Goal: Task Accomplishment & Management: Manage account settings

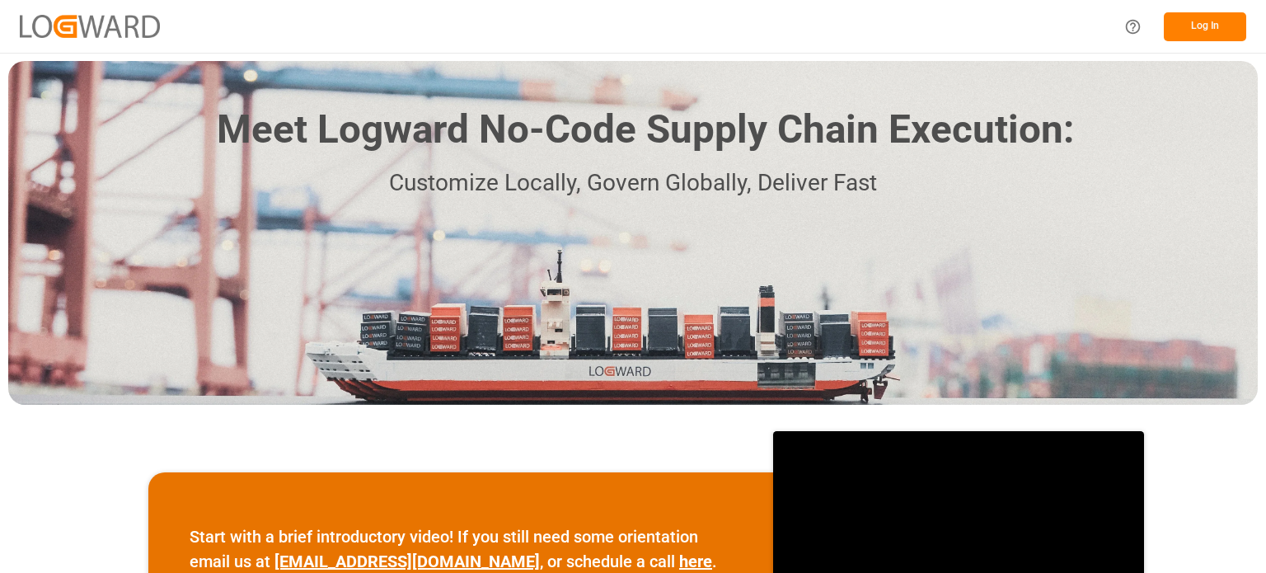
click at [1201, 26] on button "Log In" at bounding box center [1205, 26] width 82 height 29
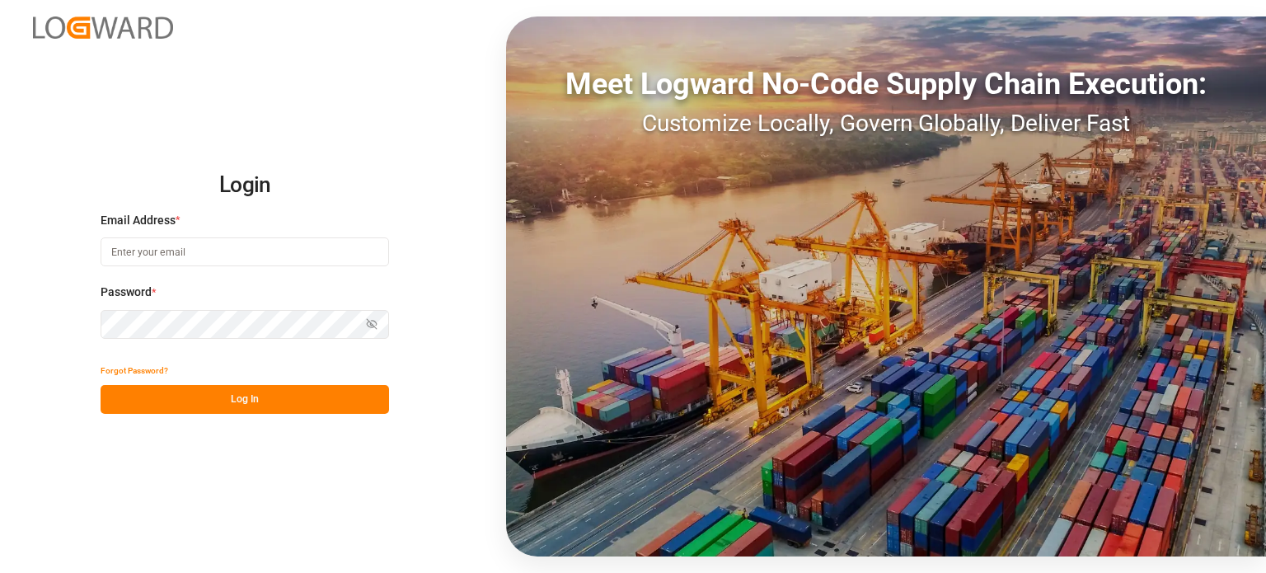
type input "emily.liu@jamindustries.com"
click at [219, 392] on button "Log In" at bounding box center [245, 399] width 289 height 29
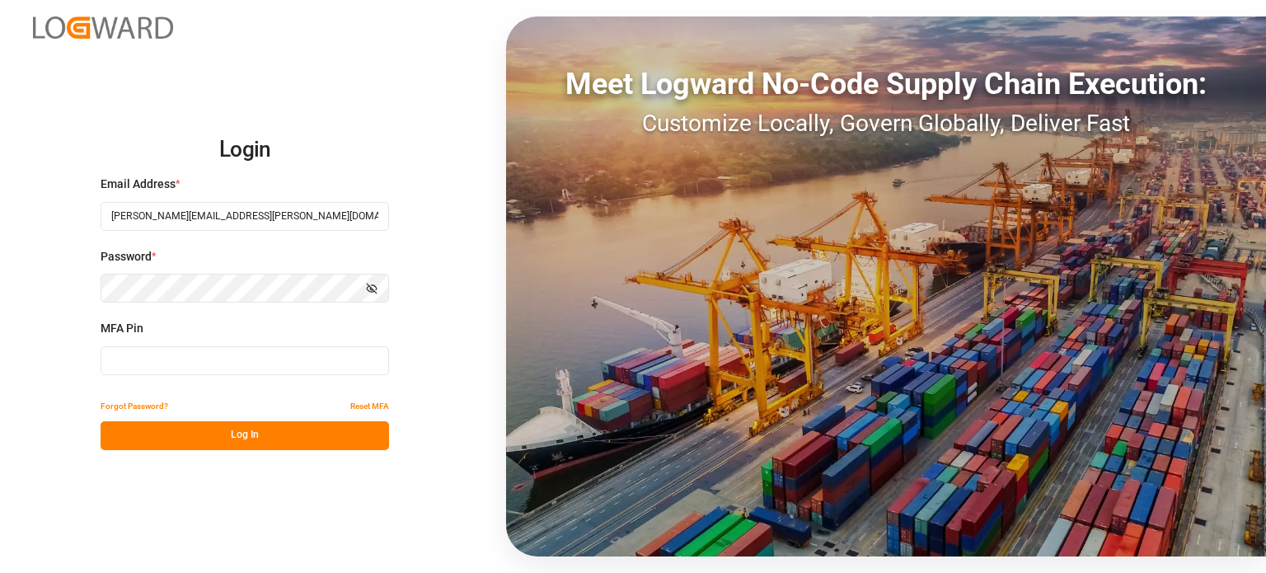
click at [204, 369] on input at bounding box center [245, 360] width 289 height 29
type input "283124"
click at [234, 429] on button "Log In" at bounding box center [245, 435] width 289 height 29
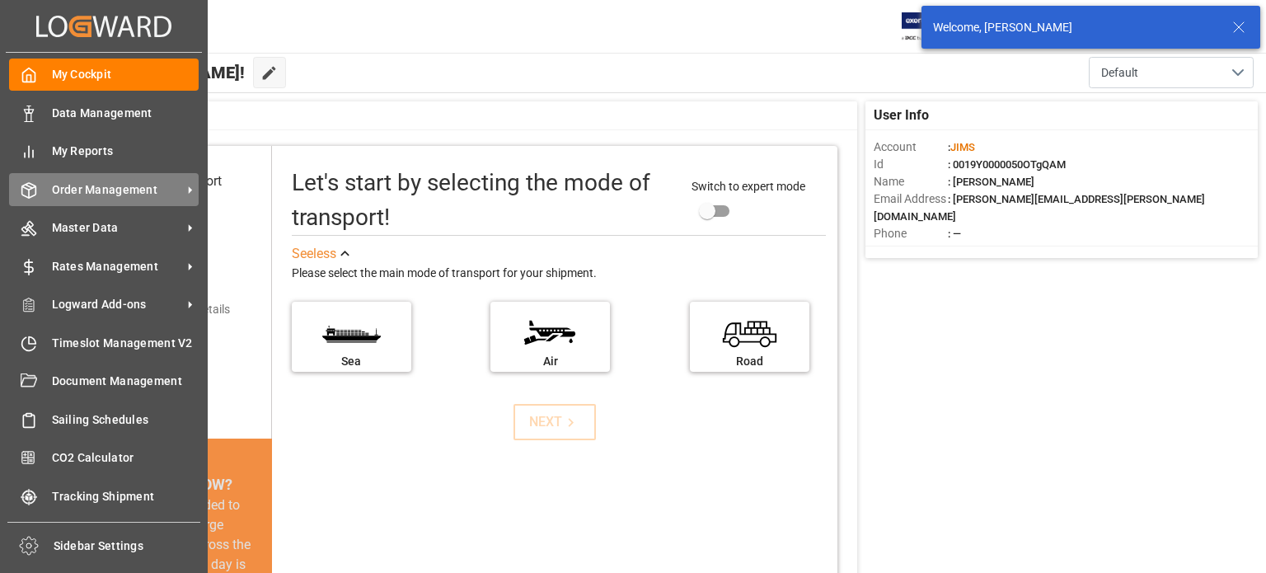
click at [100, 190] on span "Order Management" at bounding box center [117, 189] width 130 height 17
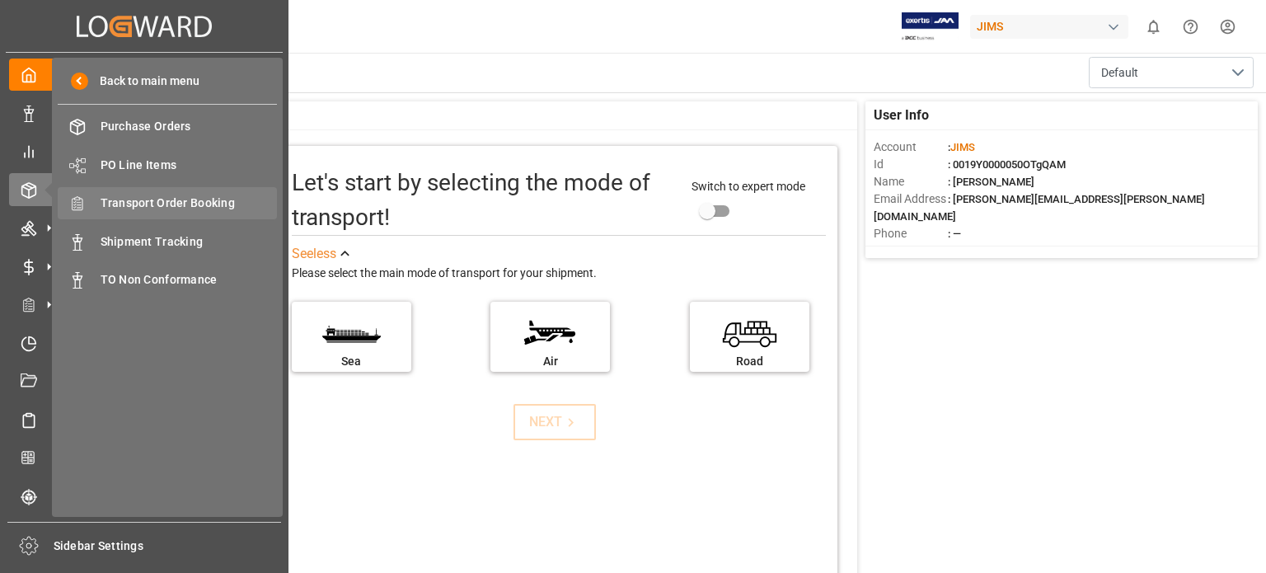
click at [153, 200] on span "Transport Order Booking" at bounding box center [189, 203] width 177 height 17
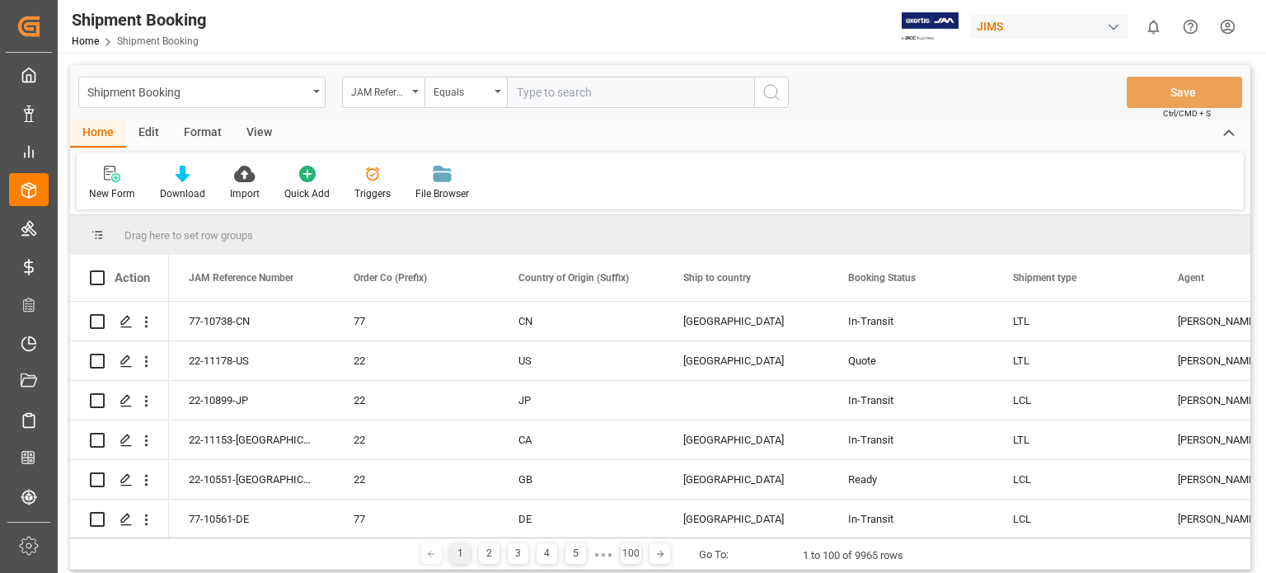
click at [549, 97] on input "text" at bounding box center [630, 92] width 247 height 31
type input "77-11142-US"
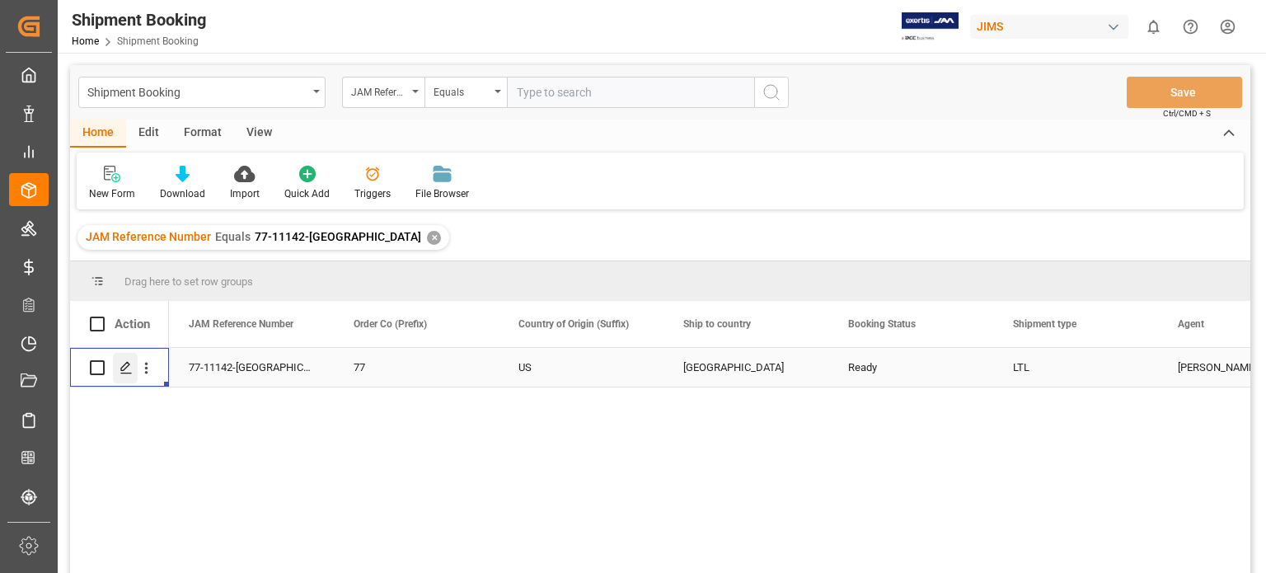
click at [128, 369] on icon "Press SPACE to select this row." at bounding box center [126, 367] width 13 height 13
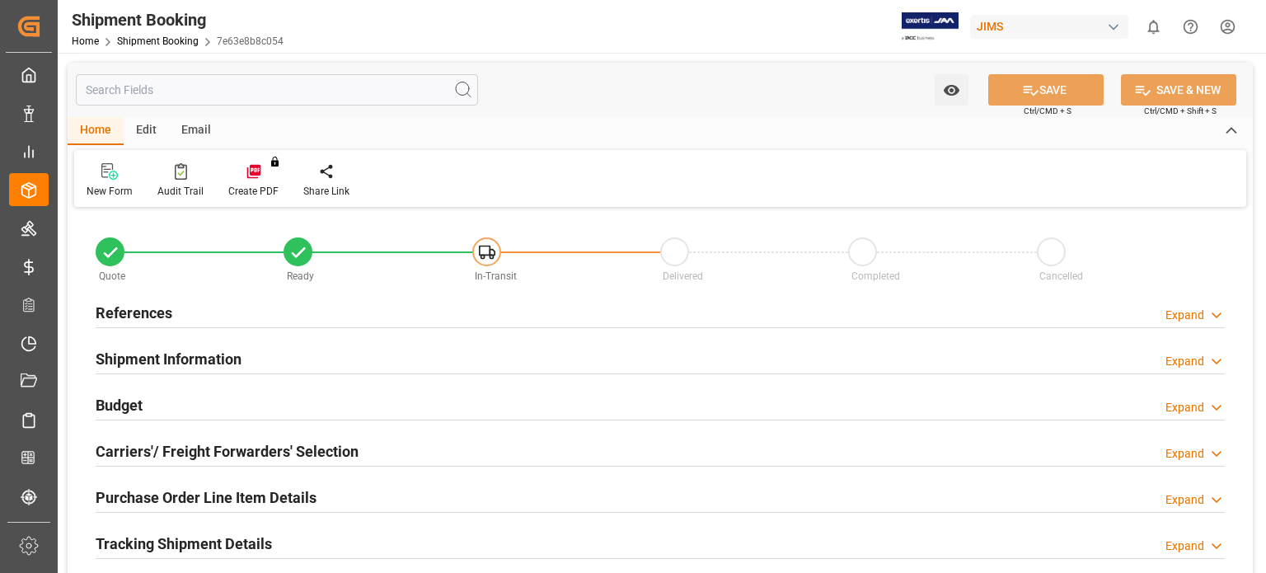
type input "0"
type input "28.2804"
type input "685.51"
type input "1"
drag, startPoint x: 115, startPoint y: 409, endPoint x: 215, endPoint y: 425, distance: 101.0
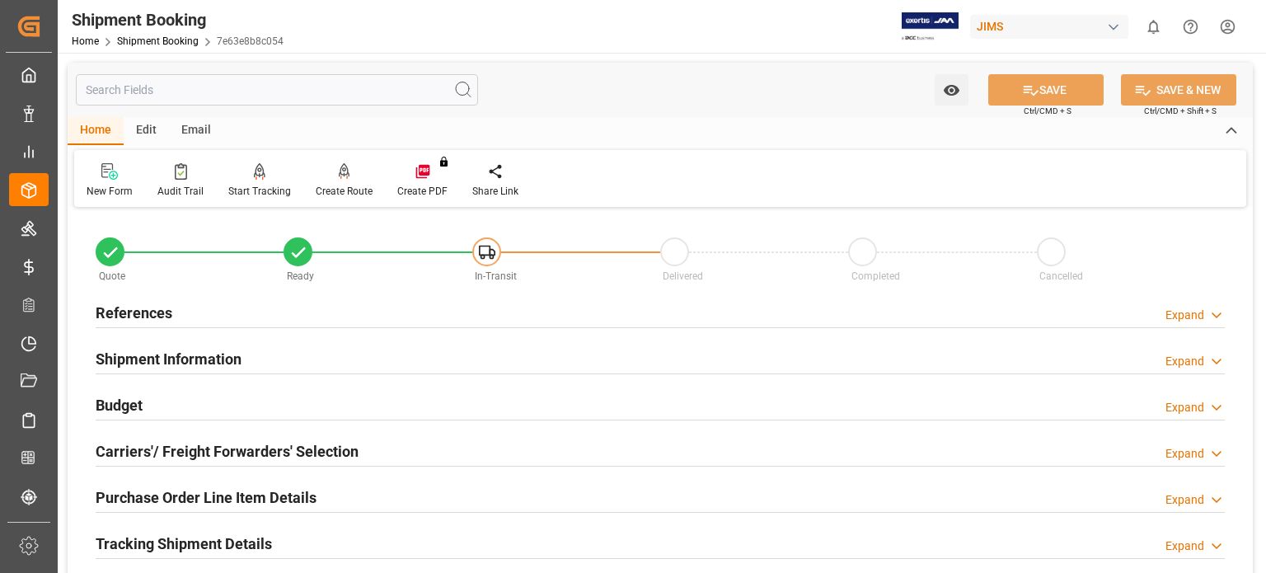
click at [125, 410] on h2 "Budget" at bounding box center [119, 405] width 47 height 22
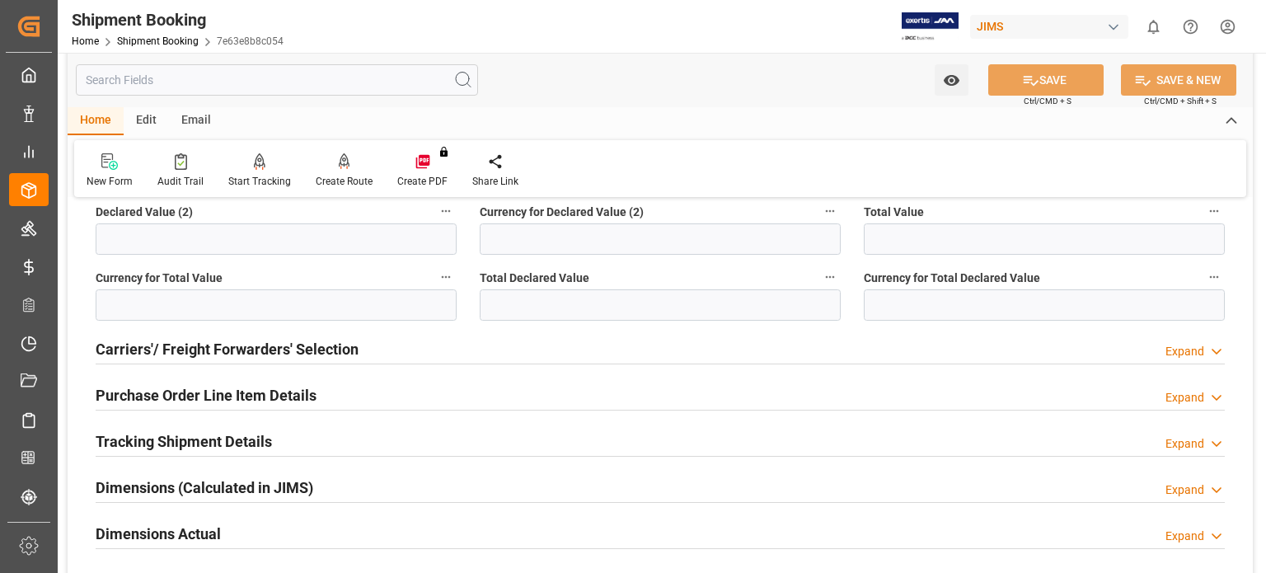
scroll to position [549, 0]
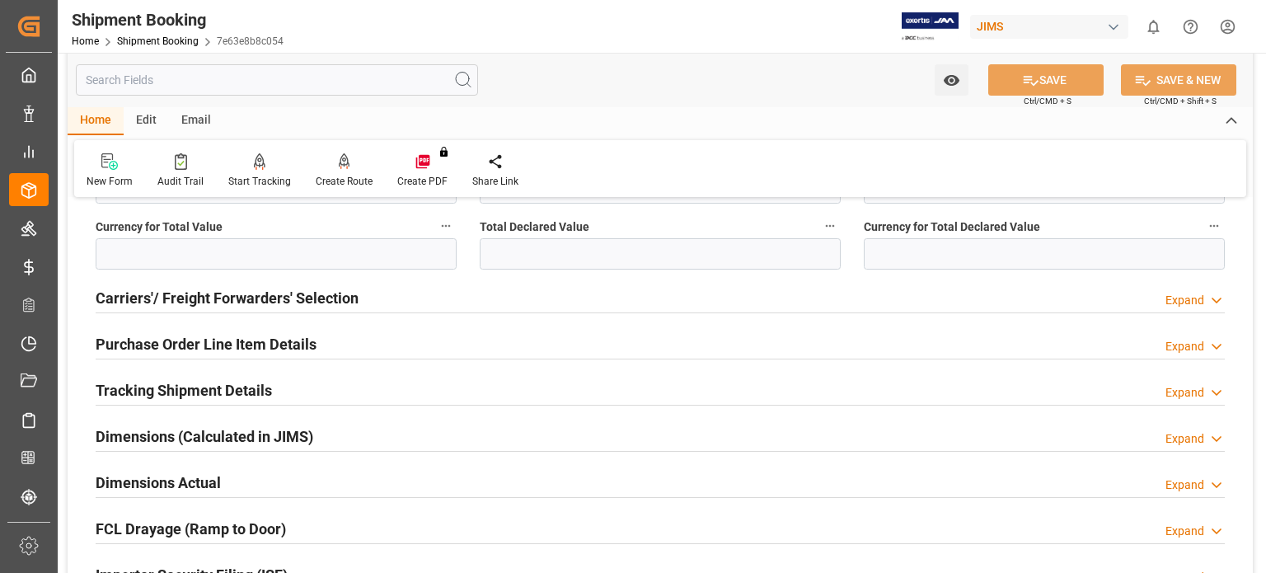
click at [191, 342] on h2 "Purchase Order Line Item Details" at bounding box center [206, 344] width 221 height 22
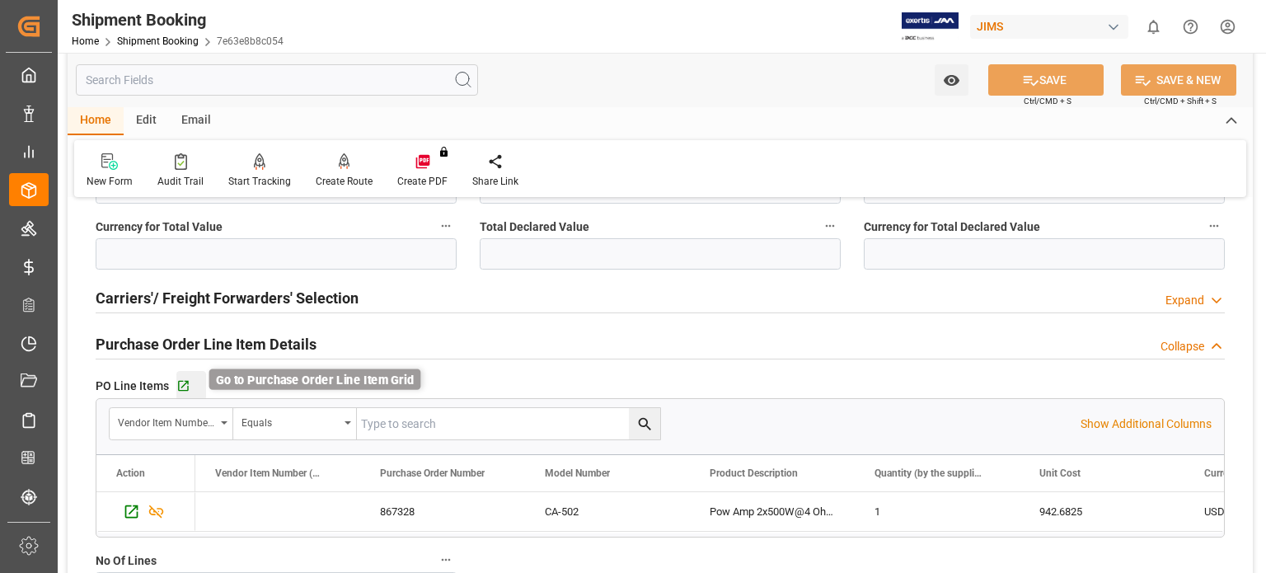
click at [185, 388] on icon "button" at bounding box center [183, 386] width 14 height 14
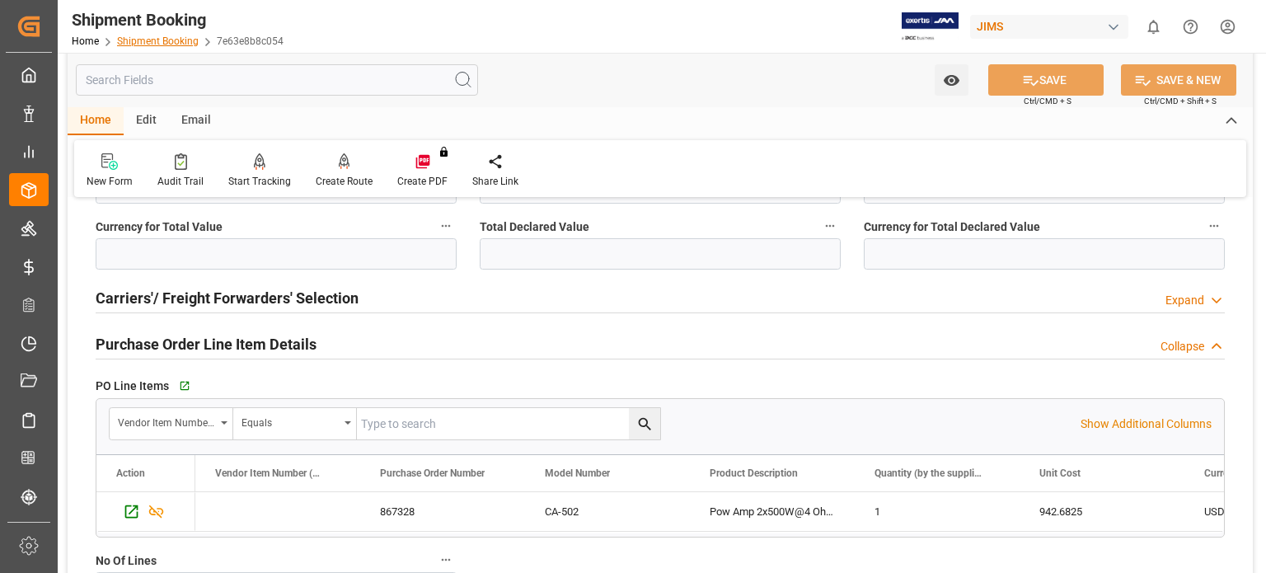
click at [163, 41] on link "Shipment Booking" at bounding box center [158, 41] width 82 height 12
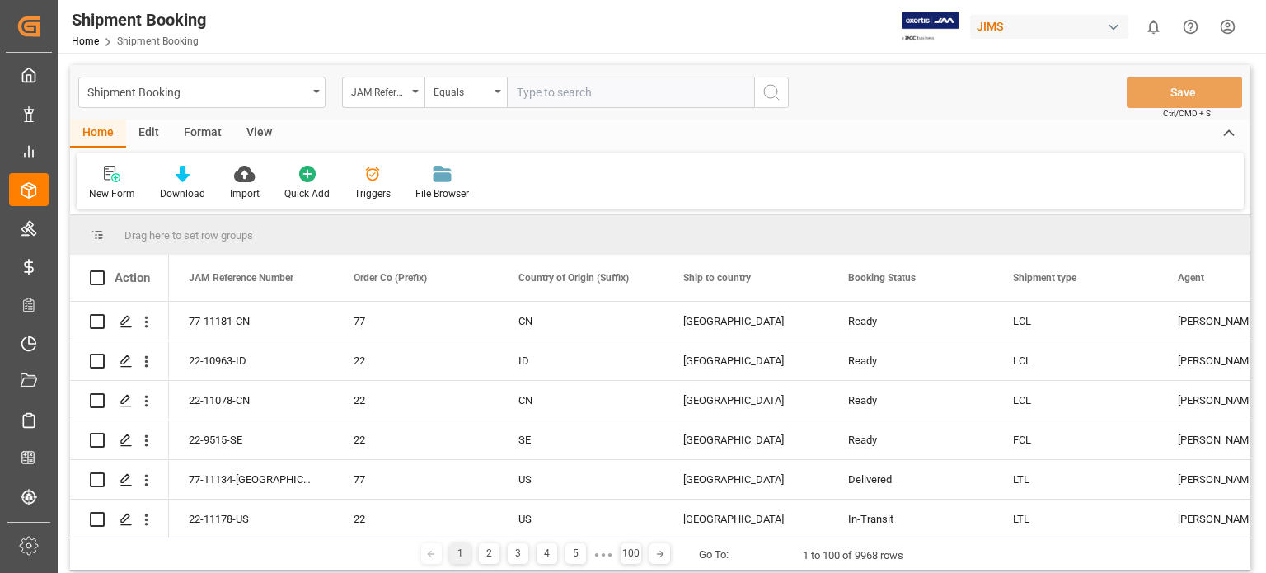
click at [583, 94] on input "text" at bounding box center [630, 92] width 247 height 31
type input "22-11158-[GEOGRAPHIC_DATA]"
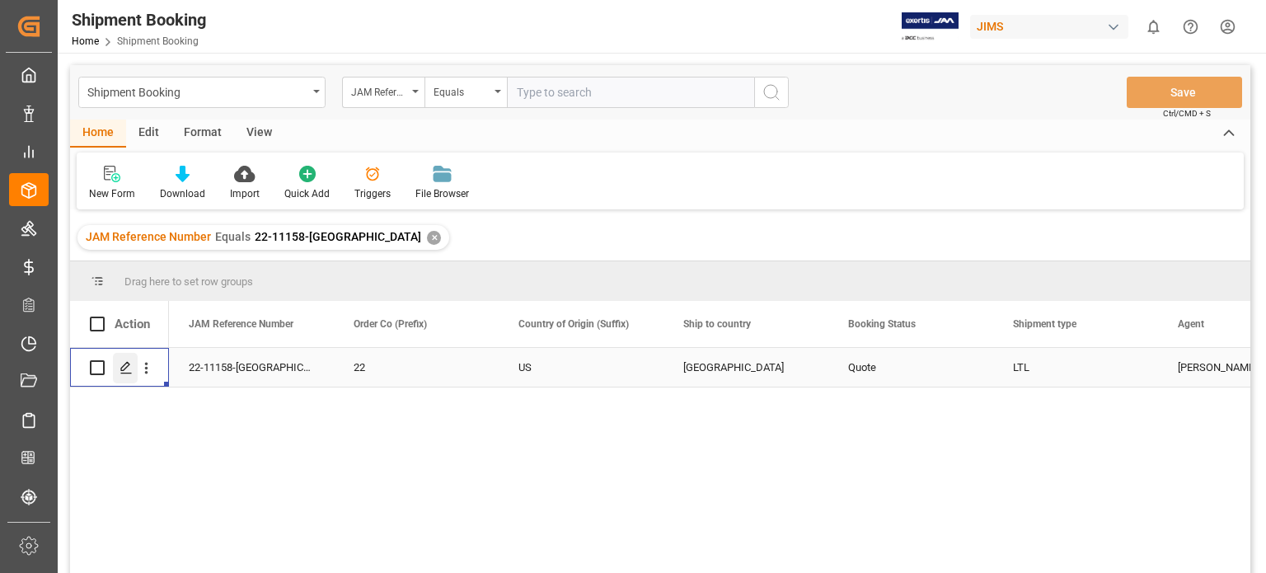
click at [128, 369] on icon "Press SPACE to select this row." at bounding box center [126, 367] width 13 height 13
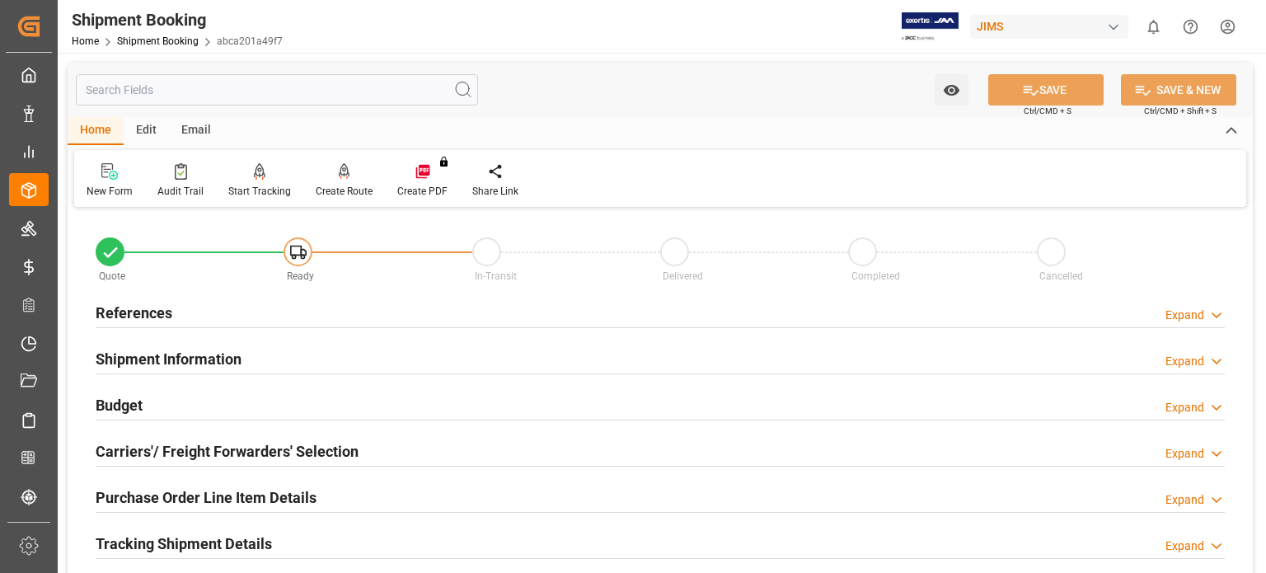
click at [119, 403] on h2 "Budget" at bounding box center [119, 405] width 47 height 22
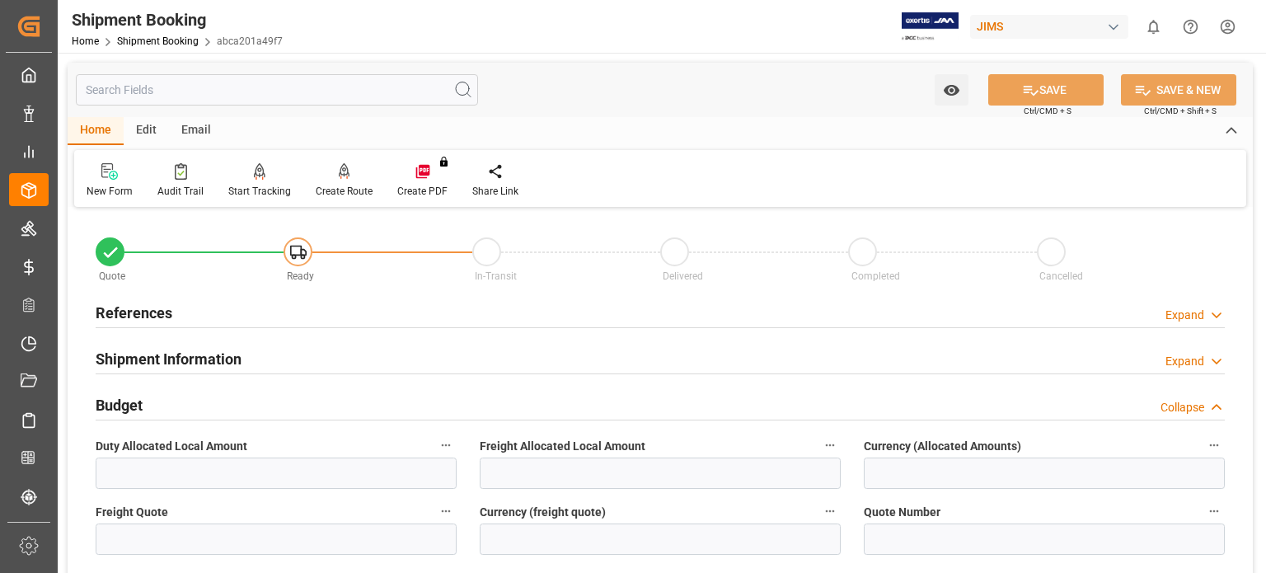
scroll to position [275, 0]
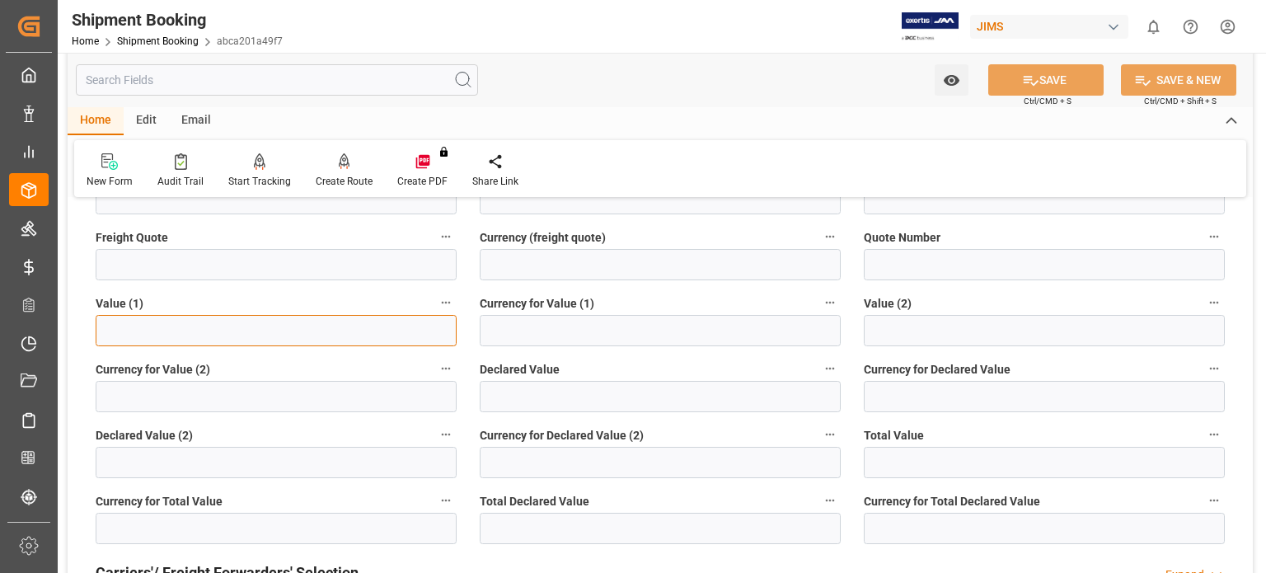
click at [161, 341] on input "text" at bounding box center [276, 330] width 361 height 31
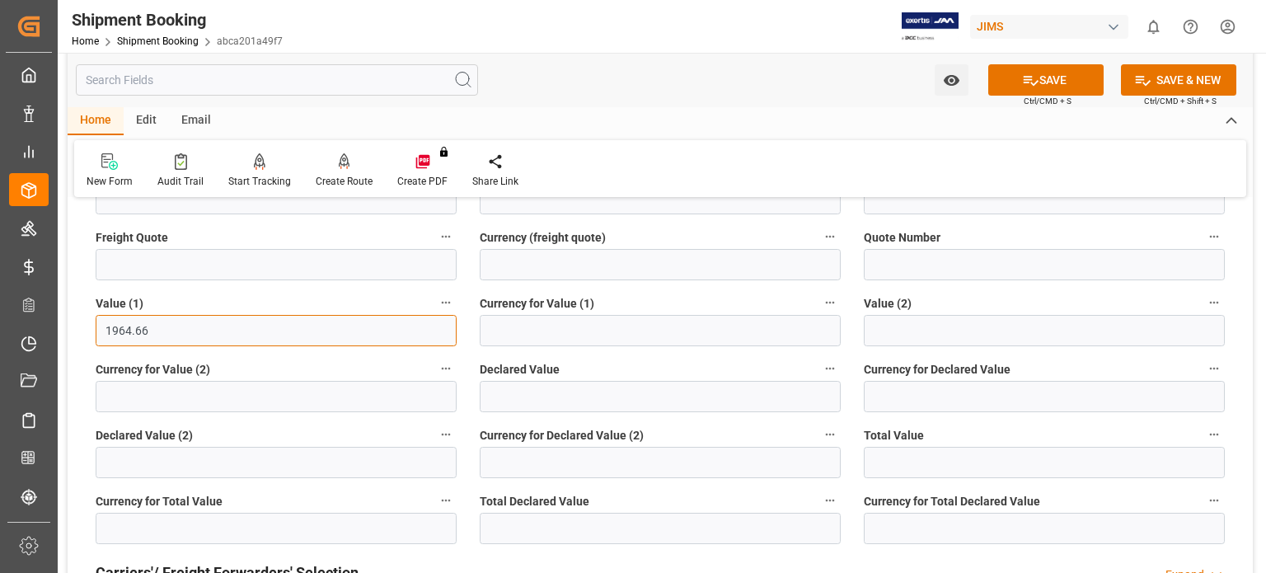
type input "1964.66"
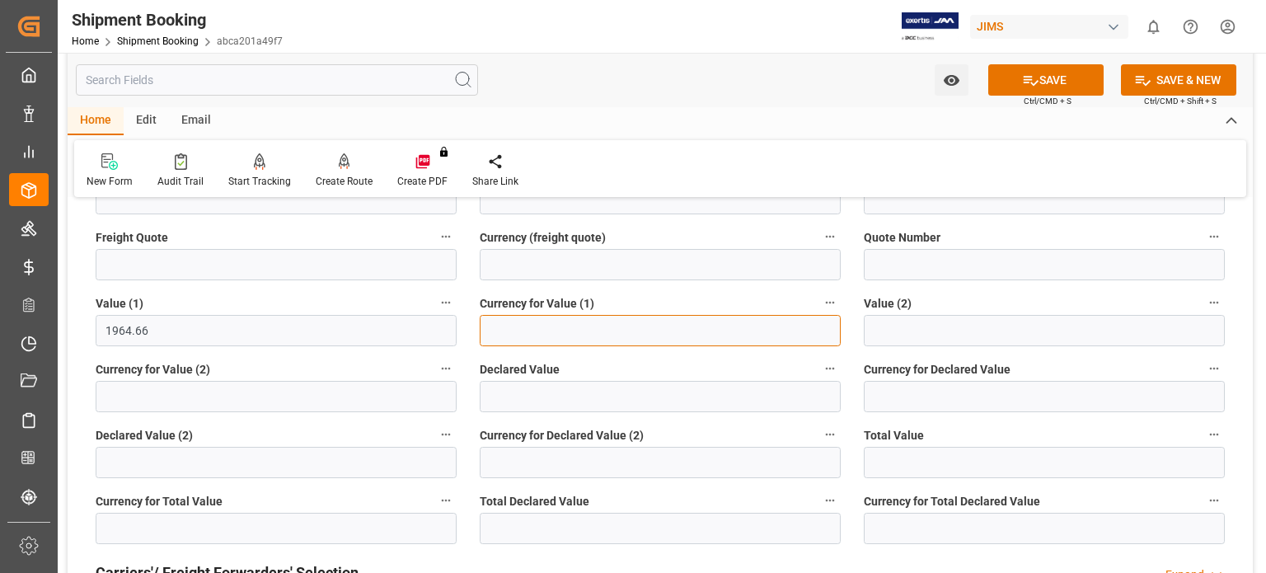
click at [547, 334] on input at bounding box center [660, 330] width 361 height 31
type input "USD"
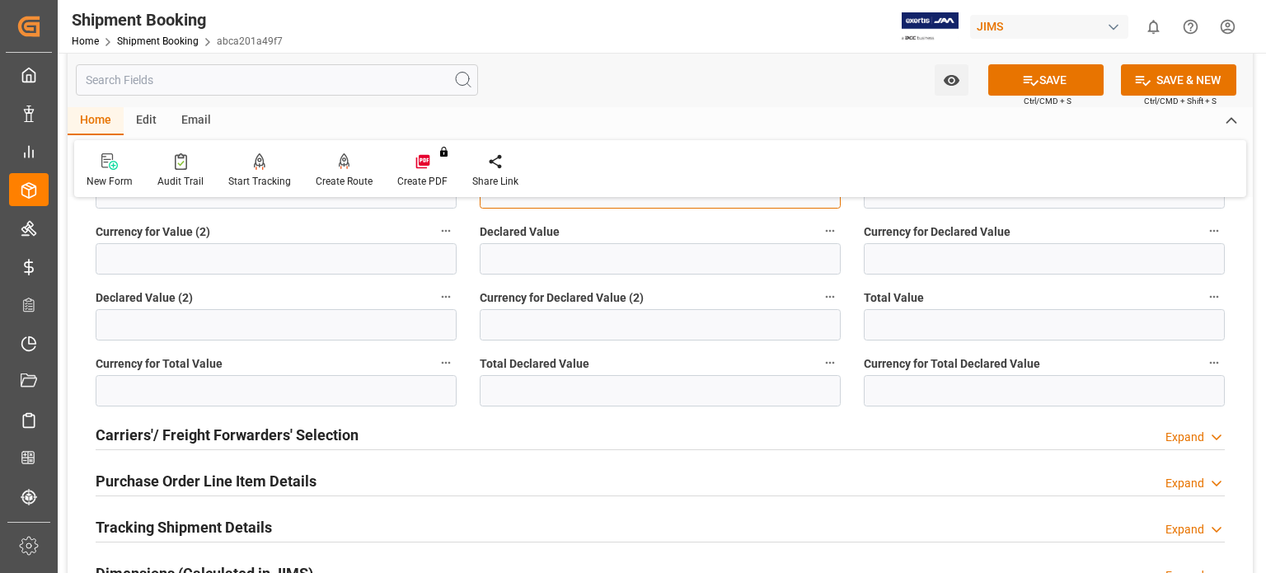
scroll to position [549, 0]
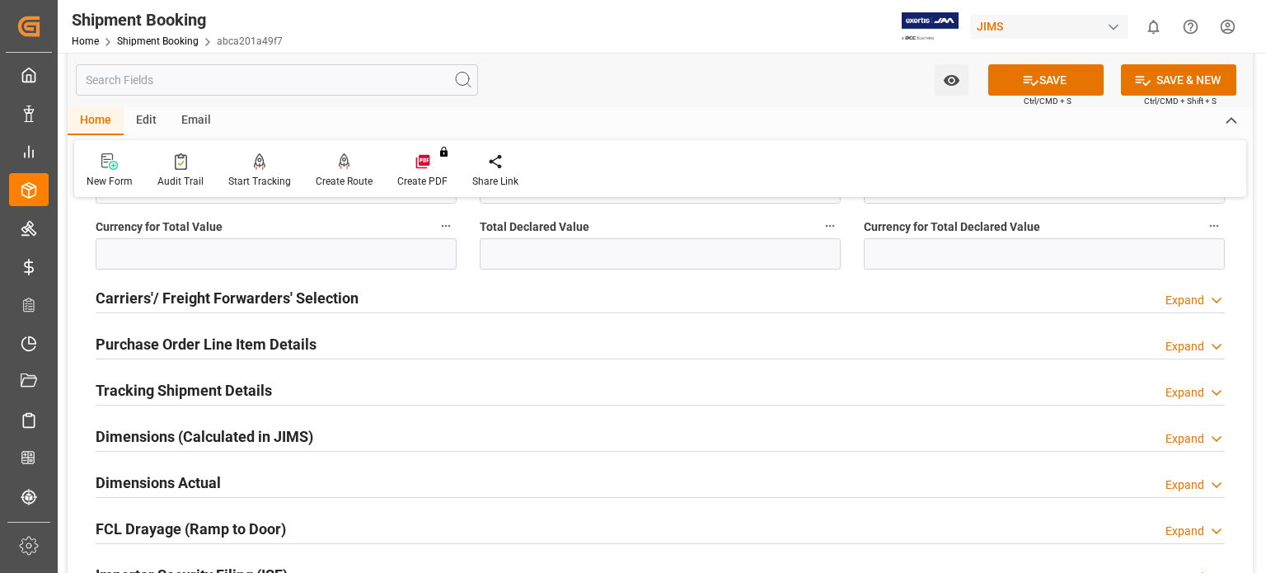
click at [147, 290] on h2 "Carriers'/ Freight Forwarders' Selection" at bounding box center [227, 298] width 263 height 22
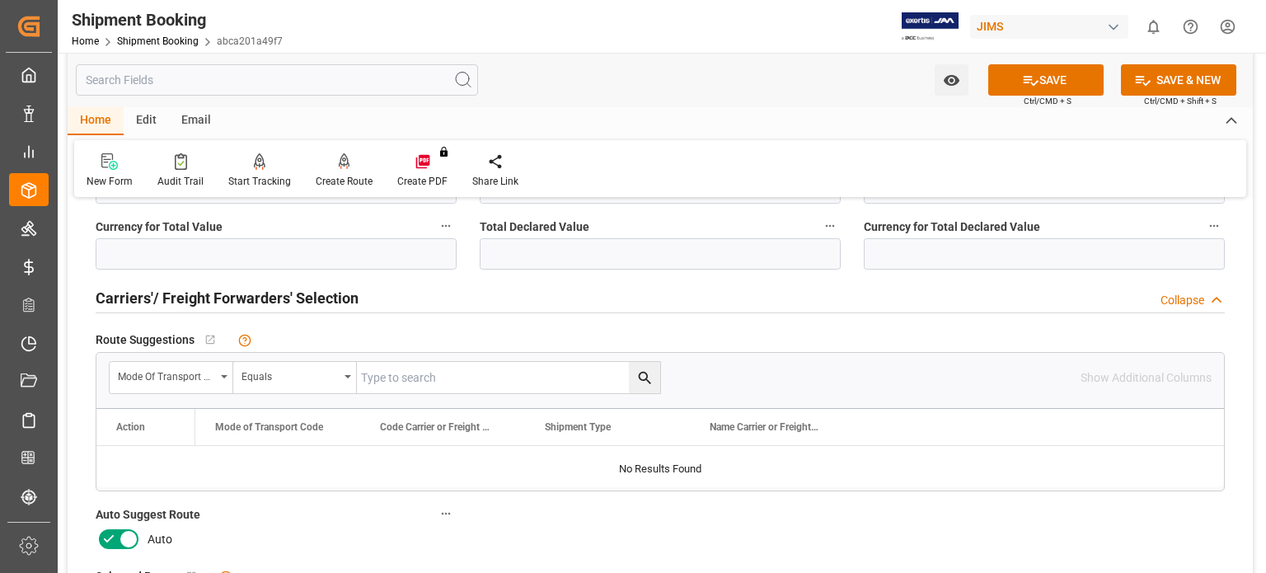
click at [112, 539] on icon at bounding box center [109, 539] width 20 height 20
click at [0, 0] on input "checkbox" at bounding box center [0, 0] width 0 height 0
click at [1039, 82] on button "SAVE" at bounding box center [1046, 79] width 115 height 31
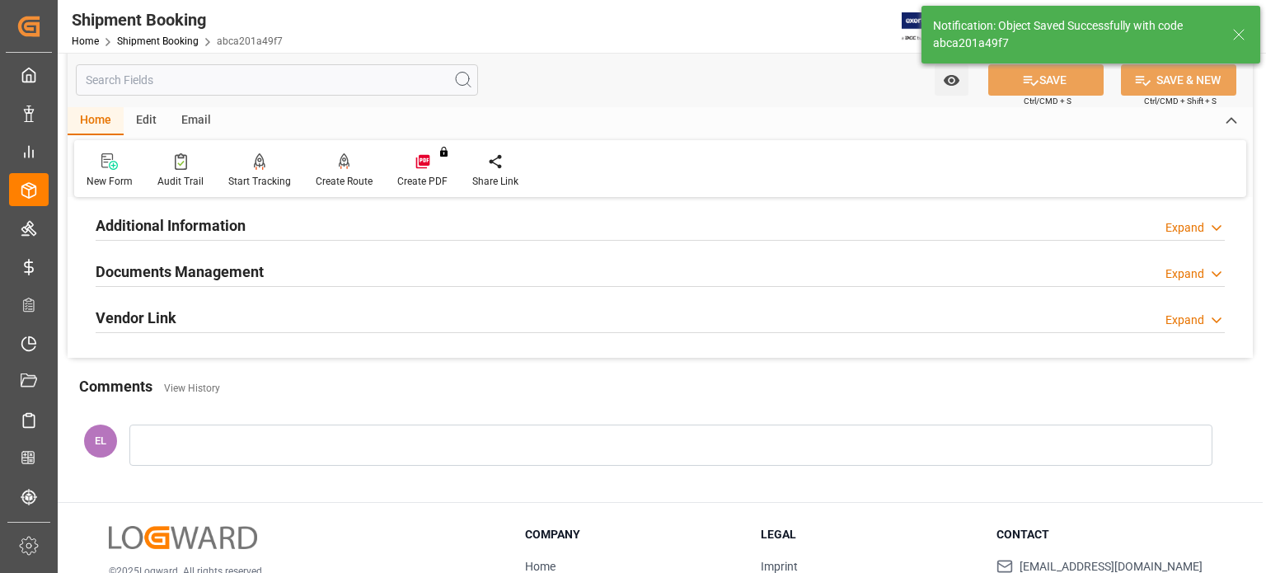
scroll to position [153, 0]
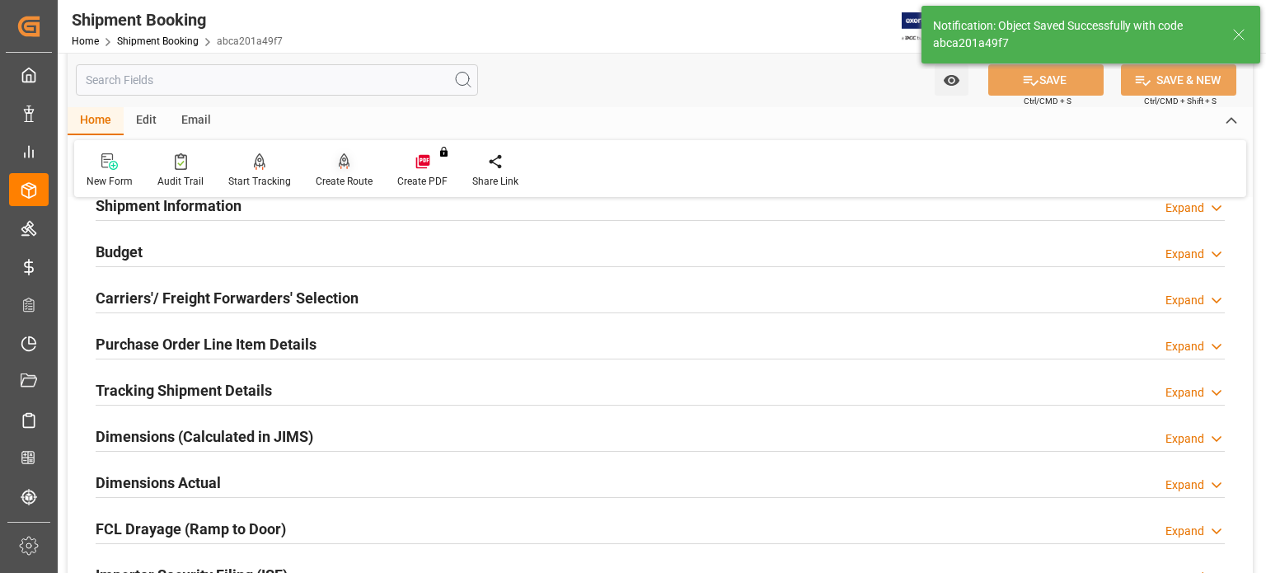
click at [342, 164] on icon at bounding box center [345, 161] width 12 height 16
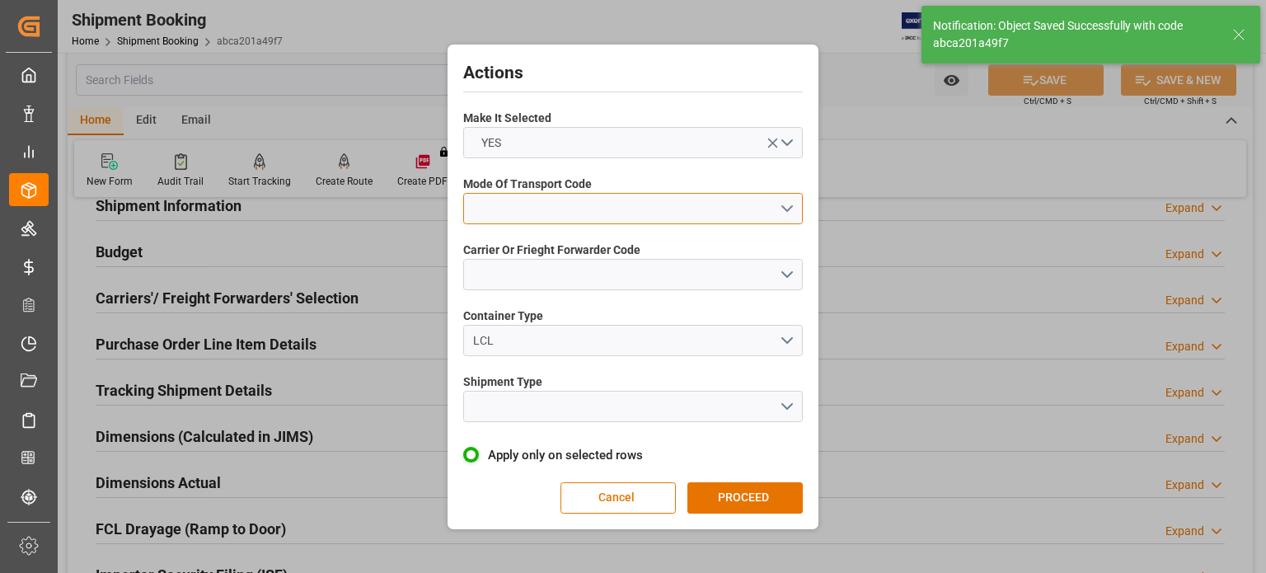
click at [495, 210] on button "open menu" at bounding box center [633, 208] width 340 height 31
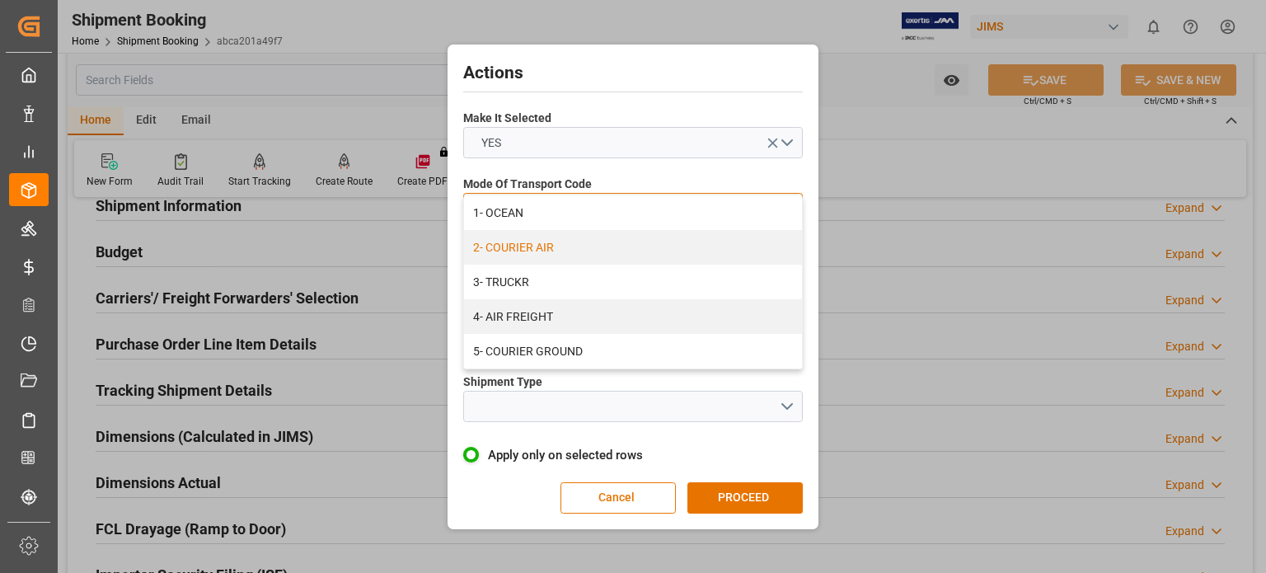
click at [511, 251] on div "2- COURIER AIR" at bounding box center [633, 247] width 338 height 35
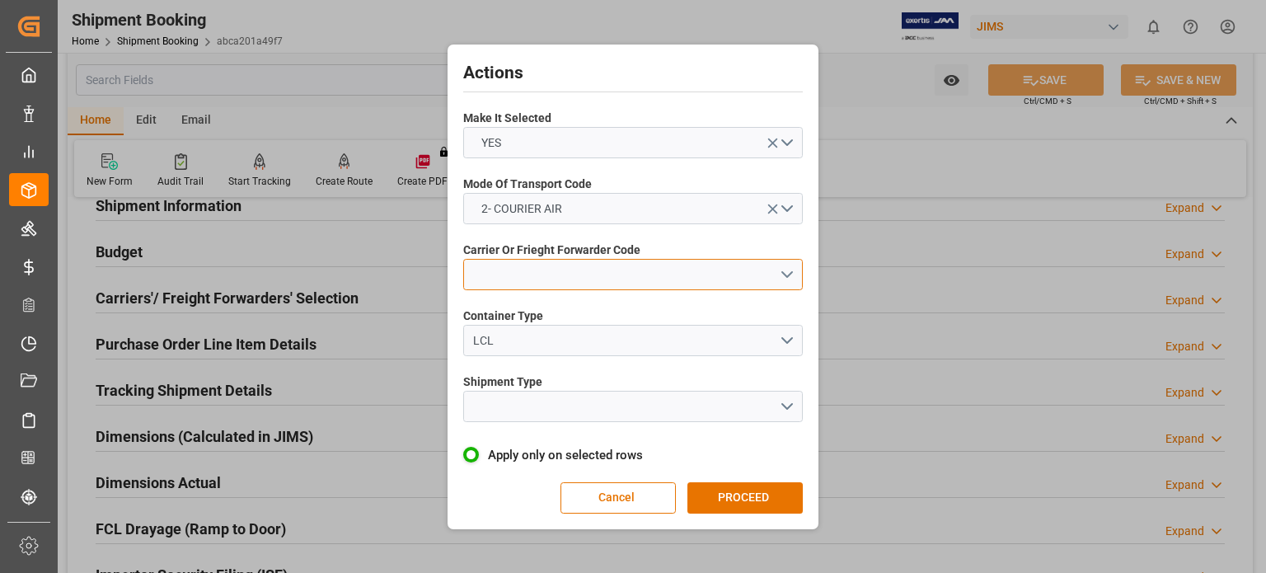
click at [510, 275] on button "open menu" at bounding box center [633, 274] width 340 height 31
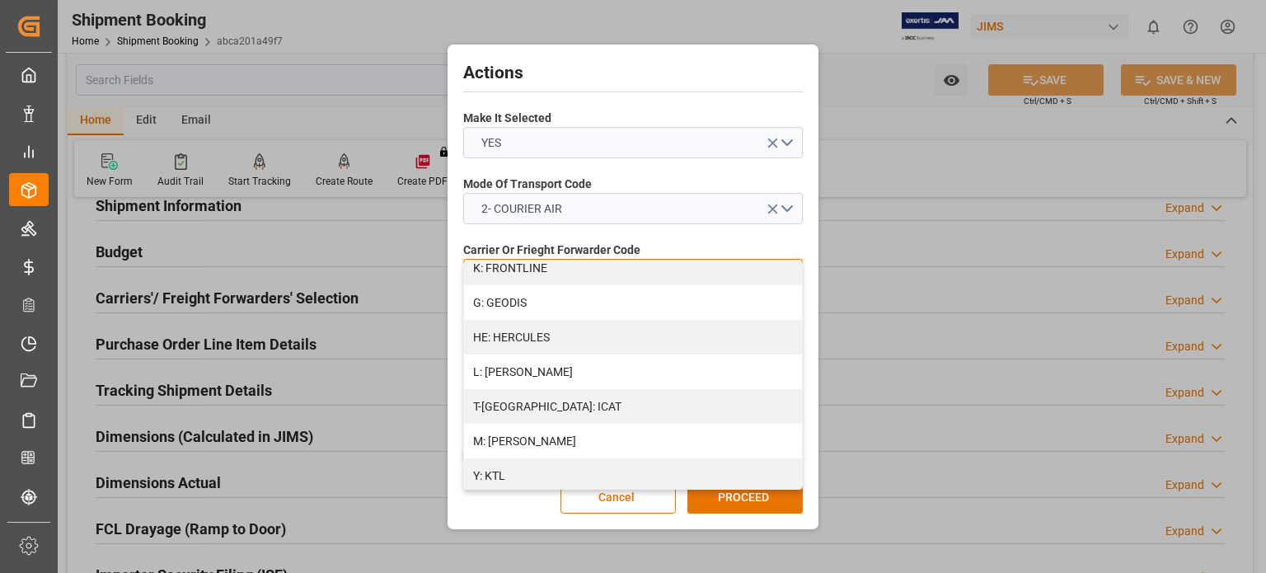
scroll to position [554, 0]
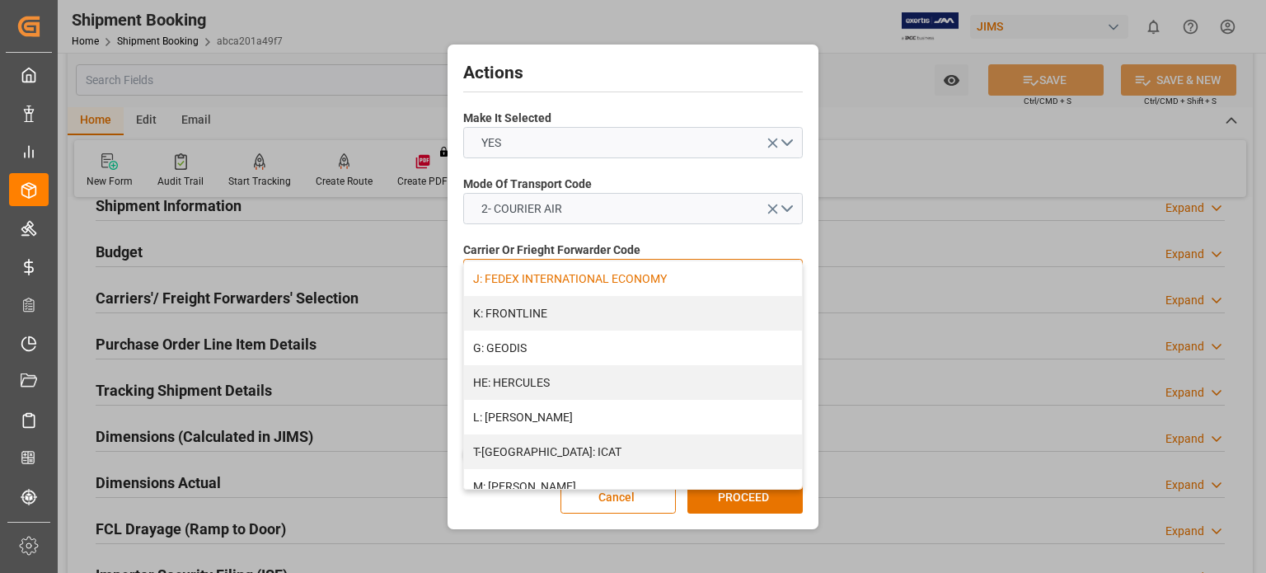
click at [571, 272] on div "J: FEDEX INTERNATIONAL ECONOMY" at bounding box center [633, 278] width 338 height 35
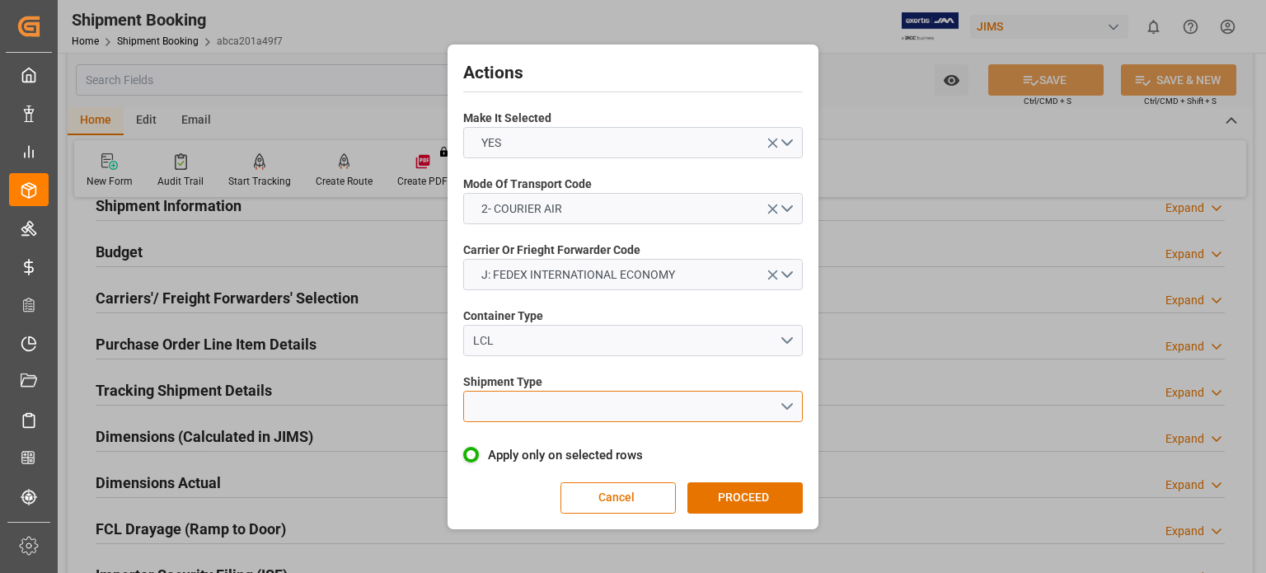
click at [550, 397] on button "open menu" at bounding box center [633, 406] width 340 height 31
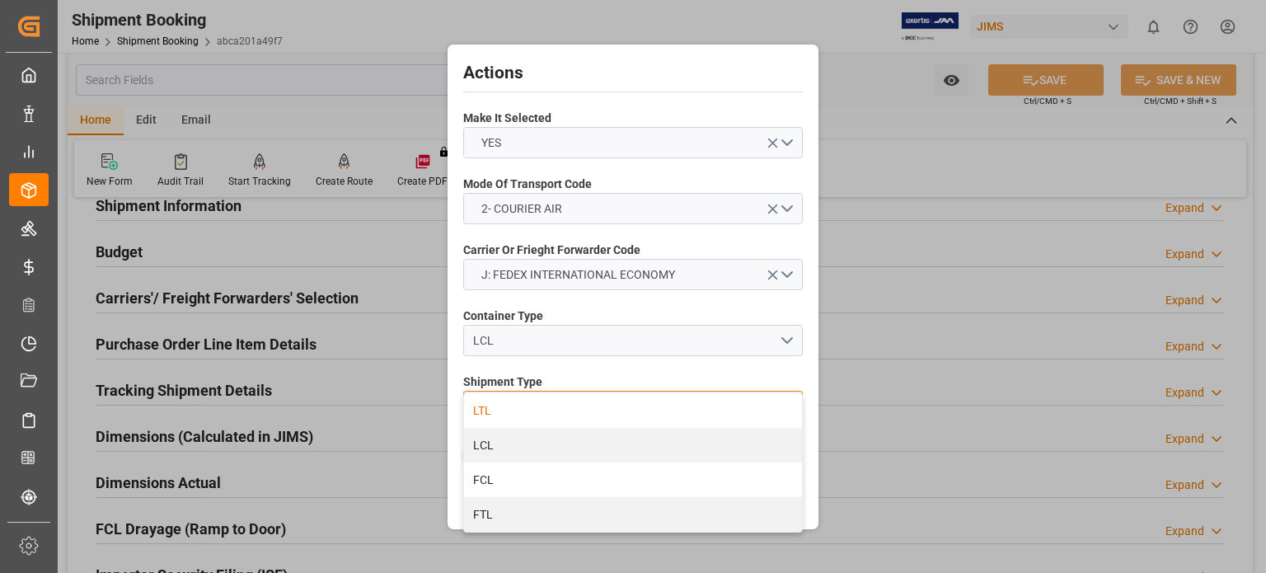
click at [542, 414] on div "LTL" at bounding box center [633, 410] width 338 height 35
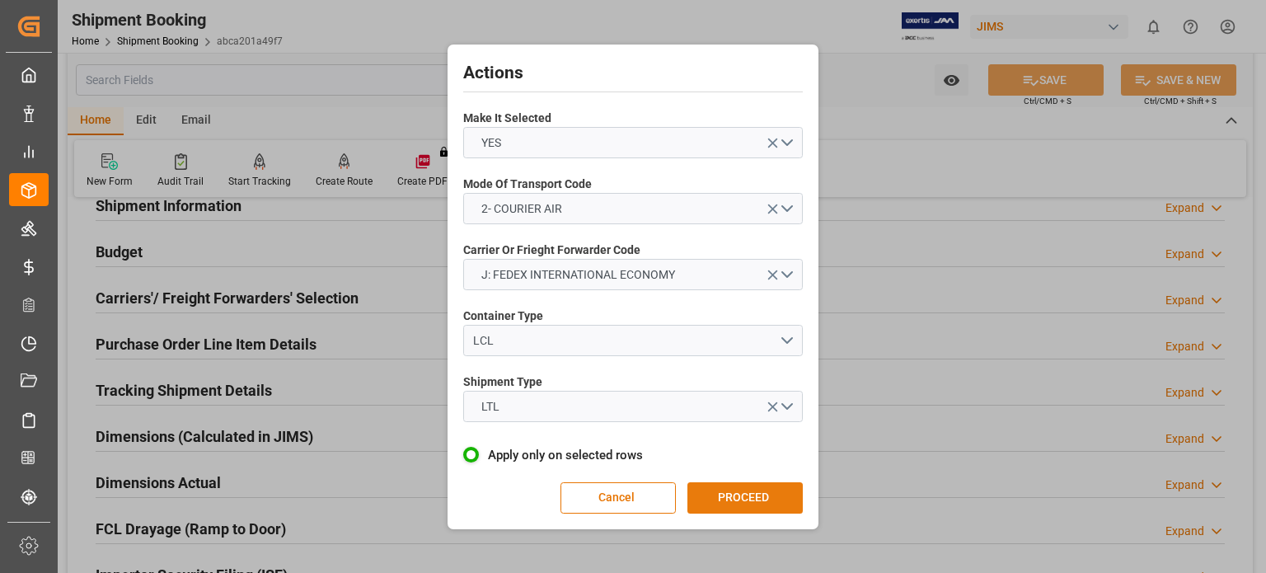
click at [737, 500] on button "PROCEED" at bounding box center [745, 497] width 115 height 31
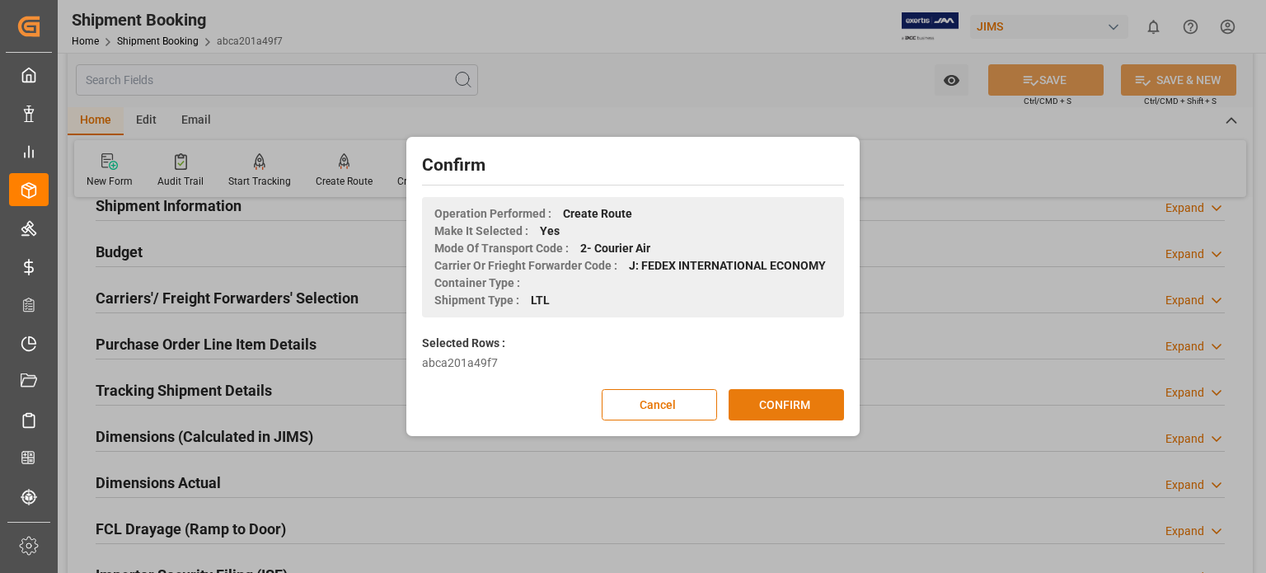
click at [781, 400] on button "CONFIRM" at bounding box center [786, 404] width 115 height 31
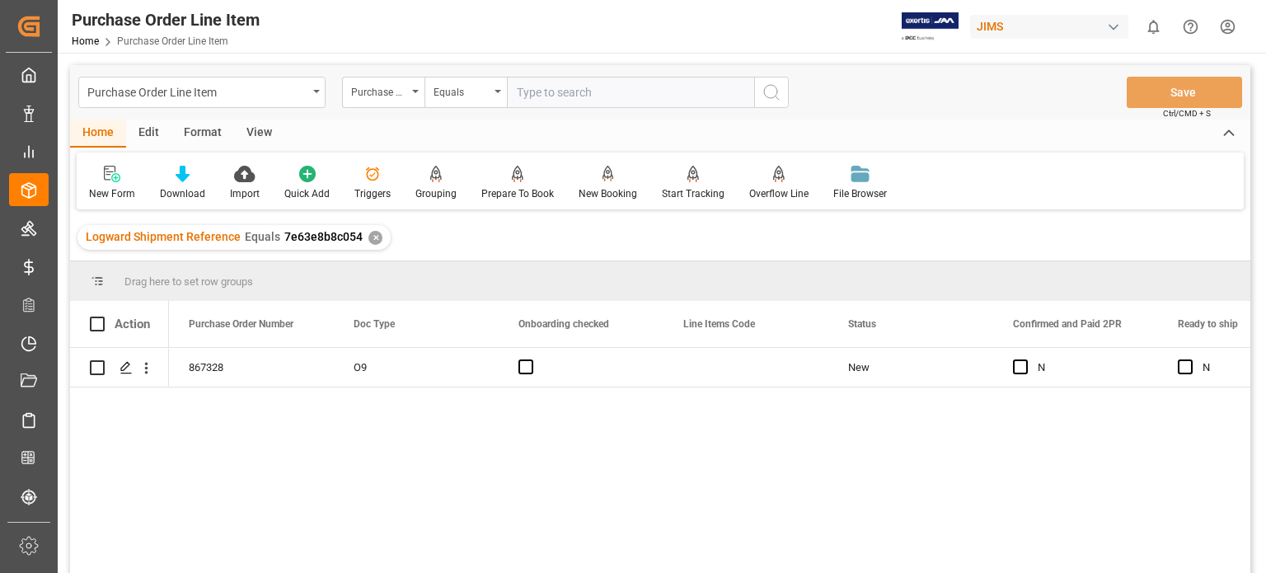
click at [254, 129] on div "View" at bounding box center [259, 134] width 50 height 28
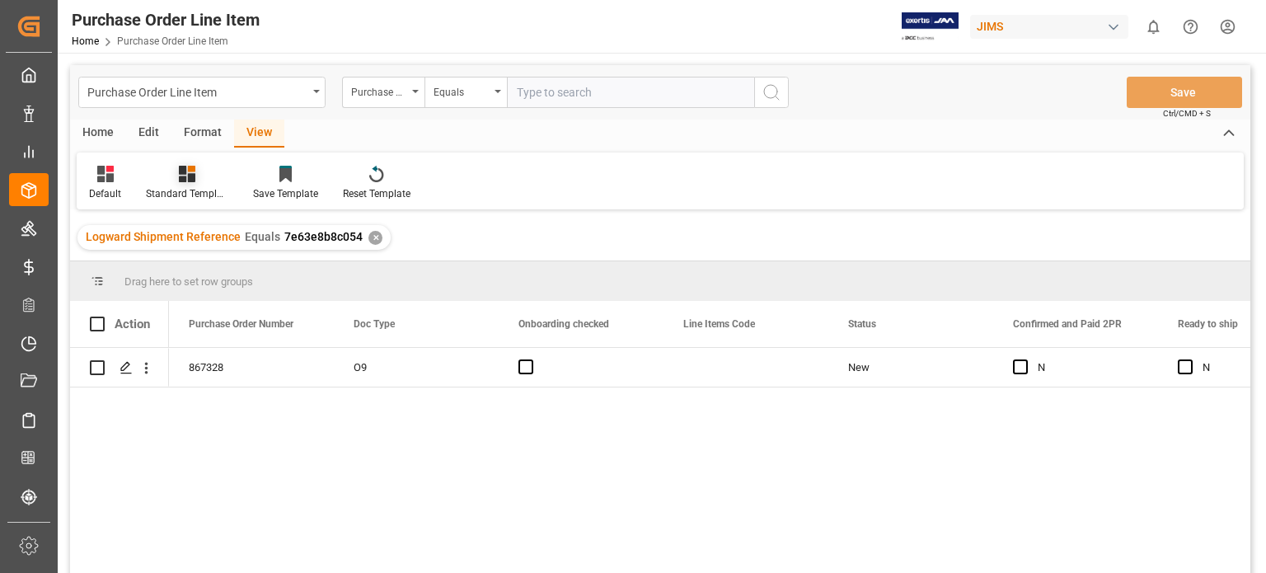
click at [198, 183] on div "Standard Templates" at bounding box center [187, 183] width 107 height 36
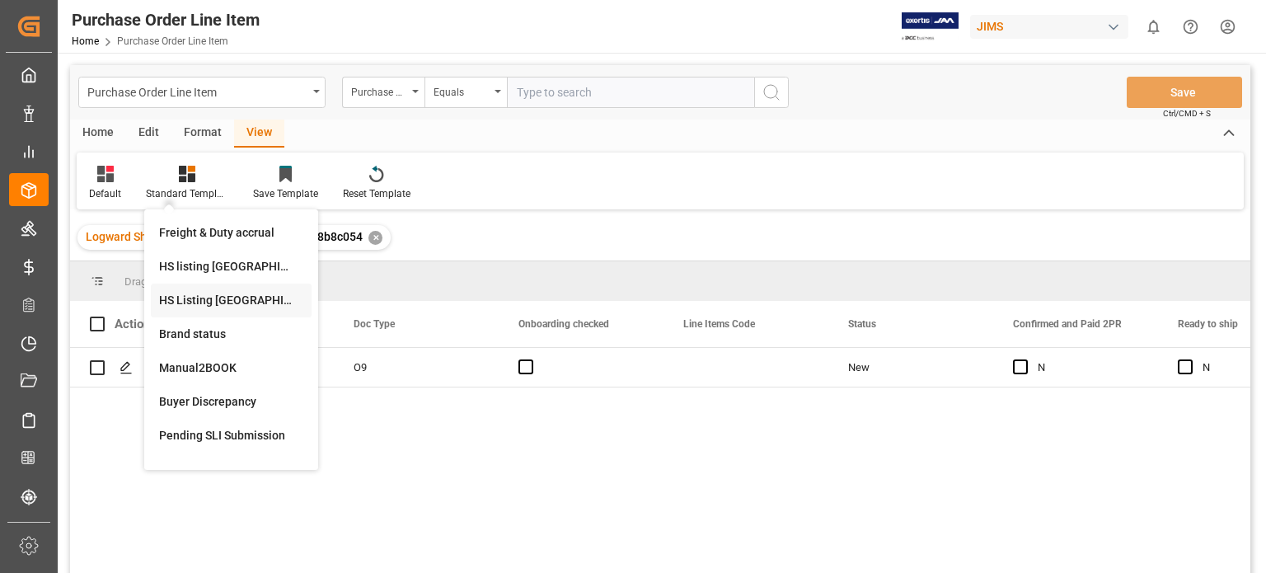
click at [223, 301] on div "HS Listing [GEOGRAPHIC_DATA]" at bounding box center [231, 300] width 144 height 17
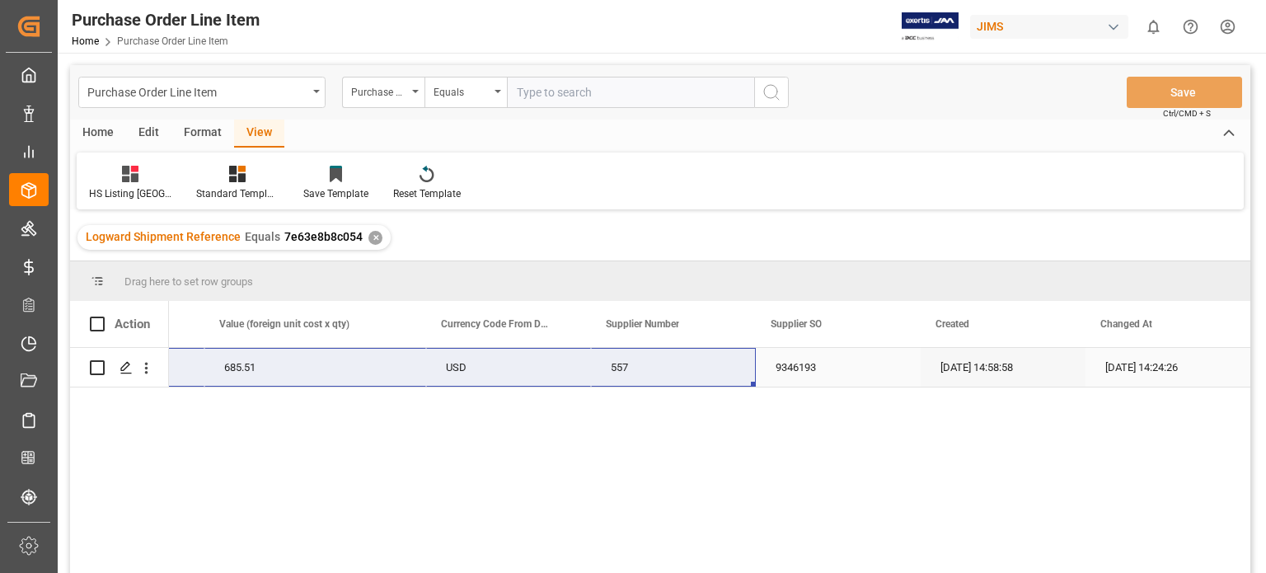
drag, startPoint x: 177, startPoint y: 371, endPoint x: 694, endPoint y: 378, distance: 517.0
click at [84, 41] on link "Home" at bounding box center [85, 41] width 27 height 12
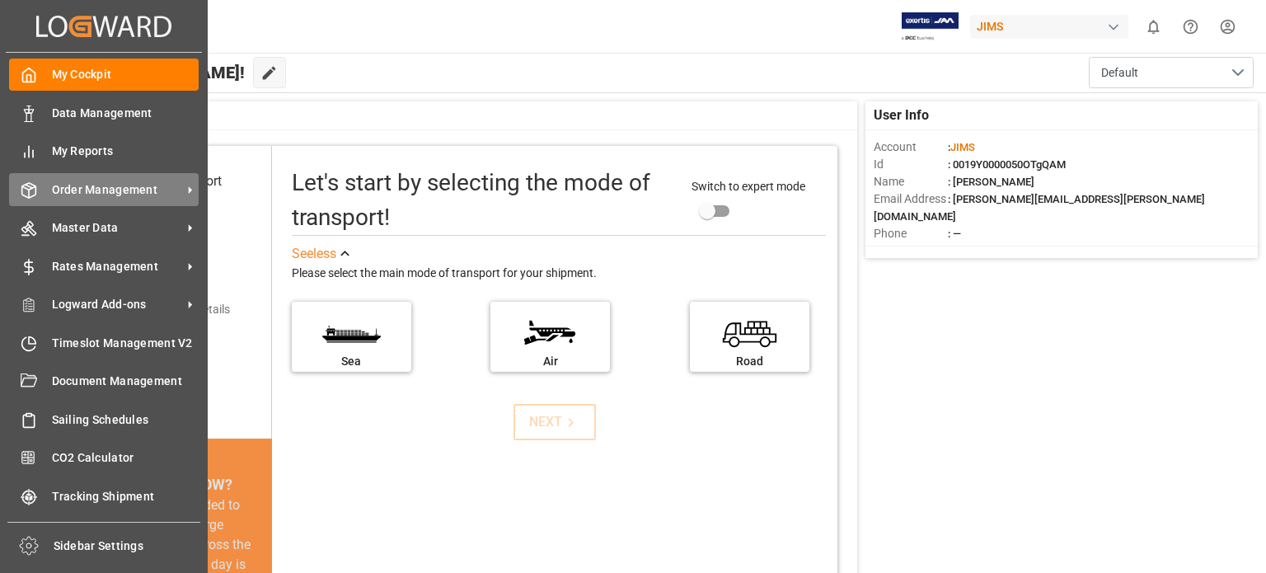
click at [108, 186] on span "Order Management" at bounding box center [117, 189] width 130 height 17
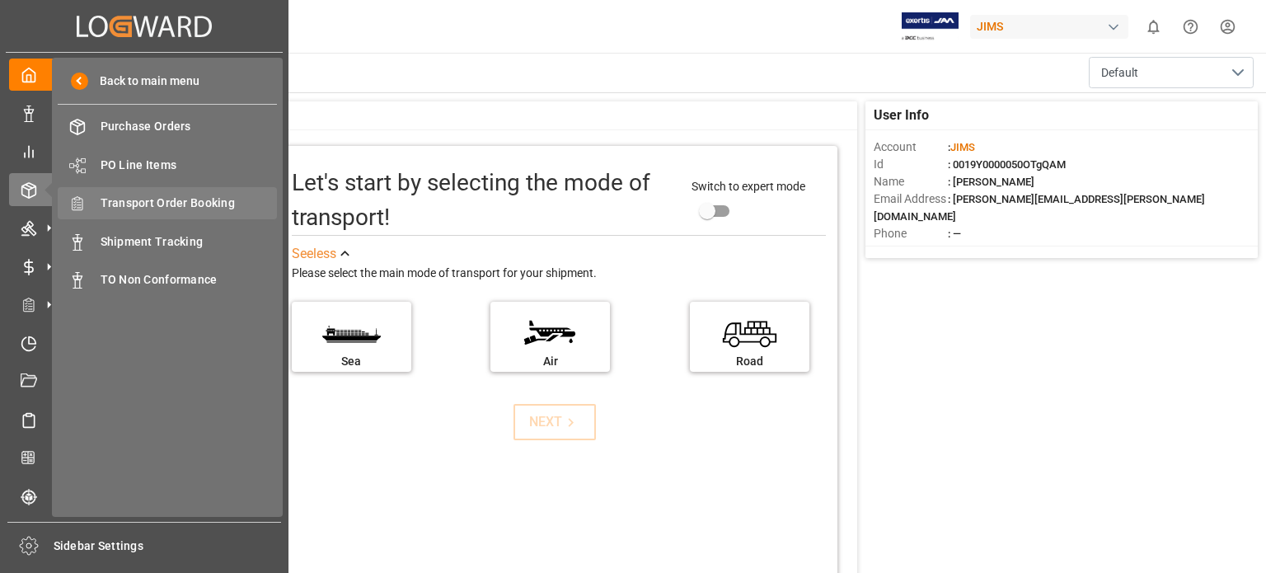
click at [179, 200] on span "Transport Order Booking" at bounding box center [189, 203] width 177 height 17
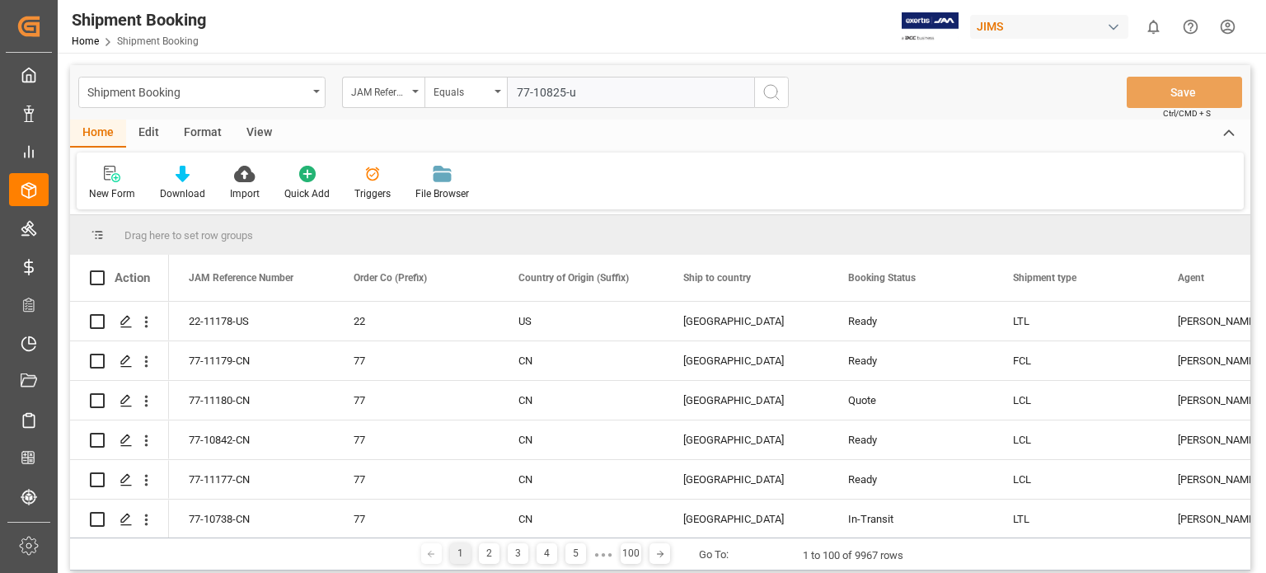
type input "77-10825-us"
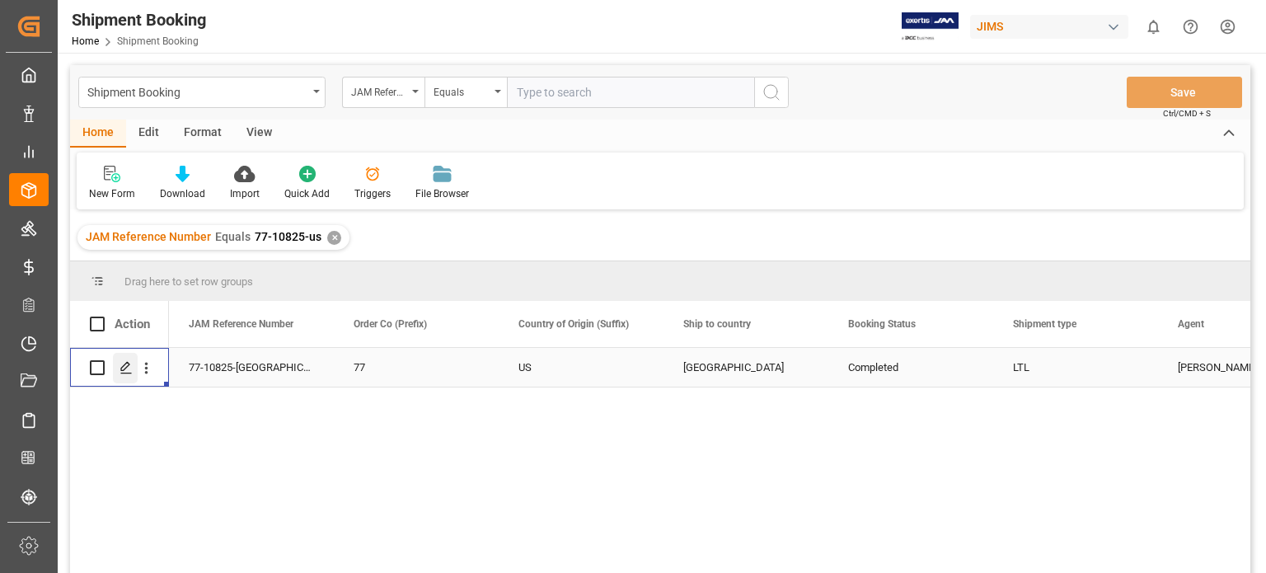
click at [125, 372] on icon "Press SPACE to select this row." at bounding box center [126, 367] width 13 height 13
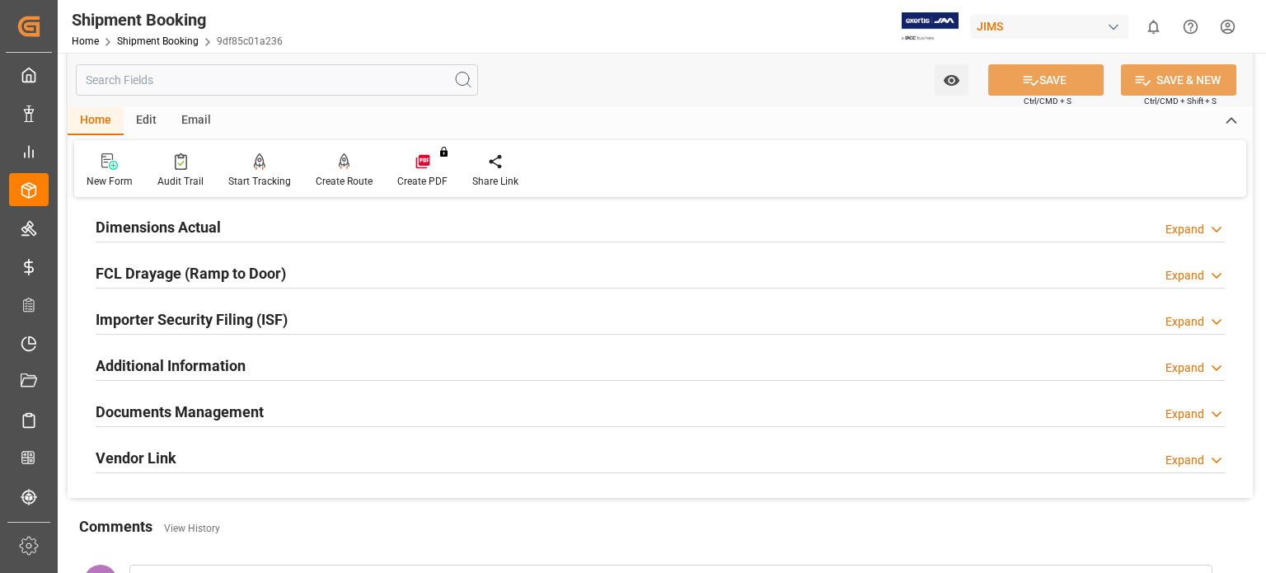
scroll to position [412, 0]
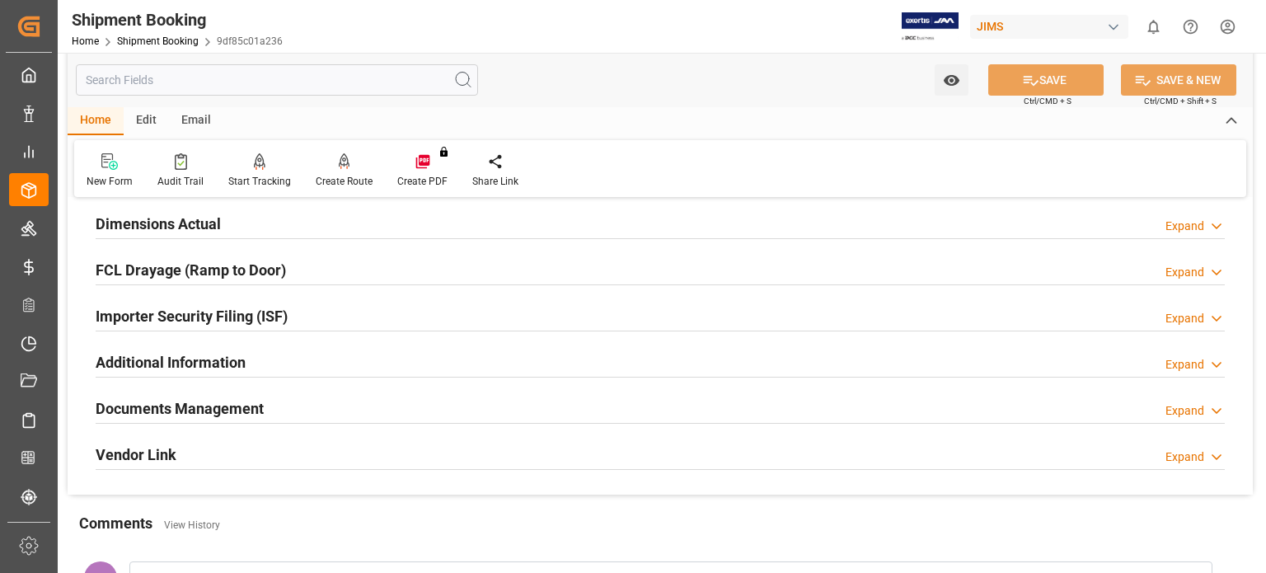
click at [228, 408] on h2 "Documents Management" at bounding box center [180, 408] width 168 height 22
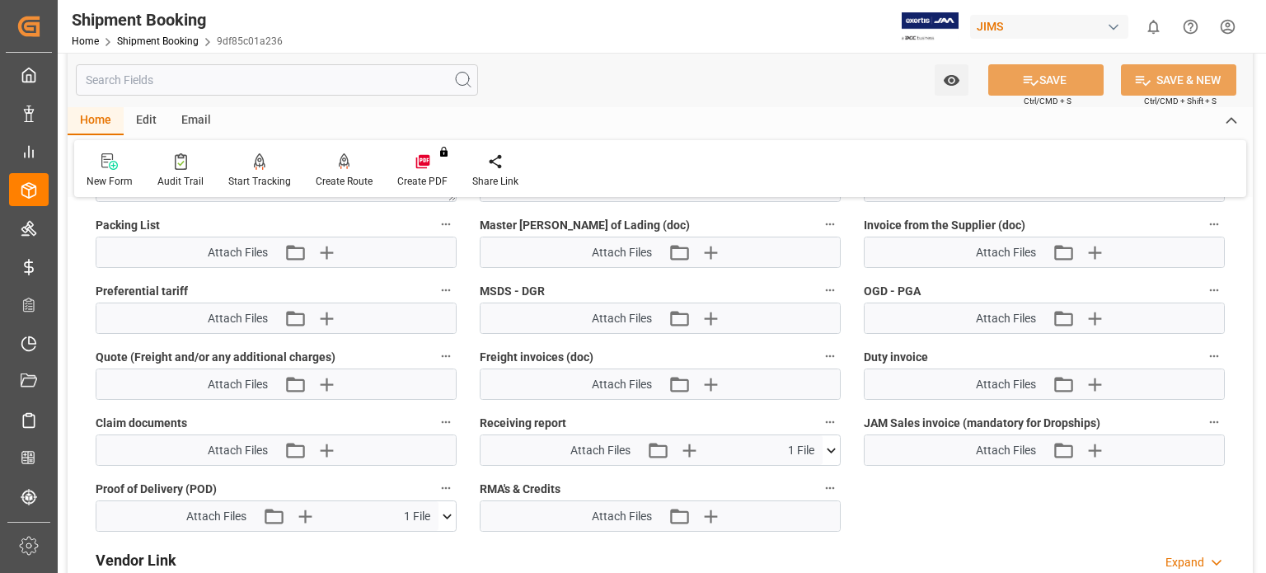
scroll to position [961, 0]
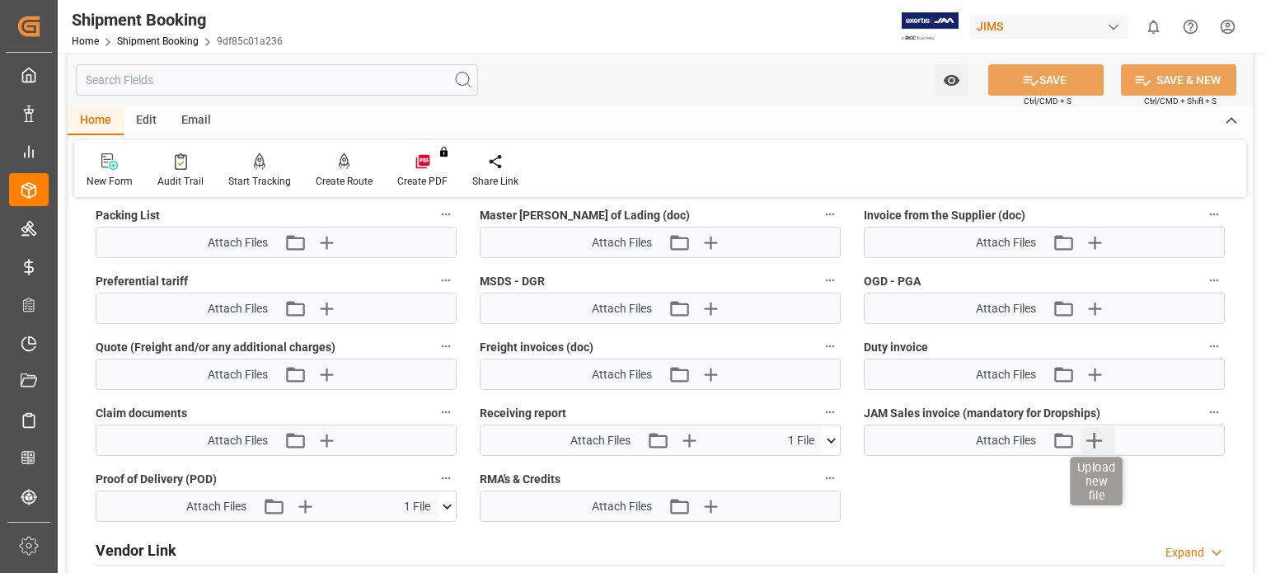
click at [1095, 434] on icon "button" at bounding box center [1095, 441] width 16 height 16
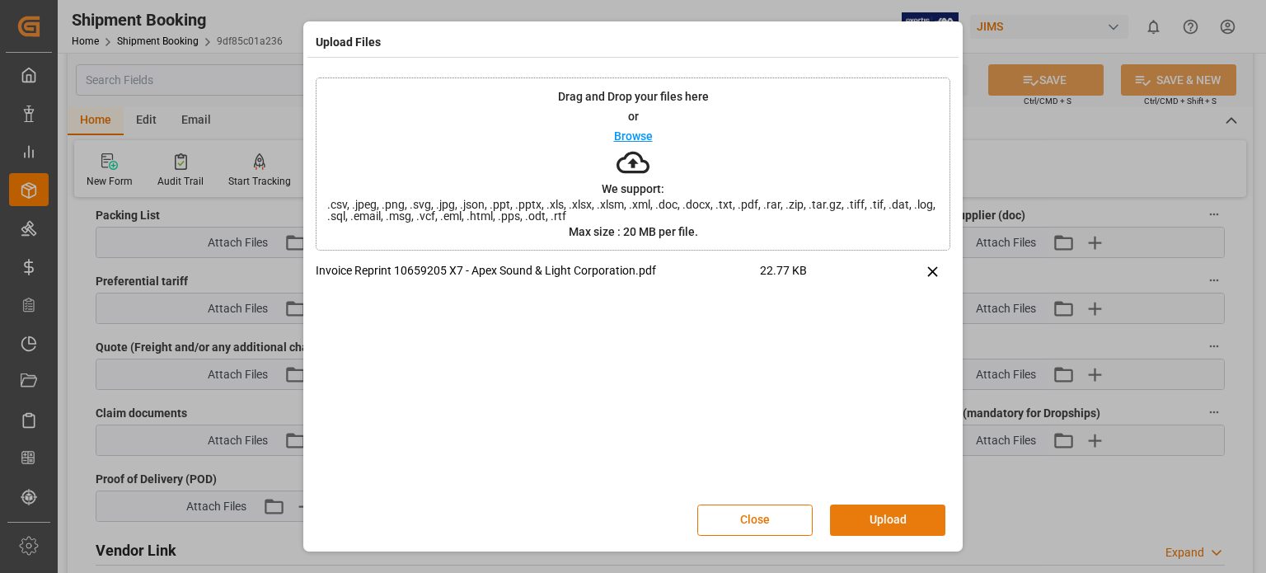
click at [860, 517] on button "Upload" at bounding box center [887, 520] width 115 height 31
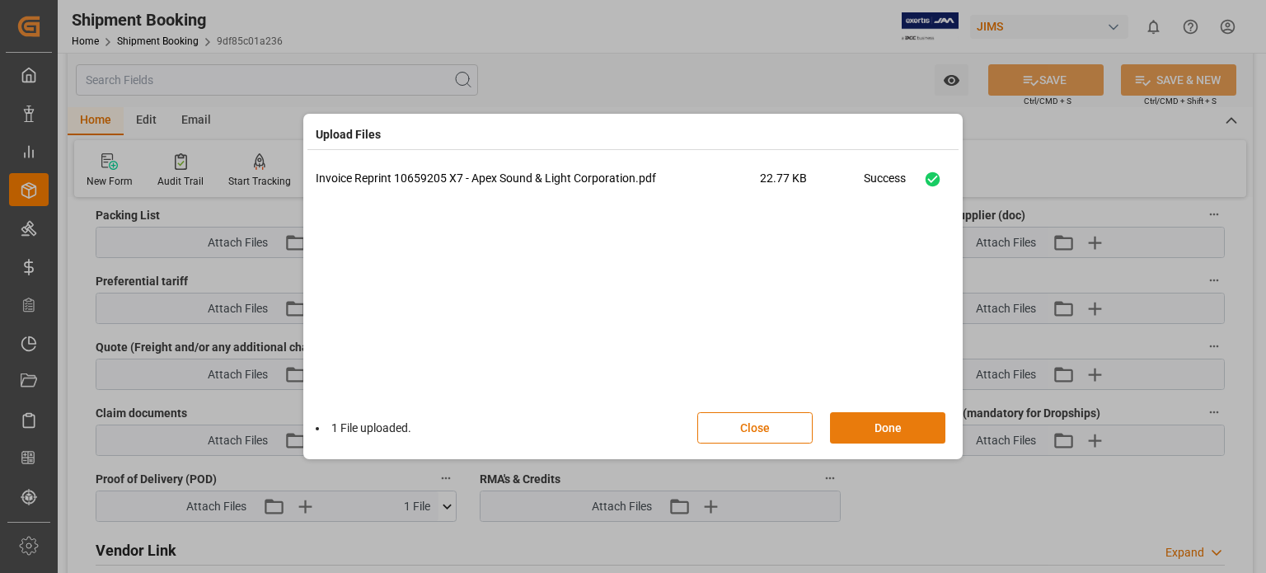
click at [885, 429] on button "Done" at bounding box center [887, 427] width 115 height 31
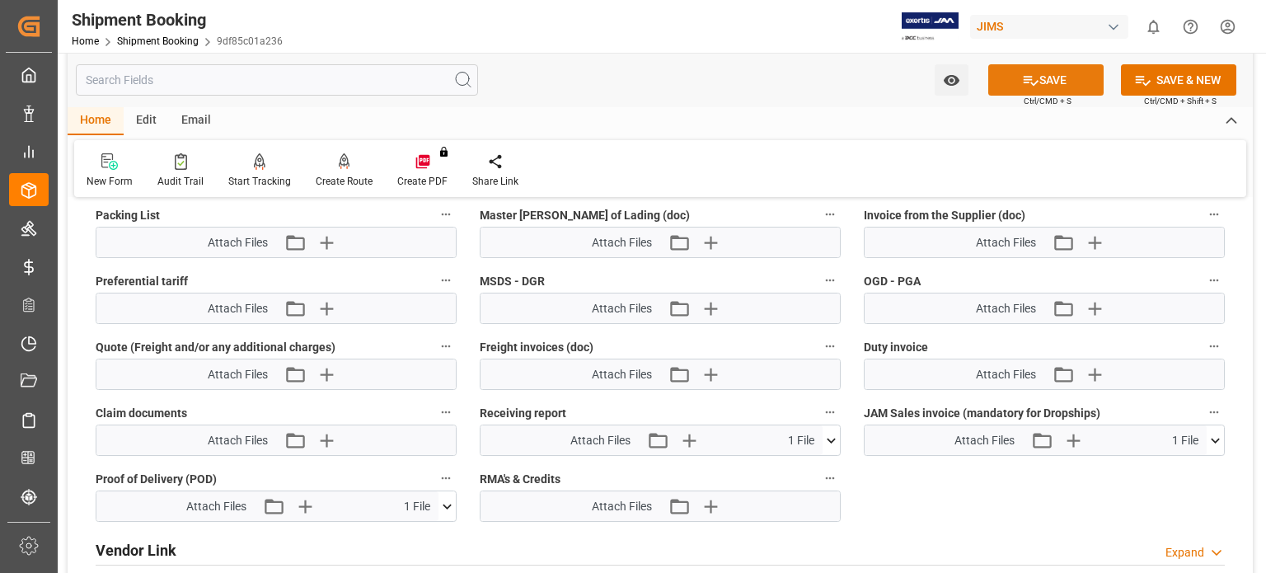
click at [1033, 82] on icon at bounding box center [1031, 81] width 15 height 10
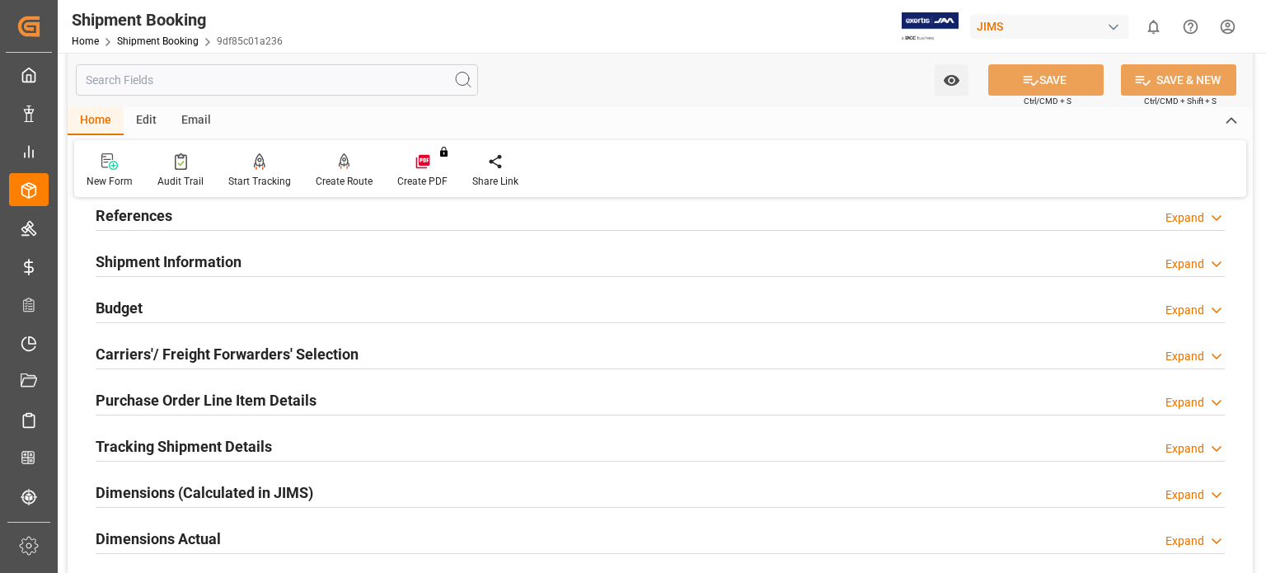
scroll to position [46, 0]
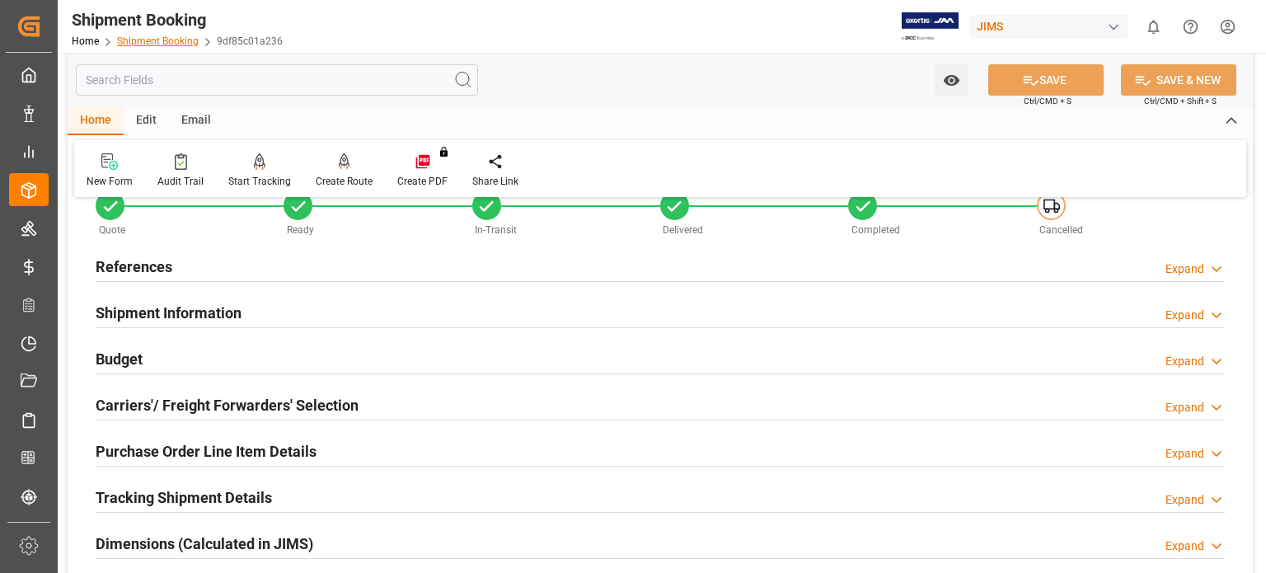
click at [155, 39] on link "Shipment Booking" at bounding box center [158, 41] width 82 height 12
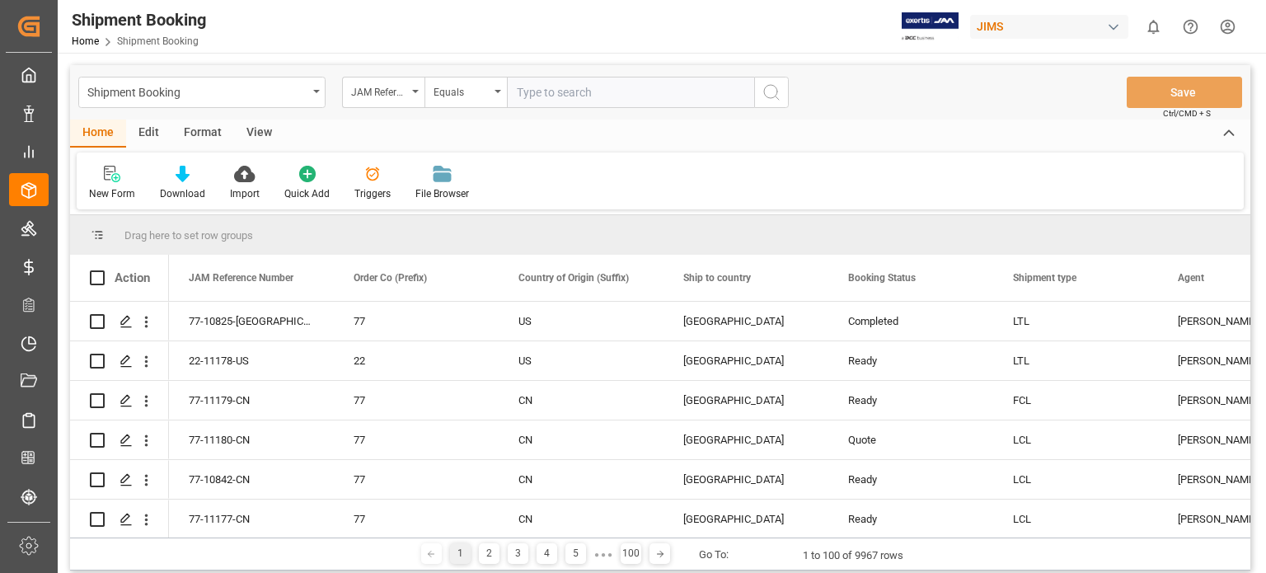
click at [530, 98] on input "text" at bounding box center [630, 92] width 247 height 31
click at [557, 91] on input "text" at bounding box center [630, 92] width 247 height 31
type input "77-11063-us"
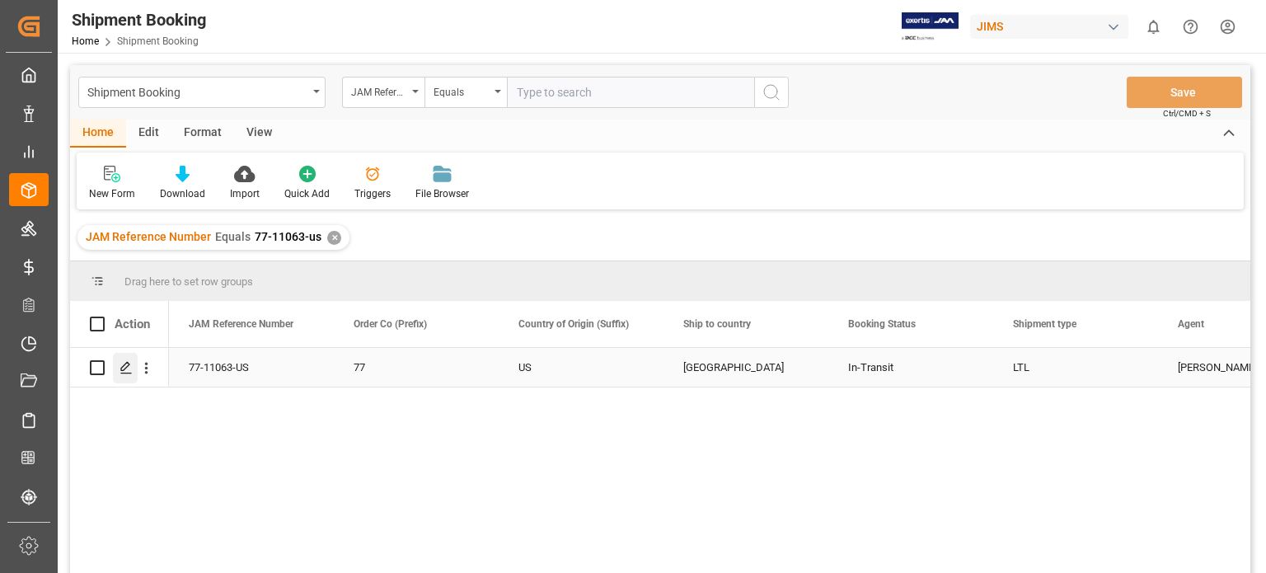
click at [126, 369] on icon "Press SPACE to select this row." at bounding box center [126, 367] width 13 height 13
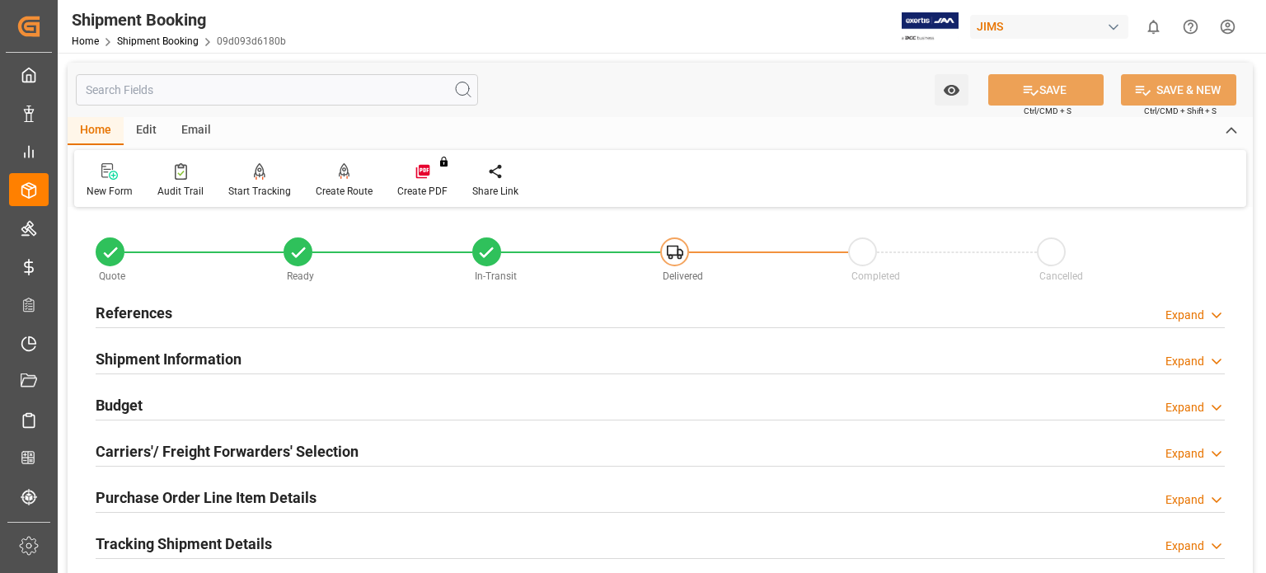
scroll to position [137, 0]
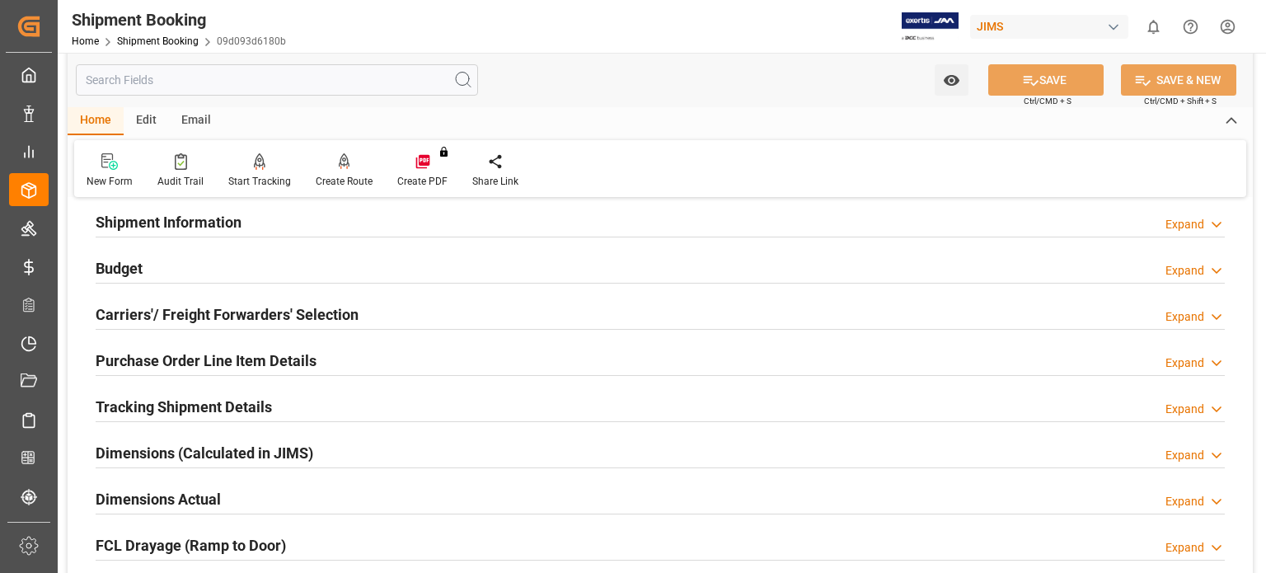
click at [244, 402] on h2 "Tracking Shipment Details" at bounding box center [184, 407] width 176 height 22
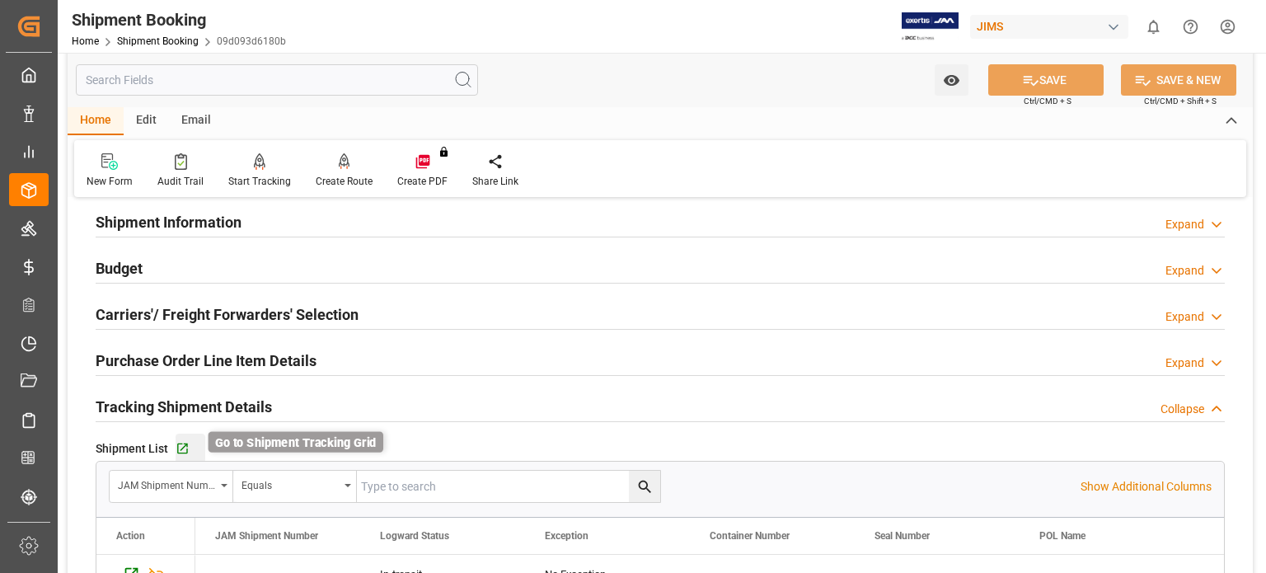
click at [181, 450] on icon "button" at bounding box center [183, 449] width 14 height 14
click at [167, 39] on link "Shipment Booking" at bounding box center [158, 41] width 82 height 12
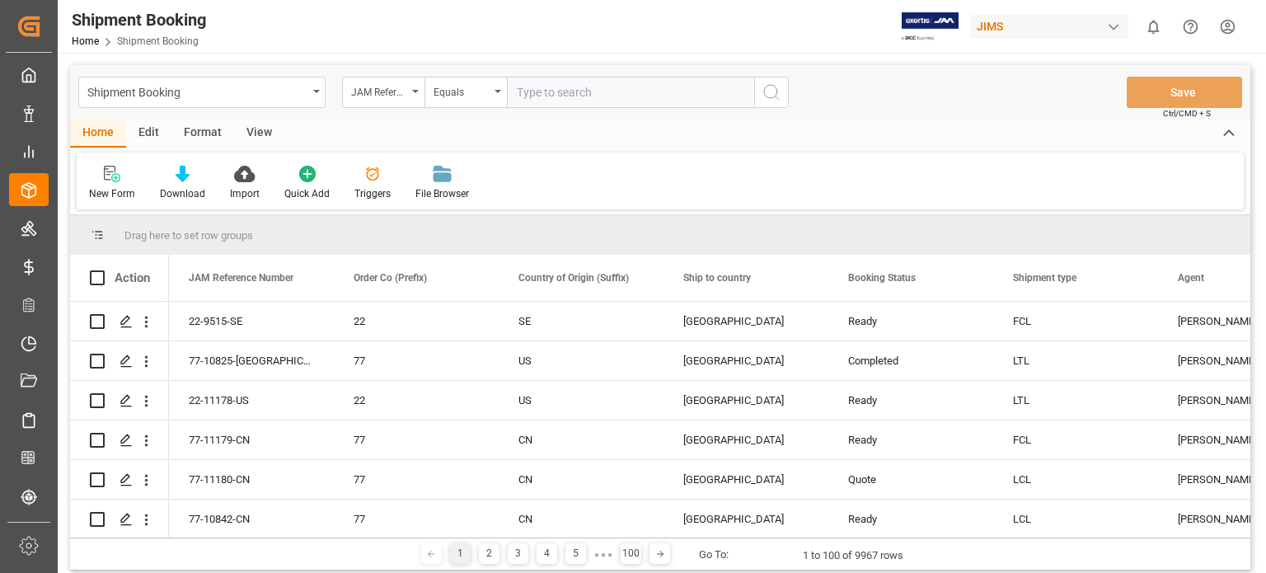
click at [546, 108] on div "Shipment Booking JAM Reference Number Equals Save Ctrl/CMD + S" at bounding box center [660, 92] width 1181 height 54
click at [557, 92] on input "text" at bounding box center [630, 92] width 247 height 31
type input "77-11134-us"
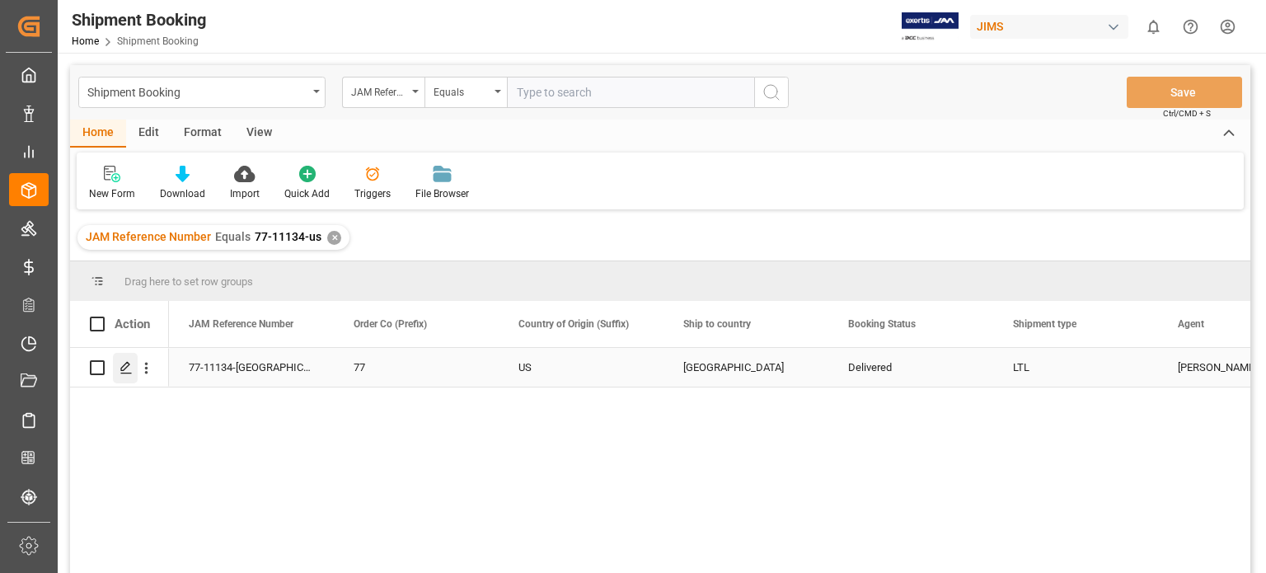
click at [125, 369] on polygon "Press SPACE to select this row." at bounding box center [125, 367] width 8 height 8
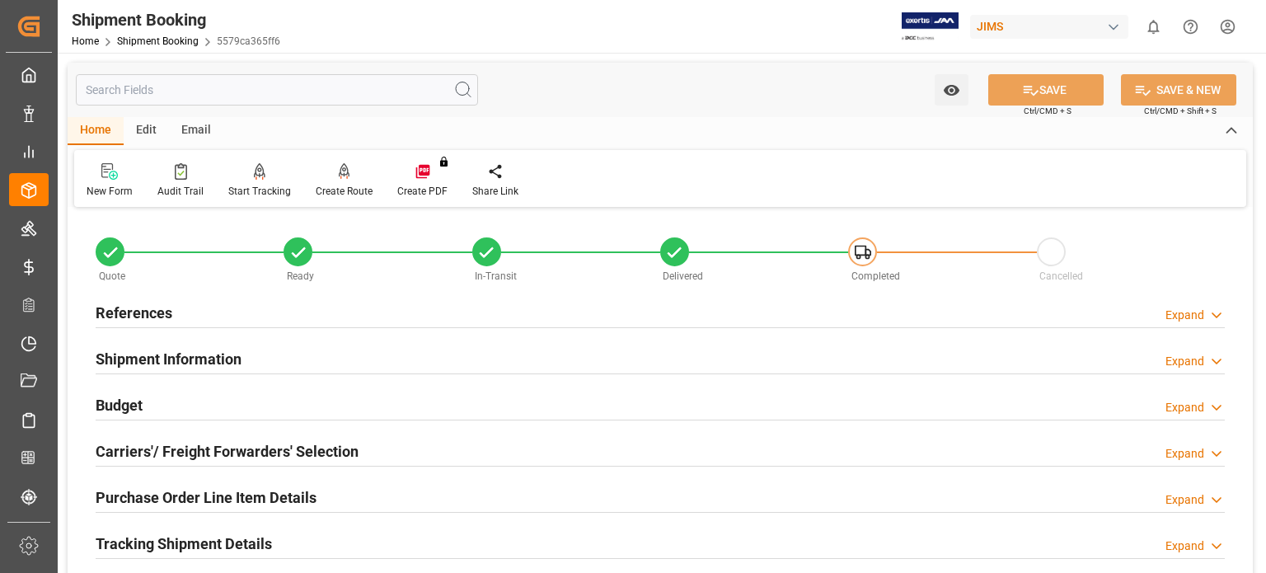
click at [149, 316] on h2 "References" at bounding box center [134, 313] width 77 height 22
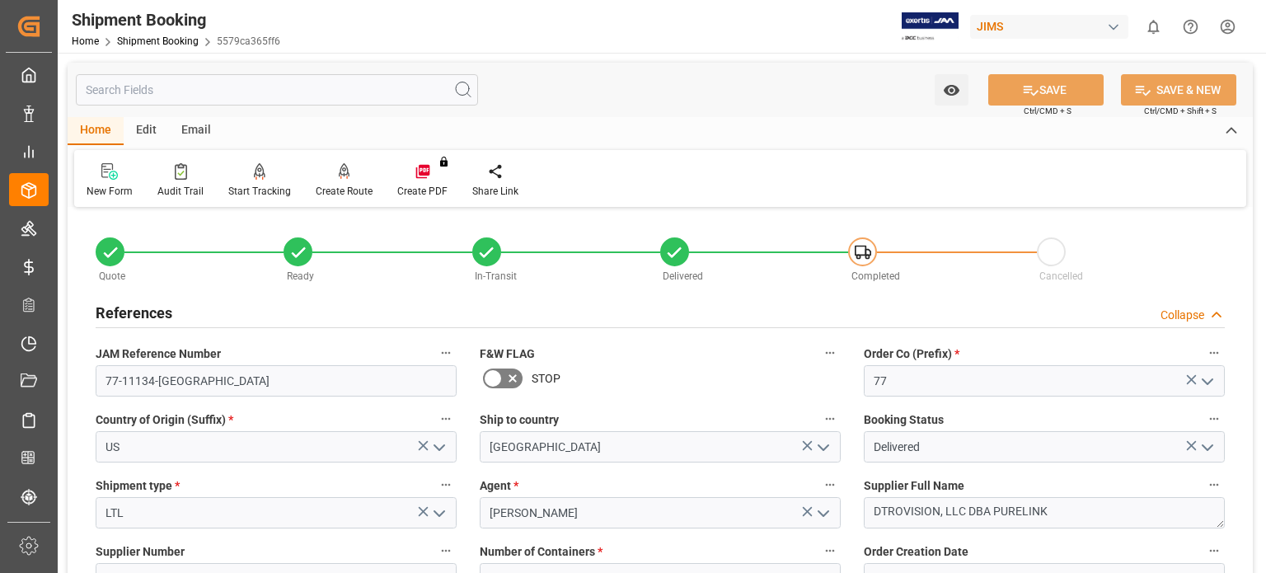
click at [149, 316] on h2 "References" at bounding box center [134, 313] width 77 height 22
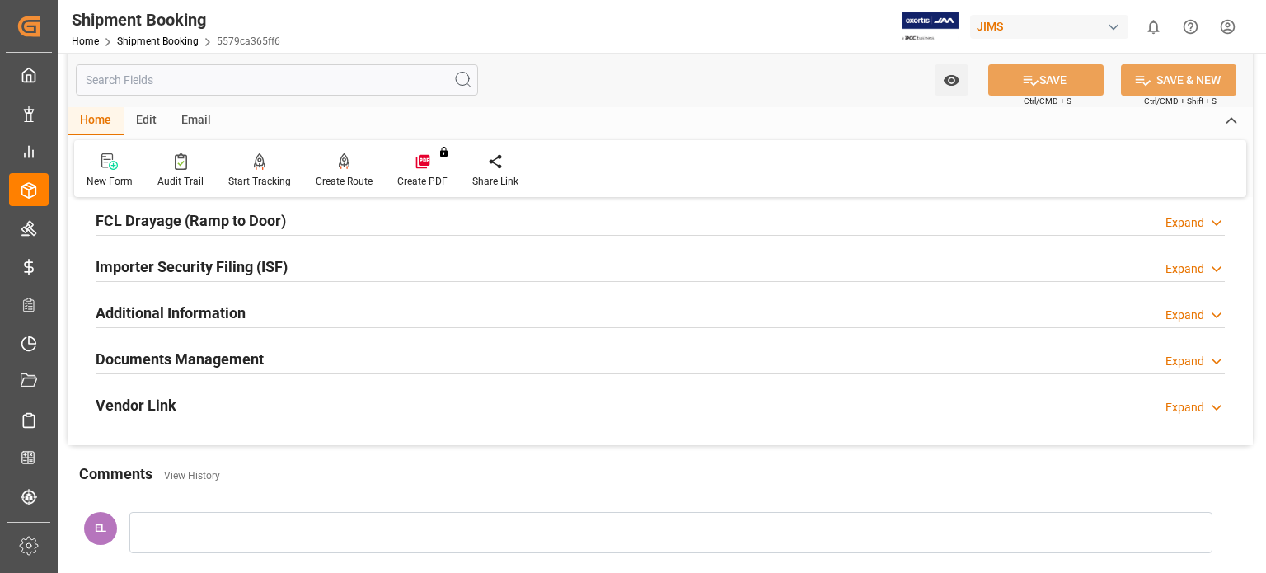
scroll to position [549, 0]
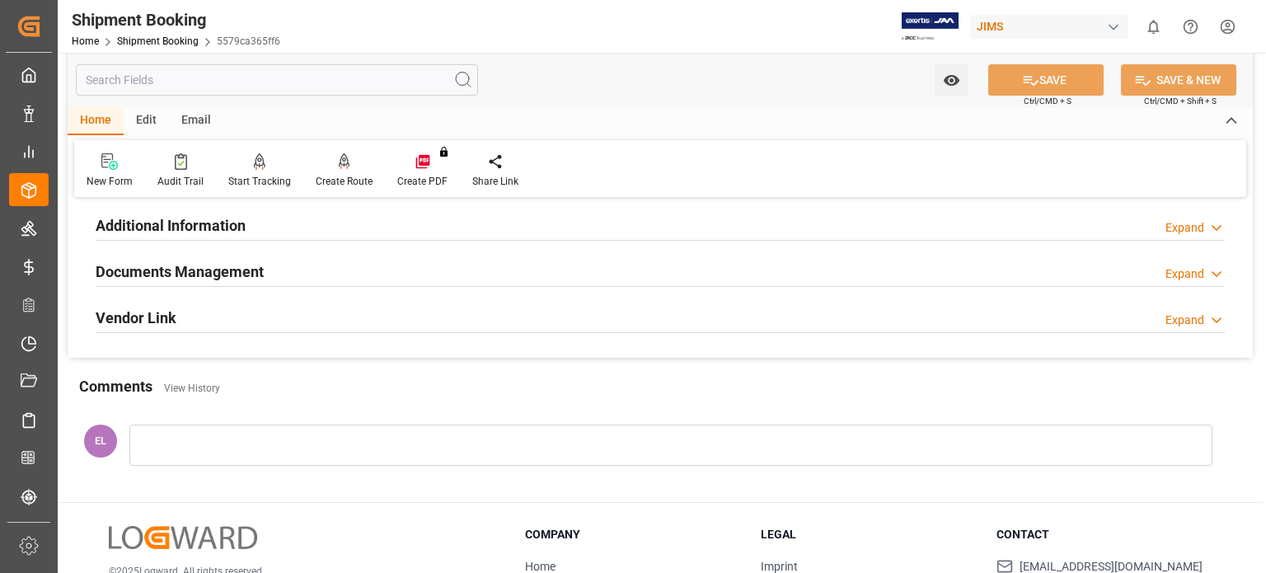
click at [170, 276] on h2 "Documents Management" at bounding box center [180, 272] width 168 height 22
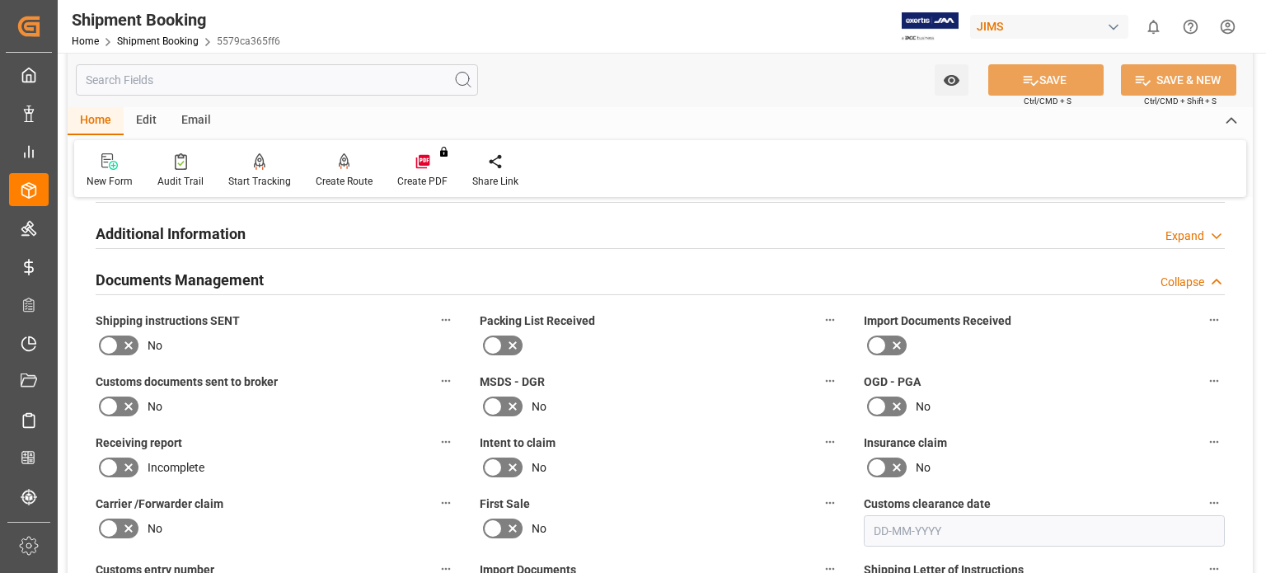
scroll to position [687, 0]
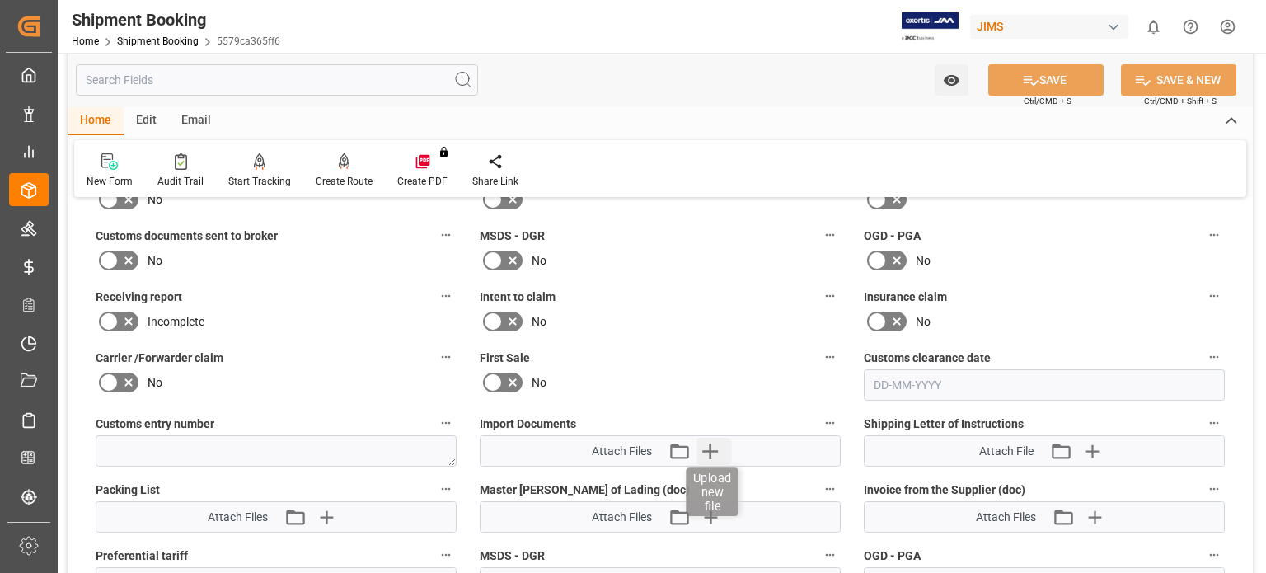
click at [712, 448] on icon "button" at bounding box center [711, 452] width 16 height 16
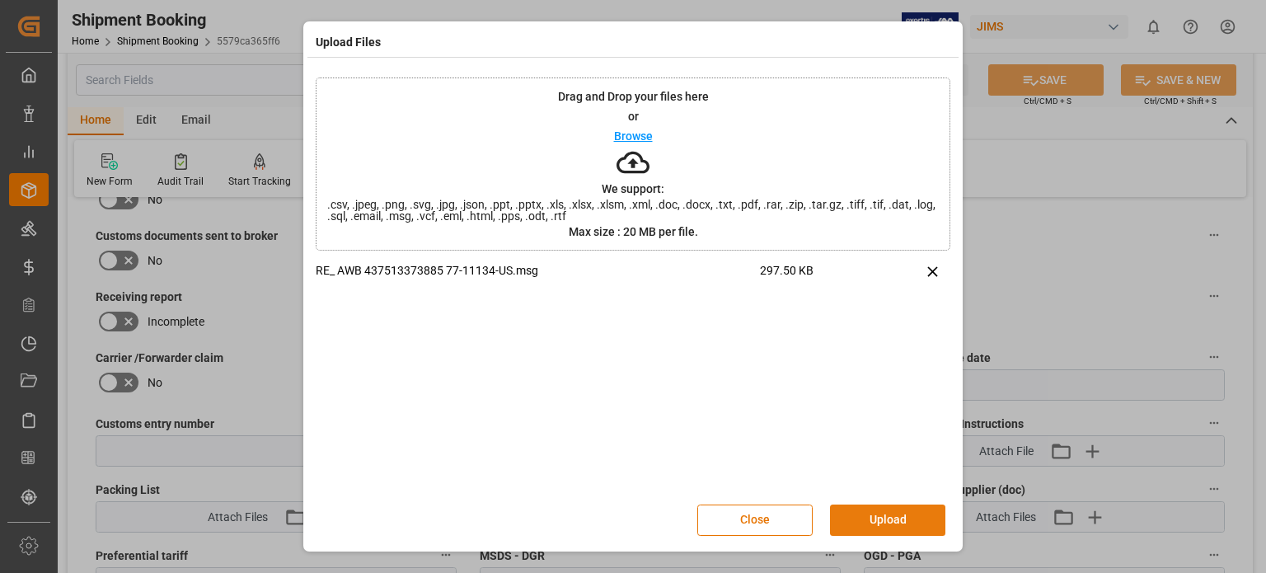
click at [867, 524] on button "Upload" at bounding box center [887, 520] width 115 height 31
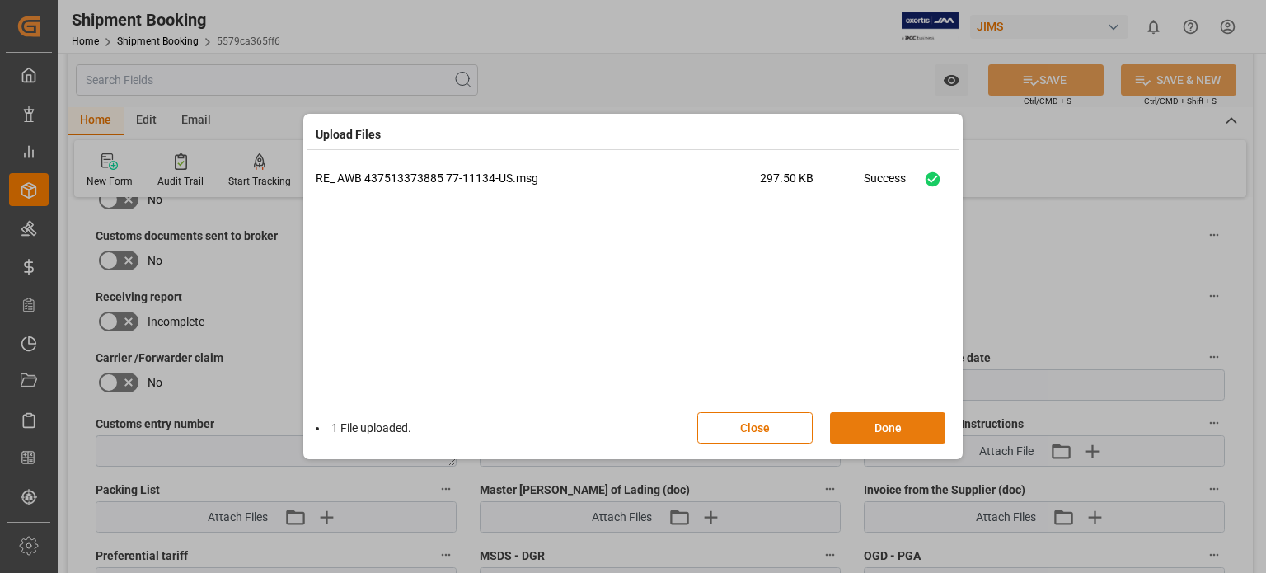
click at [891, 423] on button "Done" at bounding box center [887, 427] width 115 height 31
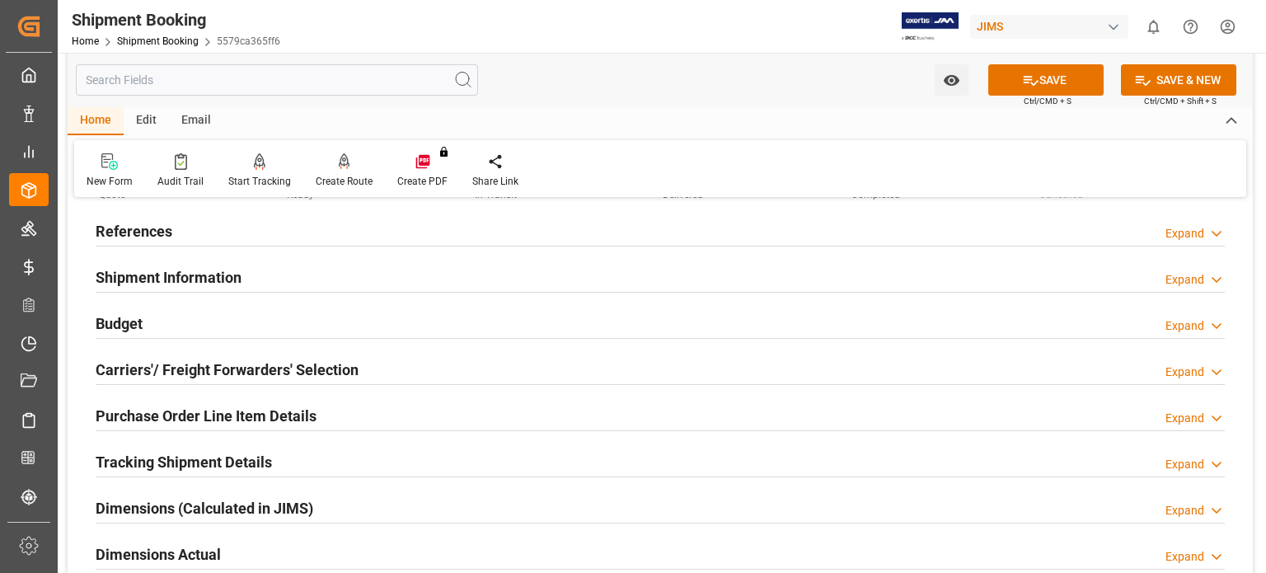
scroll to position [0, 0]
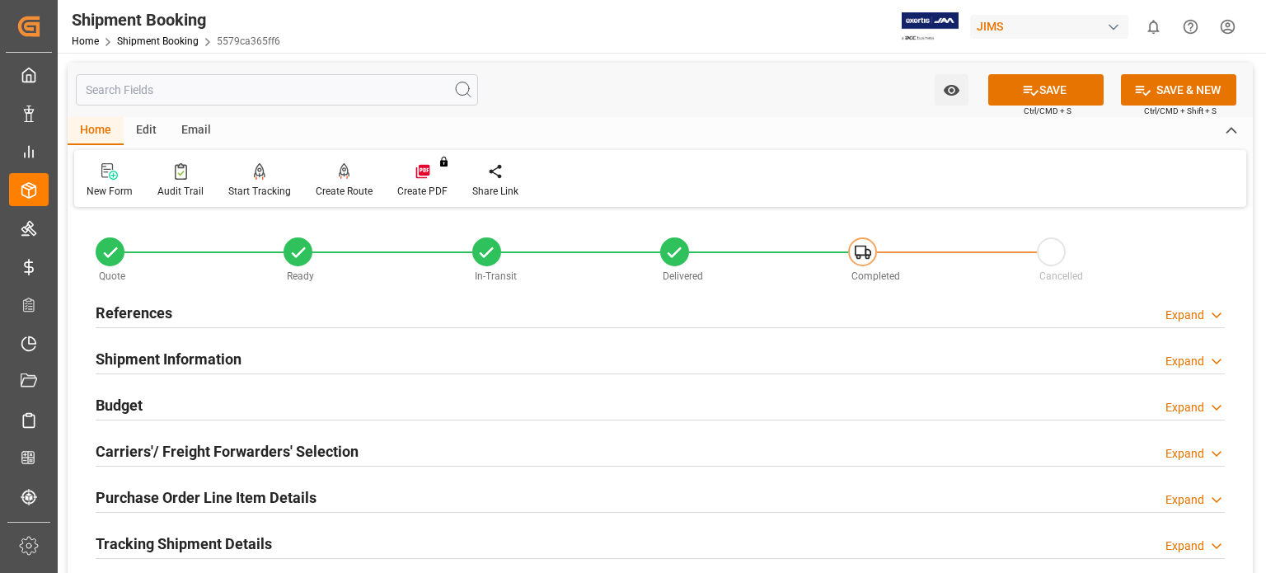
click at [157, 313] on h2 "References" at bounding box center [134, 313] width 77 height 22
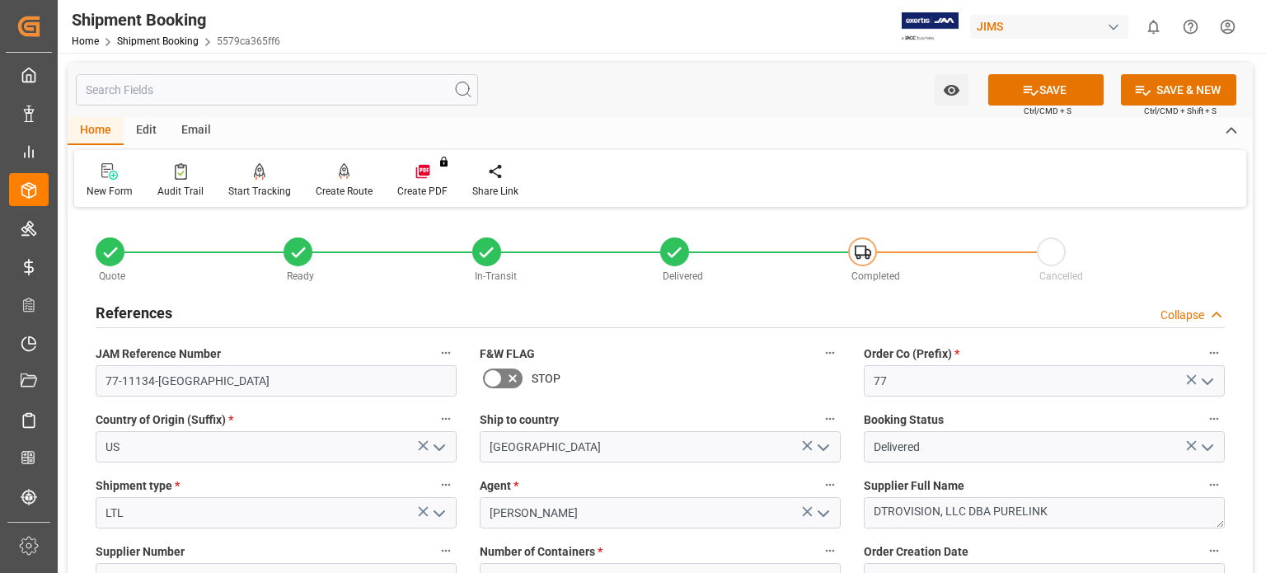
click at [157, 313] on h2 "References" at bounding box center [134, 313] width 77 height 22
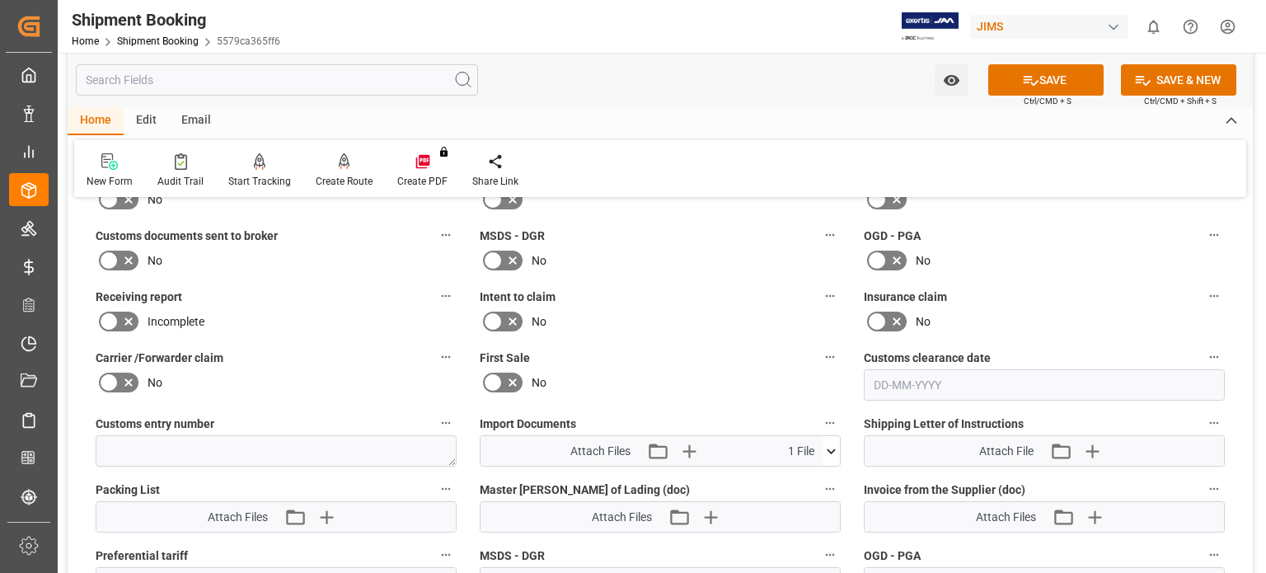
scroll to position [549, 0]
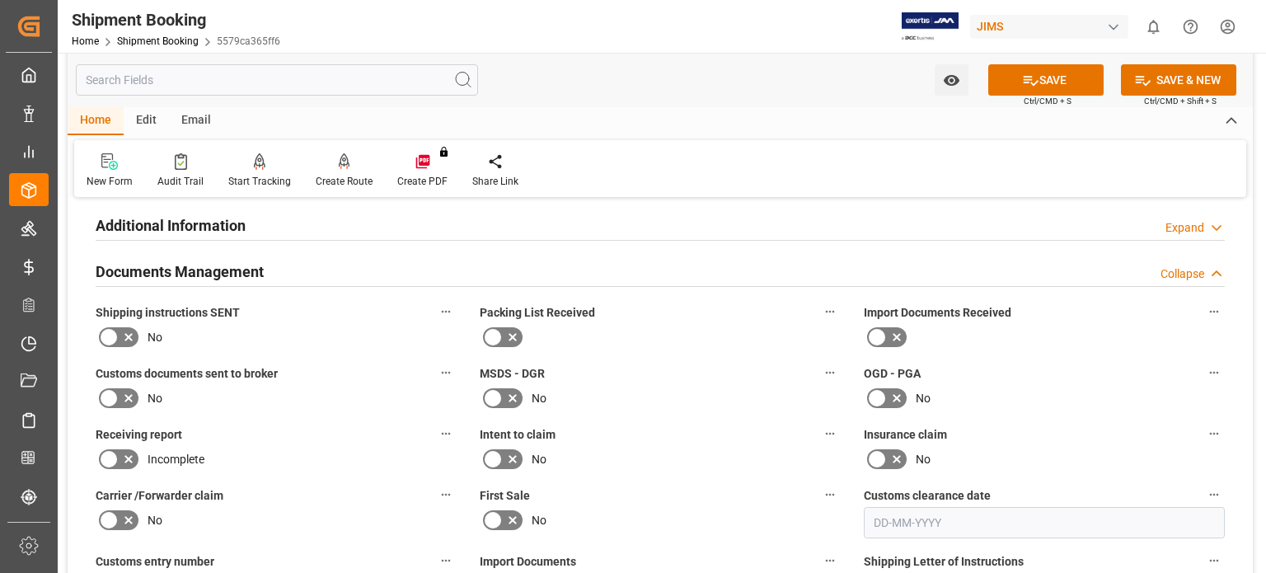
click at [115, 397] on icon at bounding box center [109, 398] width 20 height 20
click at [0, 0] on input "checkbox" at bounding box center [0, 0] width 0 height 0
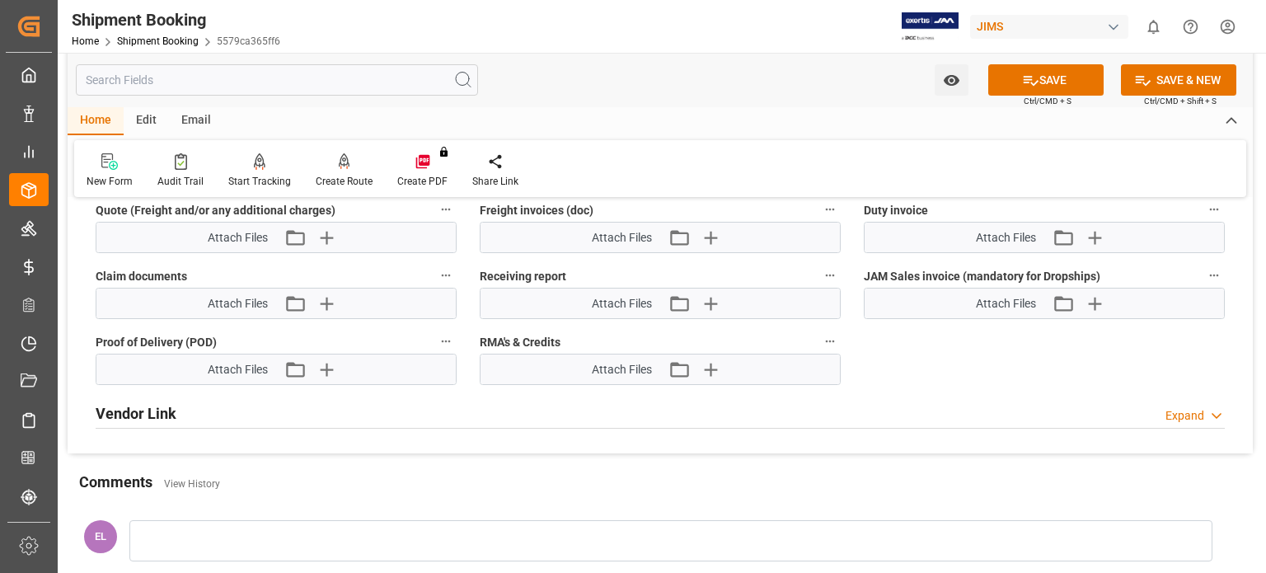
scroll to position [1099, 0]
click at [326, 365] on icon "button" at bounding box center [326, 369] width 16 height 16
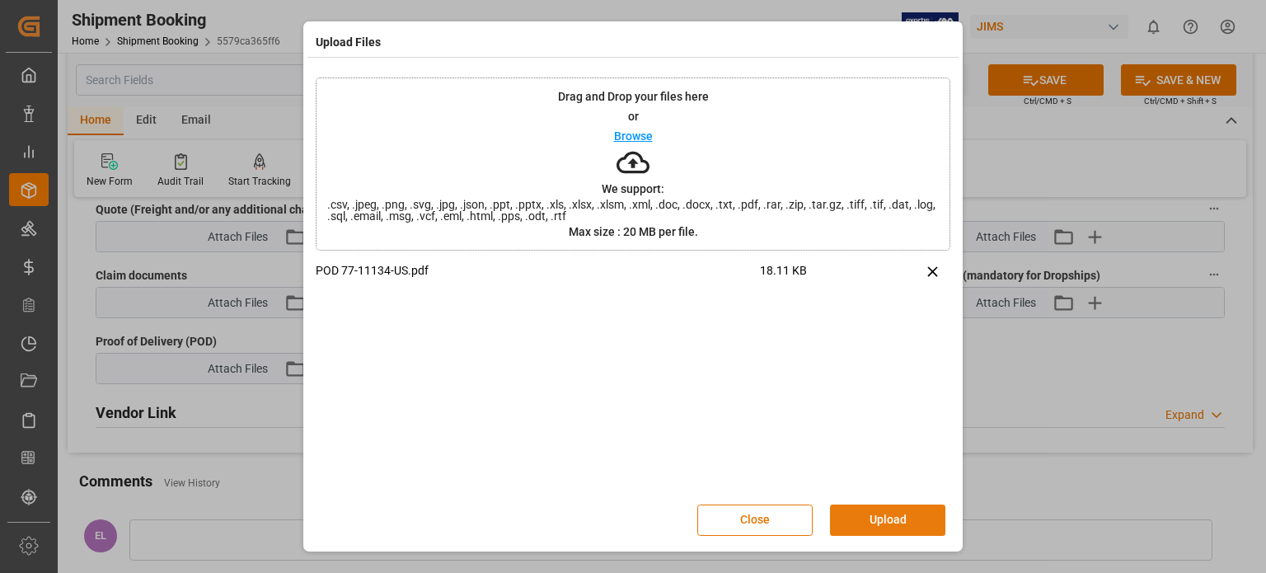
click at [867, 523] on button "Upload" at bounding box center [887, 520] width 115 height 31
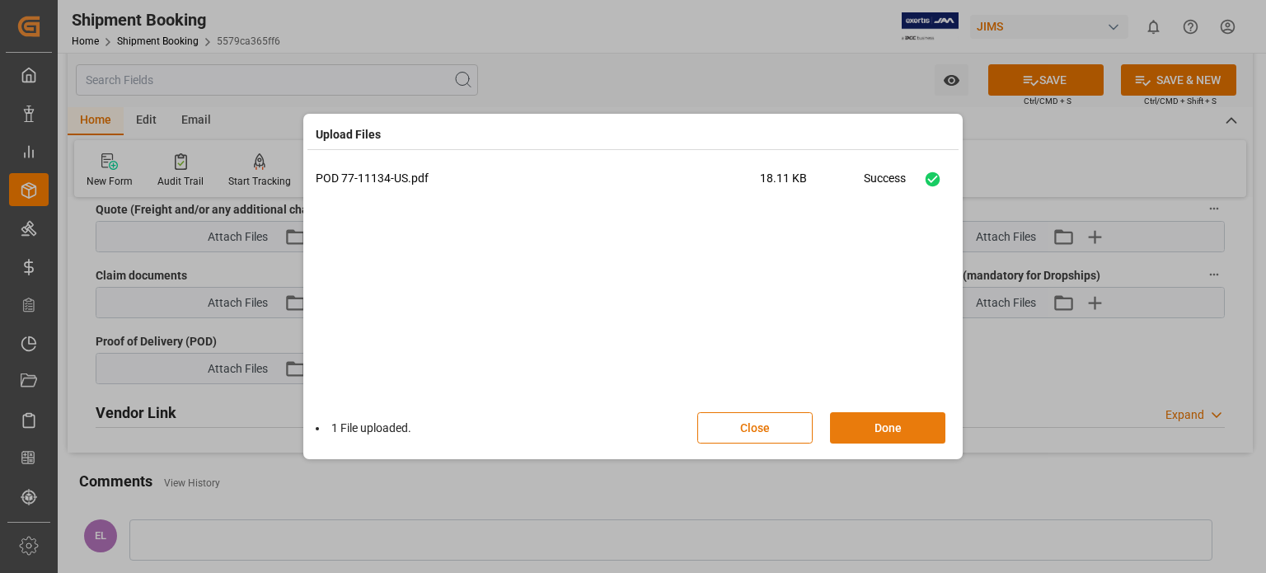
click at [881, 423] on button "Done" at bounding box center [887, 427] width 115 height 31
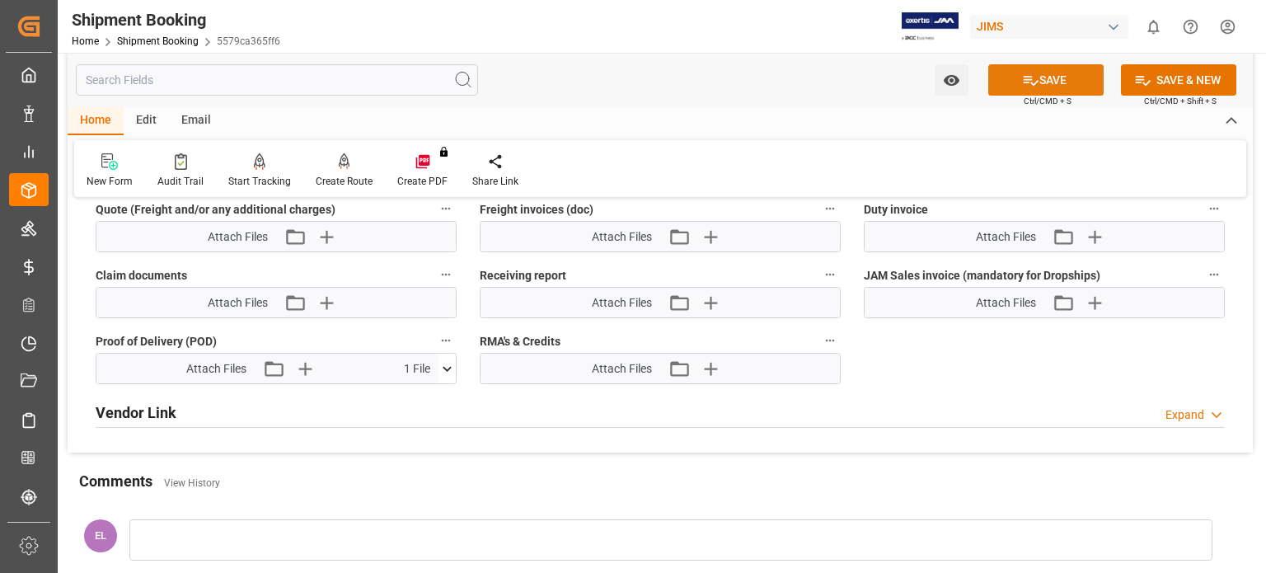
click at [1064, 74] on button "SAVE" at bounding box center [1046, 79] width 115 height 31
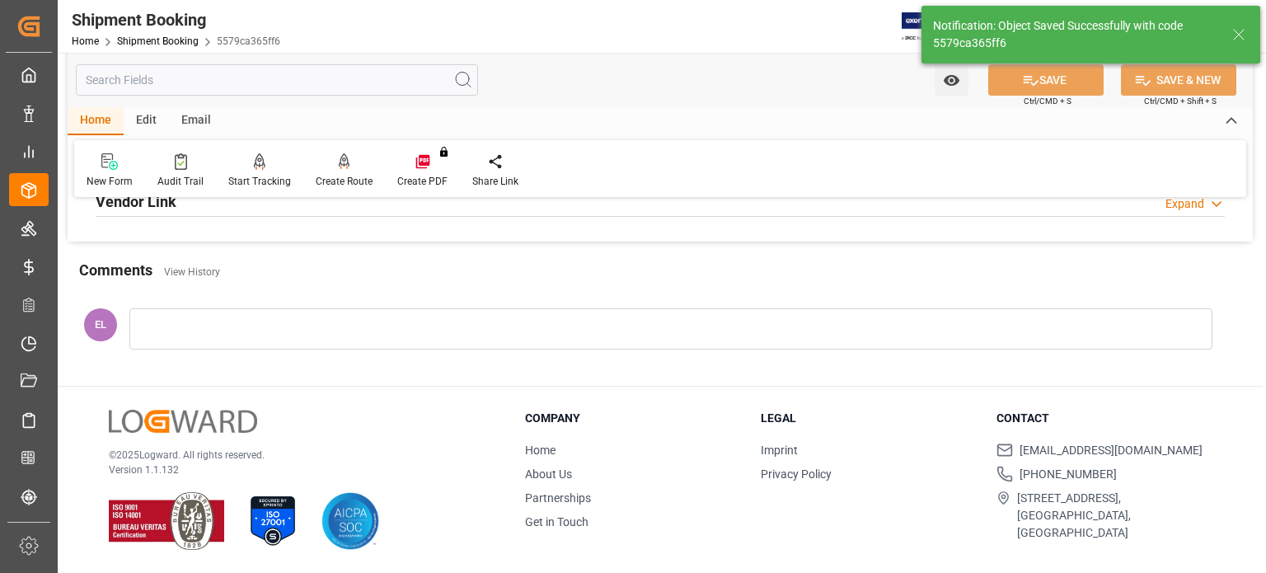
scroll to position [458, 0]
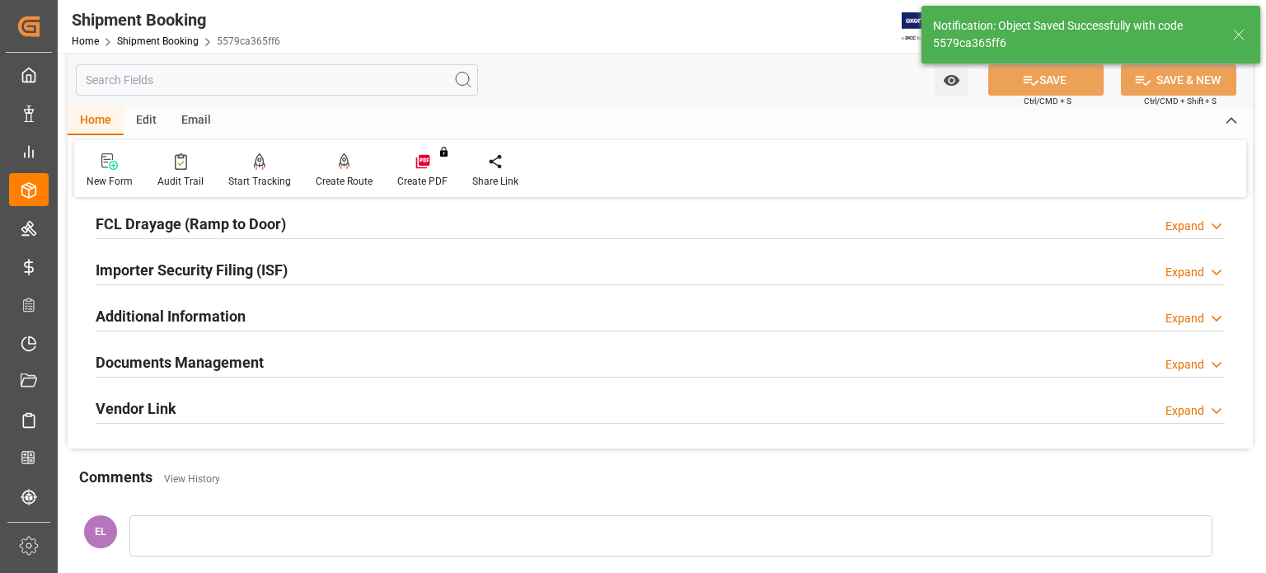
click at [203, 362] on h2 "Documents Management" at bounding box center [180, 362] width 168 height 22
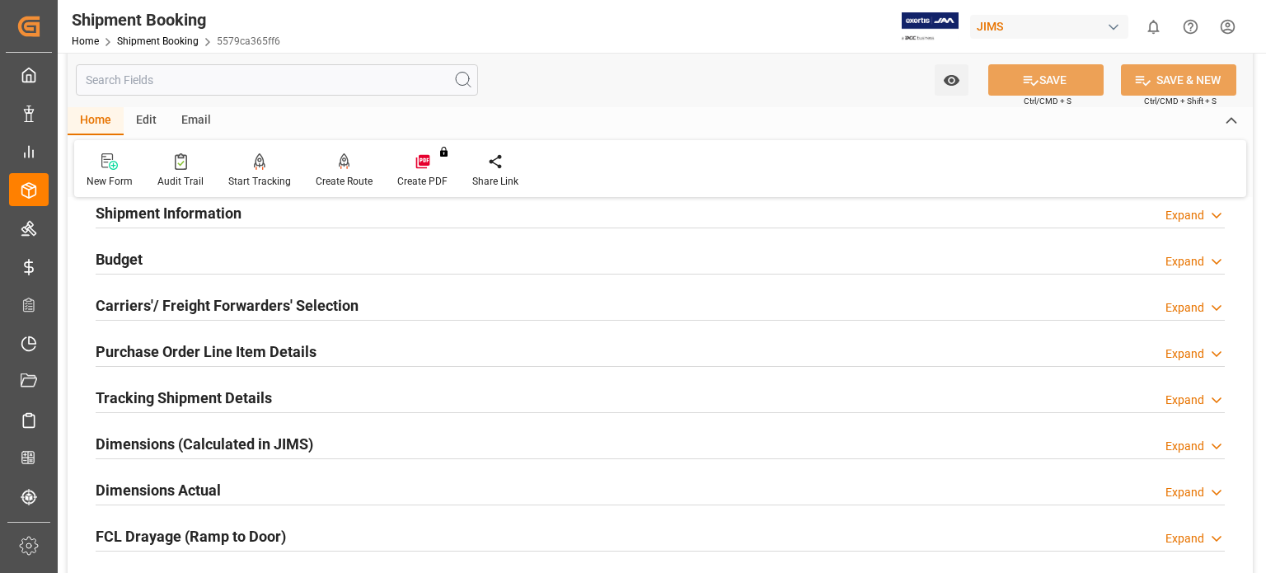
scroll to position [275, 0]
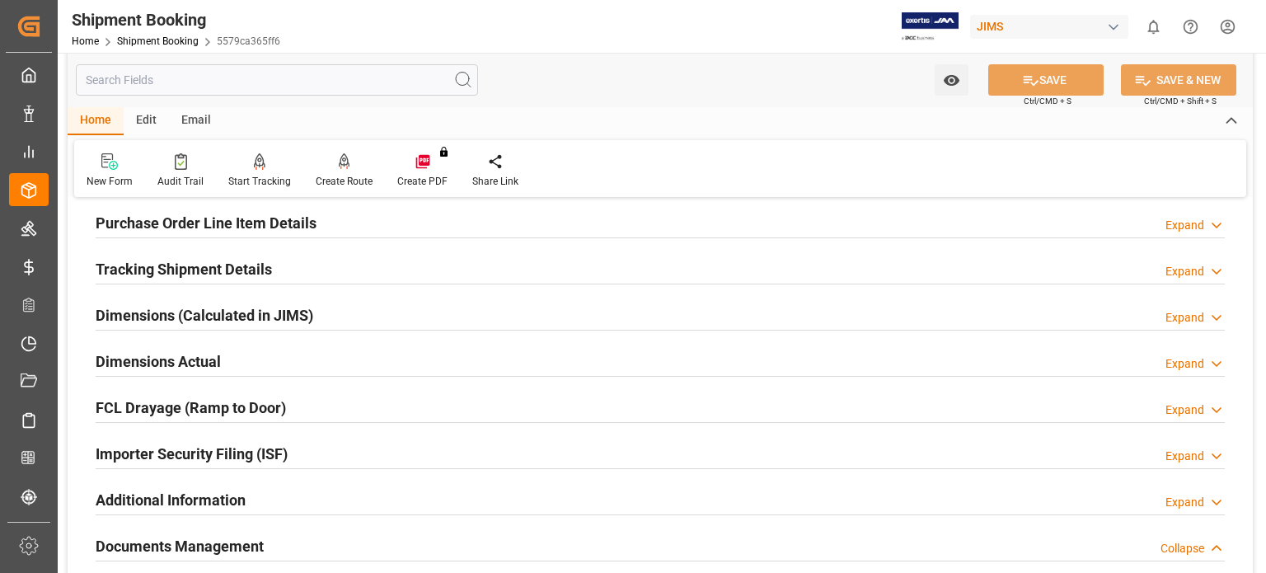
click at [530, 272] on div "Tracking Shipment Details Expand" at bounding box center [661, 267] width 1130 height 31
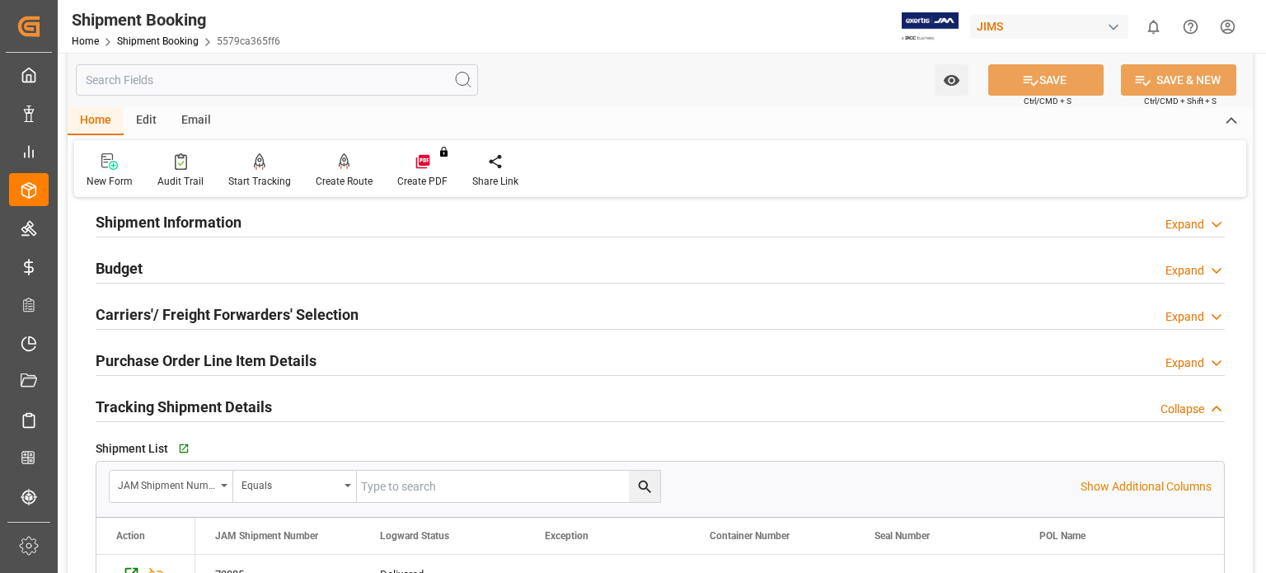
scroll to position [0, 0]
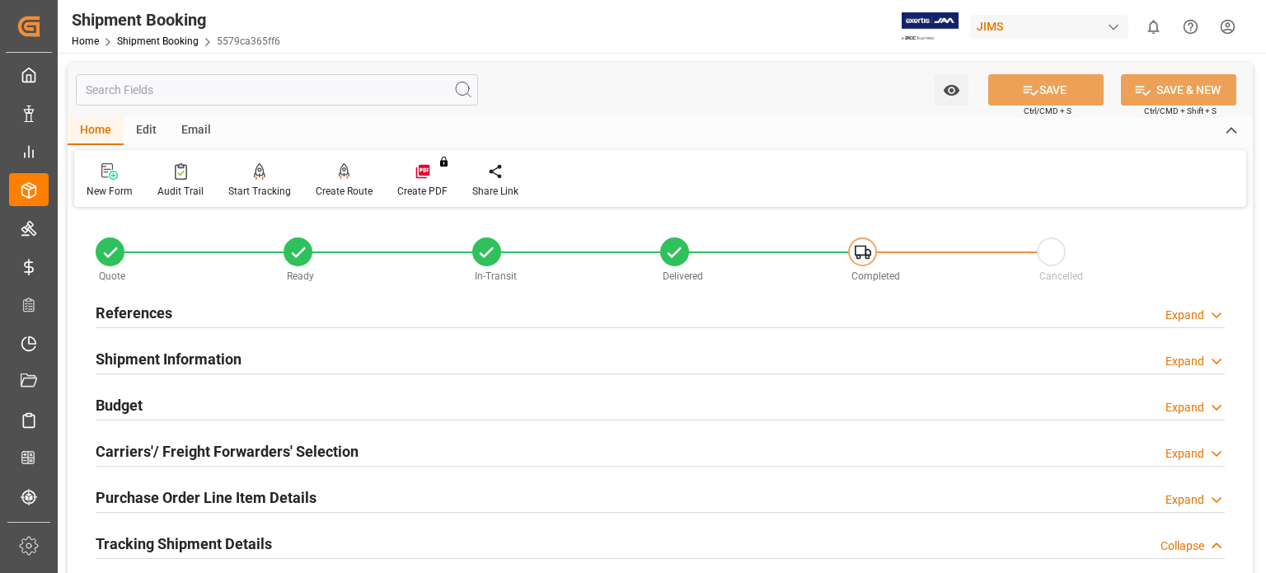
click at [124, 409] on h2 "Budget" at bounding box center [119, 405] width 47 height 22
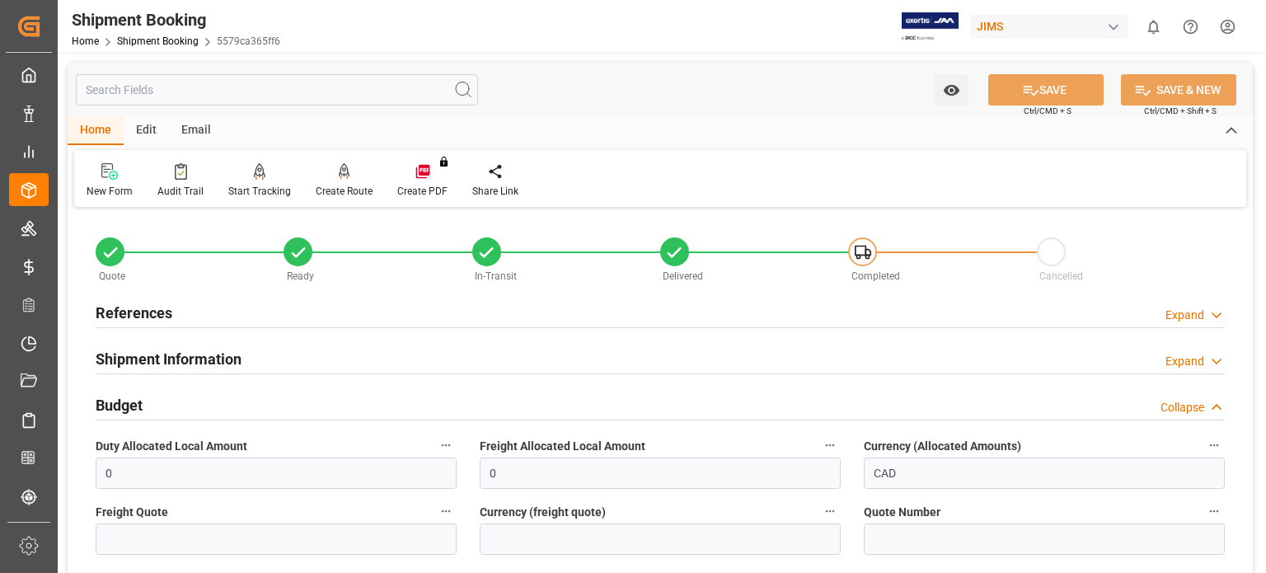
scroll to position [137, 0]
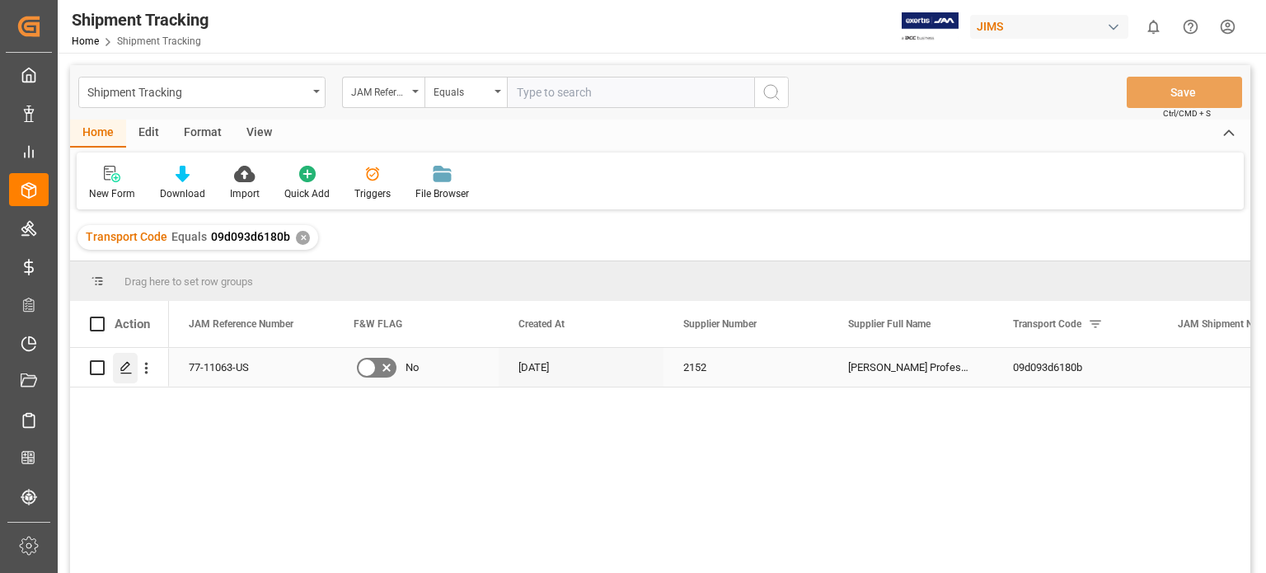
click at [124, 372] on icon "Press SPACE to select this row." at bounding box center [126, 367] width 13 height 13
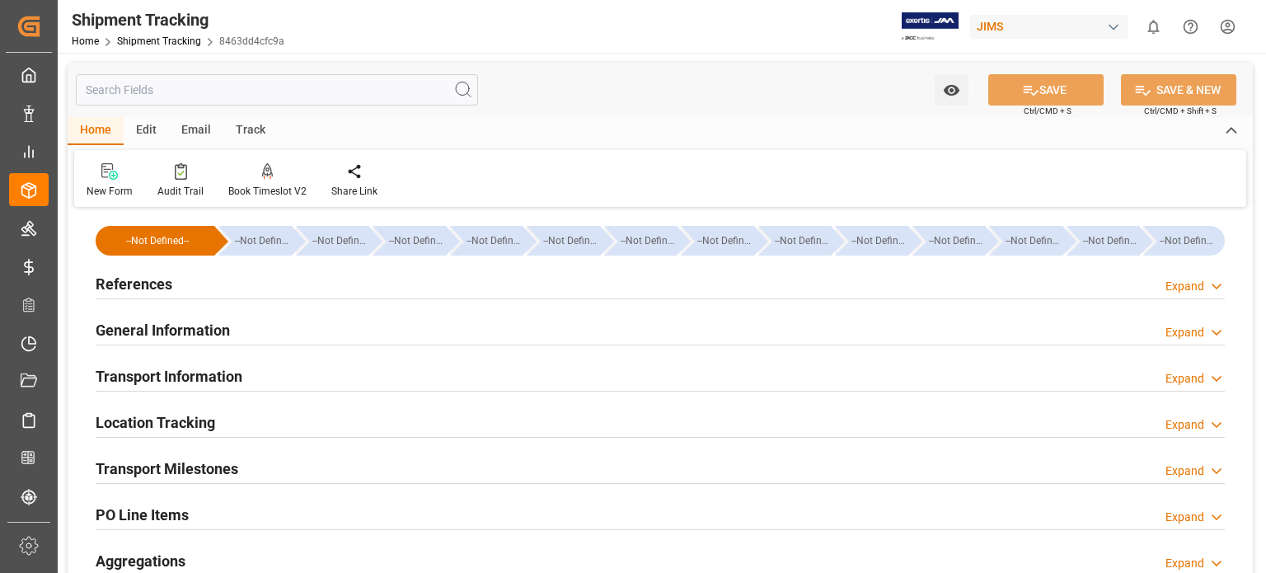
type input "16-09-2025 00:00"
type input "24-09-2025 00:00"
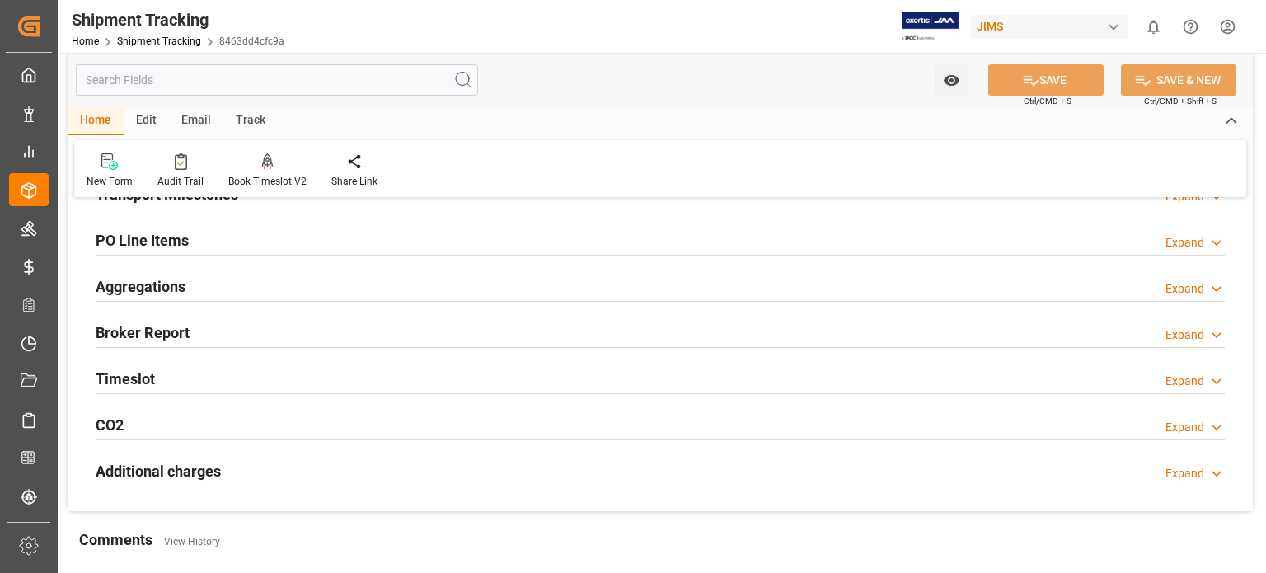
scroll to position [137, 0]
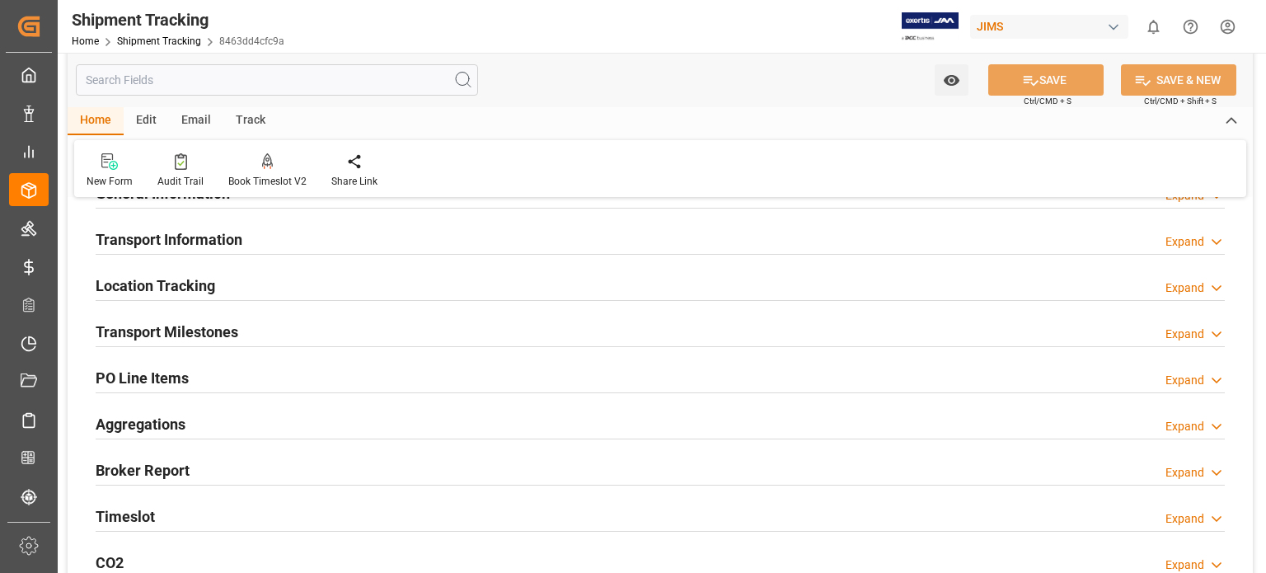
click at [201, 327] on h2 "Transport Milestones" at bounding box center [167, 332] width 143 height 22
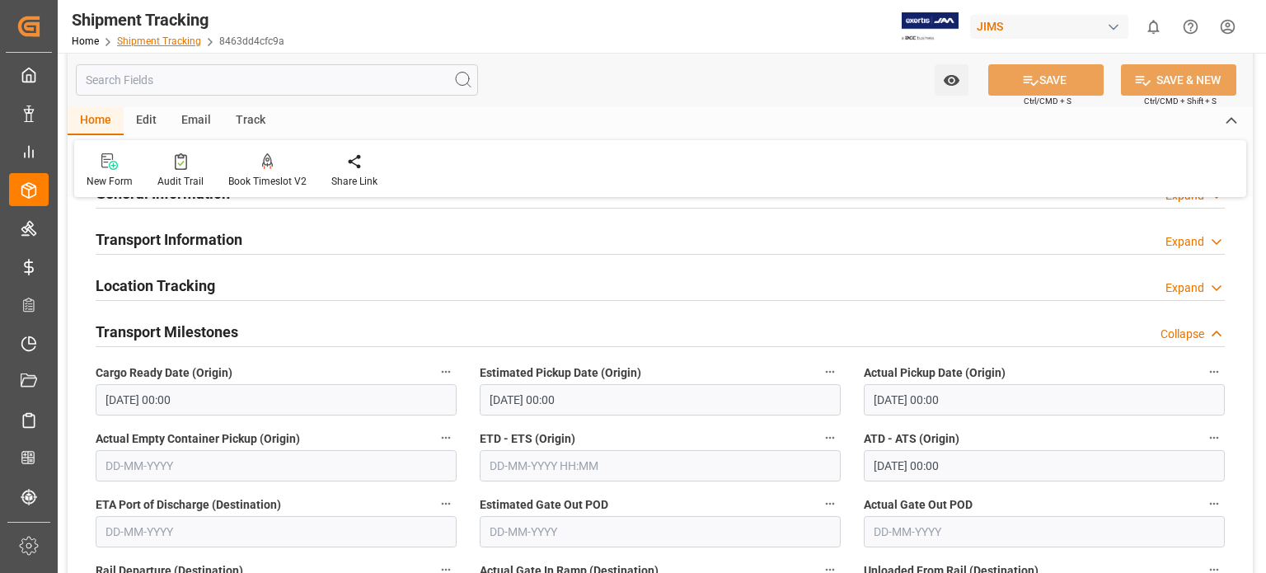
click at [172, 38] on link "Shipment Tracking" at bounding box center [159, 41] width 84 height 12
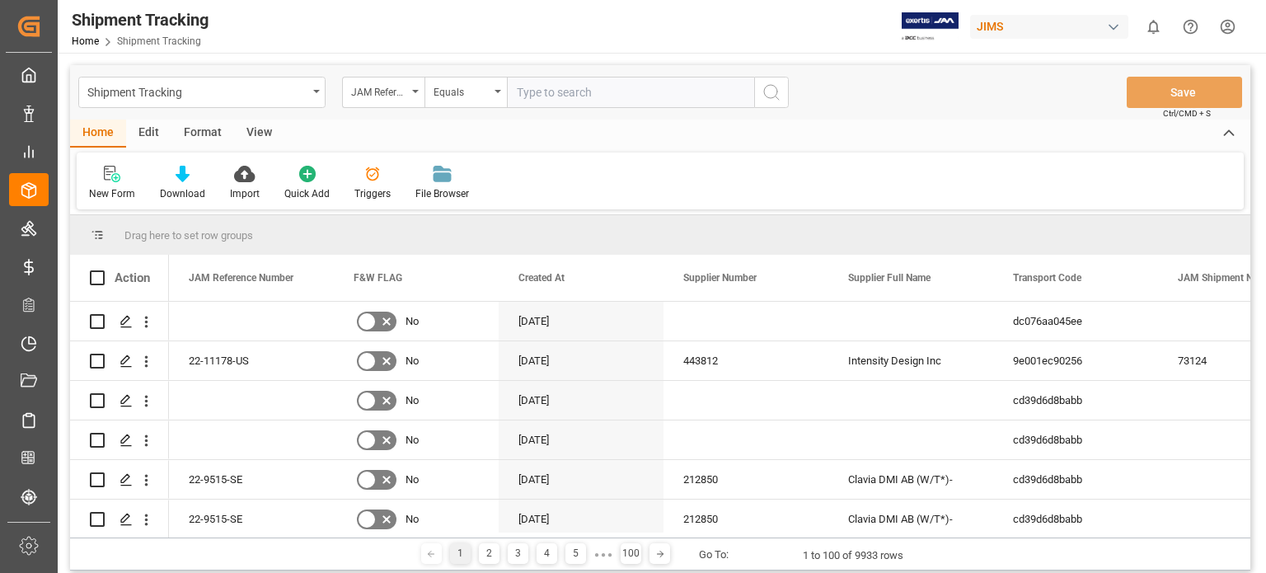
click at [558, 85] on input "text" at bounding box center [630, 92] width 247 height 31
type input "77-11134-US"
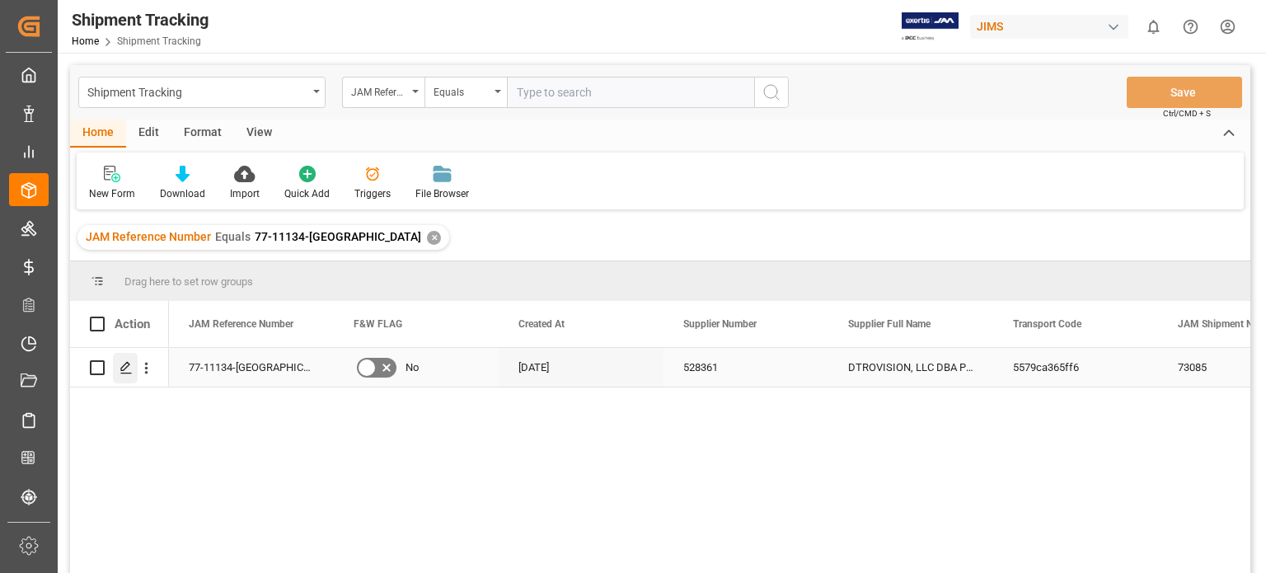
click at [127, 370] on icon "Press SPACE to select this row." at bounding box center [126, 367] width 13 height 13
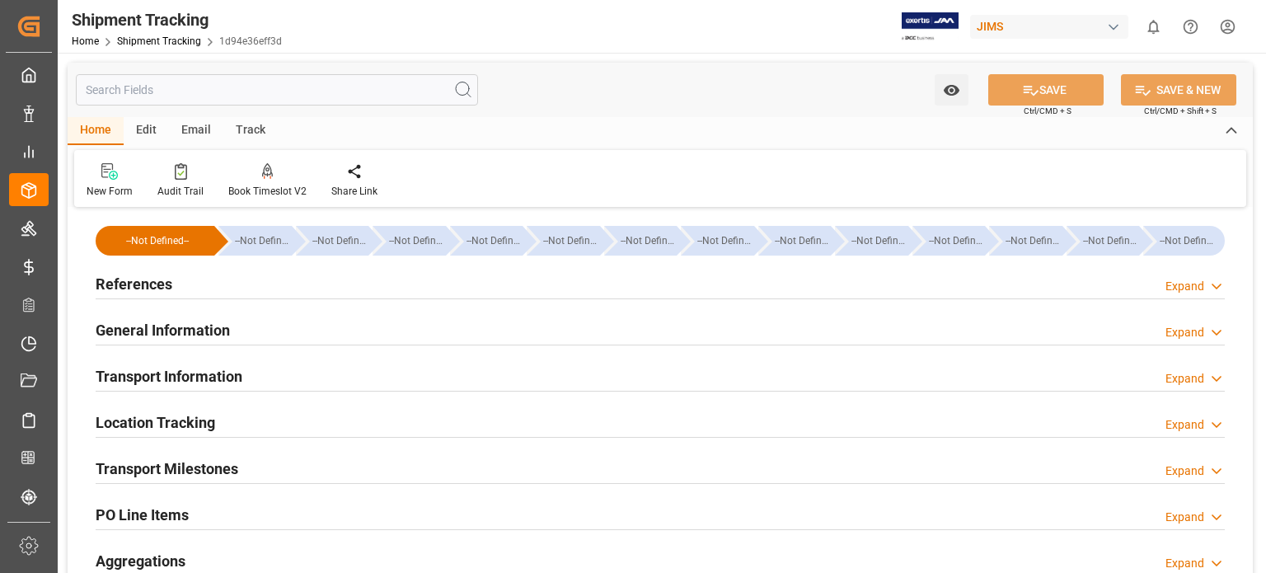
type input "17-09-2025 00:00"
type input "22-09-2025 00:00"
type input "17-09-2025"
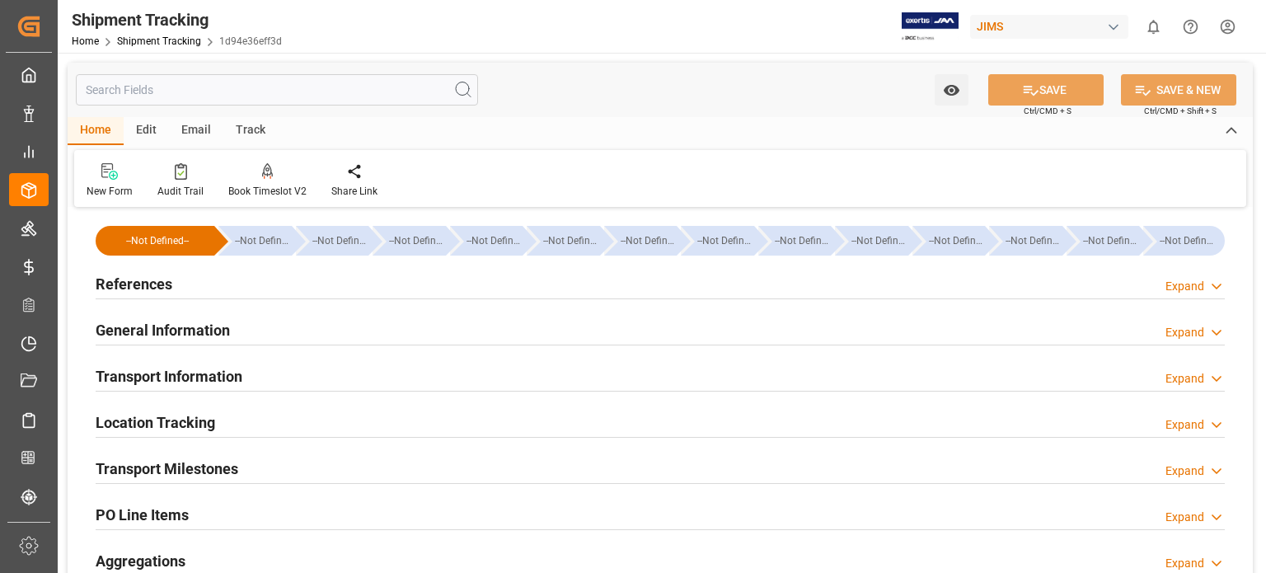
type input "18-09-2025"
type input "[DATE]"
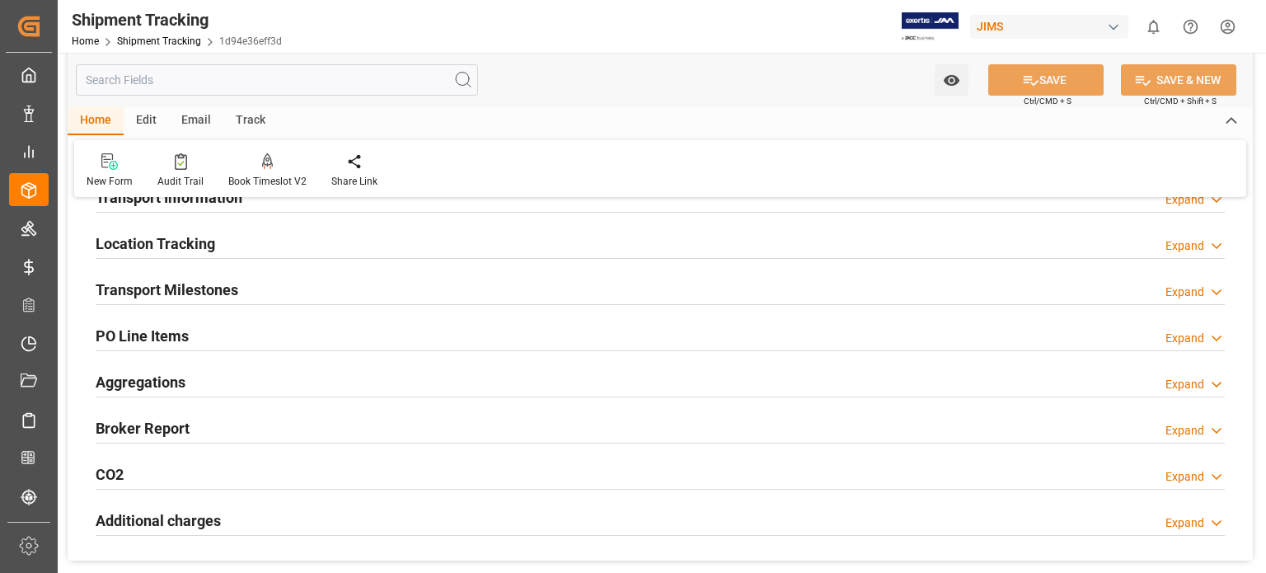
scroll to position [275, 0]
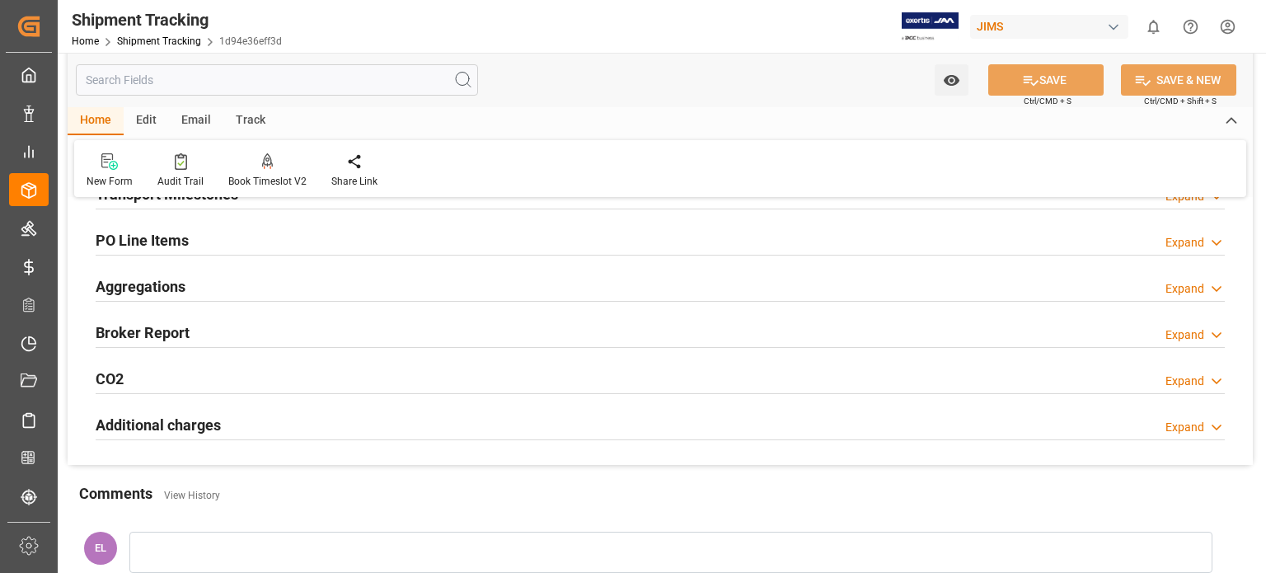
drag, startPoint x: 160, startPoint y: 418, endPoint x: 214, endPoint y: 431, distance: 55.2
click at [161, 418] on h2 "Additional charges" at bounding box center [158, 425] width 125 height 22
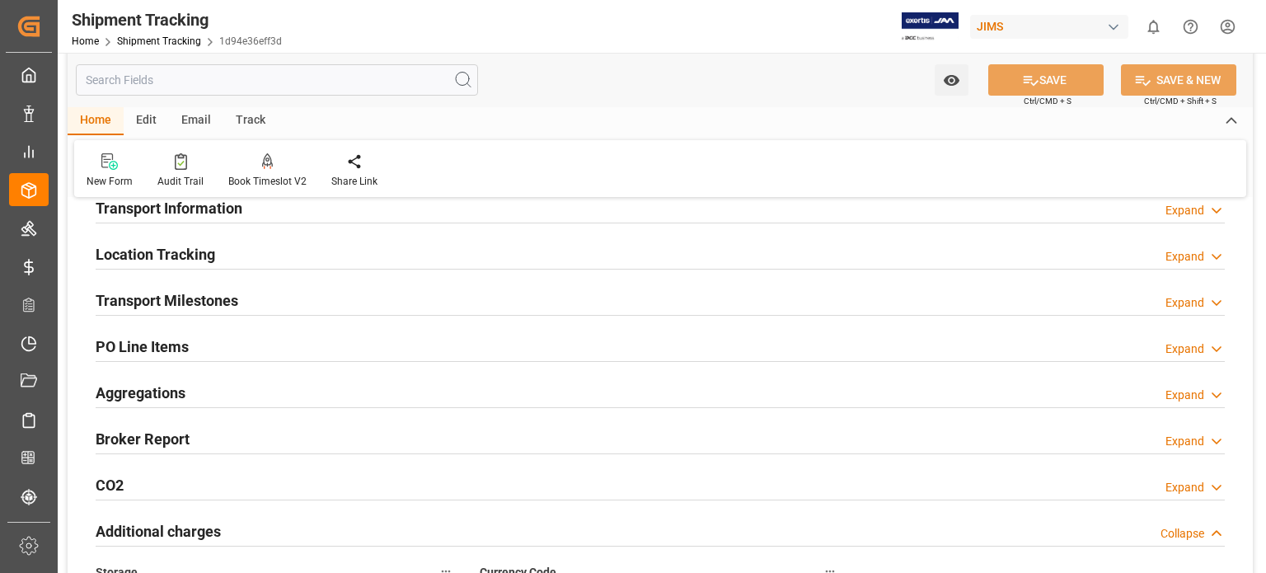
scroll to position [137, 0]
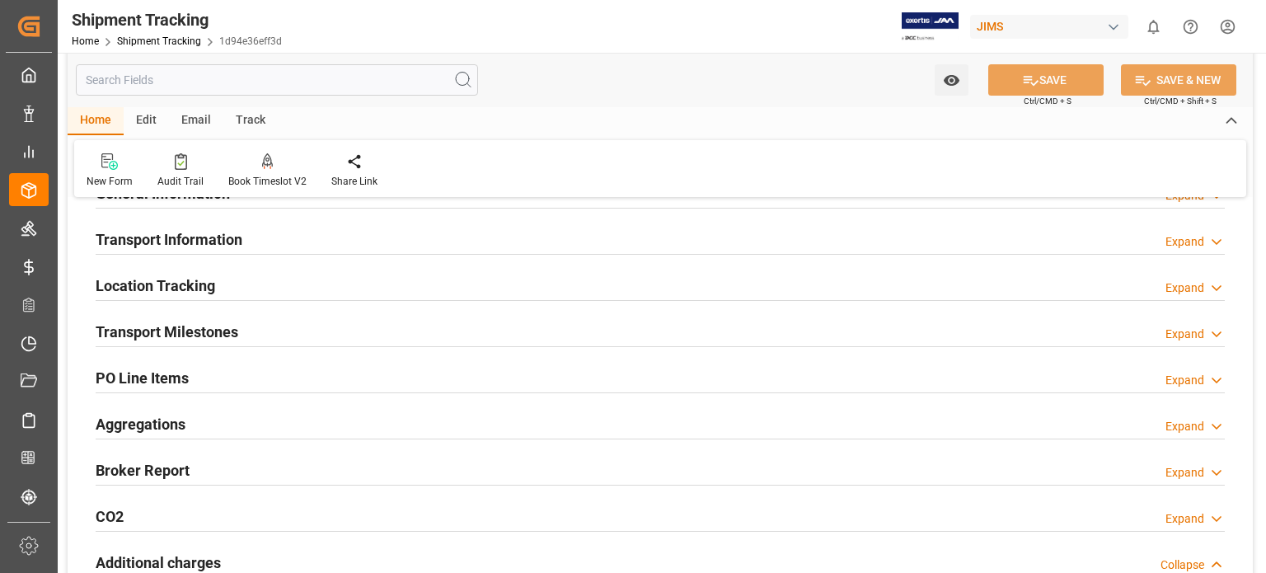
click at [172, 335] on h2 "Transport Milestones" at bounding box center [167, 332] width 143 height 22
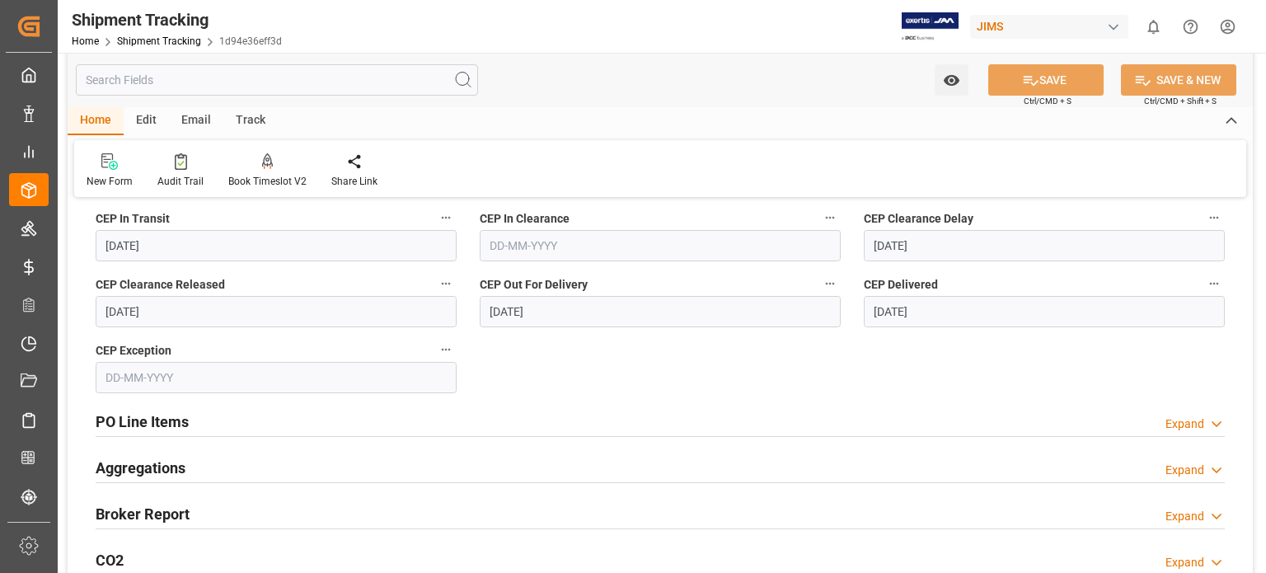
scroll to position [412, 0]
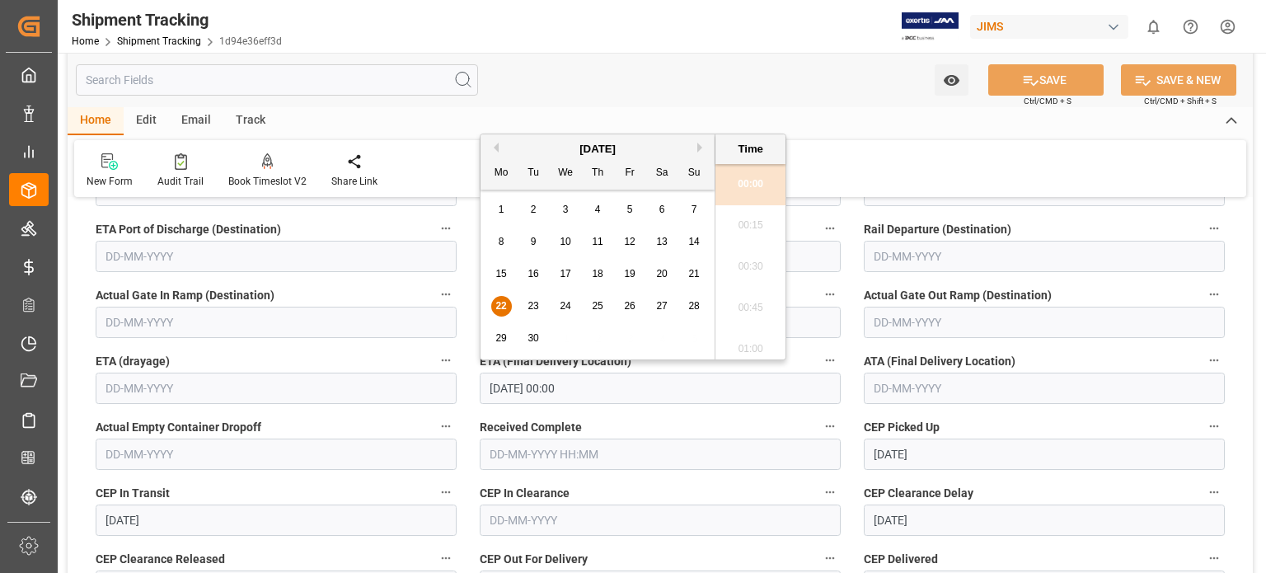
click at [512, 390] on input "22-09-2025 00:00" at bounding box center [660, 388] width 361 height 31
click at [630, 277] on span "19" at bounding box center [629, 274] width 11 height 12
type input "19-09-2025 00:00"
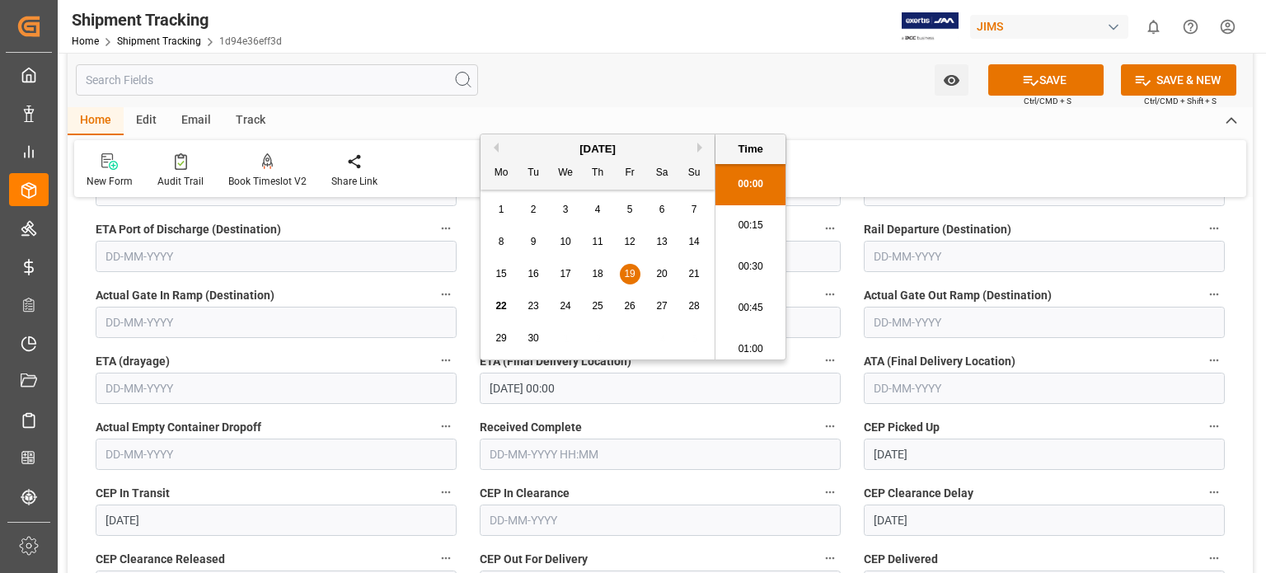
click at [907, 318] on input "text" at bounding box center [1044, 322] width 361 height 31
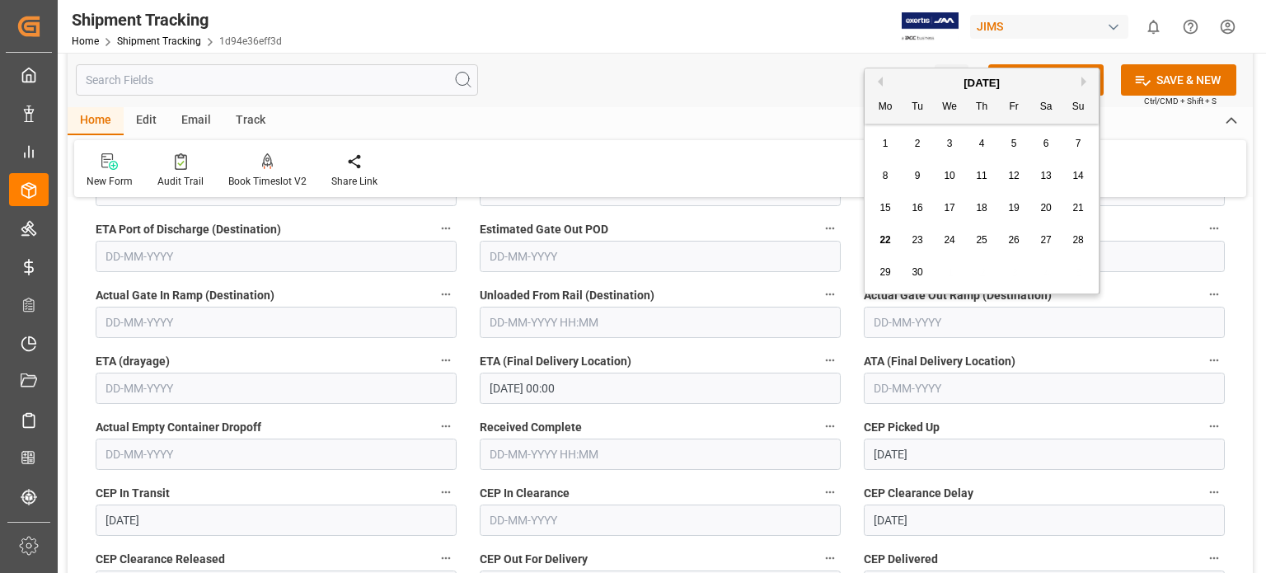
click at [904, 388] on input "text" at bounding box center [1044, 388] width 361 height 31
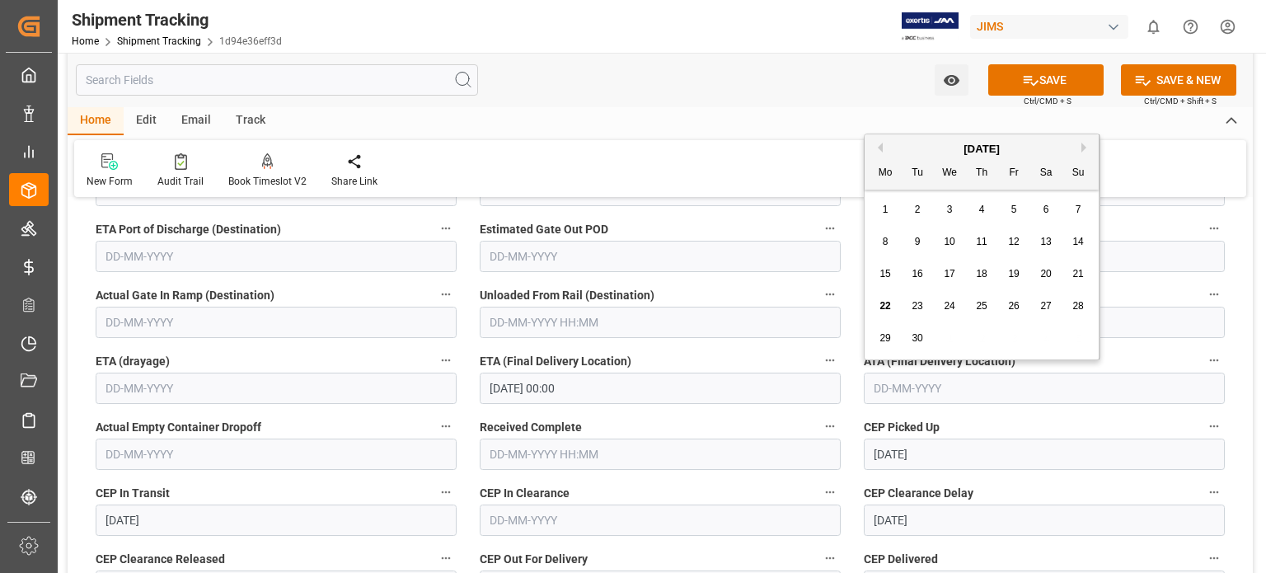
click at [1013, 279] on span "19" at bounding box center [1013, 274] width 11 height 12
type input "[DATE]"
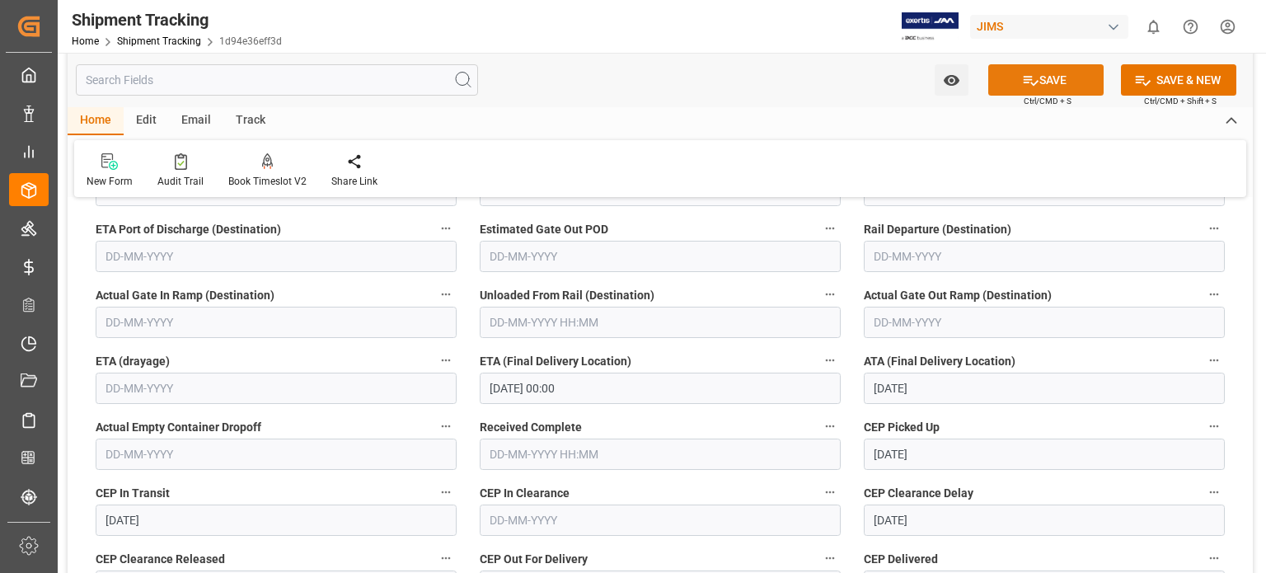
click at [1046, 78] on button "SAVE" at bounding box center [1046, 79] width 115 height 31
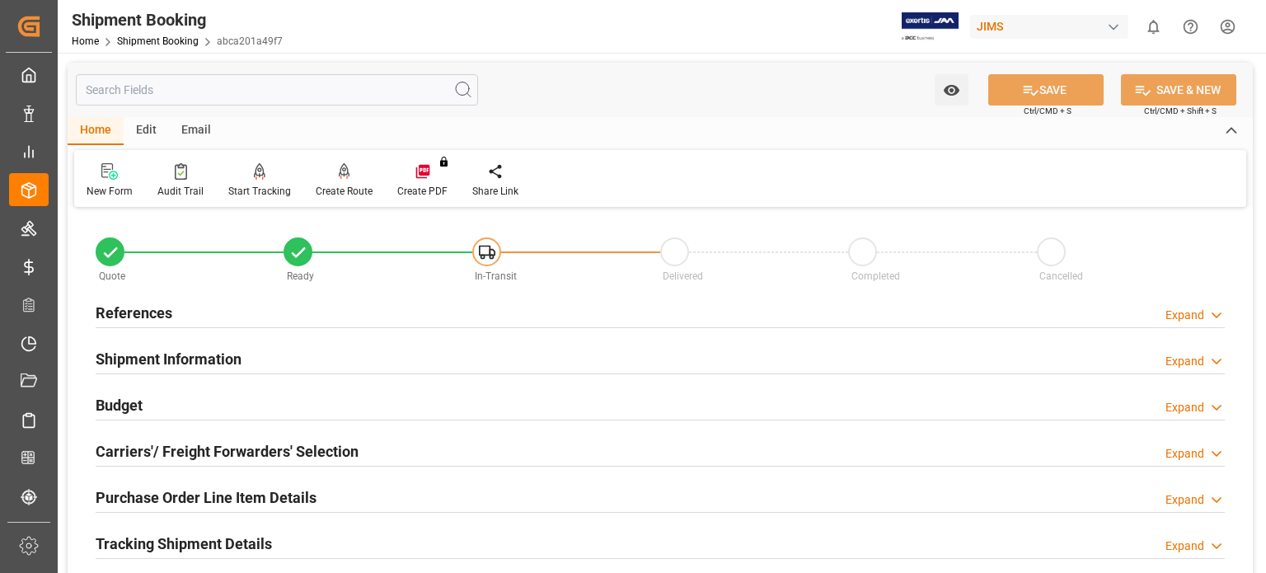
click at [241, 496] on h2 "Purchase Order Line Item Details" at bounding box center [206, 497] width 221 height 22
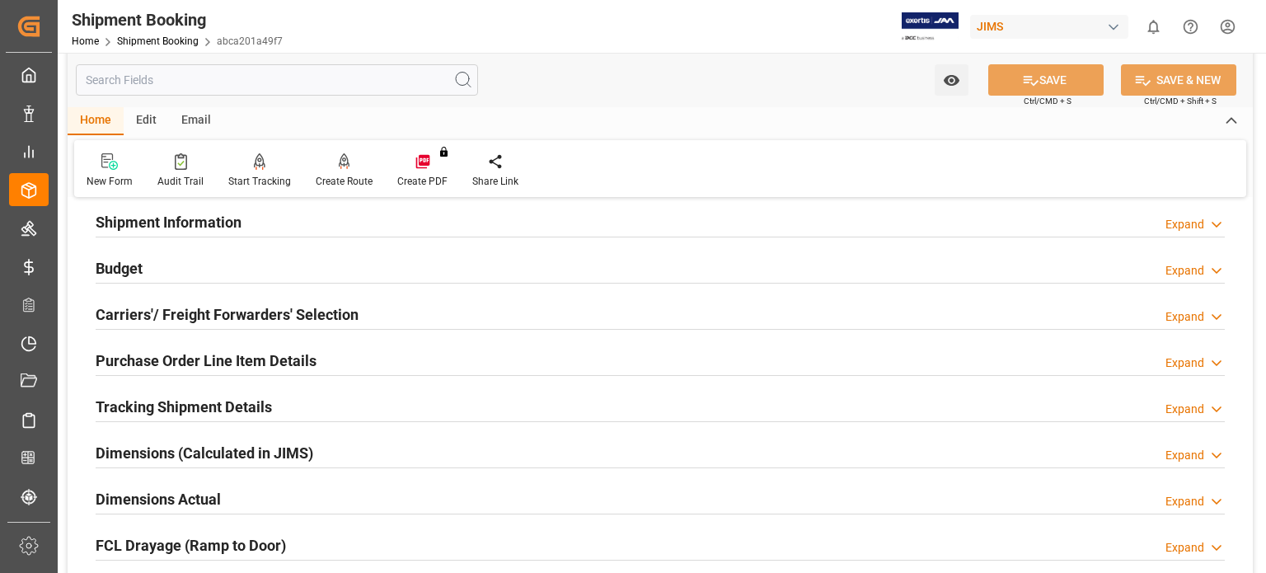
scroll to position [275, 0]
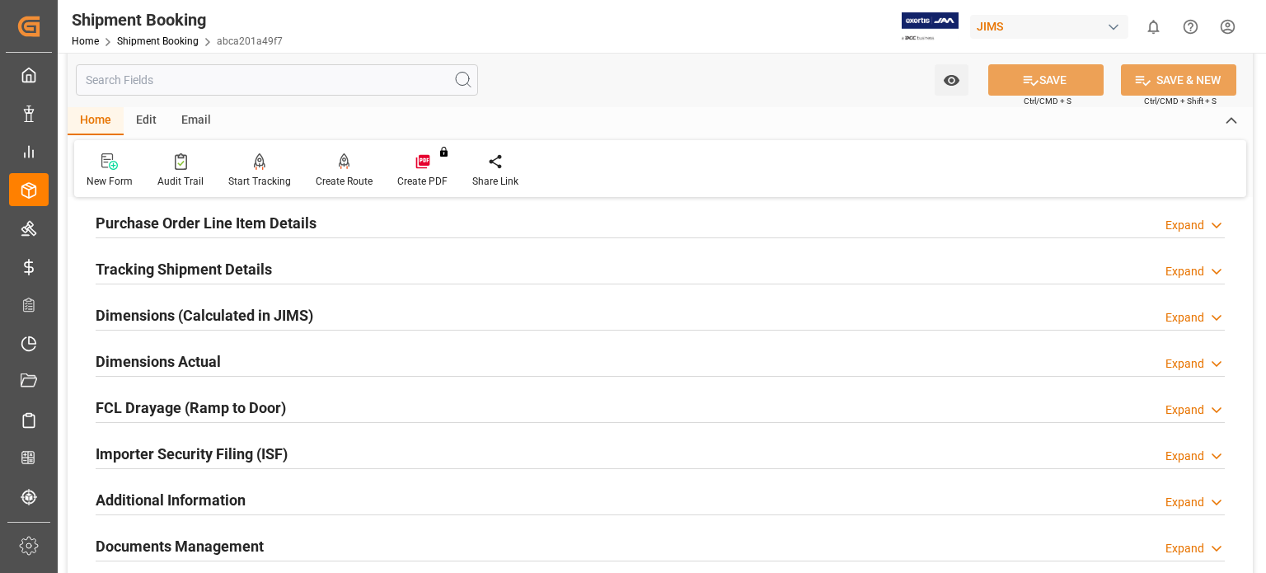
click at [239, 491] on h2 "Additional Information" at bounding box center [171, 500] width 150 height 22
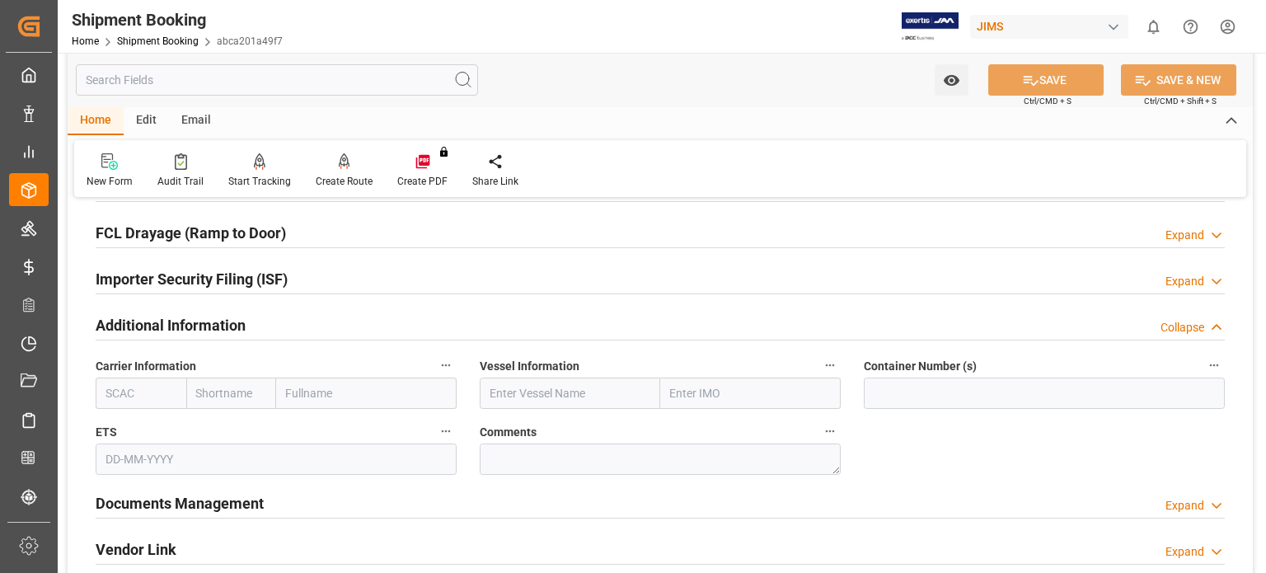
scroll to position [412, 0]
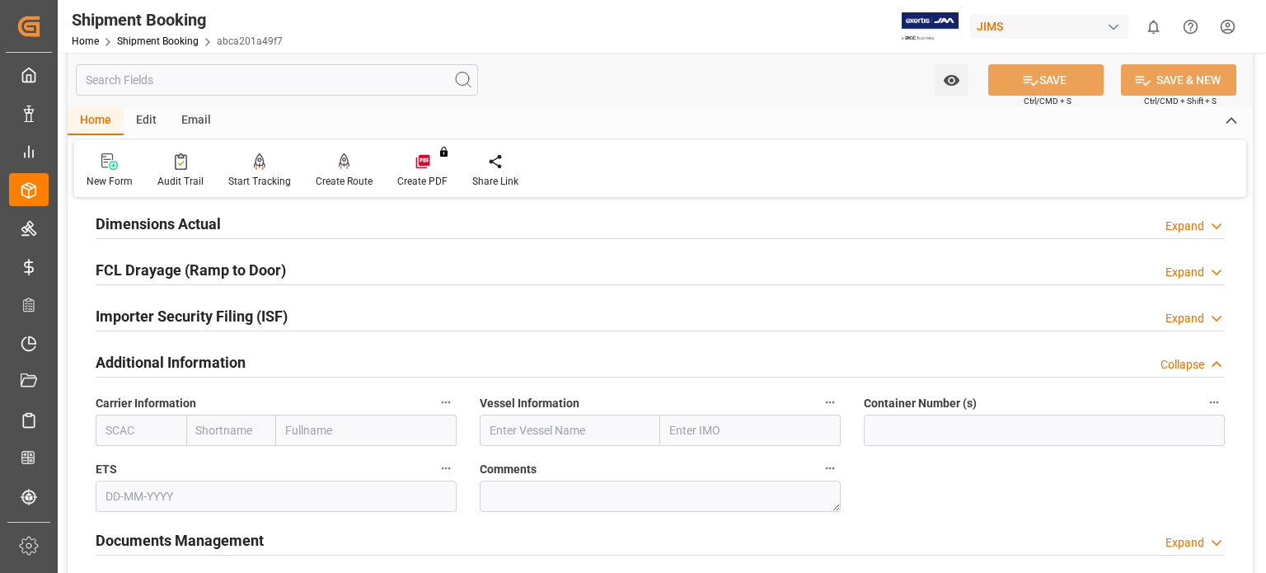
click at [148, 360] on h2 "Additional Information" at bounding box center [171, 362] width 150 height 22
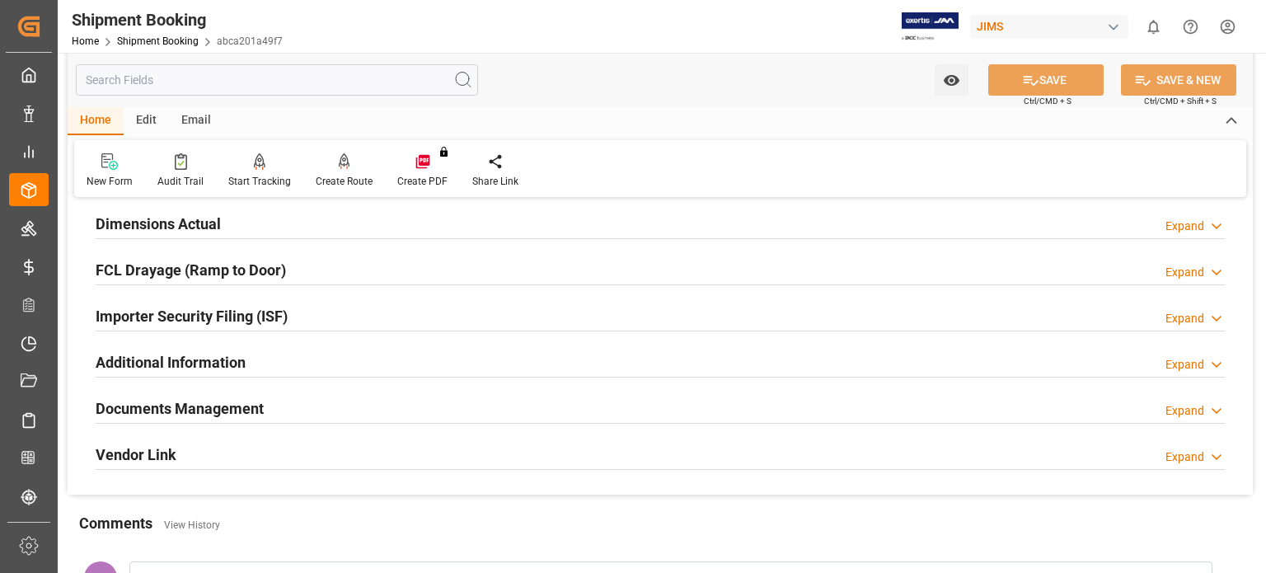
click at [186, 411] on h2 "Documents Management" at bounding box center [180, 408] width 168 height 22
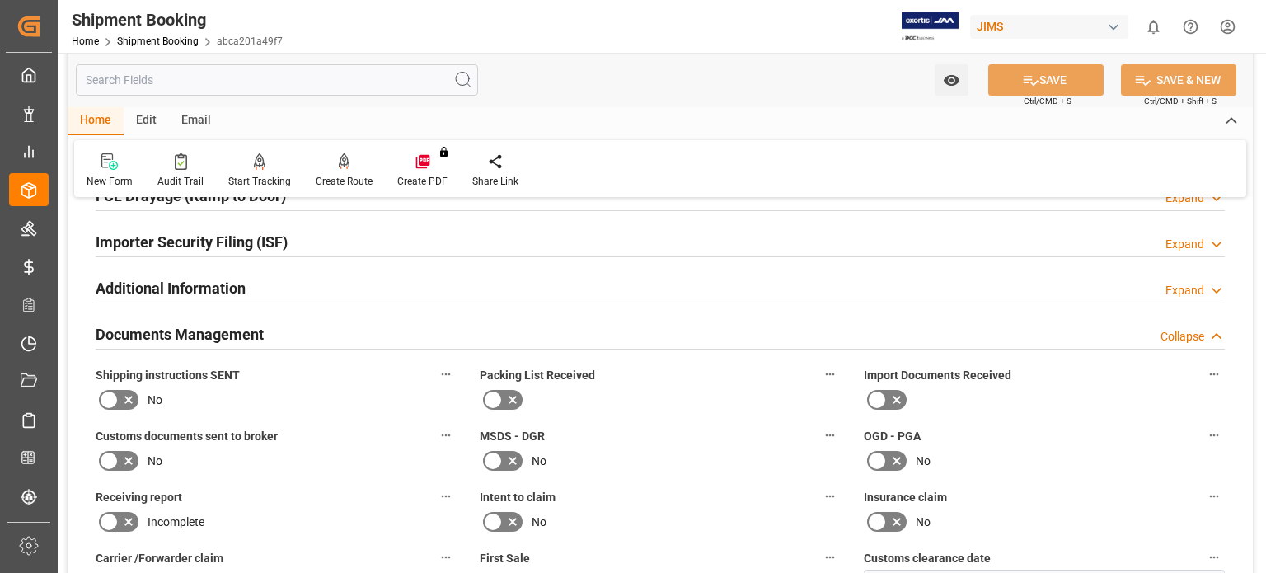
scroll to position [275, 0]
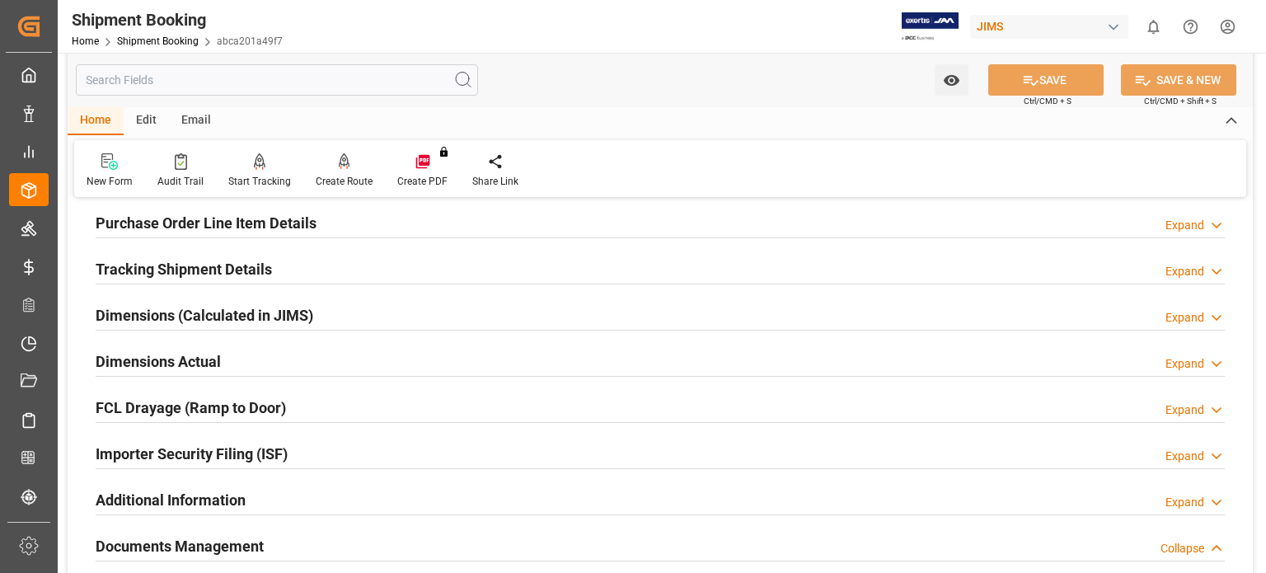
click at [213, 484] on div "Additional Information" at bounding box center [171, 498] width 150 height 31
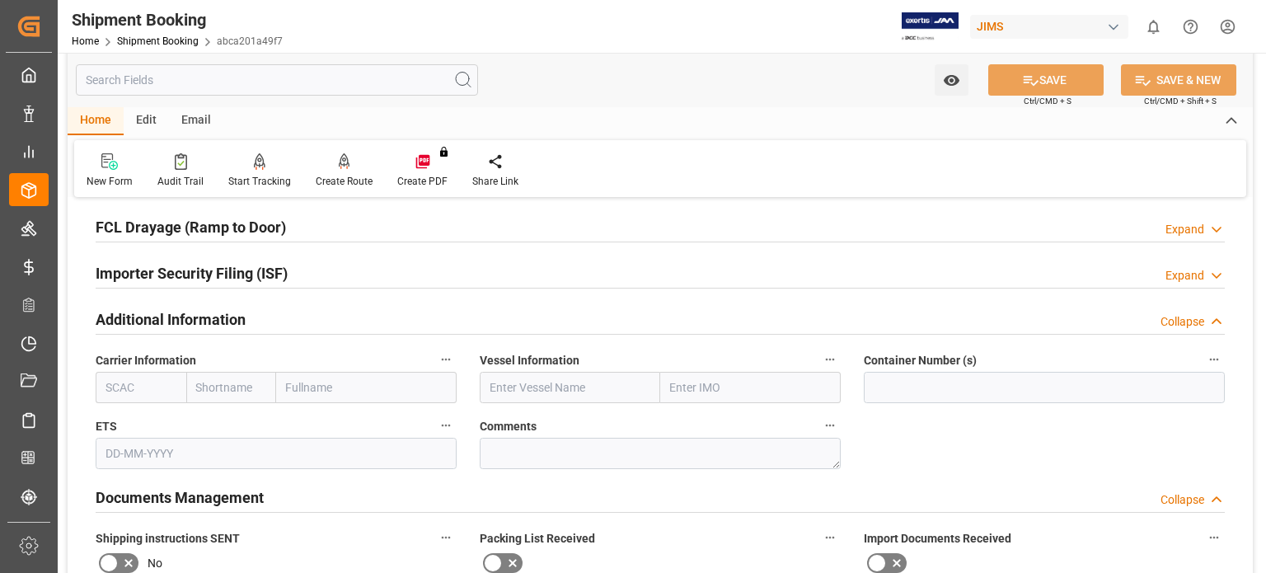
scroll to position [549, 0]
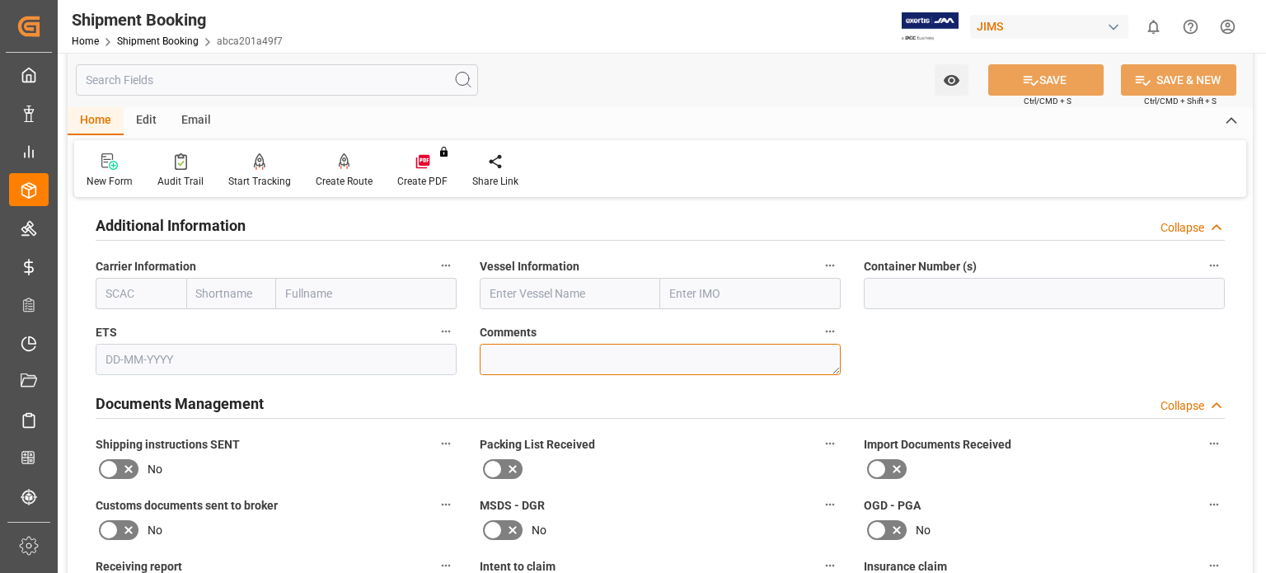
click at [686, 355] on textarea at bounding box center [660, 359] width 361 height 31
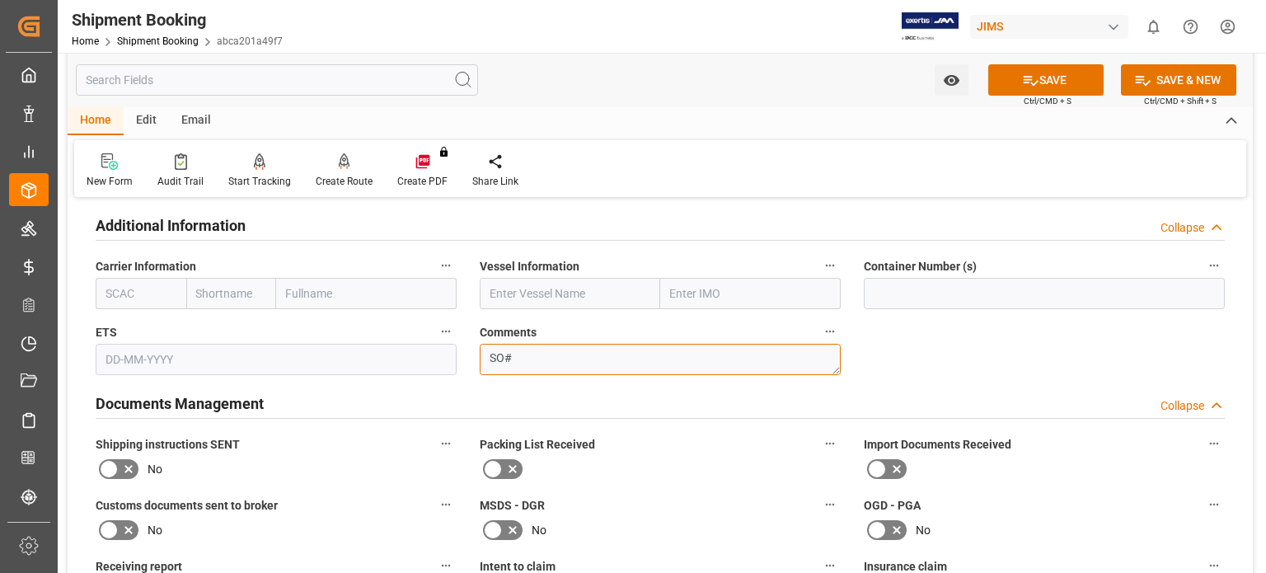
click at [533, 349] on textarea "SO#" at bounding box center [660, 359] width 361 height 31
drag, startPoint x: 534, startPoint y: 358, endPoint x: 426, endPoint y: 338, distance: 109.8
click at [429, 339] on div "Quote Ready In-Transit Delivered Completed Cancelled References Expand JAM Refe…" at bounding box center [661, 399] width 1186 height 1472
paste textarea "rush SO# 9347094"
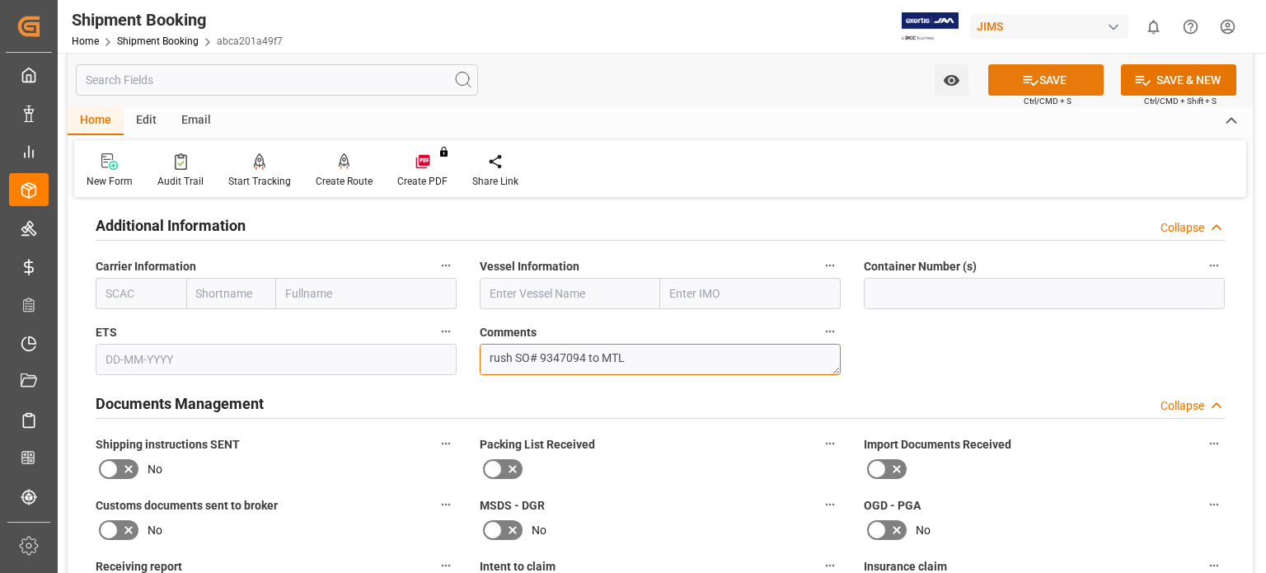
type textarea "rush SO# 9347094 to MTL"
click at [1061, 80] on button "SAVE" at bounding box center [1046, 79] width 115 height 31
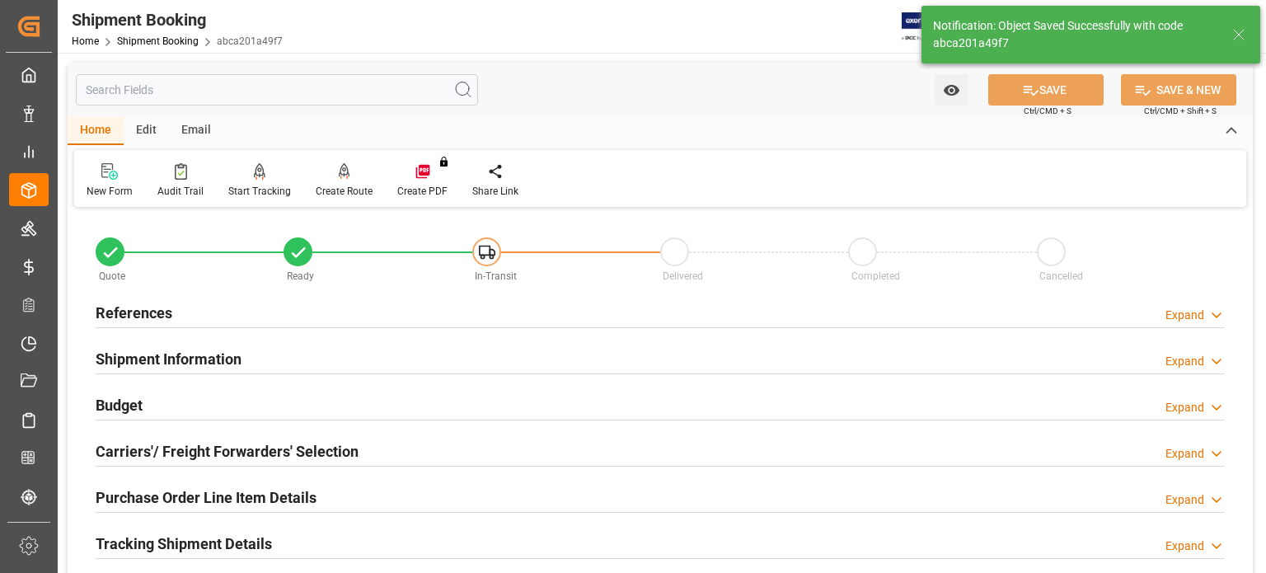
click at [134, 319] on h2 "References" at bounding box center [134, 313] width 77 height 22
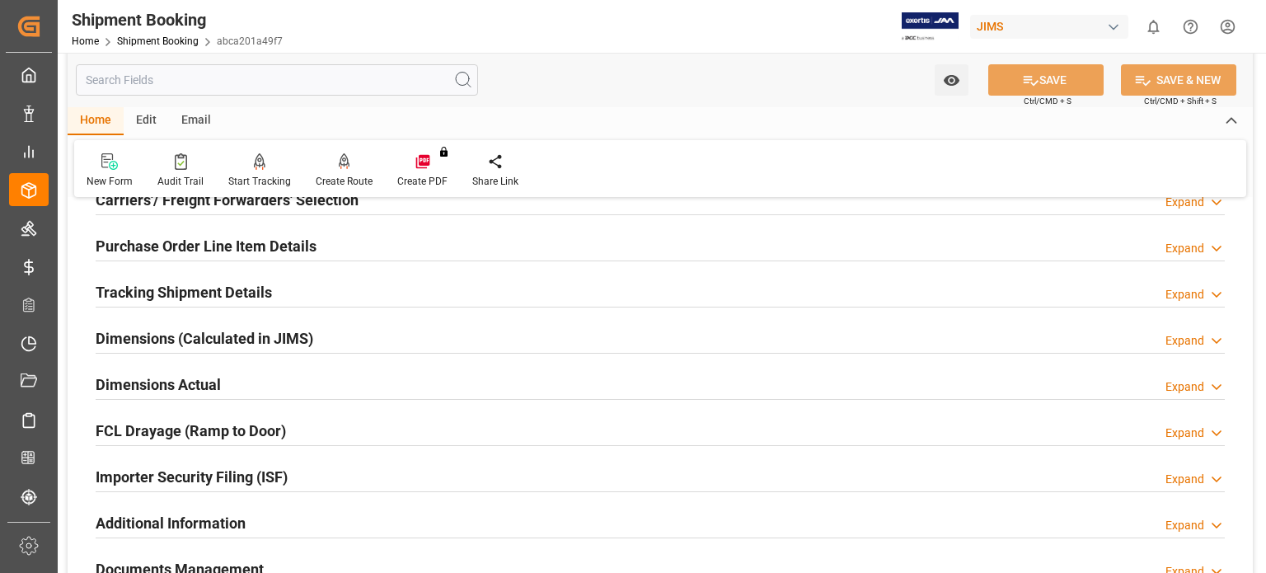
scroll to position [719, 0]
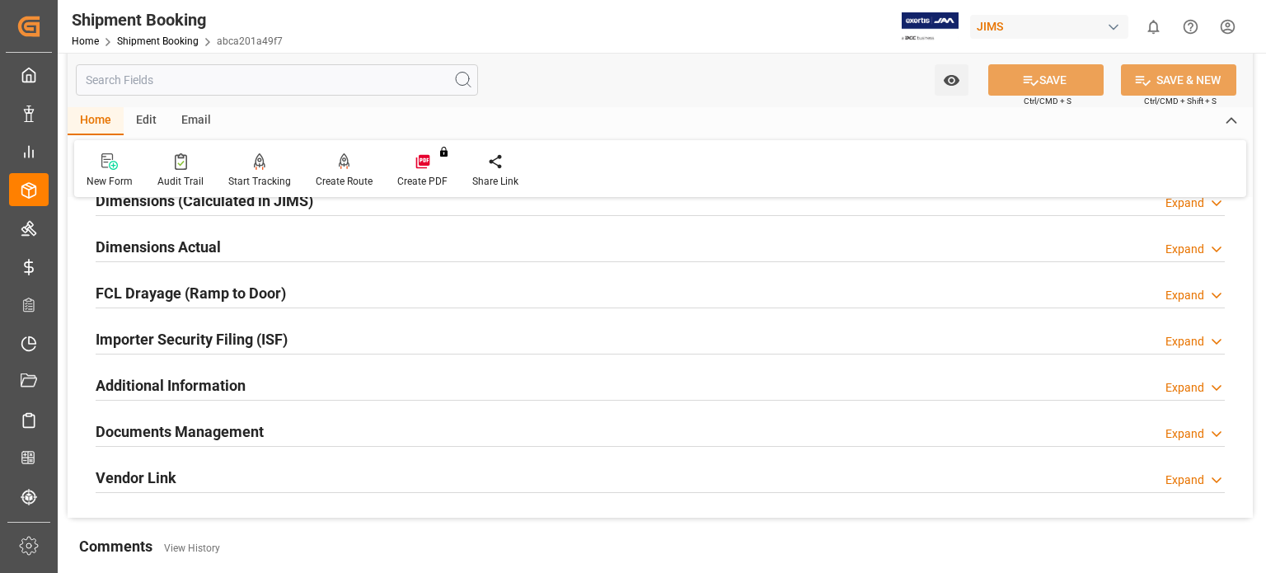
click at [227, 434] on h2 "Documents Management" at bounding box center [180, 432] width 168 height 22
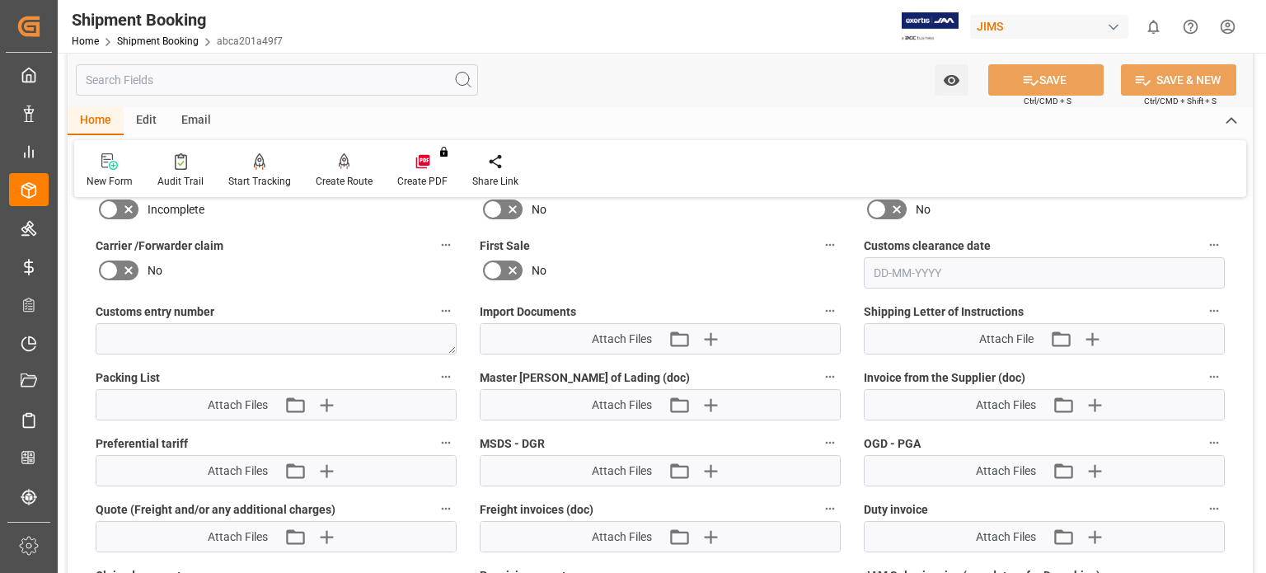
scroll to position [1131, 0]
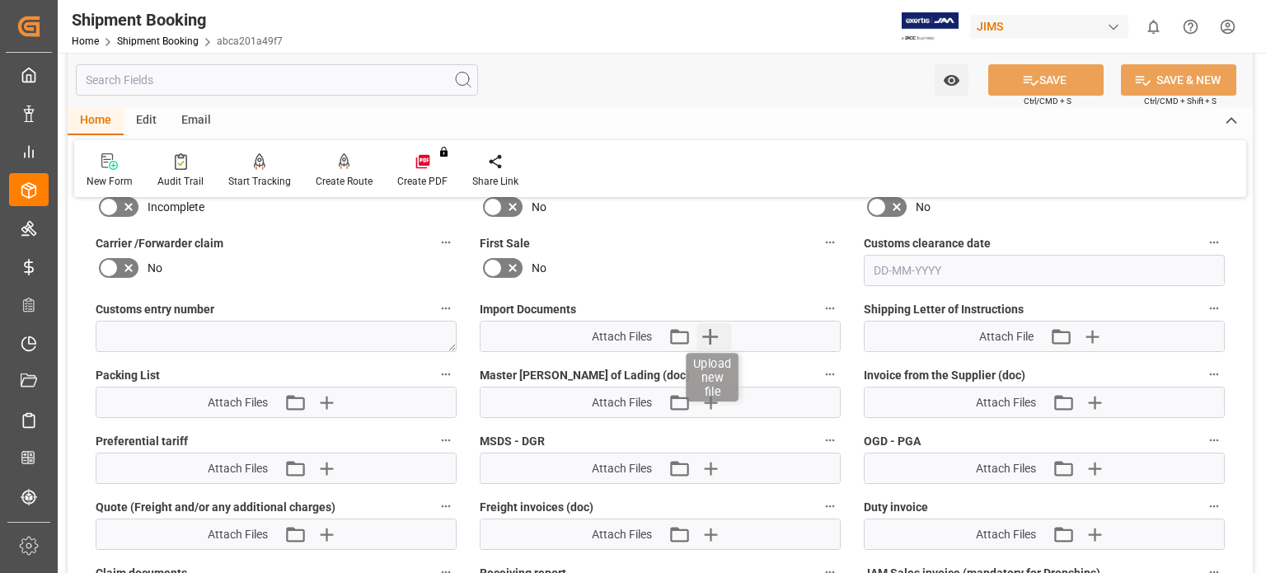
click at [714, 332] on icon "button" at bounding box center [711, 337] width 16 height 16
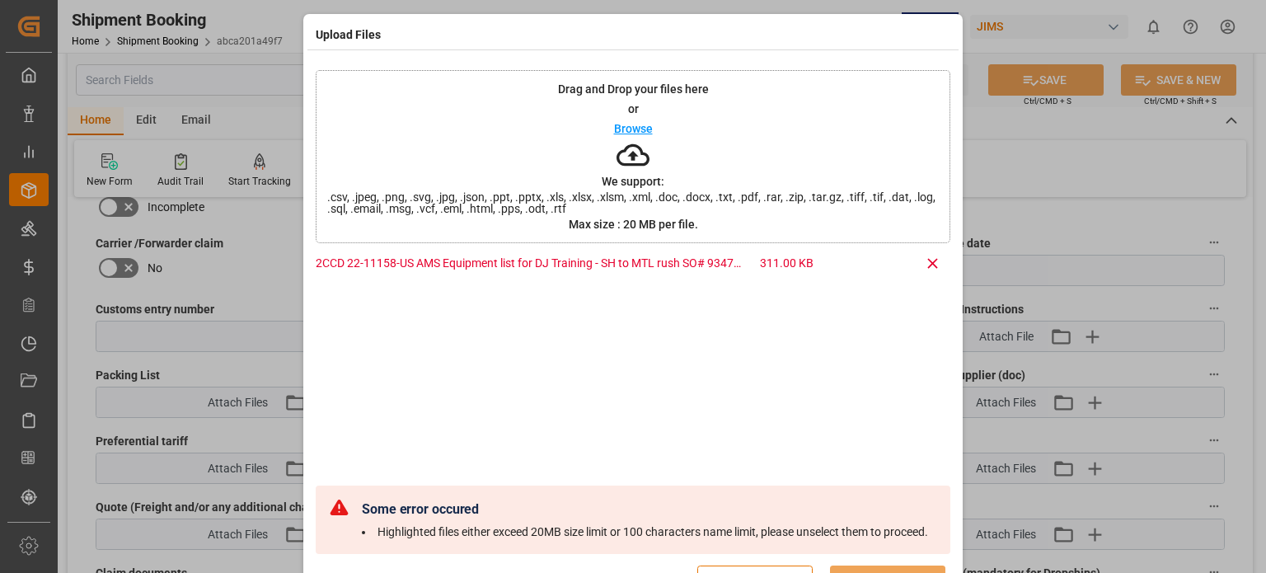
scroll to position [53, 0]
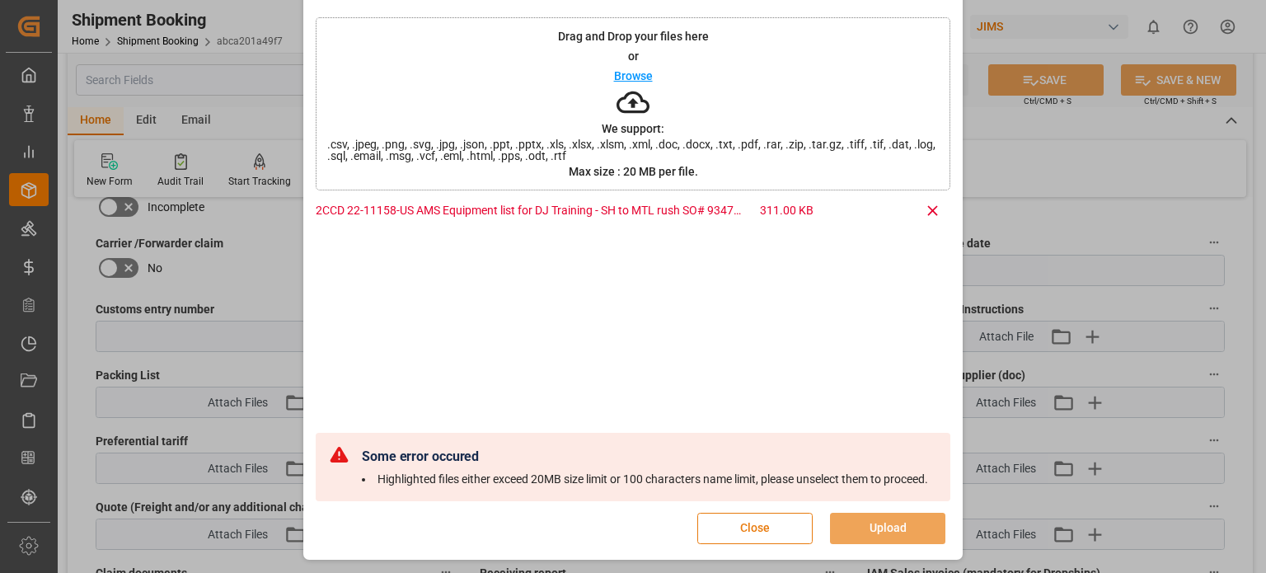
click at [770, 531] on button "Close" at bounding box center [755, 528] width 115 height 31
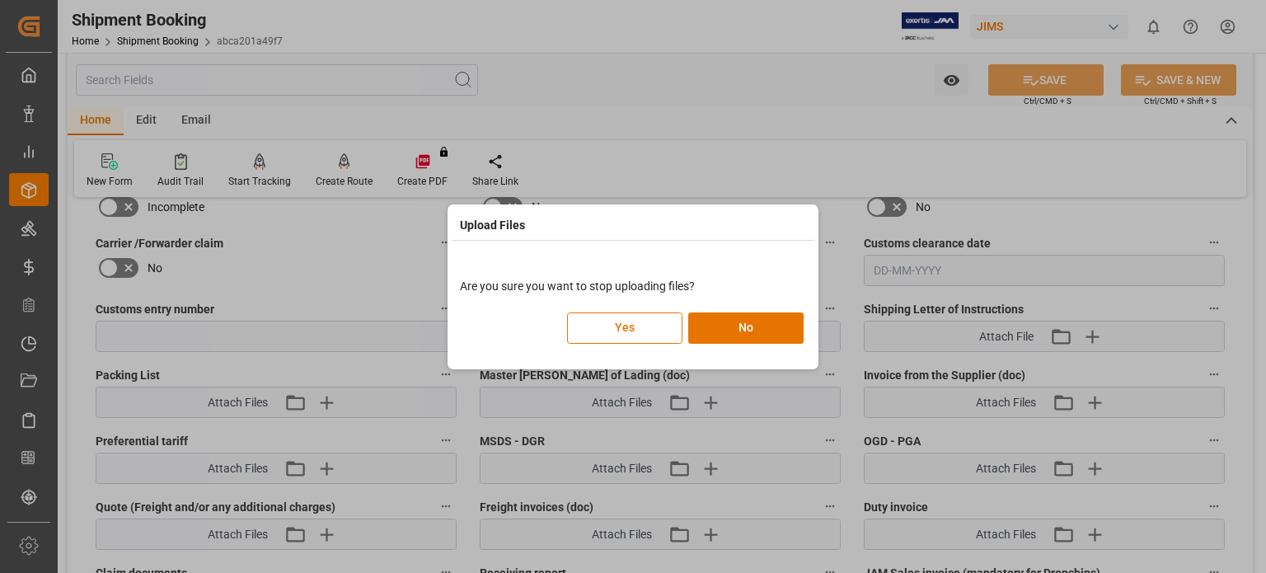
scroll to position [0, 0]
click at [615, 330] on button "Yes" at bounding box center [624, 328] width 115 height 31
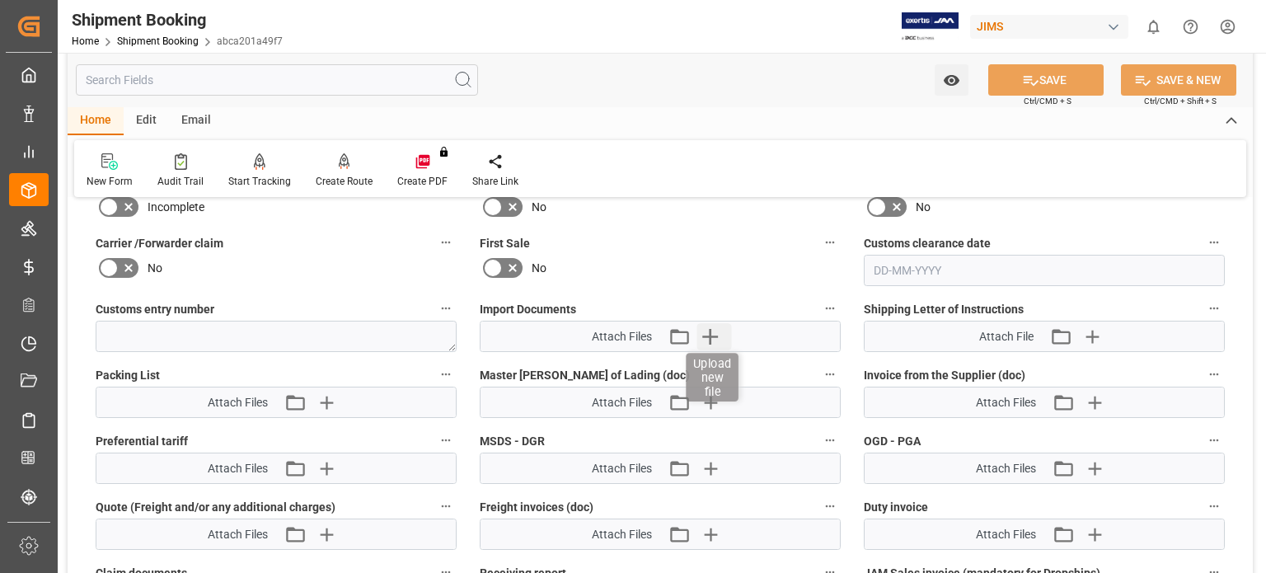
click at [701, 329] on icon "button" at bounding box center [711, 336] width 26 height 26
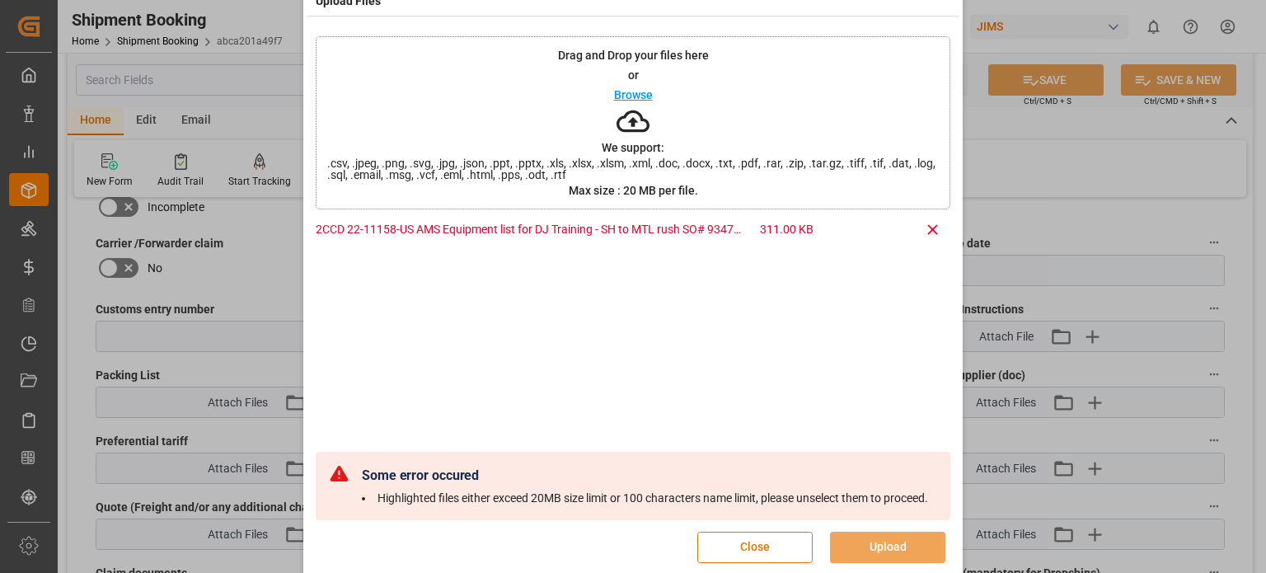
scroll to position [53, 0]
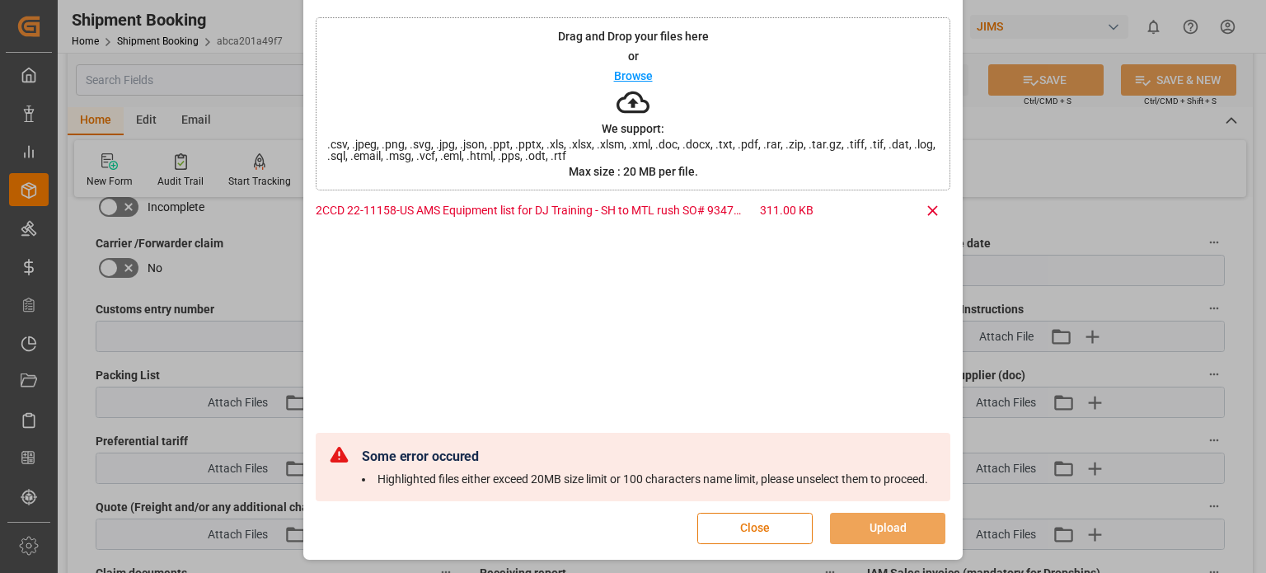
click at [752, 529] on button "Close" at bounding box center [755, 528] width 115 height 31
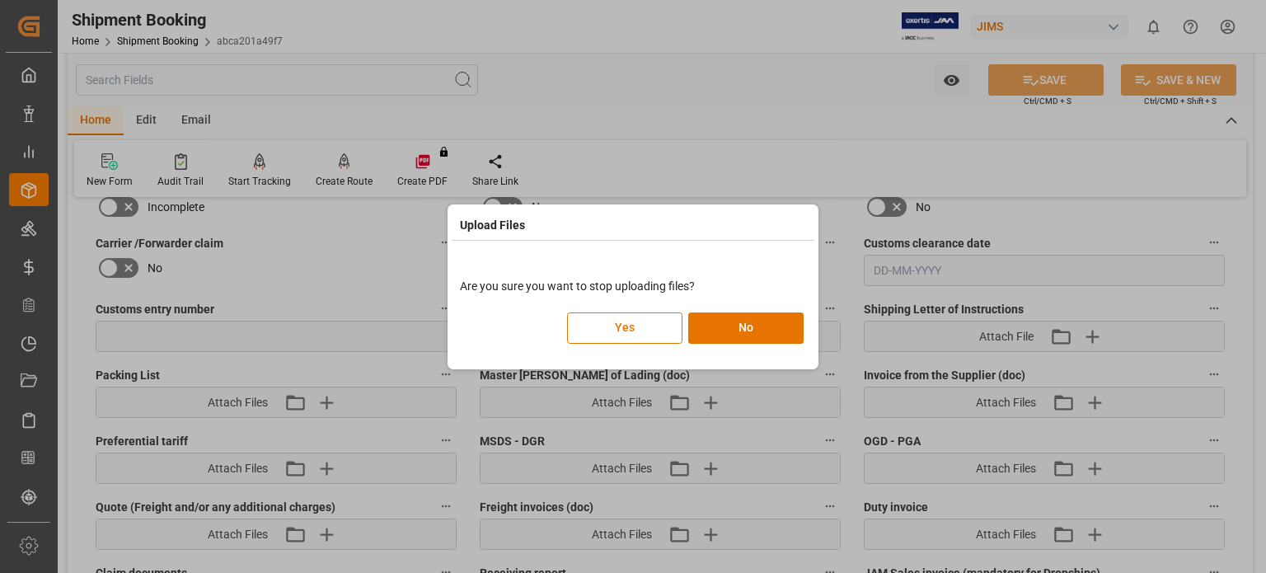
scroll to position [0, 0]
click at [726, 323] on button "No" at bounding box center [745, 328] width 115 height 31
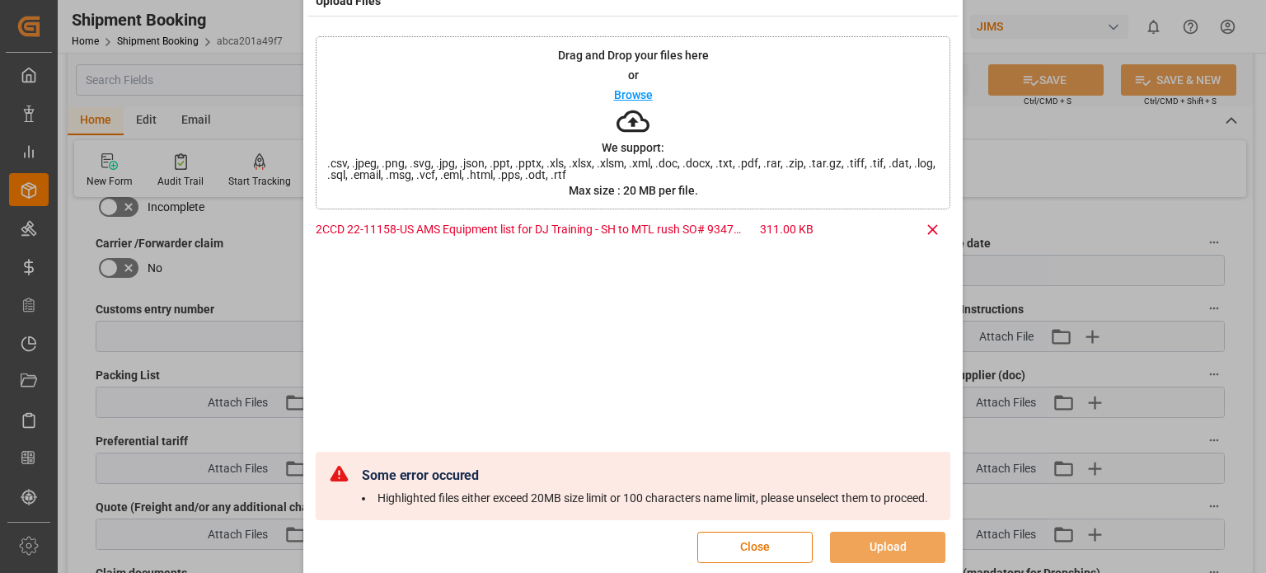
scroll to position [53, 0]
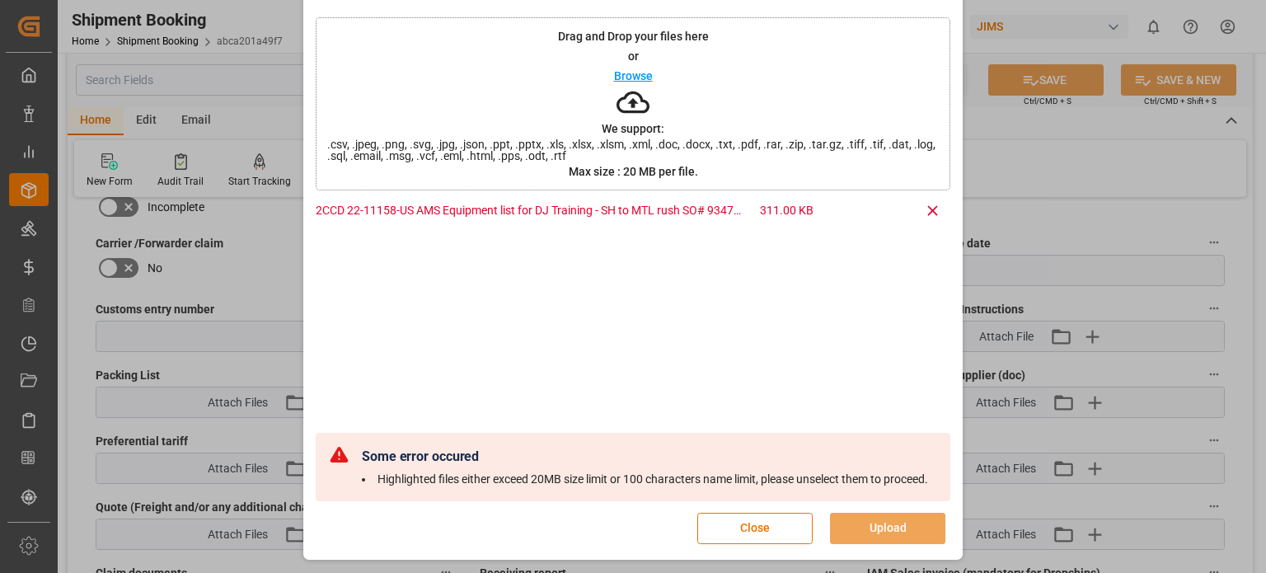
click at [734, 529] on button "Close" at bounding box center [755, 528] width 115 height 31
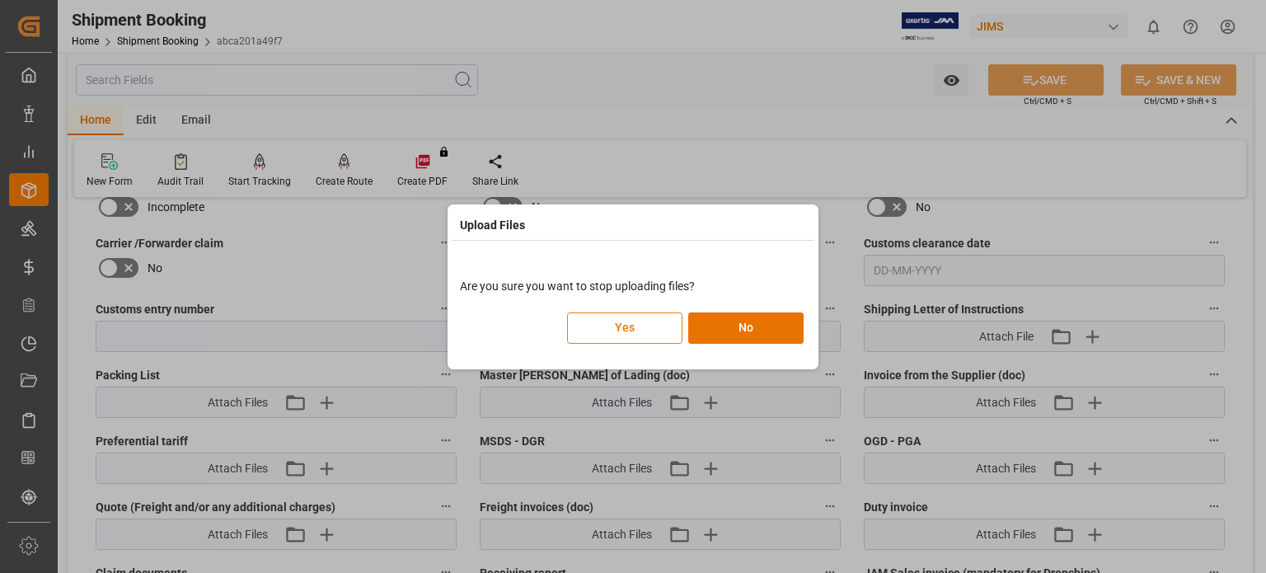
click at [645, 325] on button "Yes" at bounding box center [624, 328] width 115 height 31
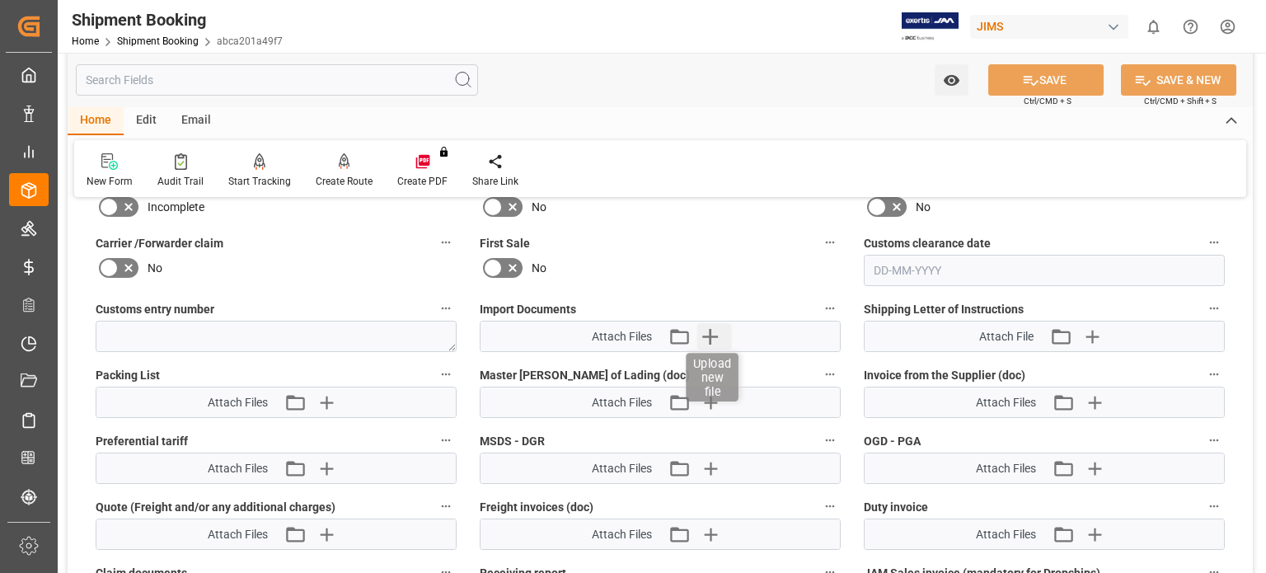
click at [712, 335] on icon "button" at bounding box center [711, 336] width 26 height 26
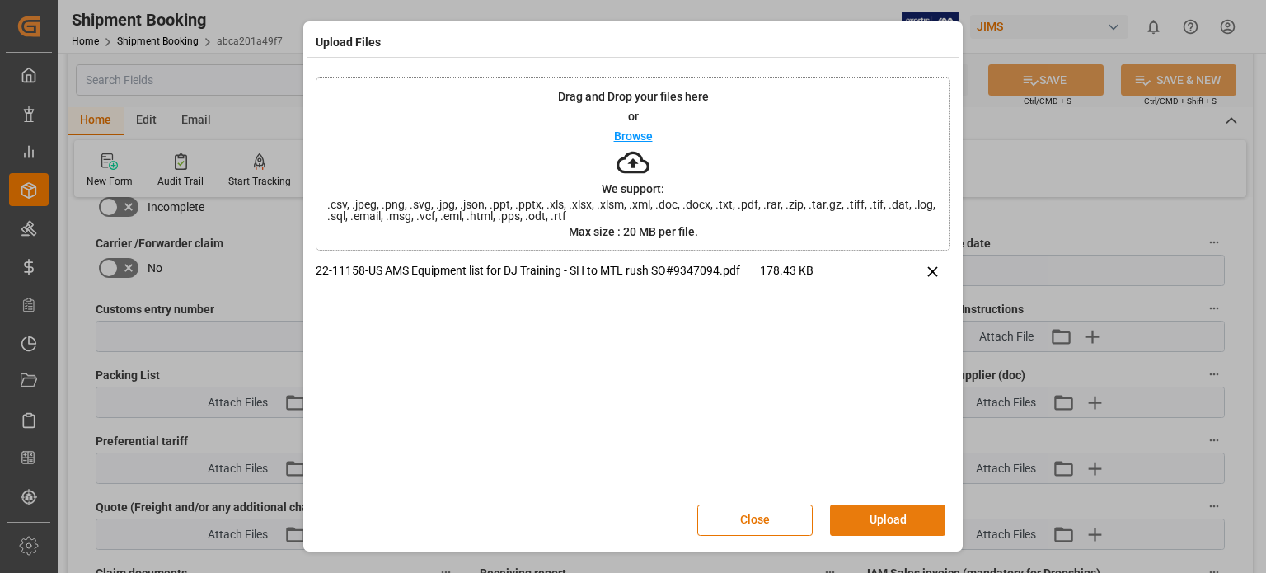
click at [854, 534] on button "Upload" at bounding box center [887, 520] width 115 height 31
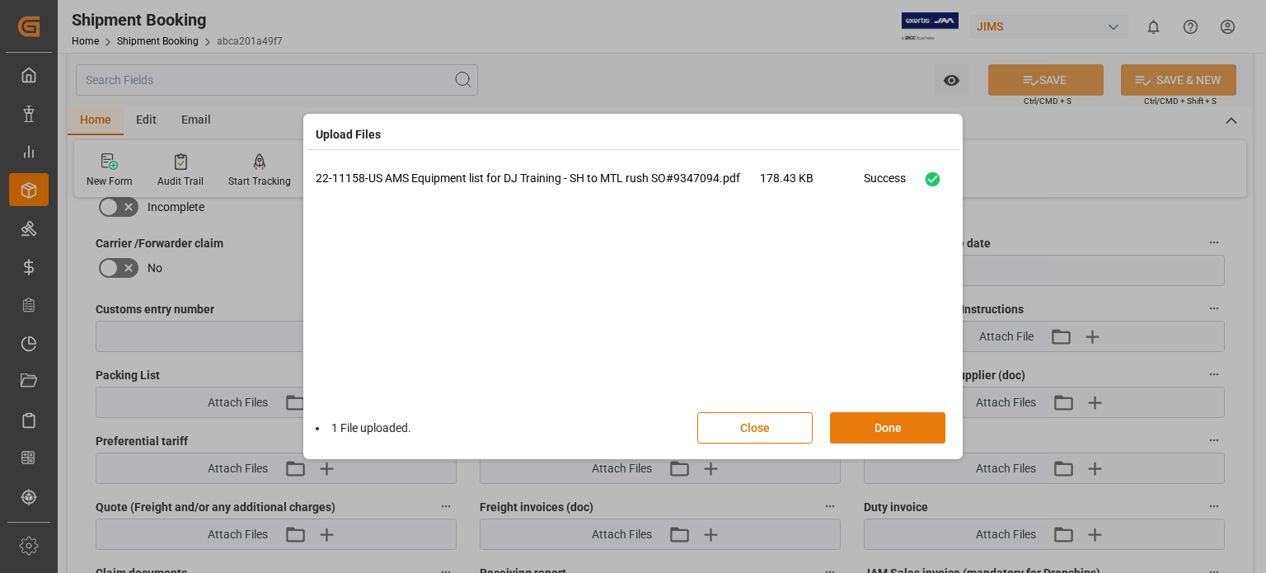
click at [873, 433] on button "Done" at bounding box center [887, 427] width 115 height 31
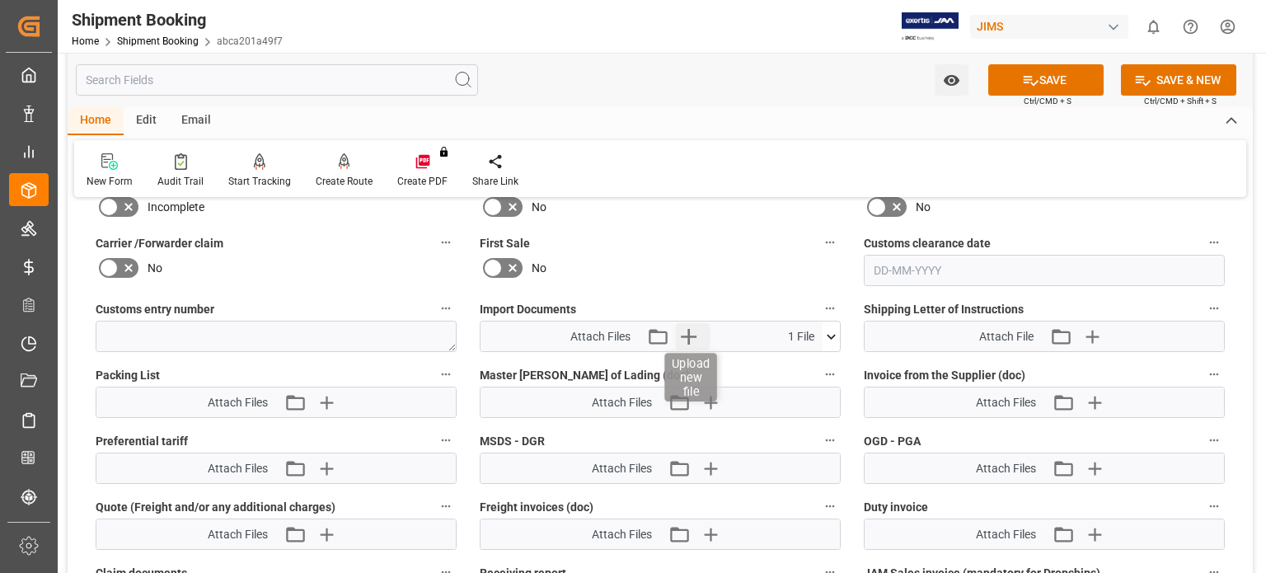
click at [689, 325] on icon "button" at bounding box center [688, 336] width 26 height 26
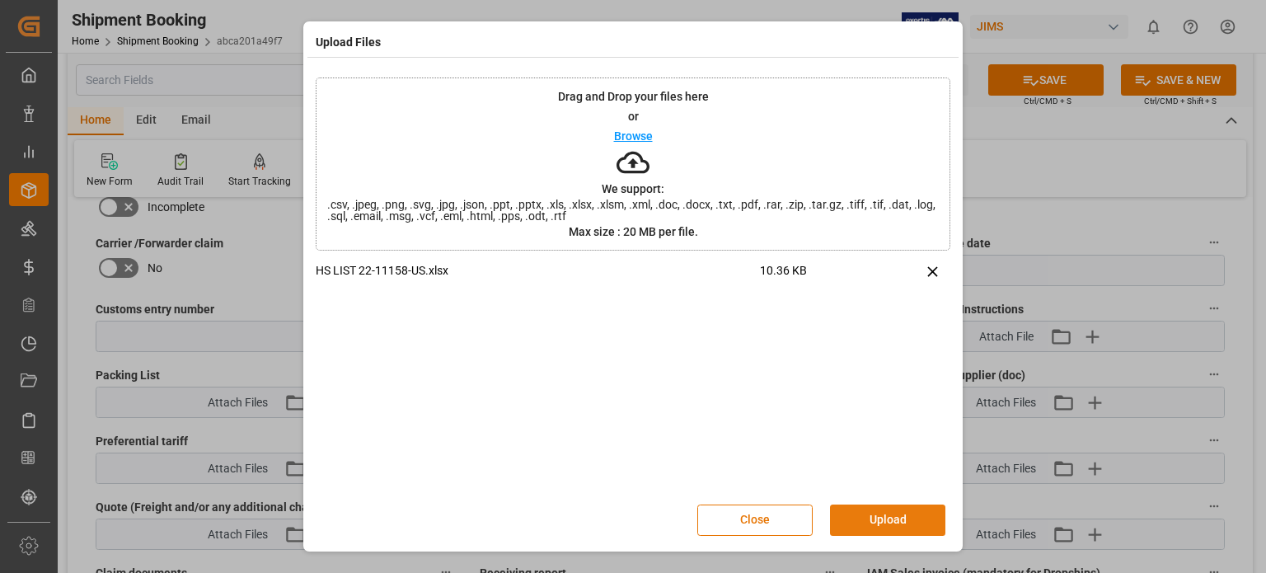
click at [865, 515] on button "Upload" at bounding box center [887, 520] width 115 height 31
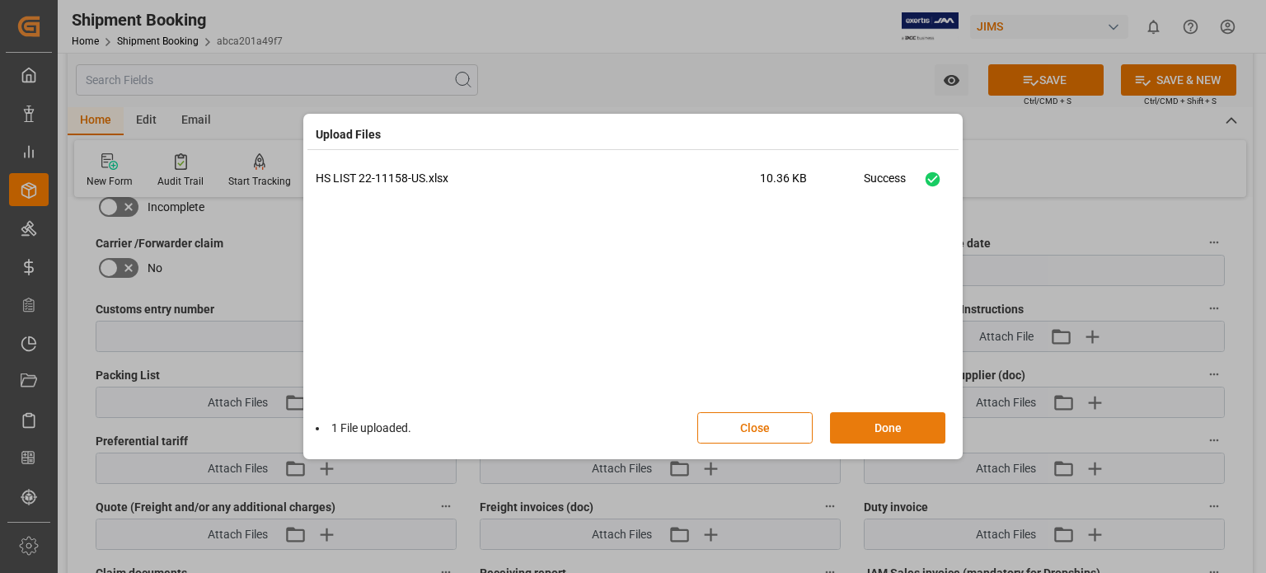
click at [865, 438] on button "Done" at bounding box center [887, 427] width 115 height 31
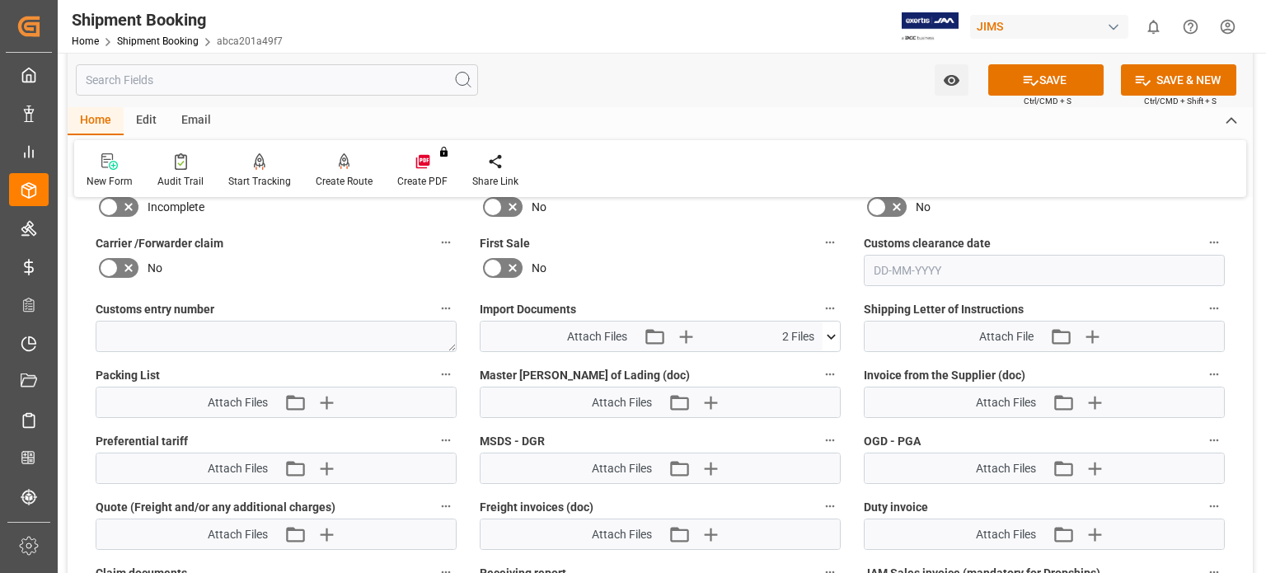
scroll to position [994, 0]
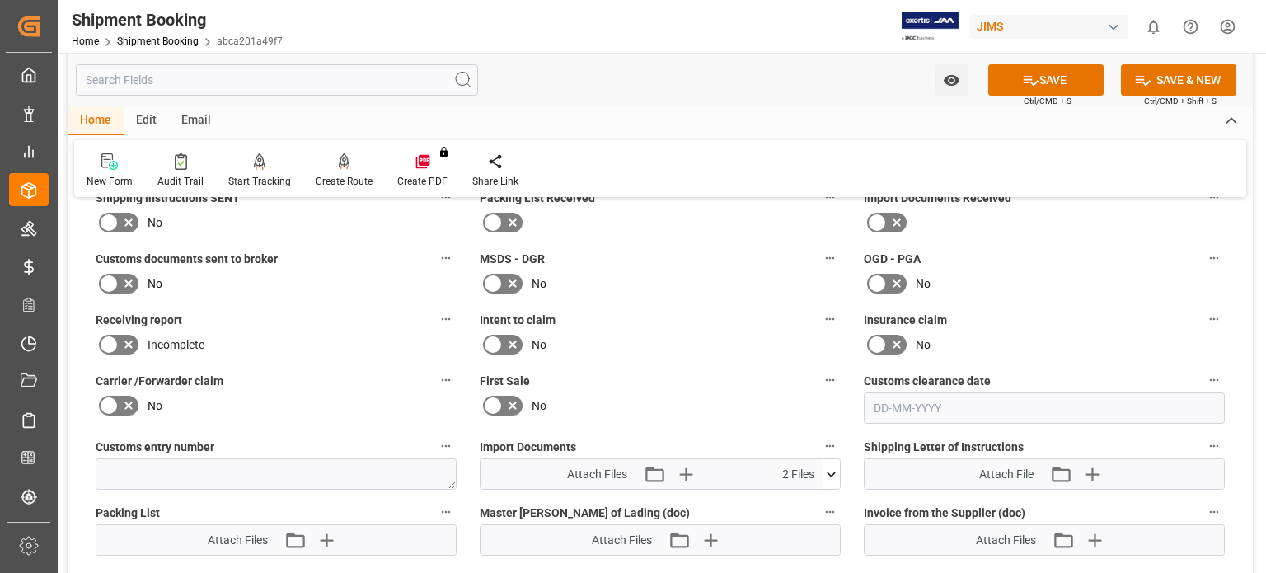
click at [121, 282] on icon at bounding box center [129, 284] width 20 height 20
click at [0, 0] on input "checkbox" at bounding box center [0, 0] width 0 height 0
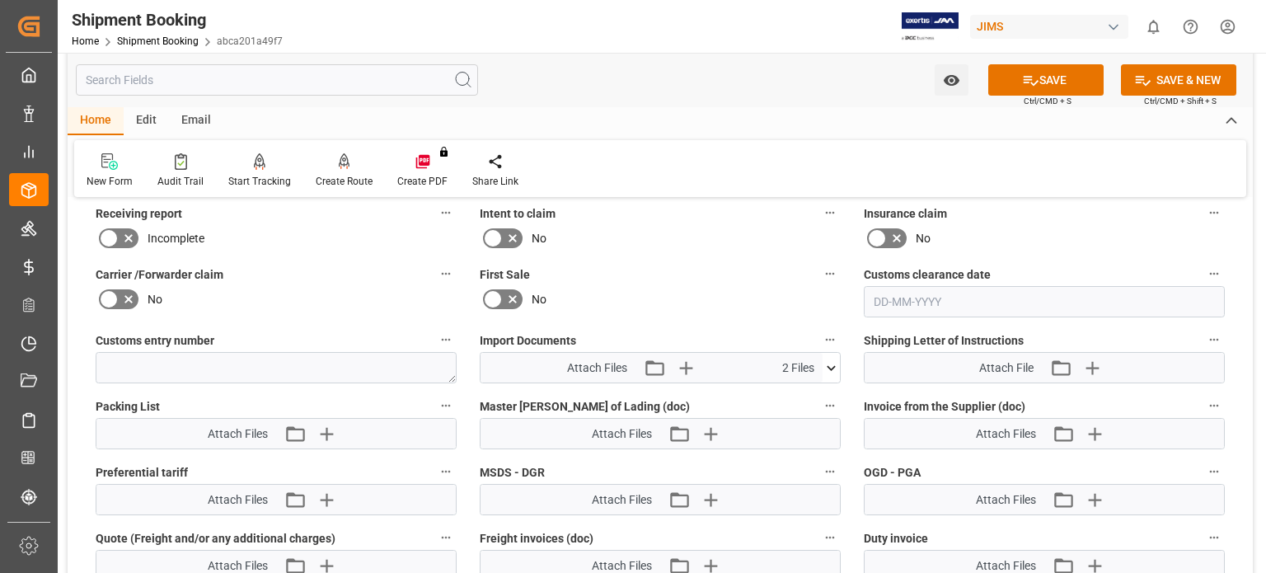
scroll to position [1131, 0]
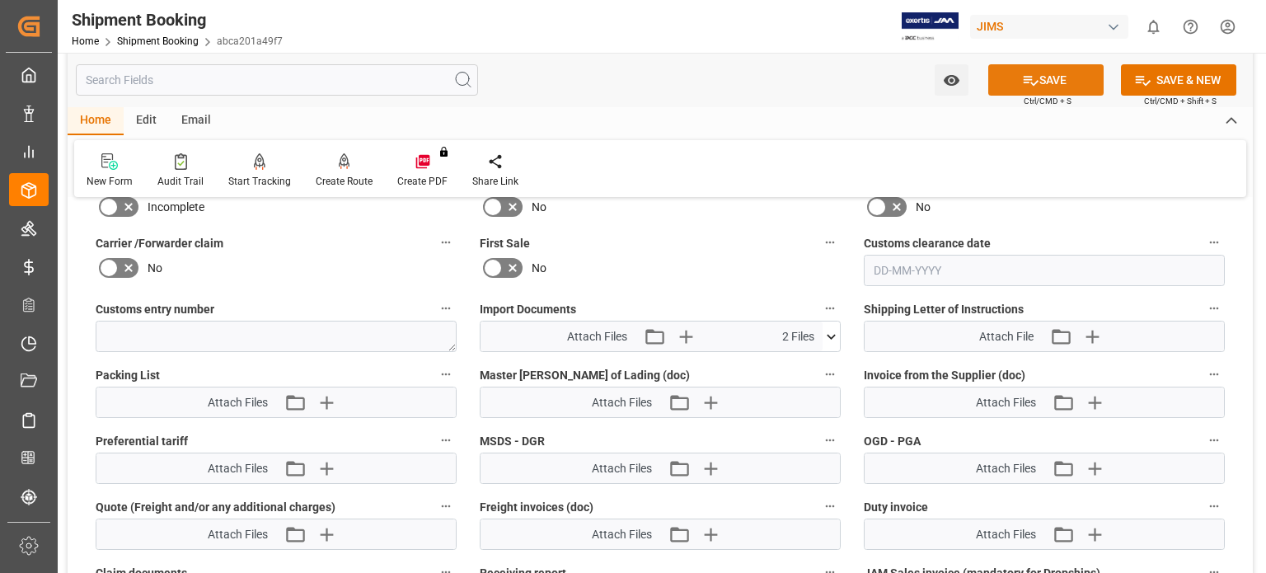
click at [1055, 82] on button "SAVE" at bounding box center [1046, 79] width 115 height 31
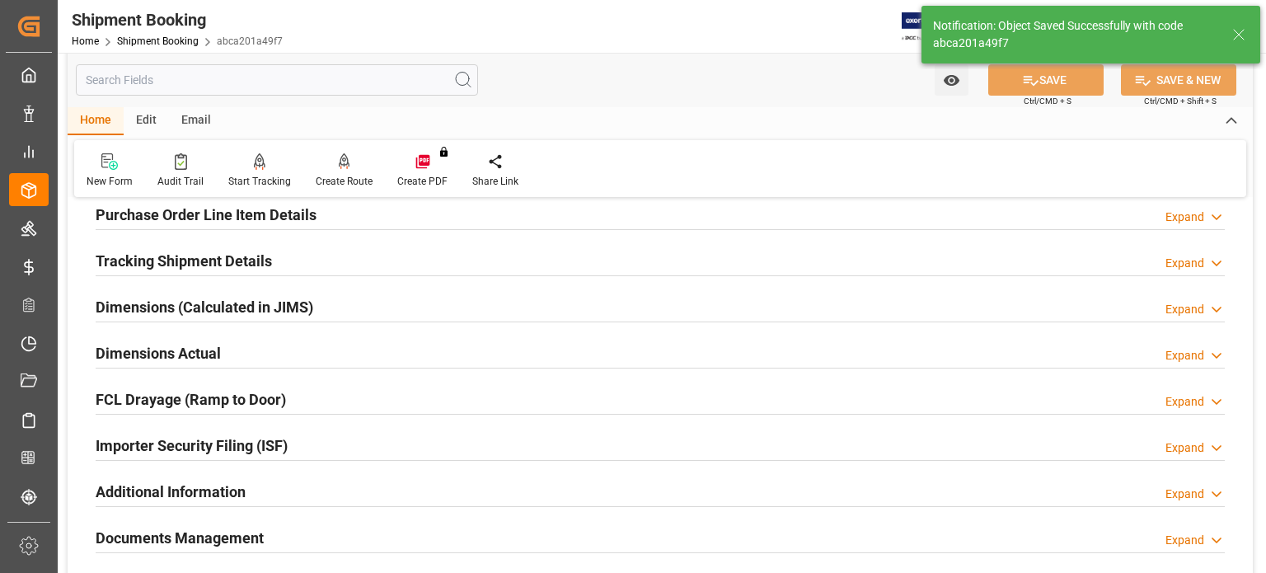
scroll to position [251, 0]
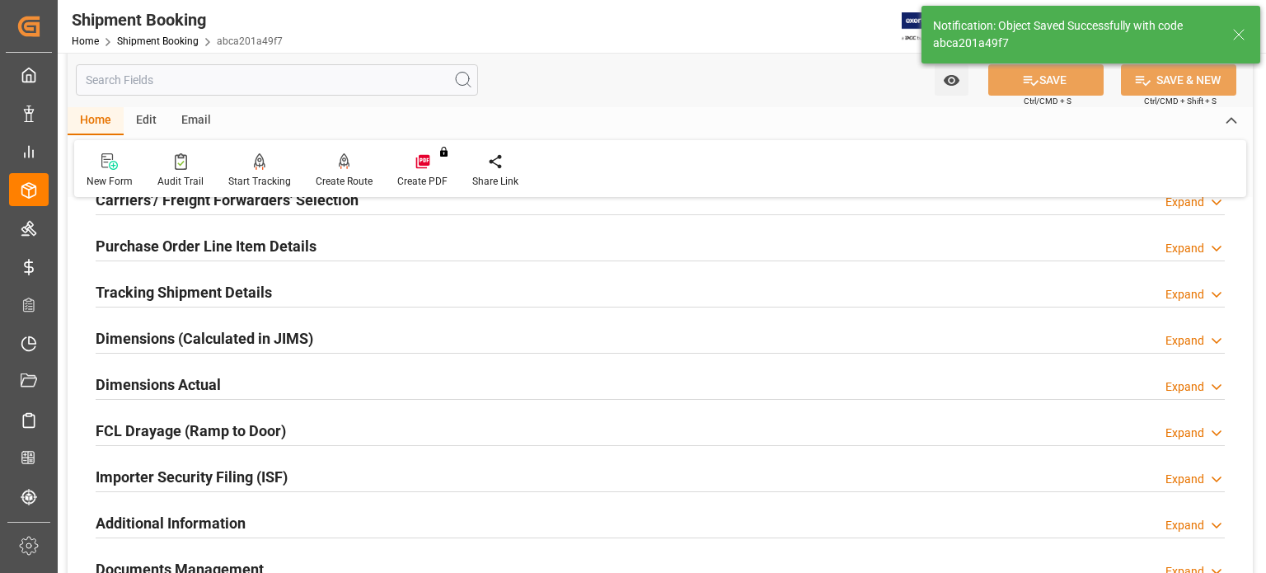
click at [238, 288] on h2 "Tracking Shipment Details" at bounding box center [184, 292] width 176 height 22
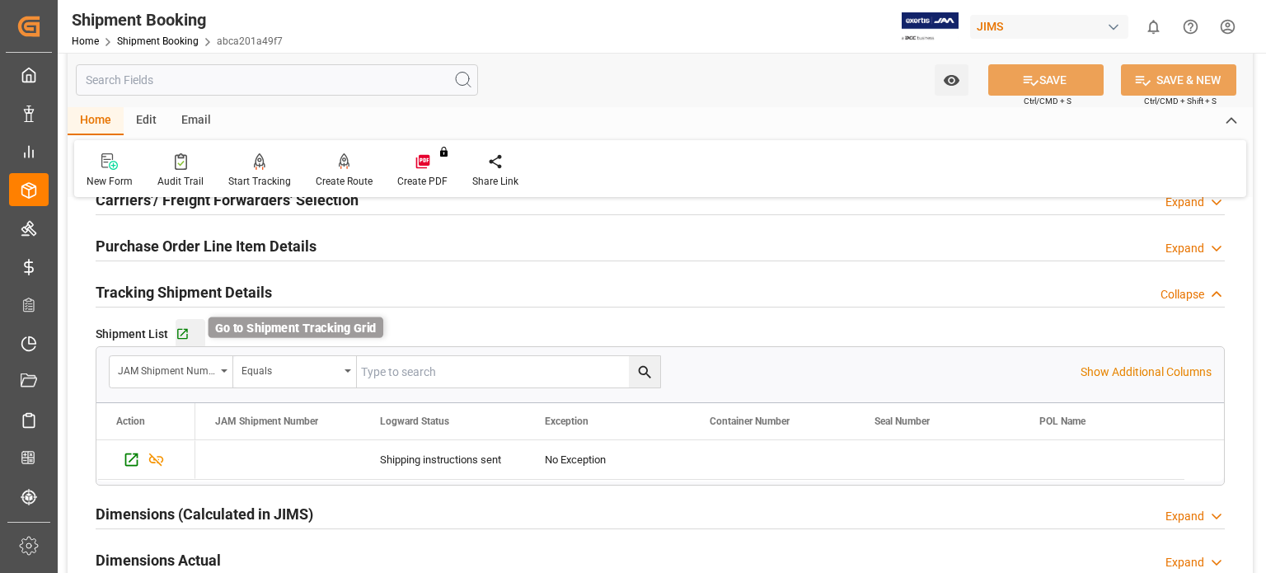
click at [180, 331] on icon "button" at bounding box center [183, 334] width 14 height 14
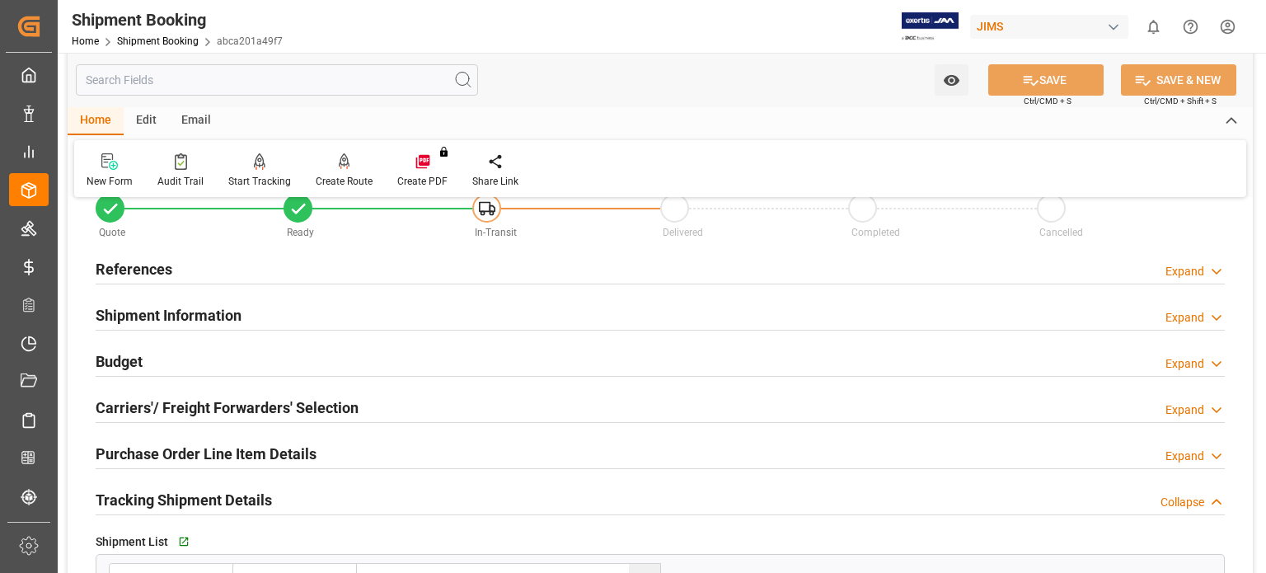
scroll to position [0, 0]
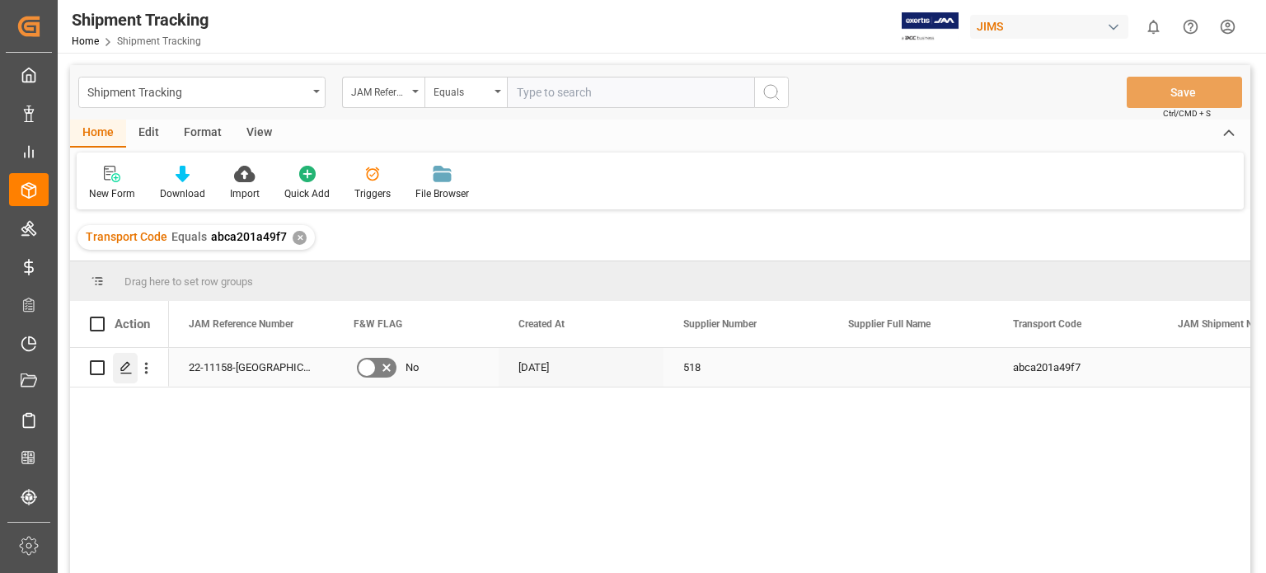
click at [125, 371] on icon "Press SPACE to select this row." at bounding box center [126, 367] width 13 height 13
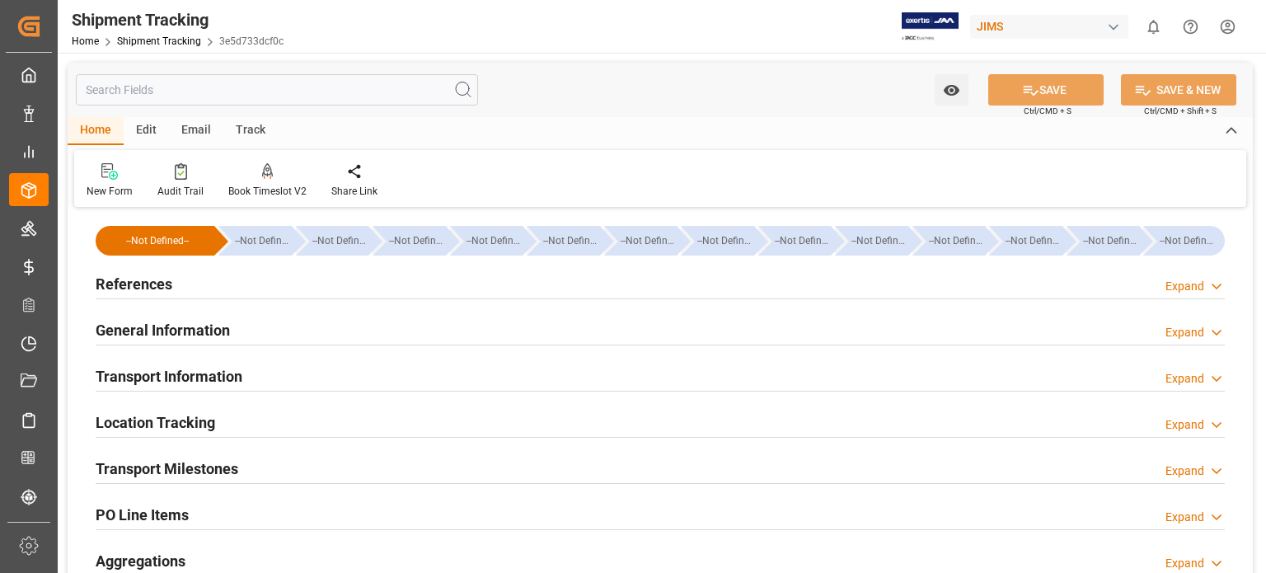
click at [151, 284] on h2 "References" at bounding box center [134, 284] width 77 height 22
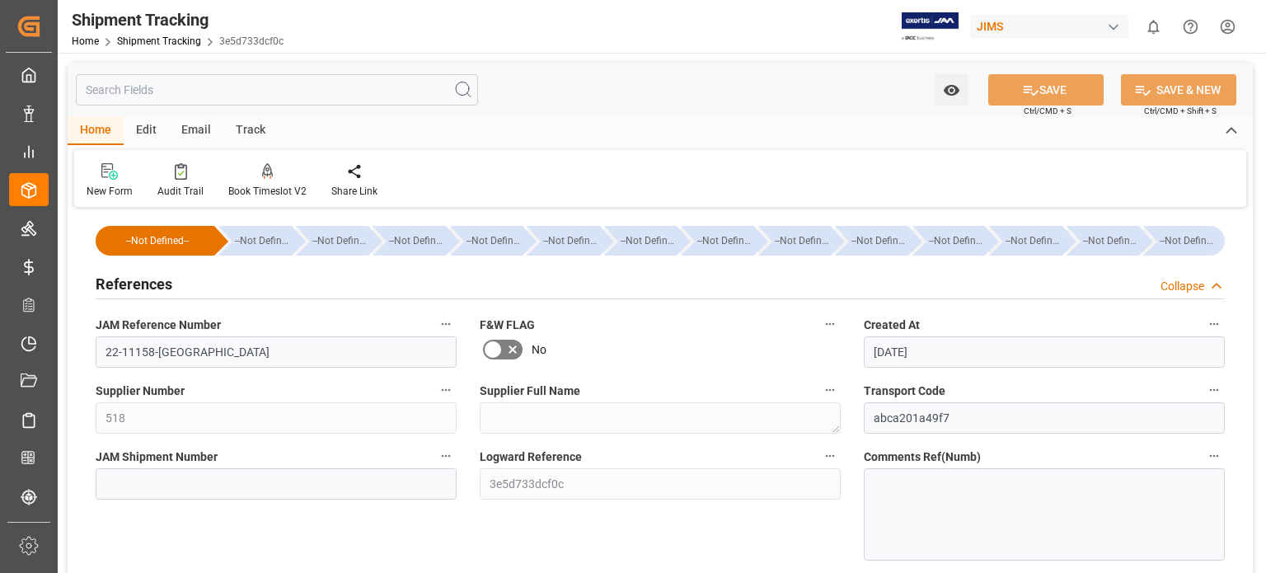
click at [151, 284] on h2 "References" at bounding box center [134, 284] width 77 height 22
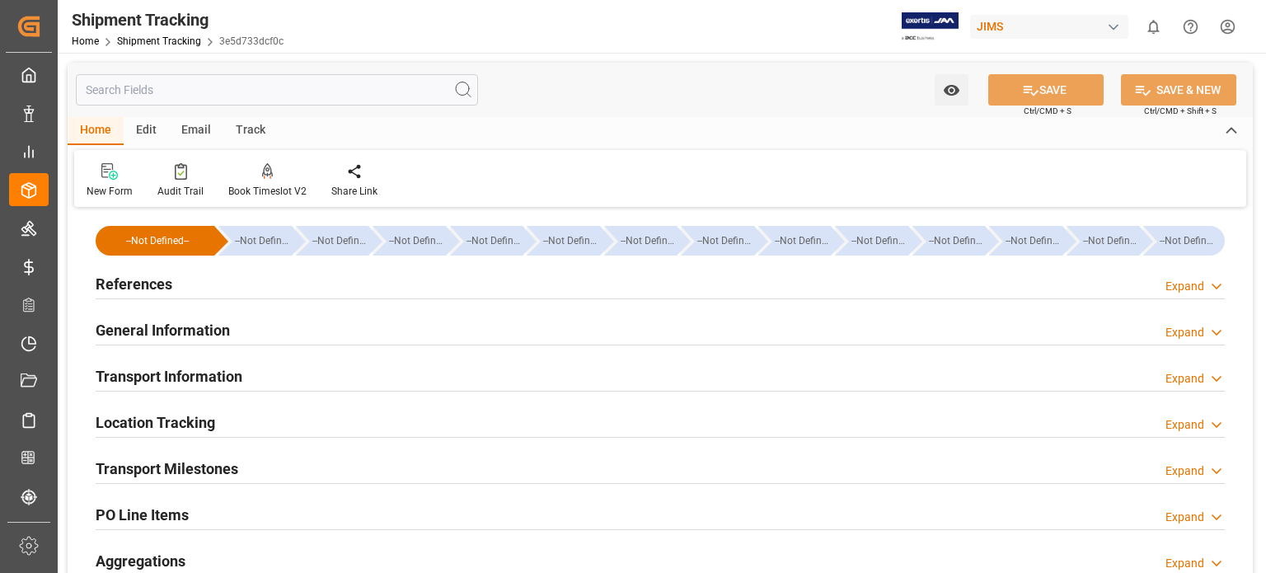
click at [162, 331] on h2 "General Information" at bounding box center [163, 330] width 134 height 22
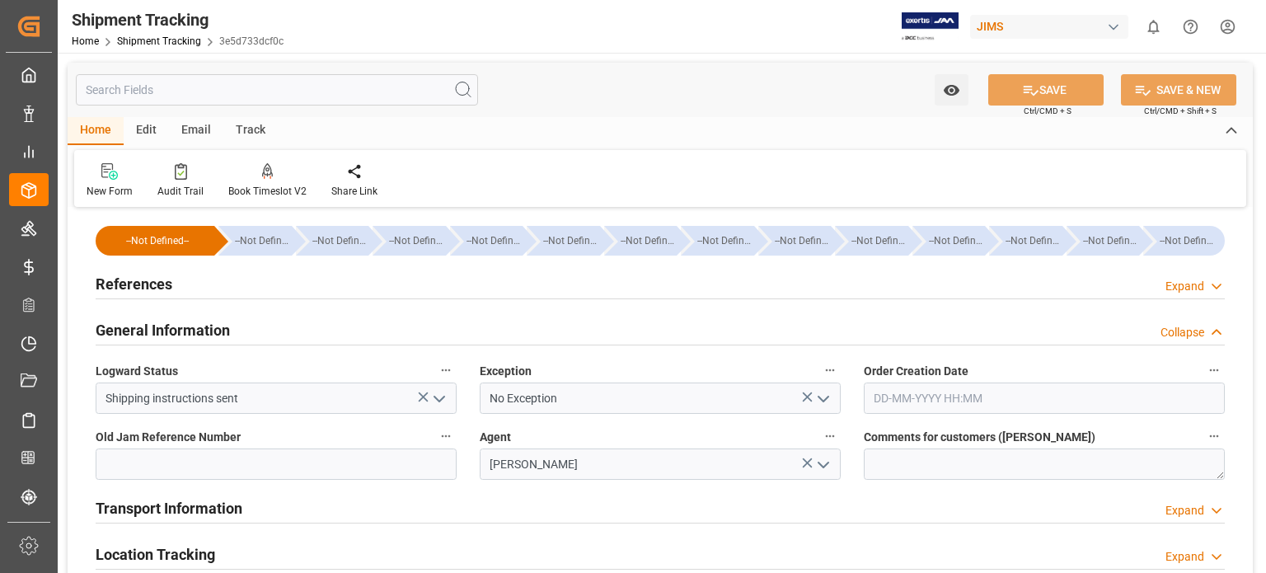
click at [821, 395] on icon "open menu" at bounding box center [824, 399] width 20 height 20
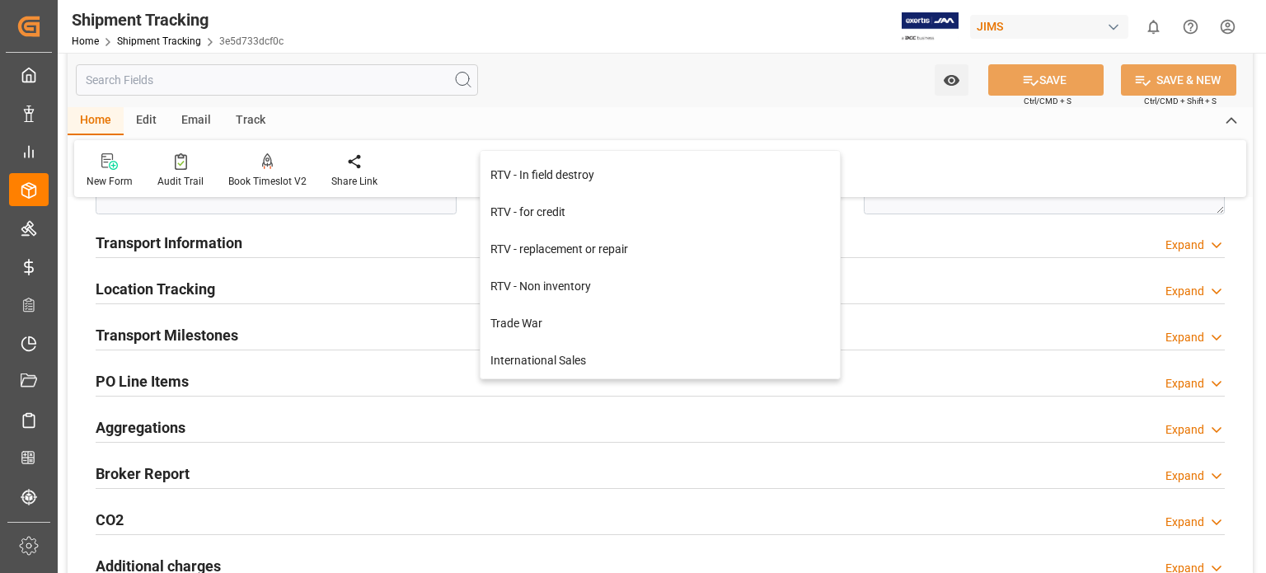
scroll to position [275, 0]
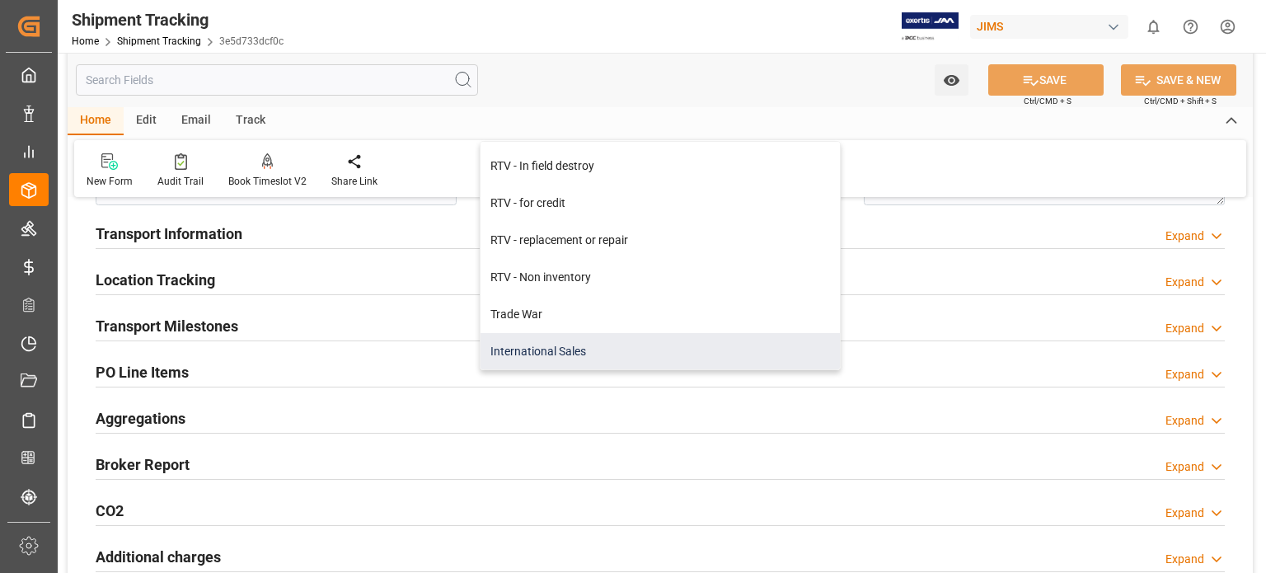
click at [592, 345] on div "International Sales" at bounding box center [661, 351] width 360 height 37
type input "International Sales"
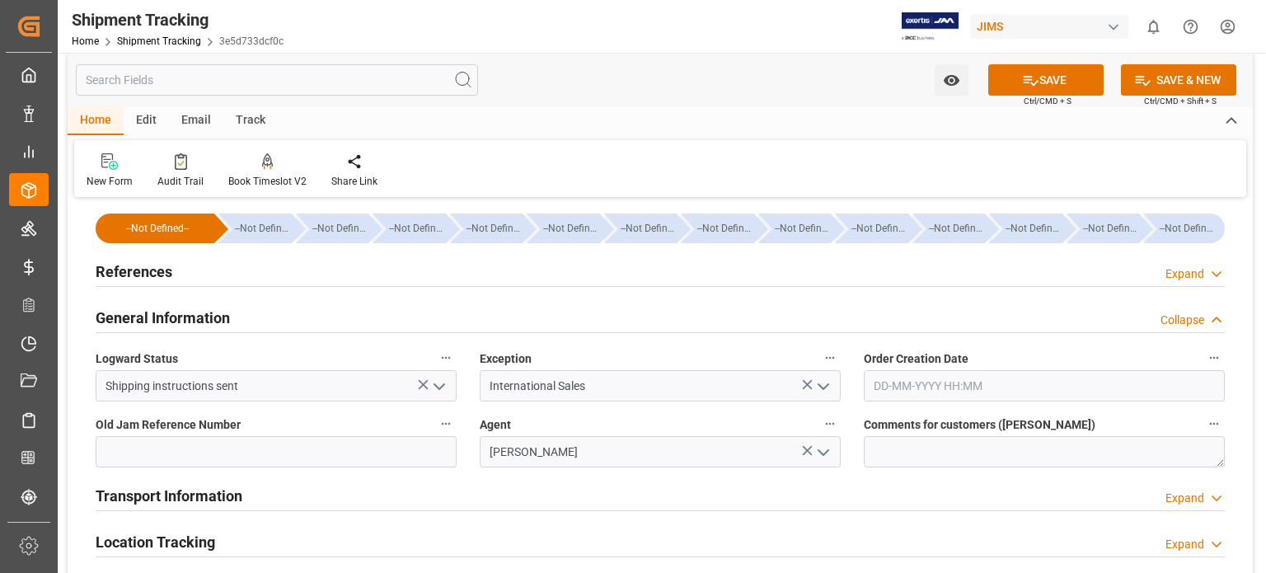
scroll to position [0, 0]
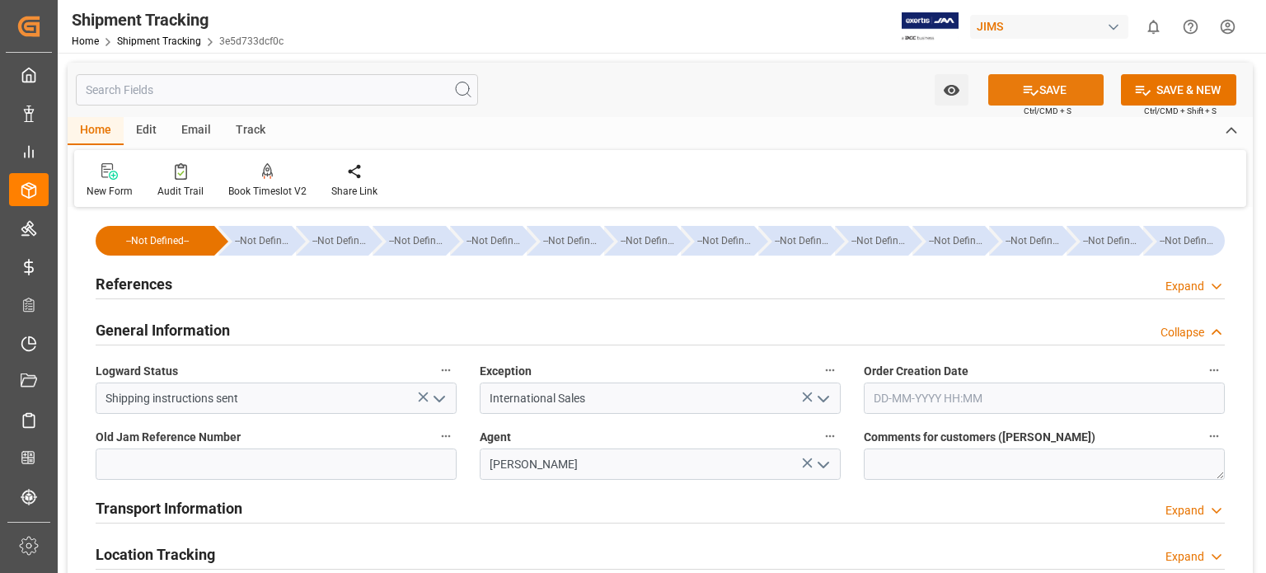
click at [1070, 91] on button "SAVE" at bounding box center [1046, 89] width 115 height 31
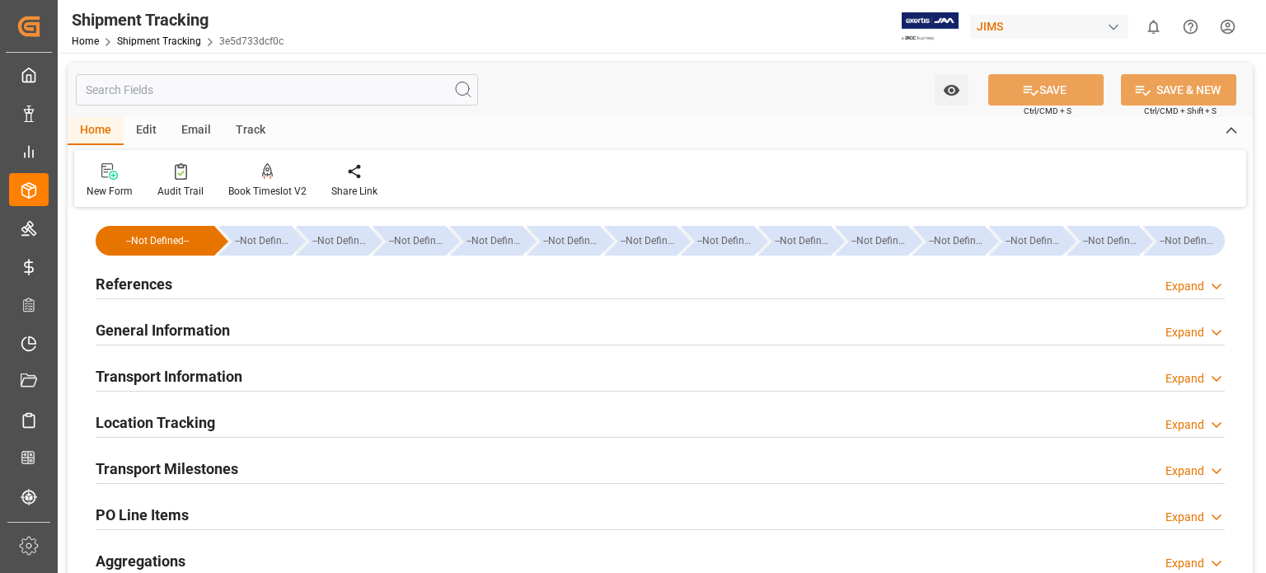
click at [172, 372] on h2 "Transport Information" at bounding box center [169, 376] width 147 height 22
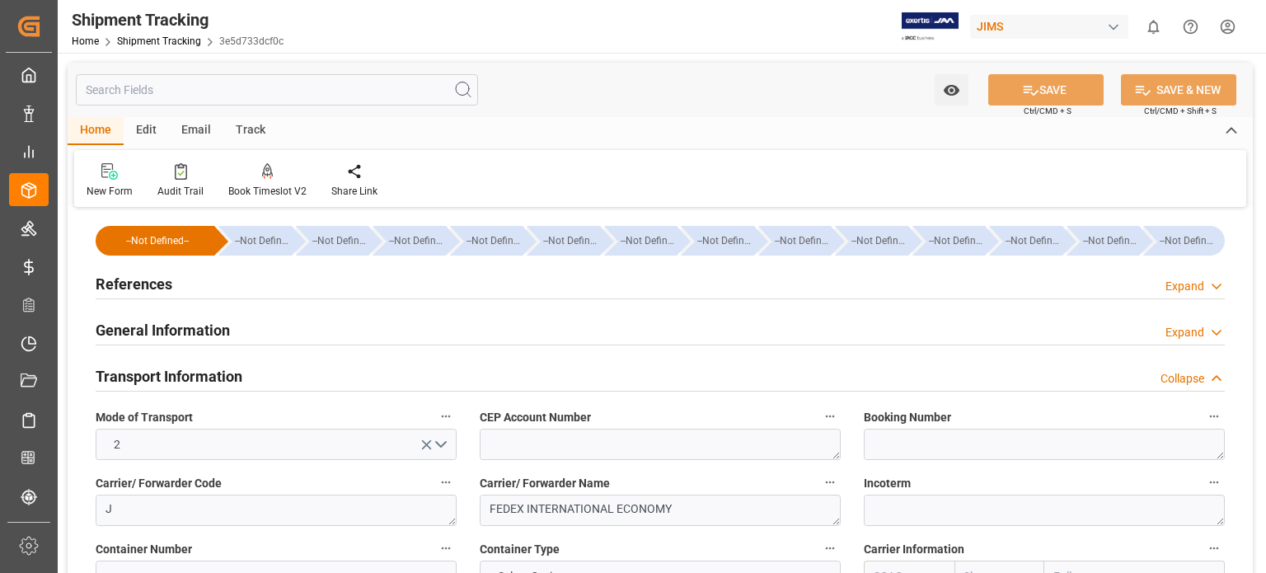
click at [172, 372] on h2 "Transport Information" at bounding box center [169, 376] width 147 height 22
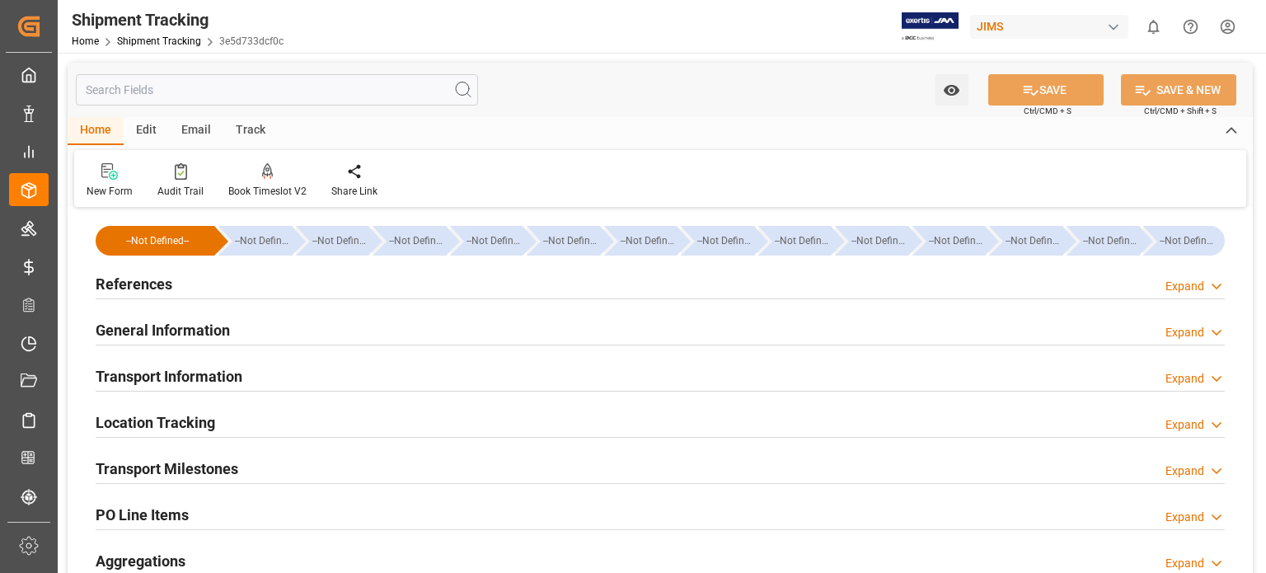
click at [201, 333] on h2 "General Information" at bounding box center [163, 330] width 134 height 22
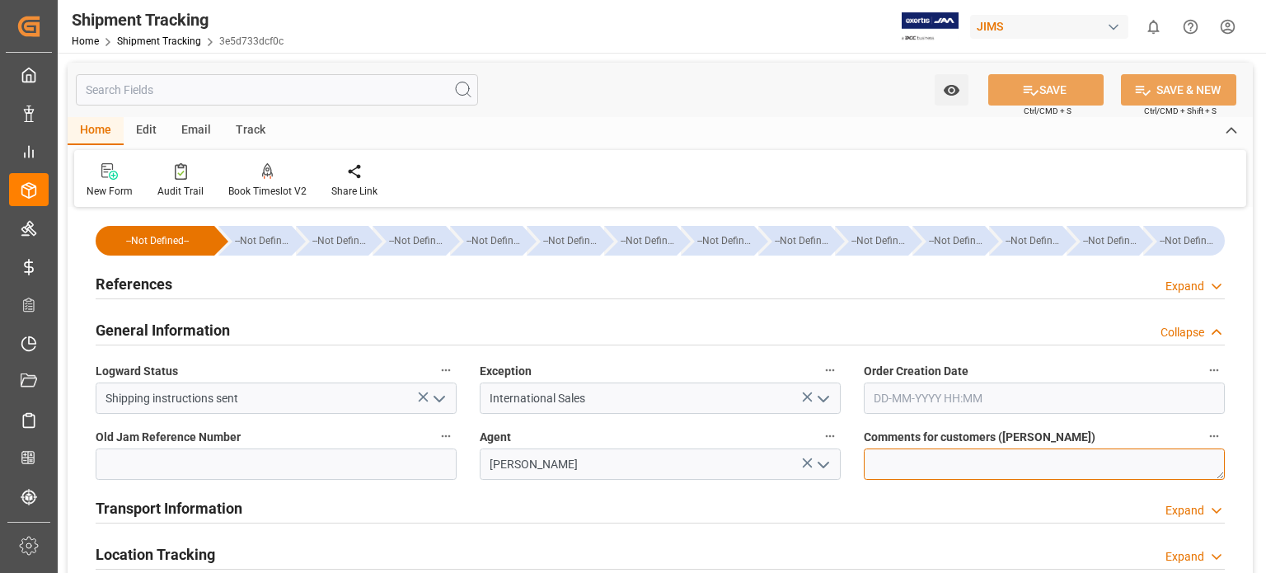
click at [888, 465] on textarea at bounding box center [1044, 464] width 361 height 31
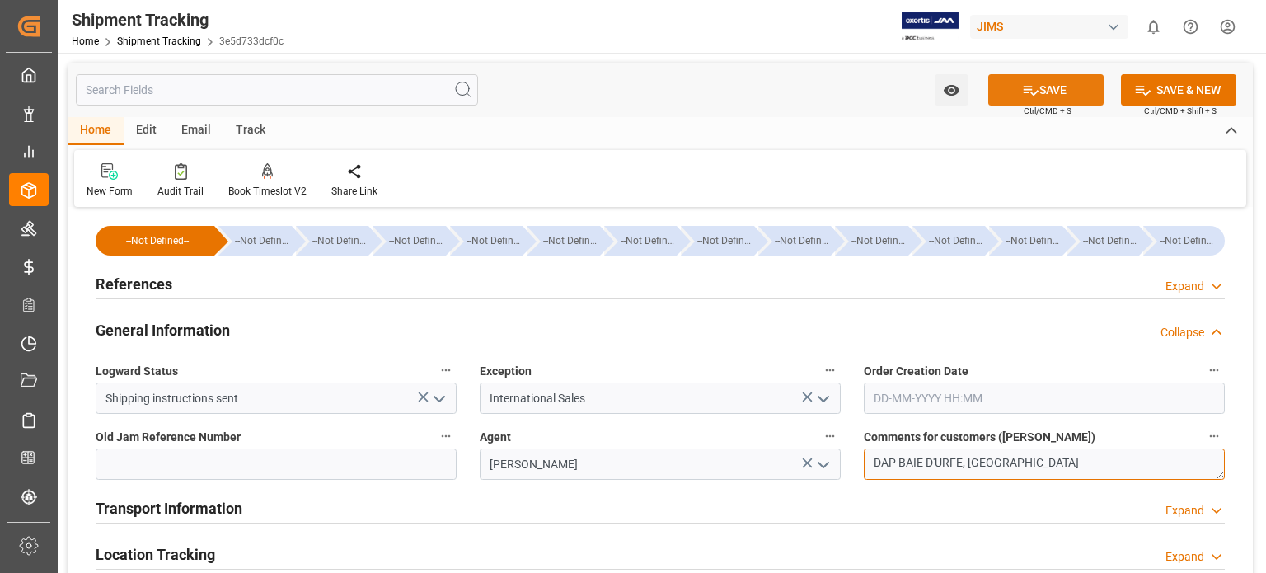
type textarea "DAP BAIE D'URFE, QC"
click at [1041, 90] on button "SAVE" at bounding box center [1046, 89] width 115 height 31
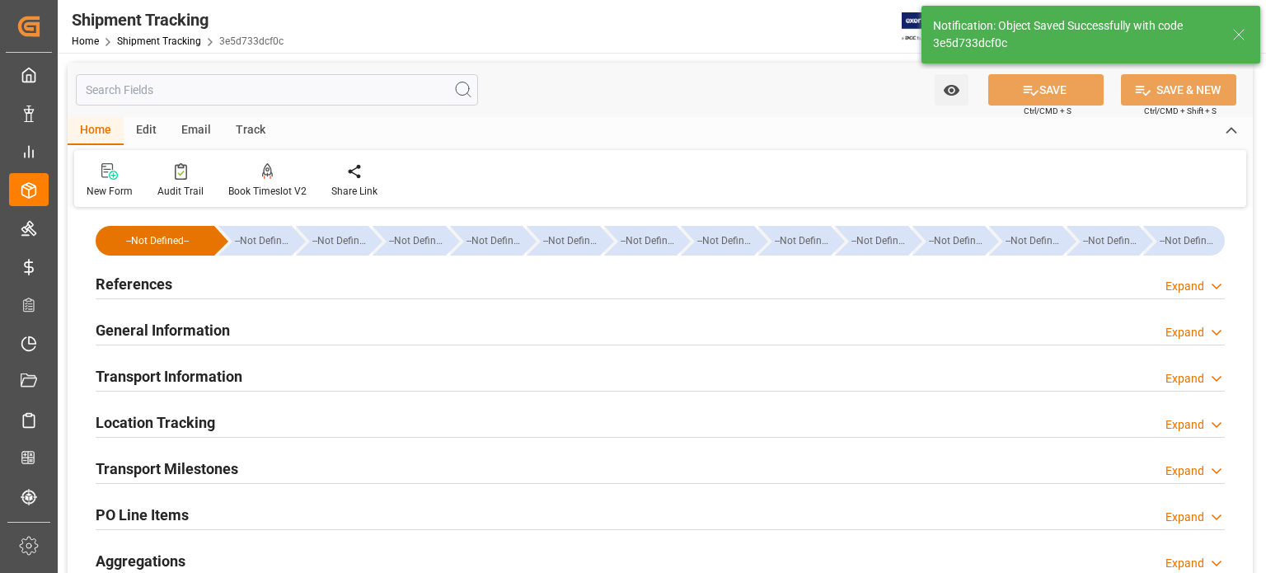
click at [206, 372] on h2 "Transport Information" at bounding box center [169, 376] width 147 height 22
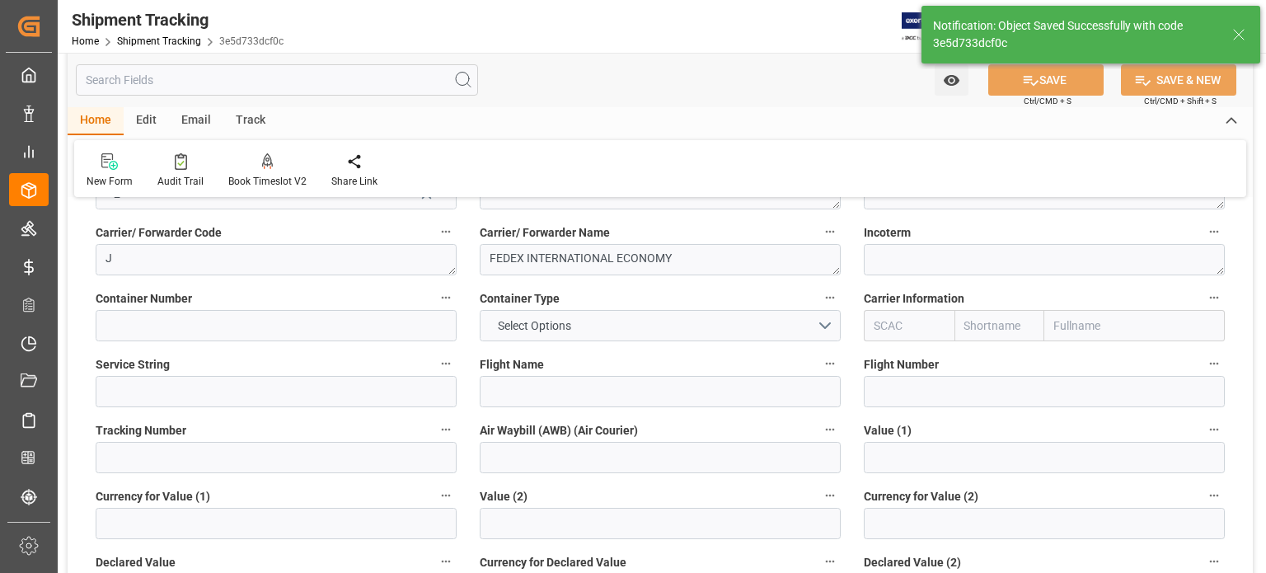
scroll to position [275, 0]
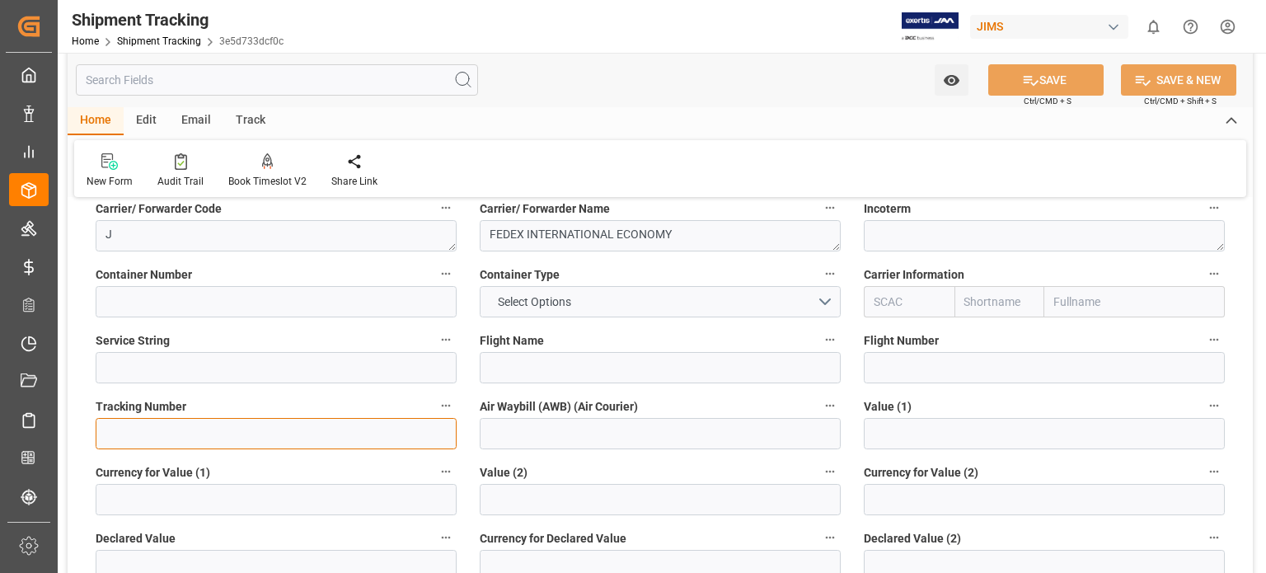
click at [261, 427] on input at bounding box center [276, 433] width 361 height 31
paste input "818119734826"
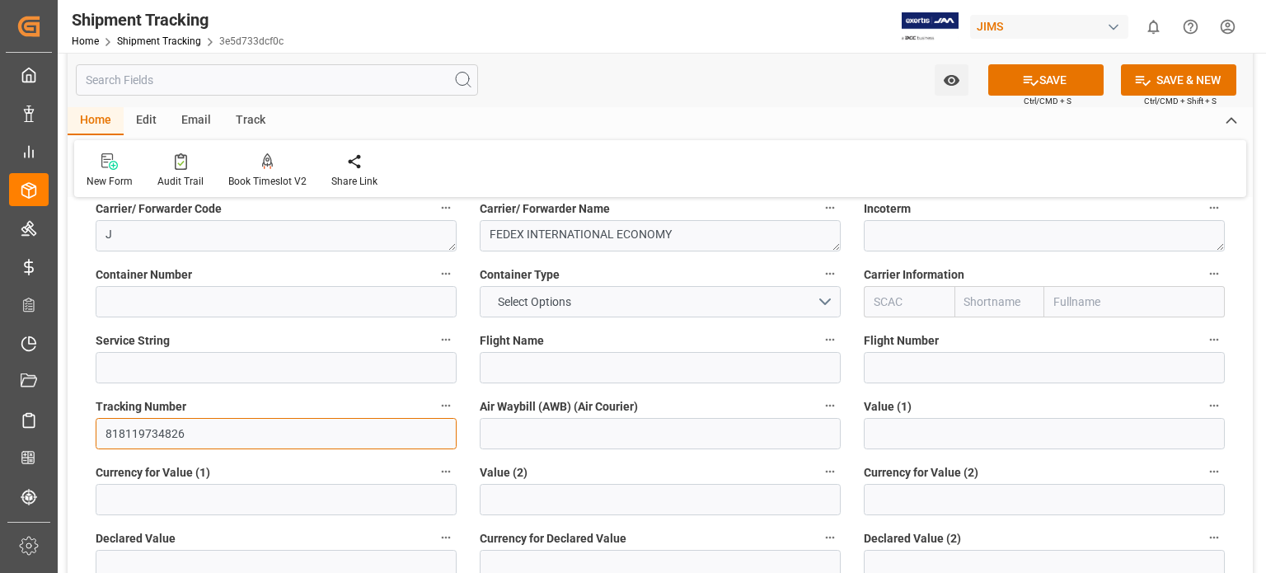
type input "818119734826"
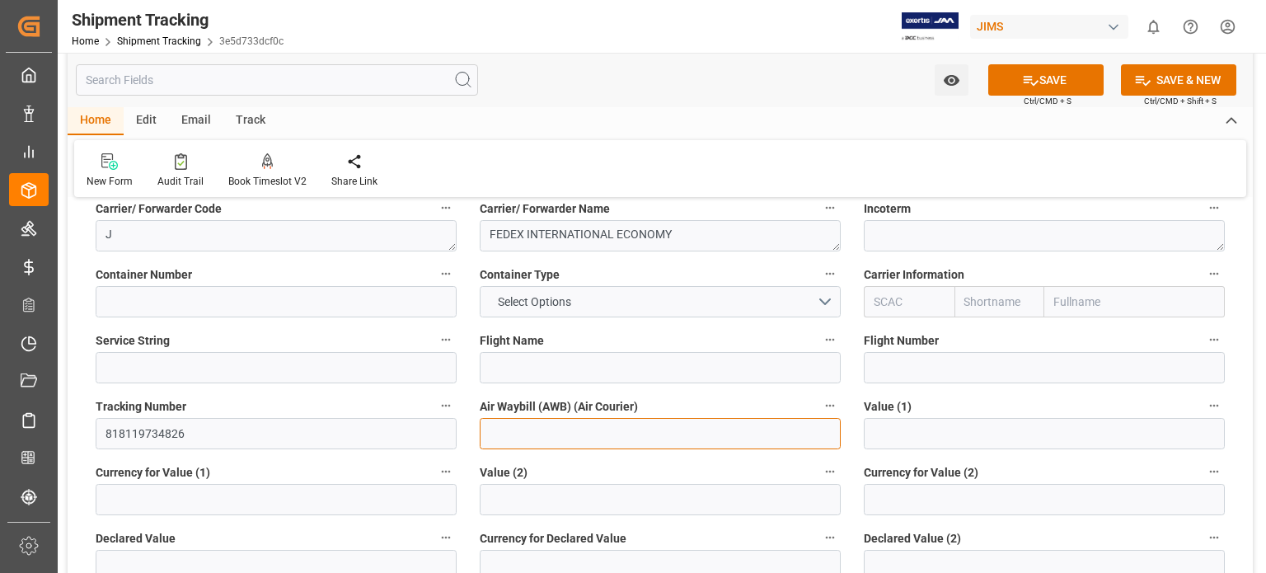
click at [508, 431] on input at bounding box center [660, 433] width 361 height 31
paste input "818119734826"
type input "818119734826"
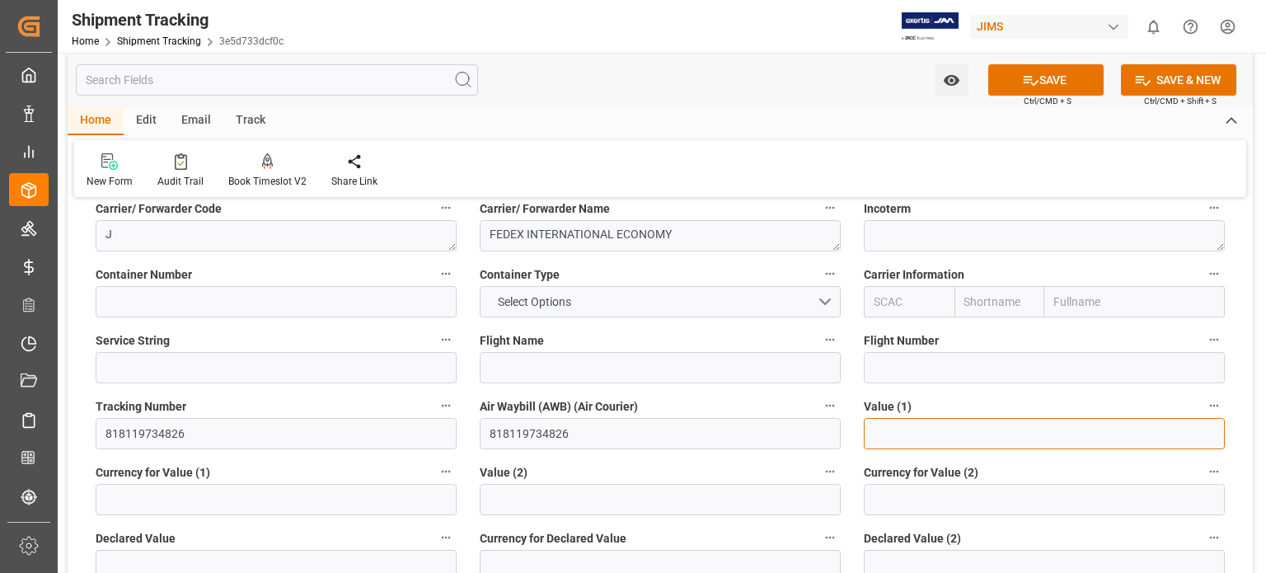
click at [891, 431] on input "text" at bounding box center [1044, 433] width 361 height 31
type input "1964.66"
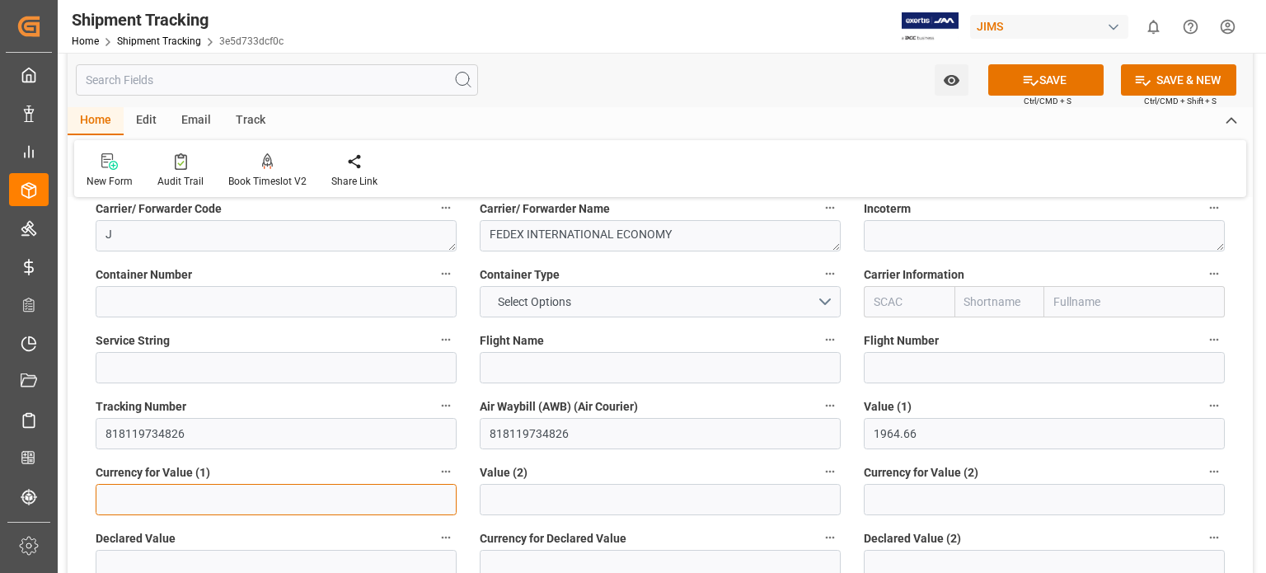
click at [170, 496] on input at bounding box center [276, 499] width 361 height 31
type input "USD"
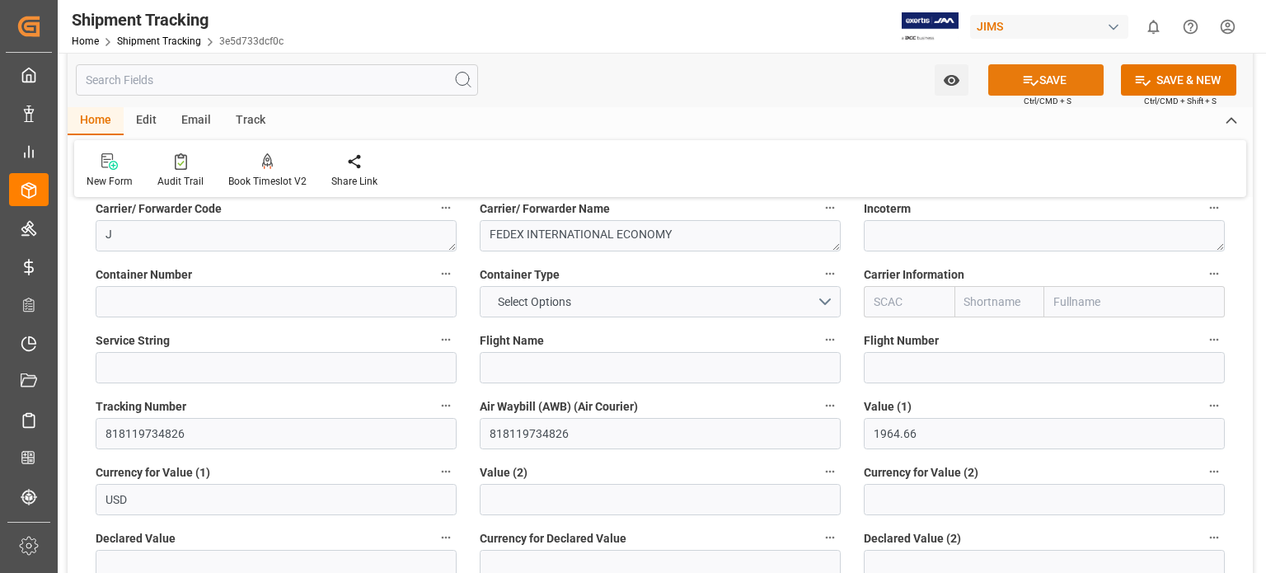
click at [1032, 82] on icon at bounding box center [1030, 80] width 17 height 17
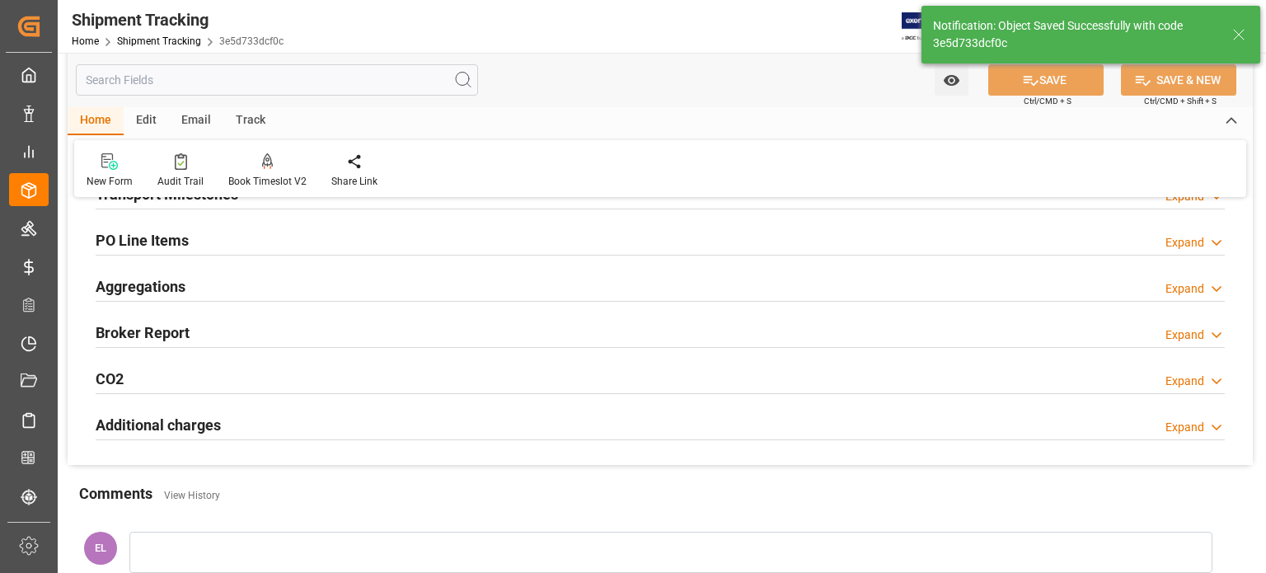
scroll to position [137, 0]
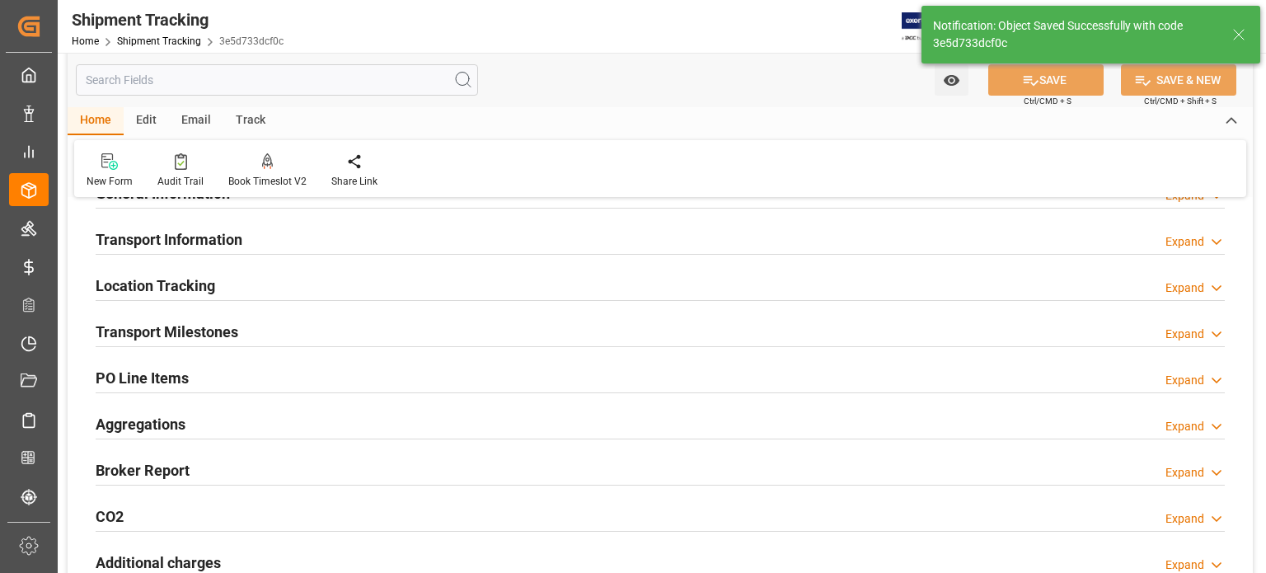
click at [189, 321] on h2 "Transport Milestones" at bounding box center [167, 332] width 143 height 22
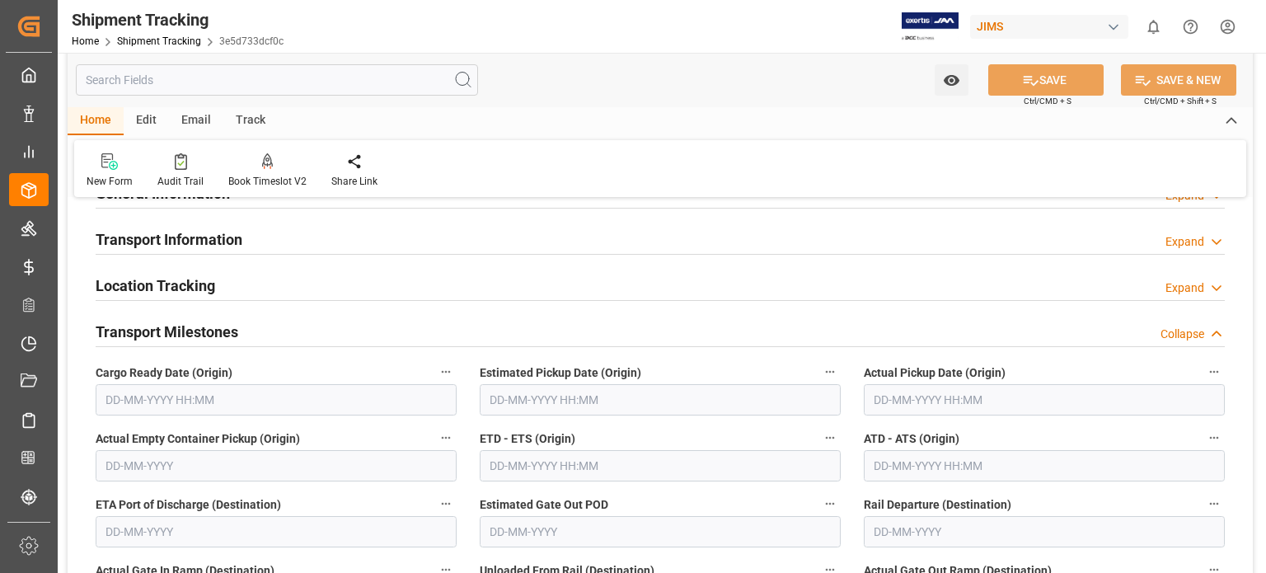
click at [172, 387] on input "text" at bounding box center [276, 399] width 361 height 31
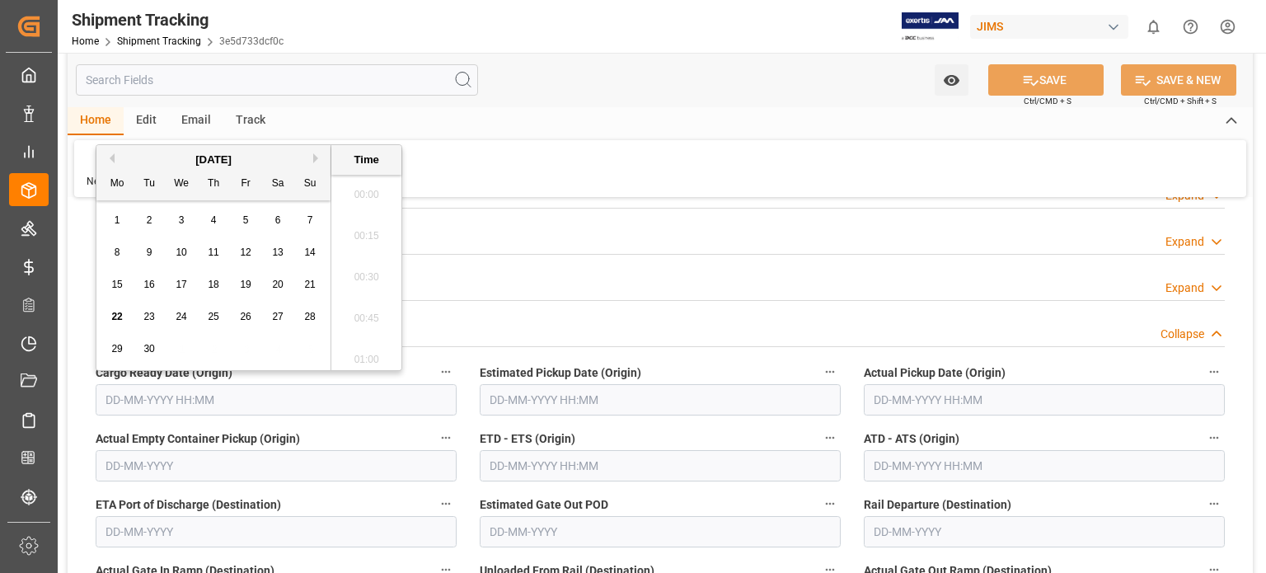
scroll to position [1489, 0]
click at [144, 289] on span "16" at bounding box center [148, 285] width 11 height 12
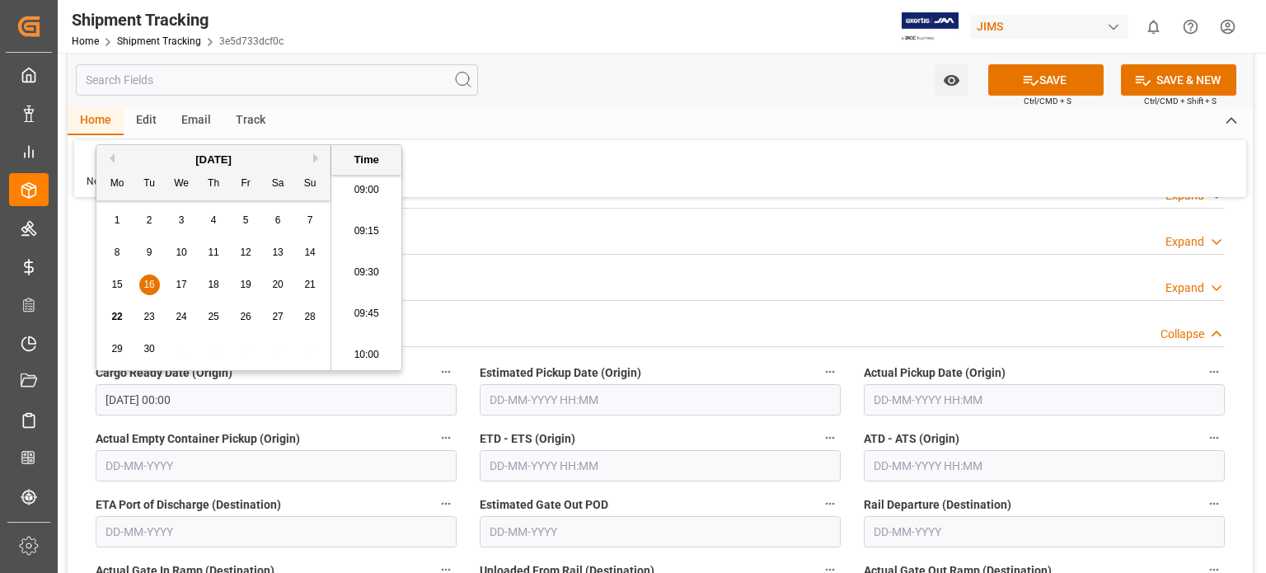
click at [248, 284] on span "19" at bounding box center [245, 285] width 11 height 12
type input "19-09-2025 00:00"
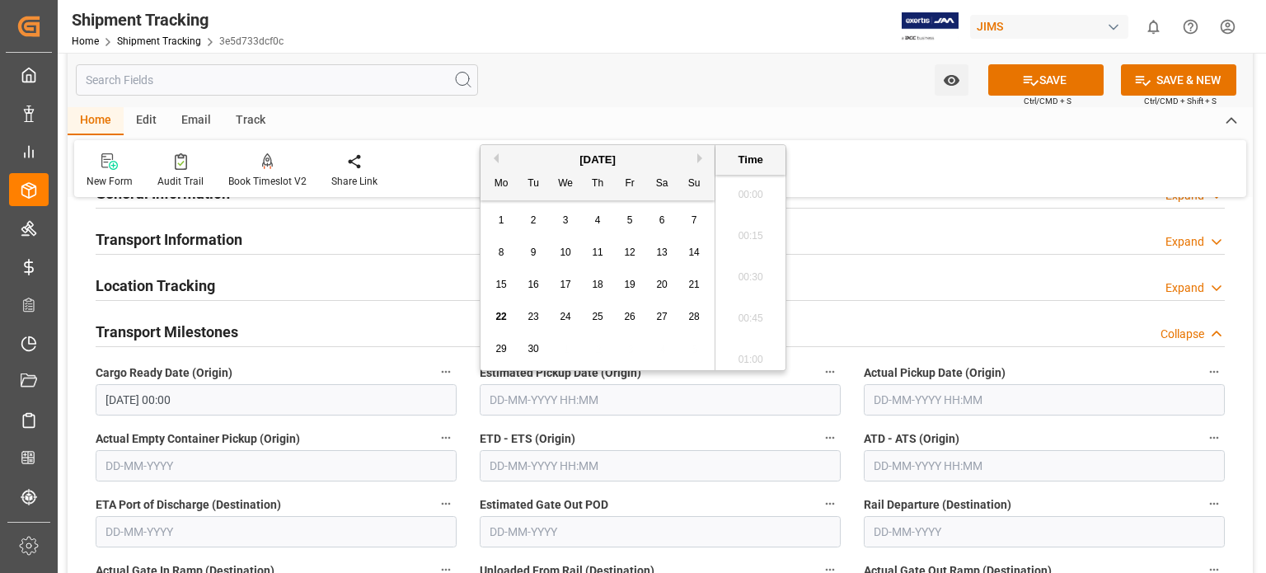
click at [530, 391] on input "text" at bounding box center [660, 399] width 361 height 31
click at [541, 317] on div "23" at bounding box center [534, 318] width 21 height 20
click at [632, 289] on span "19" at bounding box center [629, 285] width 11 height 12
type input "19-09-2025 00:00"
click at [884, 405] on input "text" at bounding box center [1044, 399] width 361 height 31
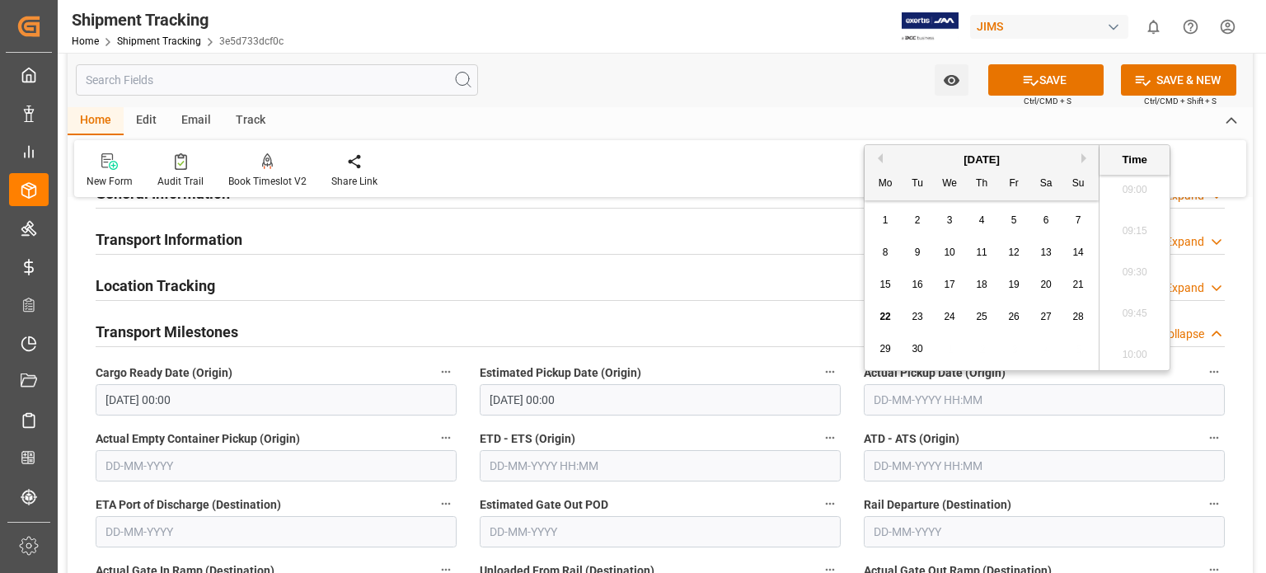
click at [919, 326] on div "23" at bounding box center [918, 318] width 21 height 20
click at [1018, 285] on span "19" at bounding box center [1013, 285] width 11 height 12
type input "19-09-2025 00:00"
click at [710, 324] on div "Transport Milestones Collapse" at bounding box center [661, 330] width 1130 height 31
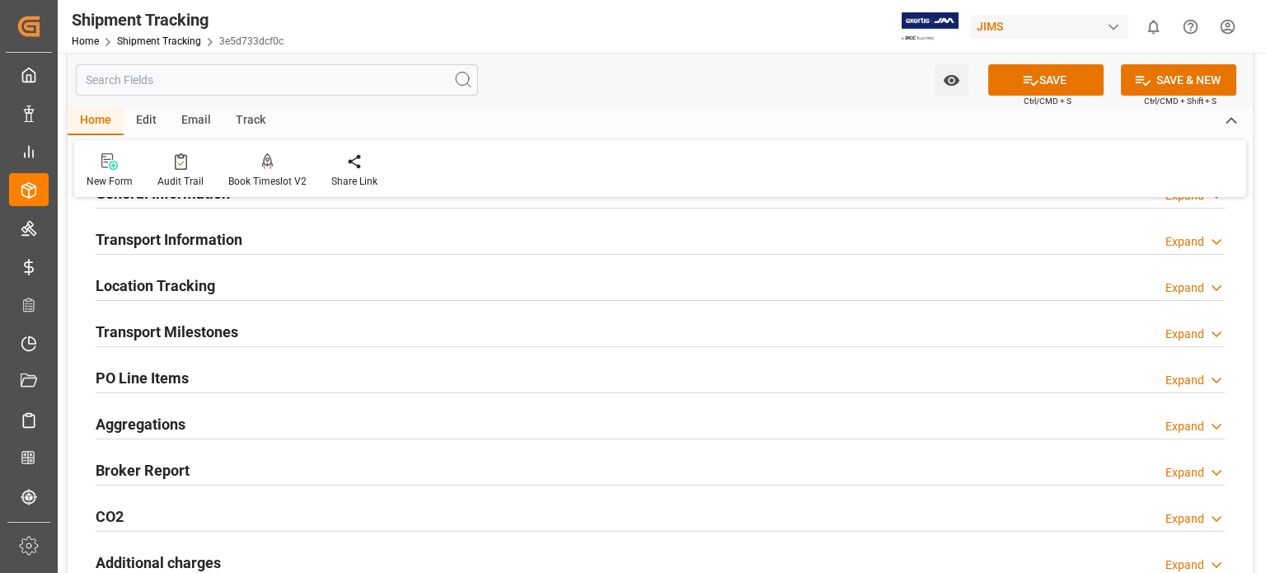
click at [148, 333] on h2 "Transport Milestones" at bounding box center [167, 332] width 143 height 22
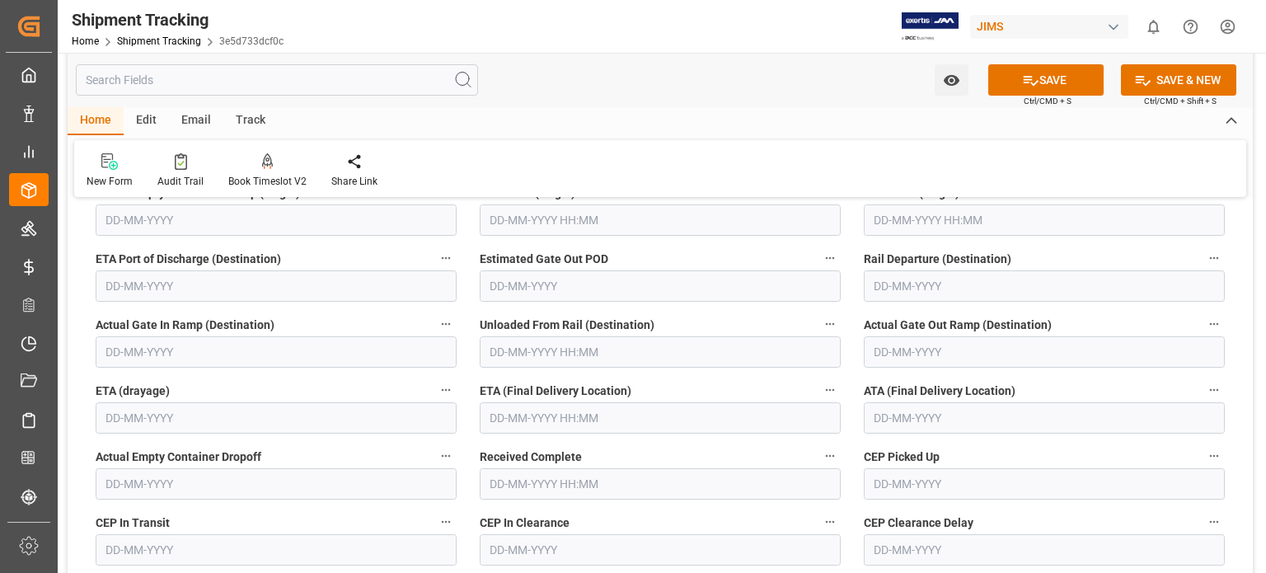
scroll to position [412, 0]
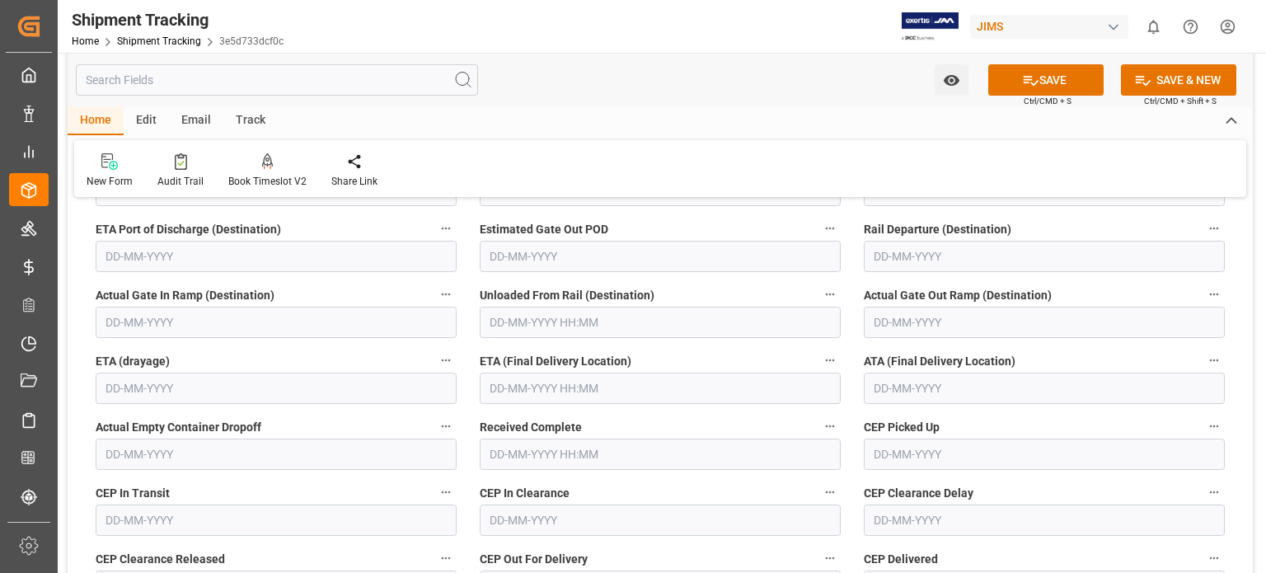
click at [515, 388] on input "text" at bounding box center [660, 388] width 361 height 31
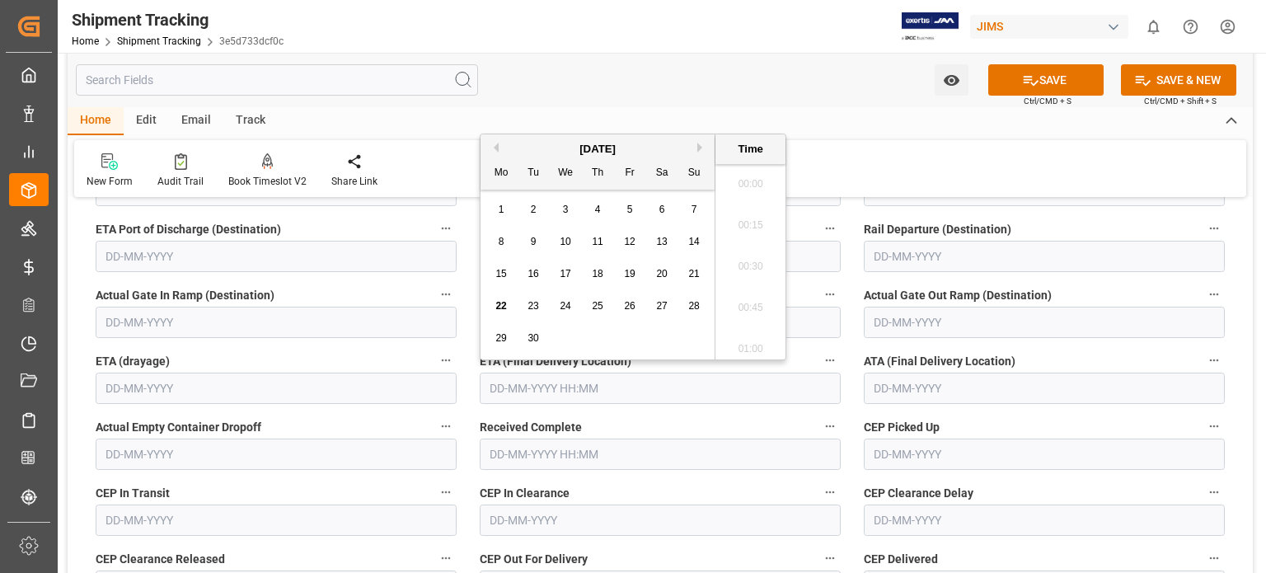
scroll to position [1489, 0]
click at [498, 305] on span "22" at bounding box center [501, 306] width 11 height 12
type input "22-09-2025 00:00"
click at [1036, 82] on button "SAVE" at bounding box center [1046, 79] width 115 height 31
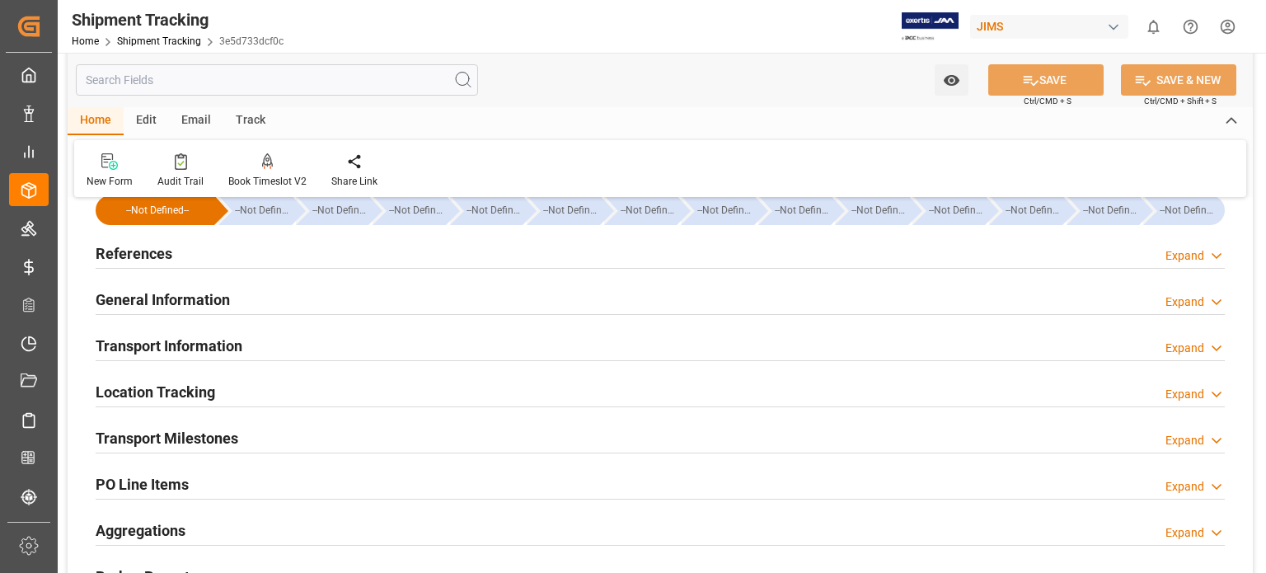
scroll to position [0, 0]
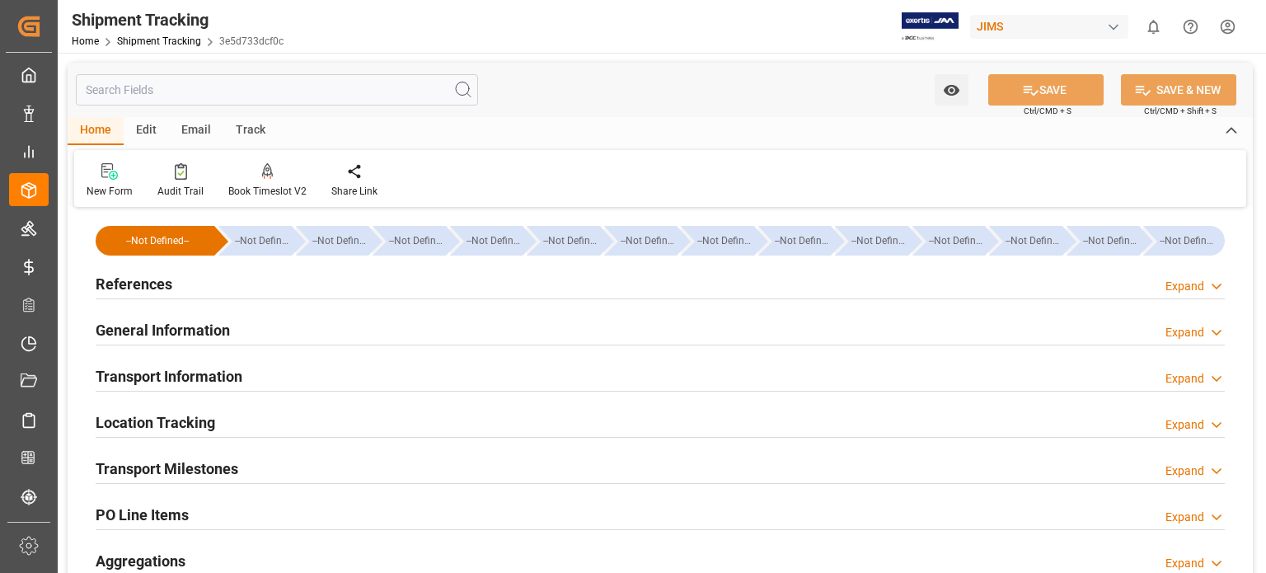
click at [172, 421] on h2 "Location Tracking" at bounding box center [156, 422] width 120 height 22
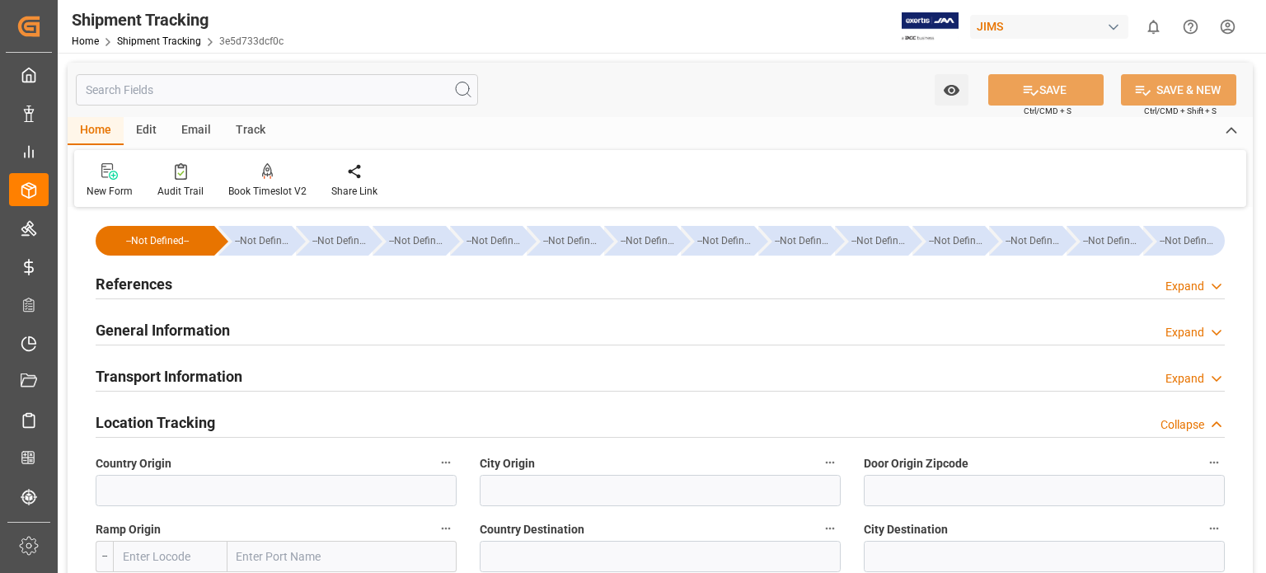
drag, startPoint x: 172, startPoint y: 418, endPoint x: 188, endPoint y: 389, distance: 32.8
click at [174, 419] on h2 "Location Tracking" at bounding box center [156, 422] width 120 height 22
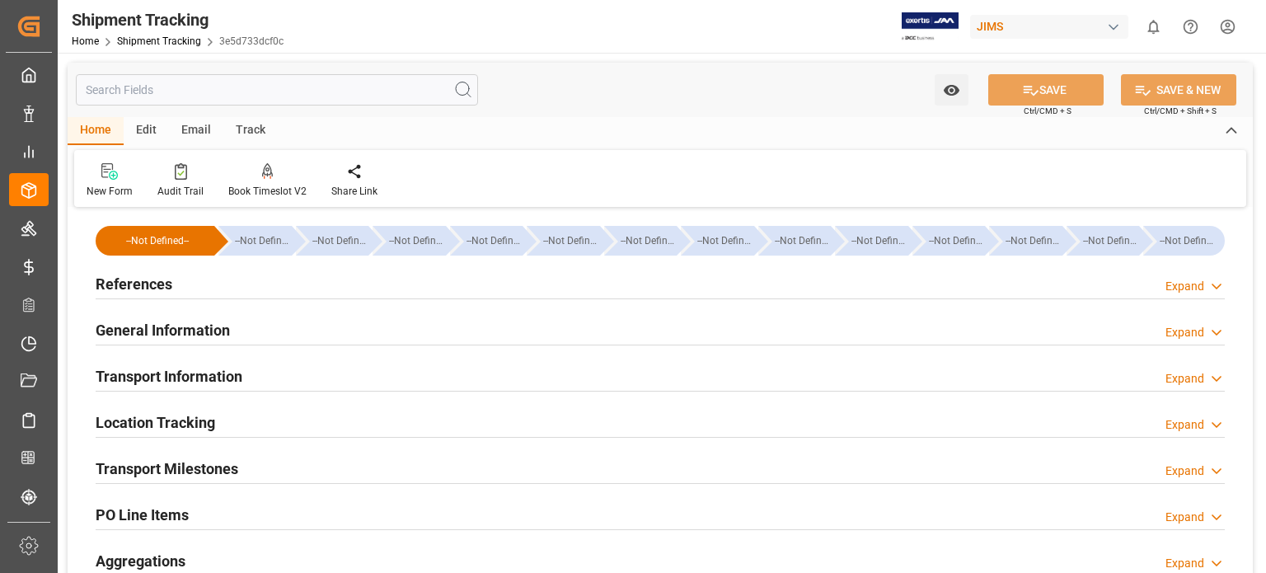
click at [195, 378] on h2 "Transport Information" at bounding box center [169, 376] width 147 height 22
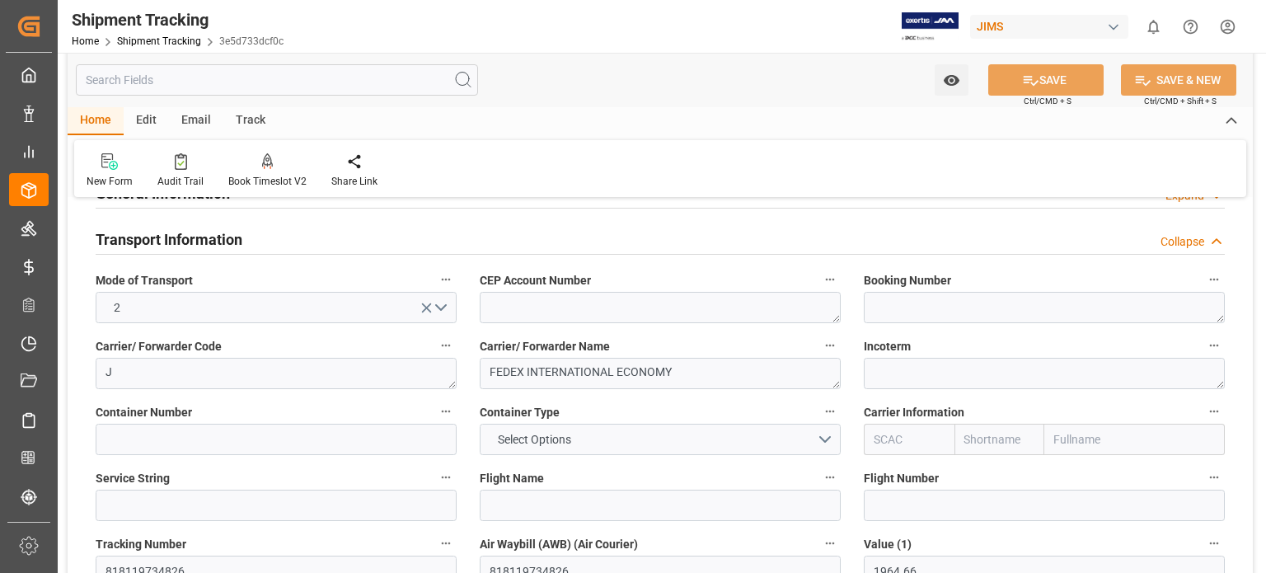
scroll to position [275, 0]
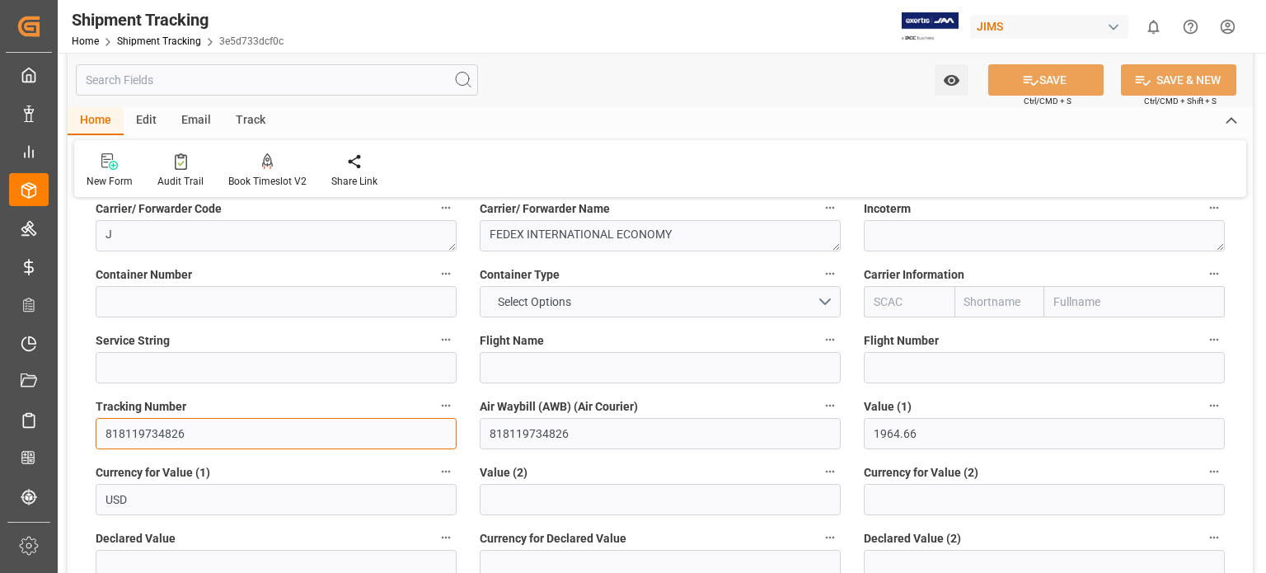
drag, startPoint x: 190, startPoint y: 437, endPoint x: 65, endPoint y: 437, distance: 124.5
click at [65, 437] on div "Watch Option SAVE Ctrl/CMD + S SAVE & NEW Ctrl/CMD + Shift + S Home Edit Email …" at bounding box center [660, 490] width 1205 height 1425
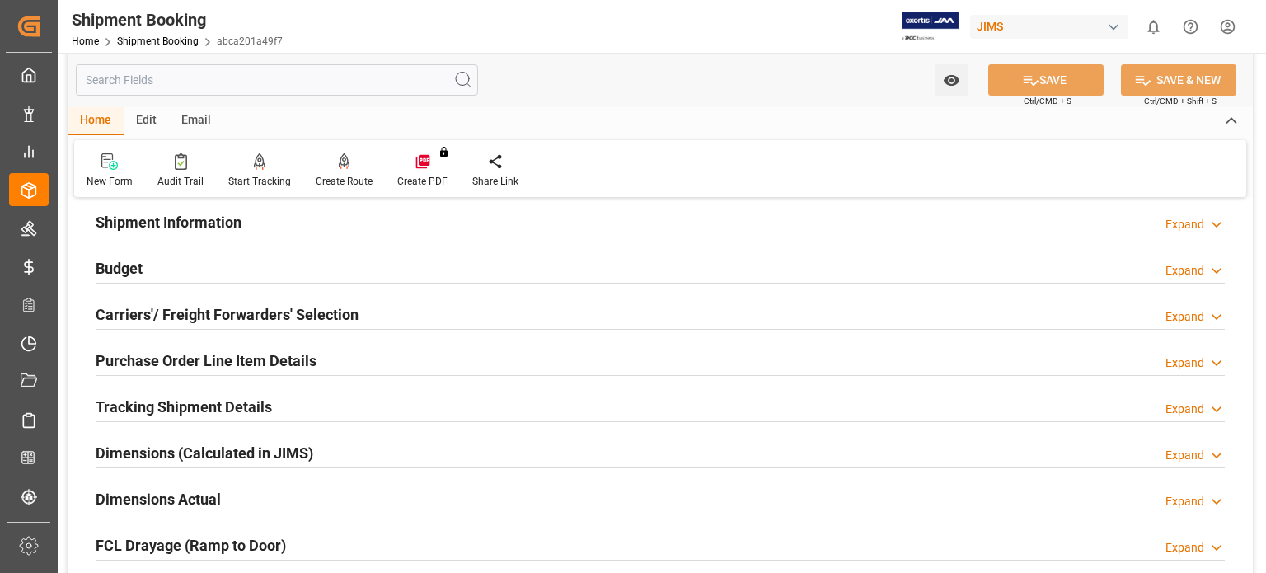
scroll to position [412, 0]
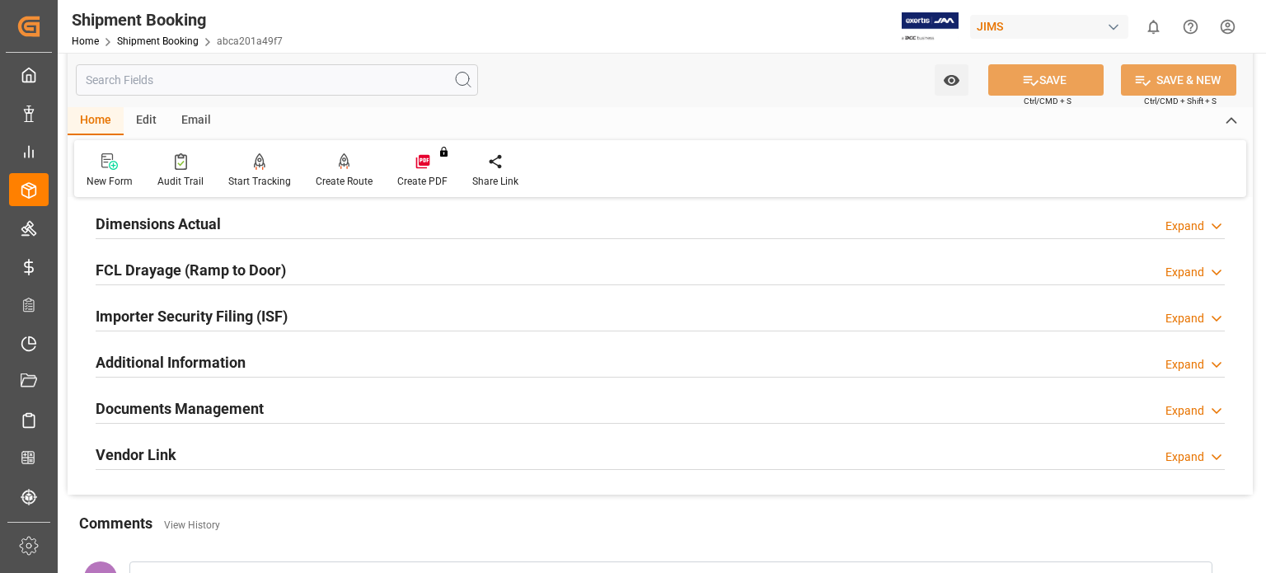
click at [232, 397] on h2 "Documents Management" at bounding box center [180, 408] width 168 height 22
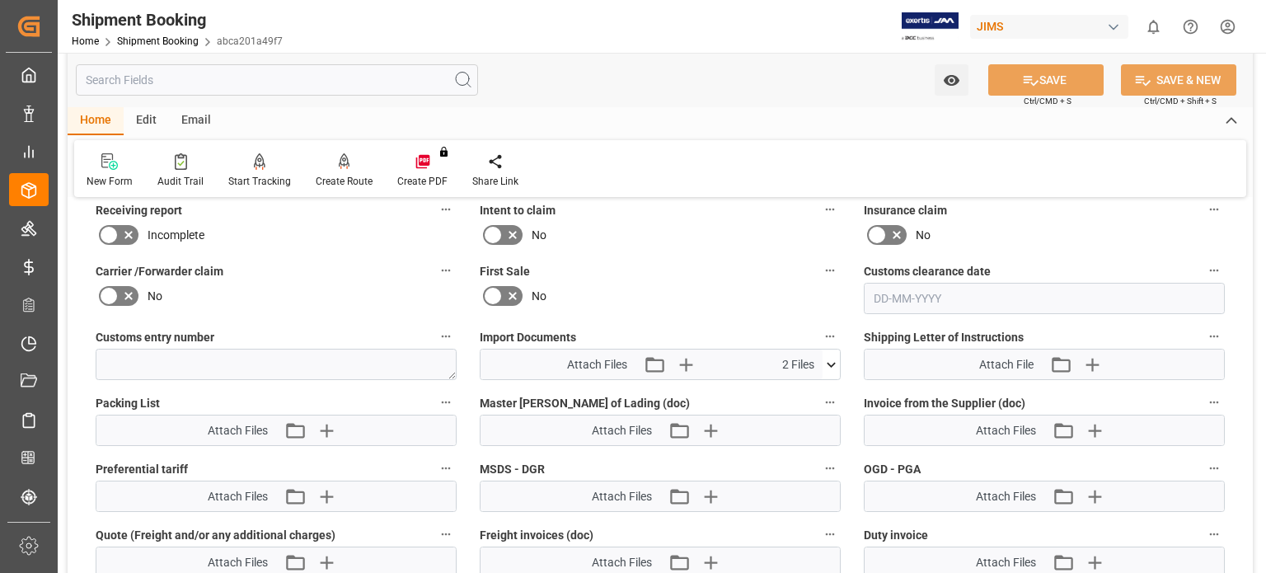
scroll to position [825, 0]
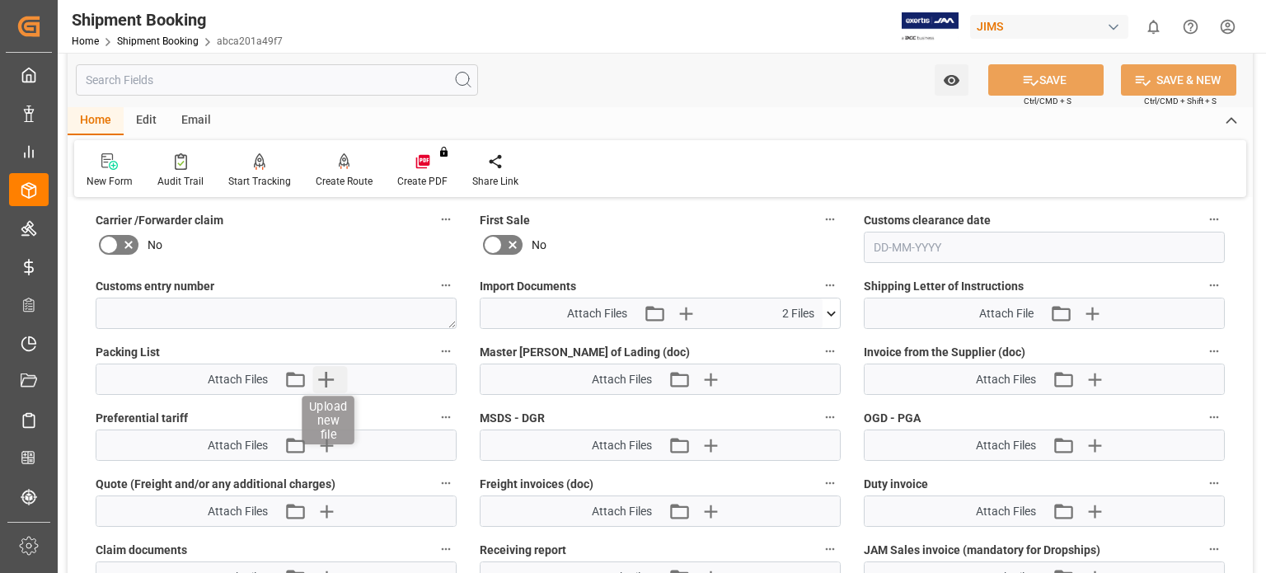
click at [326, 374] on icon "button" at bounding box center [326, 380] width 16 height 16
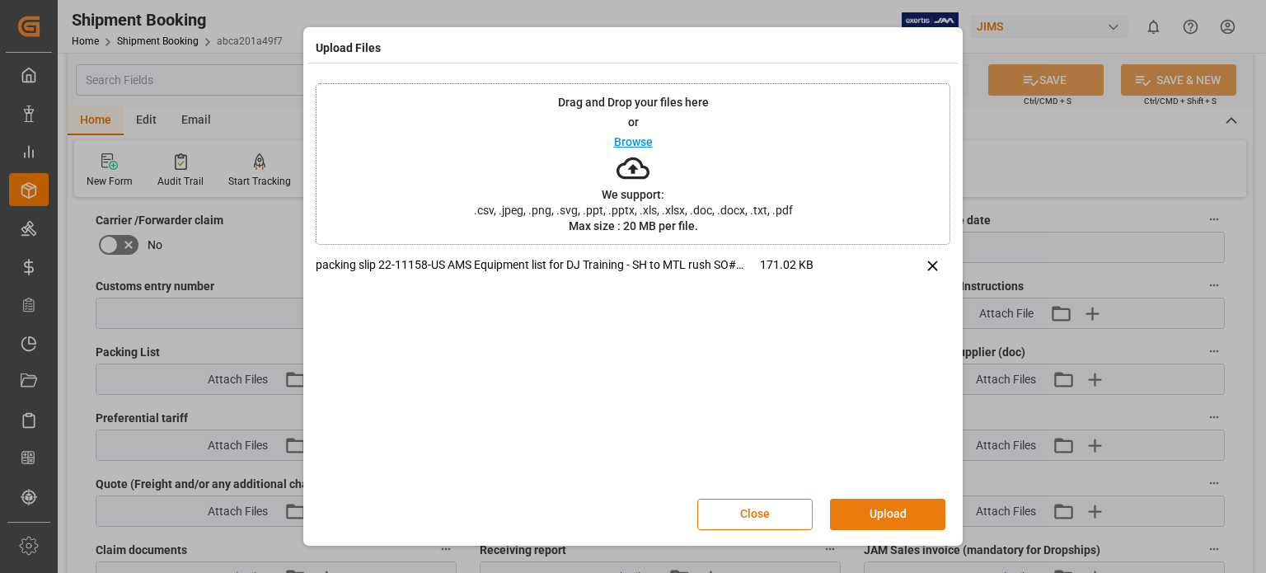
click at [897, 514] on button "Upload" at bounding box center [887, 514] width 115 height 31
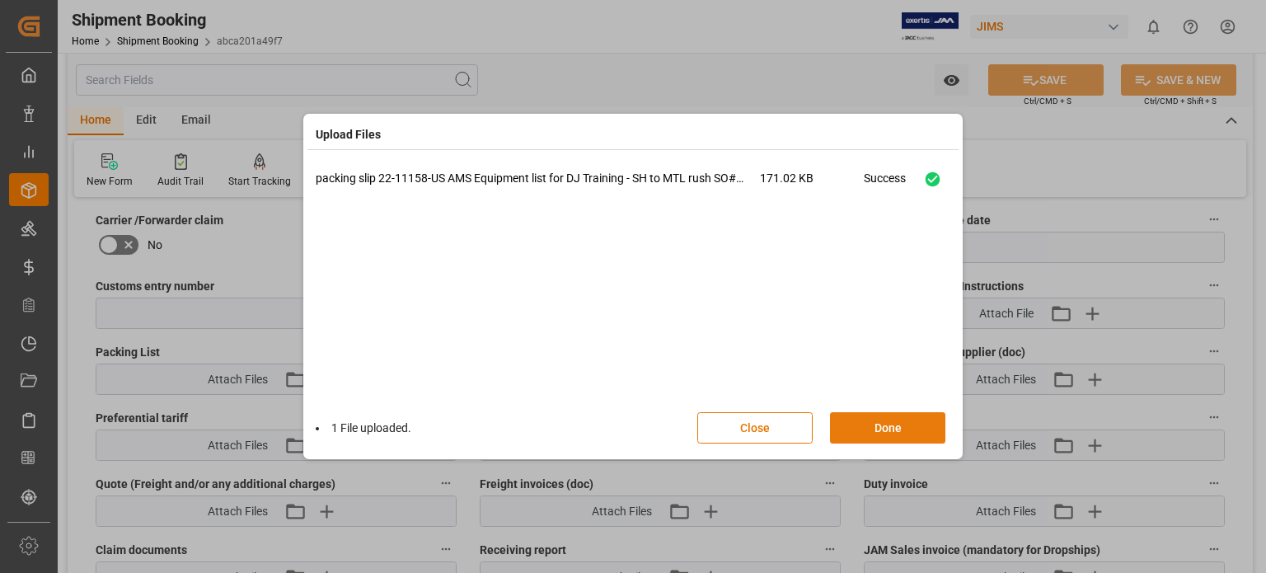
click at [893, 425] on button "Done" at bounding box center [887, 427] width 115 height 31
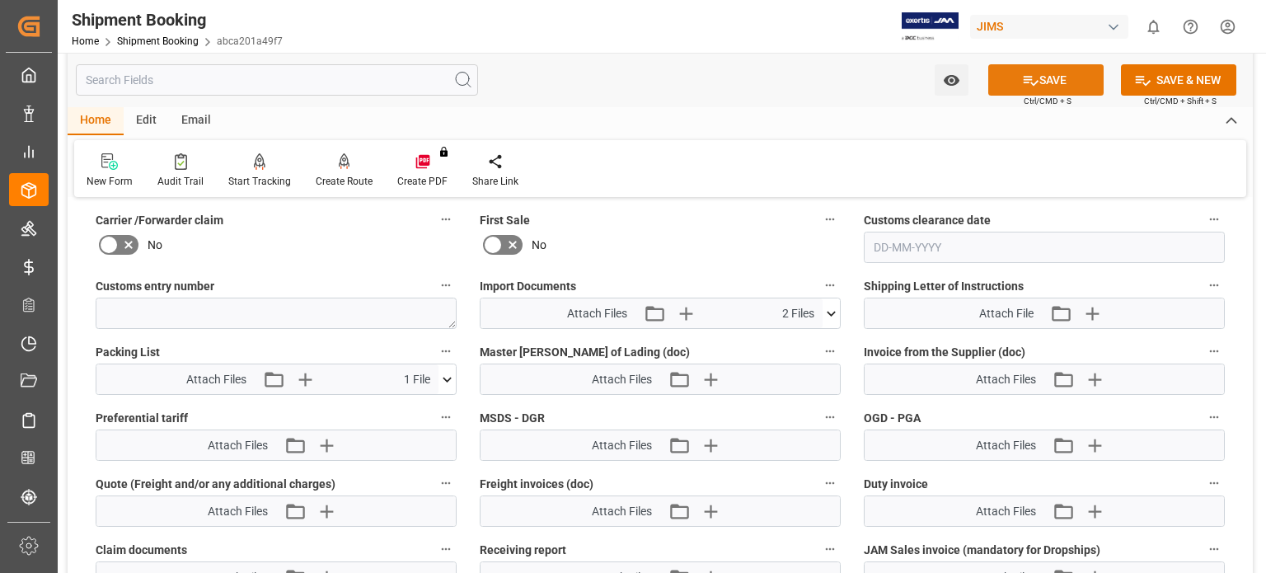
click at [1055, 83] on button "SAVE" at bounding box center [1046, 79] width 115 height 31
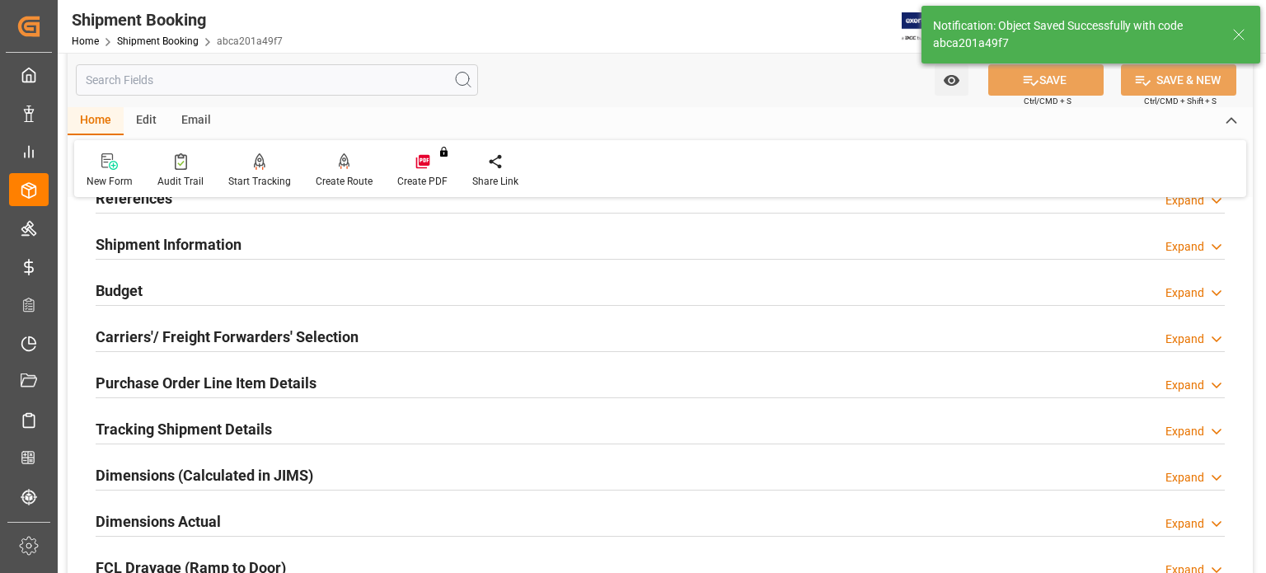
scroll to position [0, 0]
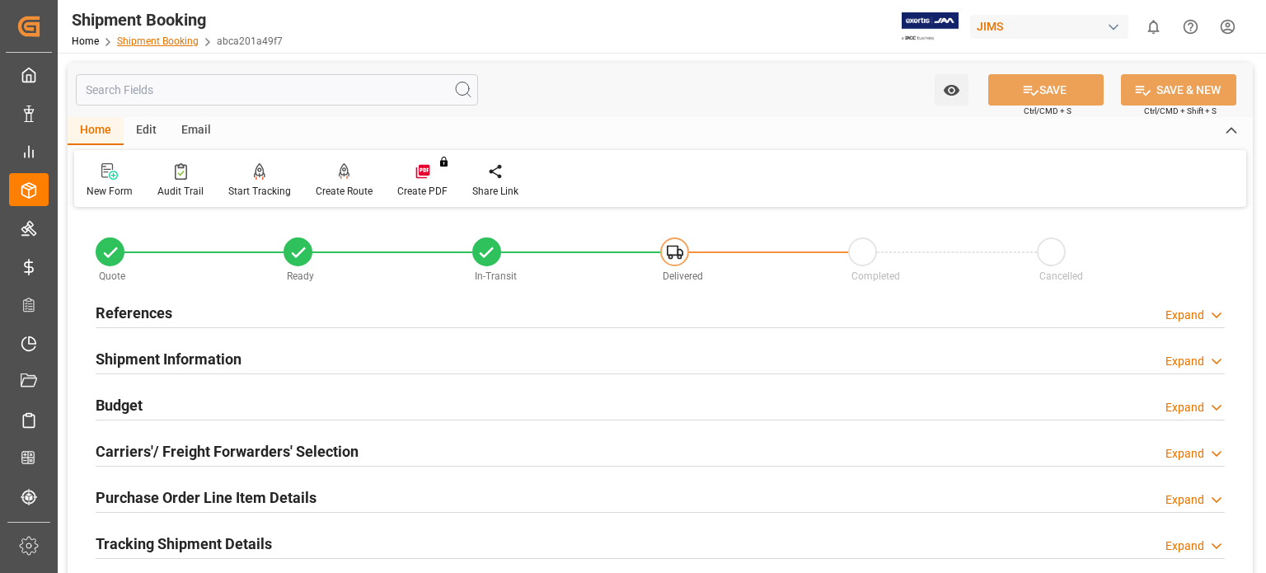
click at [167, 41] on link "Shipment Booking" at bounding box center [158, 41] width 82 height 12
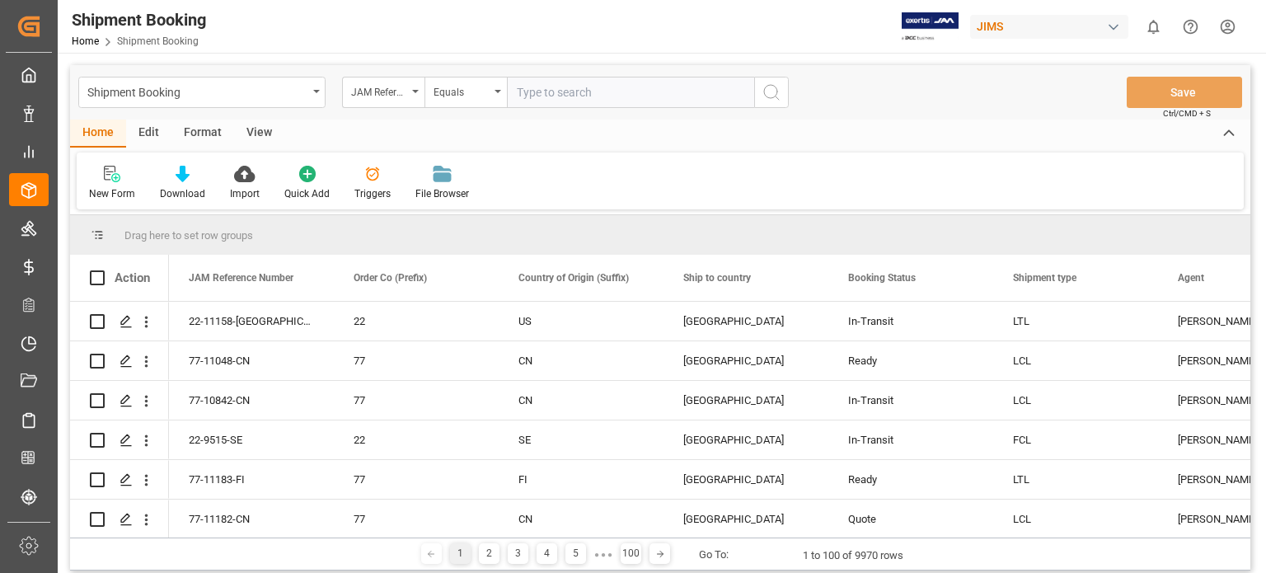
click at [552, 98] on input "text" at bounding box center [630, 92] width 247 height 31
type input "77-10999-us"
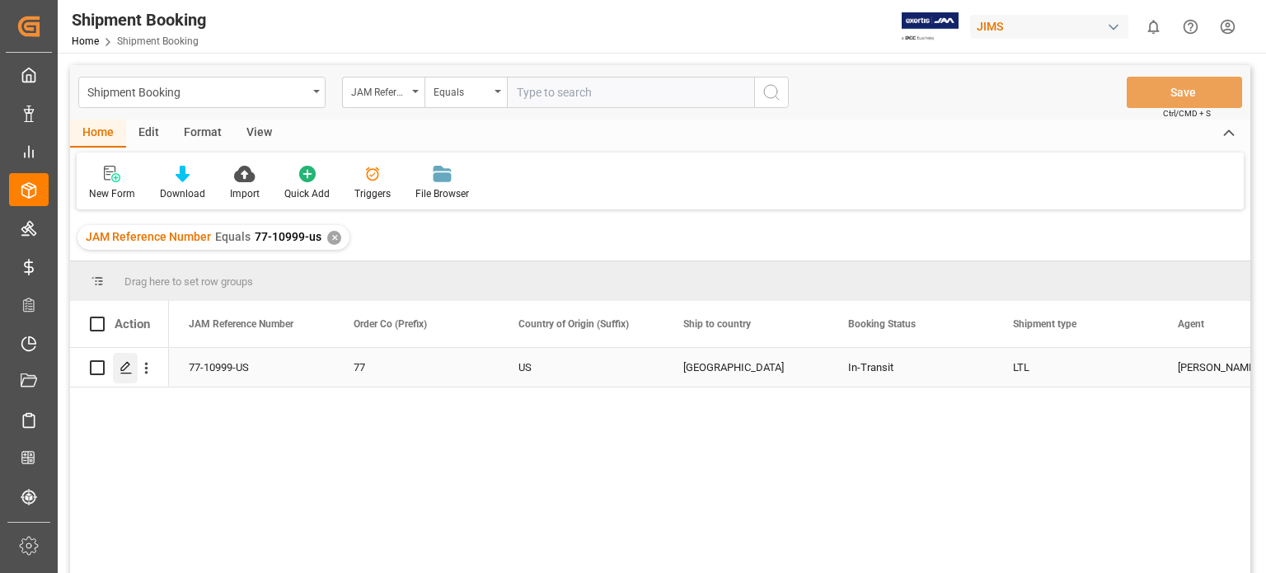
click at [125, 368] on icon "Press SPACE to select this row." at bounding box center [126, 367] width 13 height 13
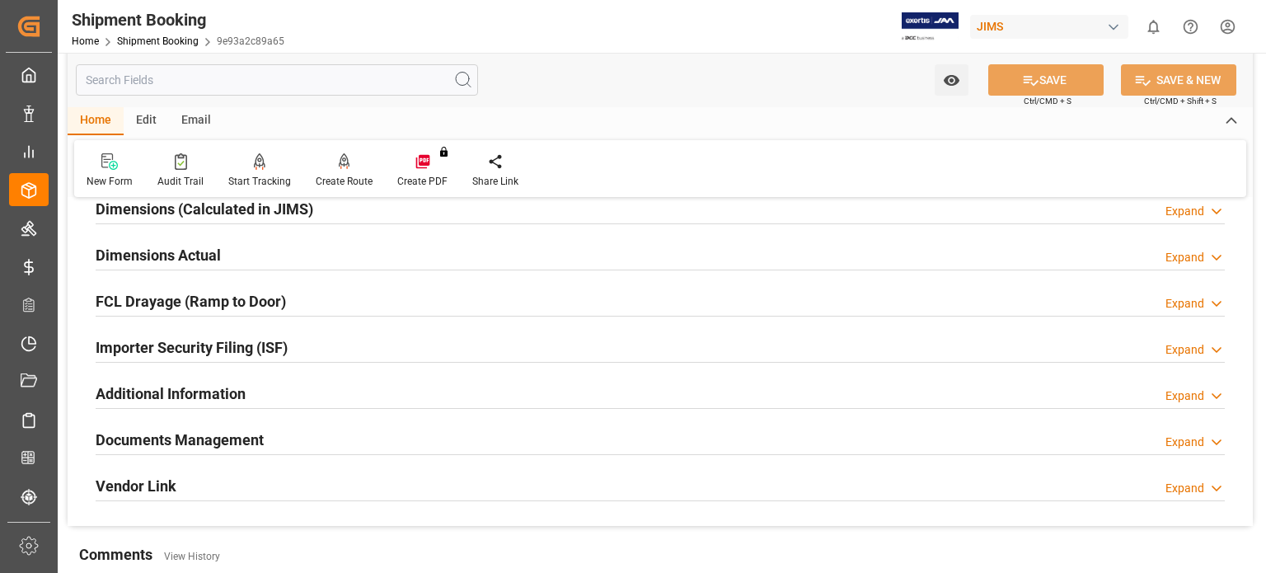
scroll to position [412, 0]
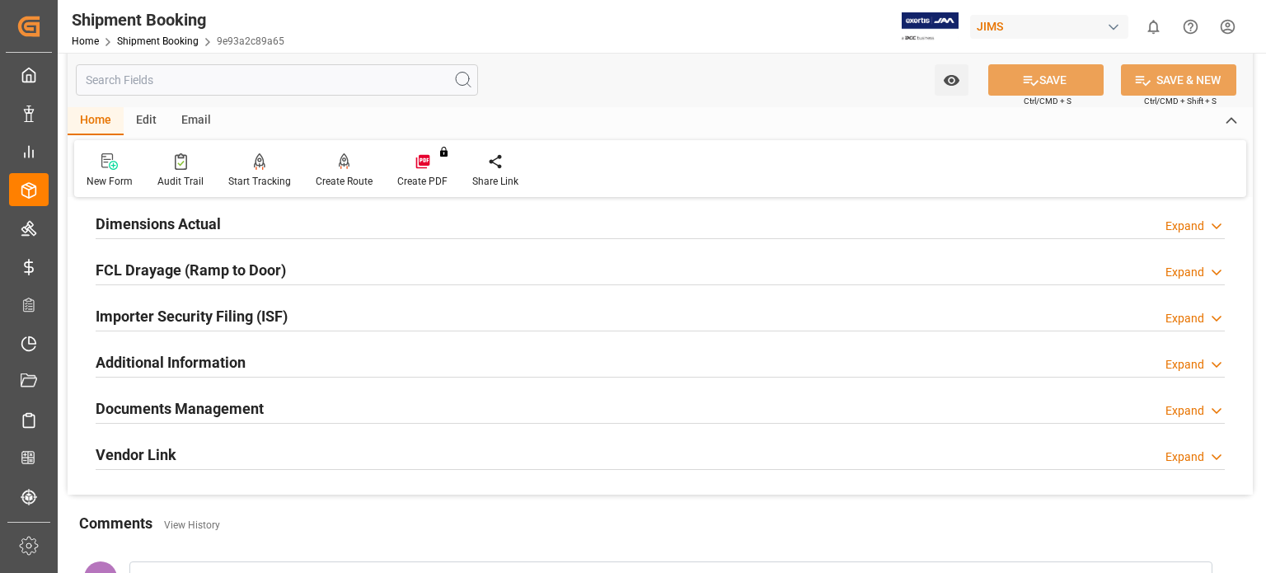
click at [191, 411] on h2 "Documents Management" at bounding box center [180, 408] width 168 height 22
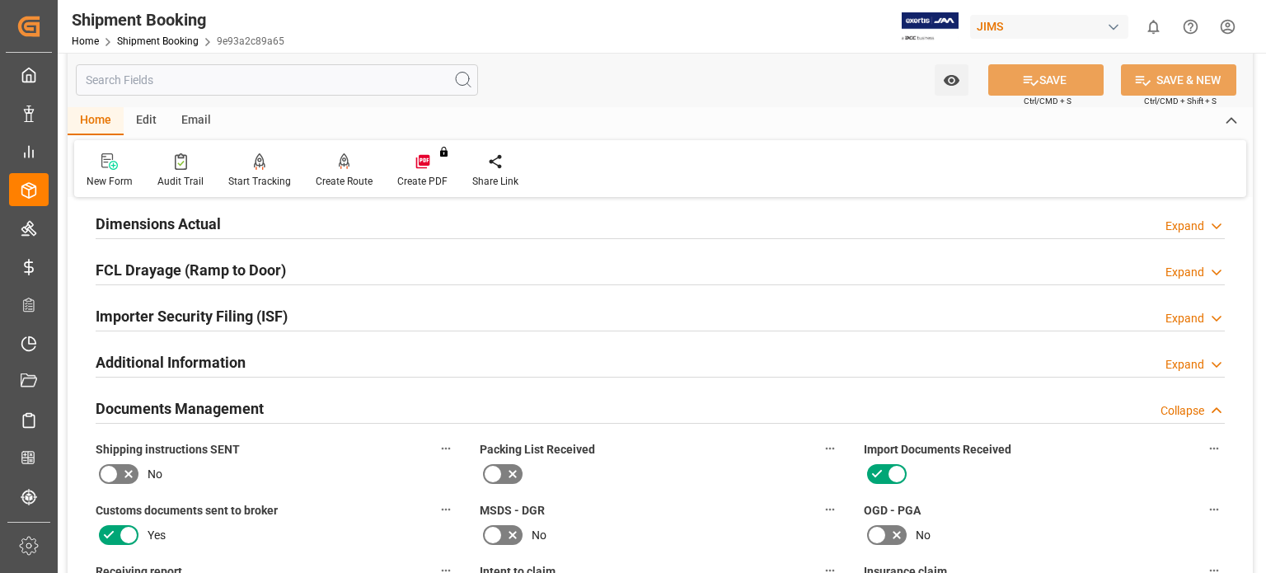
click at [191, 411] on h2 "Documents Management" at bounding box center [180, 408] width 168 height 22
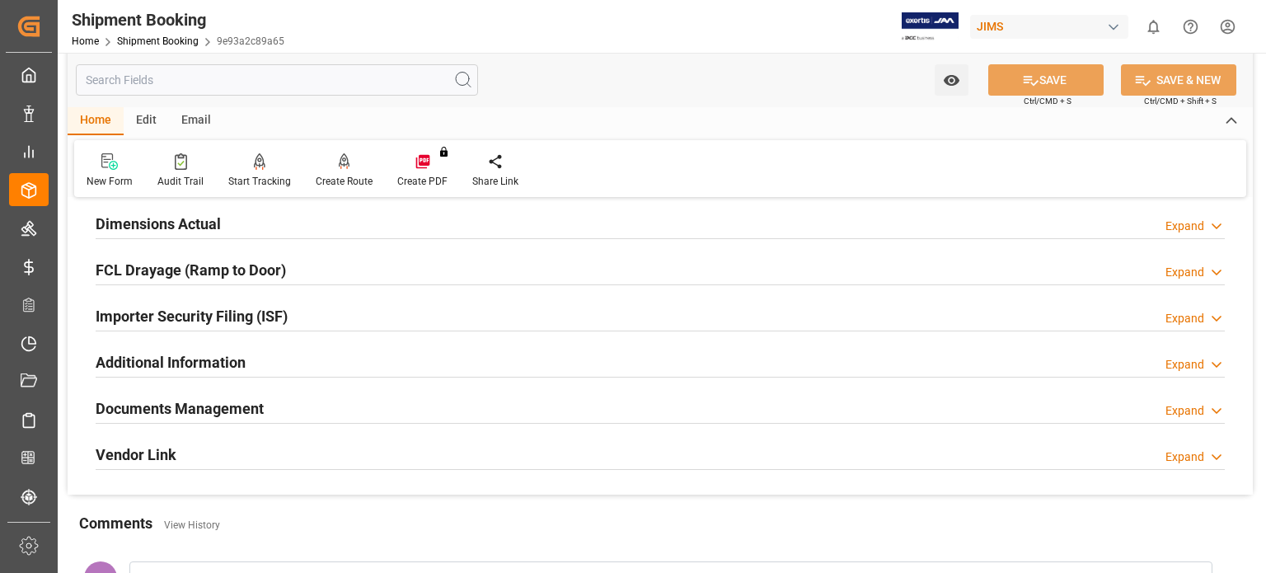
scroll to position [137, 0]
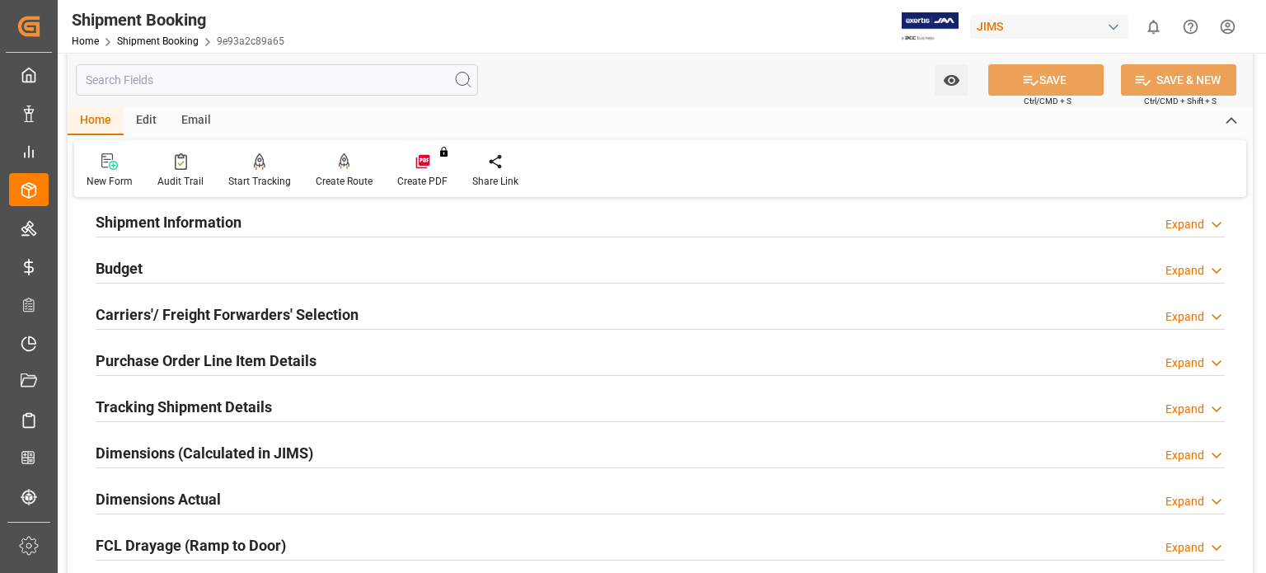
click at [167, 408] on h2 "Tracking Shipment Details" at bounding box center [184, 407] width 176 height 22
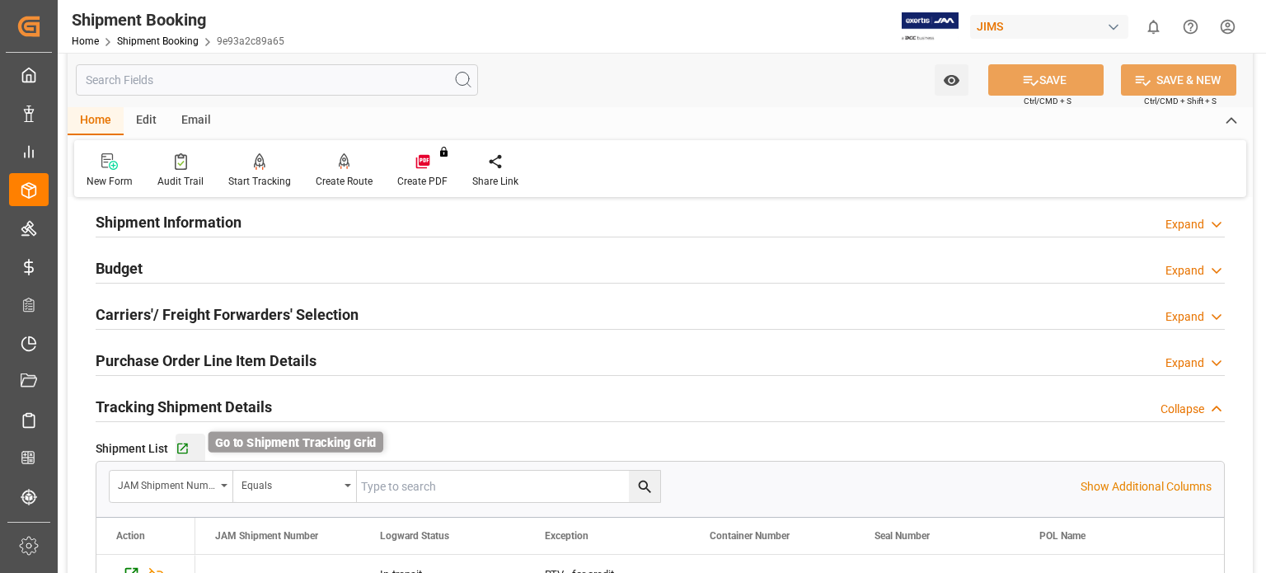
click at [181, 449] on icon "button" at bounding box center [183, 449] width 14 height 14
click at [168, 44] on link "Shipment Booking" at bounding box center [158, 41] width 82 height 12
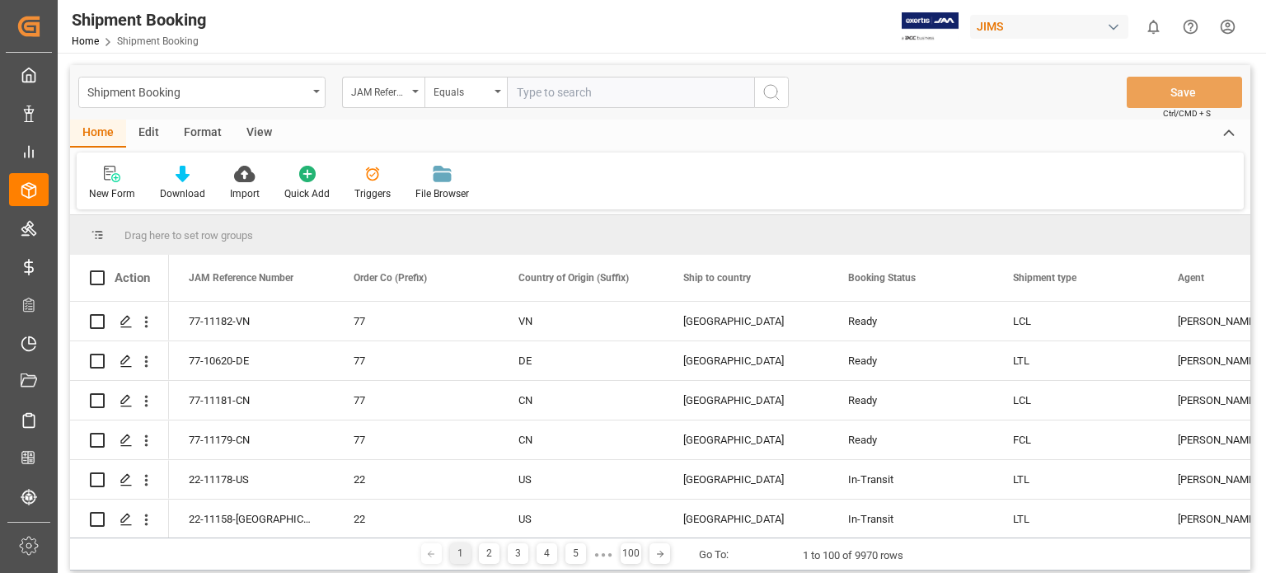
click at [559, 96] on input "text" at bounding box center [630, 92] width 247 height 31
type input "77-11141-us"
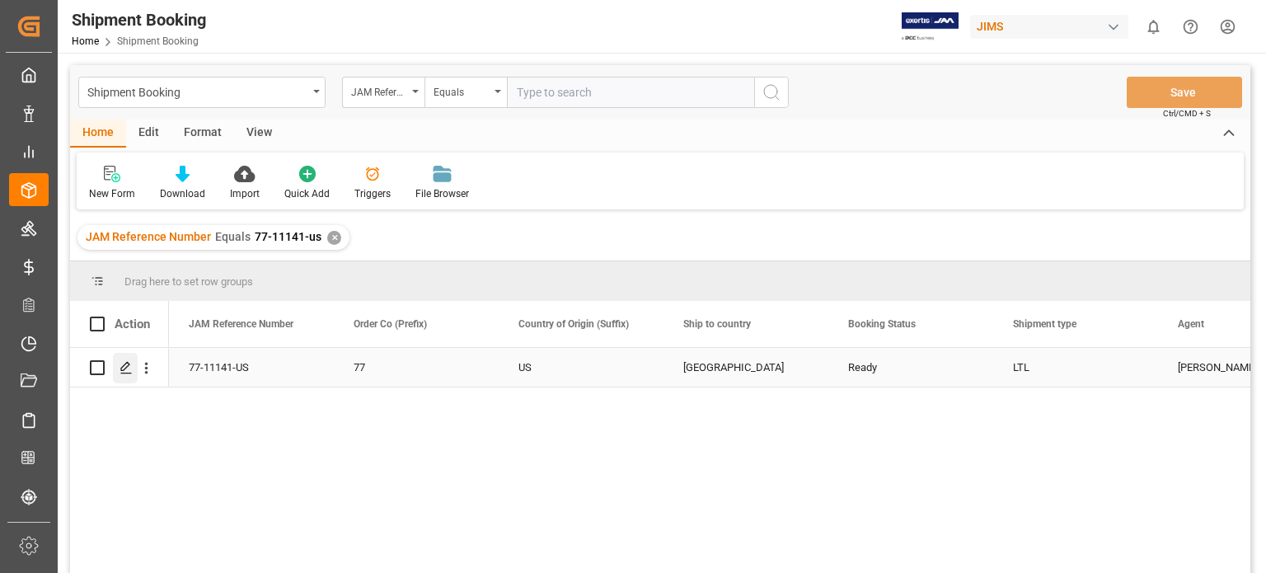
click at [125, 369] on polygon "Press SPACE to select this row." at bounding box center [125, 367] width 8 height 8
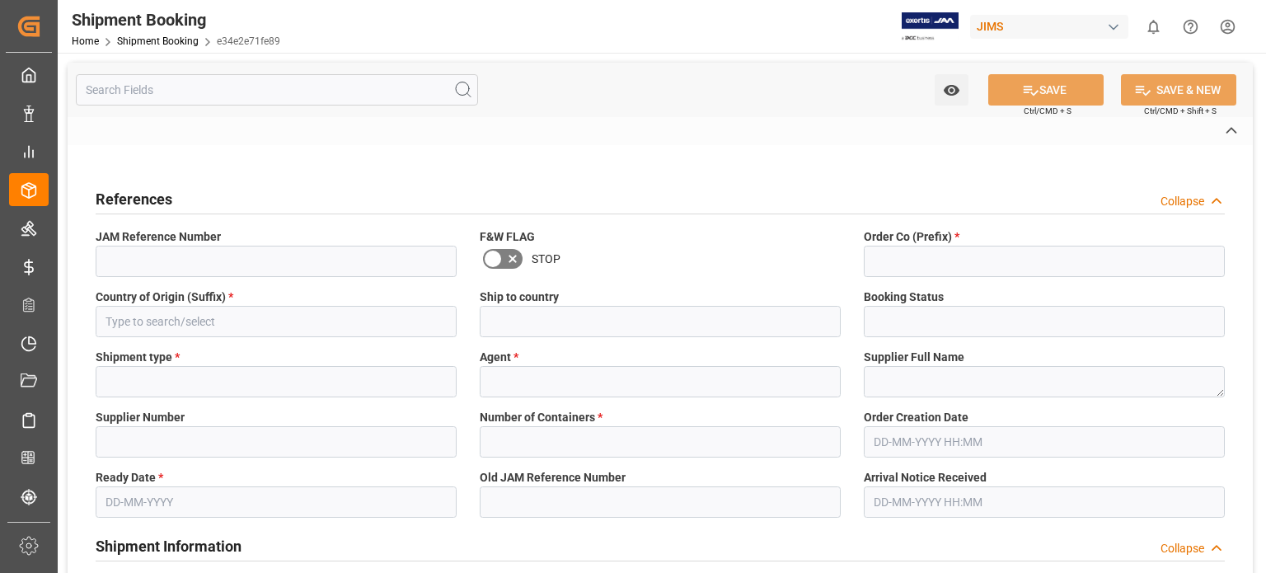
type input "77-11141-US"
type input "77"
type input "US"
type input "United States"
type input "Ready"
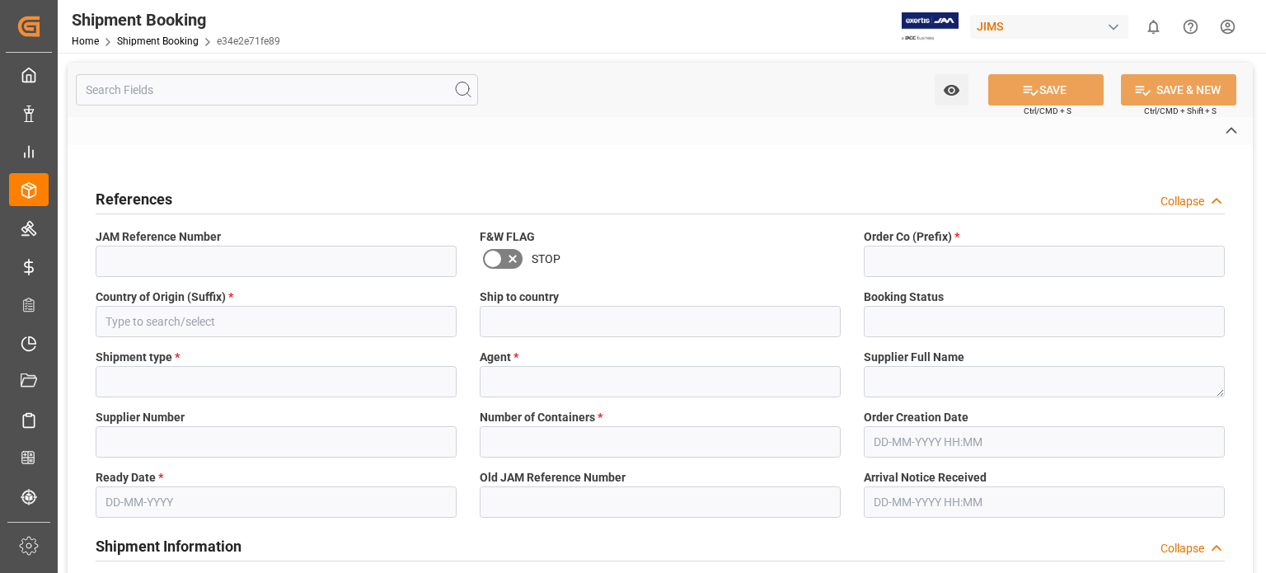
type input "LTL"
type input "[PERSON_NAME]"
type textarea "[PERSON_NAME] Sound LLC"
type input "381186"
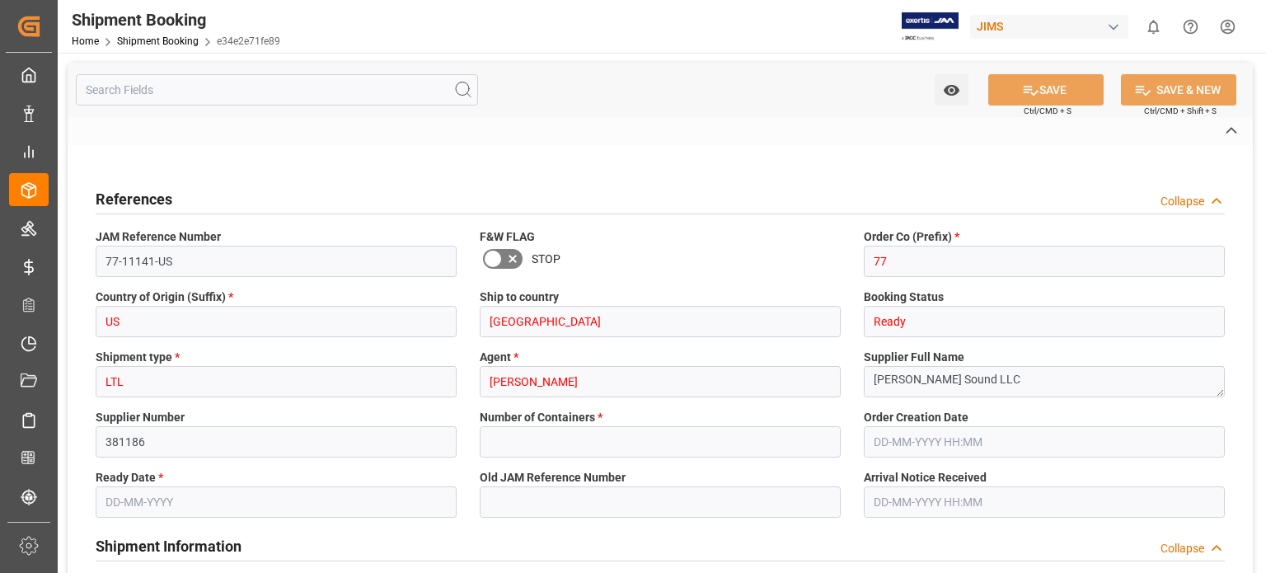
type input "0"
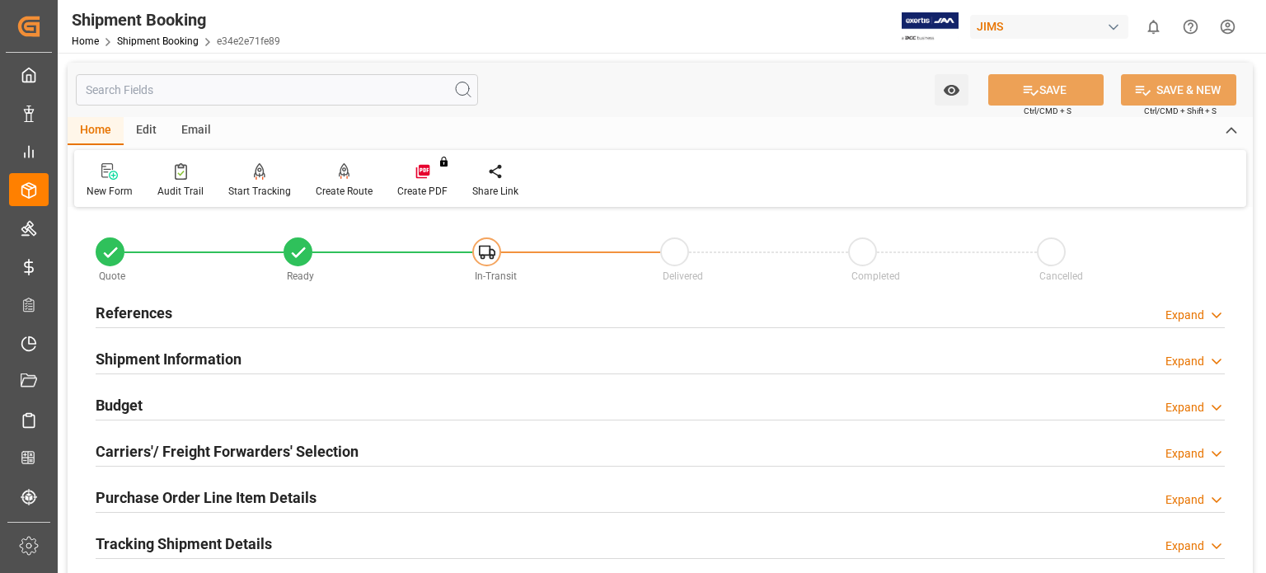
click at [132, 313] on h2 "References" at bounding box center [134, 313] width 77 height 22
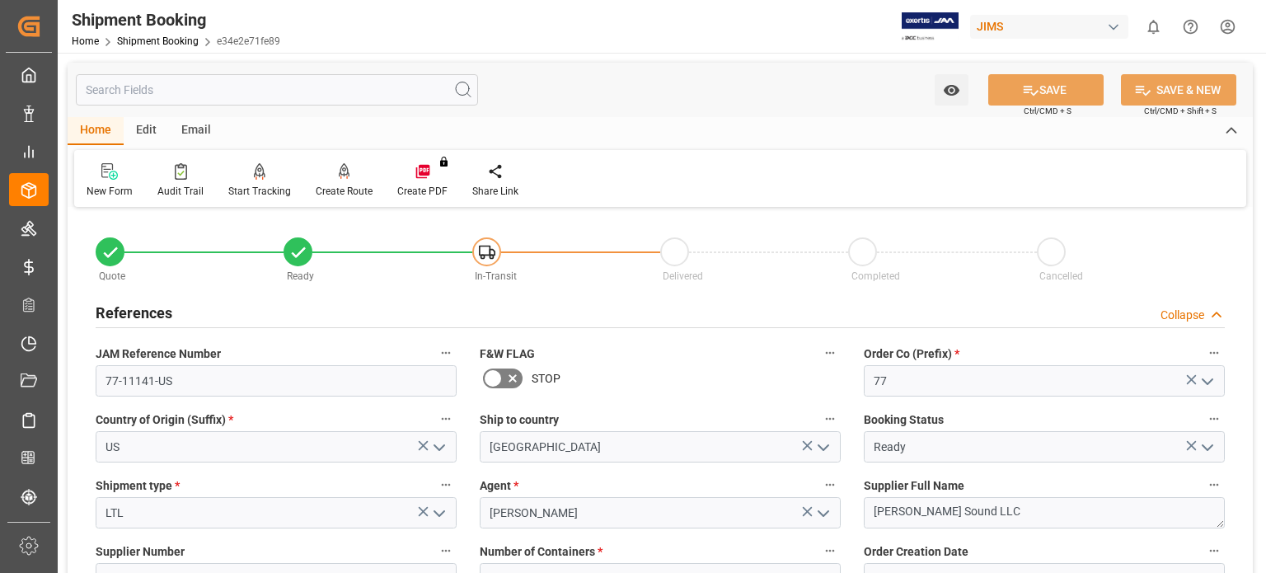
click at [132, 313] on h2 "References" at bounding box center [134, 313] width 77 height 22
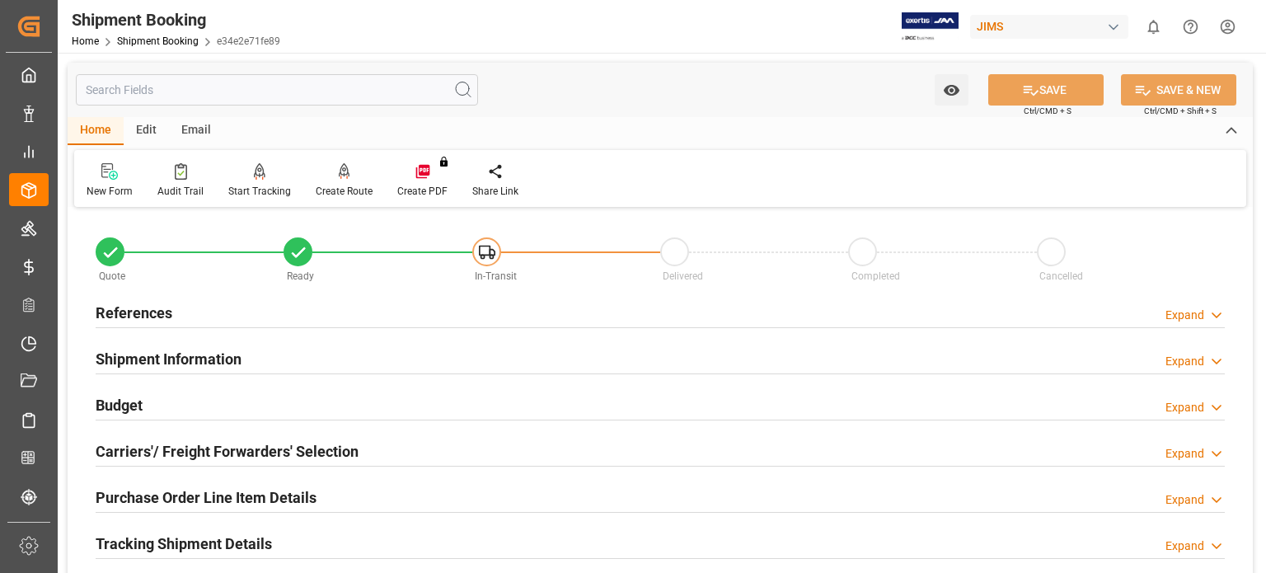
click at [129, 311] on h2 "References" at bounding box center [134, 313] width 77 height 22
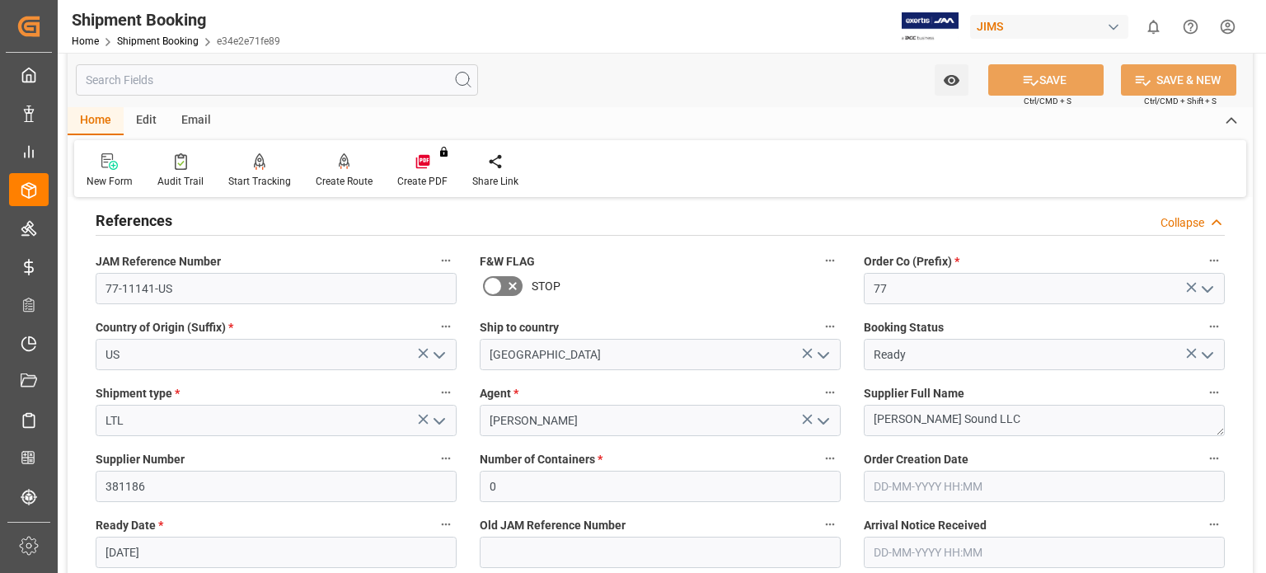
scroll to position [137, 0]
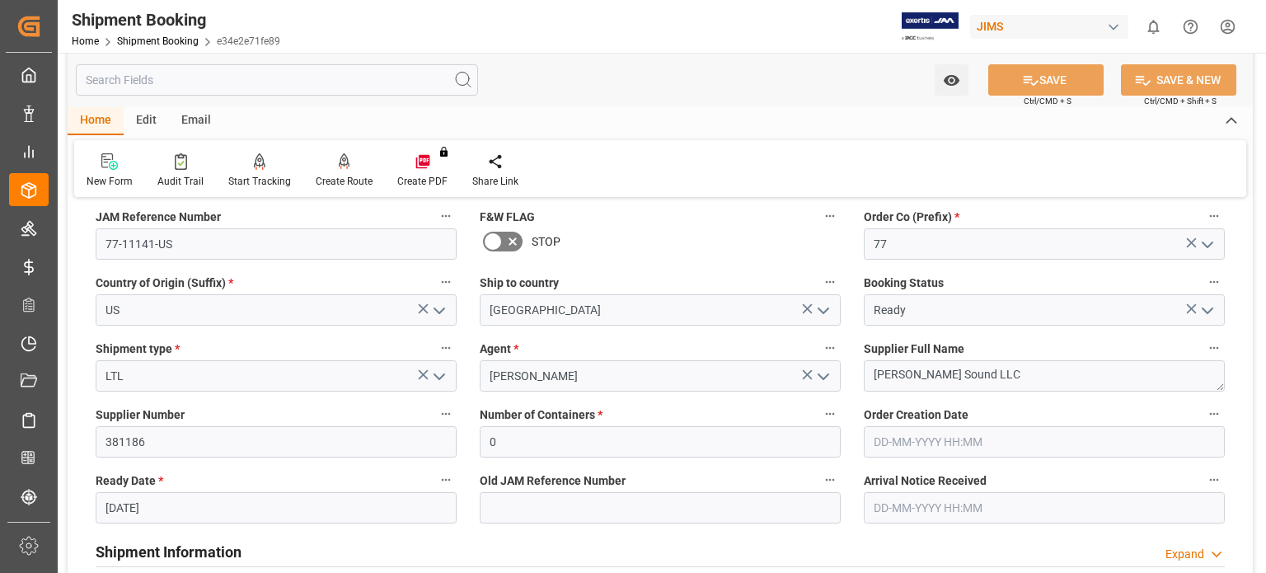
click at [699, 165] on div "New Form Audit Trail Start Tracking Create Empty Shipment Tracking Create Route…" at bounding box center [660, 168] width 1172 height 57
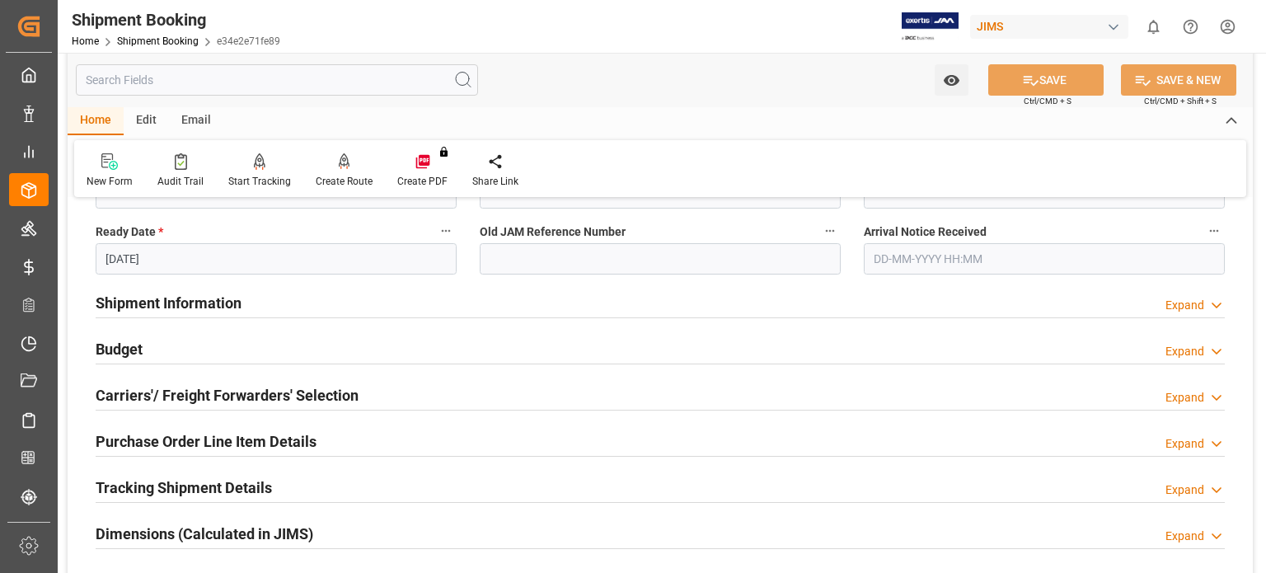
scroll to position [412, 0]
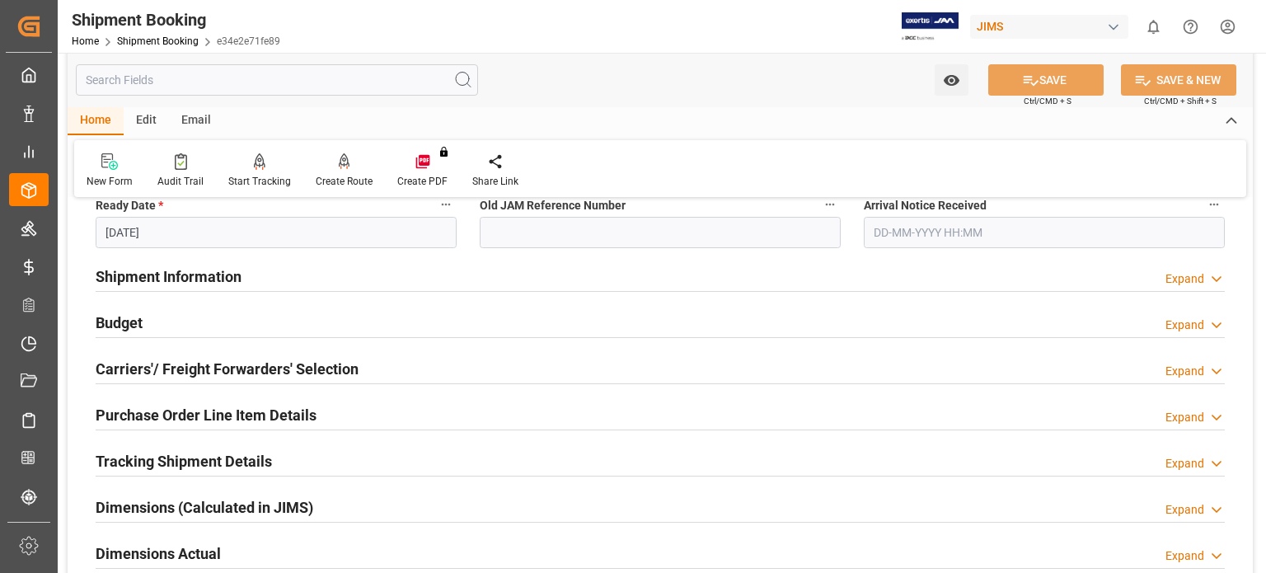
click at [123, 325] on h2 "Budget" at bounding box center [119, 323] width 47 height 22
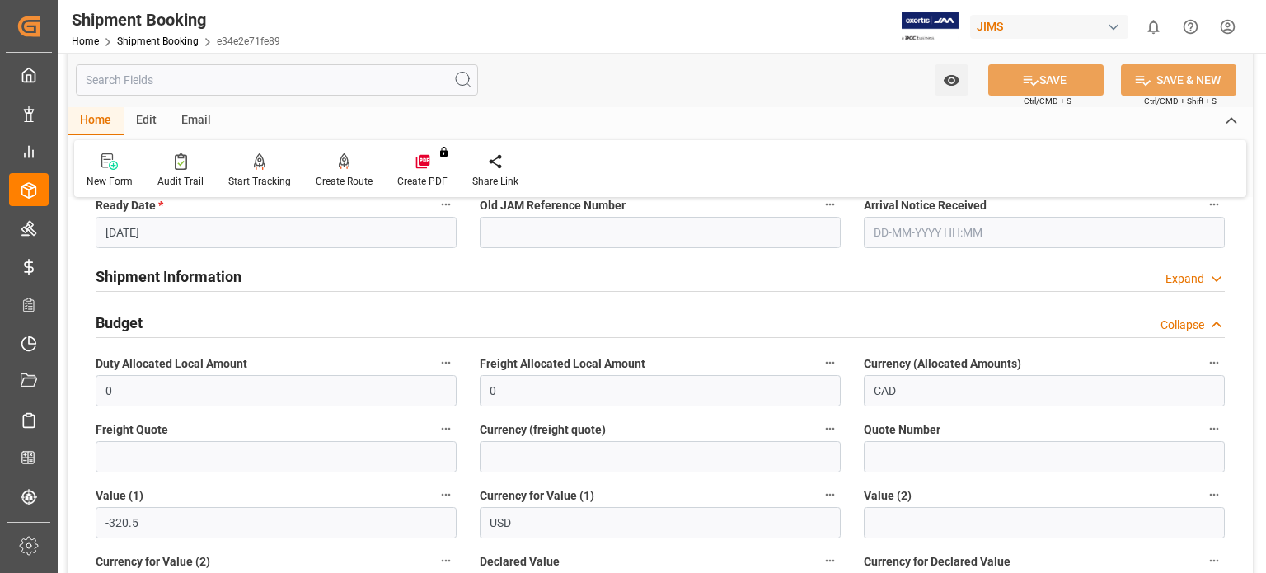
click at [123, 325] on h2 "Budget" at bounding box center [119, 323] width 47 height 22
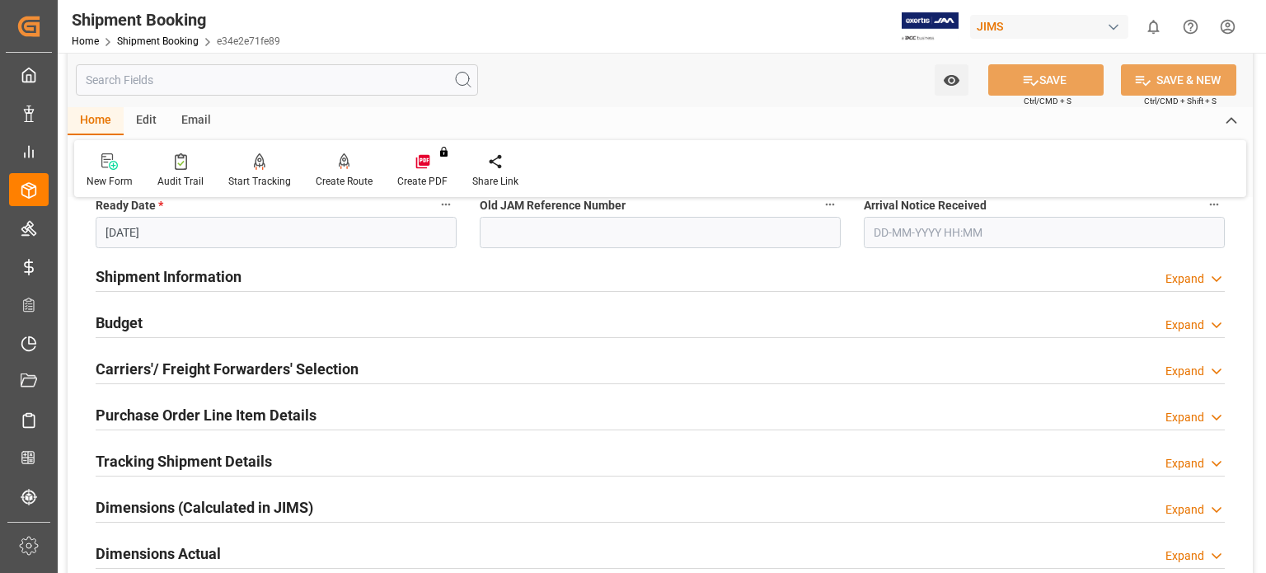
click at [202, 369] on h2 "Carriers'/ Freight Forwarders' Selection" at bounding box center [227, 369] width 263 height 22
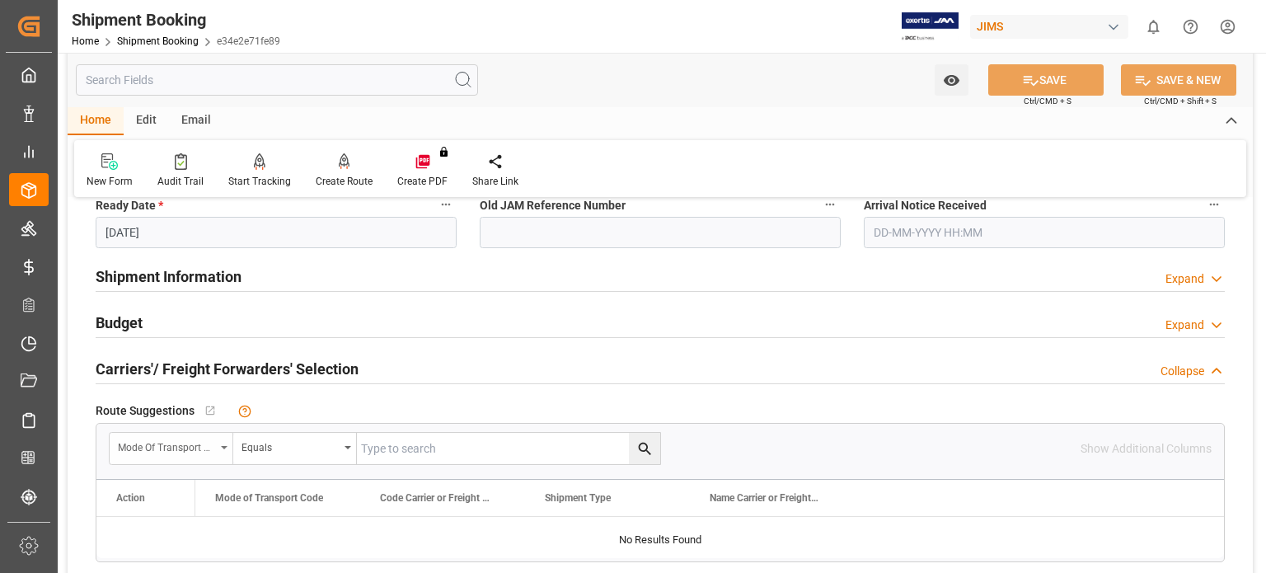
scroll to position [549, 0]
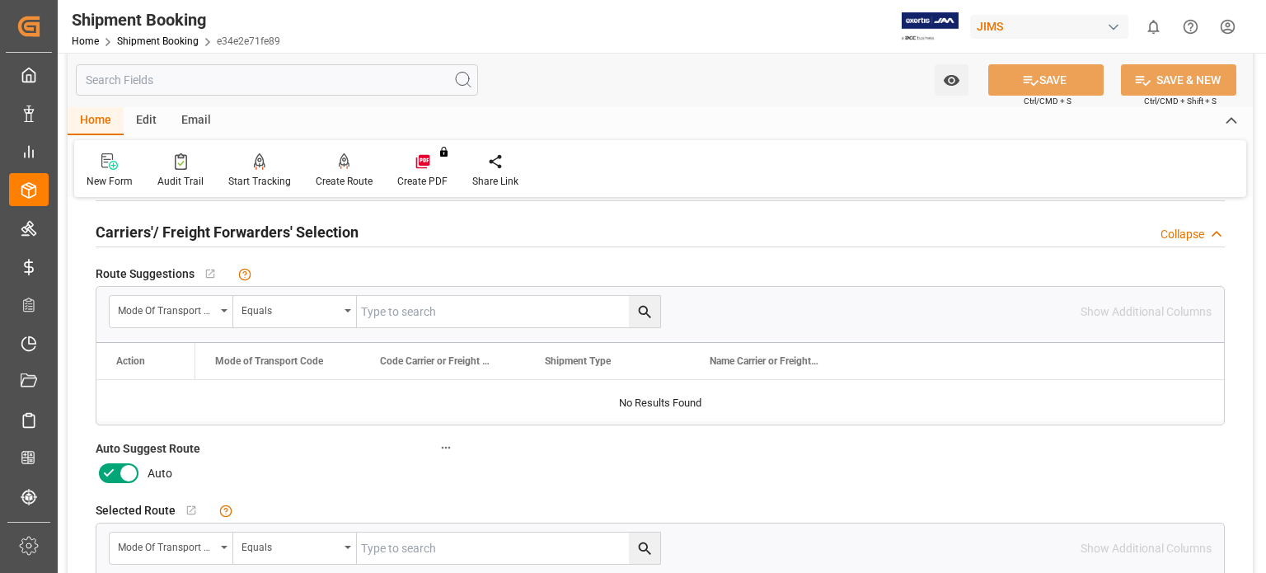
click at [108, 476] on icon at bounding box center [109, 473] width 20 height 20
click at [0, 0] on input "checkbox" at bounding box center [0, 0] width 0 height 0
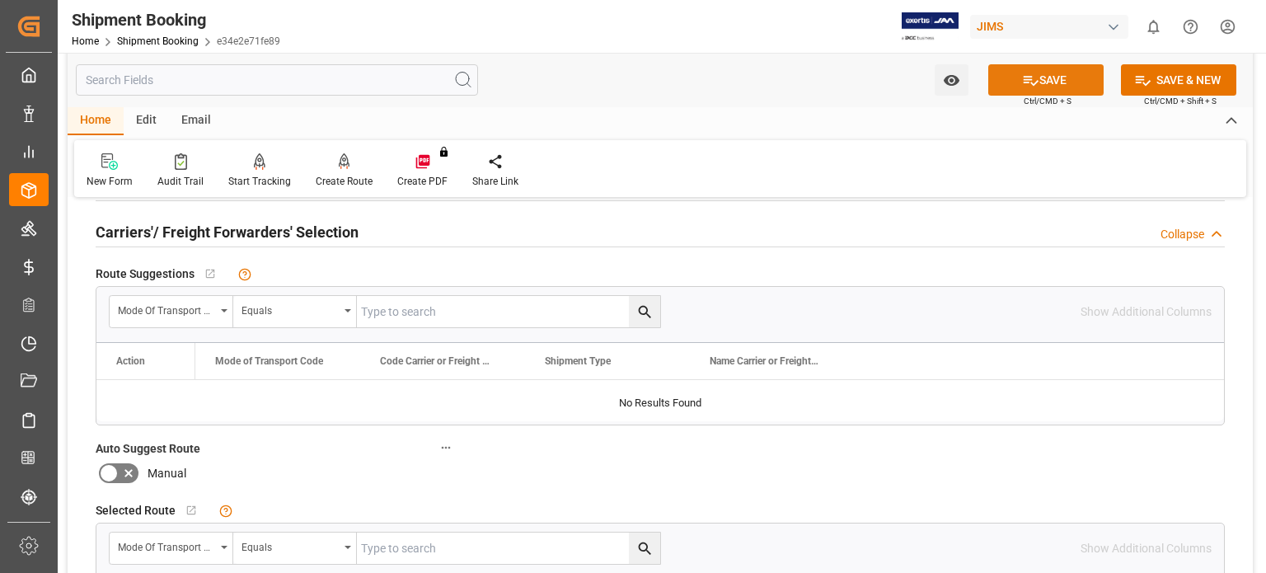
click at [1053, 80] on button "SAVE" at bounding box center [1046, 79] width 115 height 31
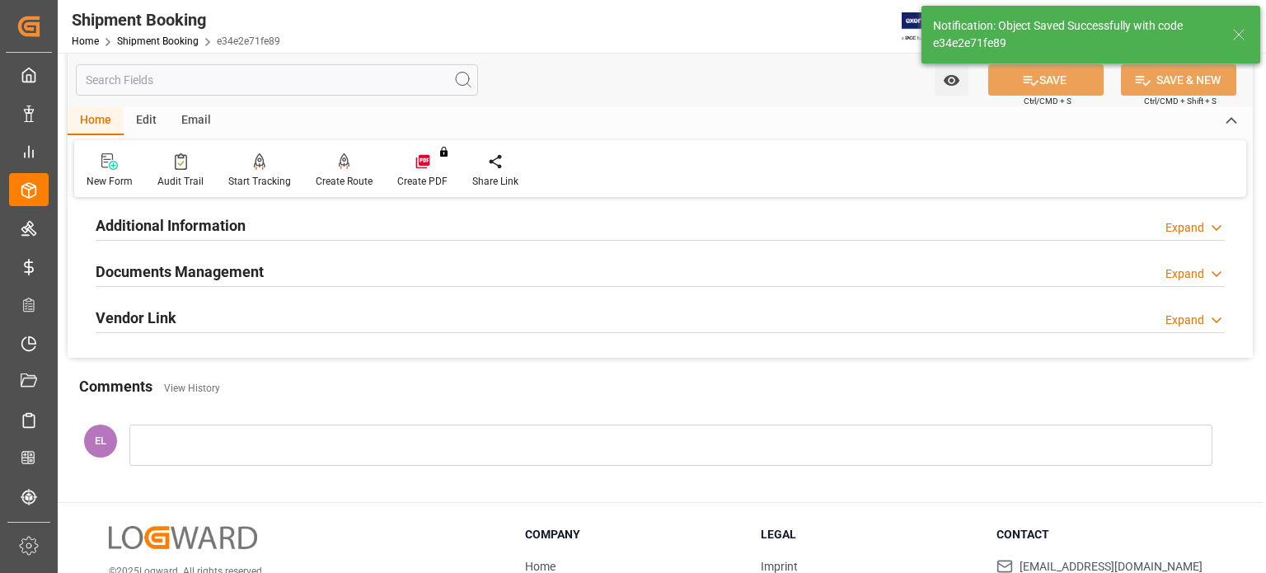
scroll to position [219, 0]
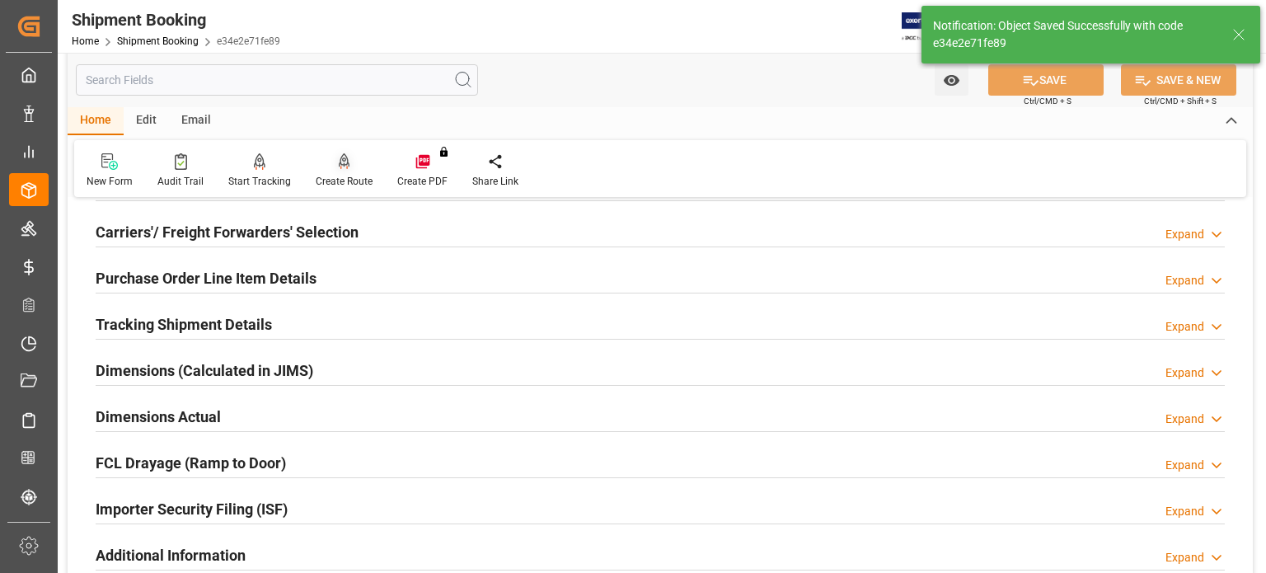
click at [340, 162] on icon at bounding box center [345, 160] width 12 height 14
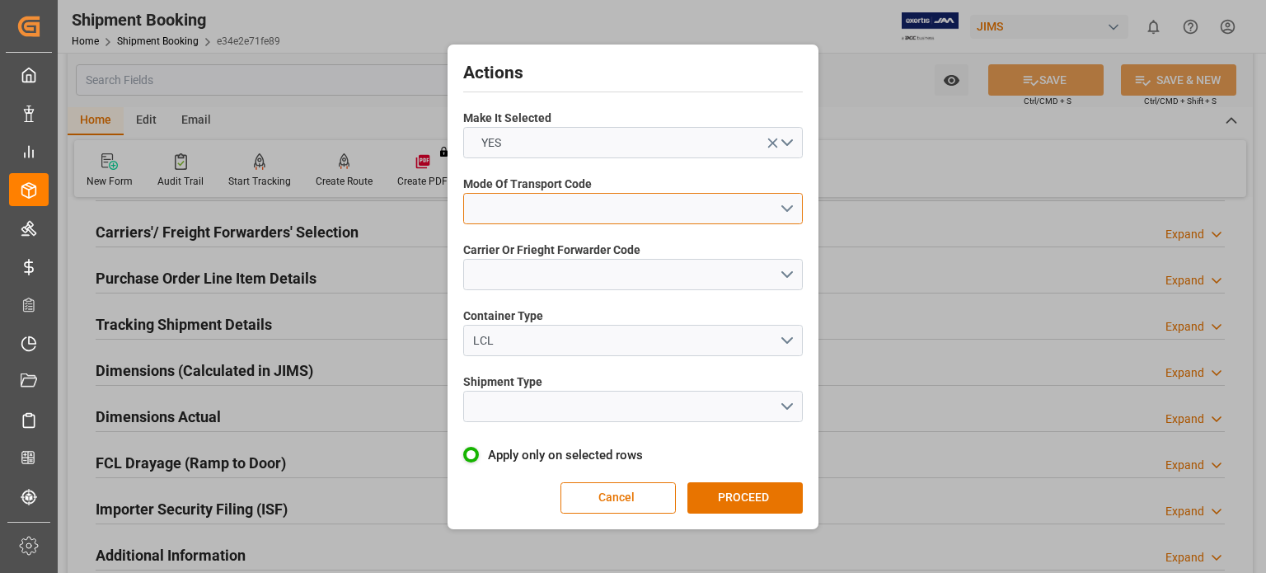
click at [547, 207] on button "open menu" at bounding box center [633, 208] width 340 height 31
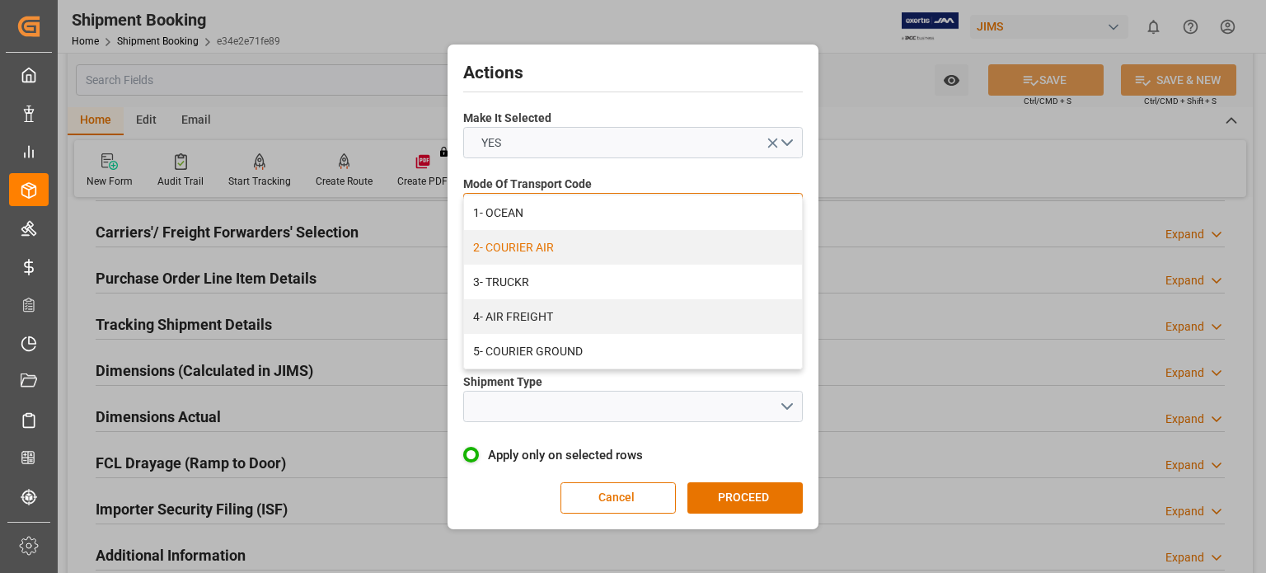
click at [551, 253] on div "2- COURIER AIR" at bounding box center [633, 247] width 338 height 35
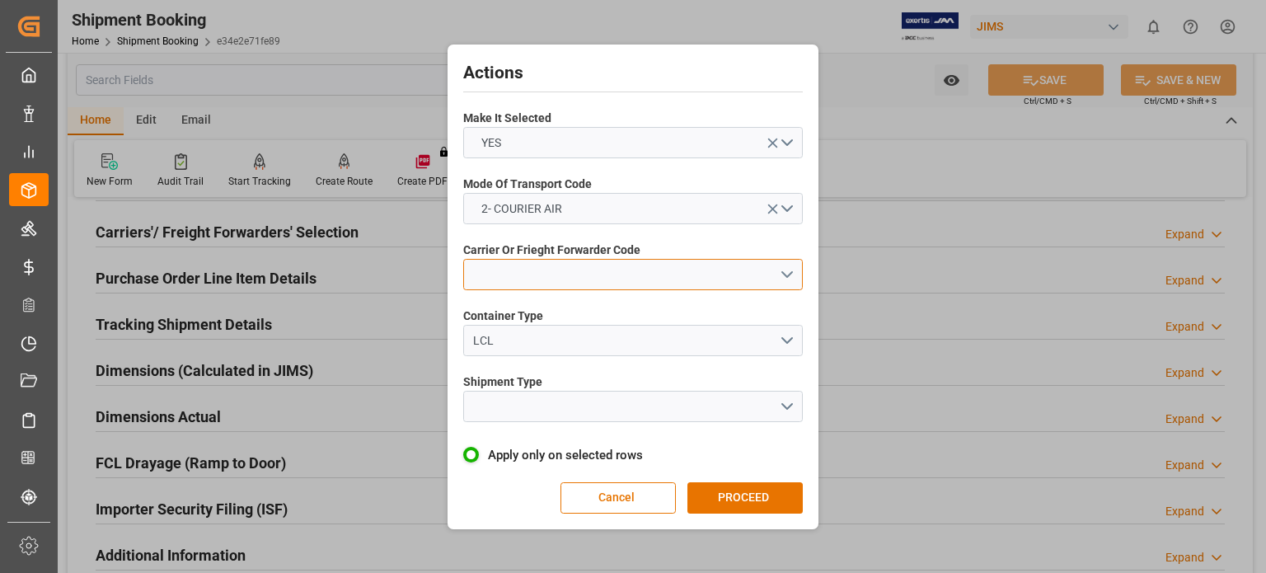
click at [540, 273] on button "open menu" at bounding box center [633, 274] width 340 height 31
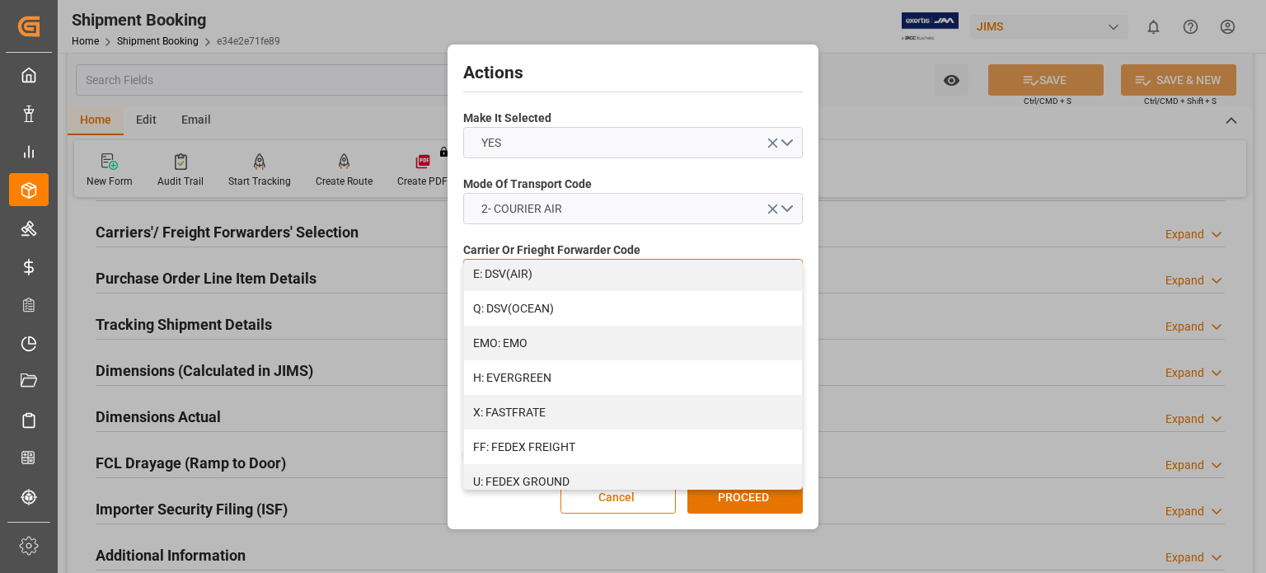
scroll to position [412, 0]
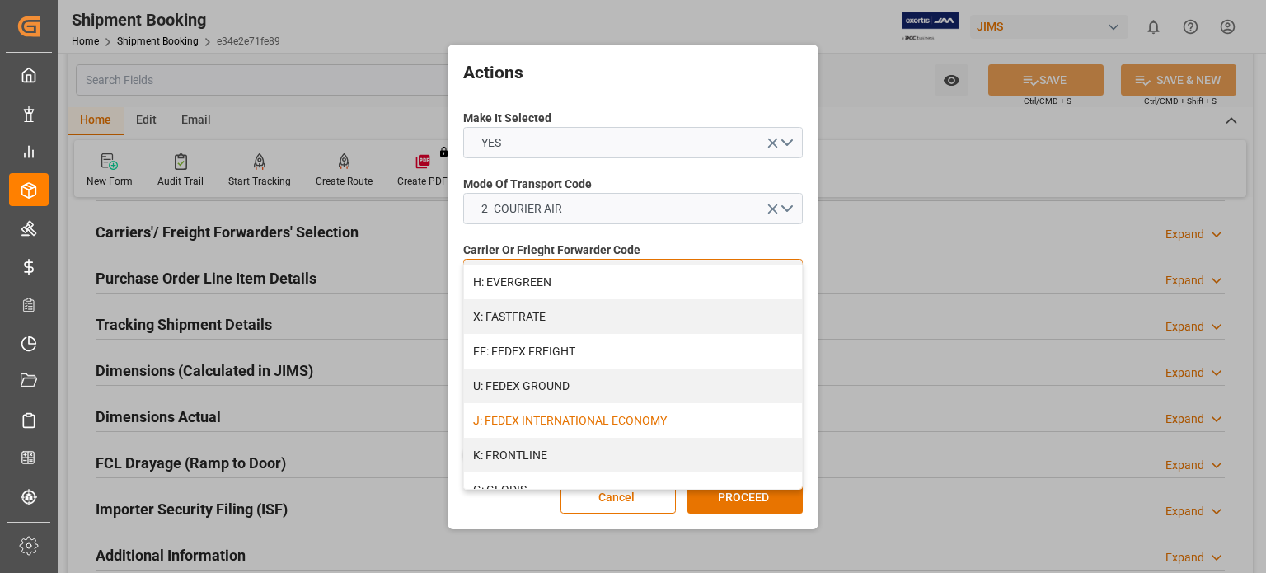
click at [600, 418] on div "J: FEDEX INTERNATIONAL ECONOMY" at bounding box center [633, 420] width 338 height 35
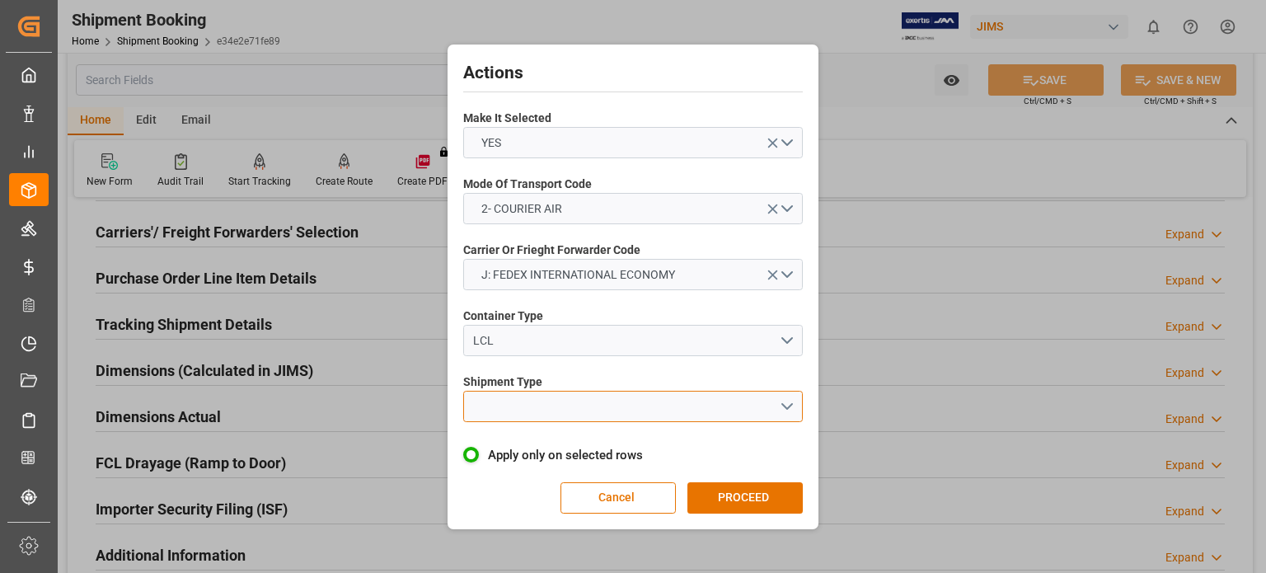
click at [531, 402] on button "open menu" at bounding box center [633, 406] width 340 height 31
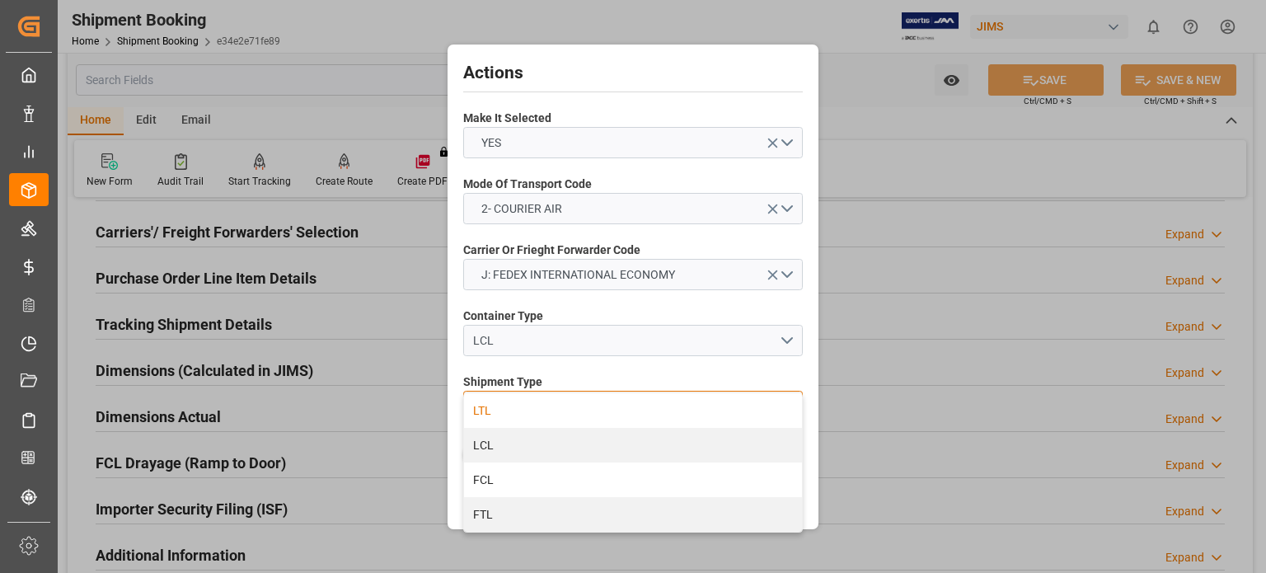
click at [532, 411] on div "LTL" at bounding box center [633, 410] width 338 height 35
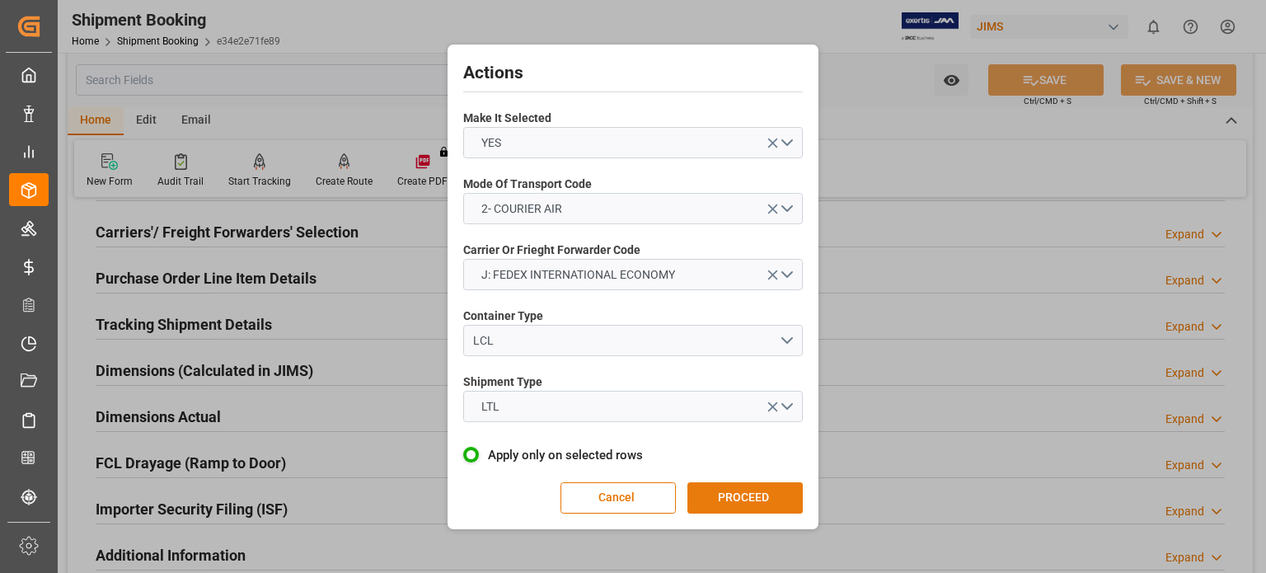
click at [730, 500] on button "PROCEED" at bounding box center [745, 497] width 115 height 31
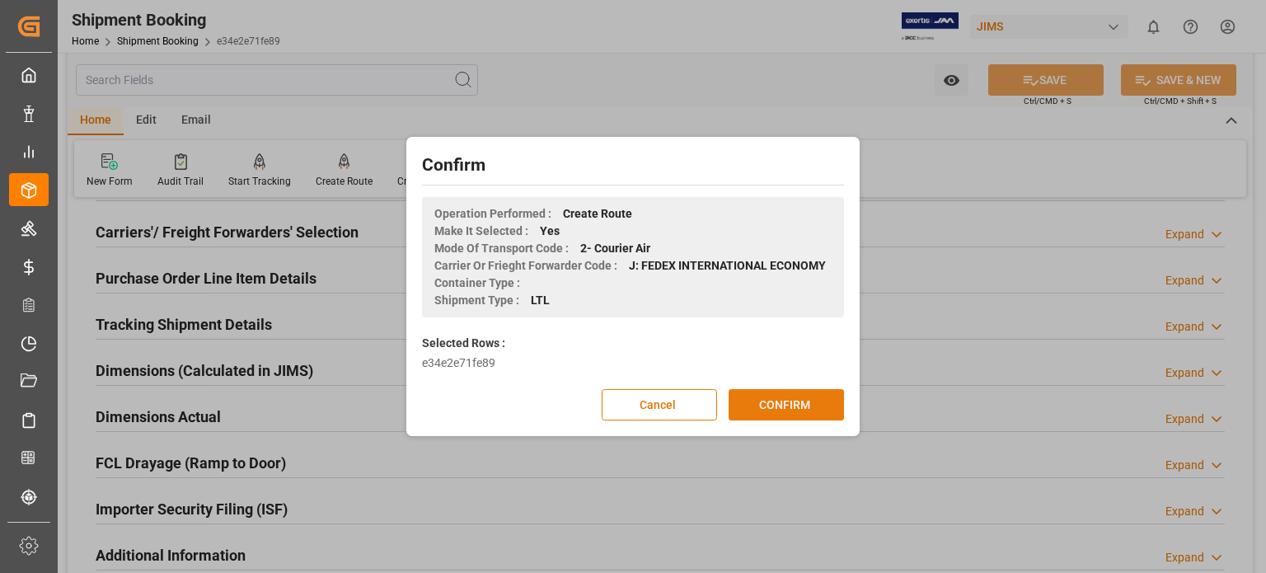
click at [769, 402] on button "CONFIRM" at bounding box center [786, 404] width 115 height 31
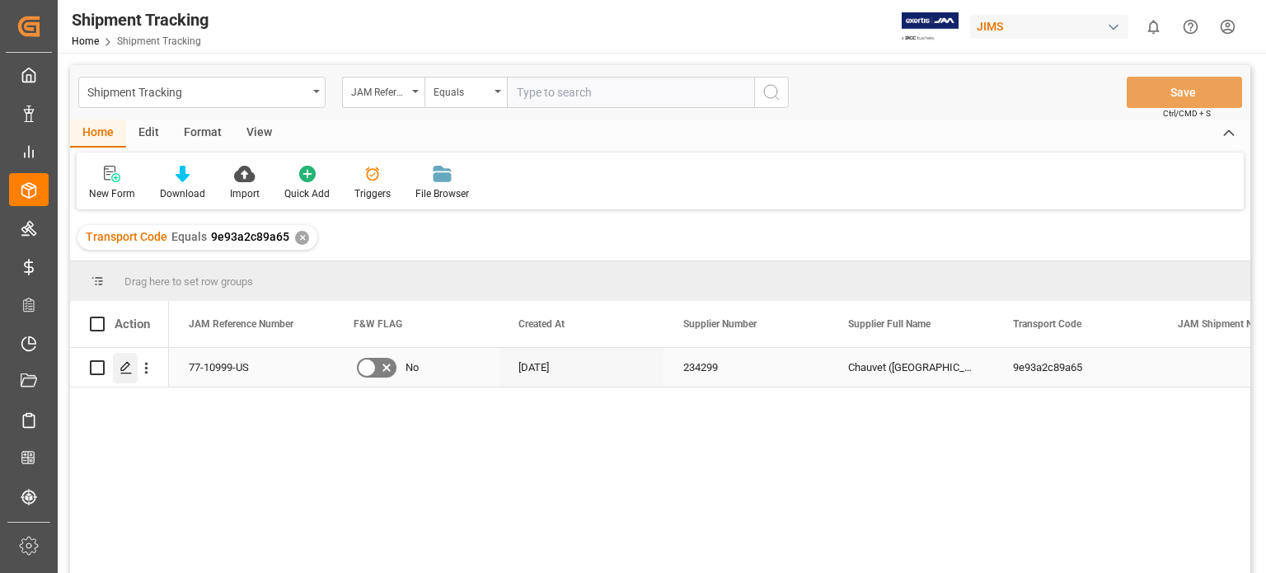
click at [126, 372] on icon "Press SPACE to select this row." at bounding box center [126, 367] width 13 height 13
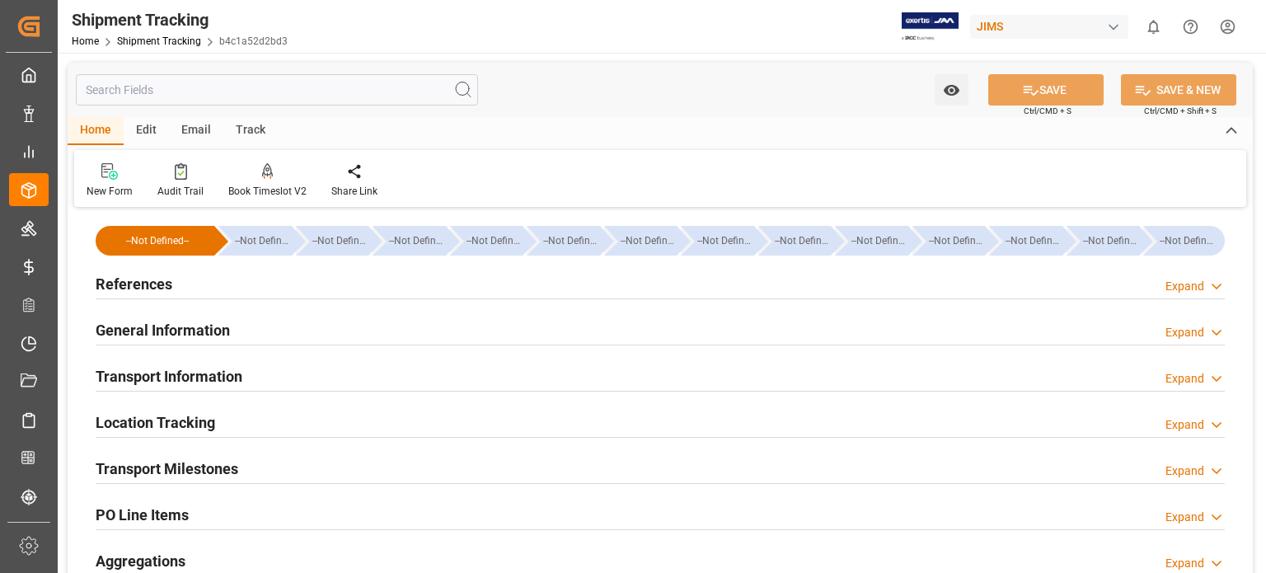
type input "[DATE] 00:00"
type input "[DATE]"
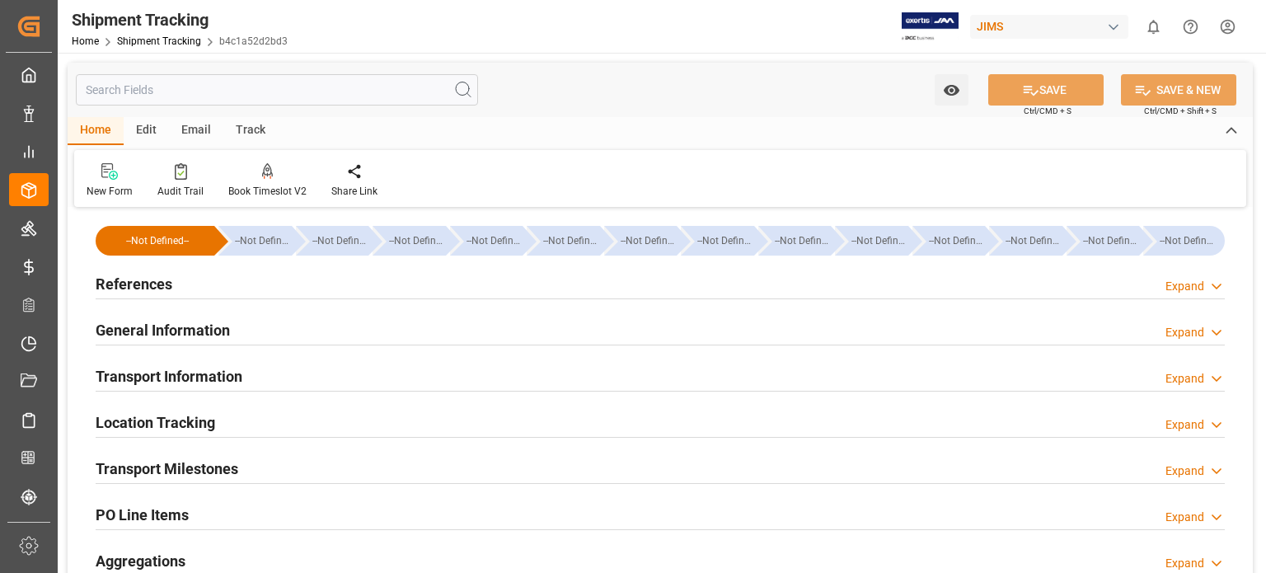
type input "[DATE]"
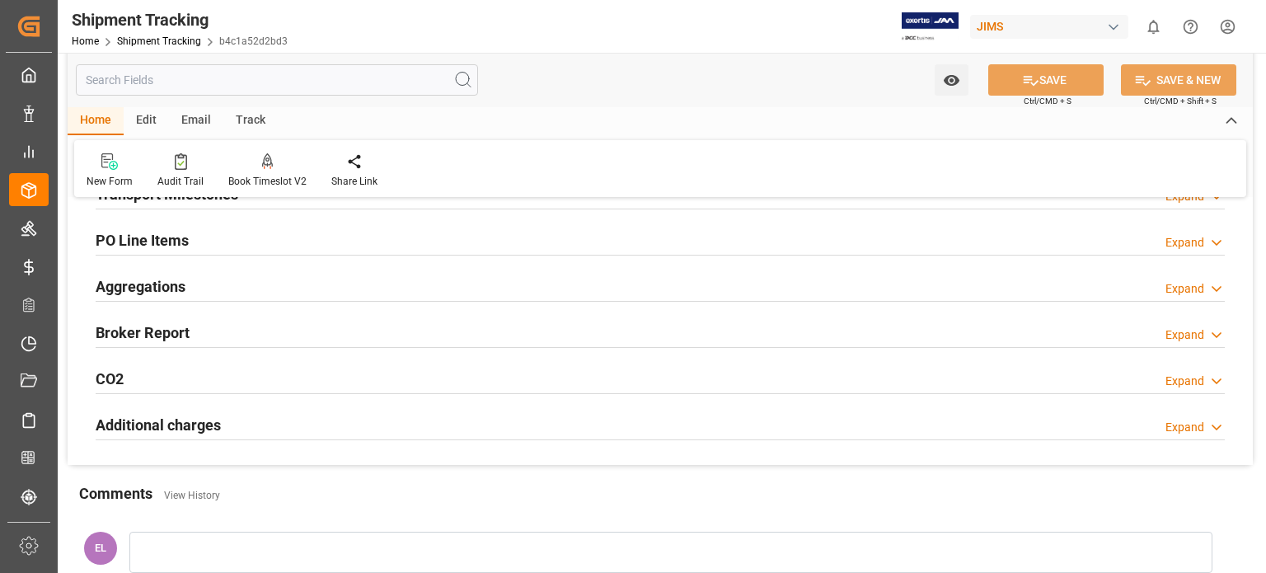
scroll to position [137, 0]
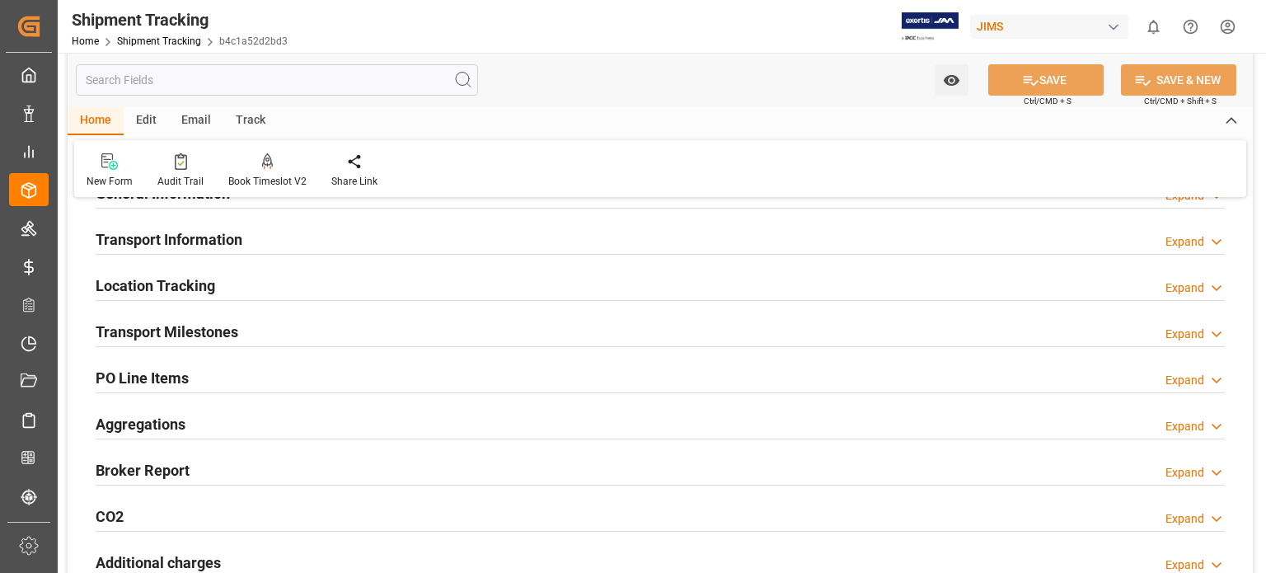
click at [196, 338] on h2 "Transport Milestones" at bounding box center [167, 332] width 143 height 22
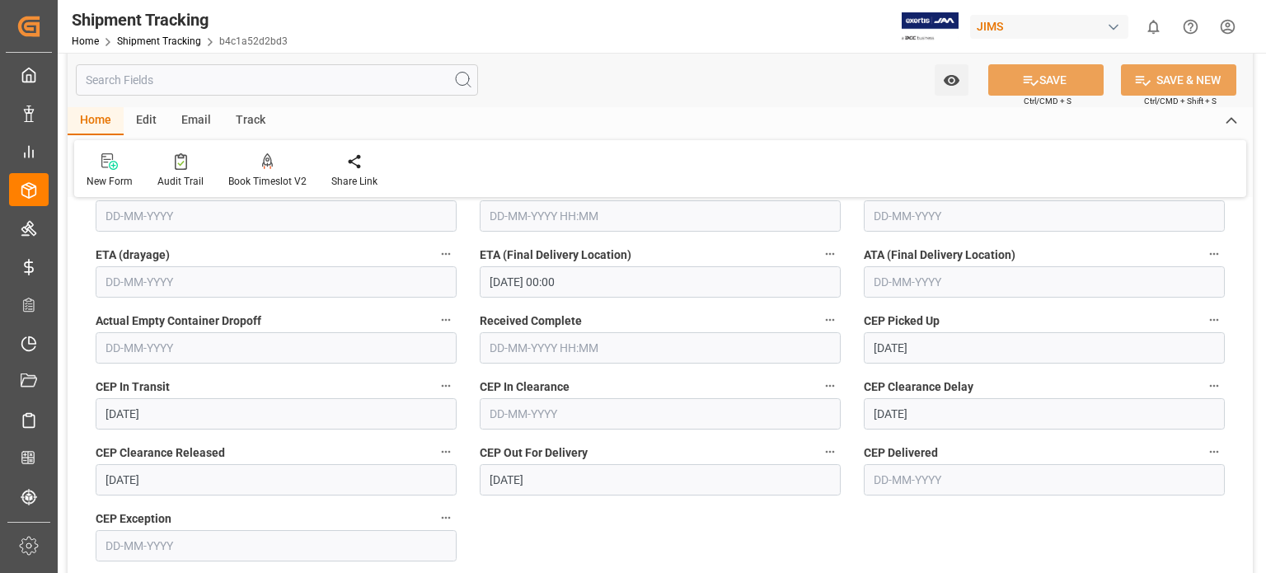
scroll to position [549, 0]
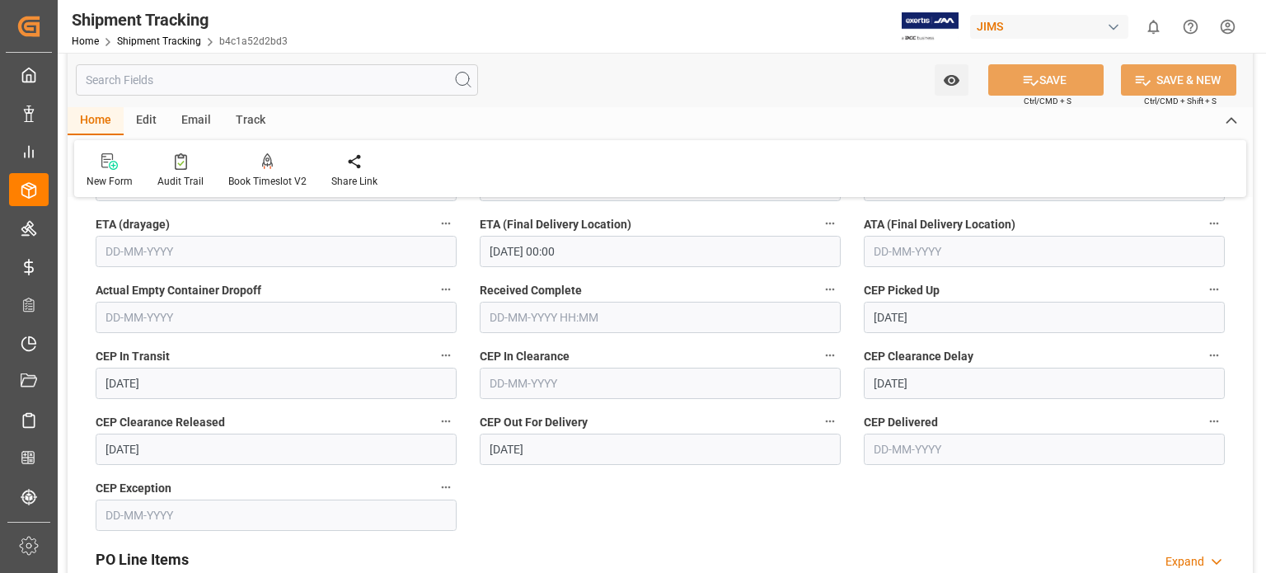
click at [513, 245] on input "[DATE] 00:00" at bounding box center [660, 251] width 361 height 31
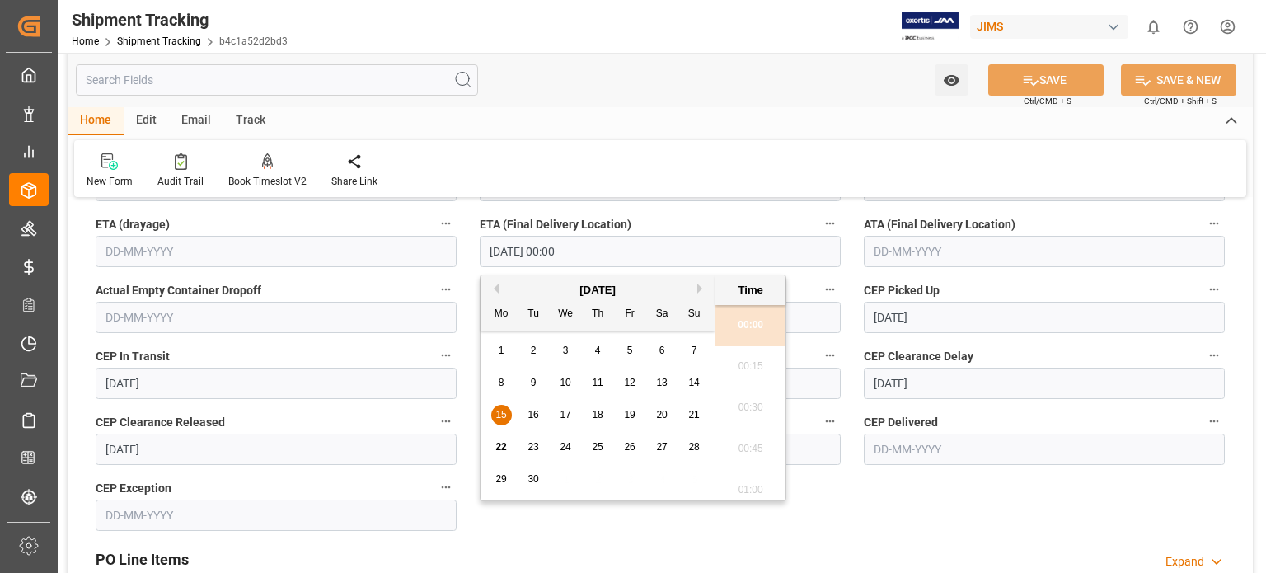
click at [497, 448] on span "22" at bounding box center [501, 447] width 11 height 12
type input "[DATE] 00:00"
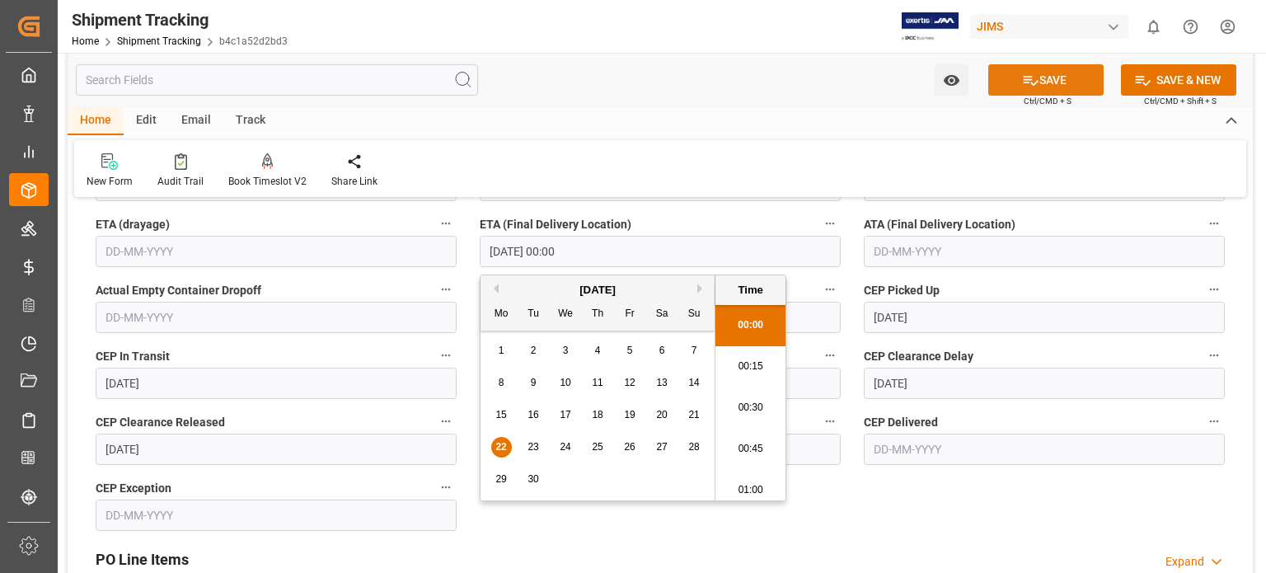
click at [1055, 76] on button "SAVE" at bounding box center [1046, 79] width 115 height 31
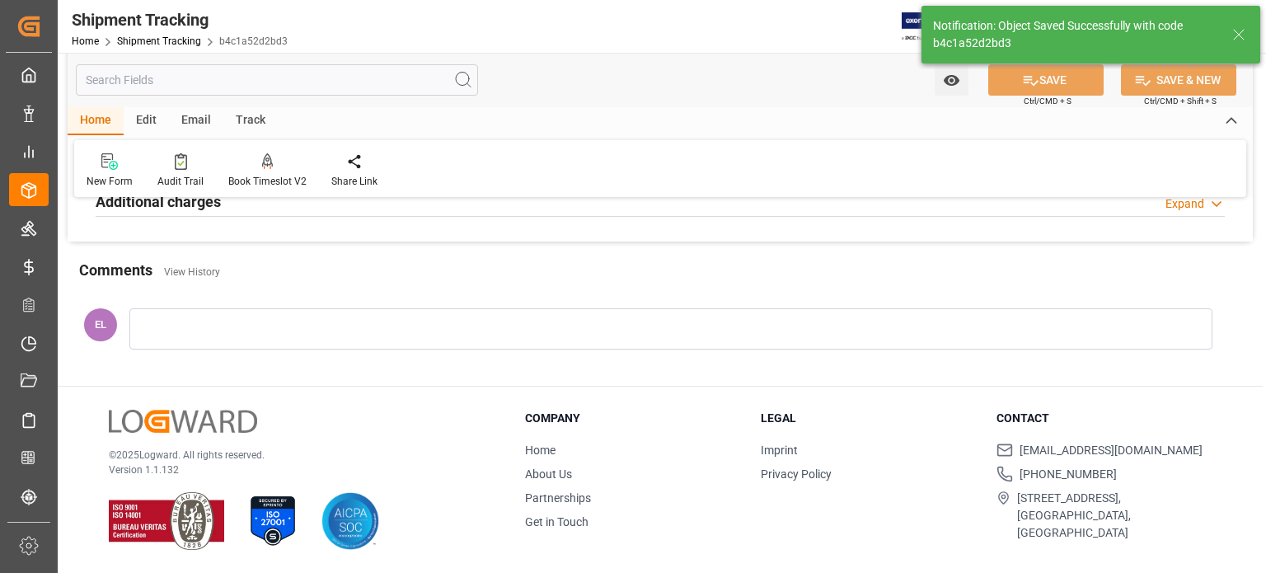
scroll to position [0, 0]
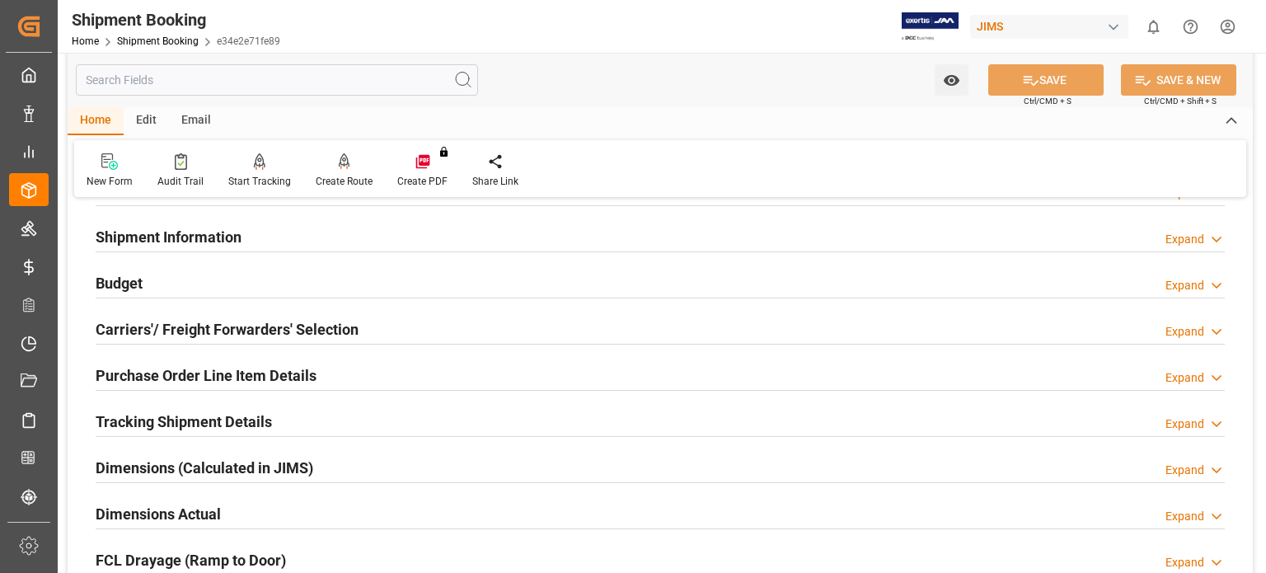
scroll to position [137, 0]
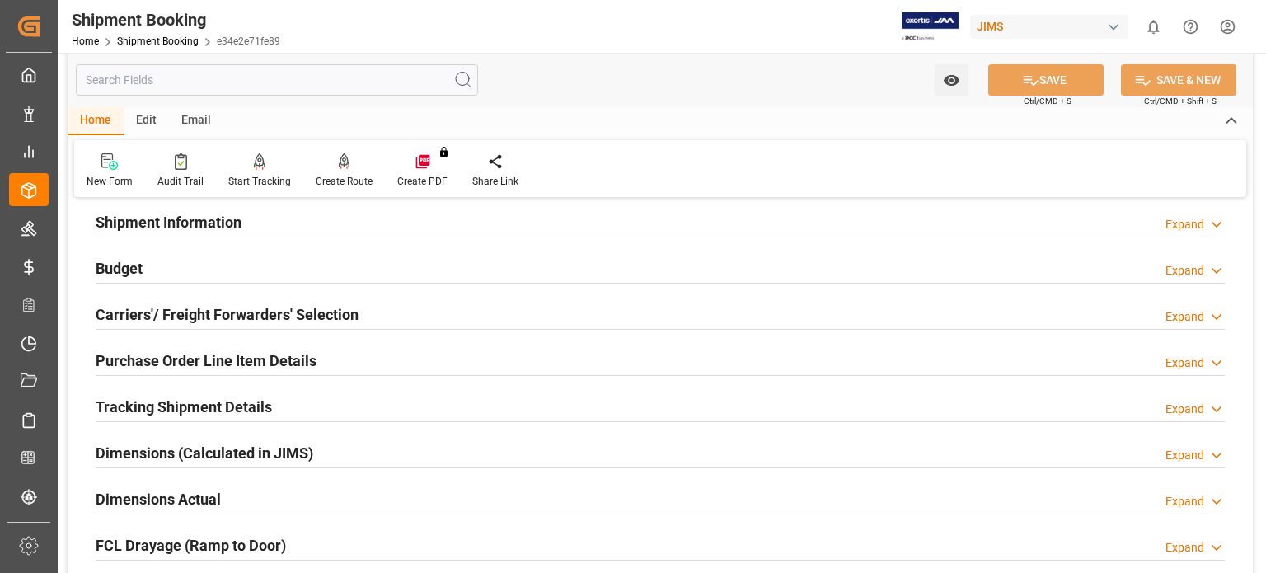
click at [148, 405] on h2 "Tracking Shipment Details" at bounding box center [184, 407] width 176 height 22
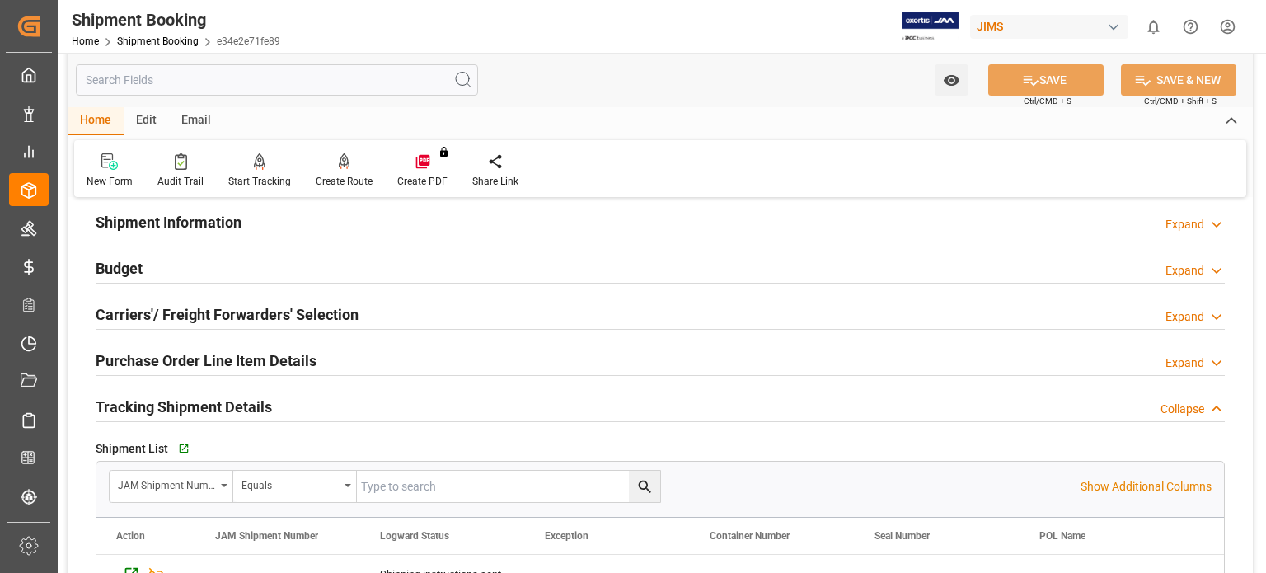
click at [148, 359] on h2 "Purchase Order Line Item Details" at bounding box center [206, 361] width 221 height 22
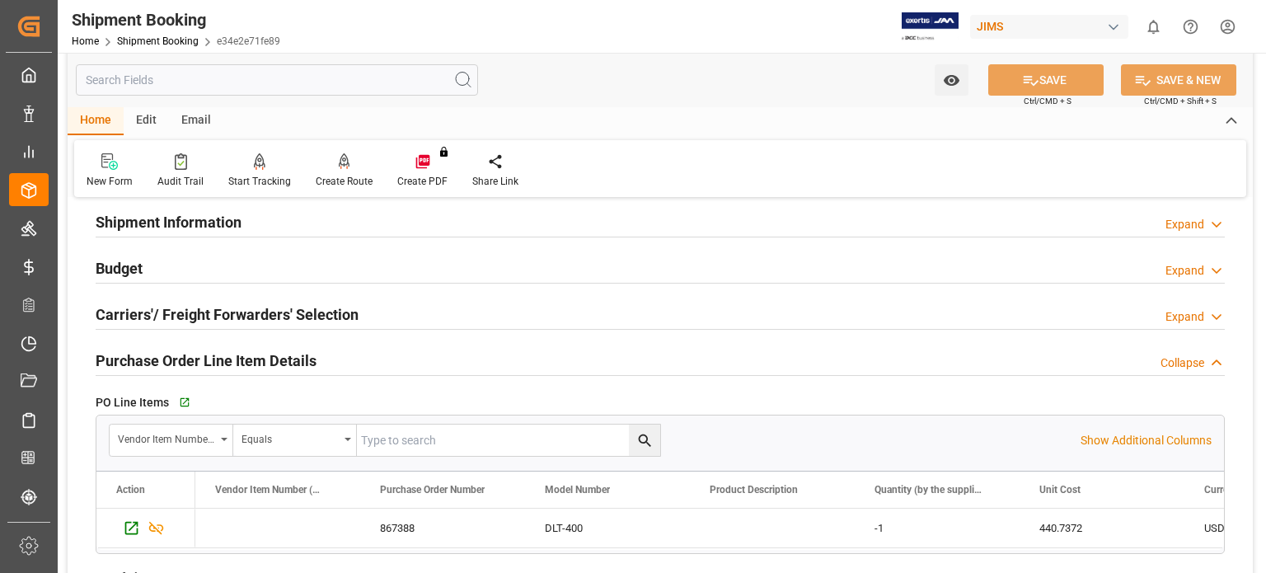
click at [148, 359] on h2 "Purchase Order Line Item Details" at bounding box center [206, 361] width 221 height 22
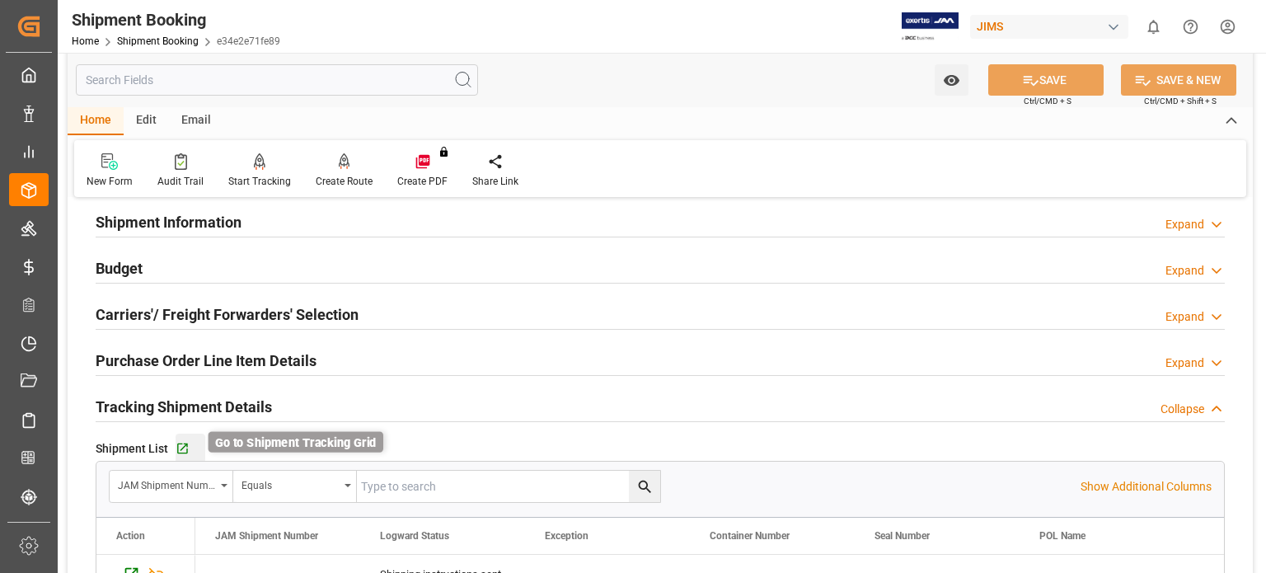
click at [183, 449] on icon "button" at bounding box center [183, 449] width 14 height 14
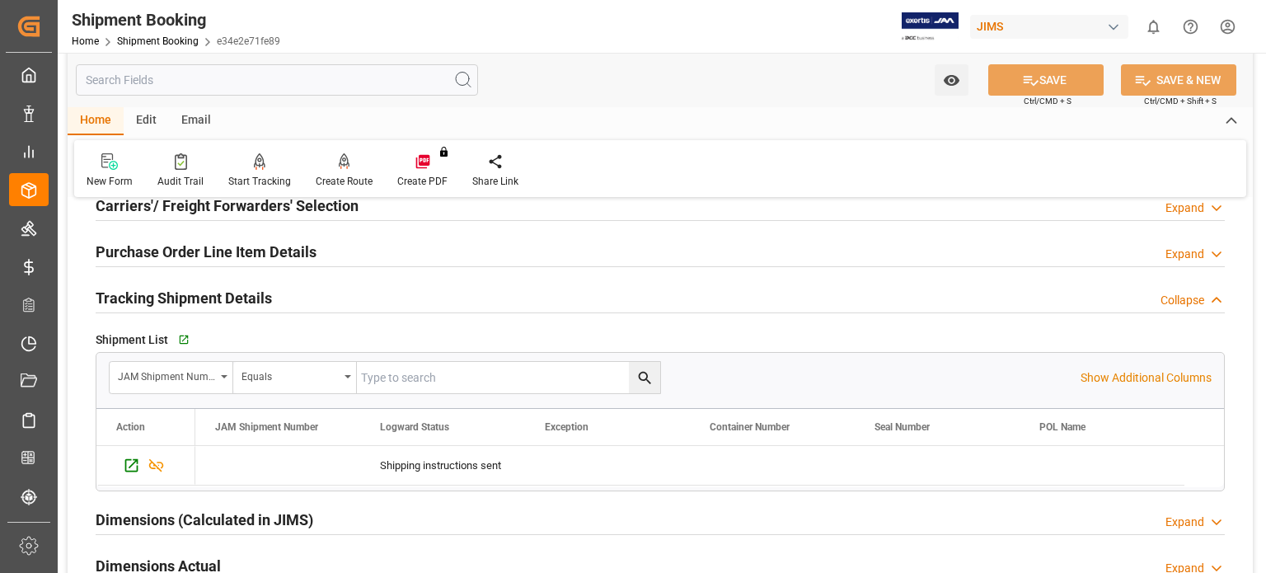
scroll to position [275, 0]
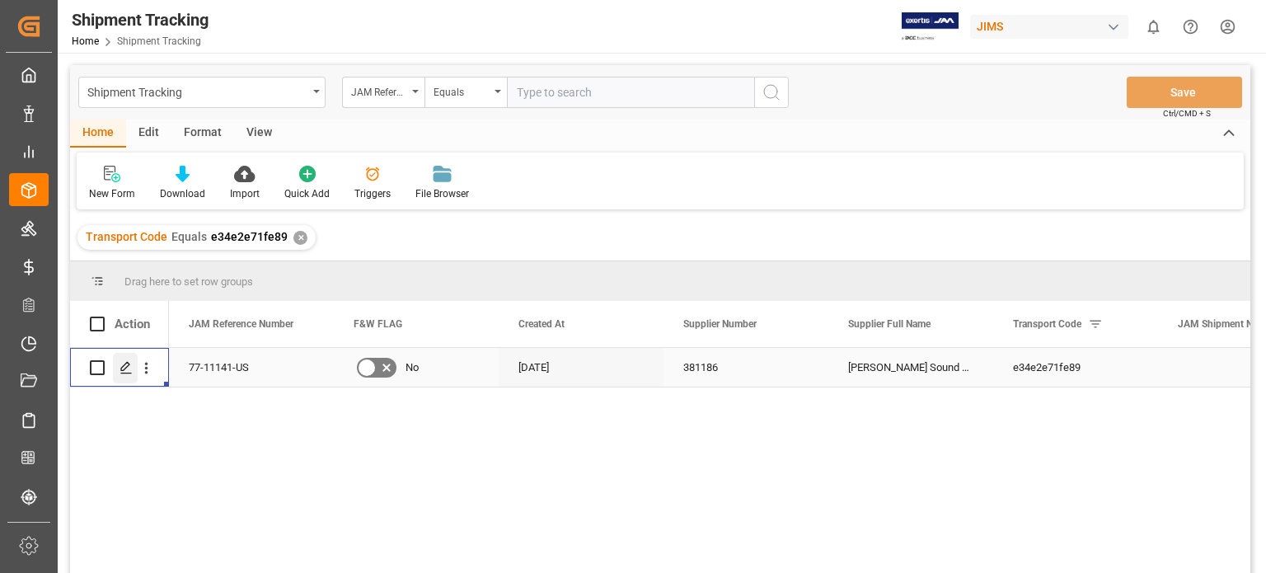
click at [125, 366] on icon "Press SPACE to select this row." at bounding box center [126, 367] width 13 height 13
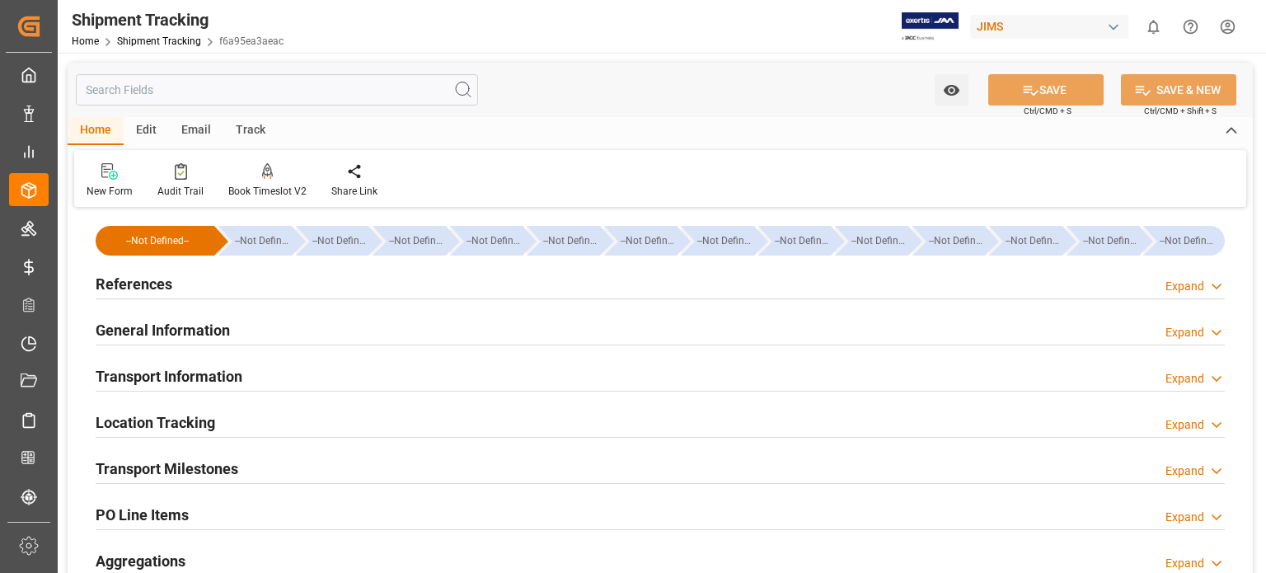
type input "[DATE]"
click at [128, 283] on h2 "References" at bounding box center [134, 284] width 77 height 22
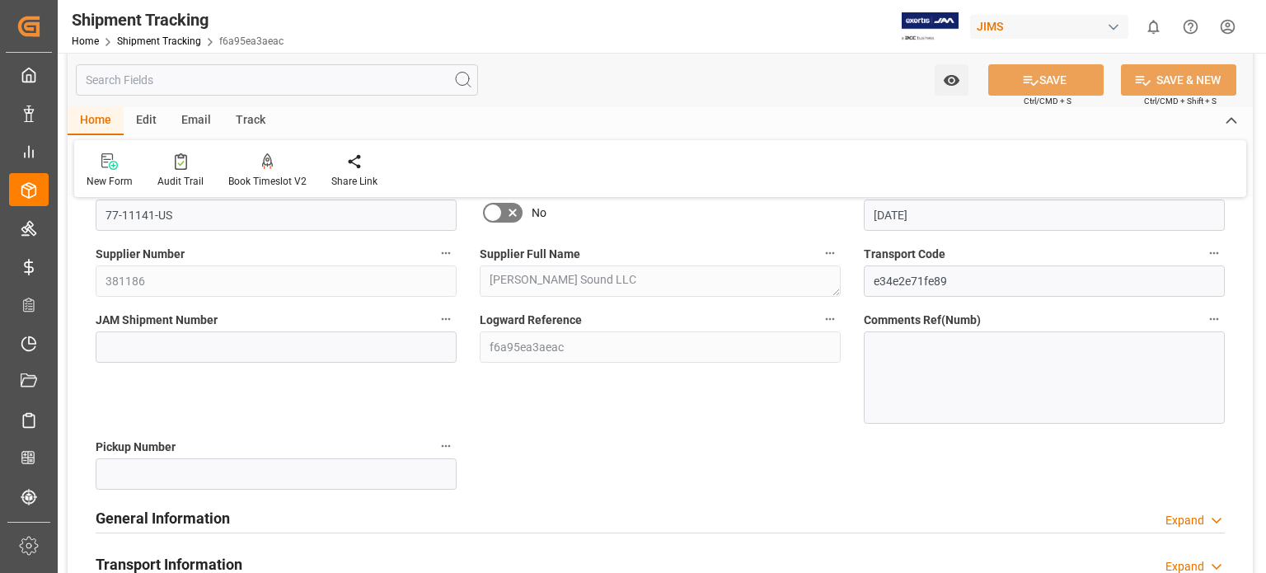
scroll to position [275, 0]
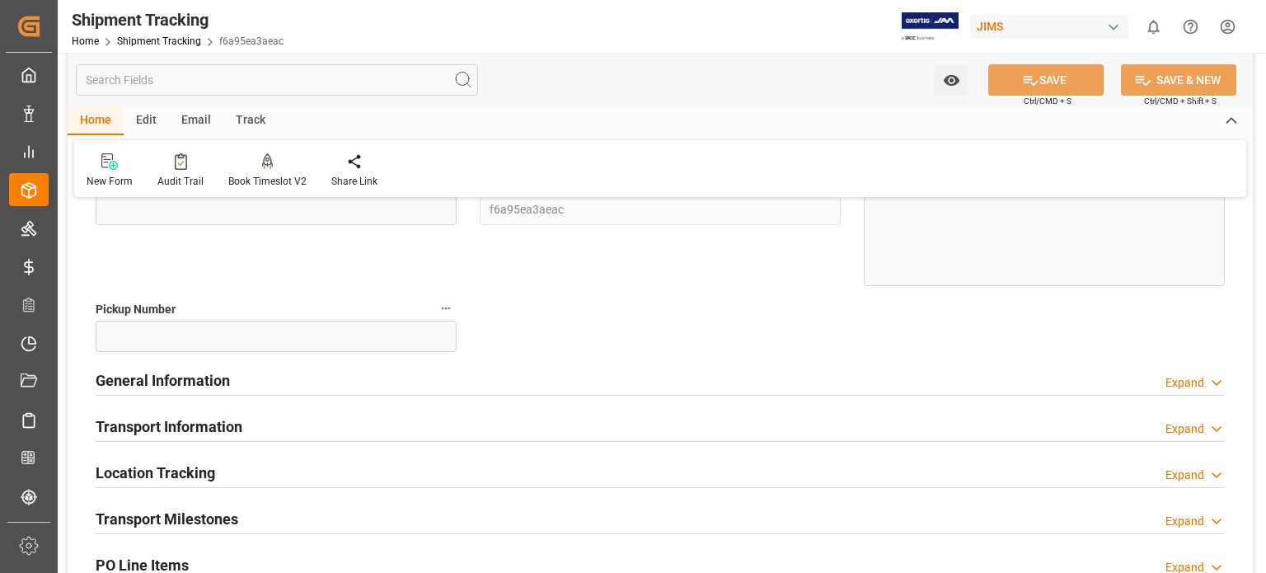
click at [215, 381] on h2 "General Information" at bounding box center [163, 380] width 134 height 22
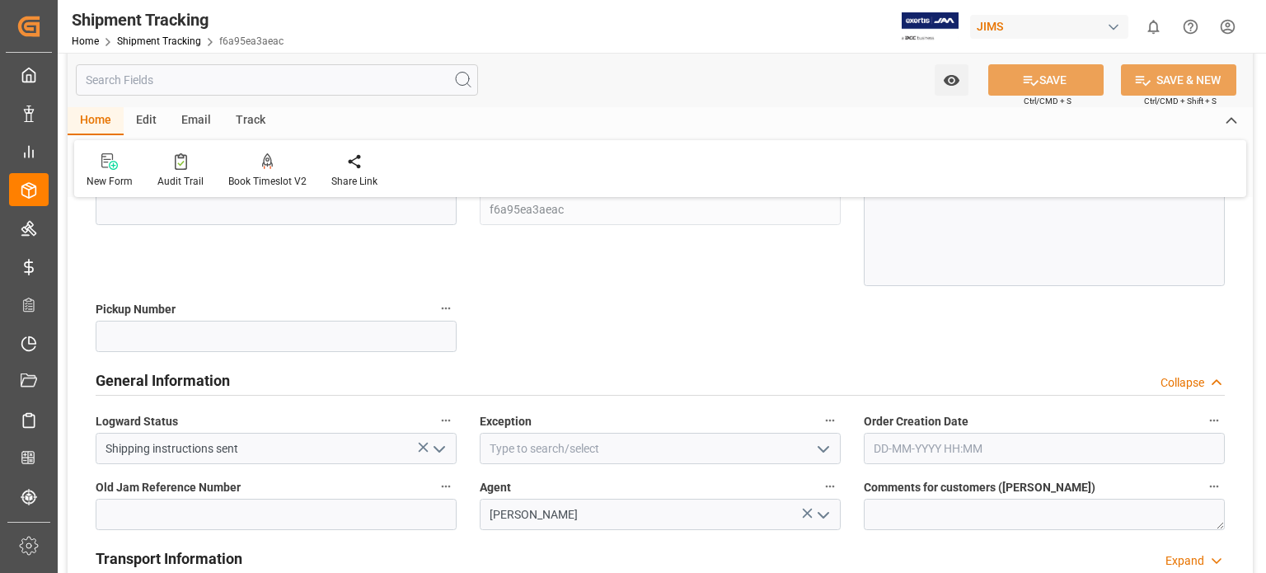
click at [820, 453] on icon "open menu" at bounding box center [824, 449] width 20 height 20
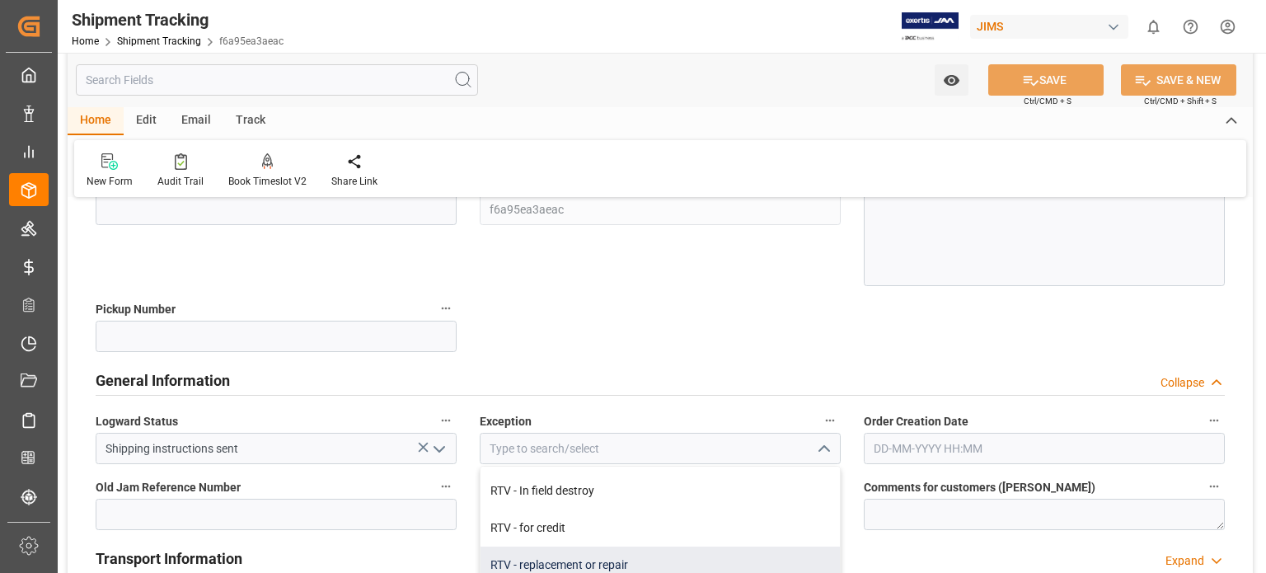
click at [623, 563] on div "RTV - replacement or repair" at bounding box center [661, 565] width 360 height 37
type input "RTV - replacement or repair"
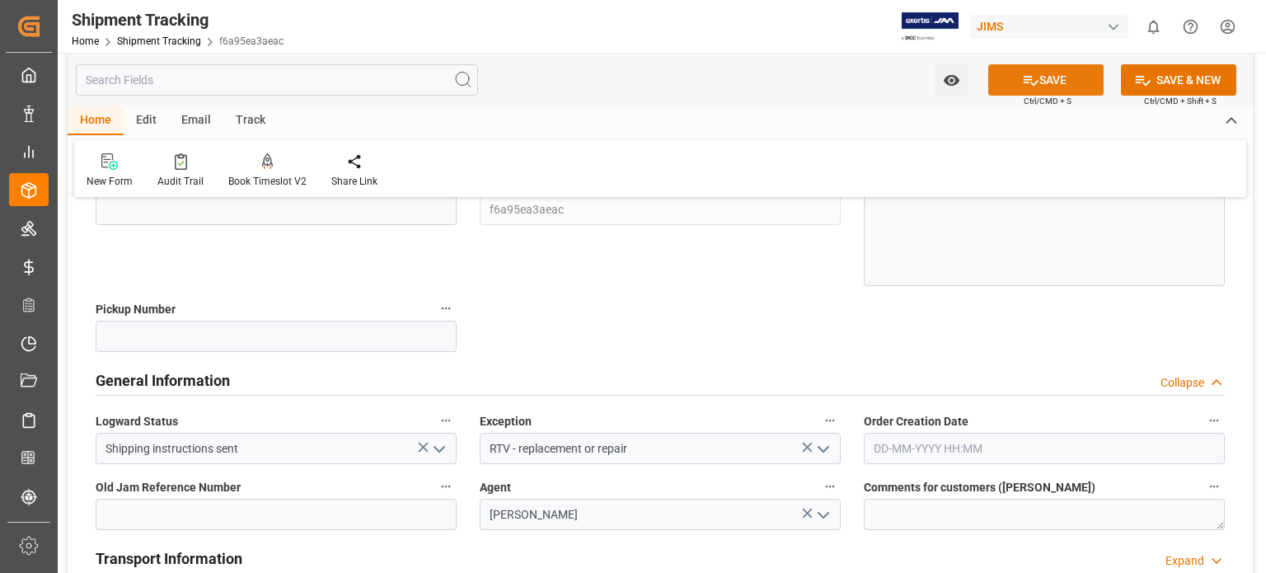
click at [1061, 75] on button "SAVE" at bounding box center [1046, 79] width 115 height 31
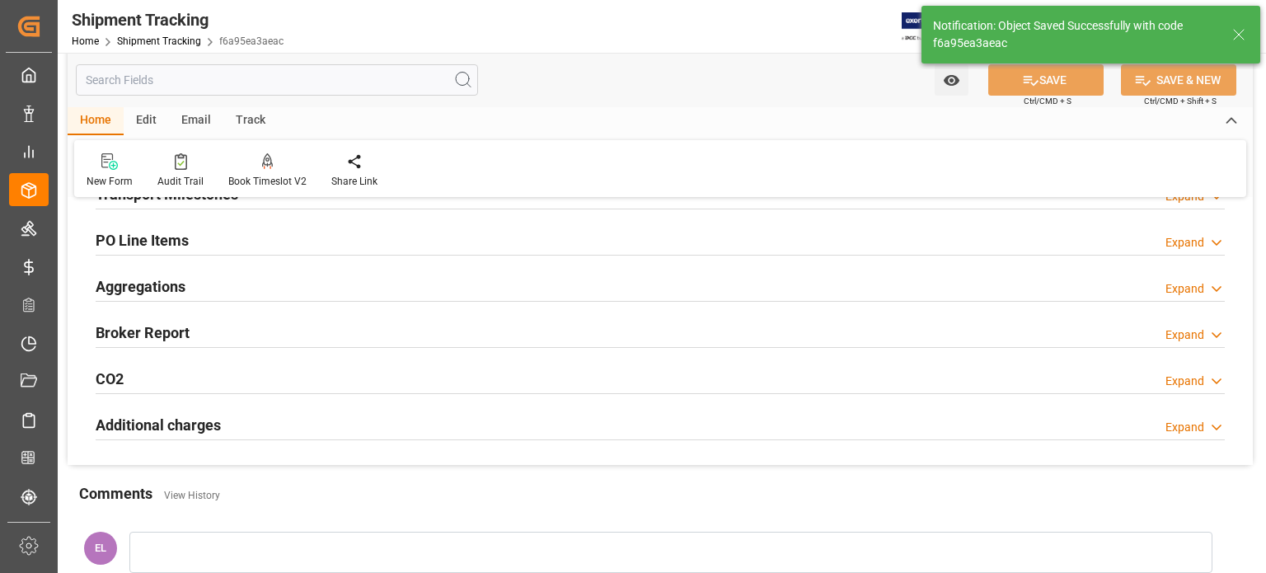
scroll to position [0, 0]
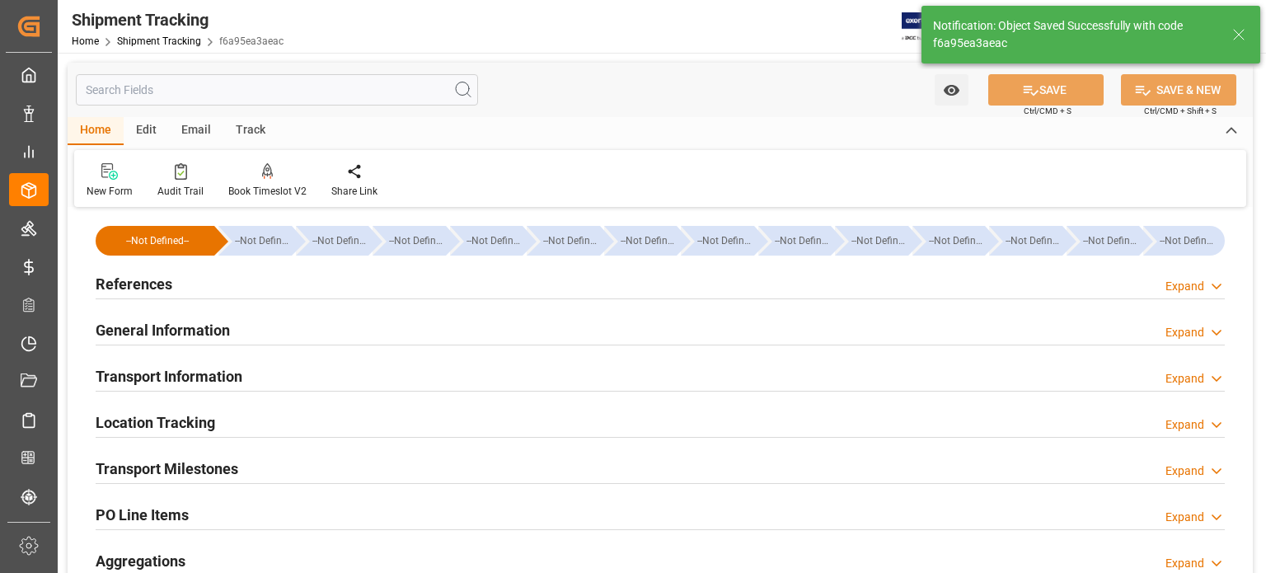
click at [181, 372] on h2 "Transport Information" at bounding box center [169, 376] width 147 height 22
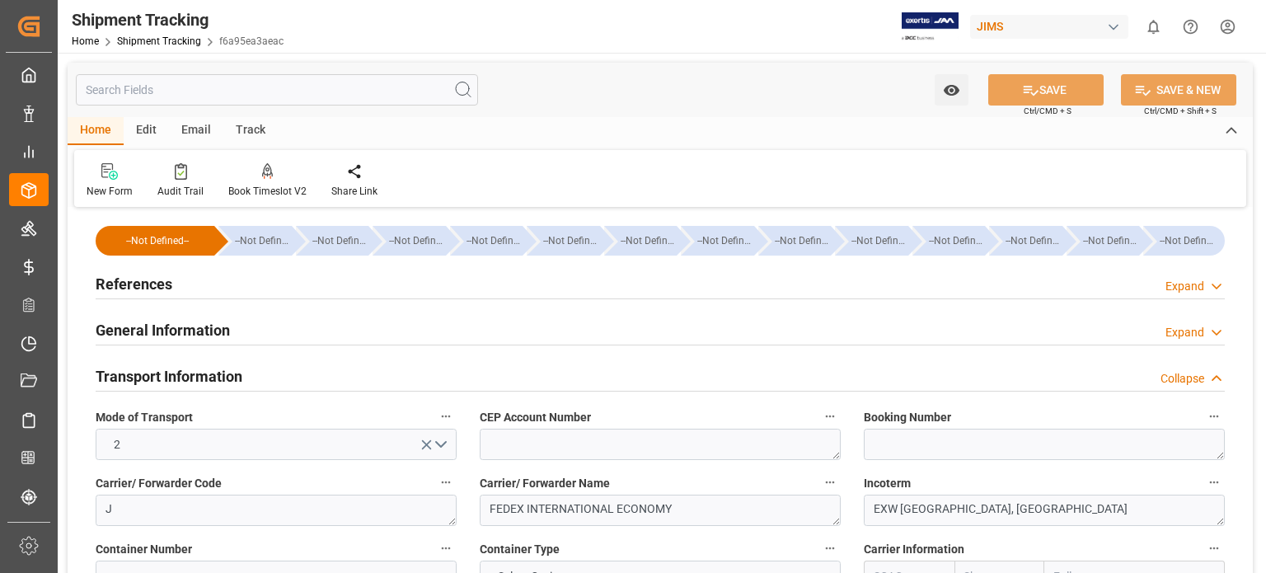
click at [158, 331] on h2 "General Information" at bounding box center [163, 330] width 134 height 22
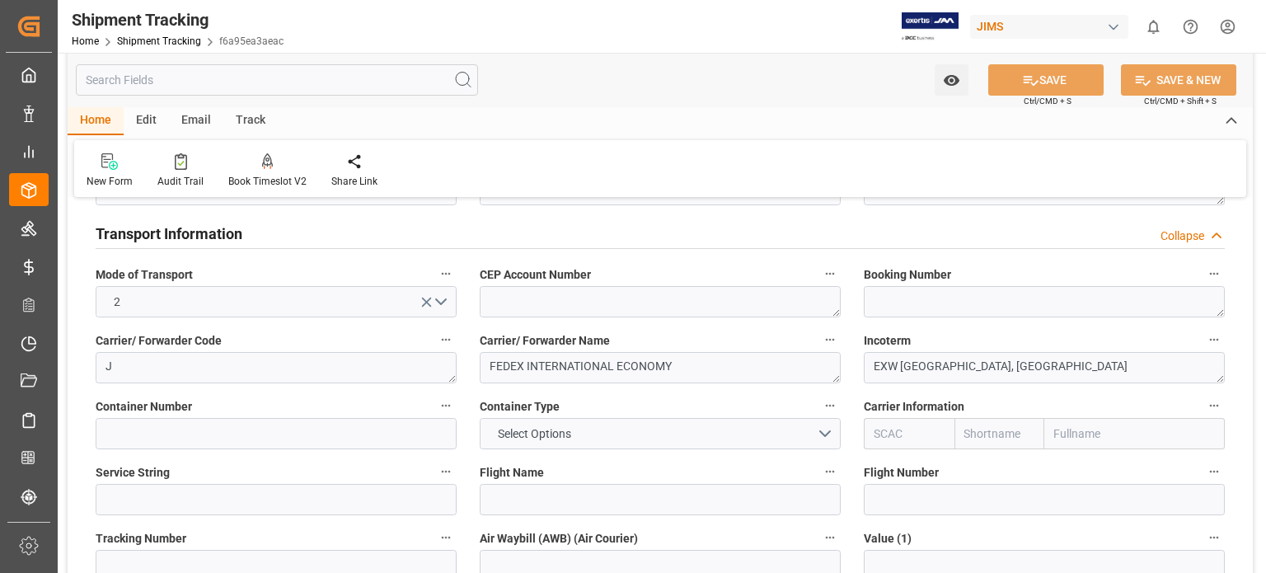
scroll to position [412, 0]
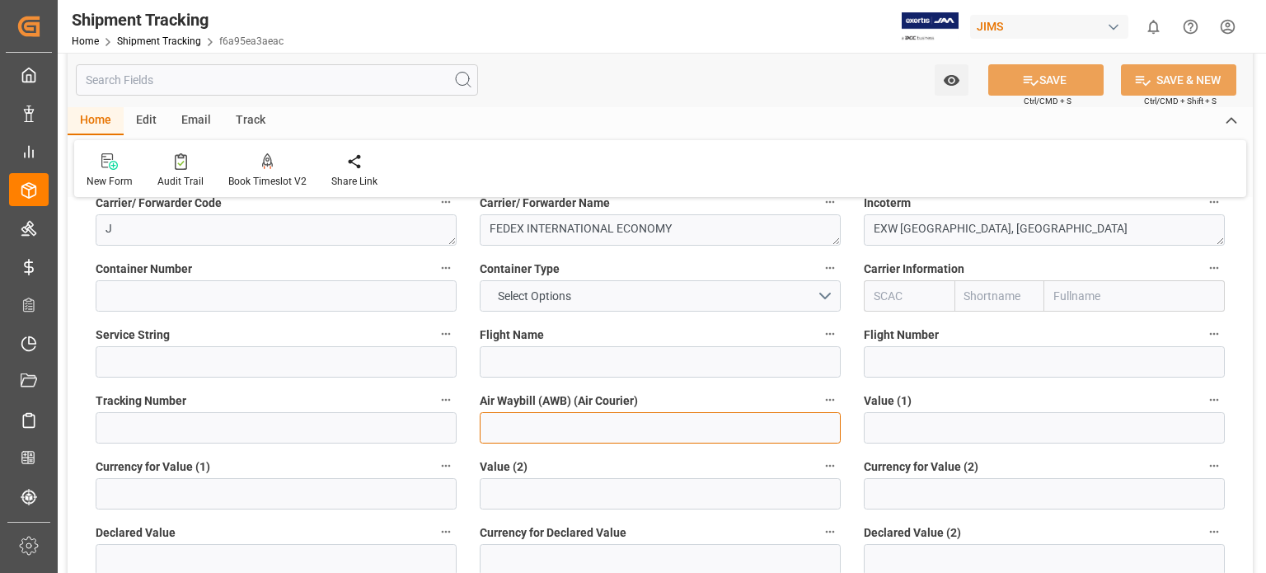
click at [540, 437] on input at bounding box center [660, 427] width 361 height 31
click at [576, 434] on input at bounding box center [660, 427] width 361 height 31
paste input "884479558720"
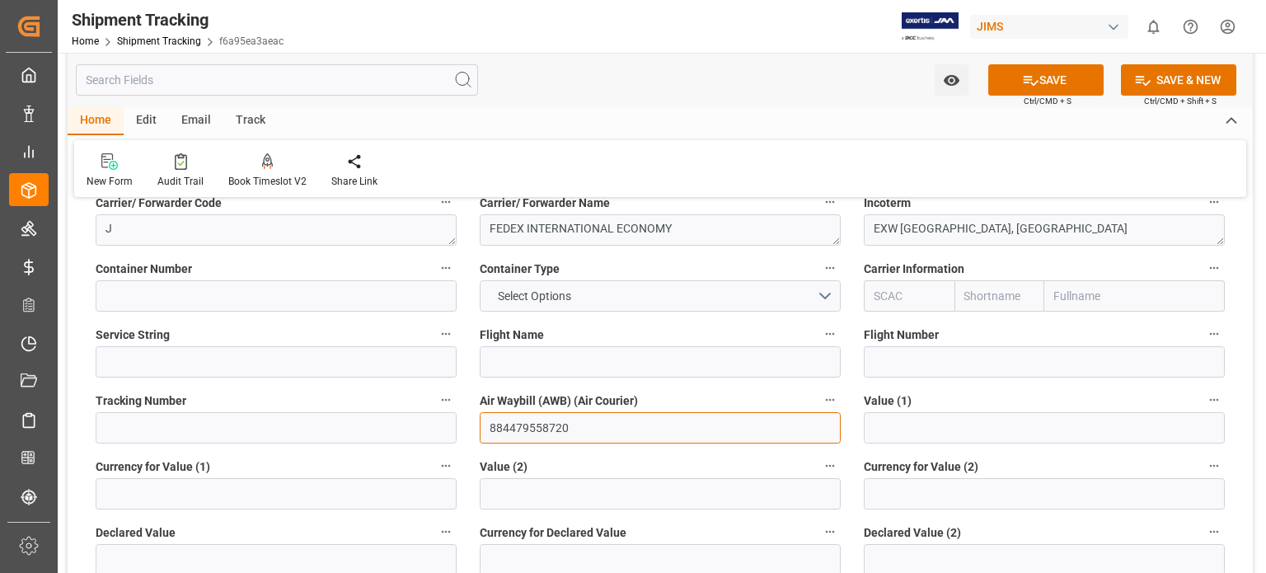
type input "884479558720"
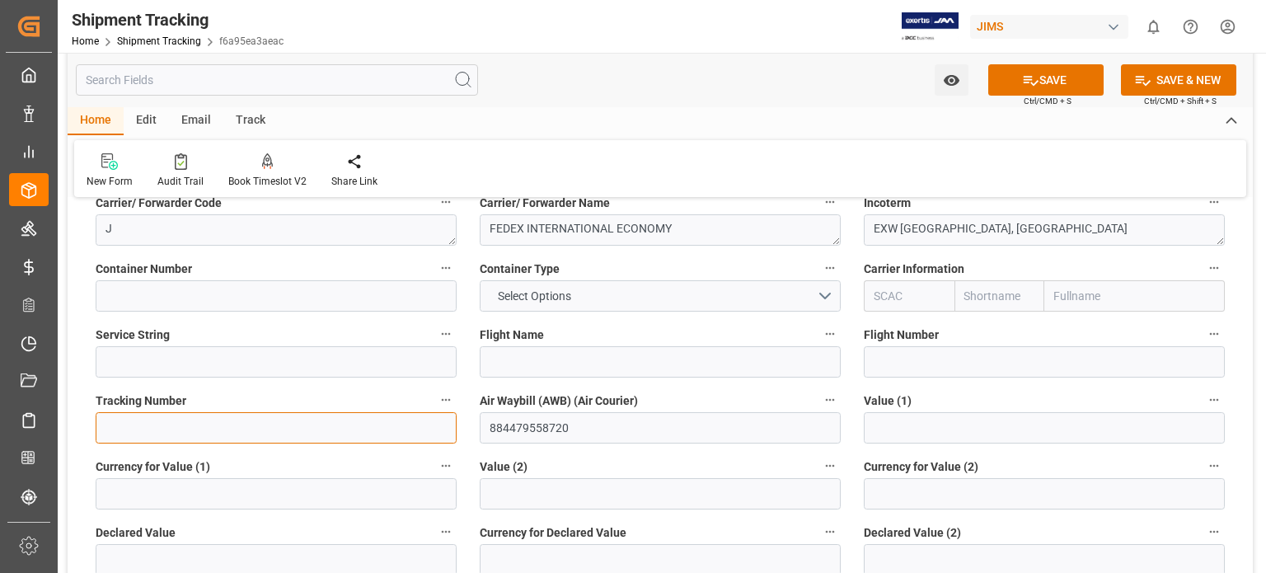
click at [190, 428] on input at bounding box center [276, 427] width 361 height 31
paste input "884479558720"
type input "884479558720"
click at [894, 413] on div "Value (1)" at bounding box center [1045, 416] width 384 height 66
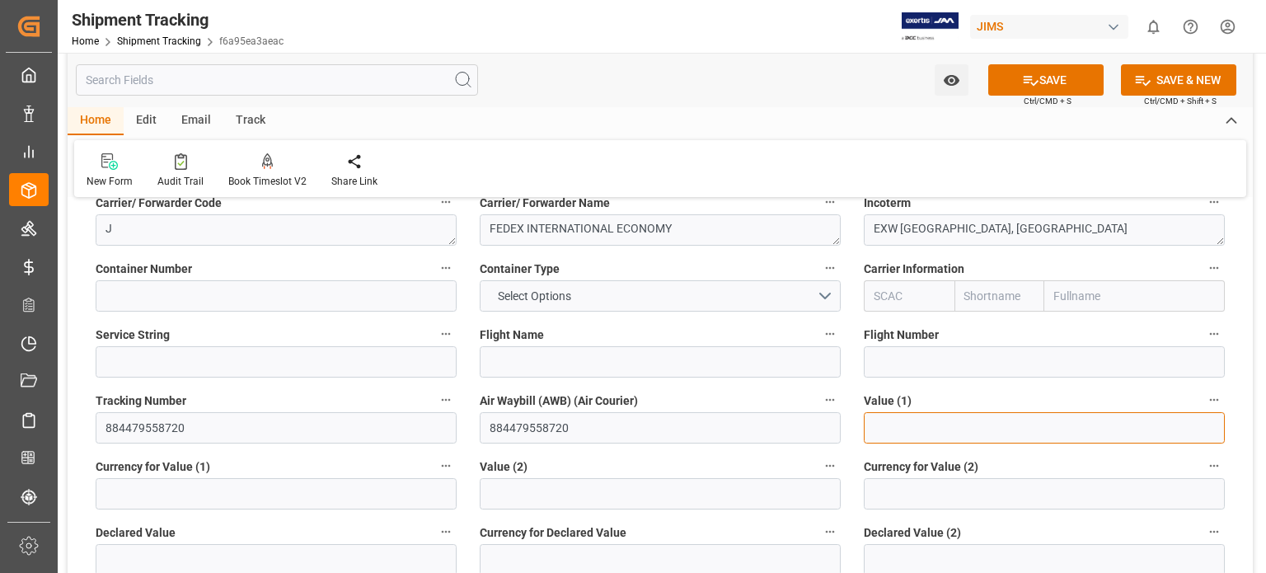
click at [891, 434] on input "text" at bounding box center [1044, 427] width 361 height 31
click at [897, 435] on input "text" at bounding box center [1044, 427] width 361 height 31
type input "307.50"
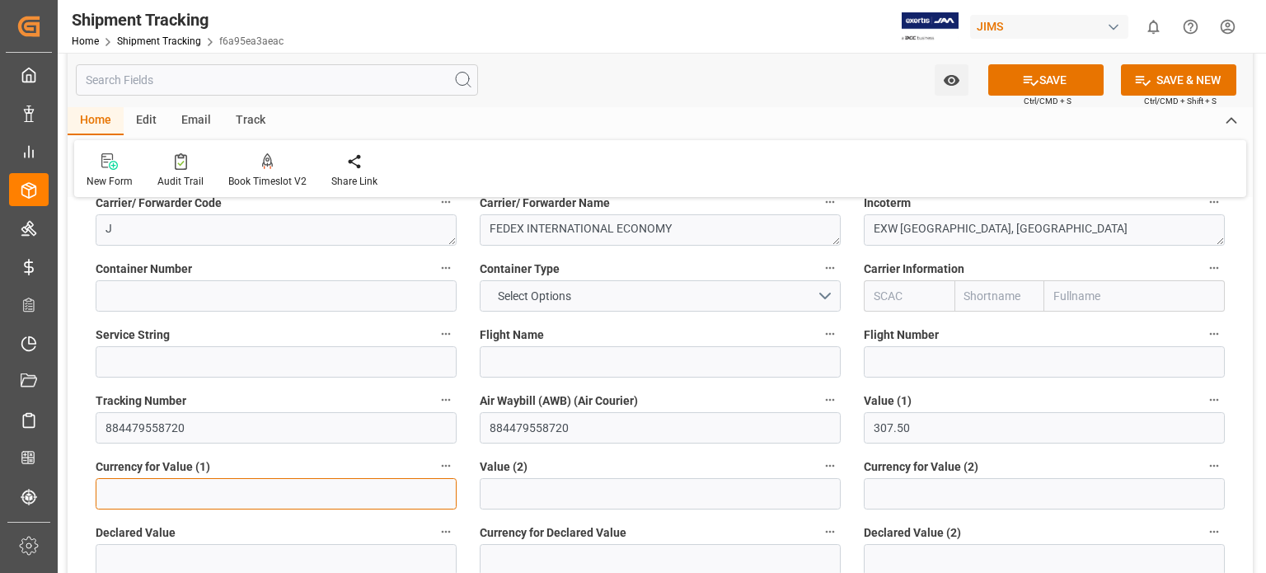
click at [274, 492] on input at bounding box center [276, 493] width 361 height 31
type input "USD"
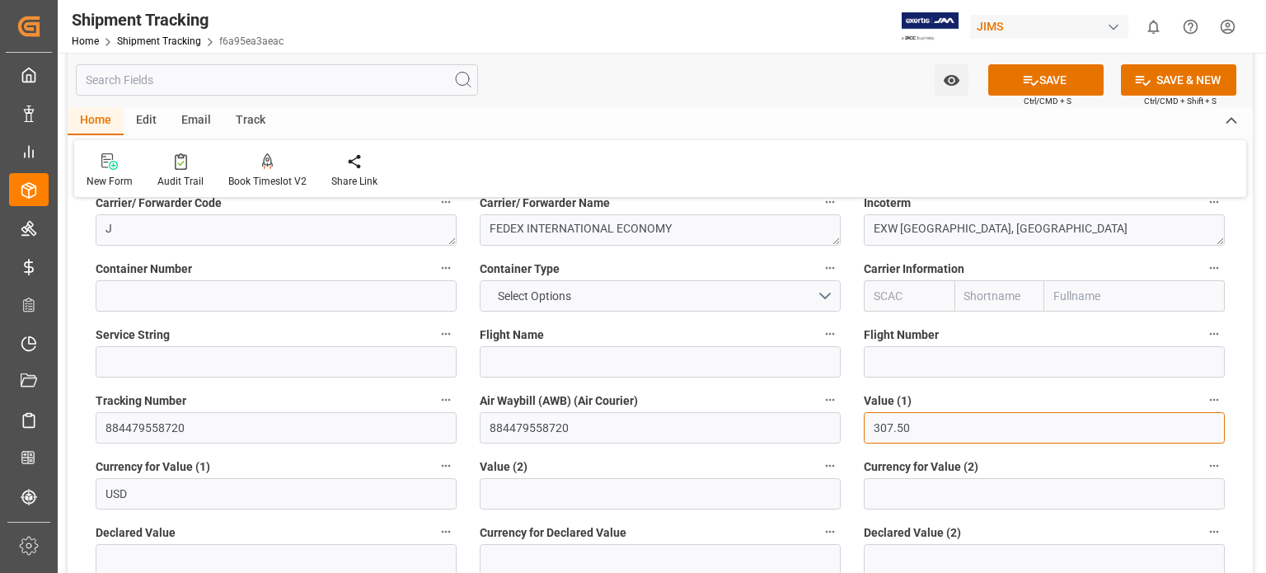
click at [875, 425] on input "307.50" at bounding box center [1044, 427] width 361 height 31
type input "-307.5"
click at [1059, 74] on button "SAVE" at bounding box center [1046, 79] width 115 height 31
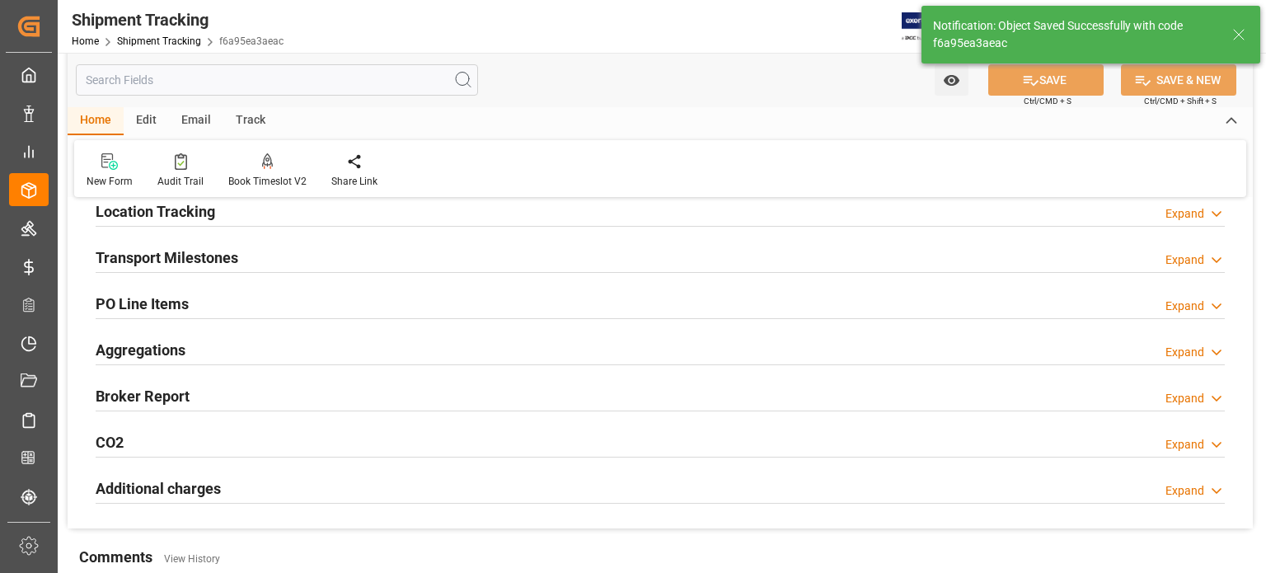
scroll to position [143, 0]
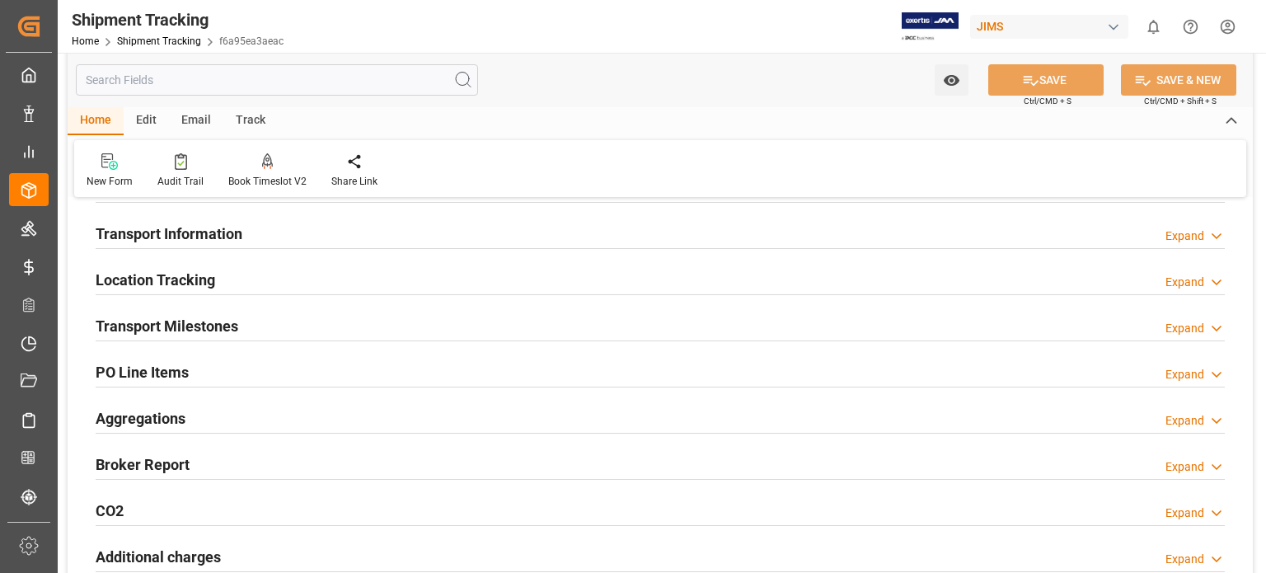
click at [201, 325] on h2 "Transport Milestones" at bounding box center [167, 326] width 143 height 22
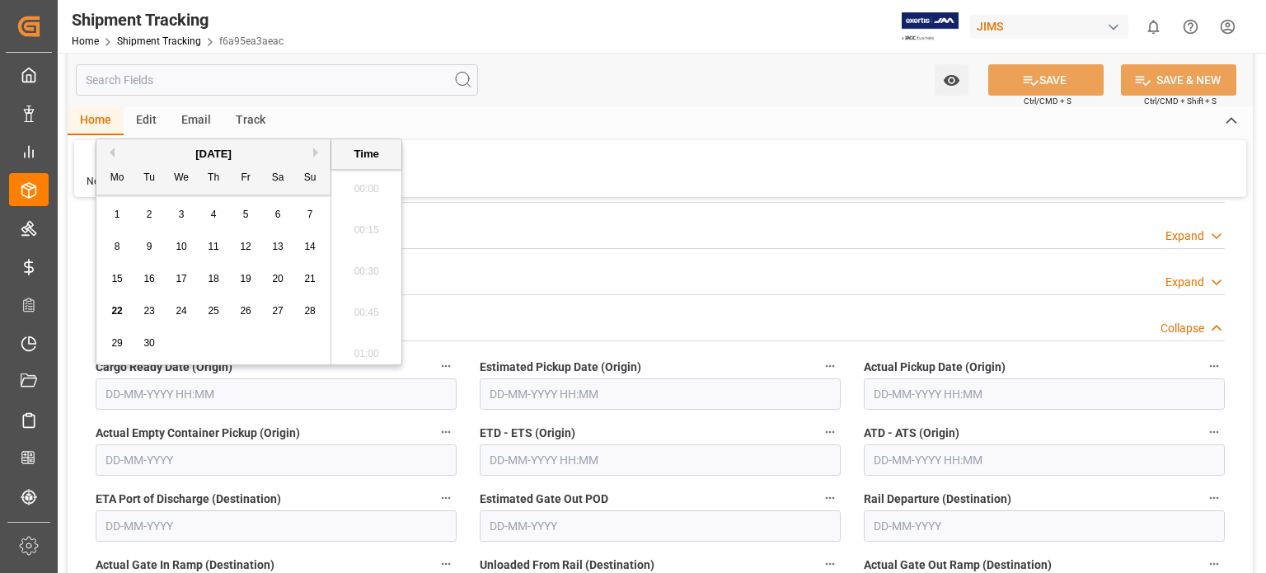
click at [181, 390] on input "text" at bounding box center [276, 393] width 361 height 31
click at [167, 295] on div "22 23 24 25 26 27 28" at bounding box center [213, 311] width 225 height 32
click at [213, 283] on span "18" at bounding box center [213, 279] width 11 height 12
type input "18-09-2025 00:00"
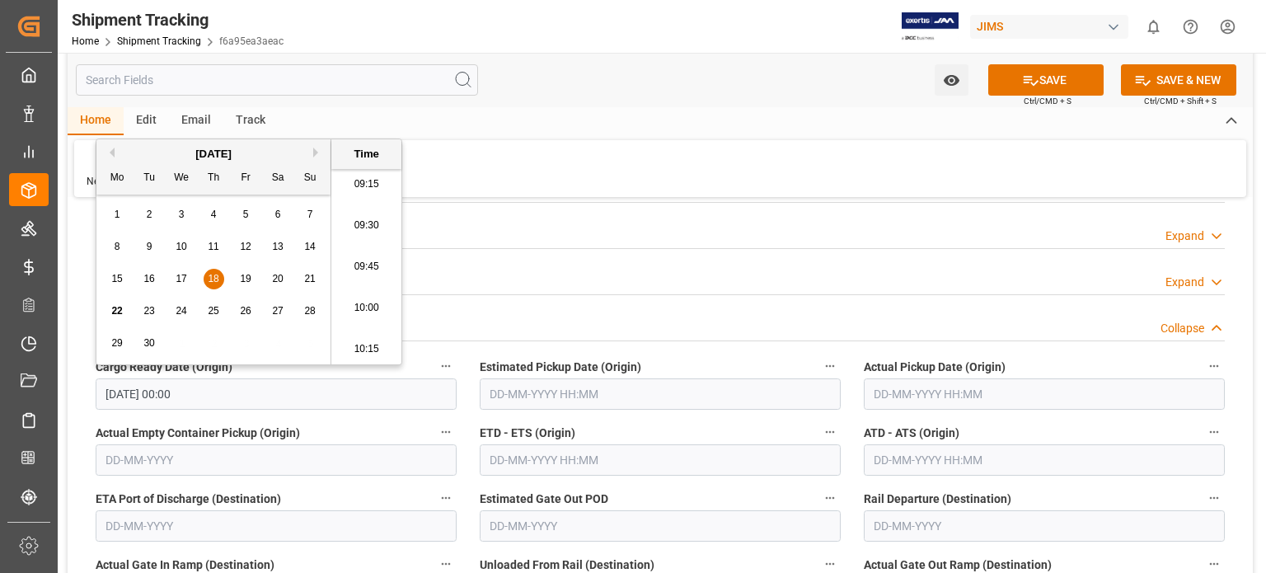
click at [541, 395] on input "text" at bounding box center [660, 393] width 361 height 31
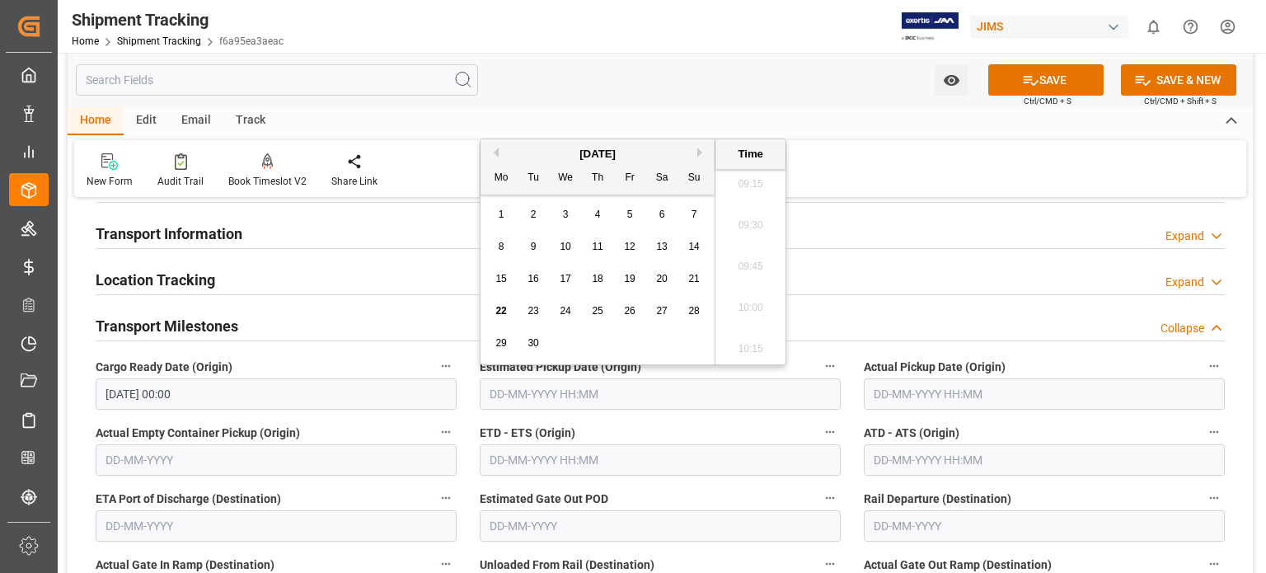
click at [599, 283] on span "18" at bounding box center [597, 279] width 11 height 12
type input "18-09-2025 00:00"
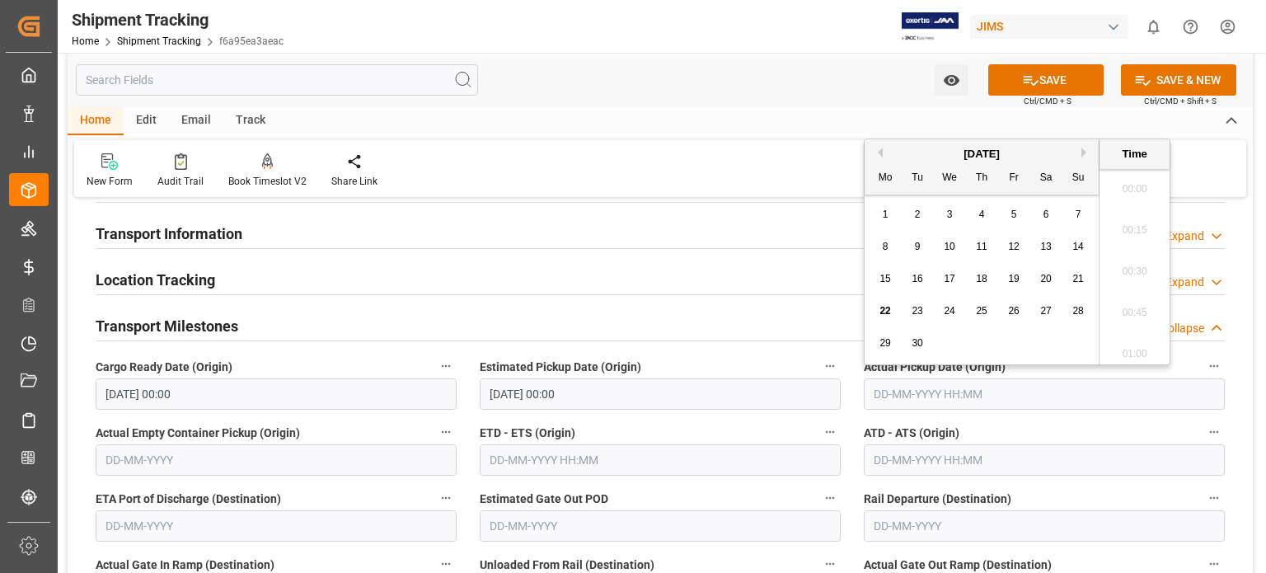
click at [901, 388] on input "text" at bounding box center [1044, 393] width 361 height 31
click at [919, 298] on div "22 23 24 25 26 27 28" at bounding box center [982, 311] width 225 height 32
click at [981, 279] on span "18" at bounding box center [981, 279] width 11 height 12
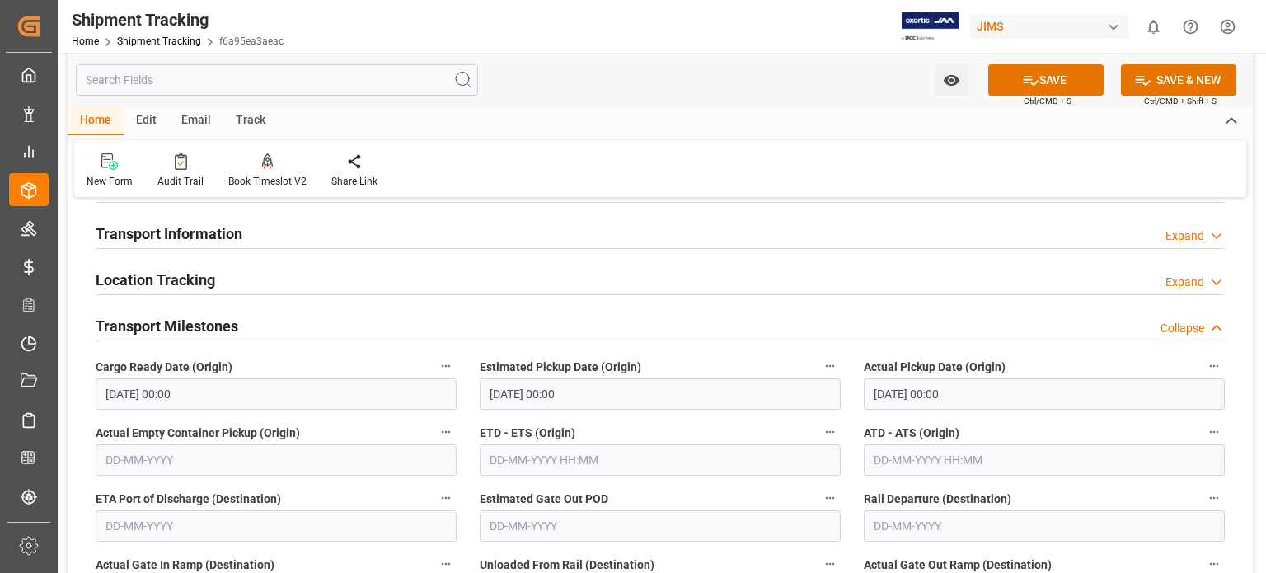
click at [693, 313] on div "Transport Milestones Collapse" at bounding box center [661, 324] width 1130 height 31
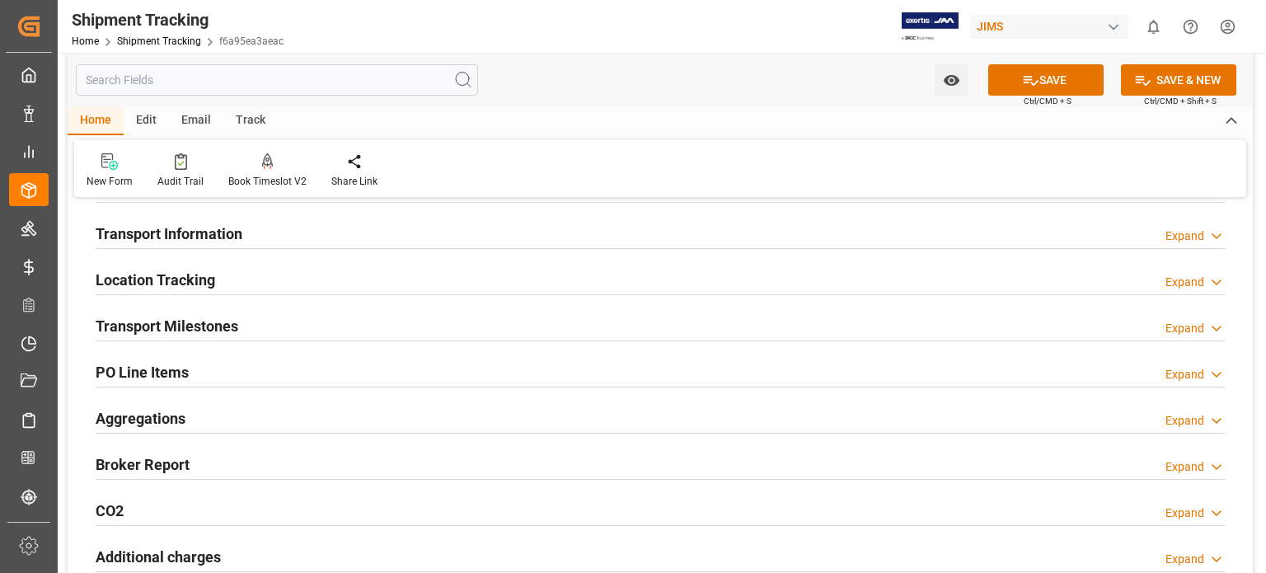
click at [165, 322] on h2 "Transport Milestones" at bounding box center [167, 326] width 143 height 22
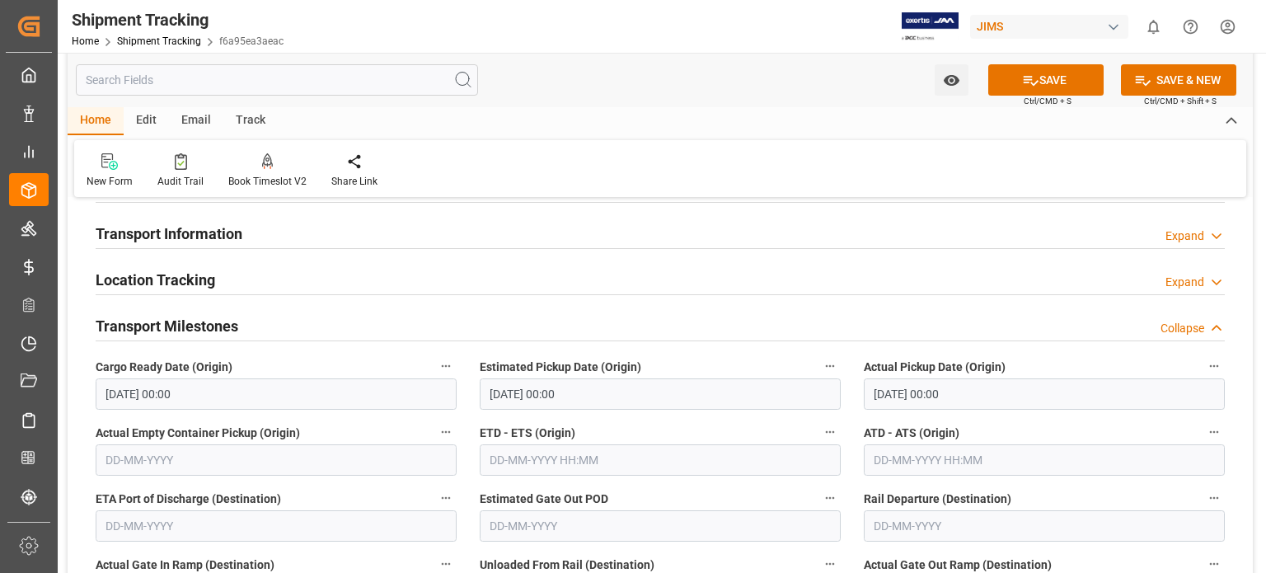
scroll to position [280, 0]
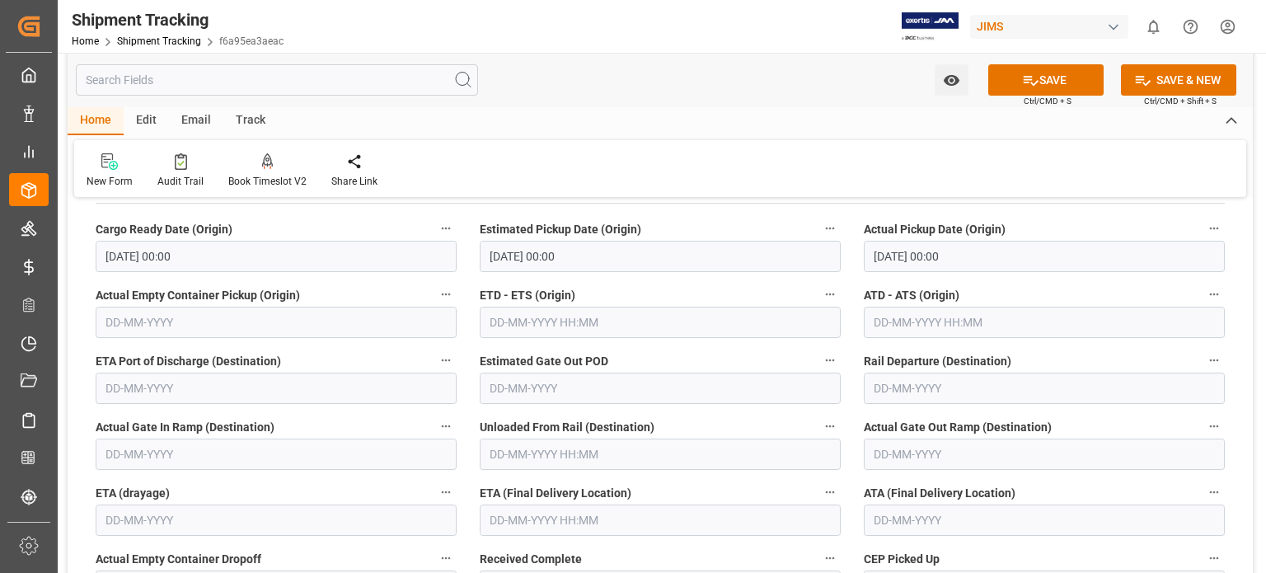
click at [905, 261] on input "18-09-2025 00:00" at bounding box center [1044, 256] width 361 height 31
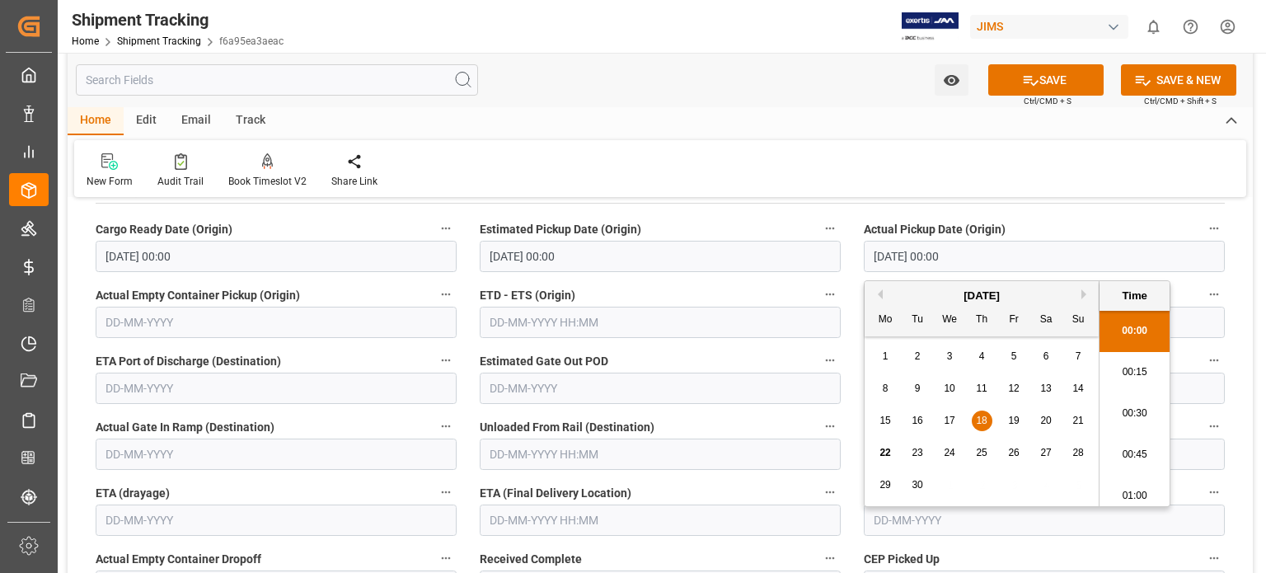
click at [1013, 425] on span "19" at bounding box center [1013, 421] width 11 height 12
type input "19-09-2025 00:00"
click at [537, 515] on input "text" at bounding box center [660, 520] width 361 height 31
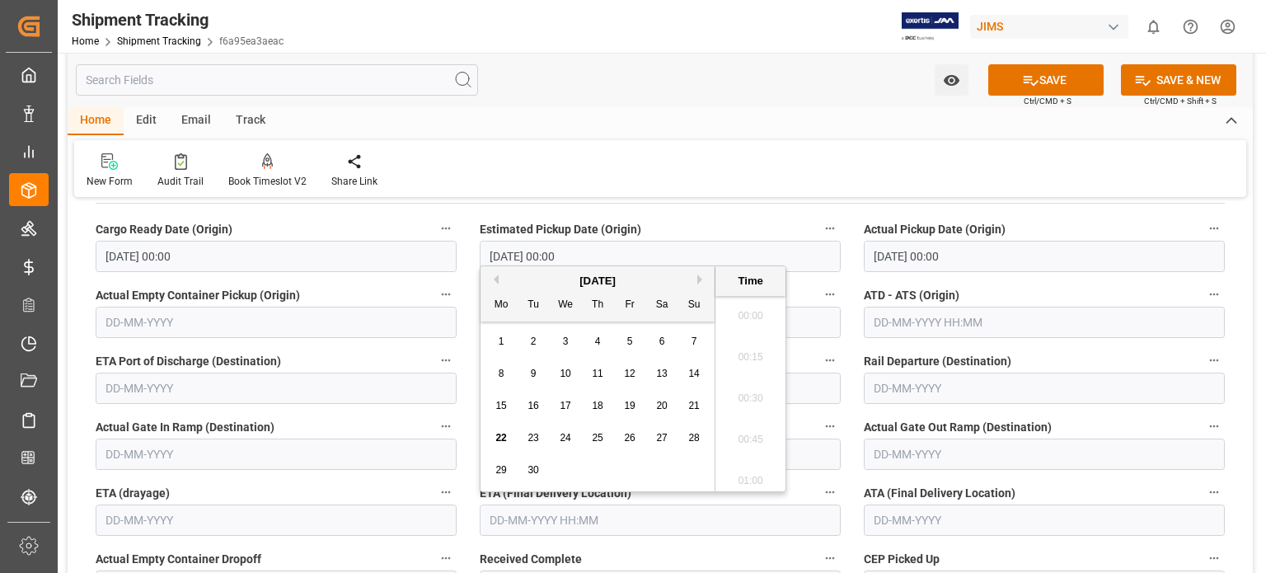
scroll to position [1530, 0]
click at [531, 431] on div "23" at bounding box center [534, 439] width 21 height 20
type input "23-09-2025 00:00"
click at [1056, 77] on button "SAVE" at bounding box center [1046, 79] width 115 height 31
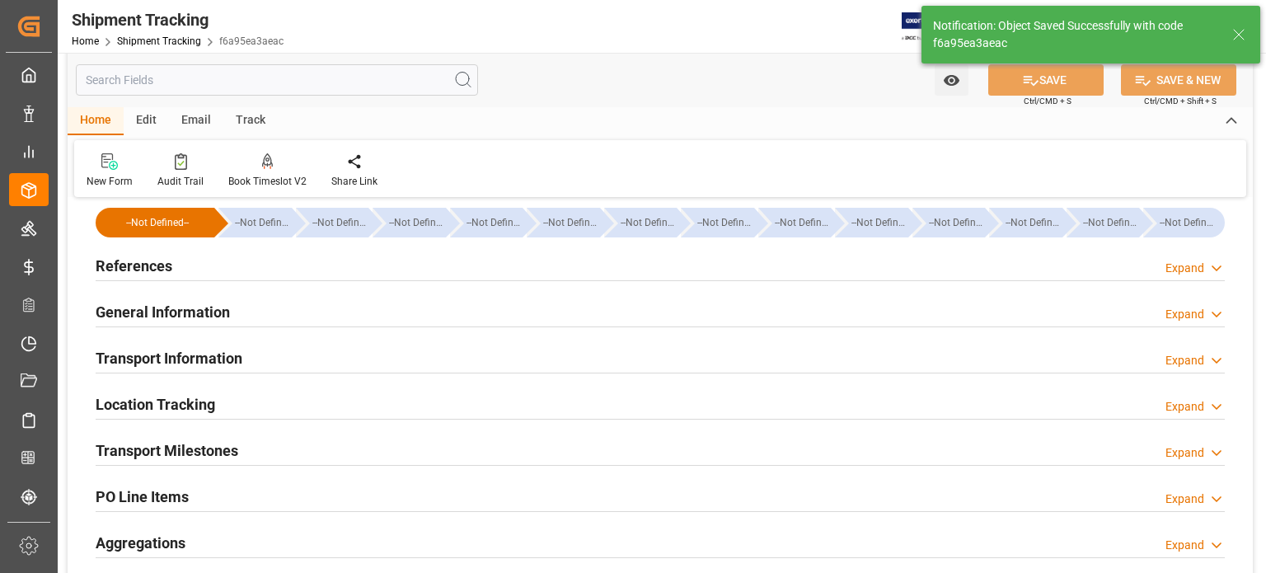
scroll to position [0, 0]
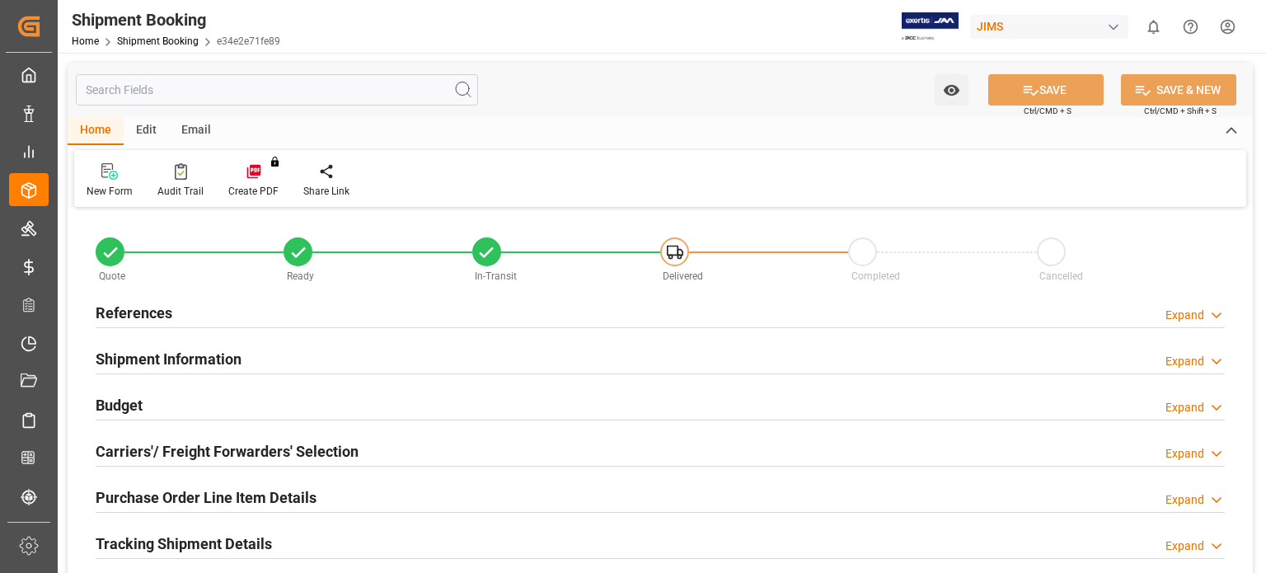
type input "0"
type input "-320.5"
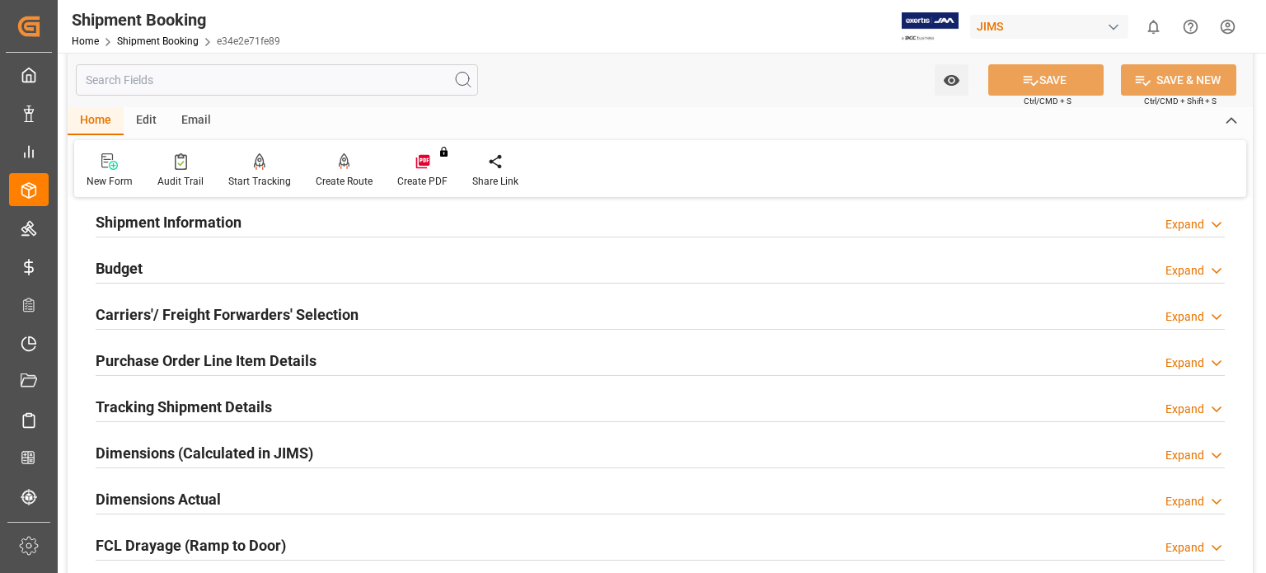
click at [133, 267] on h2 "Budget" at bounding box center [119, 268] width 47 height 22
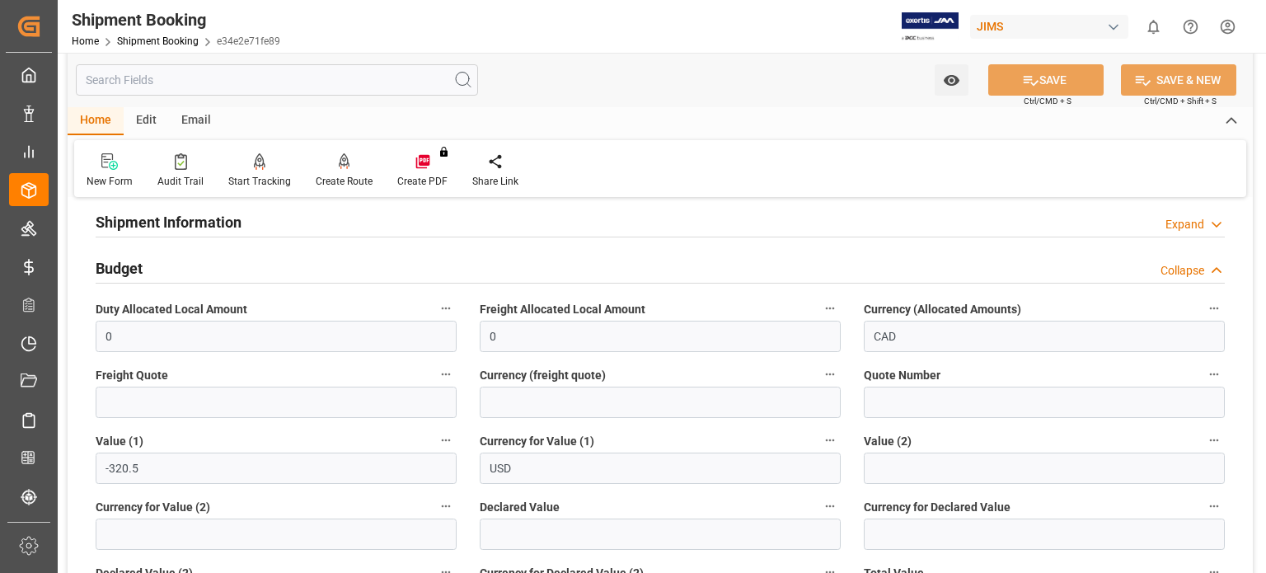
click at [133, 267] on h2 "Budget" at bounding box center [119, 268] width 47 height 22
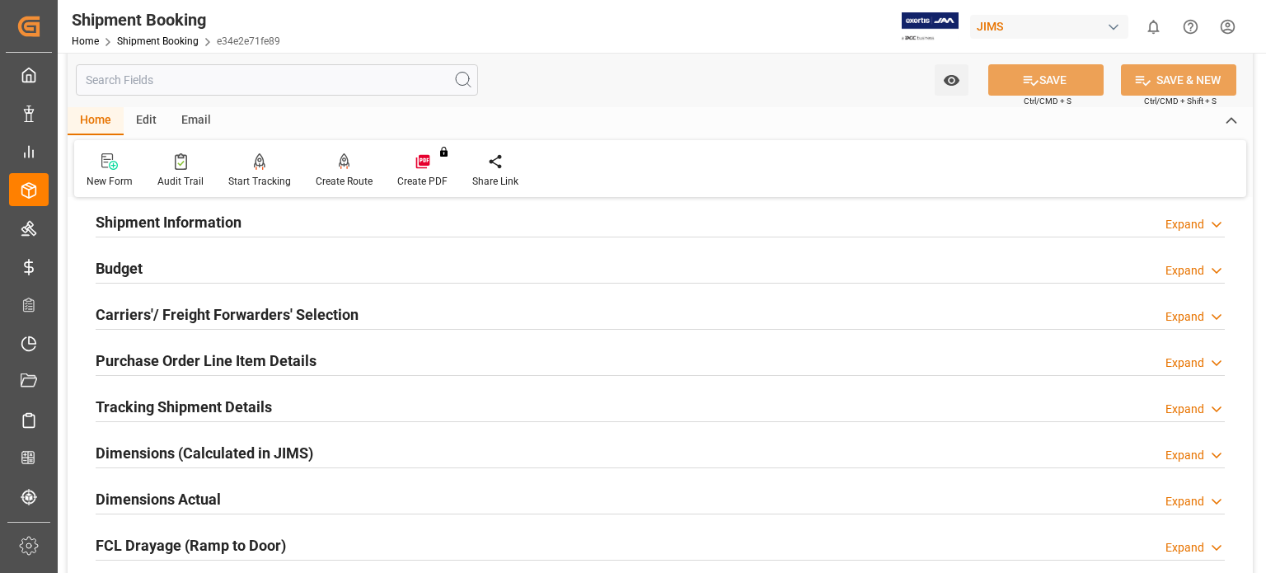
click at [245, 362] on h2 "Purchase Order Line Item Details" at bounding box center [206, 361] width 221 height 22
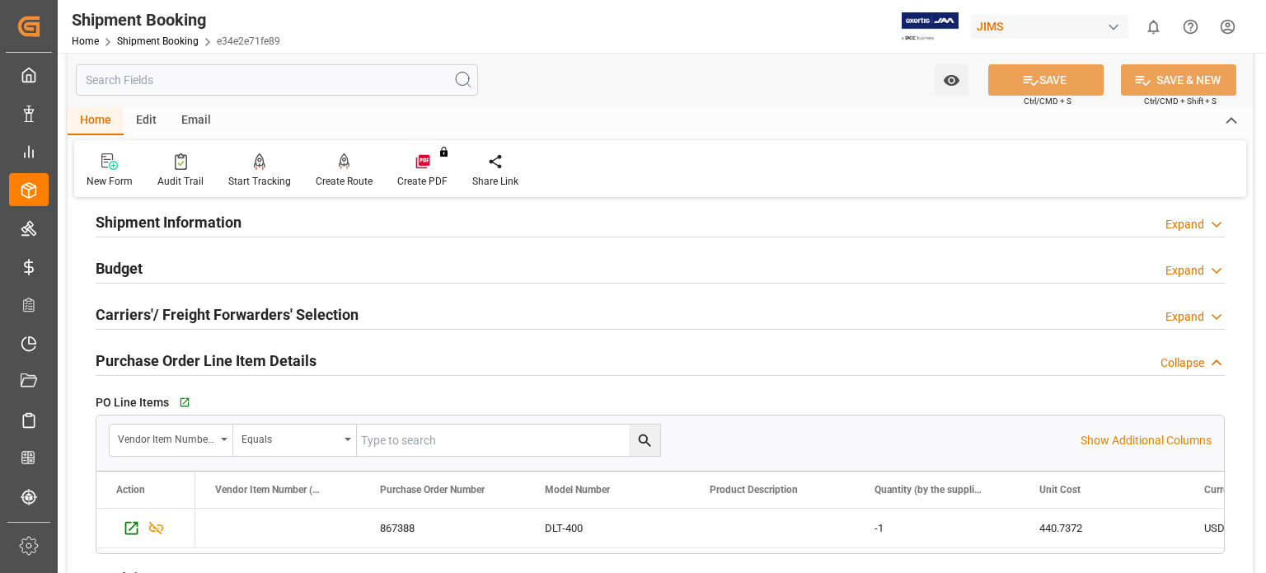
click at [245, 362] on h2 "Purchase Order Line Item Details" at bounding box center [206, 361] width 221 height 22
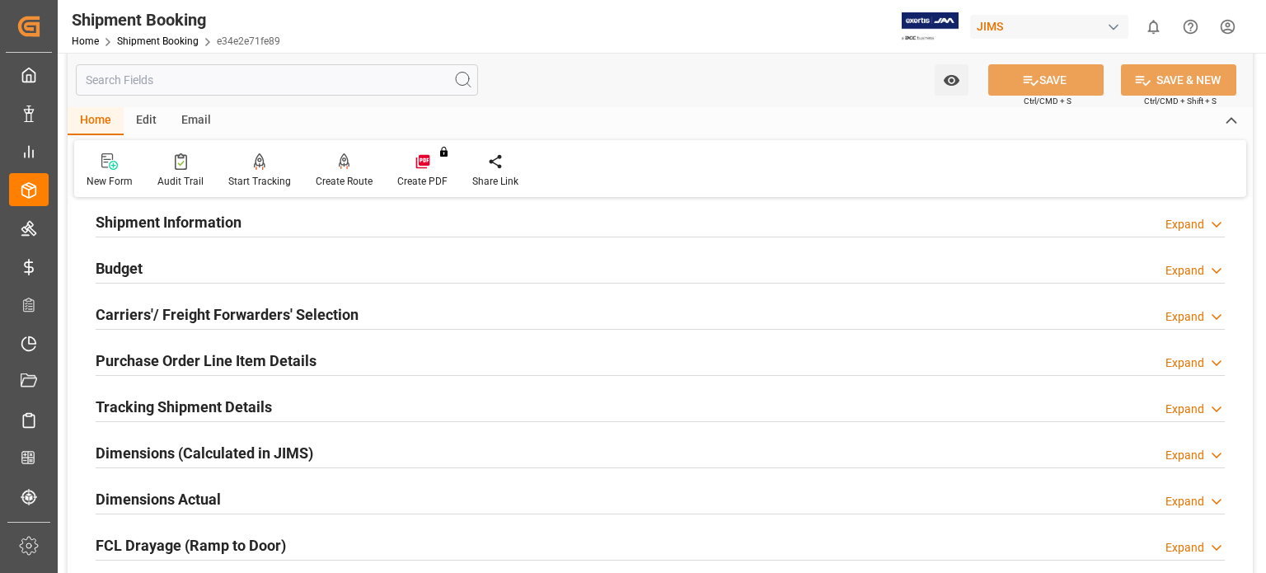
click at [245, 362] on h2 "Purchase Order Line Item Details" at bounding box center [206, 361] width 221 height 22
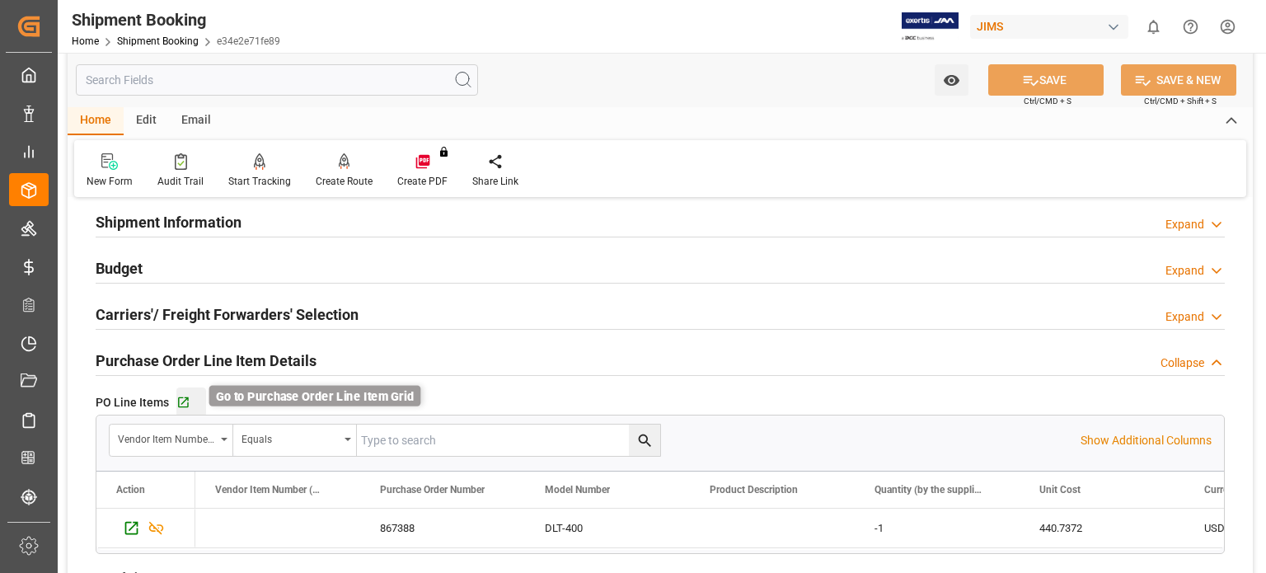
click at [181, 402] on icon "button" at bounding box center [183, 403] width 14 height 14
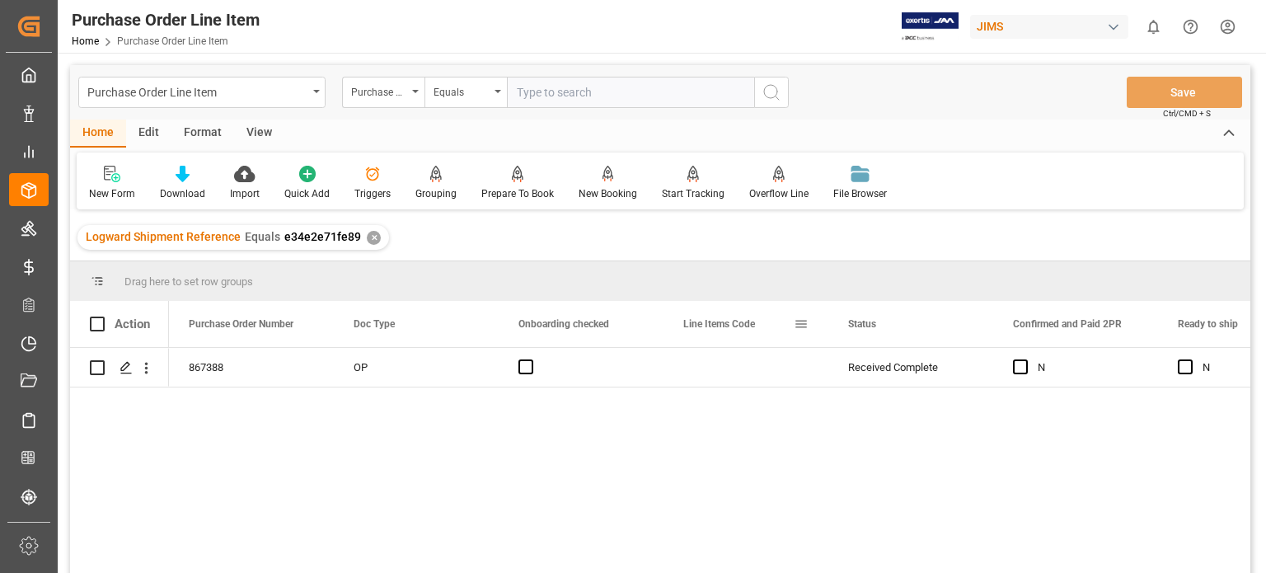
click at [801, 325] on span at bounding box center [801, 324] width 15 height 15
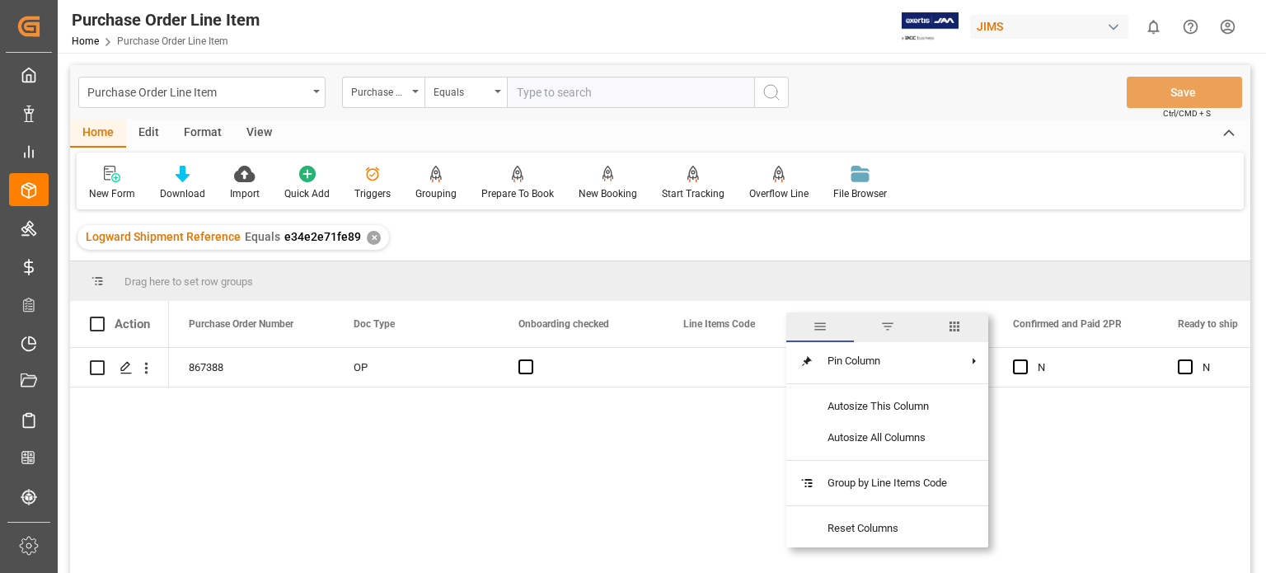
click at [959, 327] on span "columns" at bounding box center [954, 326] width 15 height 15
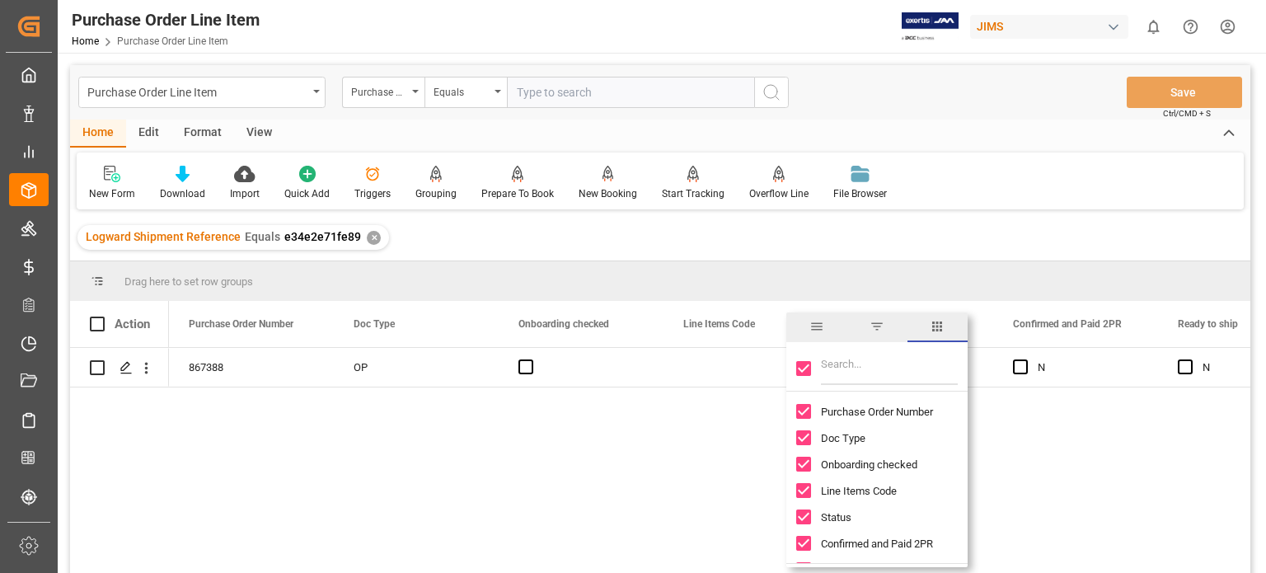
click at [808, 369] on input "Toggle Select All Columns" at bounding box center [804, 368] width 15 height 15
checkbox input "false"
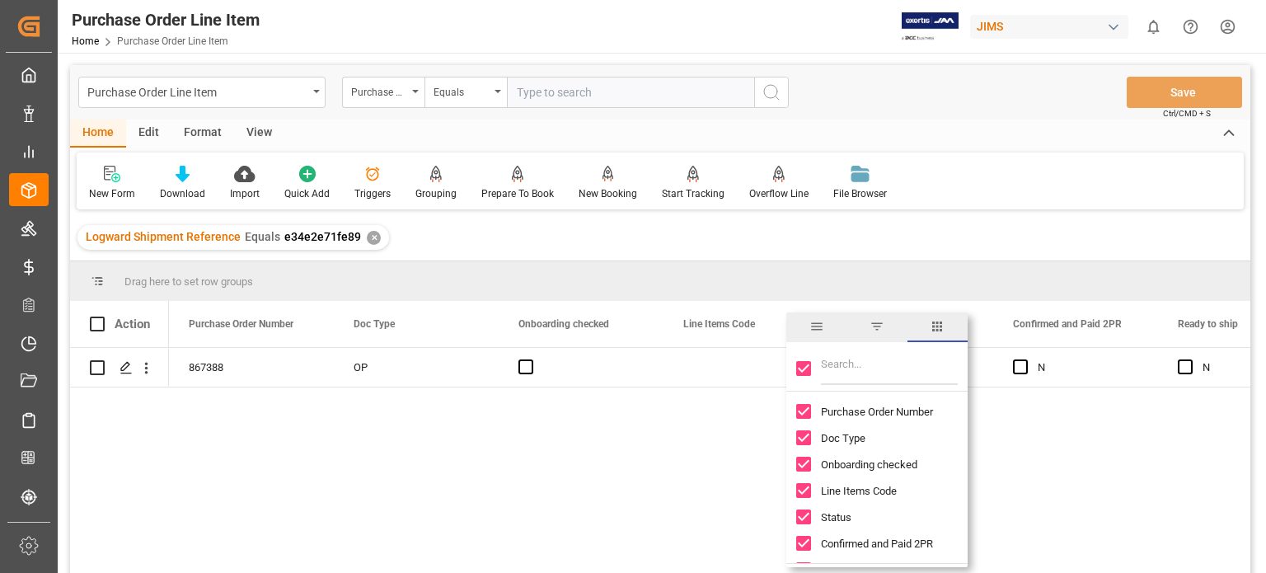
checkbox input "false"
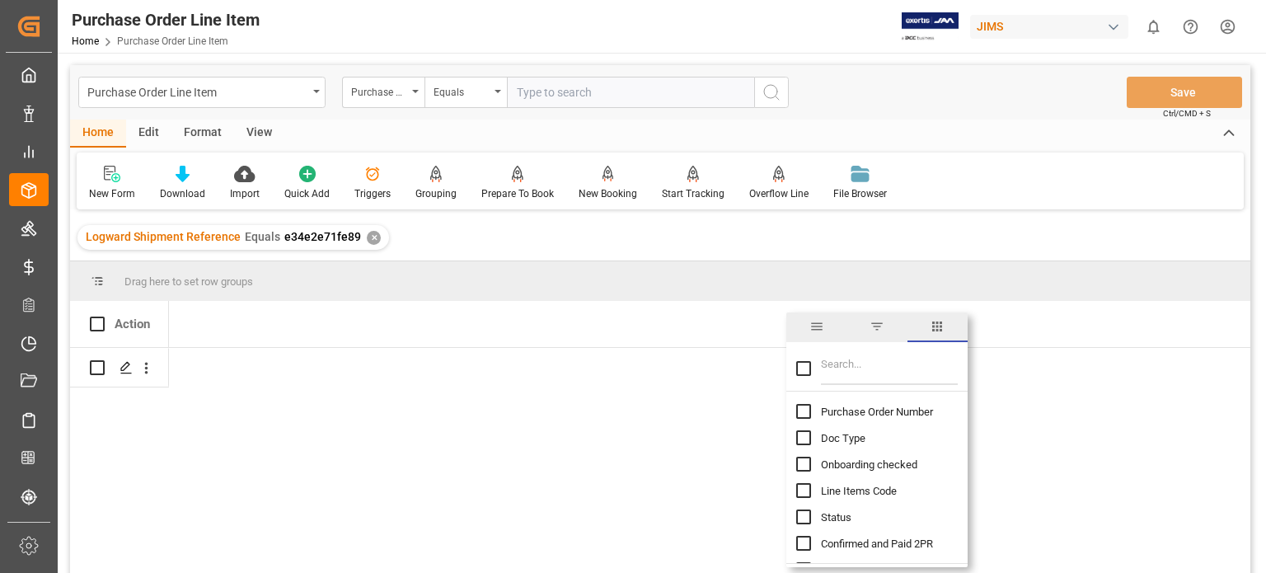
click at [846, 371] on input "Filter Columns Input" at bounding box center [889, 368] width 137 height 33
type input "incoterm"
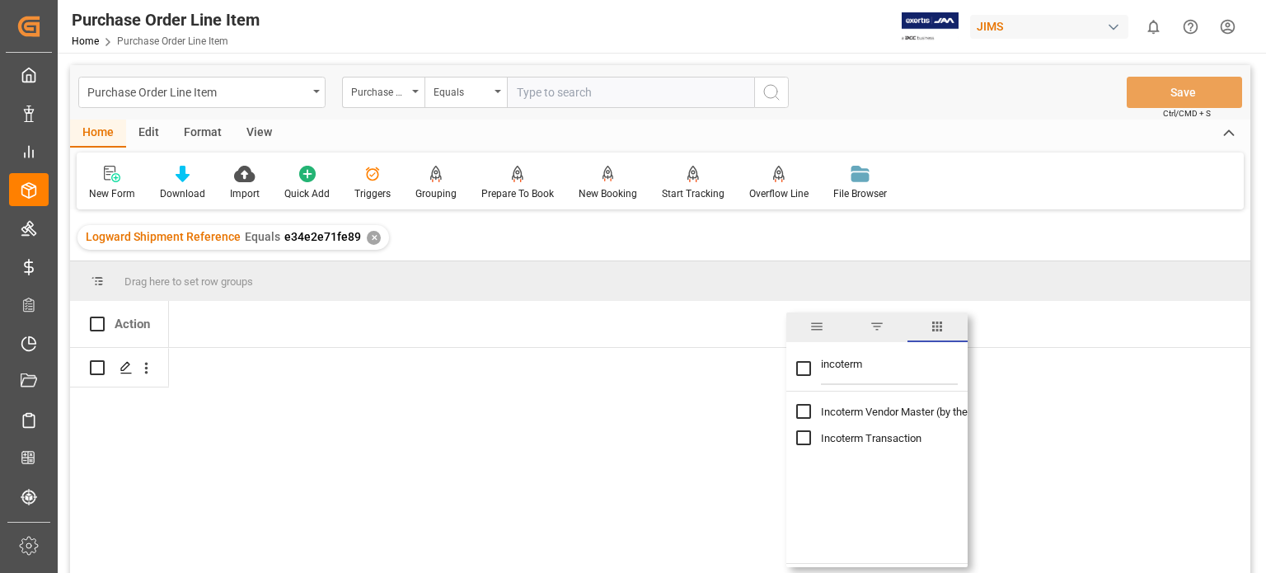
click at [807, 372] on input "Toggle Select All Columns" at bounding box center [804, 368] width 15 height 15
checkbox input "true"
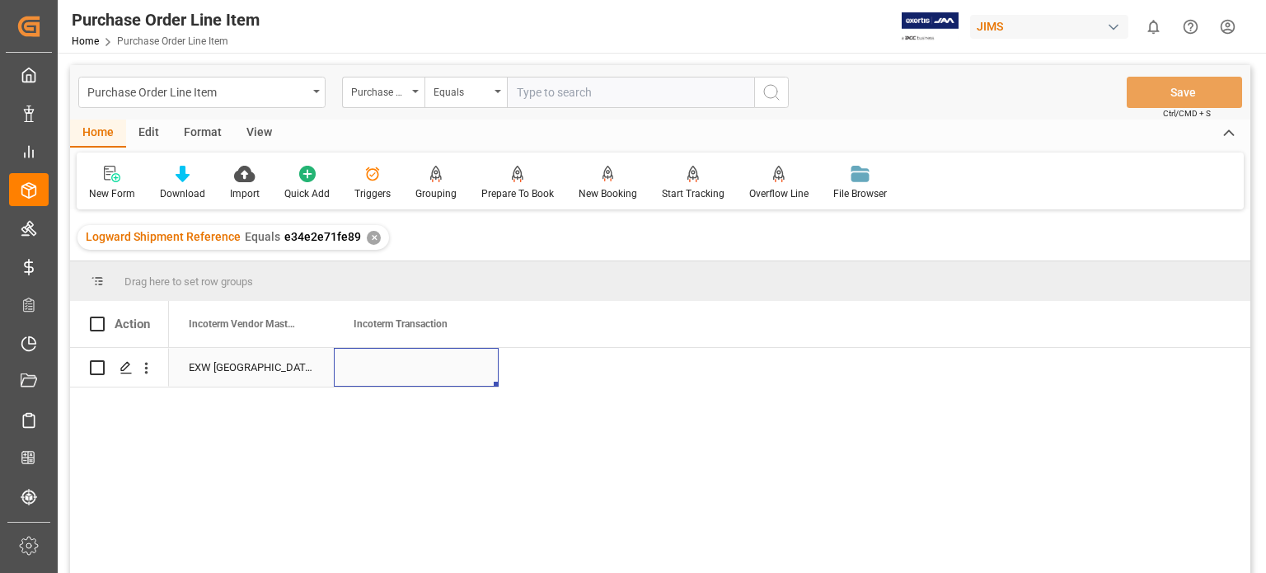
click at [364, 363] on div "Press SPACE to select this row." at bounding box center [416, 367] width 165 height 39
click at [390, 371] on div "Press SPACE to select this row." at bounding box center [416, 367] width 165 height 39
click at [425, 373] on input "Press SPACE to select this row." at bounding box center [416, 376] width 139 height 31
type input "d"
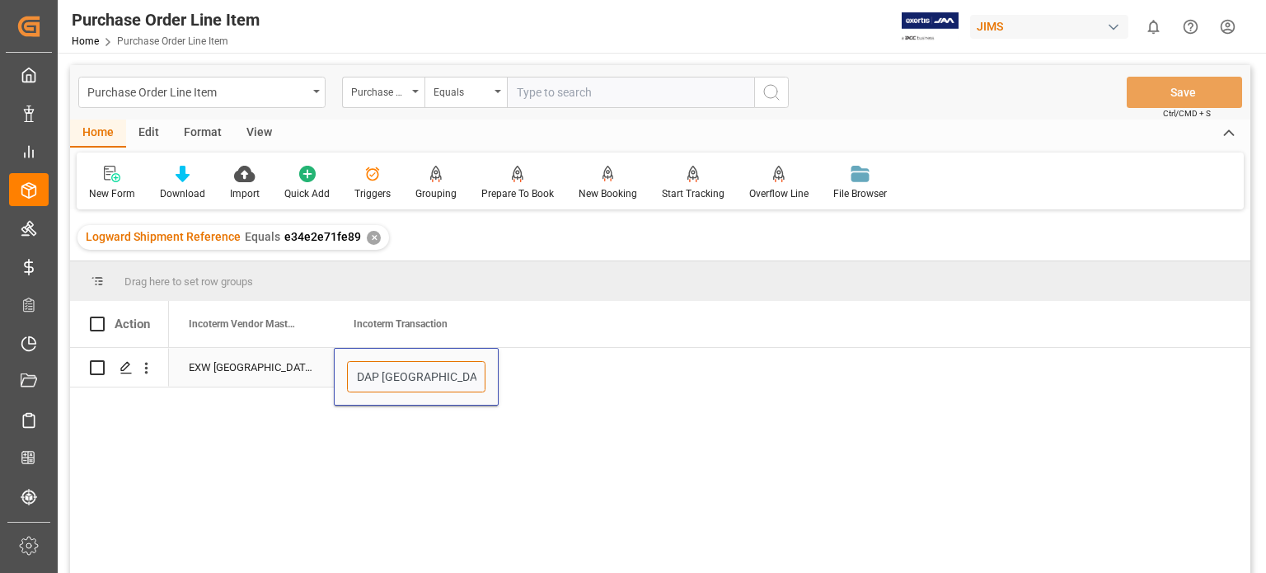
scroll to position [0, 3]
type input "DAP [GEOGRAPHIC_DATA],[GEOGRAPHIC_DATA] [GEOGRAPHIC_DATA]"
click at [285, 369] on div "EXW [GEOGRAPHIC_DATA], [GEOGRAPHIC_DATA]" at bounding box center [251, 367] width 165 height 39
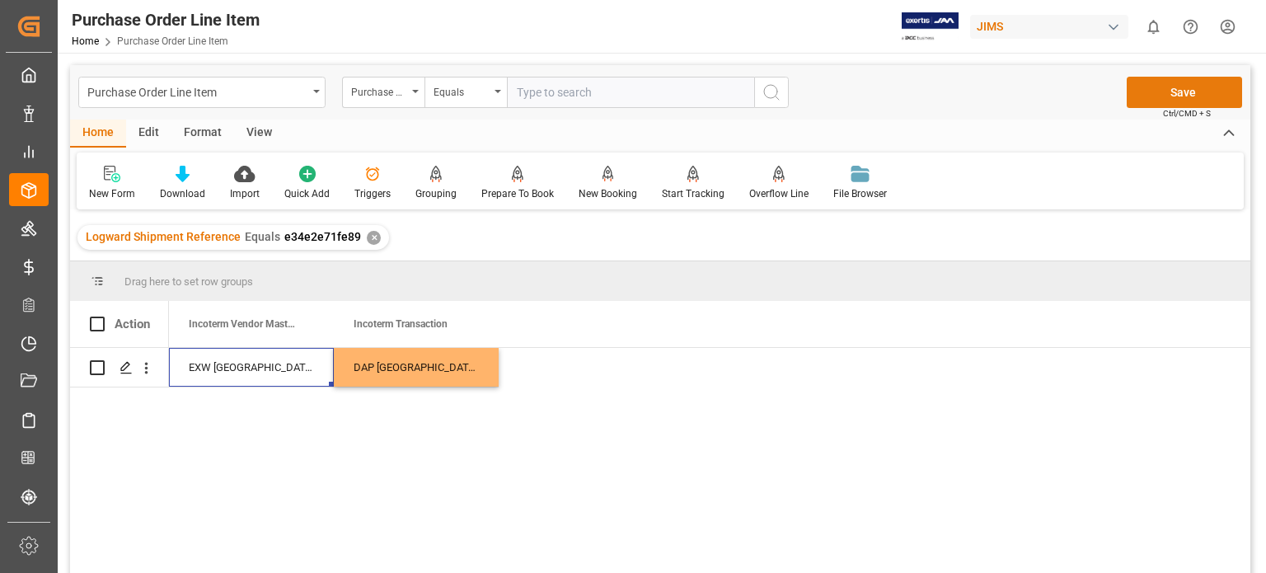
click at [1177, 87] on button "Save" at bounding box center [1184, 92] width 115 height 31
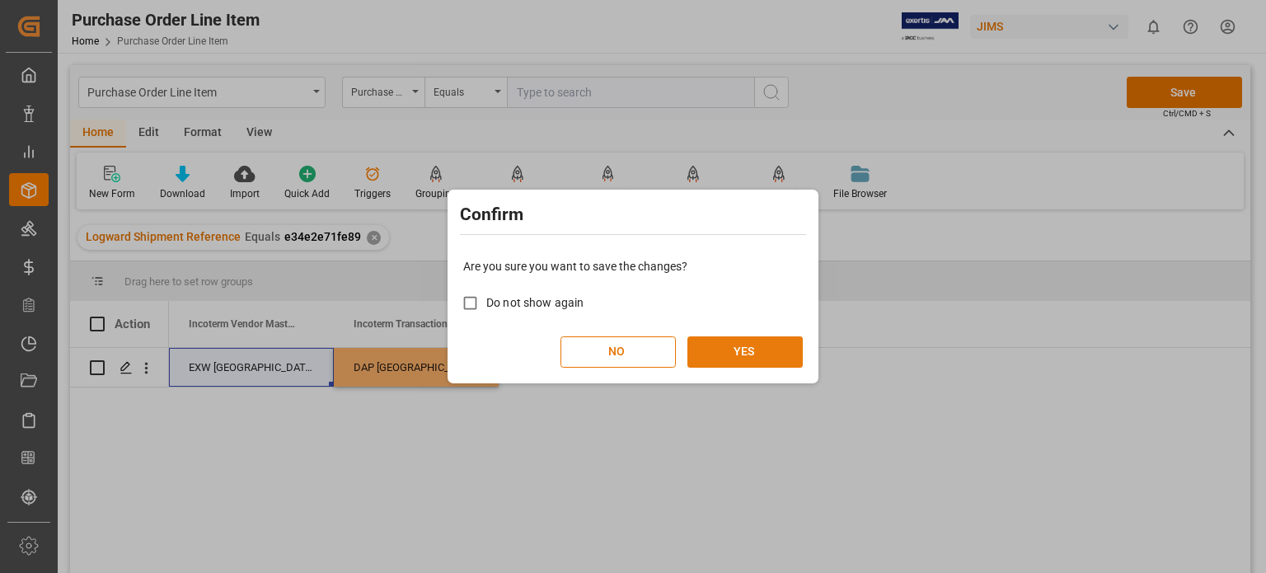
click at [733, 345] on button "YES" at bounding box center [745, 351] width 115 height 31
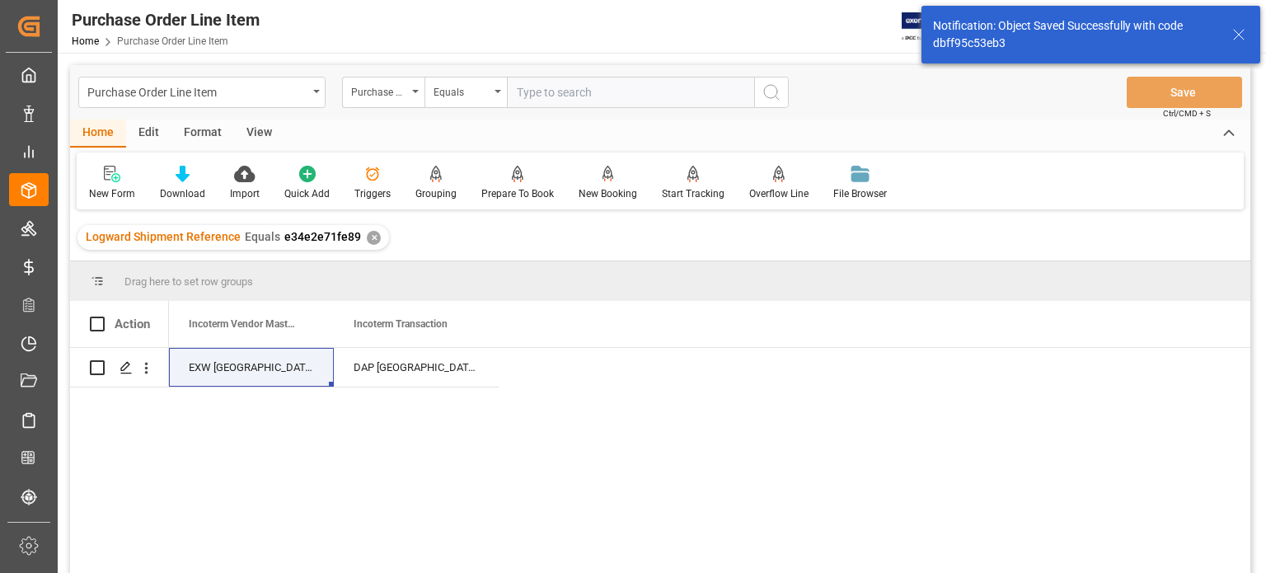
click at [739, 332] on div "Incoterm Vendor Master (by the supplier) Incoterm Transaction" at bounding box center [710, 324] width 1082 height 46
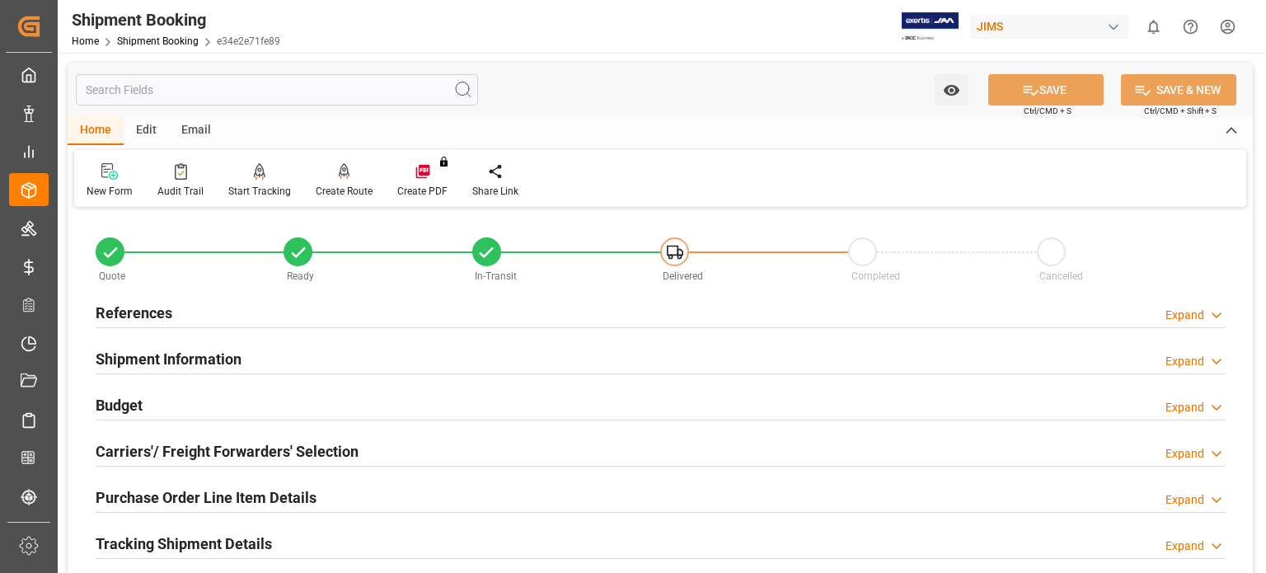
click at [303, 444] on h2 "Carriers'/ Freight Forwarders' Selection" at bounding box center [227, 451] width 263 height 22
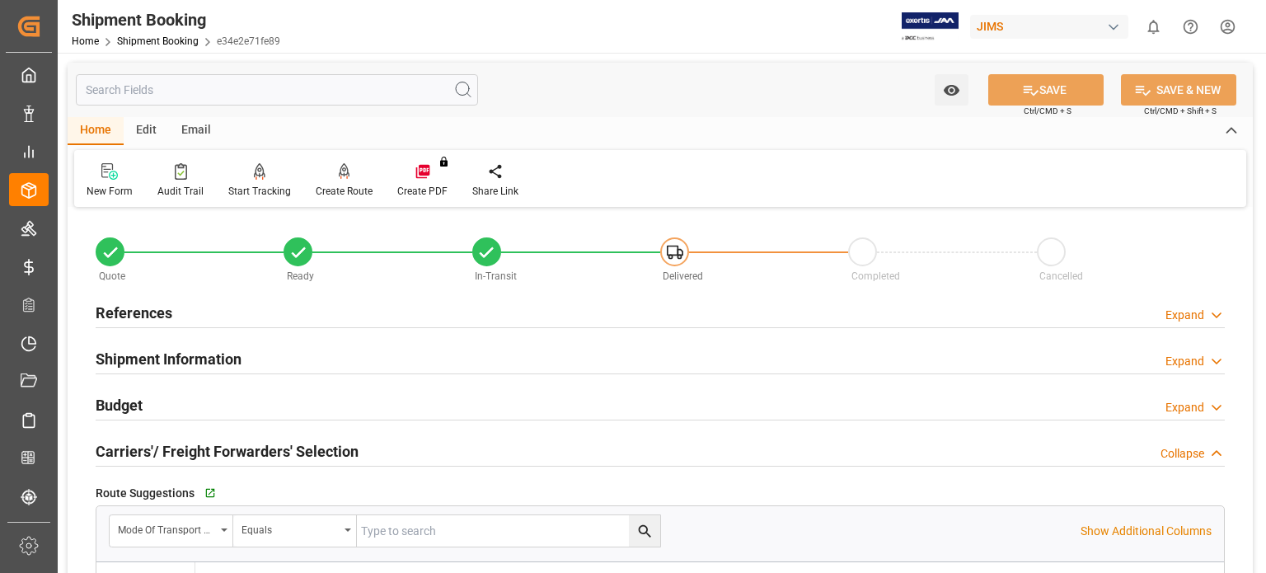
click at [277, 444] on h2 "Carriers'/ Freight Forwarders' Selection" at bounding box center [227, 451] width 263 height 22
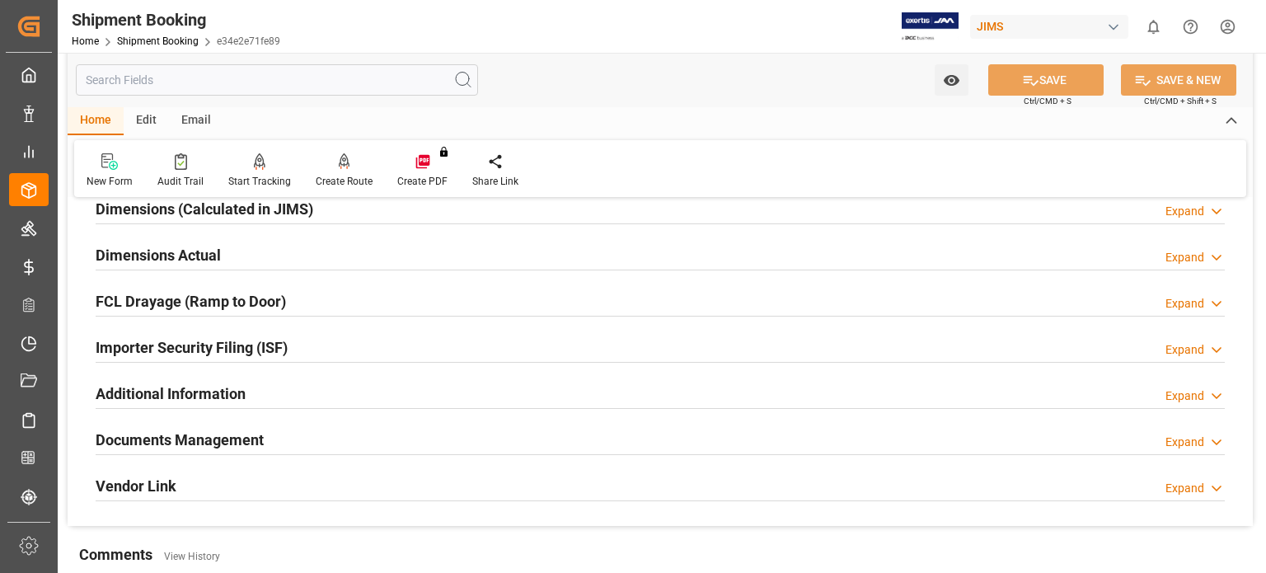
scroll to position [412, 0]
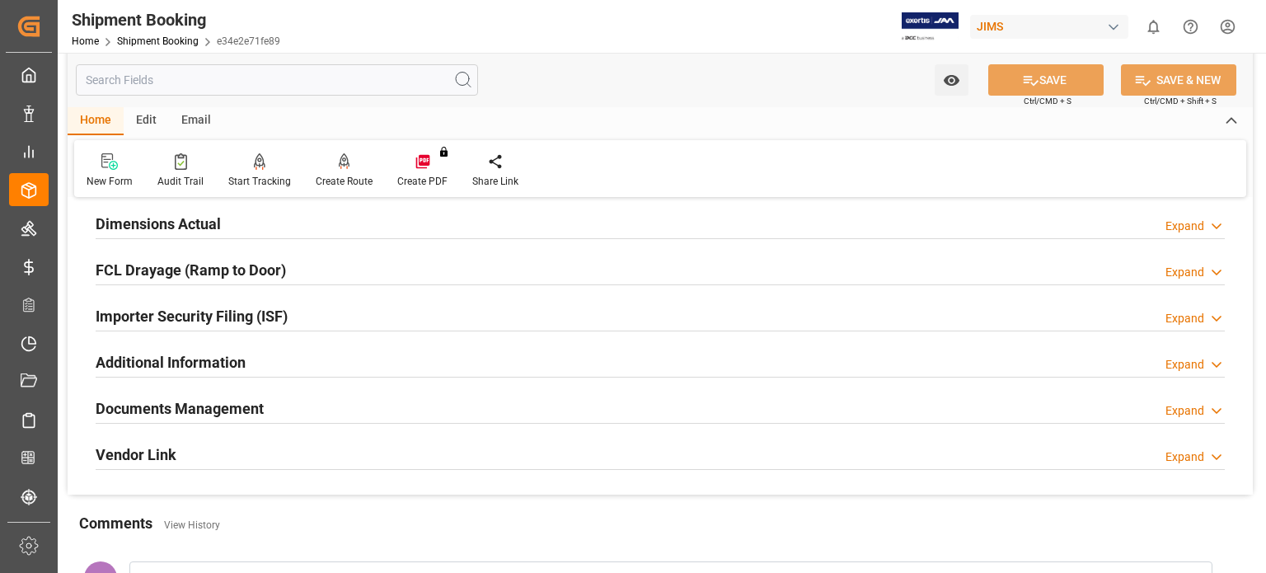
click at [237, 410] on h2 "Documents Management" at bounding box center [180, 408] width 168 height 22
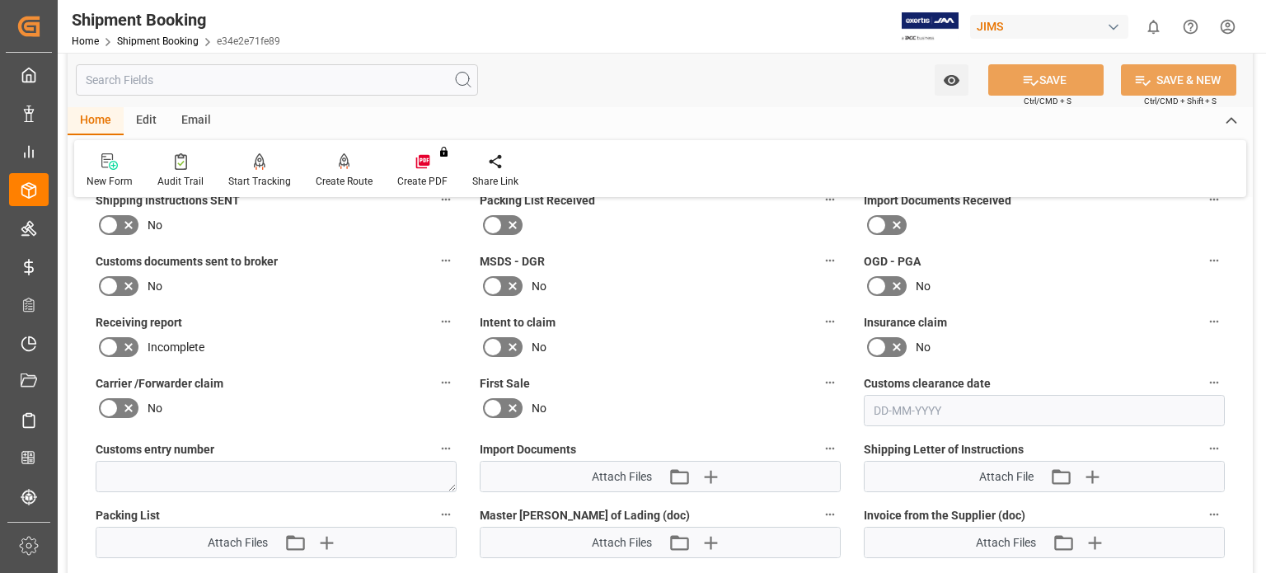
scroll to position [687, 0]
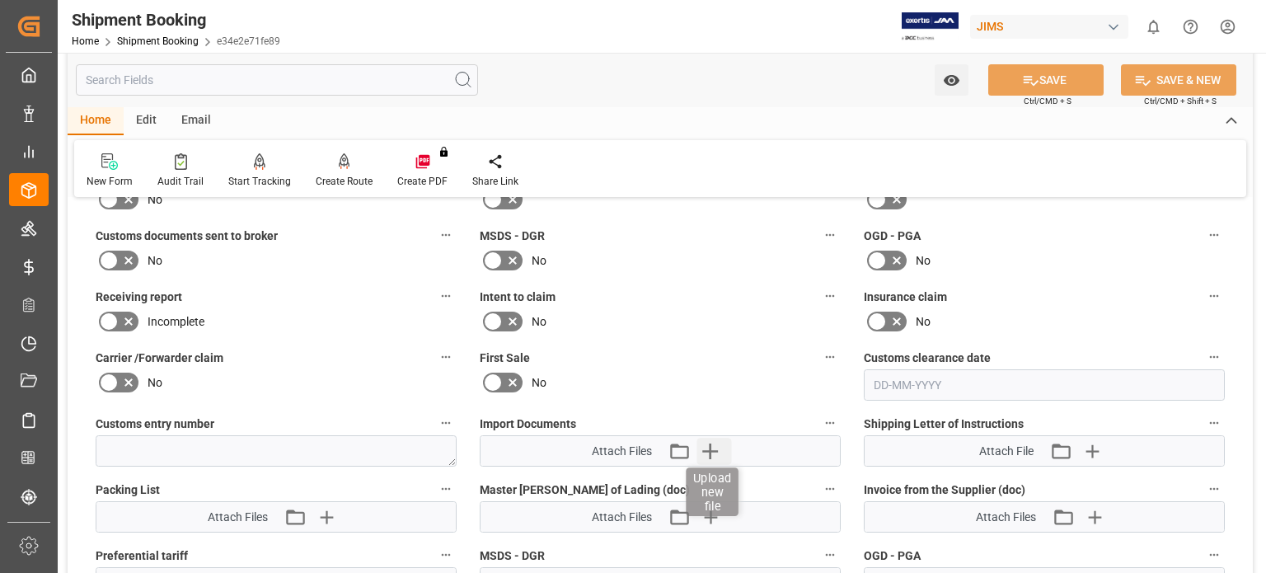
click at [706, 439] on icon "button" at bounding box center [711, 451] width 26 height 26
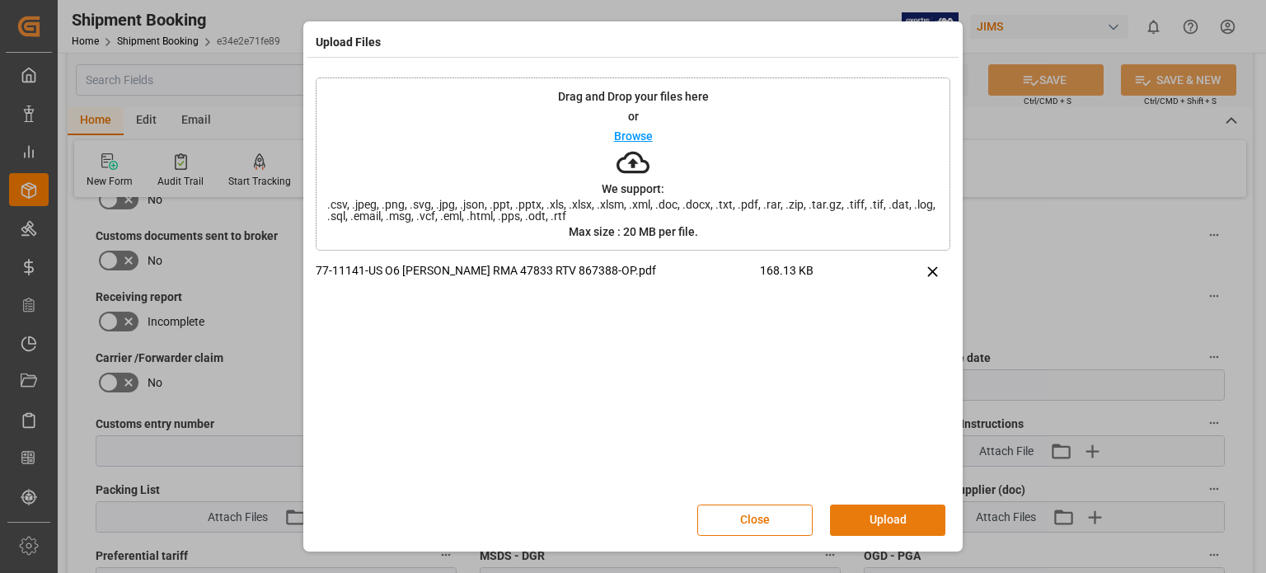
click at [865, 518] on button "Upload" at bounding box center [887, 520] width 115 height 31
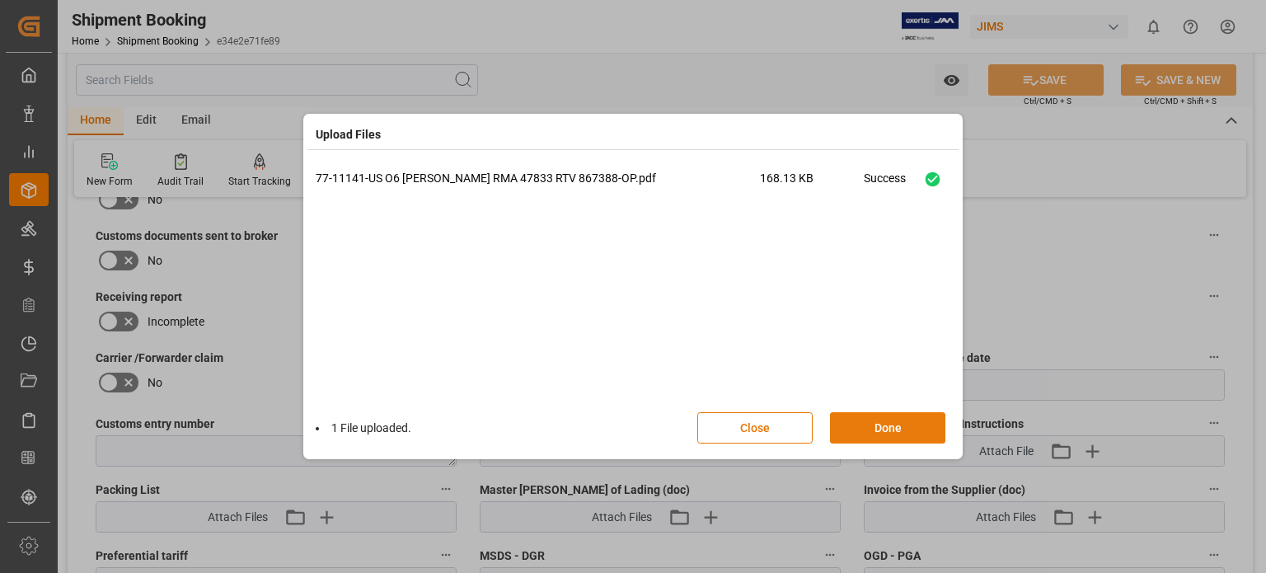
click at [861, 425] on button "Done" at bounding box center [887, 427] width 115 height 31
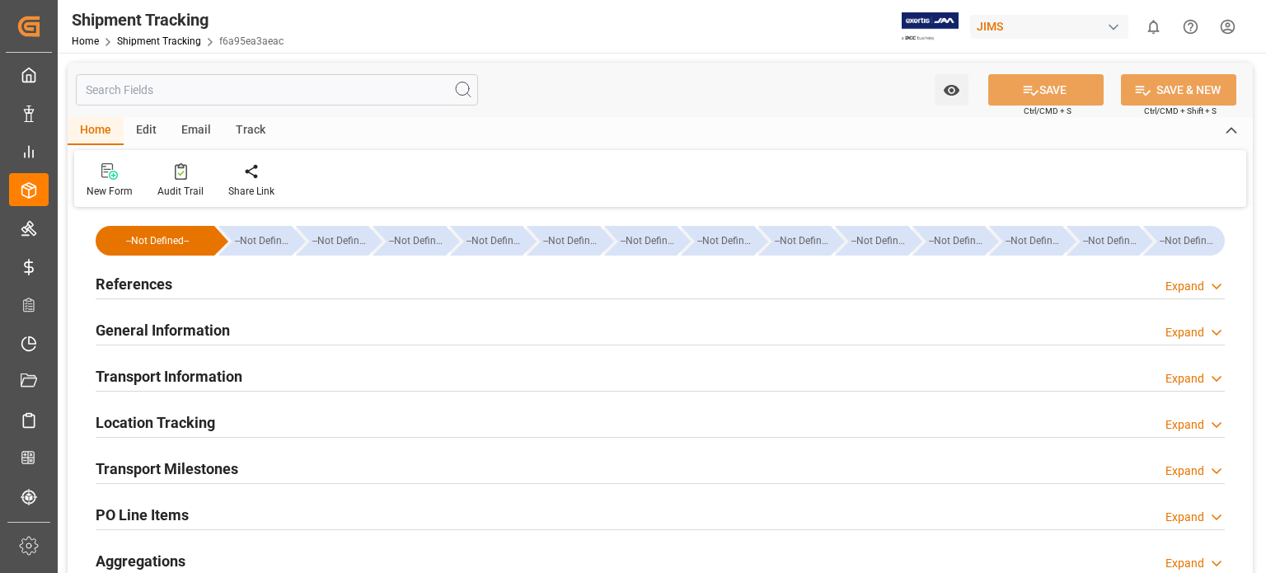
type input "-307.5"
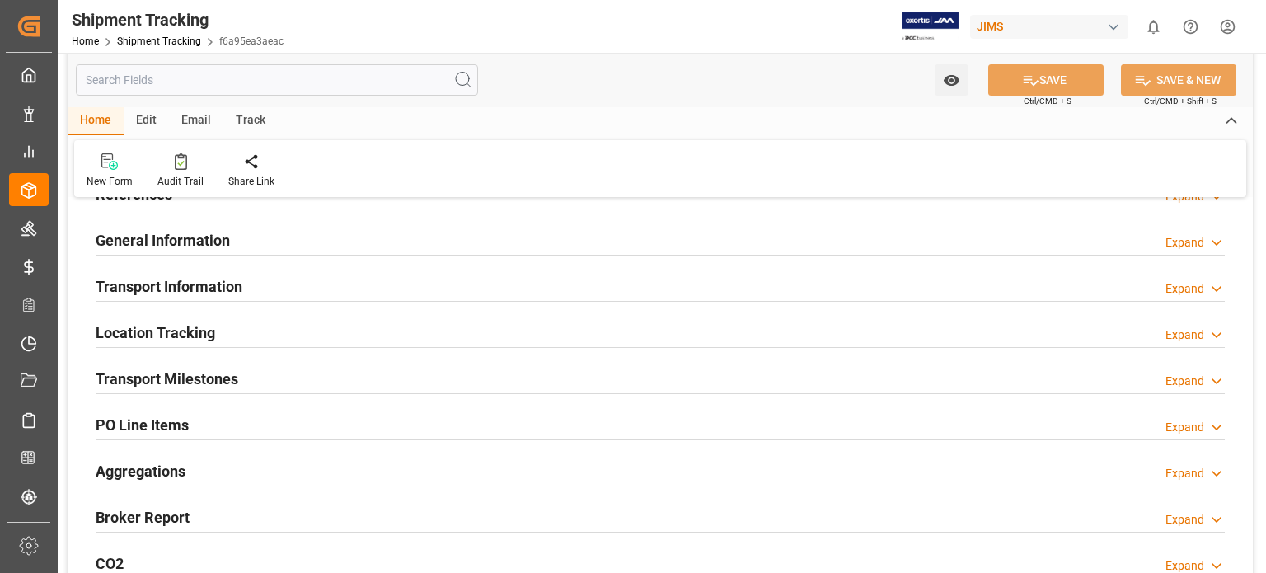
scroll to position [137, 0]
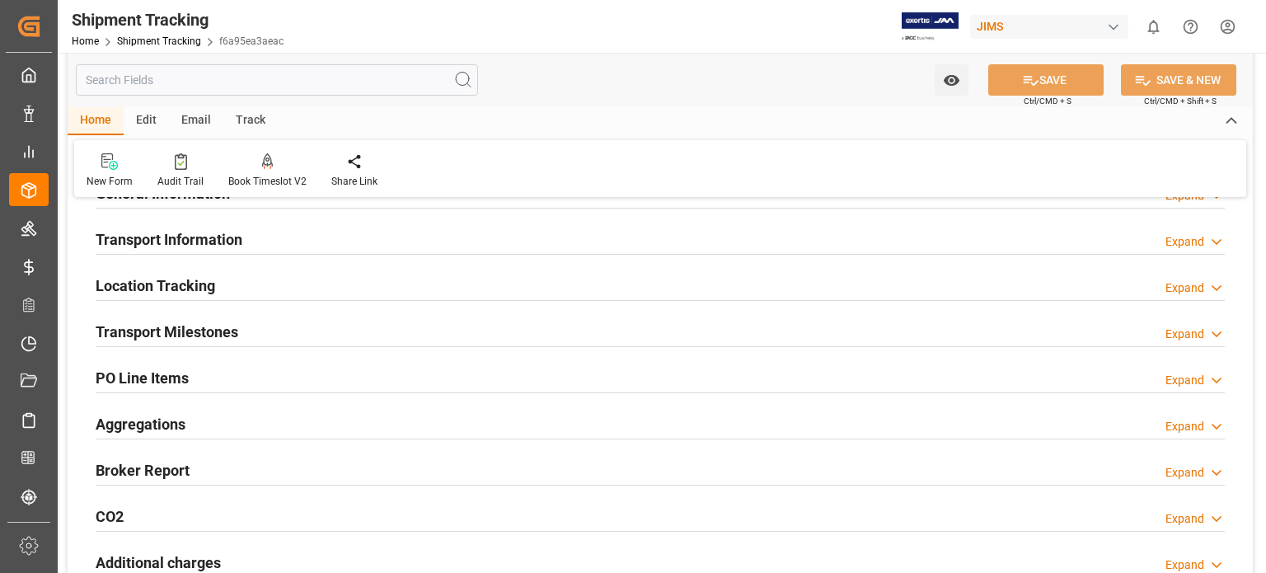
click at [155, 237] on h2 "Transport Information" at bounding box center [169, 239] width 147 height 22
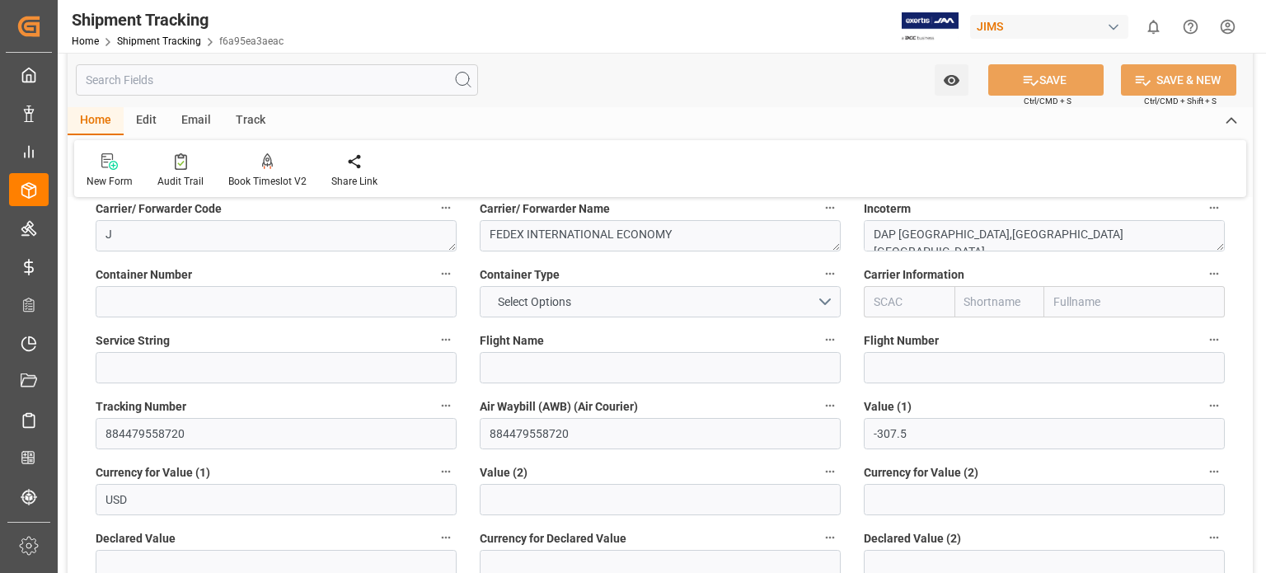
scroll to position [0, 0]
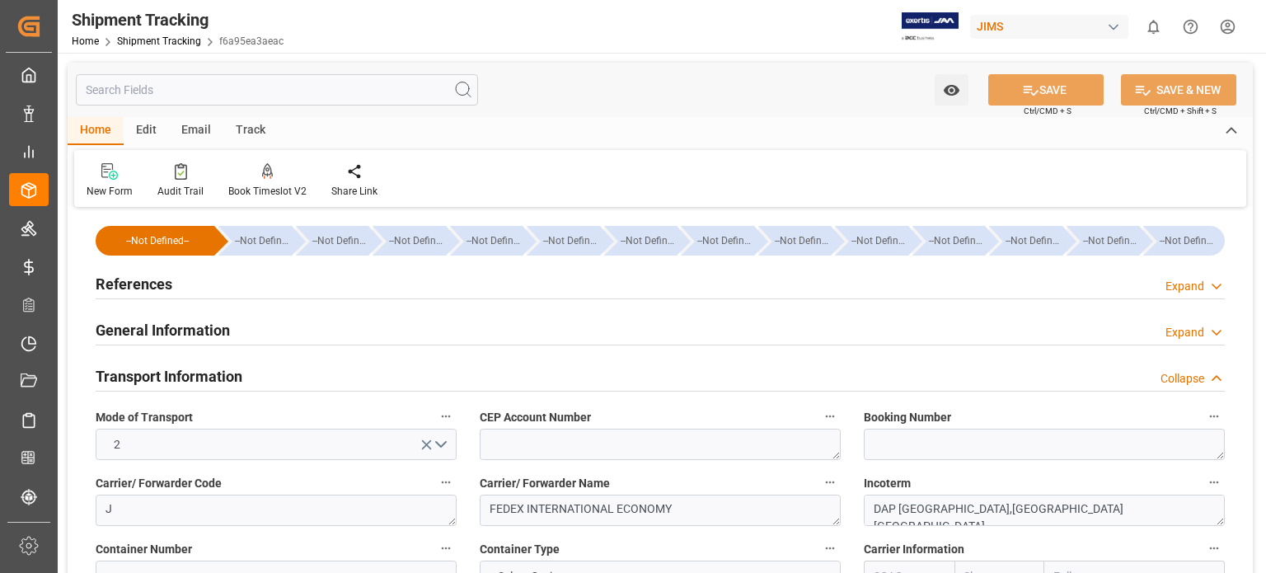
click at [144, 293] on h2 "References" at bounding box center [134, 284] width 77 height 22
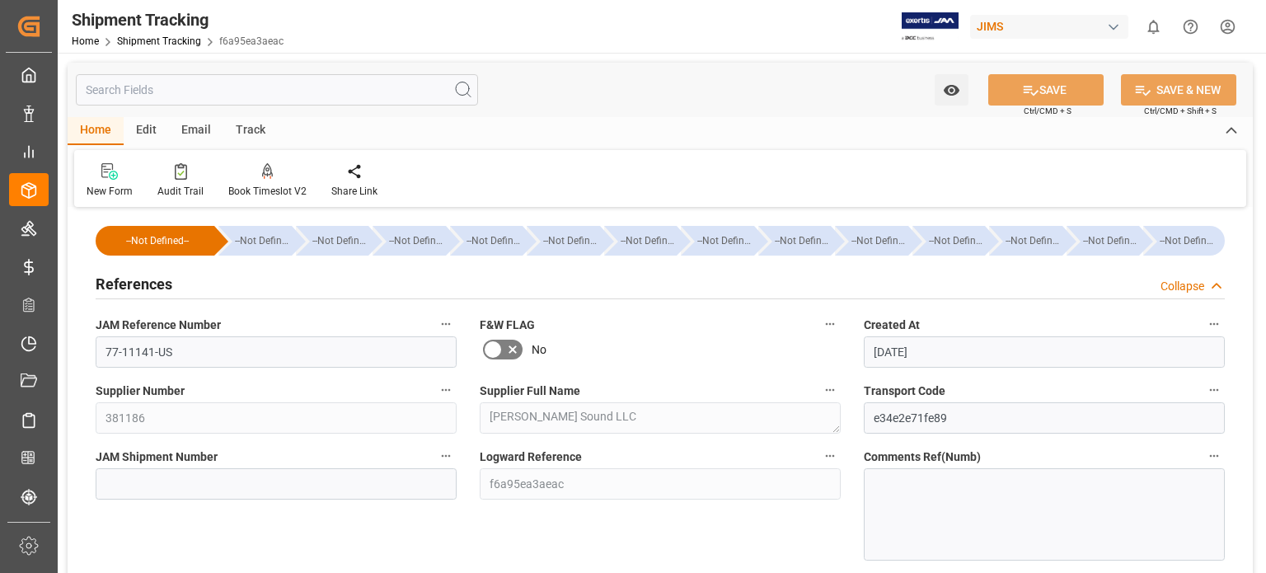
click at [145, 293] on h2 "References" at bounding box center [134, 284] width 77 height 22
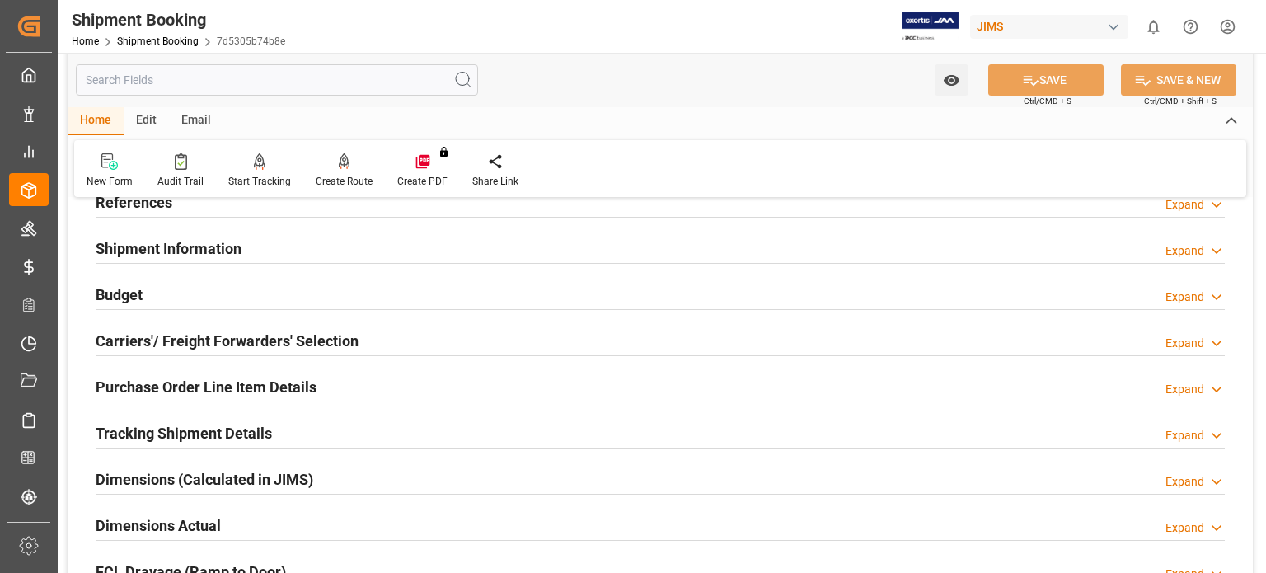
scroll to position [137, 0]
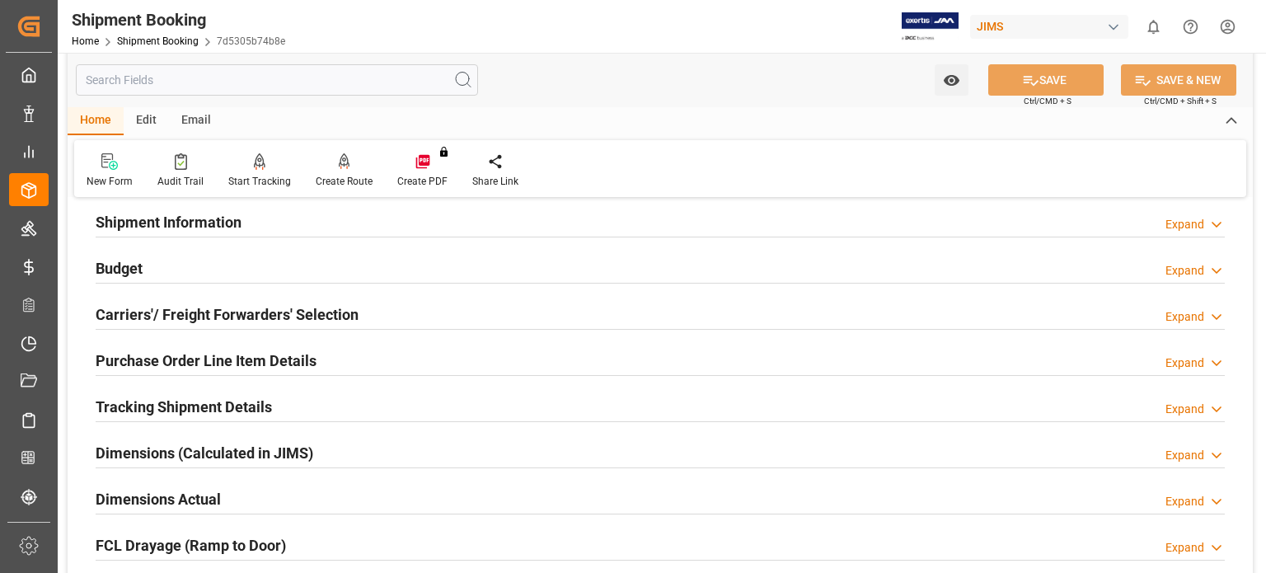
click at [176, 364] on h2 "Purchase Order Line Item Details" at bounding box center [206, 361] width 221 height 22
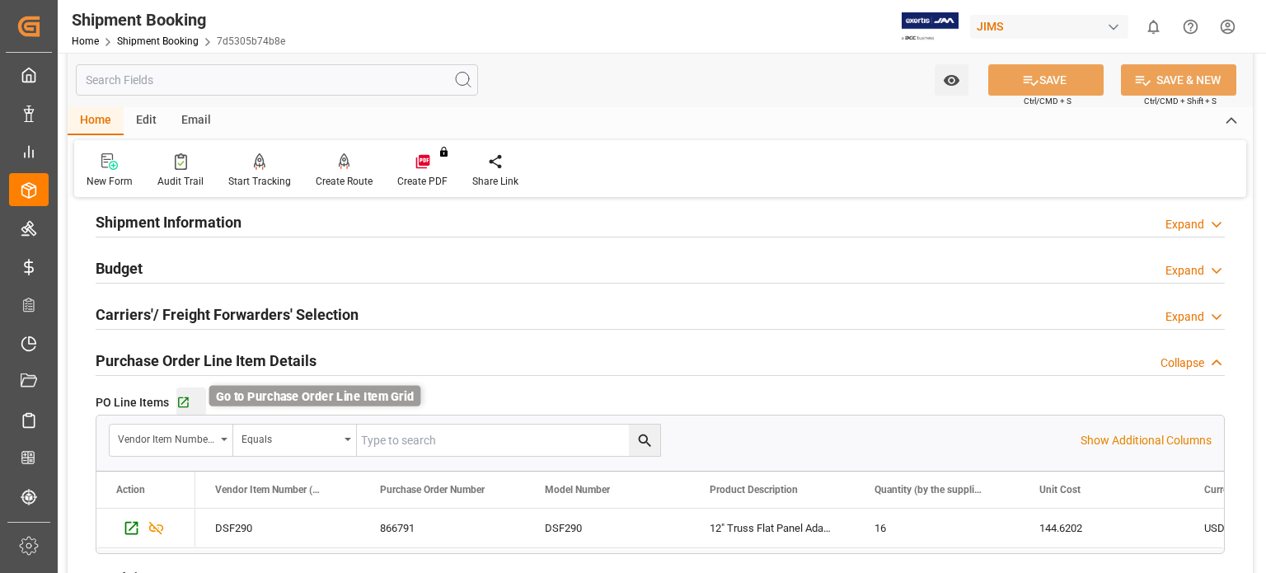
click at [184, 402] on icon "button" at bounding box center [183, 403] width 14 height 14
click at [130, 267] on h2 "Budget" at bounding box center [119, 268] width 47 height 22
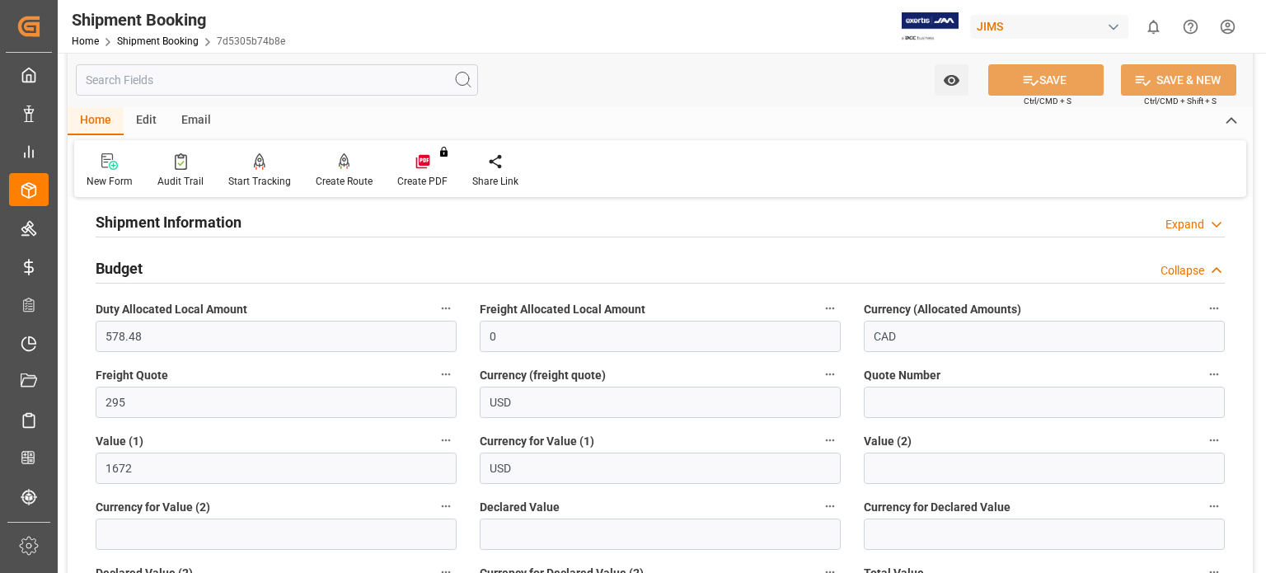
click at [130, 267] on h2 "Budget" at bounding box center [119, 268] width 47 height 22
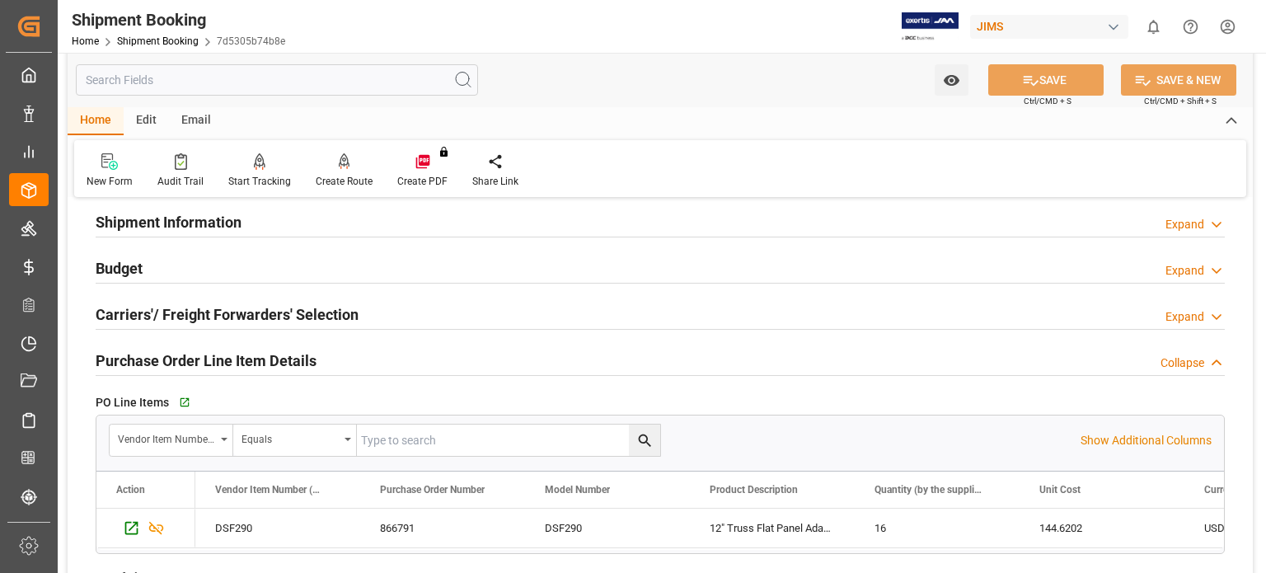
click at [226, 316] on h2 "Carriers'/ Freight Forwarders' Selection" at bounding box center [227, 314] width 263 height 22
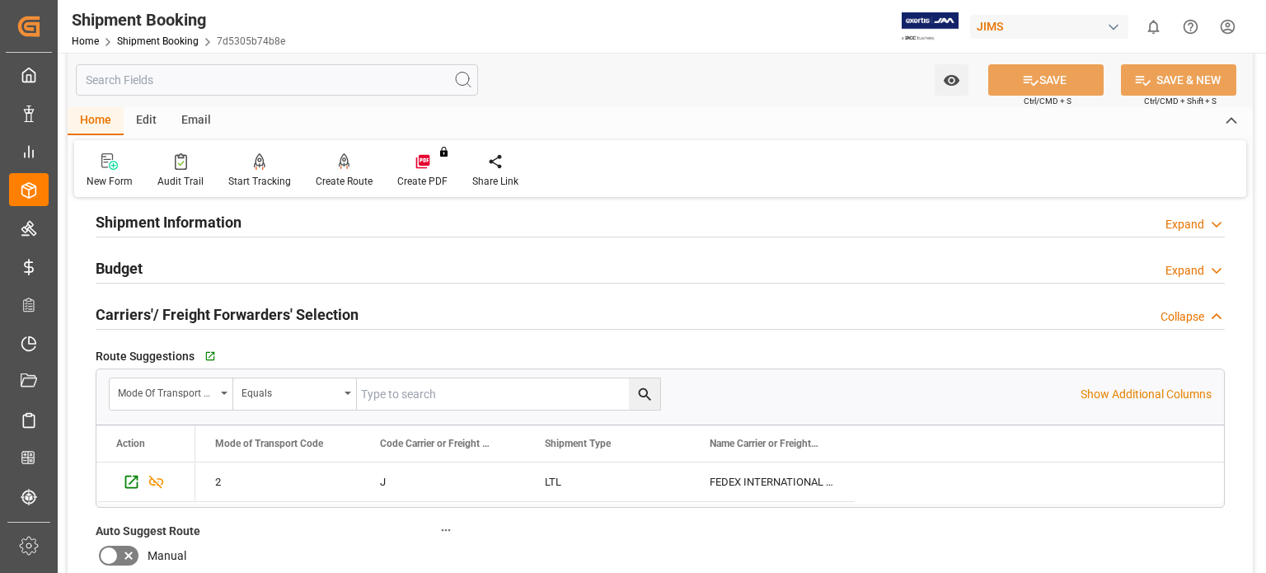
click at [228, 313] on h2 "Carriers'/ Freight Forwarders' Selection" at bounding box center [227, 314] width 263 height 22
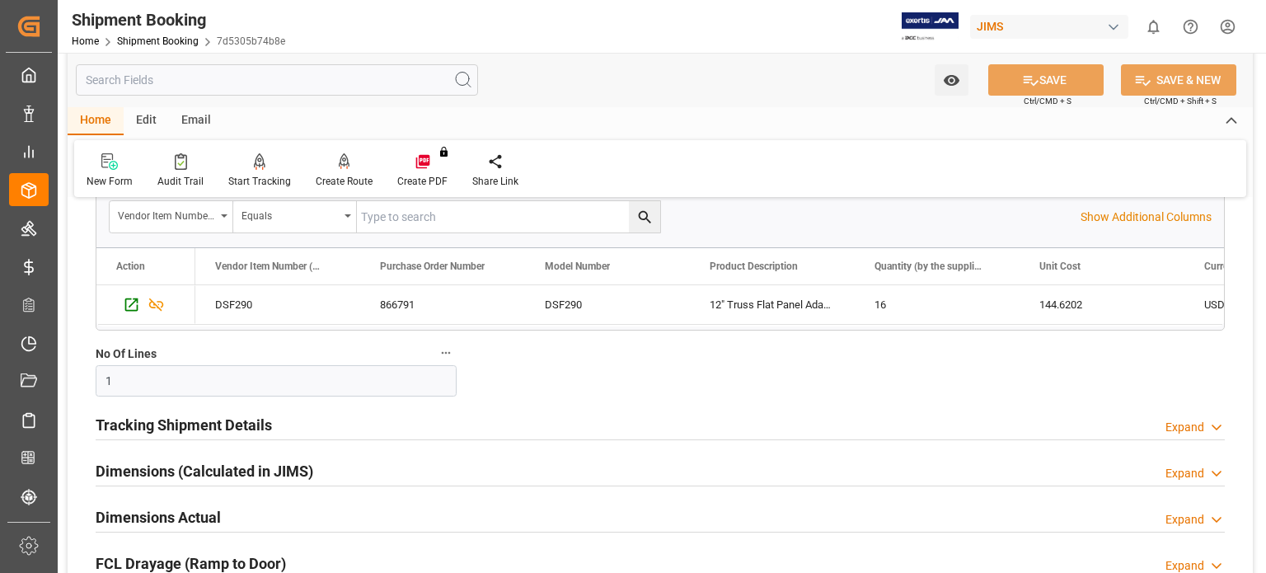
scroll to position [412, 0]
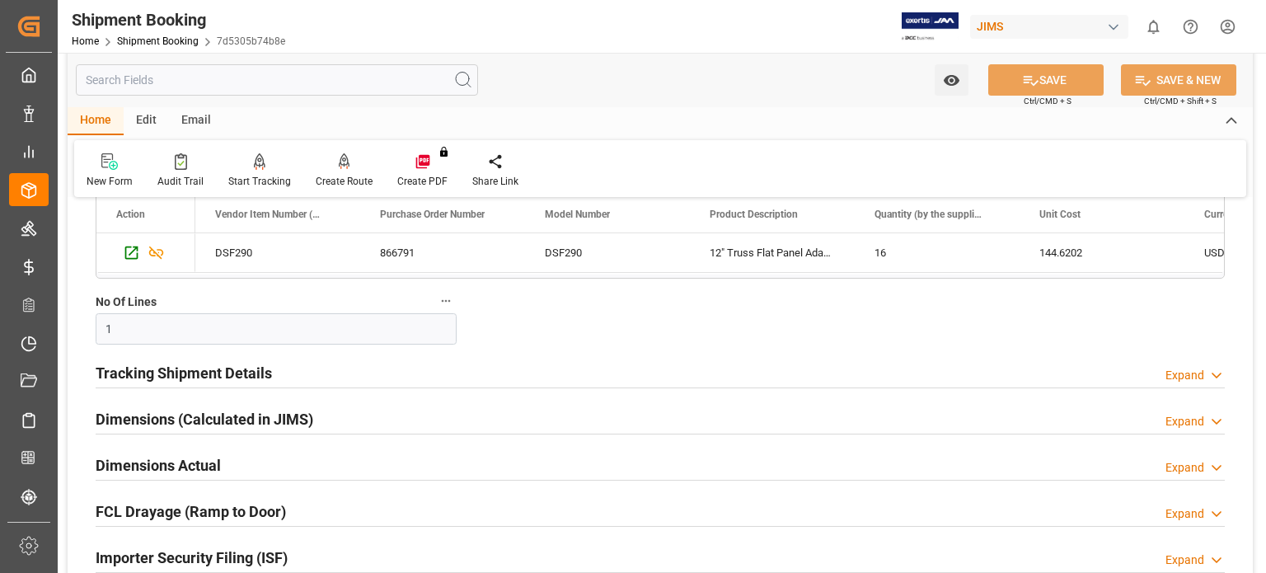
click at [233, 362] on h2 "Tracking Shipment Details" at bounding box center [184, 373] width 176 height 22
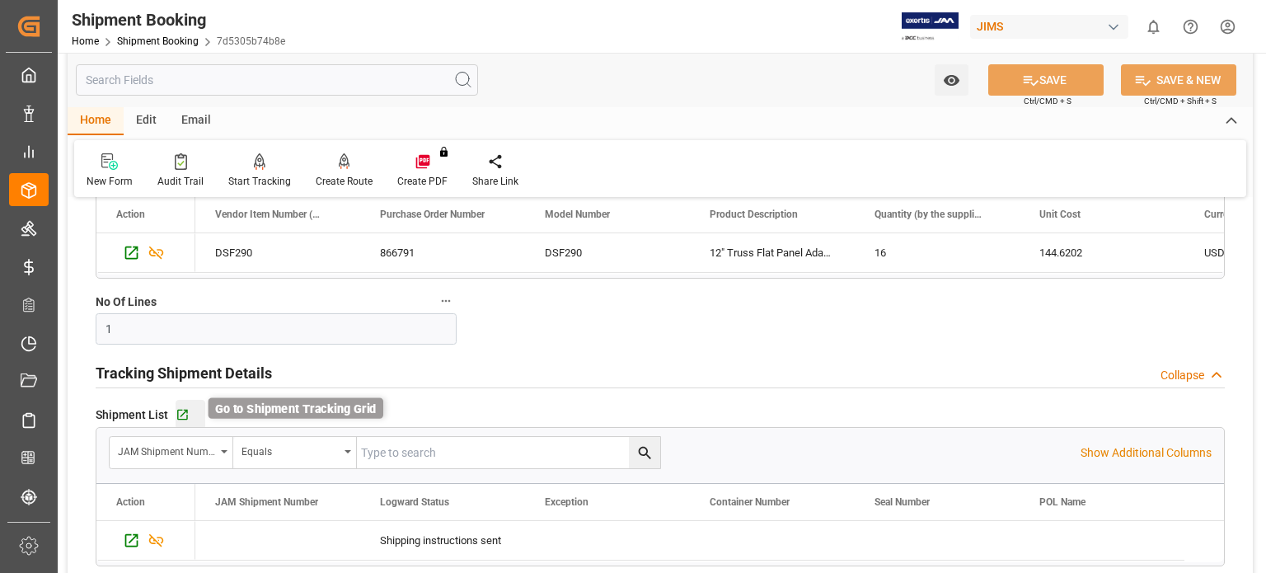
click at [181, 413] on icon "button" at bounding box center [183, 415] width 14 height 14
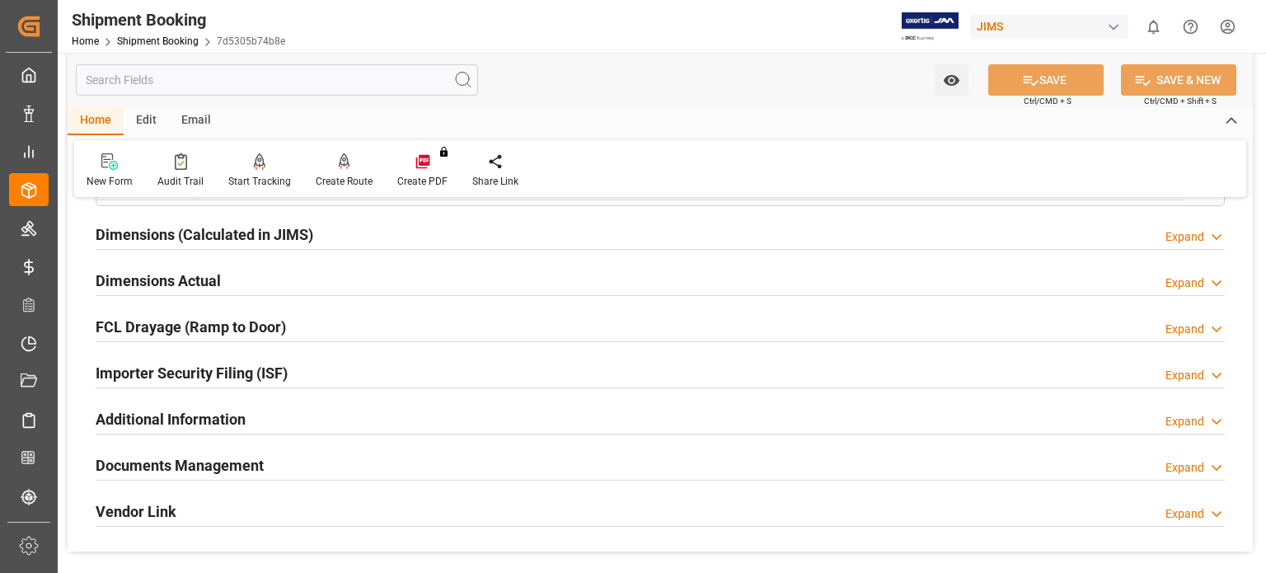
scroll to position [825, 0]
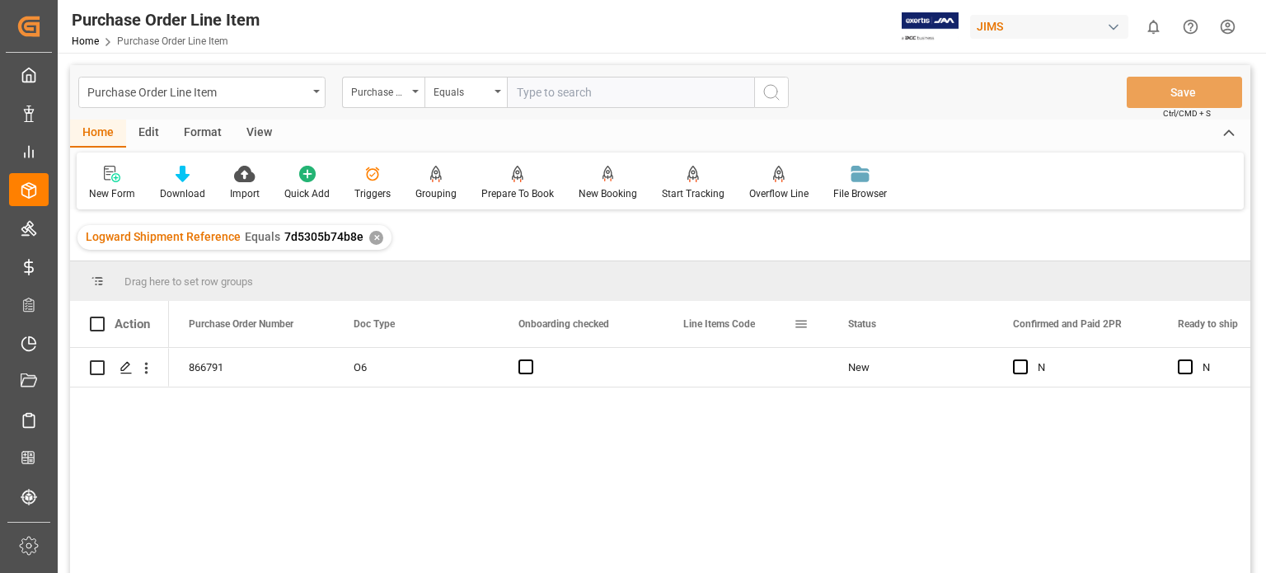
click at [801, 327] on span at bounding box center [801, 324] width 15 height 15
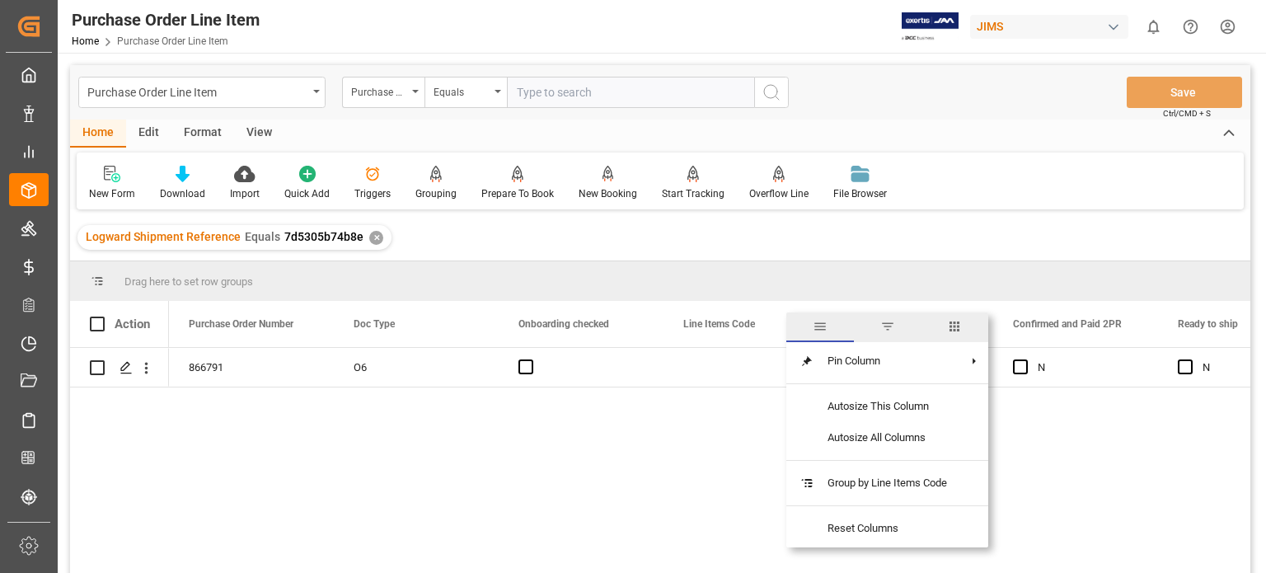
click at [953, 325] on span "columns" at bounding box center [954, 326] width 15 height 15
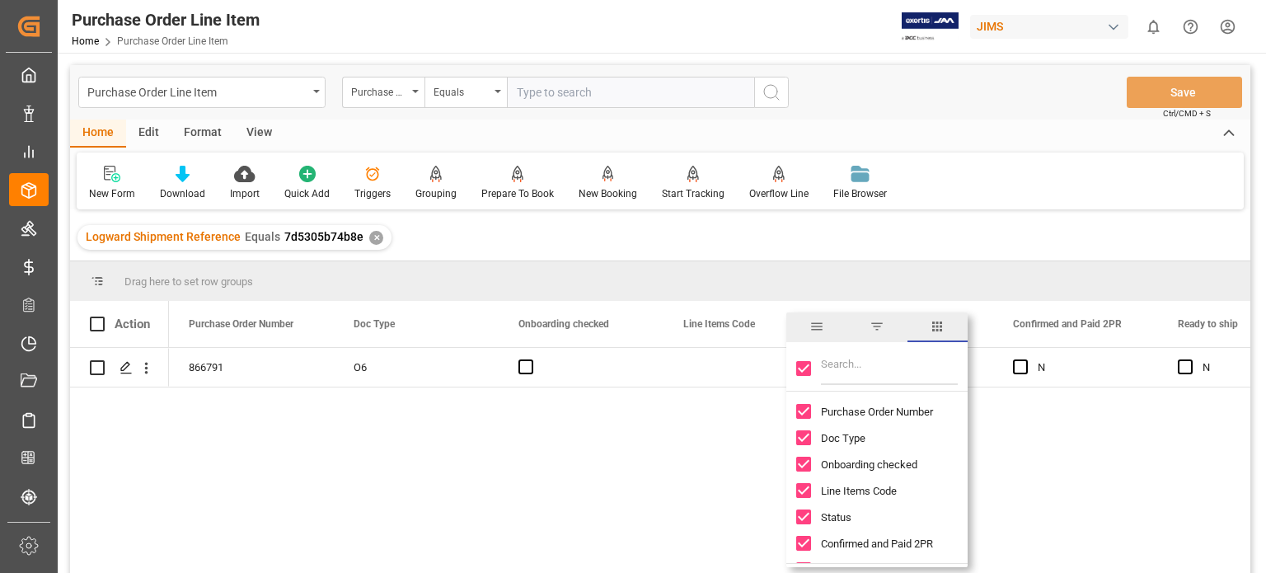
click at [852, 369] on input "Filter Columns Input" at bounding box center [889, 368] width 137 height 33
type input "incoterm"
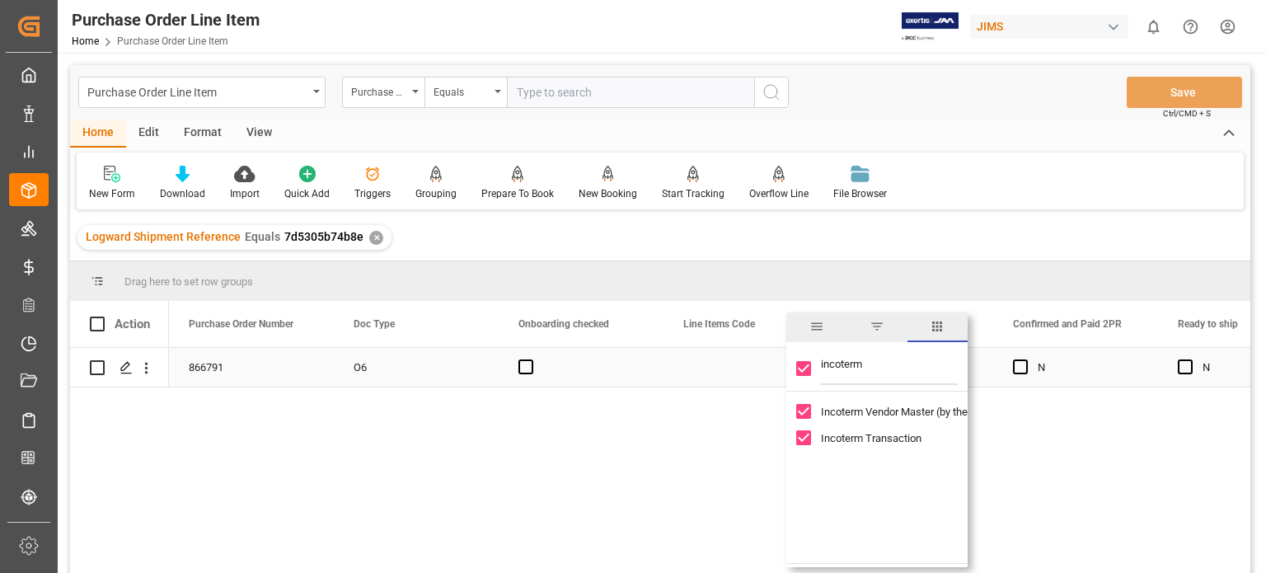
checkbox input "false"
click at [798, 369] on input "Toggle Select All Columns" at bounding box center [804, 368] width 15 height 15
checkbox input "true"
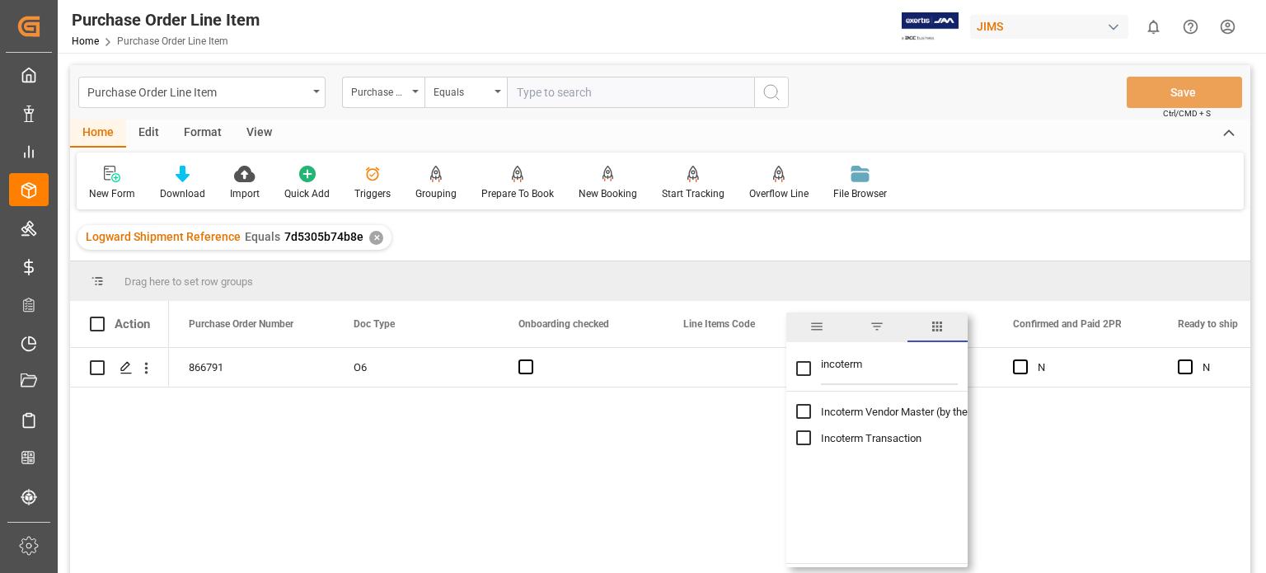
checkbox input "true"
click at [599, 419] on div "866791 O6 New N N N" at bounding box center [710, 466] width 1082 height 236
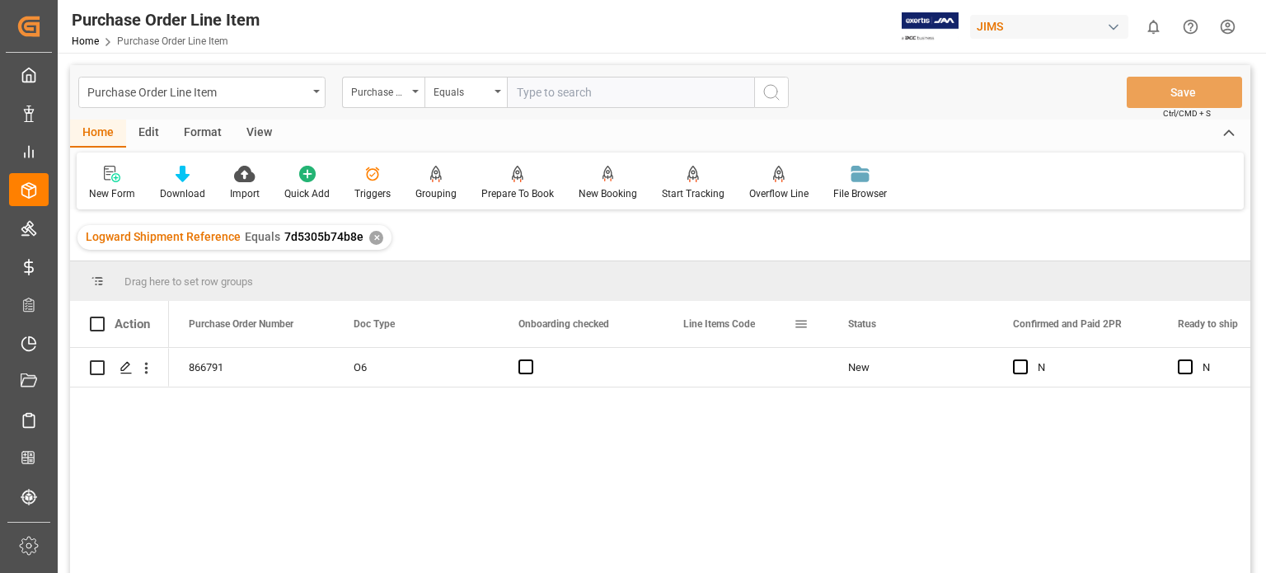
click at [797, 322] on span at bounding box center [801, 324] width 15 height 15
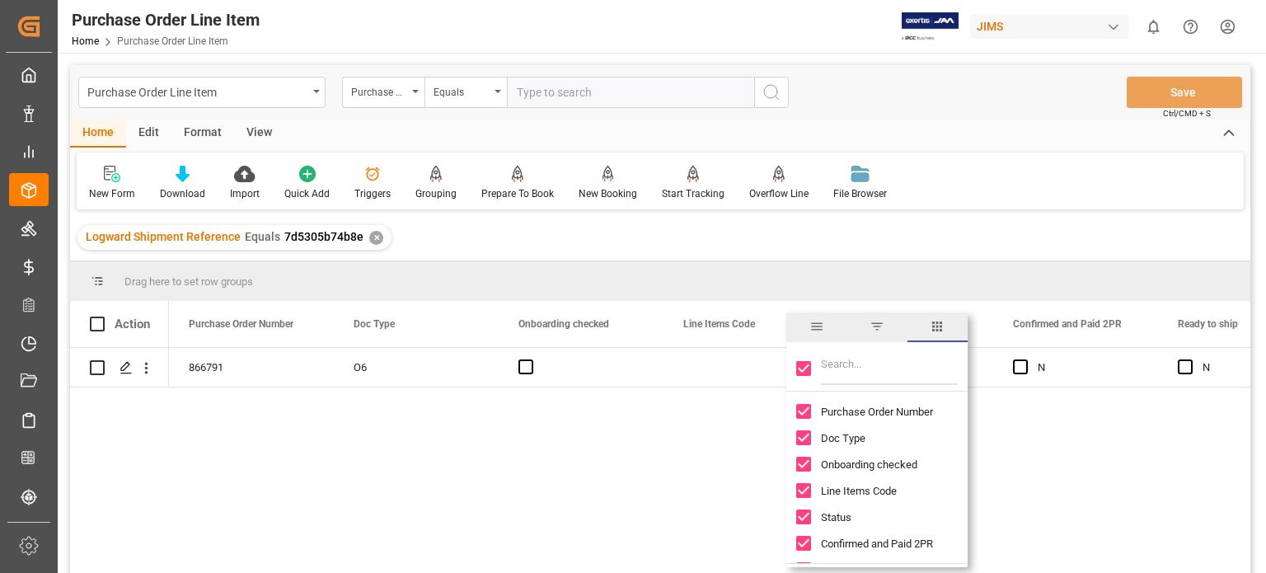
click at [806, 369] on input "Toggle Select All Columns" at bounding box center [804, 368] width 15 height 15
checkbox input "false"
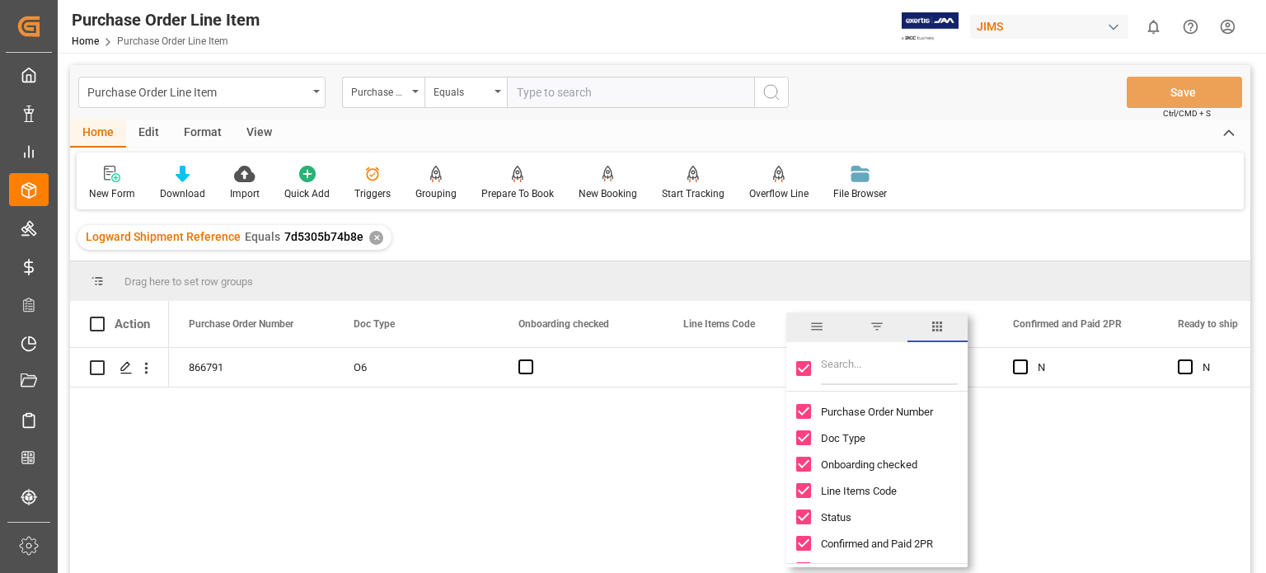
checkbox input "false"
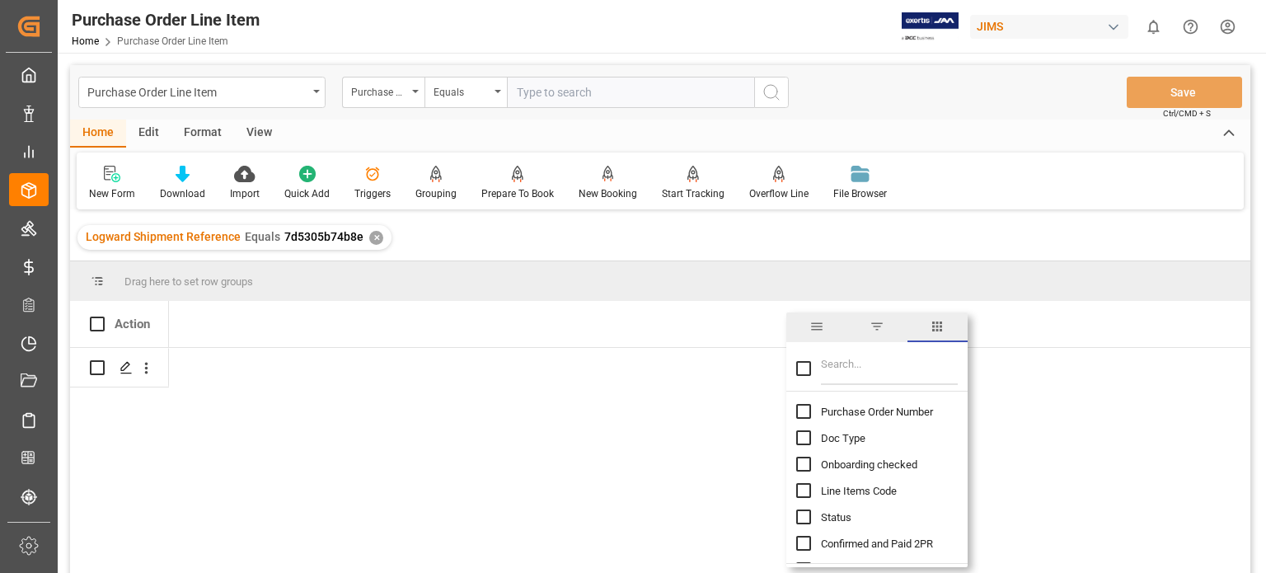
click at [847, 369] on input "Filter Columns Input" at bounding box center [889, 368] width 137 height 33
type input "incoterm"
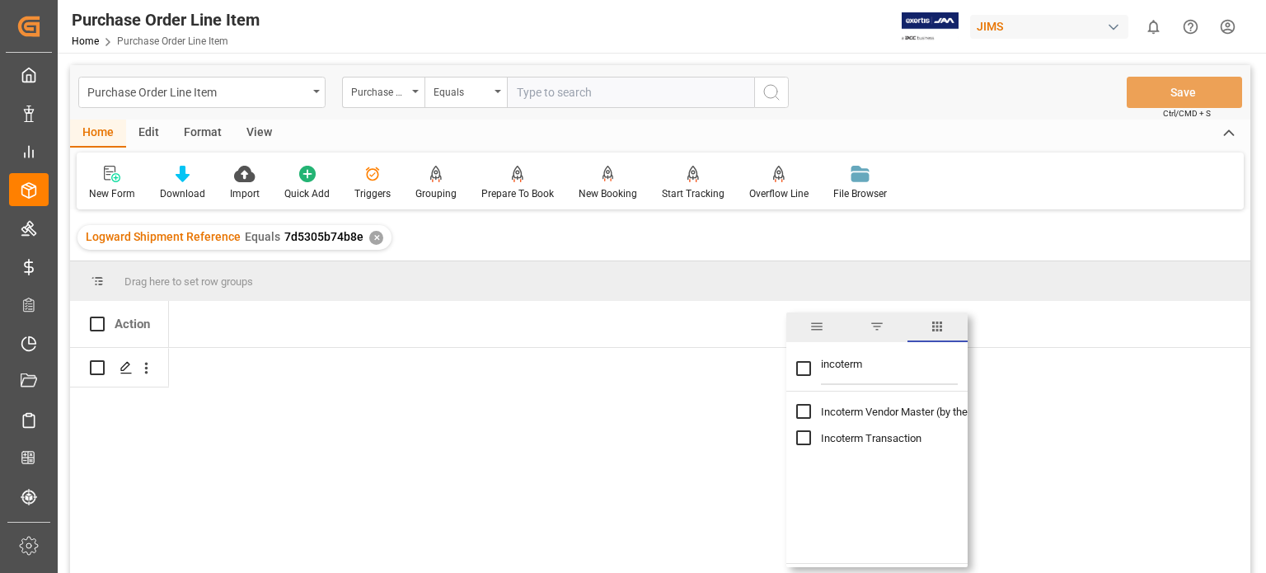
click at [802, 366] on input "Toggle Select All Columns" at bounding box center [804, 368] width 15 height 15
checkbox input "true"
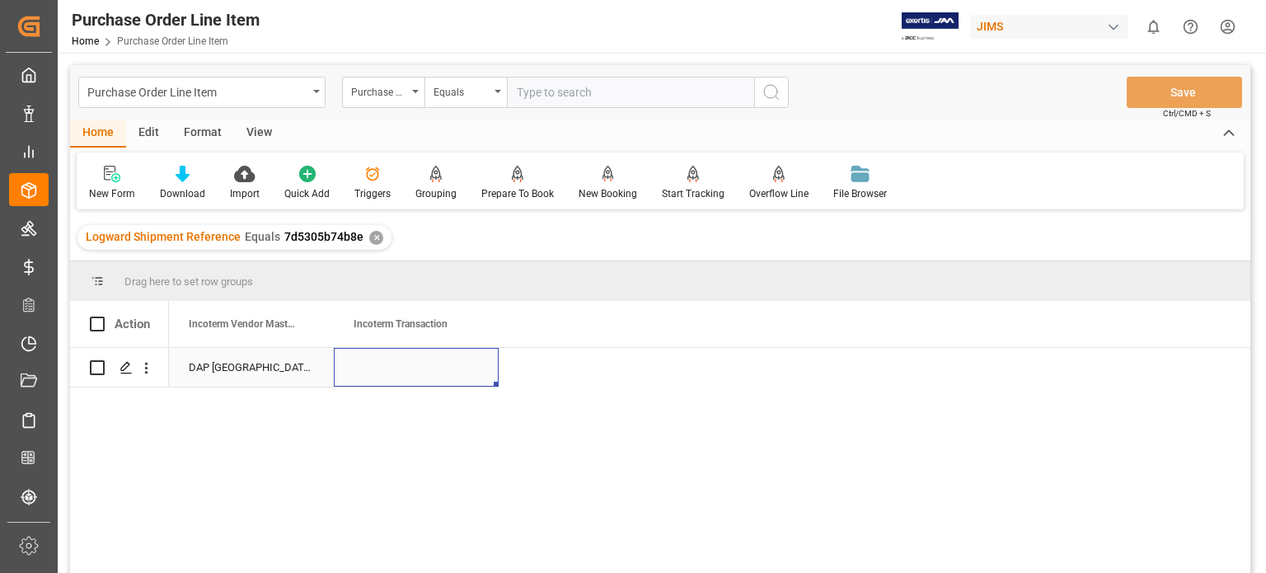
click at [400, 360] on div "Press SPACE to select this row." at bounding box center [416, 367] width 165 height 39
click at [396, 365] on div "Press SPACE to select this row." at bounding box center [416, 367] width 165 height 39
click at [397, 372] on input "Press SPACE to select this row." at bounding box center [416, 376] width 139 height 31
click at [426, 375] on input "Press SPACE to select this row." at bounding box center [416, 376] width 139 height 31
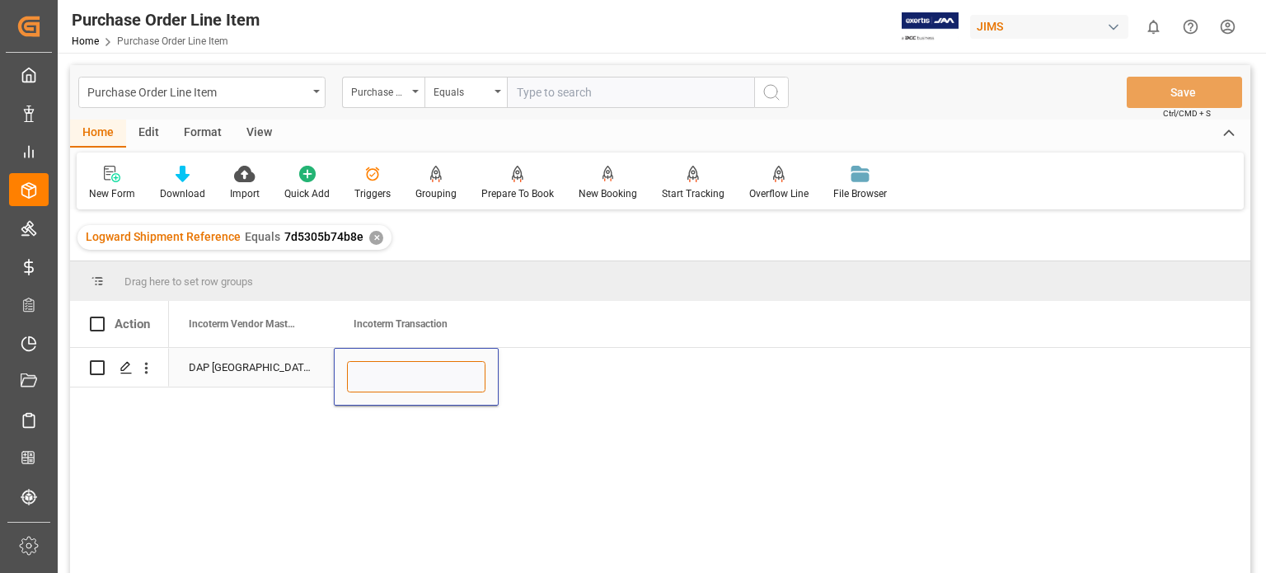
type input "e"
type input "EXW AURORA, [GEOGRAPHIC_DATA] [GEOGRAPHIC_DATA]"
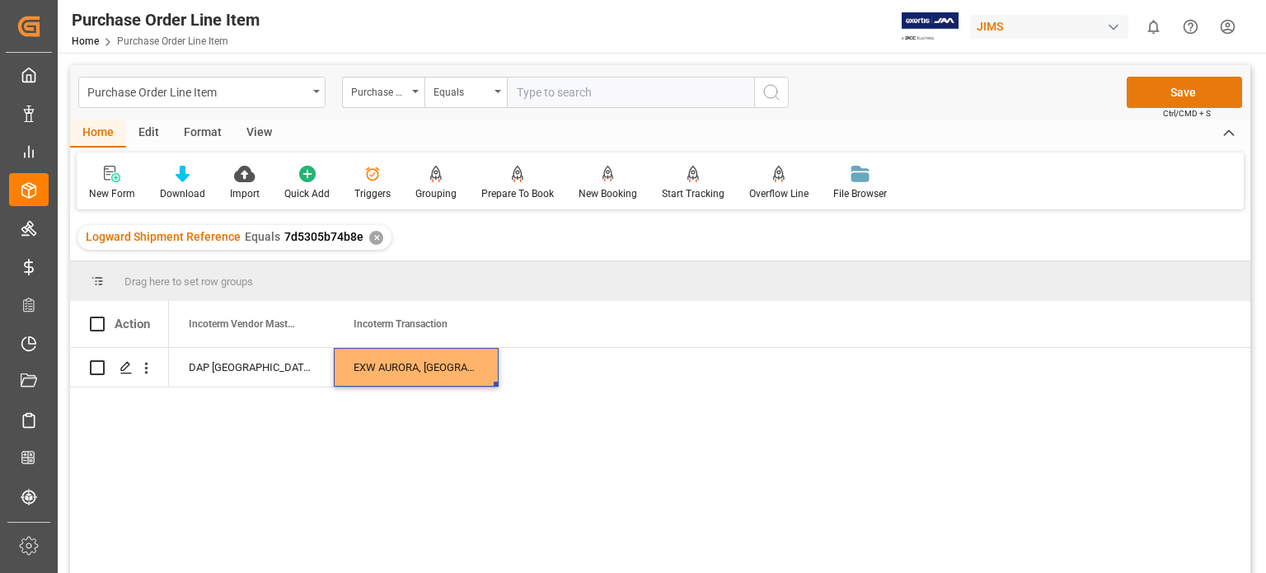
click at [1185, 89] on button "Save" at bounding box center [1184, 92] width 115 height 31
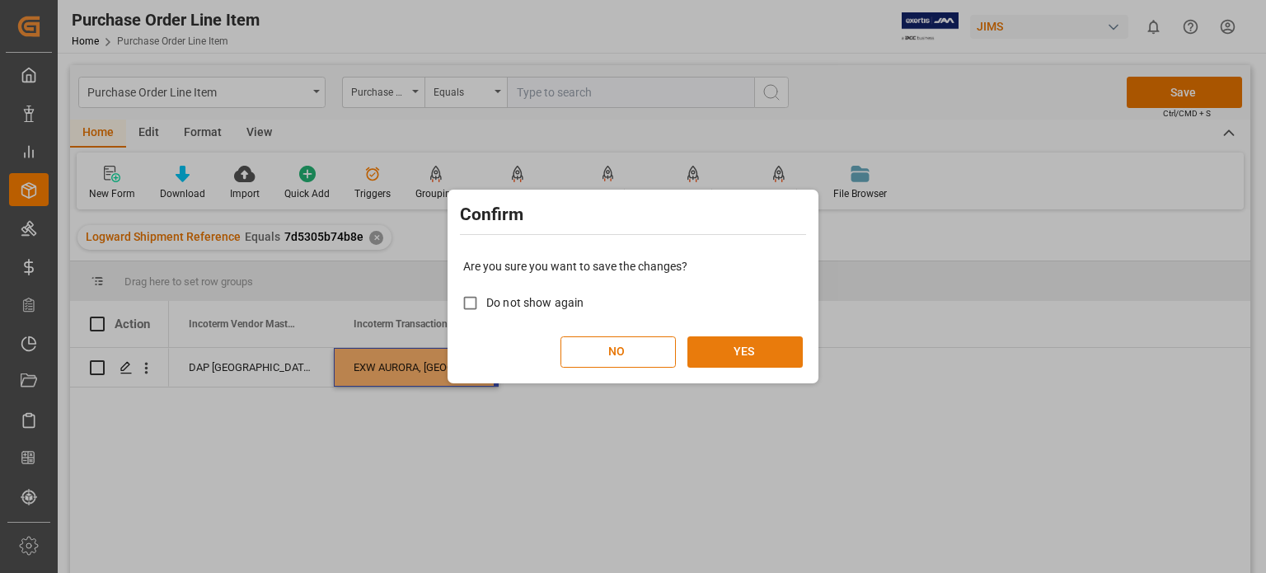
click at [725, 342] on button "YES" at bounding box center [745, 351] width 115 height 31
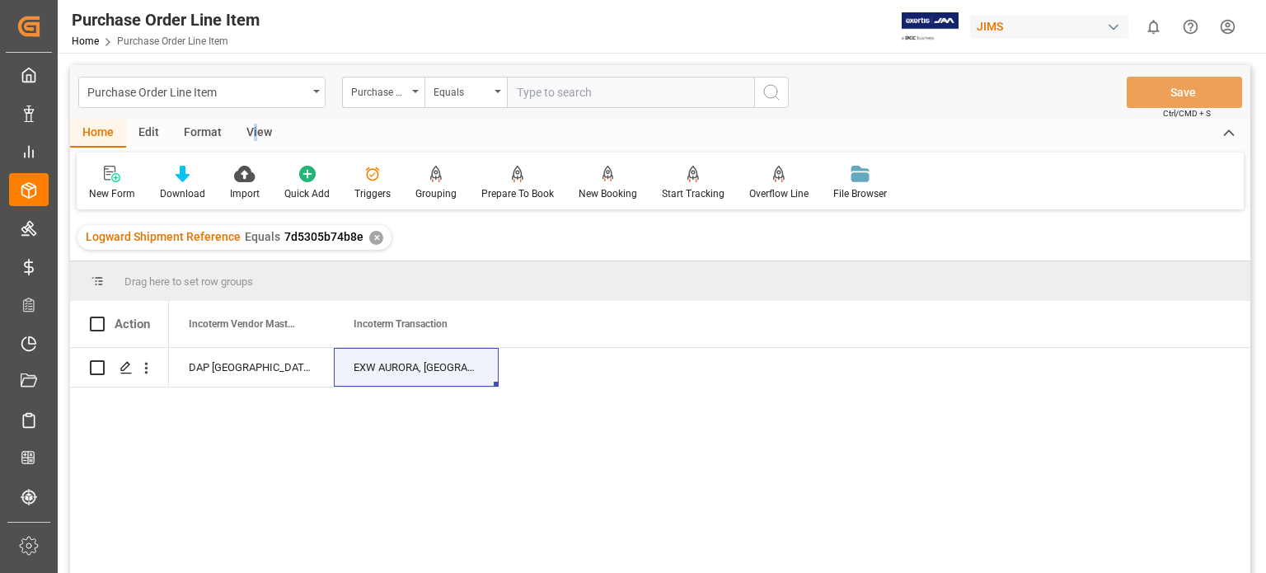
click at [254, 132] on div "View" at bounding box center [259, 134] width 50 height 28
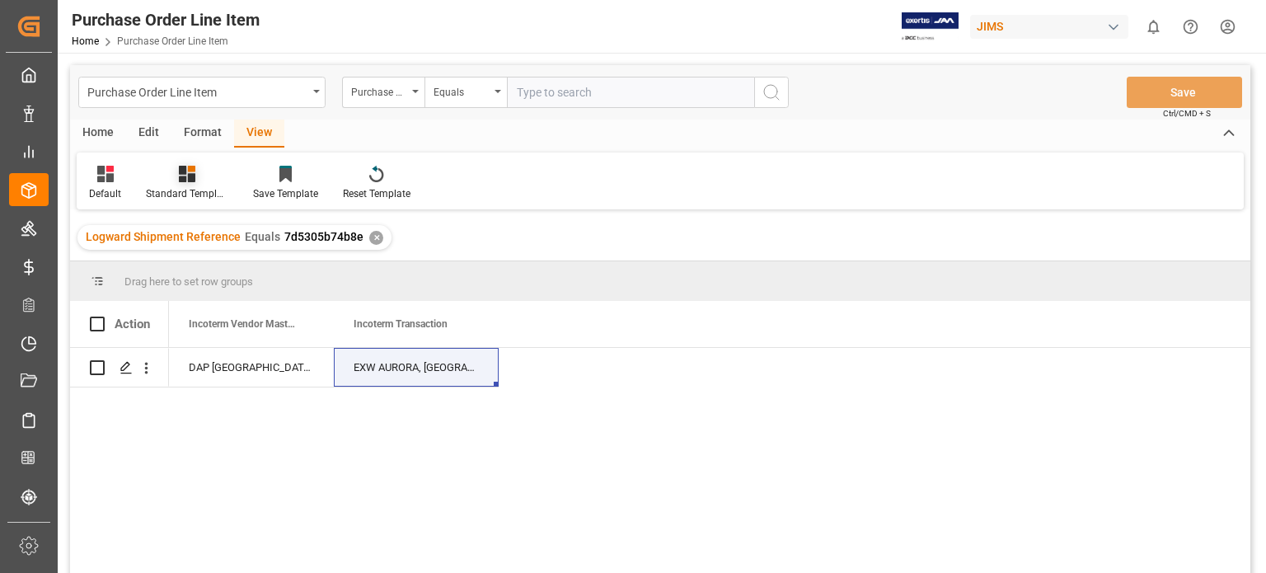
click at [191, 181] on icon at bounding box center [187, 174] width 16 height 16
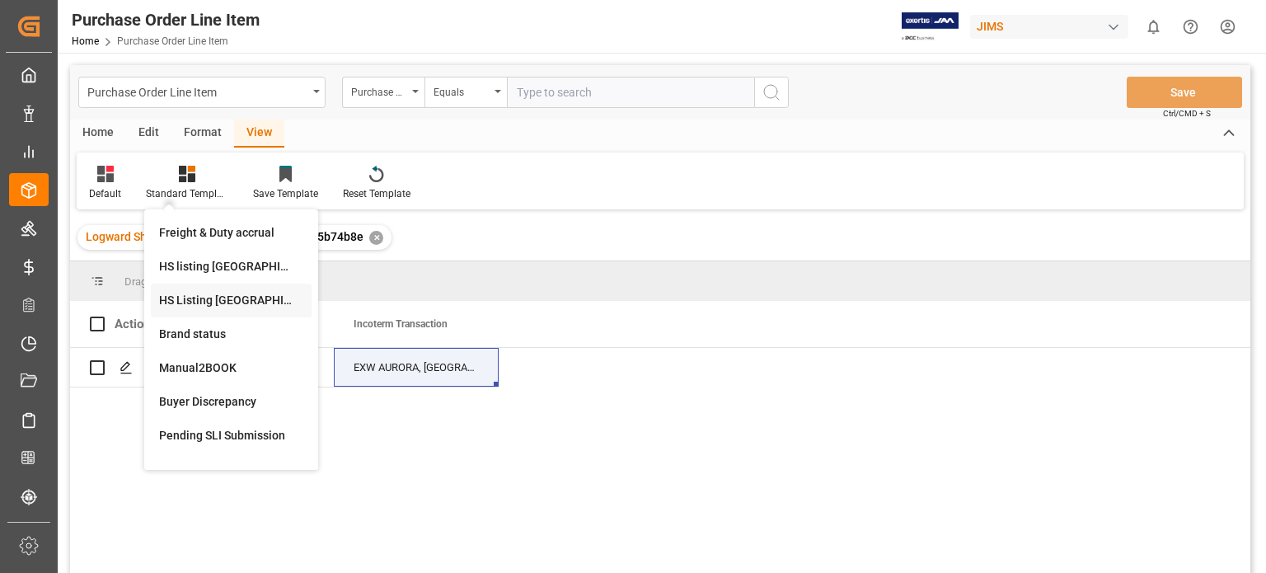
click at [218, 299] on div "HS Listing CANADA" at bounding box center [231, 300] width 144 height 17
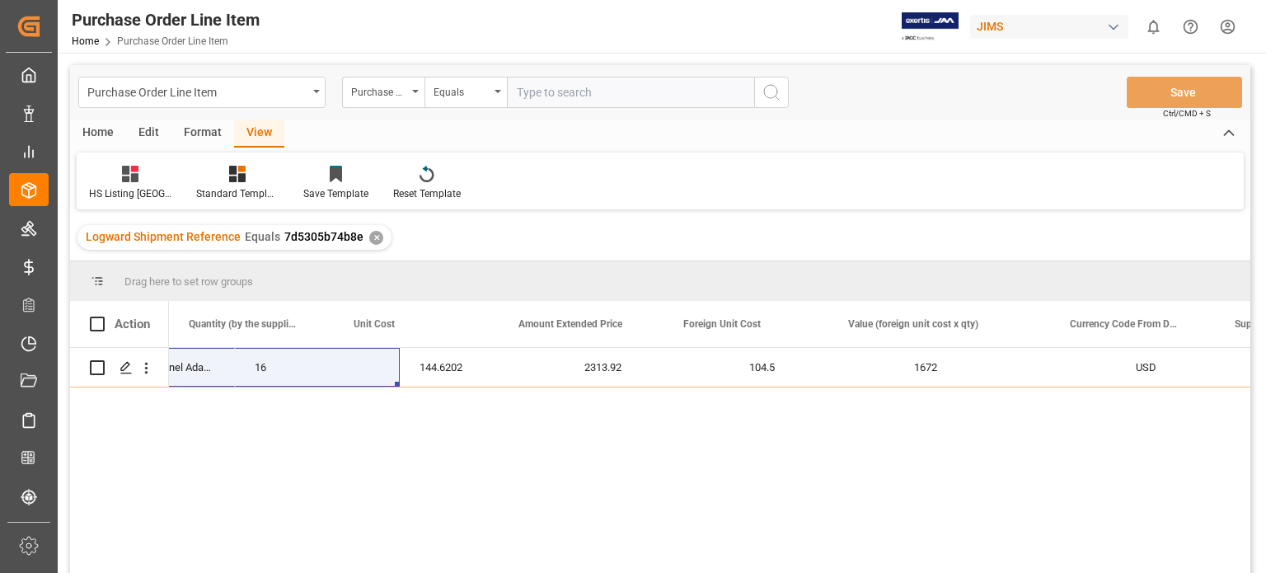
scroll to position [0, 1283]
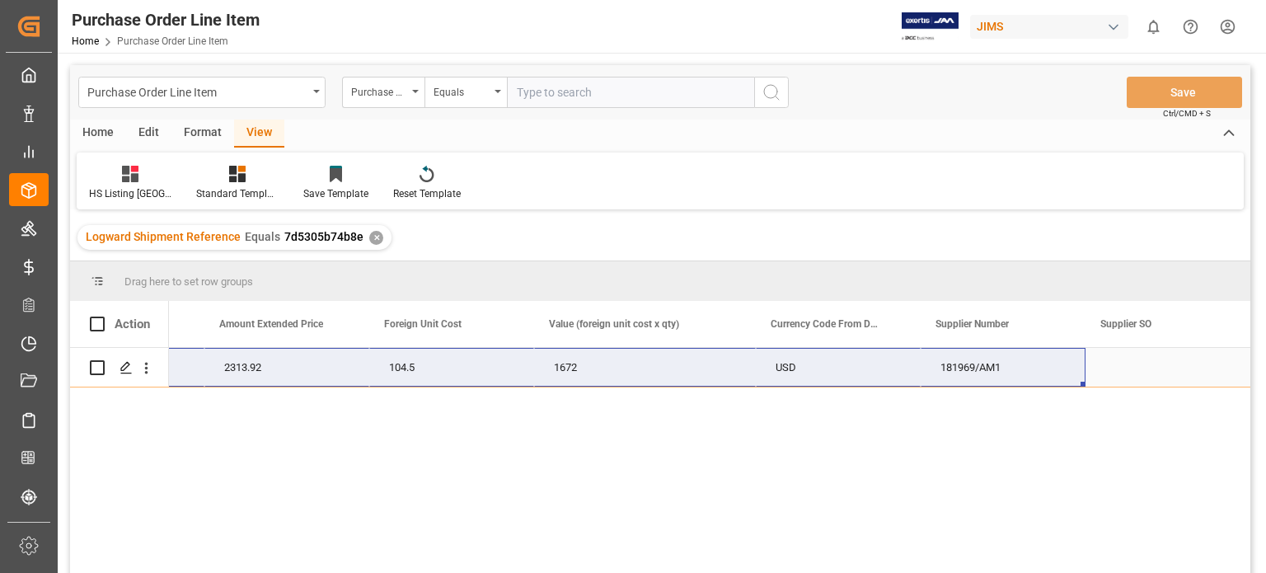
drag, startPoint x: 177, startPoint y: 365, endPoint x: 961, endPoint y: 374, distance: 784.2
click at [961, 374] on div "77-10931-US 16 144.6202 2313.92 104.5 1672 USD 181969/AM1" at bounding box center [68, 368] width 2366 height 40
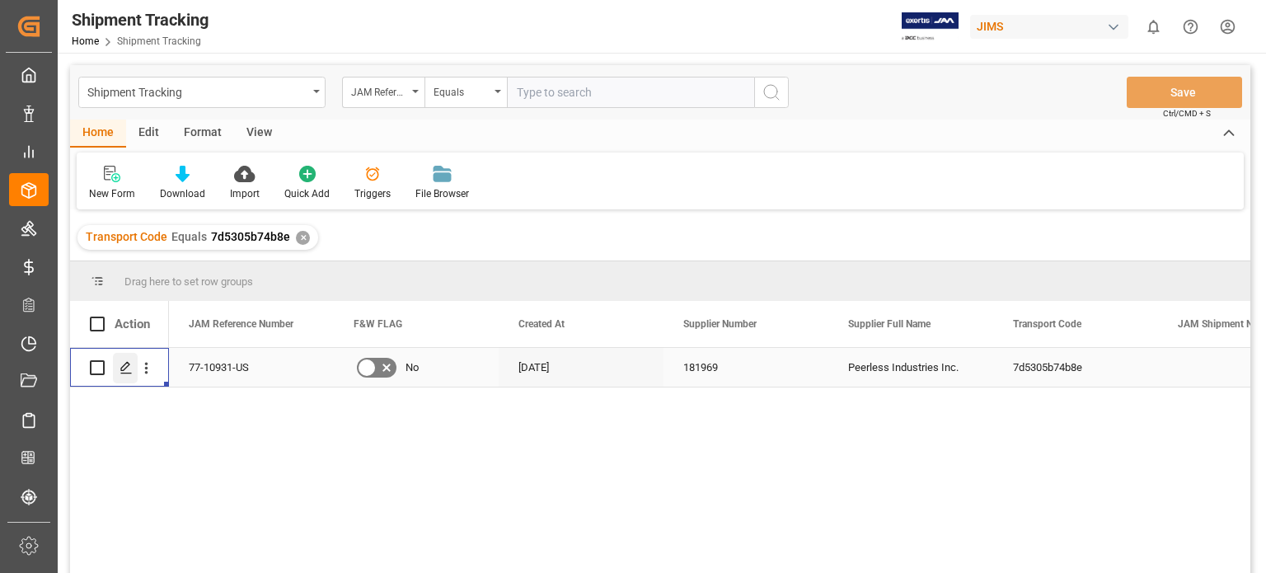
click at [127, 374] on line "Press SPACE to select this row." at bounding box center [126, 374] width 10 height 0
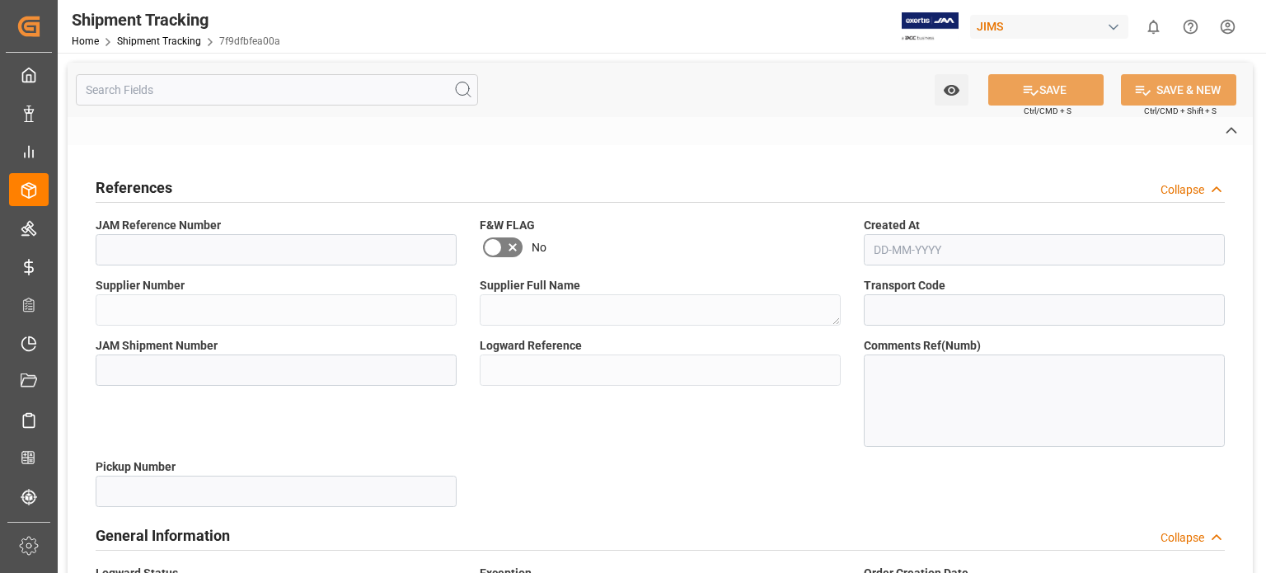
type input "77-10931-US"
type input "181969"
type textarea "Peerless Industries Inc."
type input "7d5305b74b8e"
type input "7f9dfbfea00a"
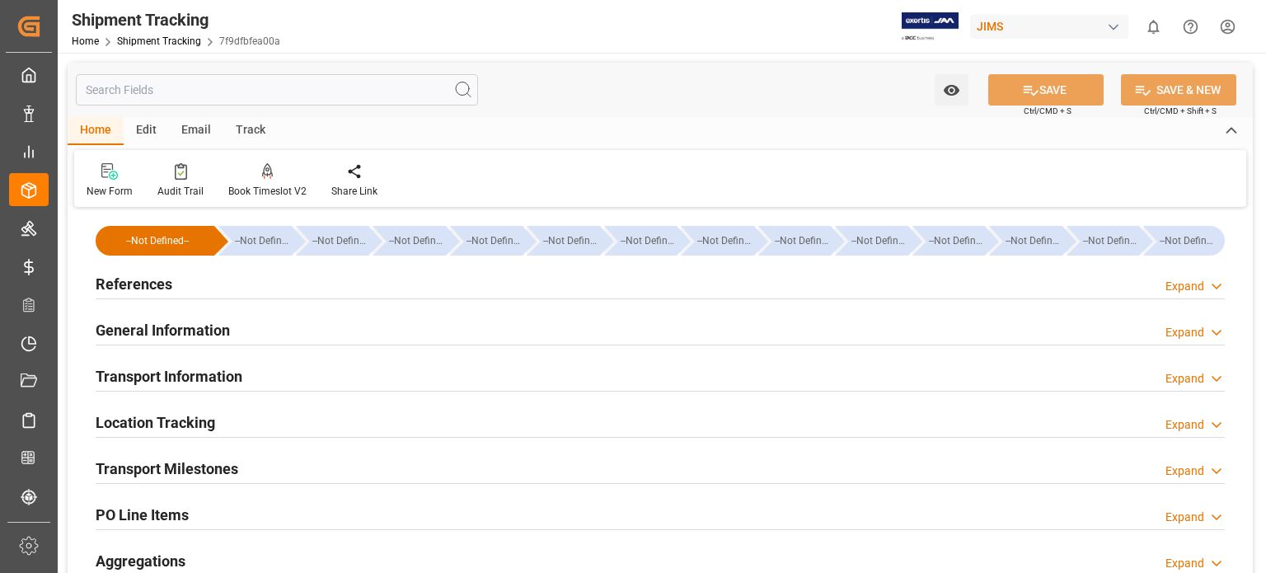
click at [155, 282] on h2 "References" at bounding box center [134, 284] width 77 height 22
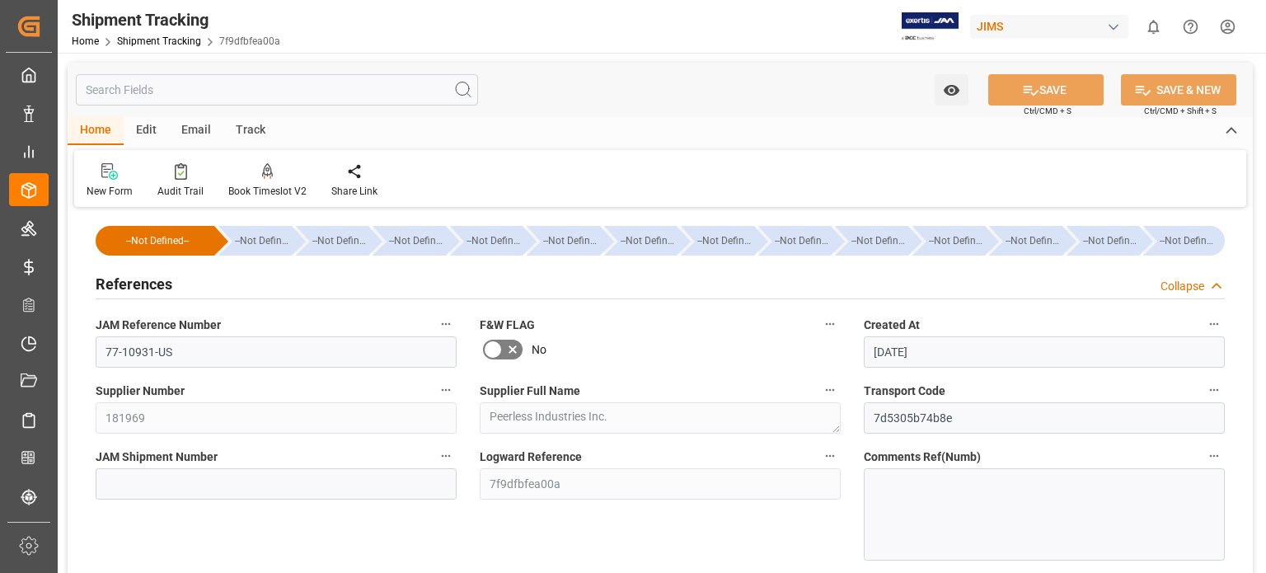
click at [155, 282] on h2 "References" at bounding box center [134, 284] width 77 height 22
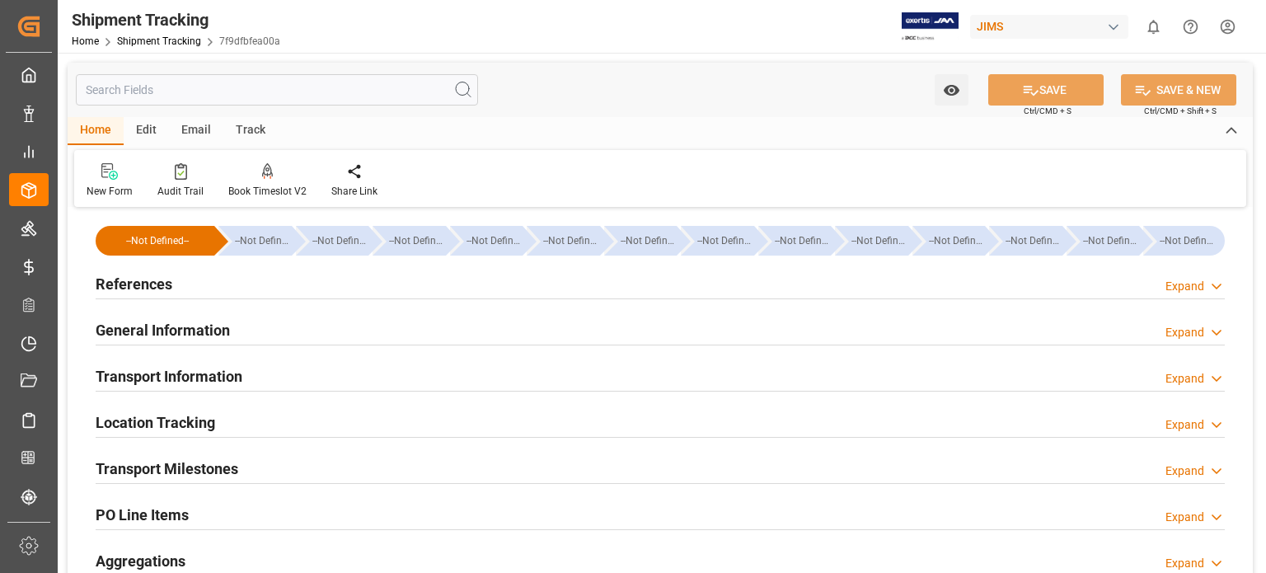
click at [191, 326] on h2 "General Information" at bounding box center [163, 330] width 134 height 22
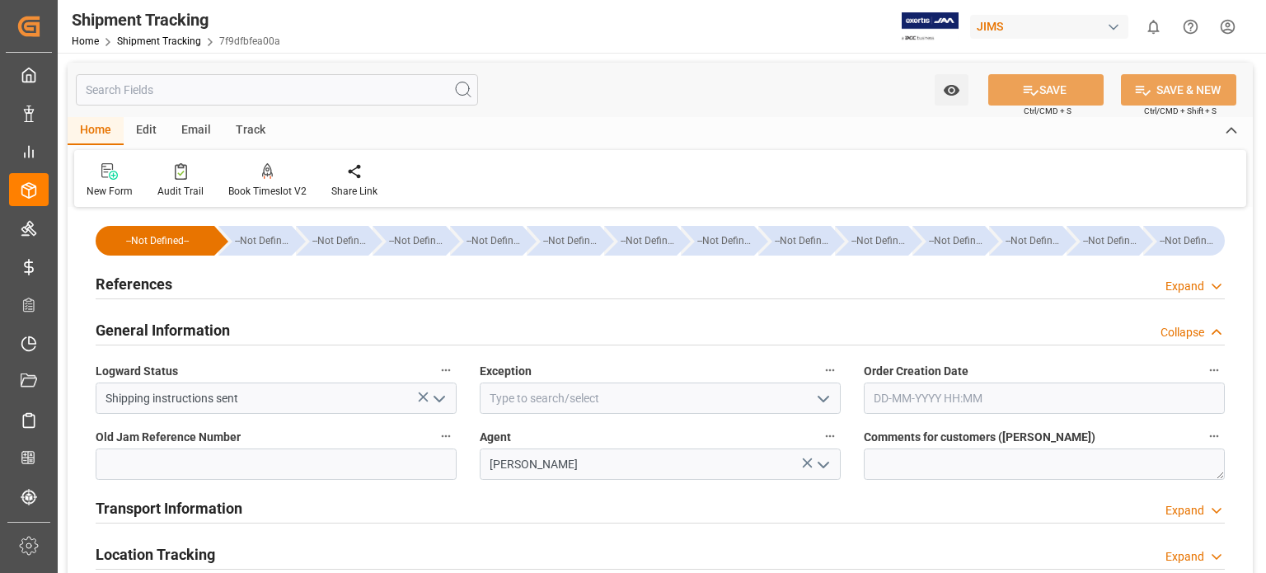
click at [191, 327] on h2 "General Information" at bounding box center [163, 330] width 134 height 22
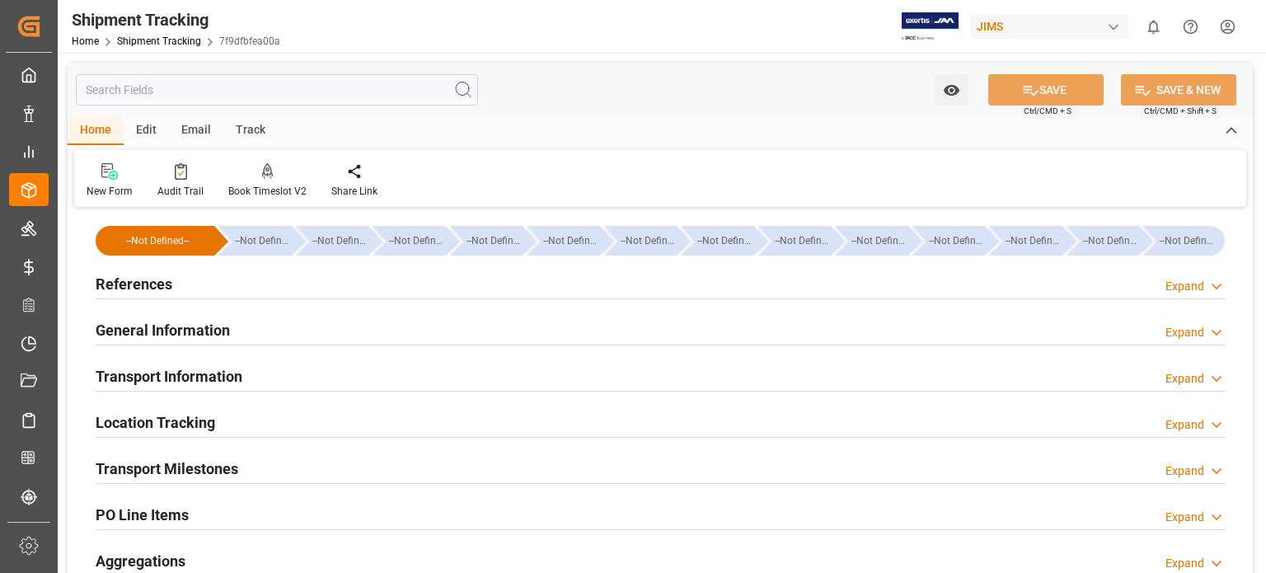
click at [201, 377] on h2 "Transport Information" at bounding box center [169, 376] width 147 height 22
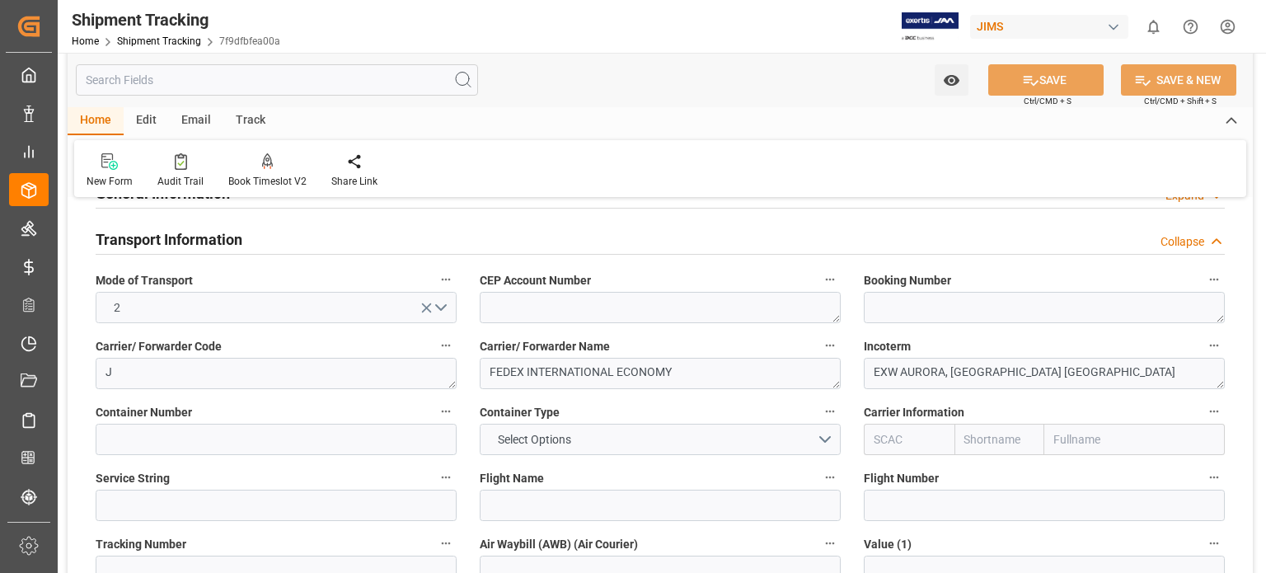
scroll to position [275, 0]
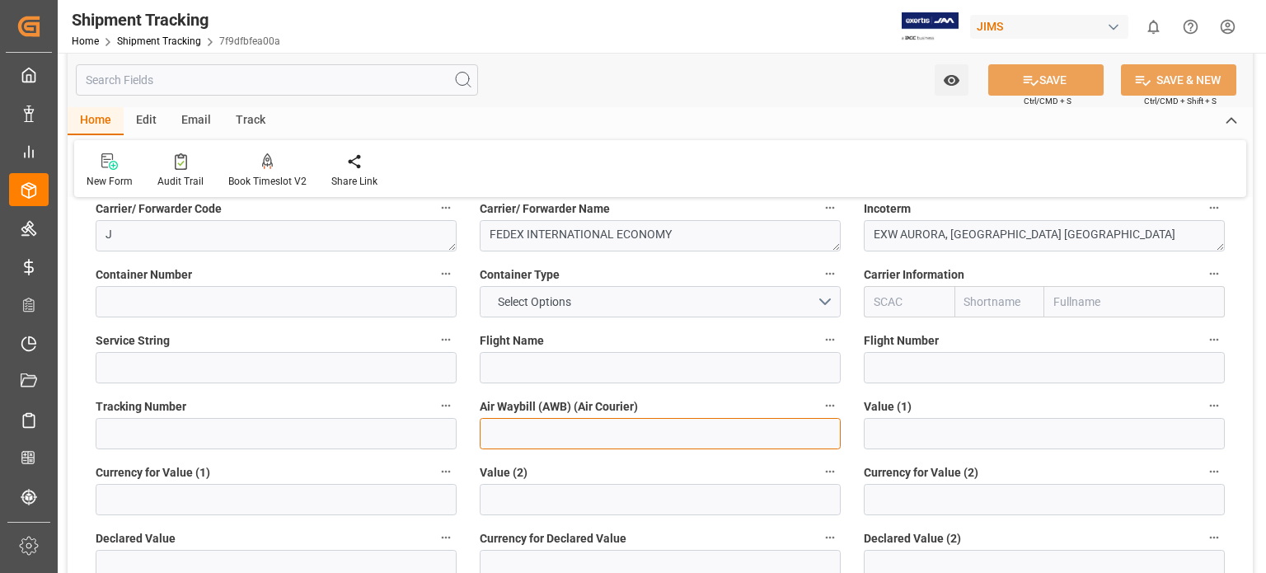
click at [554, 431] on input at bounding box center [660, 433] width 361 height 31
paste input "393365823931"
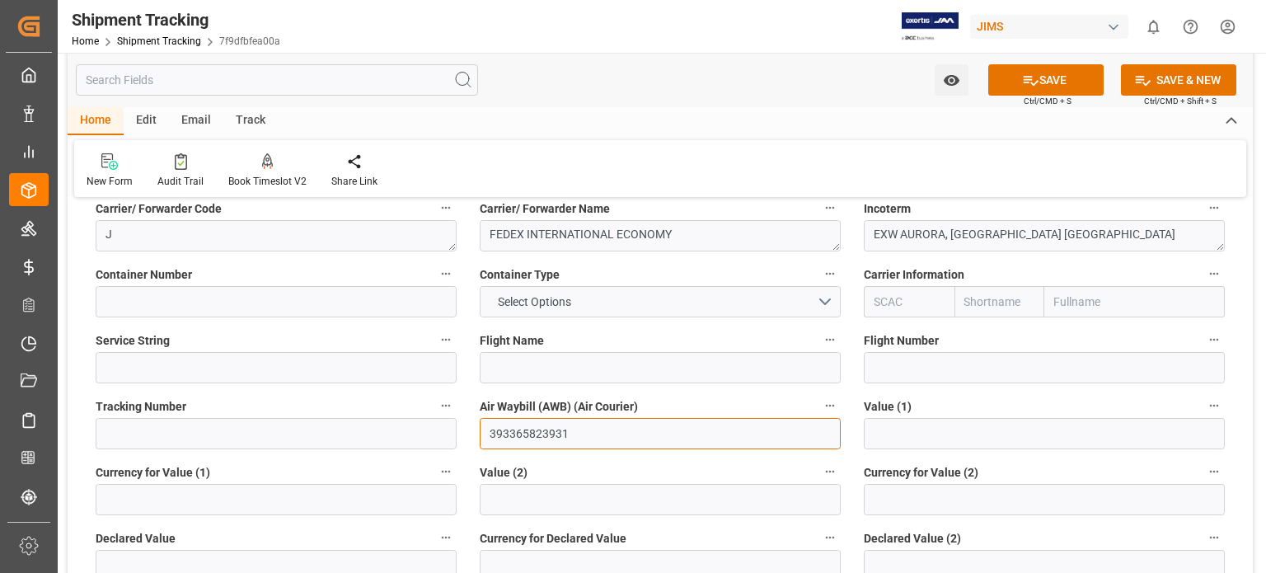
type input "393365823931"
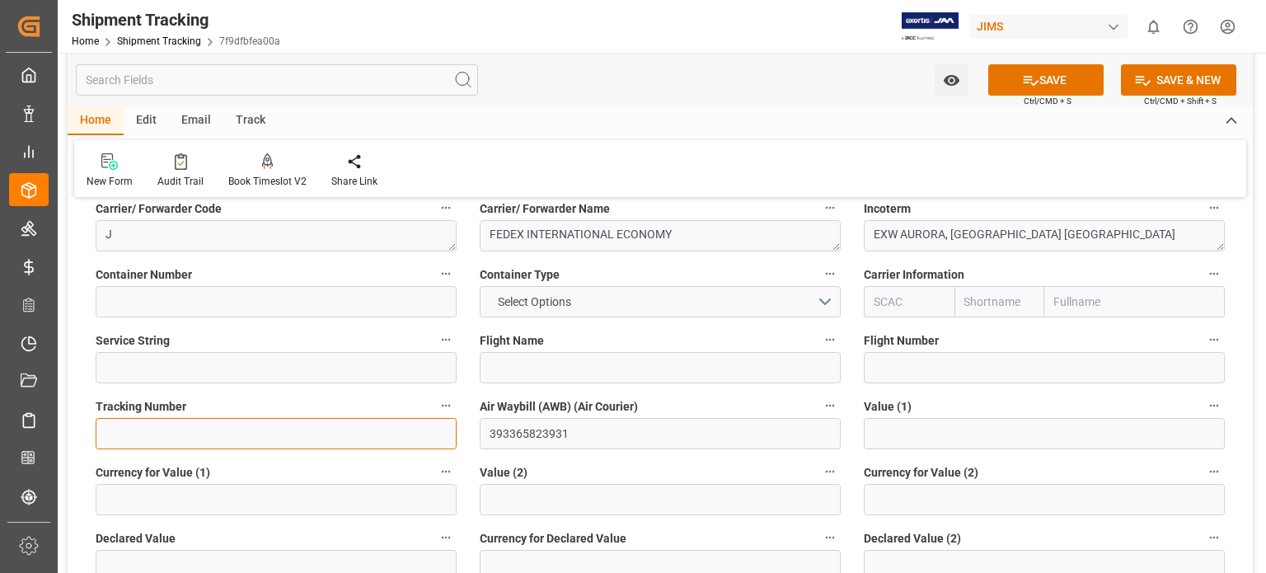
click at [197, 435] on input at bounding box center [276, 433] width 361 height 31
paste input "393365823931"
type input "393365823931"
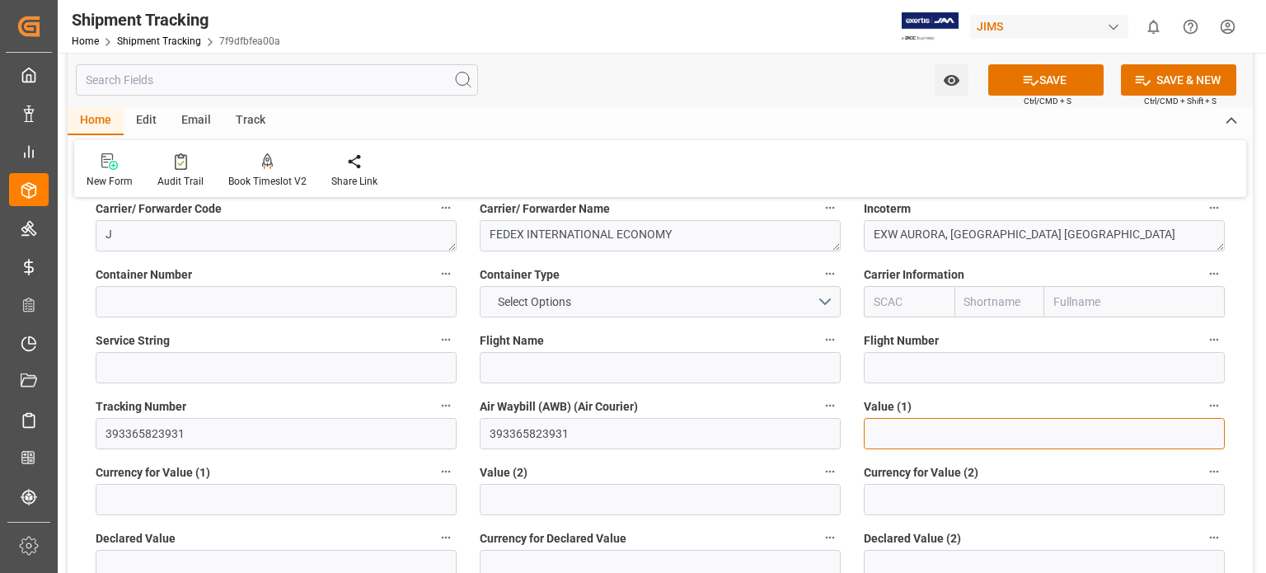
click at [946, 433] on input "text" at bounding box center [1044, 433] width 361 height 31
click at [886, 430] on input "text" at bounding box center [1044, 433] width 361 height 31
type input "1672"
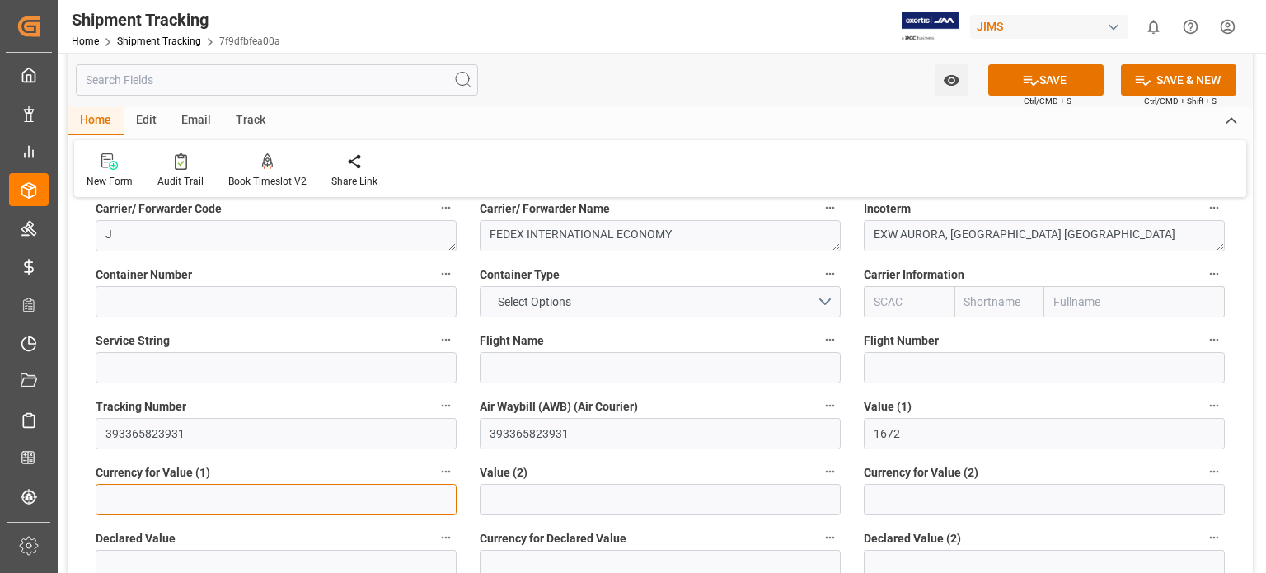
click at [162, 486] on input at bounding box center [276, 499] width 361 height 31
type input "USD"
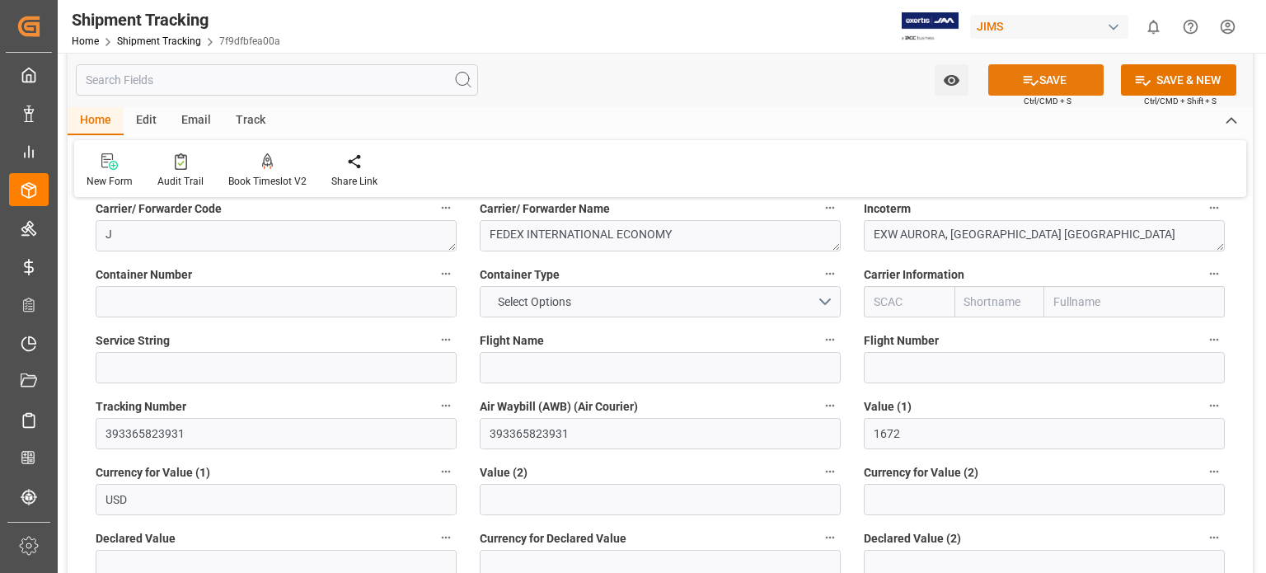
click at [1041, 77] on button "SAVE" at bounding box center [1046, 79] width 115 height 31
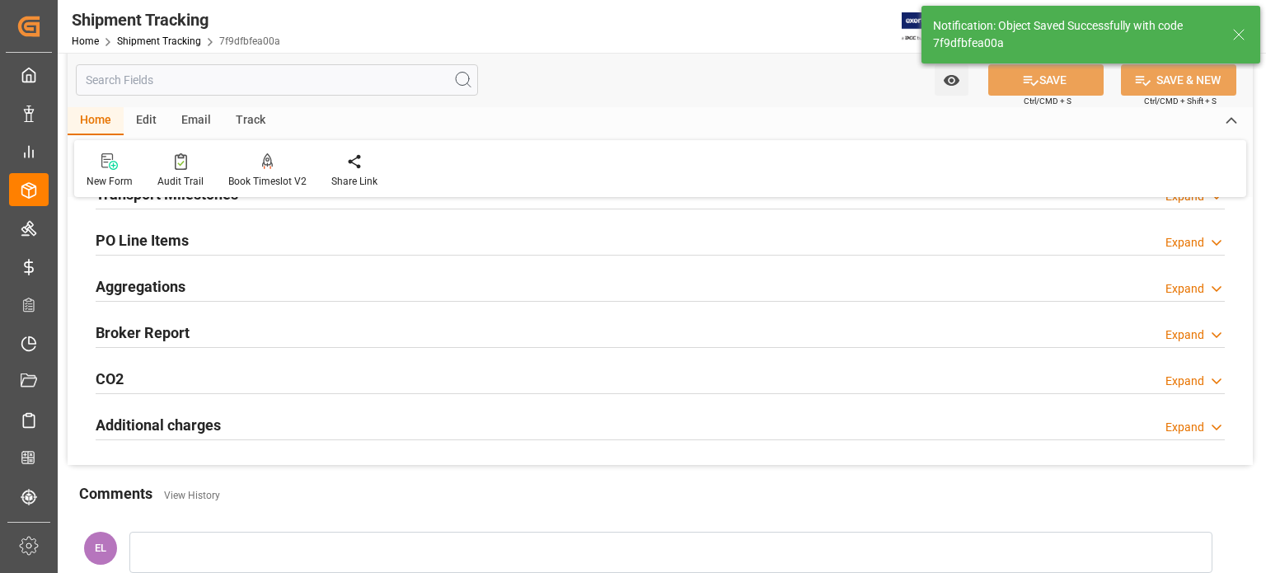
scroll to position [137, 0]
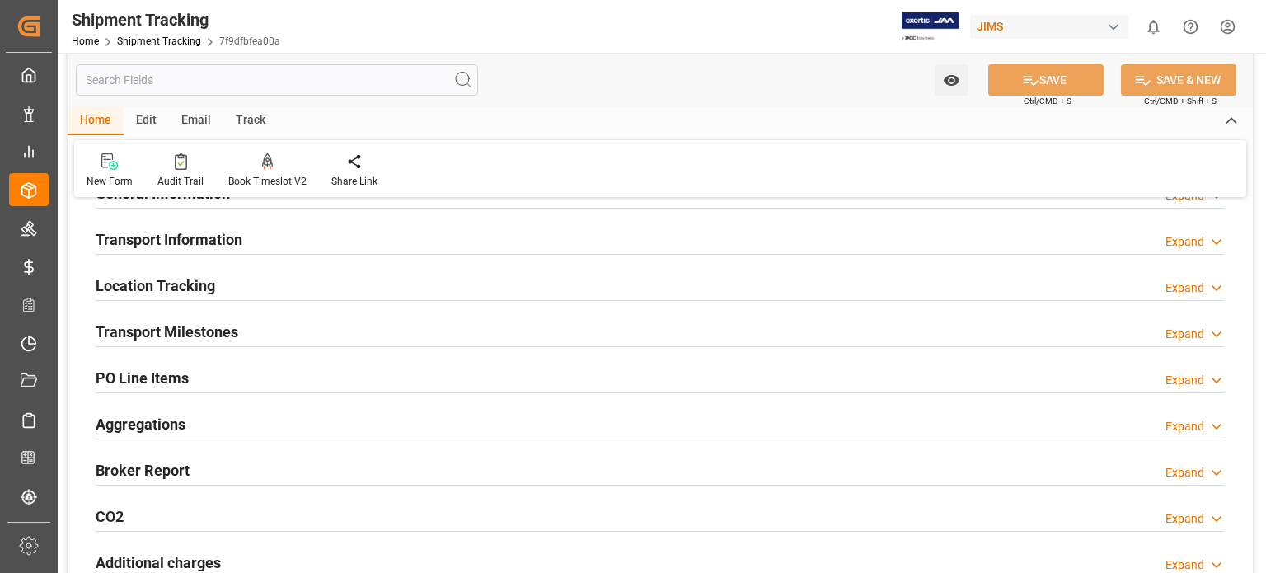
click at [190, 327] on h2 "Transport Milestones" at bounding box center [167, 332] width 143 height 22
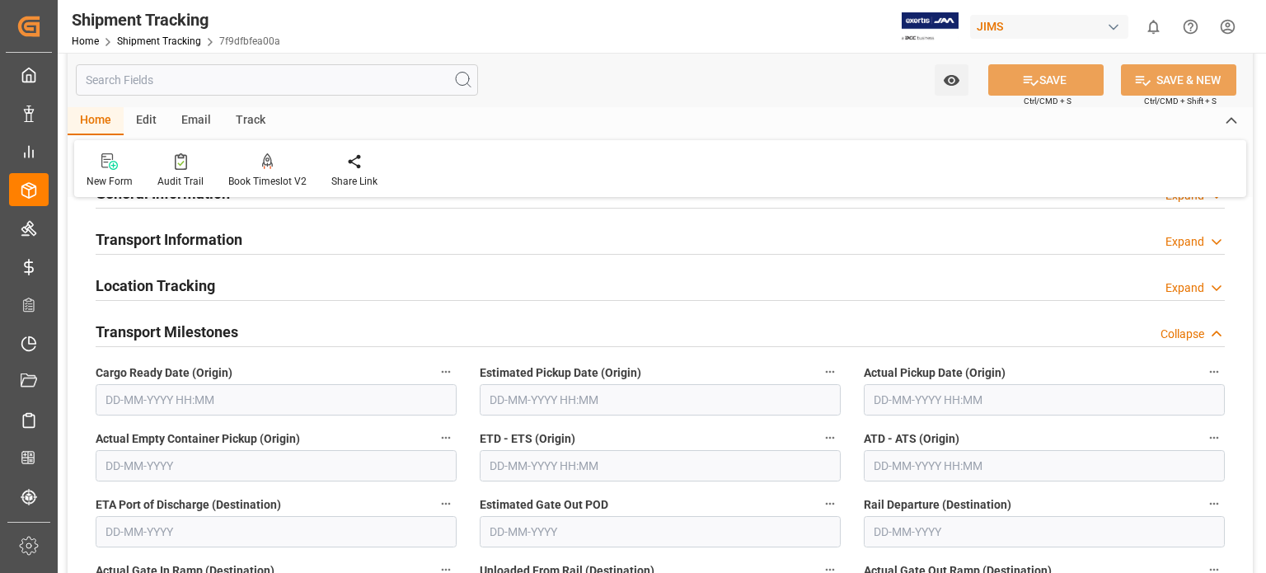
click at [170, 402] on input "text" at bounding box center [276, 399] width 361 height 31
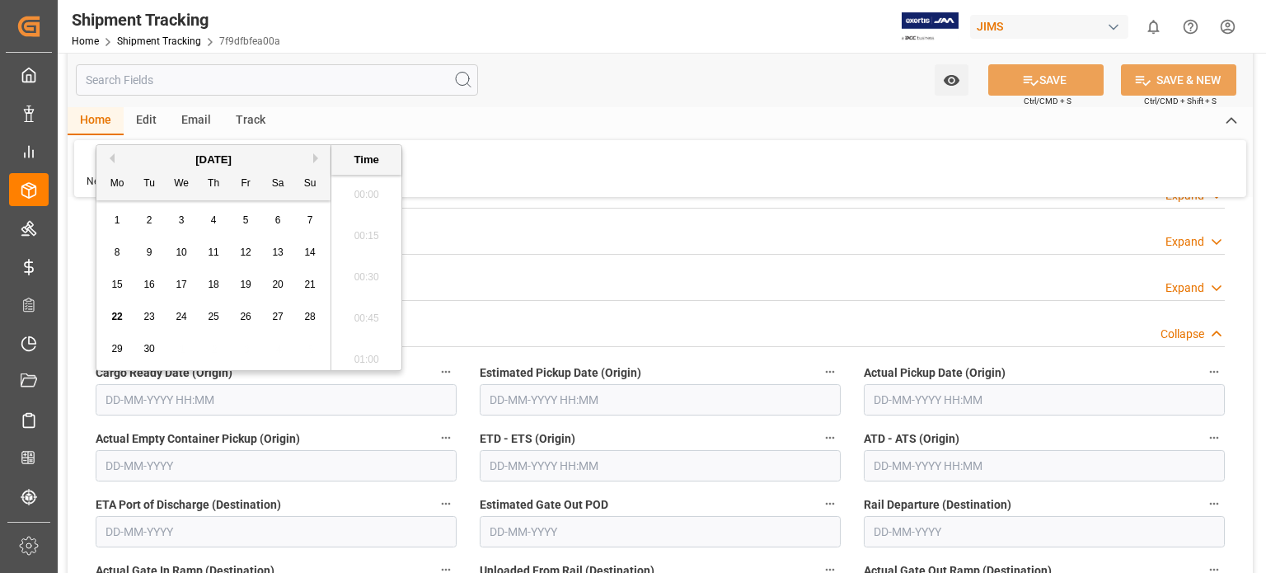
scroll to position [1572, 0]
click at [149, 280] on span "16" at bounding box center [148, 285] width 11 height 12
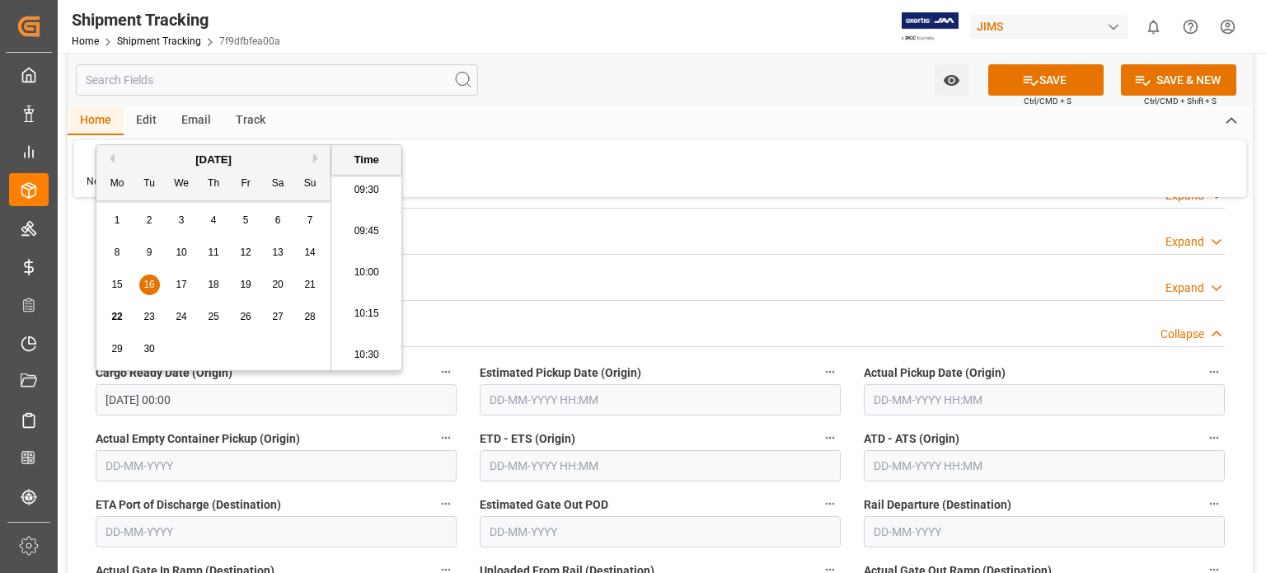
click at [141, 407] on input "[DATE] 00:00" at bounding box center [276, 399] width 361 height 31
click at [213, 280] on span "18" at bounding box center [213, 285] width 11 height 12
type input "[DATE] 00:00"
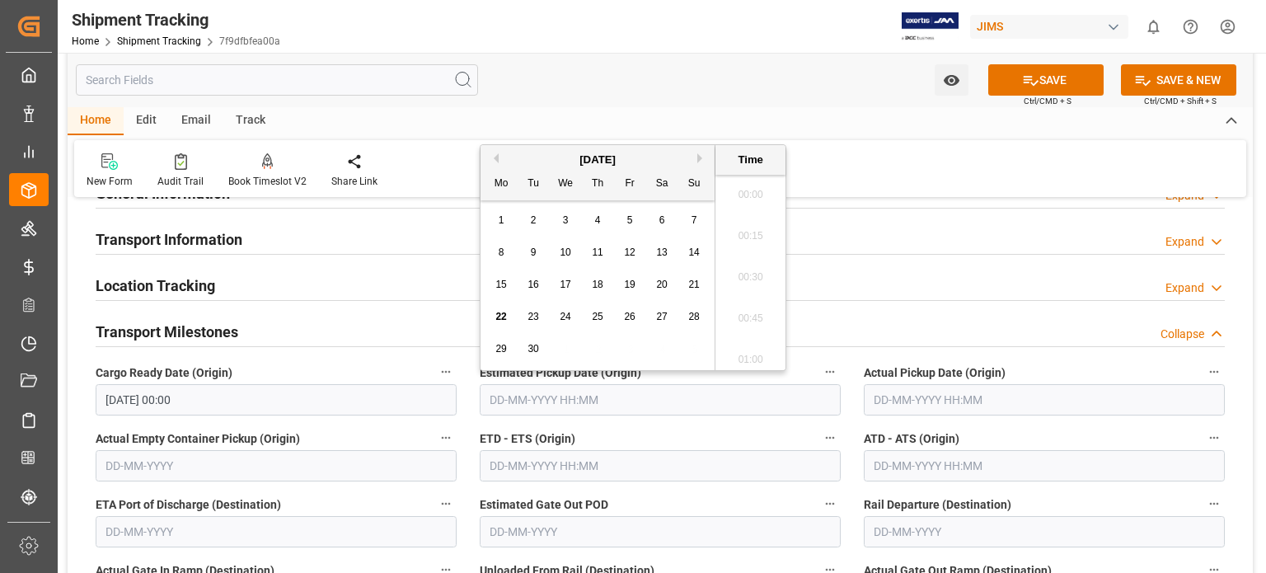
click at [510, 404] on input "text" at bounding box center [660, 399] width 361 height 31
click at [539, 286] on div "16" at bounding box center [534, 285] width 21 height 20
click at [603, 289] on span "18" at bounding box center [597, 285] width 11 height 12
type input "[DATE] 00:00"
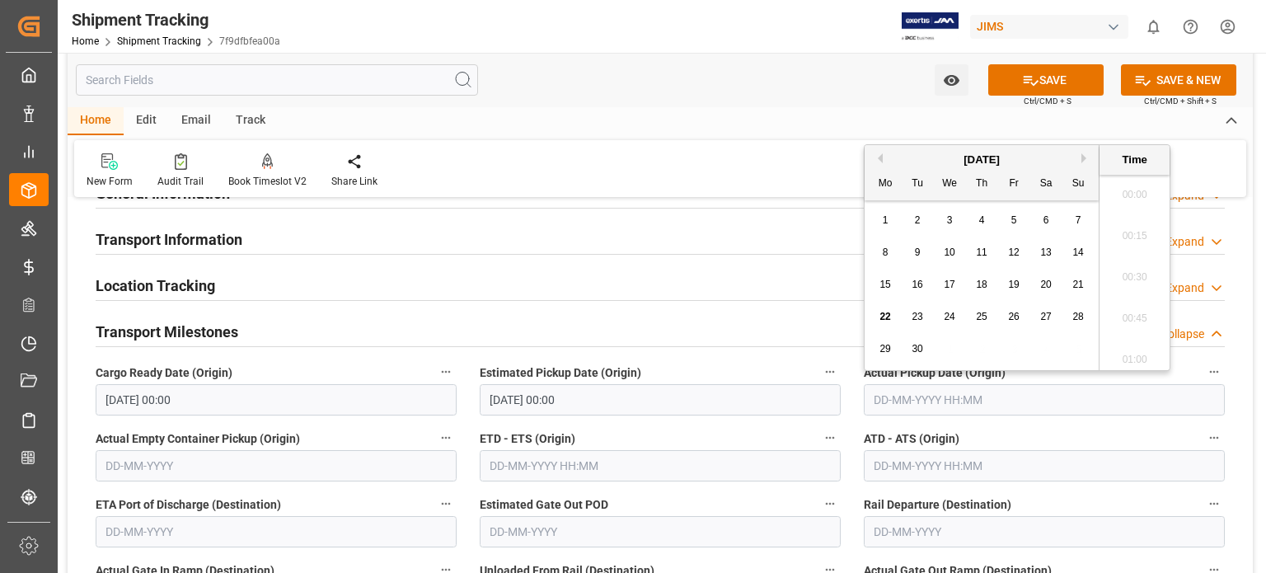
click at [928, 395] on input "text" at bounding box center [1044, 399] width 361 height 31
click at [914, 284] on span "16" at bounding box center [917, 285] width 11 height 12
click at [983, 285] on span "18" at bounding box center [981, 285] width 11 height 12
type input "[DATE] 00:00"
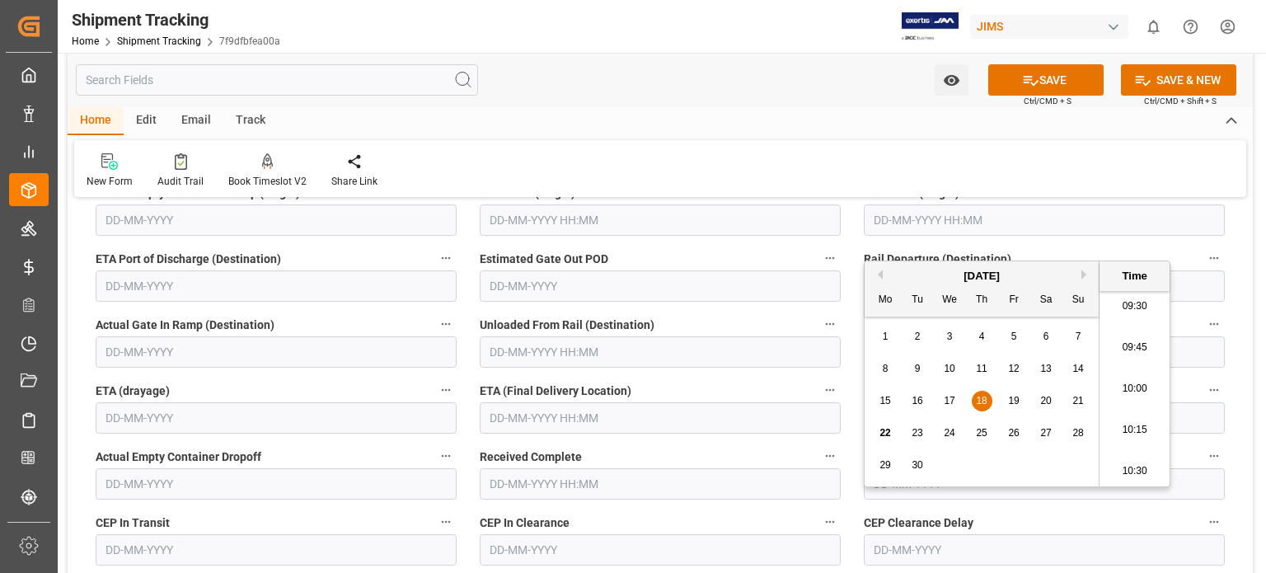
scroll to position [412, 0]
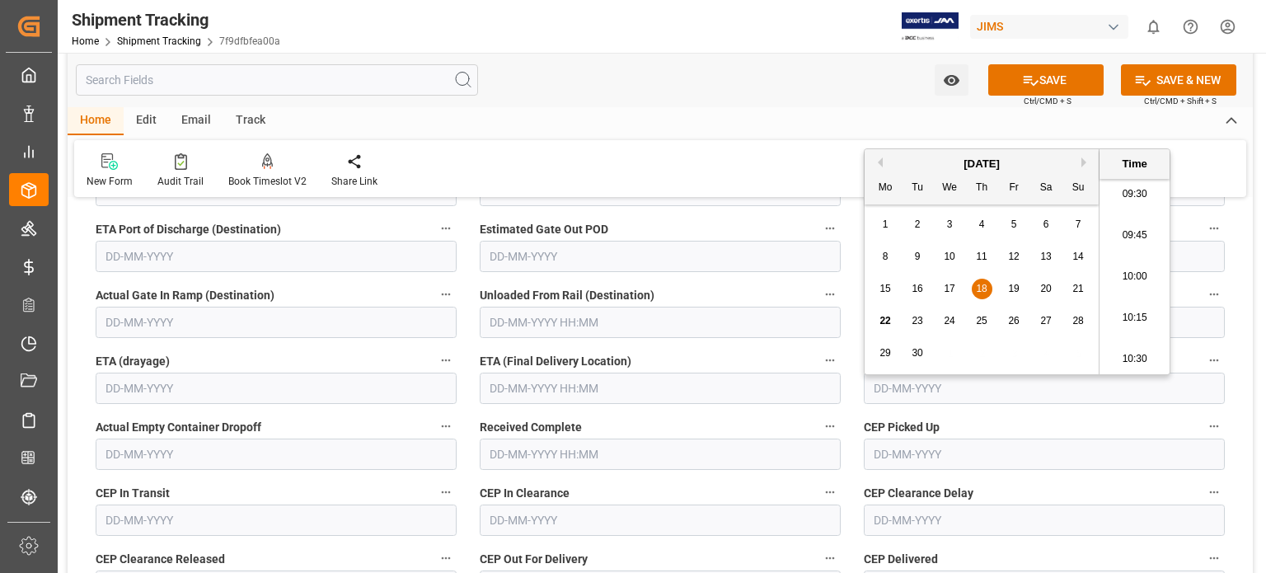
click at [507, 389] on input "text" at bounding box center [660, 388] width 361 height 31
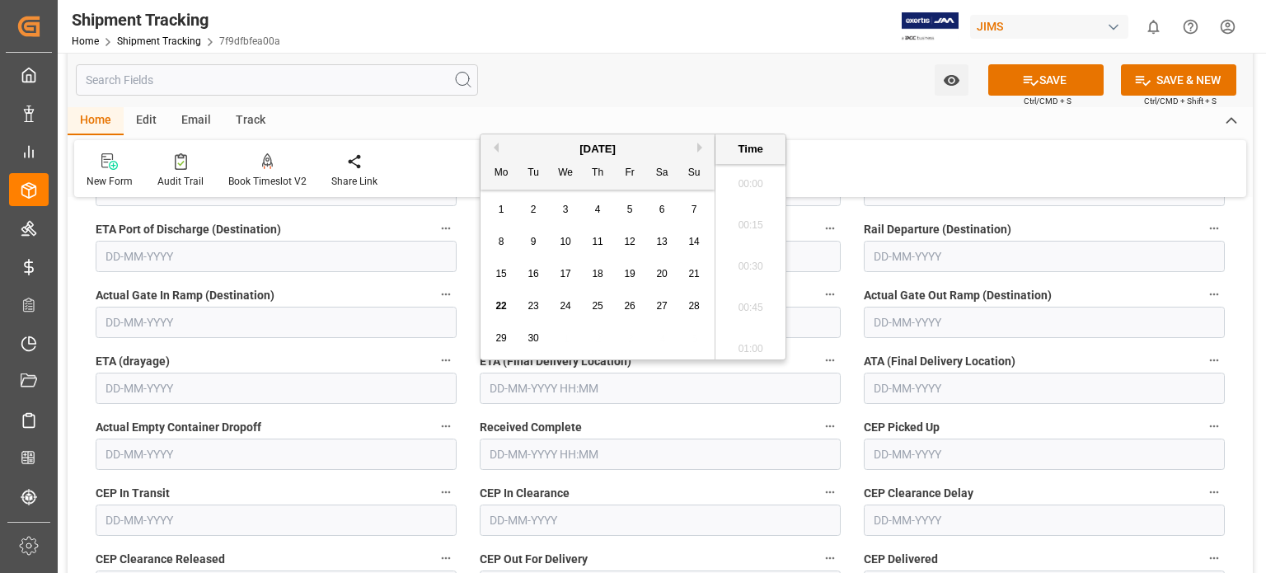
scroll to position [1572, 0]
click at [500, 300] on span "22" at bounding box center [501, 306] width 11 height 12
type input "[DATE] 00:00"
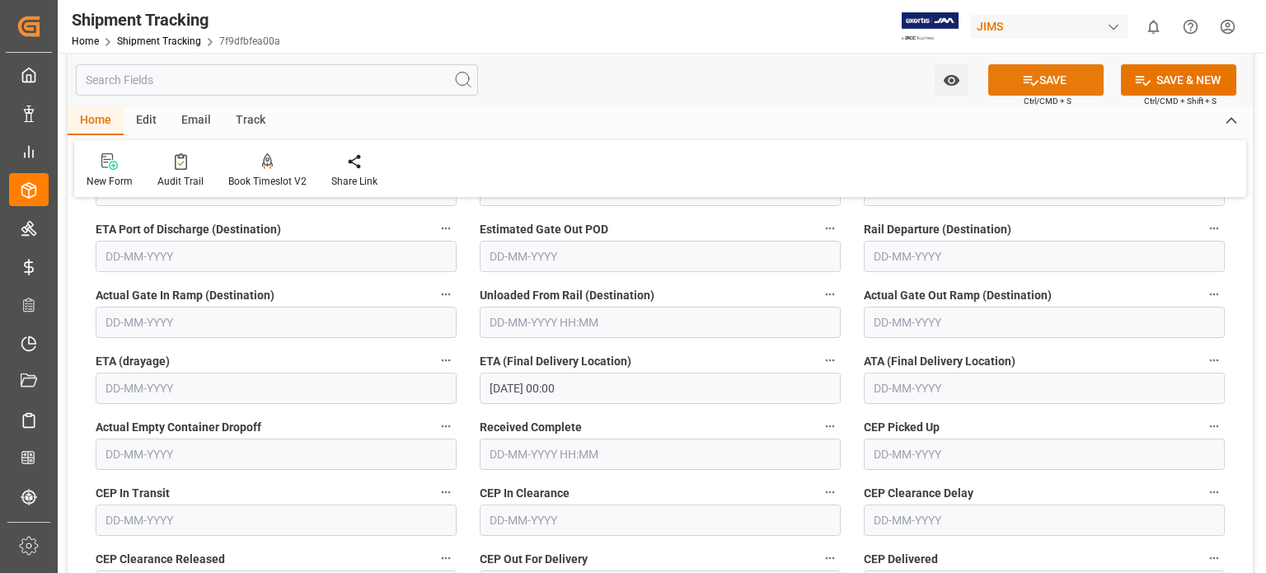
click at [1049, 88] on button "SAVE" at bounding box center [1046, 79] width 115 height 31
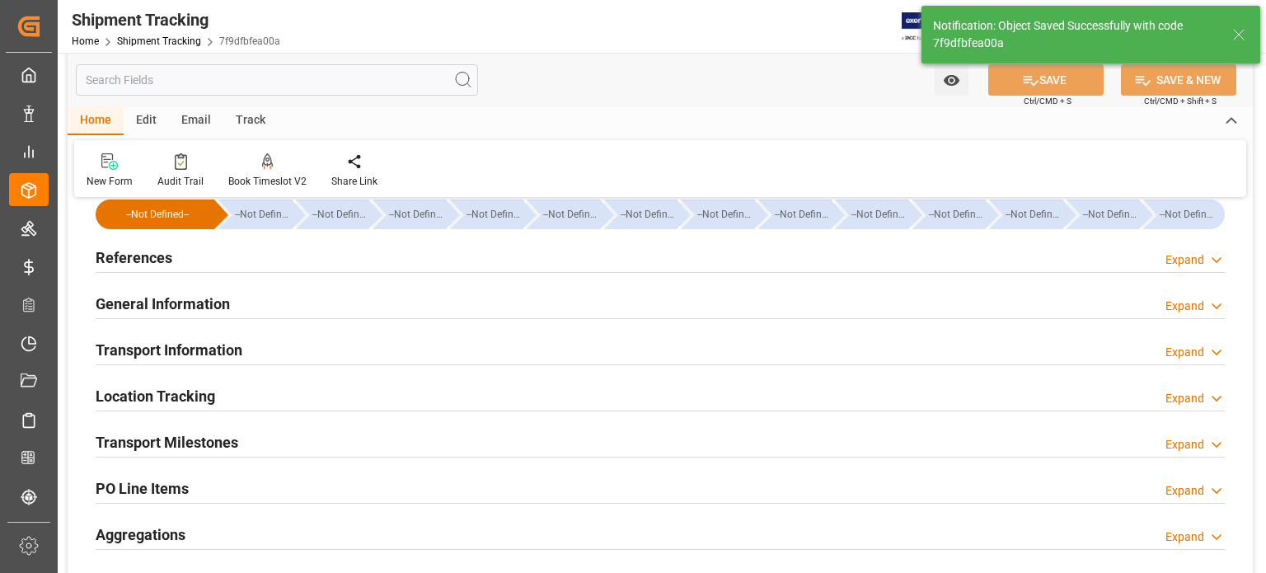
scroll to position [0, 0]
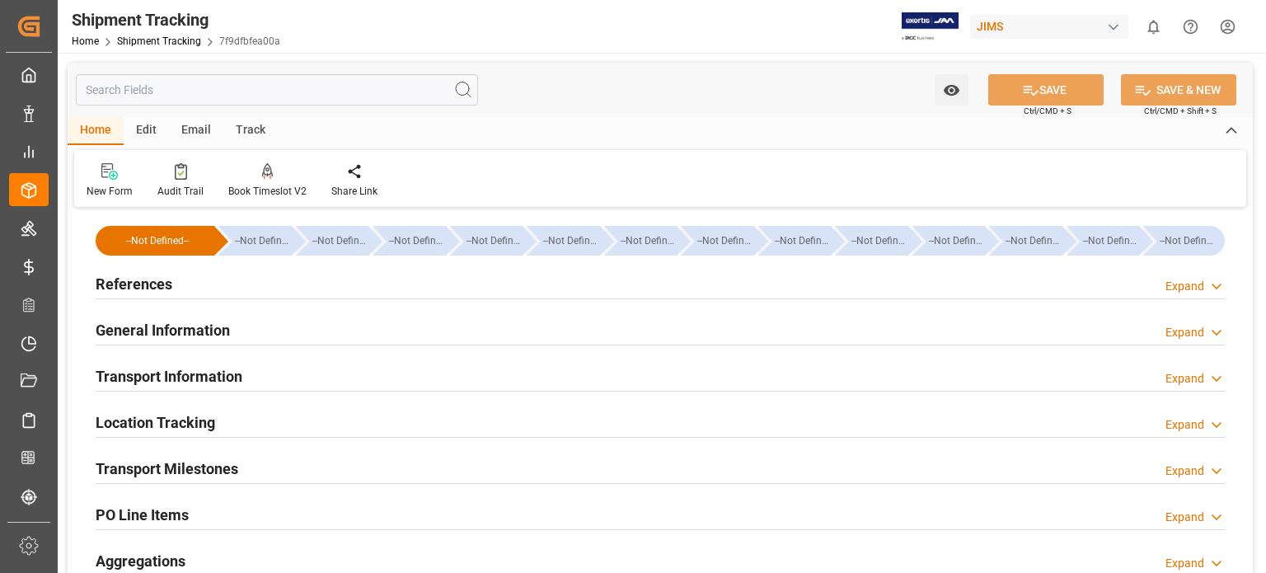
click at [185, 331] on h2 "General Information" at bounding box center [163, 330] width 134 height 22
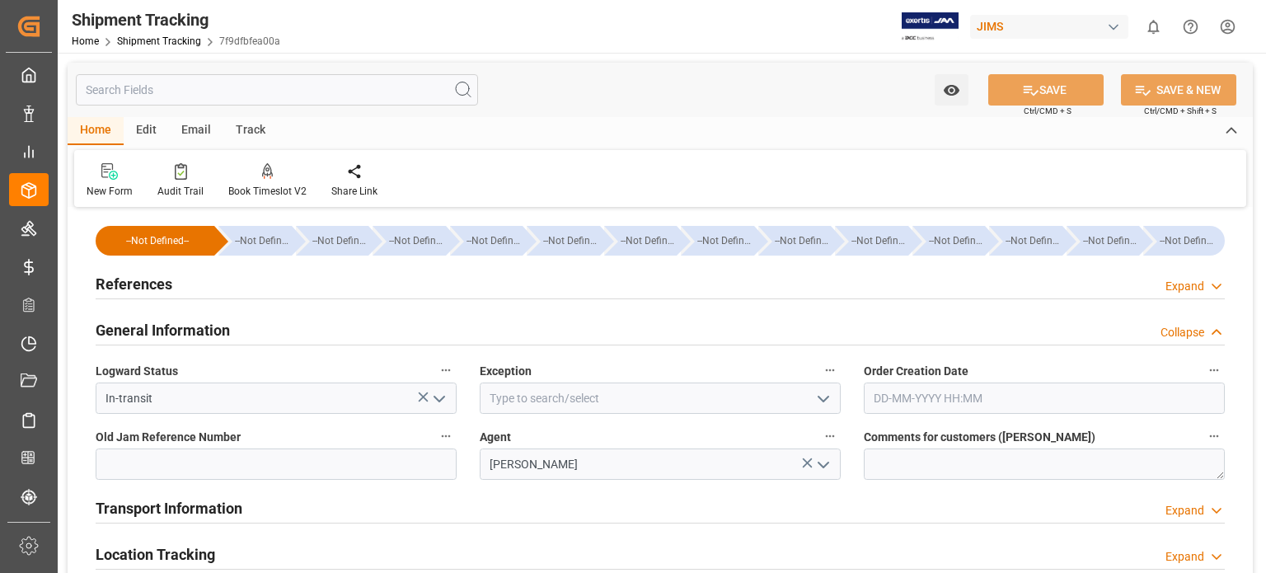
click at [122, 281] on h2 "References" at bounding box center [134, 284] width 77 height 22
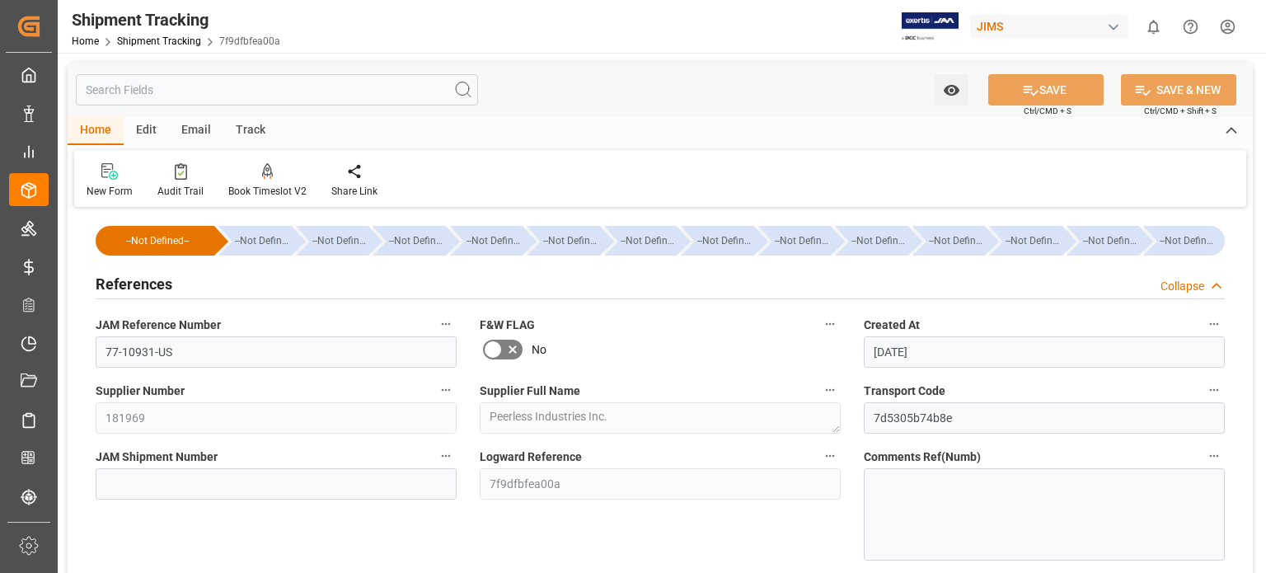
click at [122, 281] on h2 "References" at bounding box center [134, 284] width 77 height 22
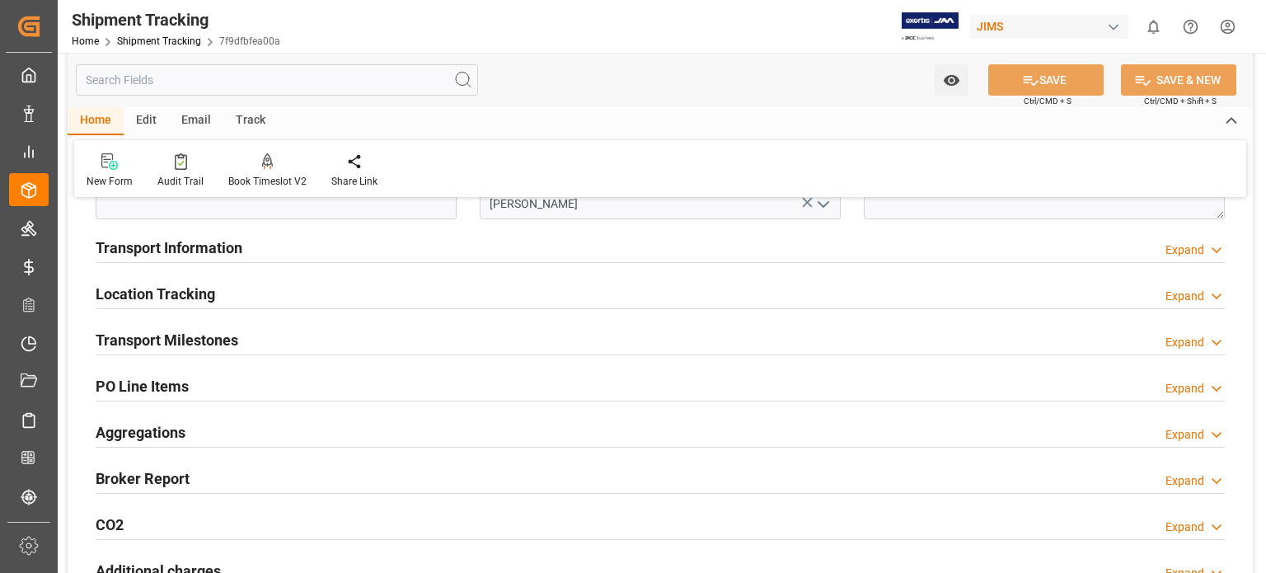
scroll to position [137, 0]
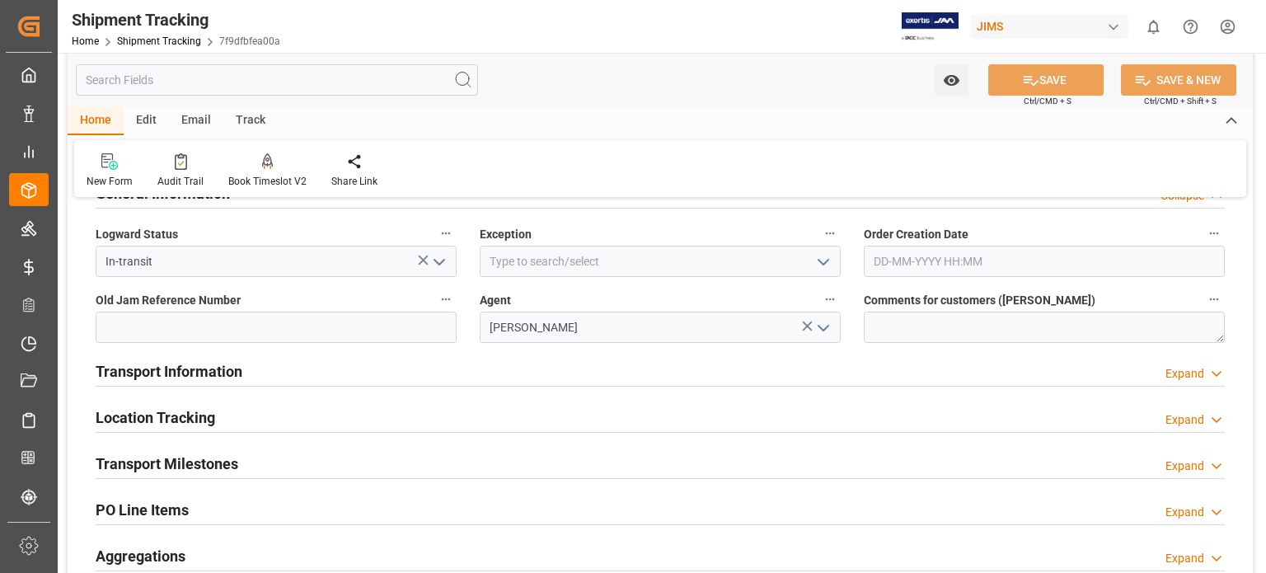
click at [214, 460] on h2 "Transport Milestones" at bounding box center [167, 464] width 143 height 22
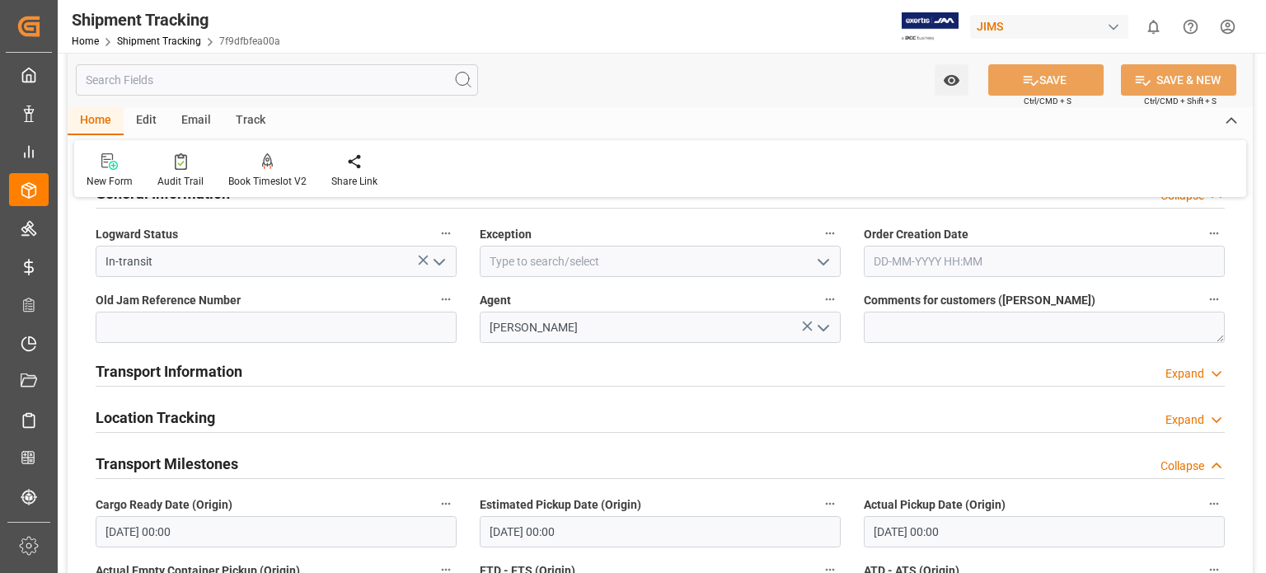
scroll to position [0, 0]
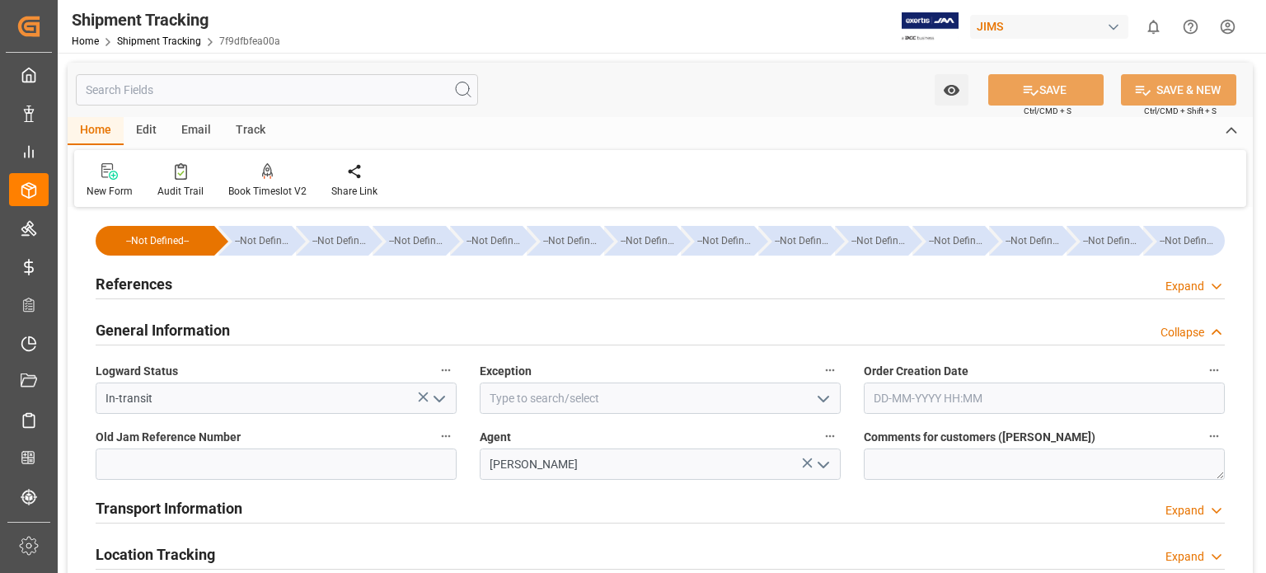
click at [148, 281] on h2 "References" at bounding box center [134, 284] width 77 height 22
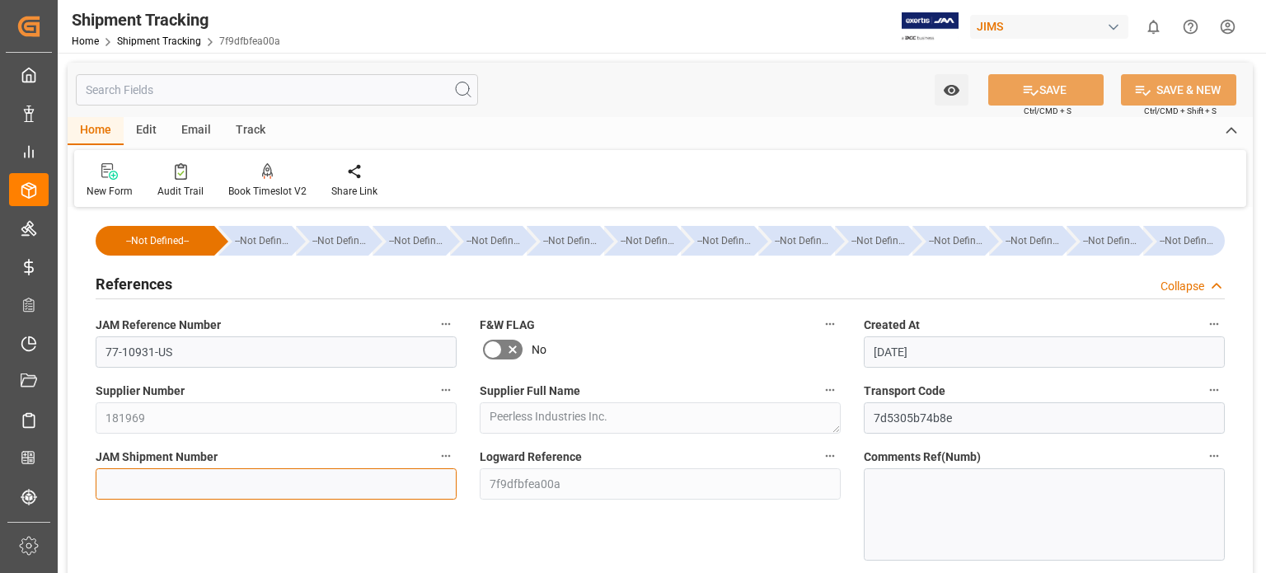
click at [152, 487] on input at bounding box center [276, 483] width 361 height 31
paste input "73129"
type input "73129"
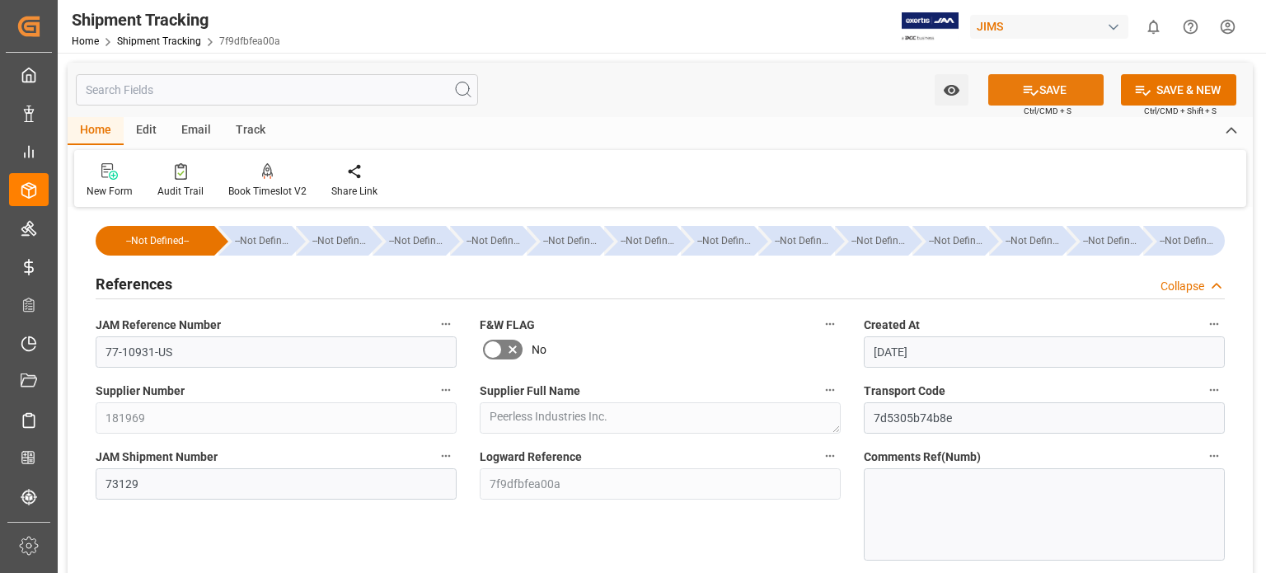
click at [1041, 89] on button "SAVE" at bounding box center [1046, 89] width 115 height 31
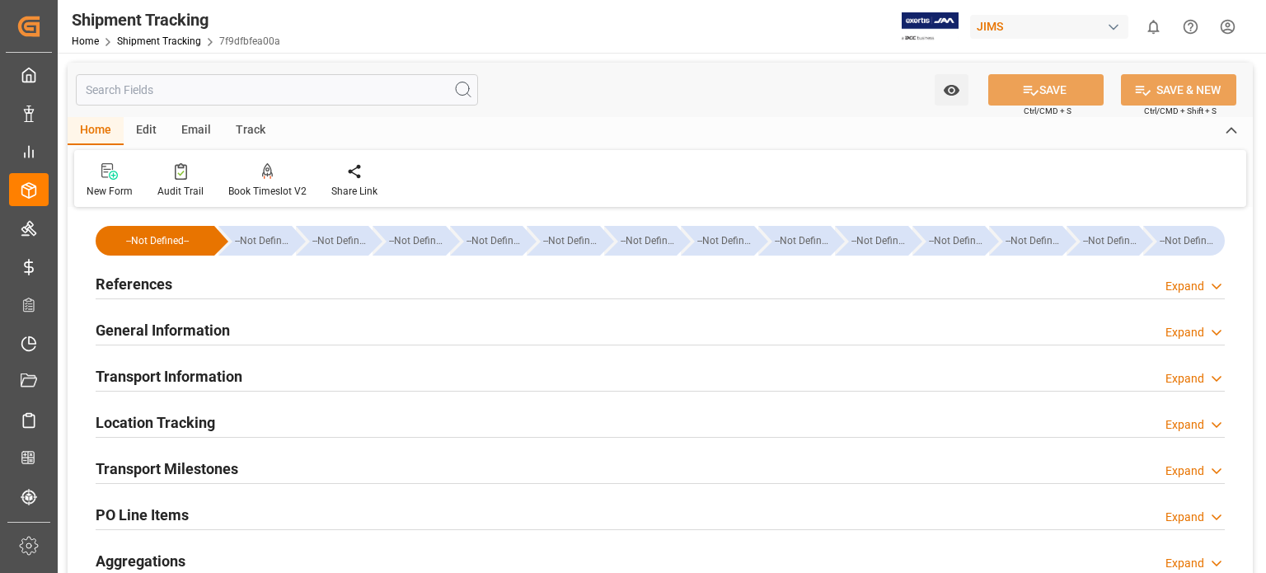
click at [145, 292] on h2 "References" at bounding box center [134, 284] width 77 height 22
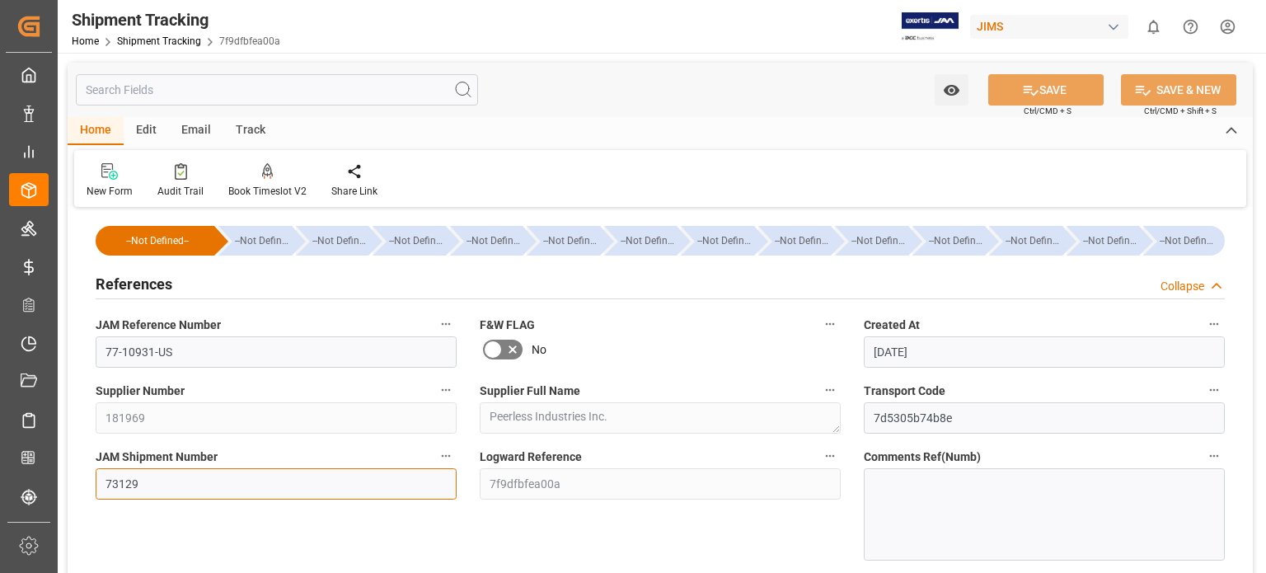
click at [151, 483] on input "73129" at bounding box center [276, 483] width 361 height 31
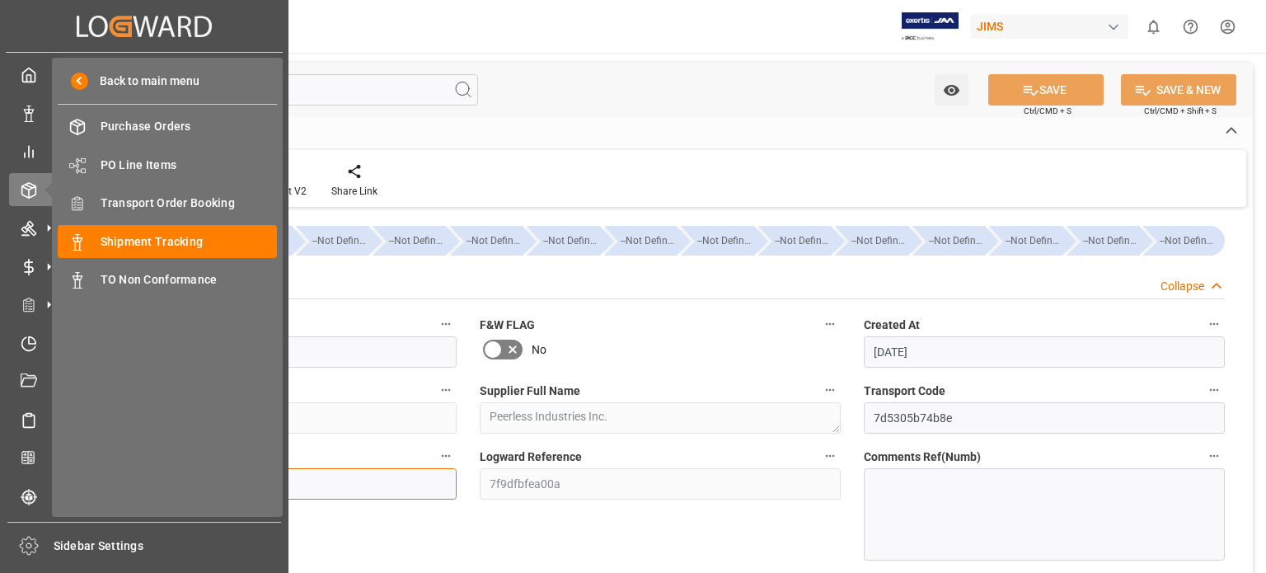
drag, startPoint x: 145, startPoint y: 491, endPoint x: 52, endPoint y: 469, distance: 95.6
click at [52, 469] on div "Created by potrace 1.15, written by [PERSON_NAME] [DATE]-[DATE] Created by potr…" at bounding box center [633, 286] width 1266 height 573
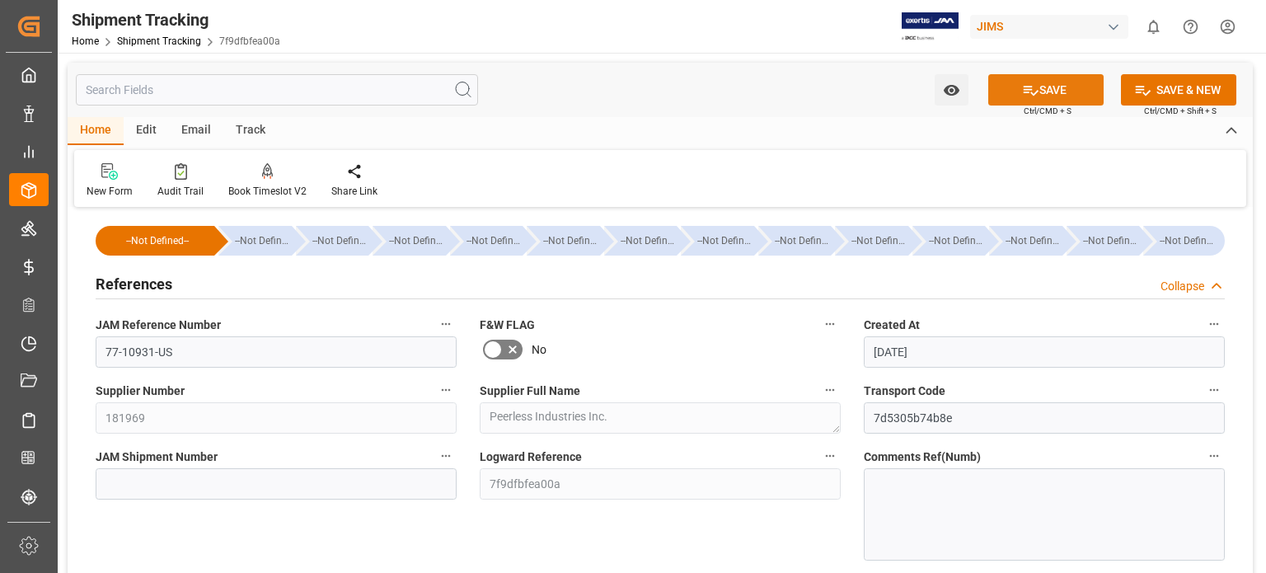
click at [1049, 93] on button "SAVE" at bounding box center [1046, 89] width 115 height 31
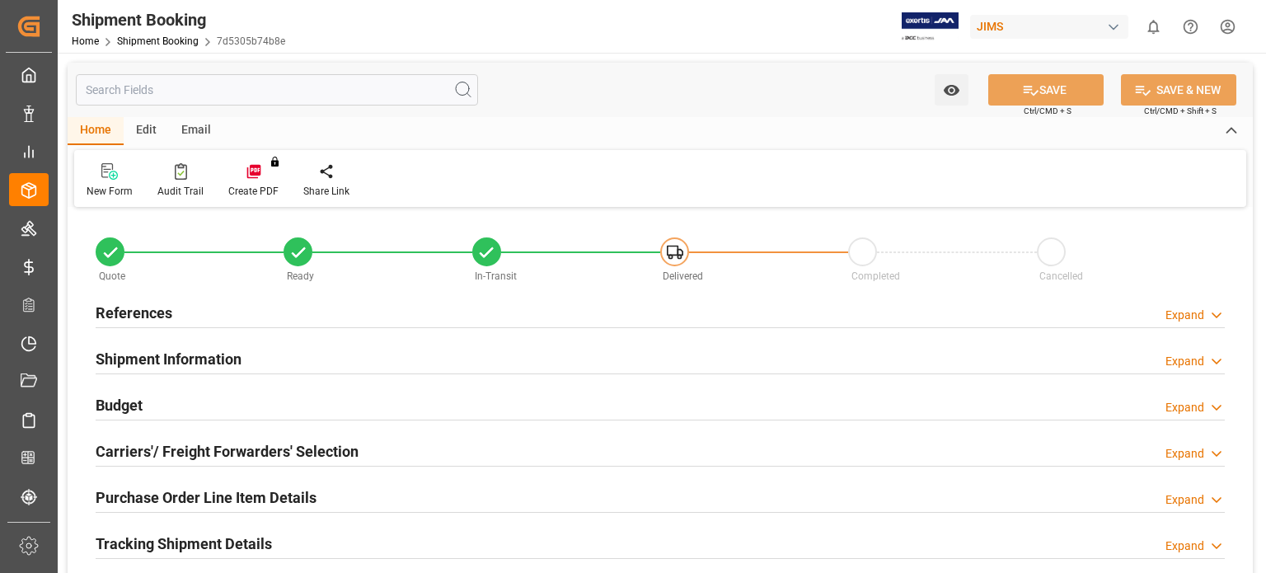
type input "578.48"
type input "0"
type input "295"
type input "1672"
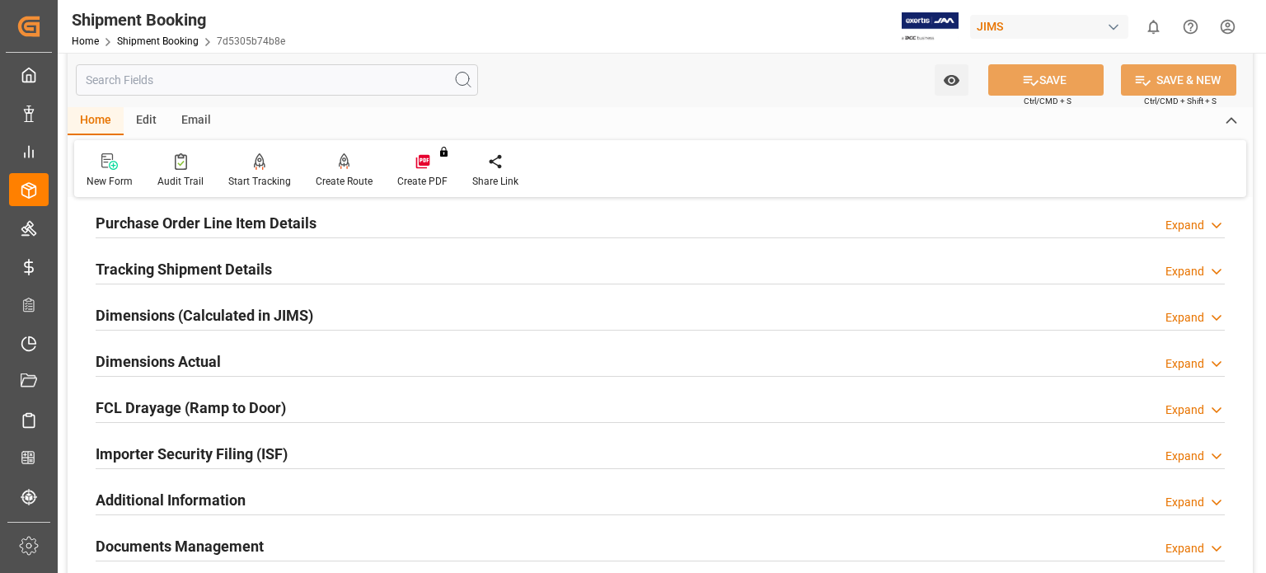
scroll to position [137, 0]
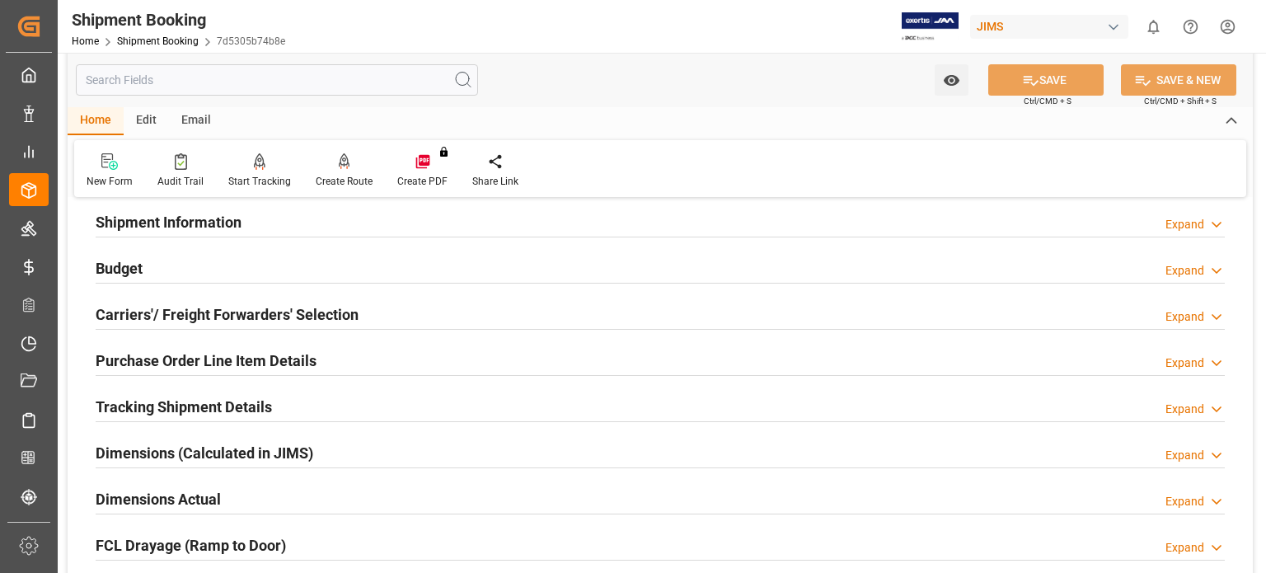
click at [132, 271] on h2 "Budget" at bounding box center [119, 268] width 47 height 22
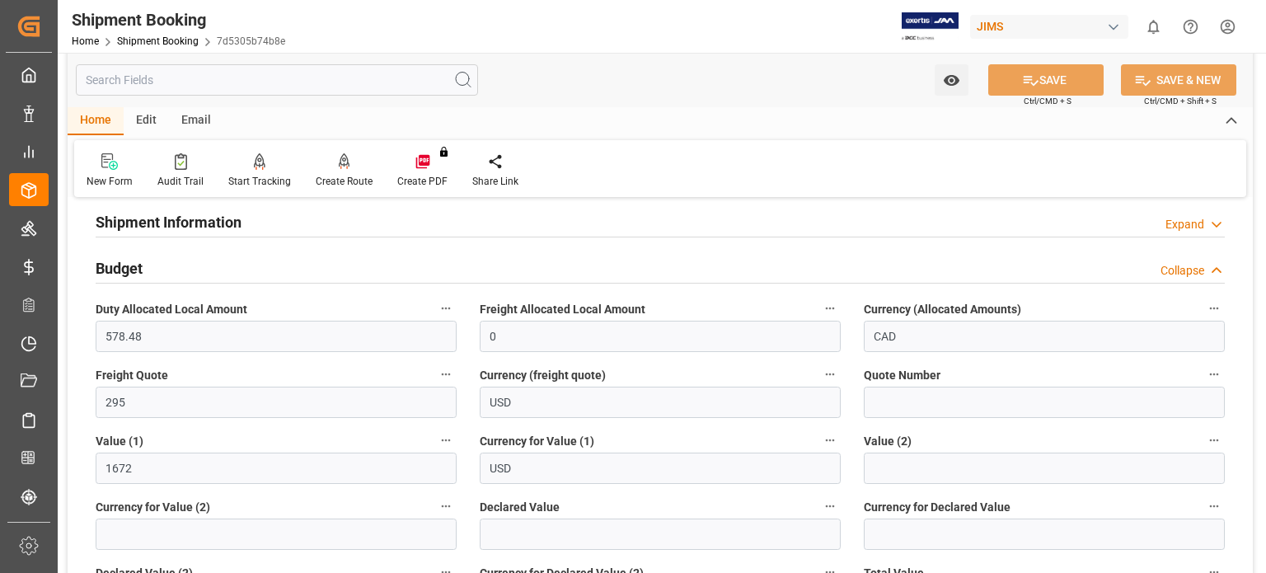
click at [132, 271] on h2 "Budget" at bounding box center [119, 268] width 47 height 22
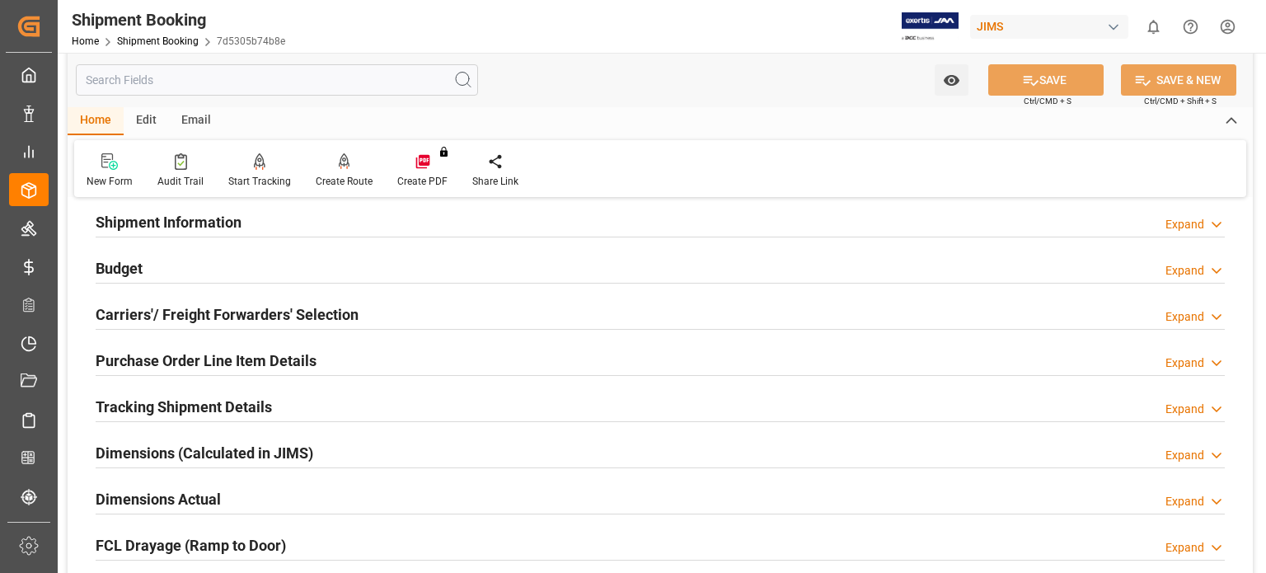
click at [246, 409] on h2 "Tracking Shipment Details" at bounding box center [184, 407] width 176 height 22
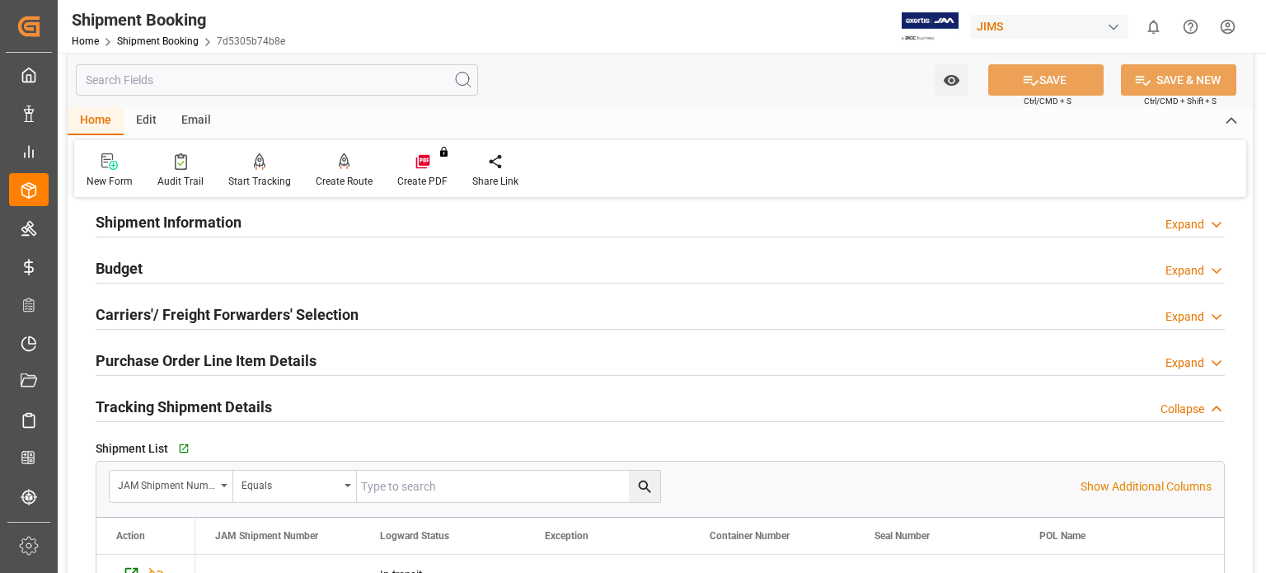
click at [246, 409] on h2 "Tracking Shipment Details" at bounding box center [184, 407] width 176 height 22
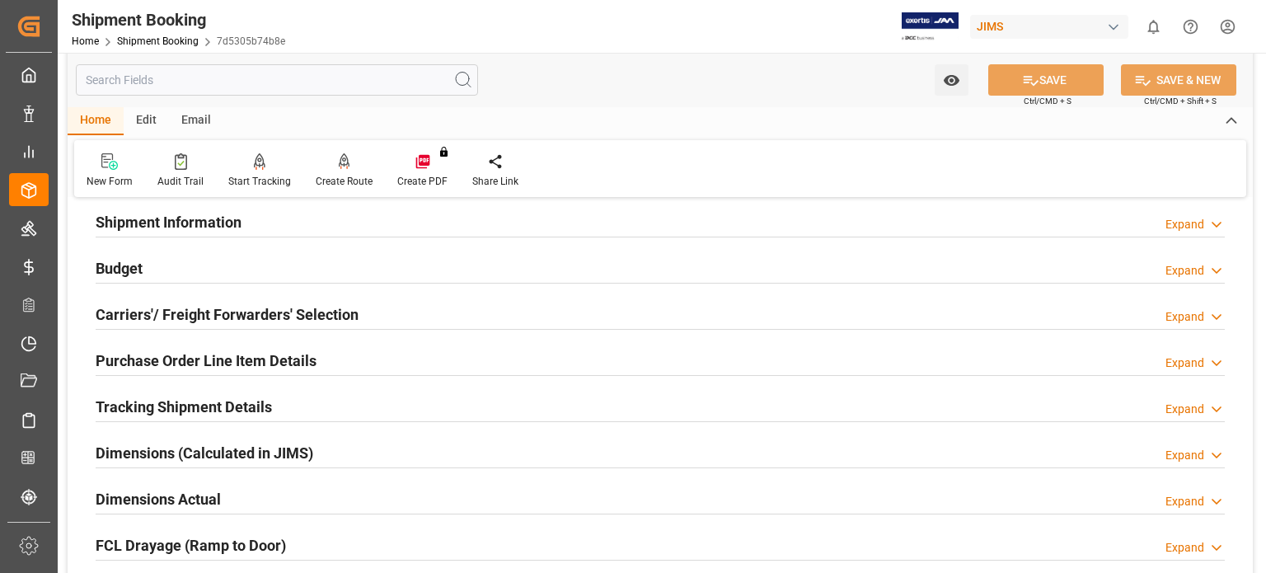
scroll to position [275, 0]
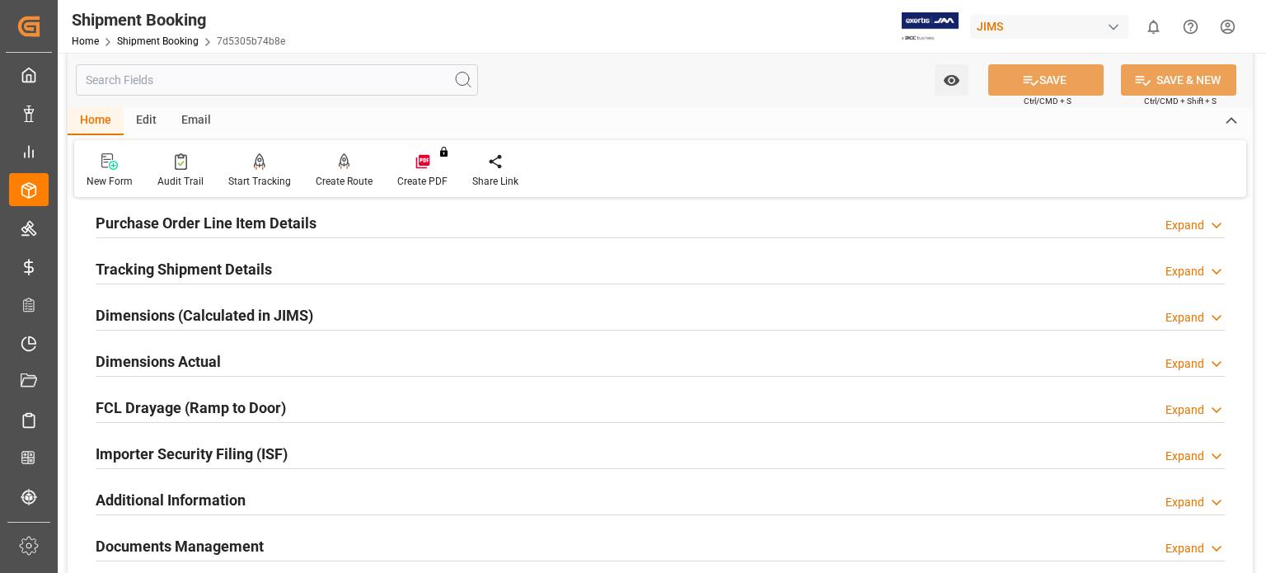
click at [207, 539] on h2 "Documents Management" at bounding box center [180, 546] width 168 height 22
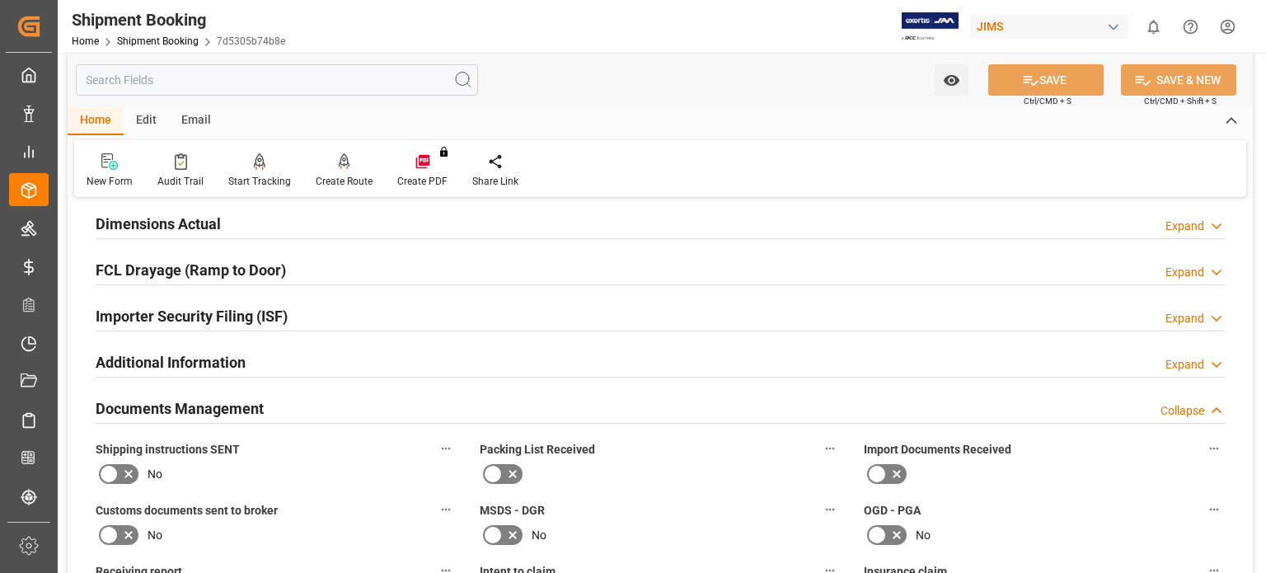
scroll to position [687, 0]
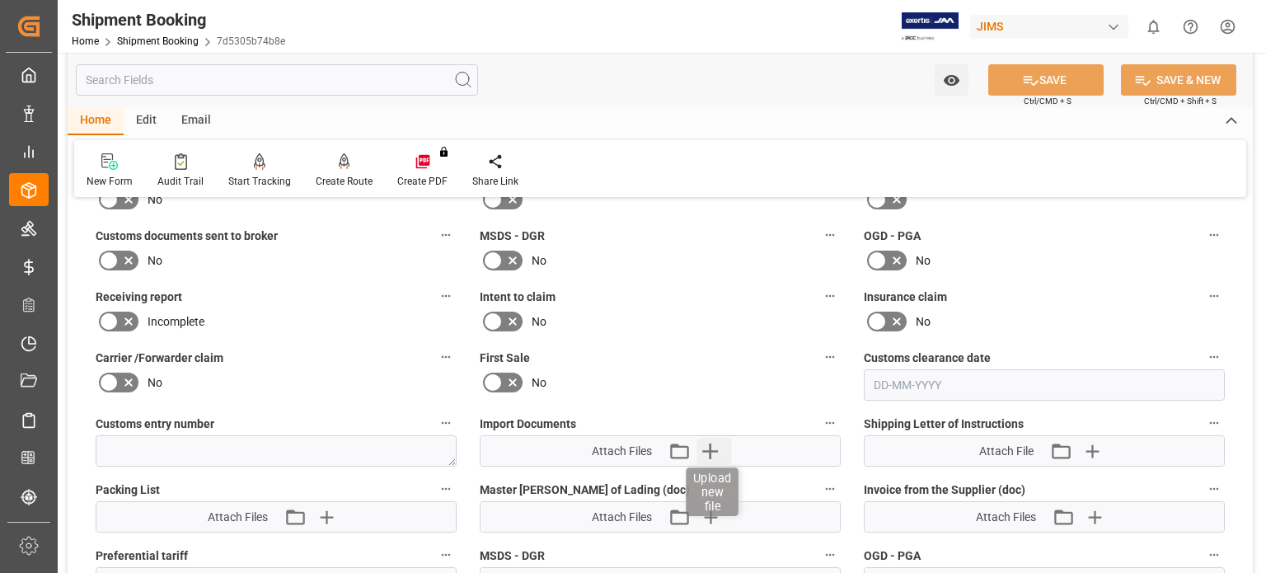
click at [715, 447] on icon "button" at bounding box center [711, 452] width 16 height 16
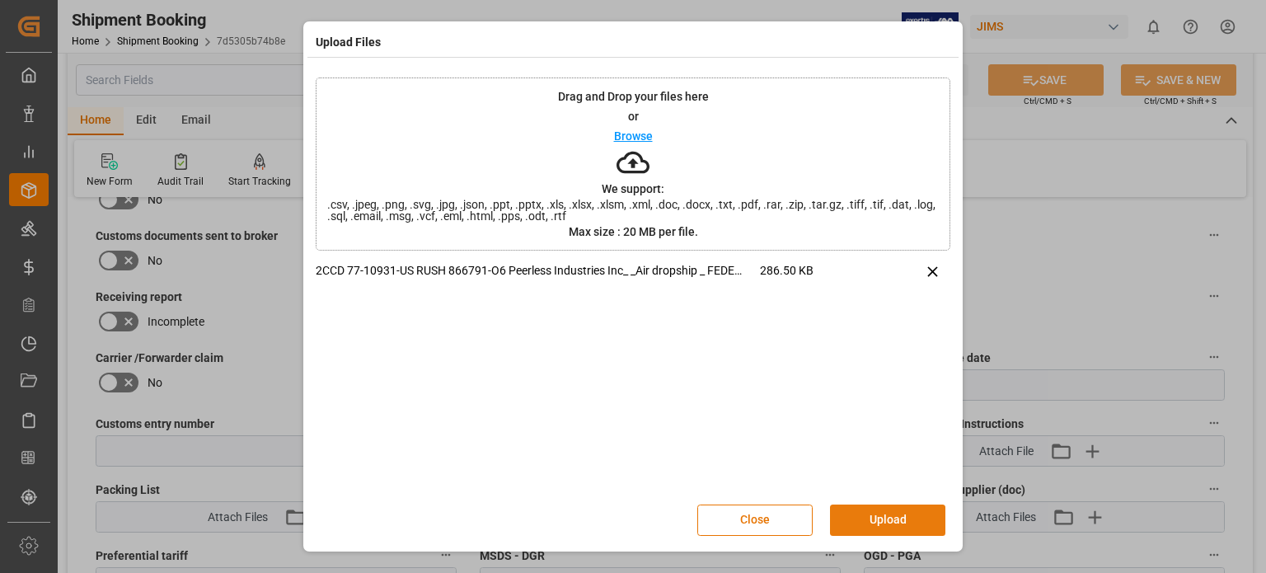
click at [894, 519] on button "Upload" at bounding box center [887, 520] width 115 height 31
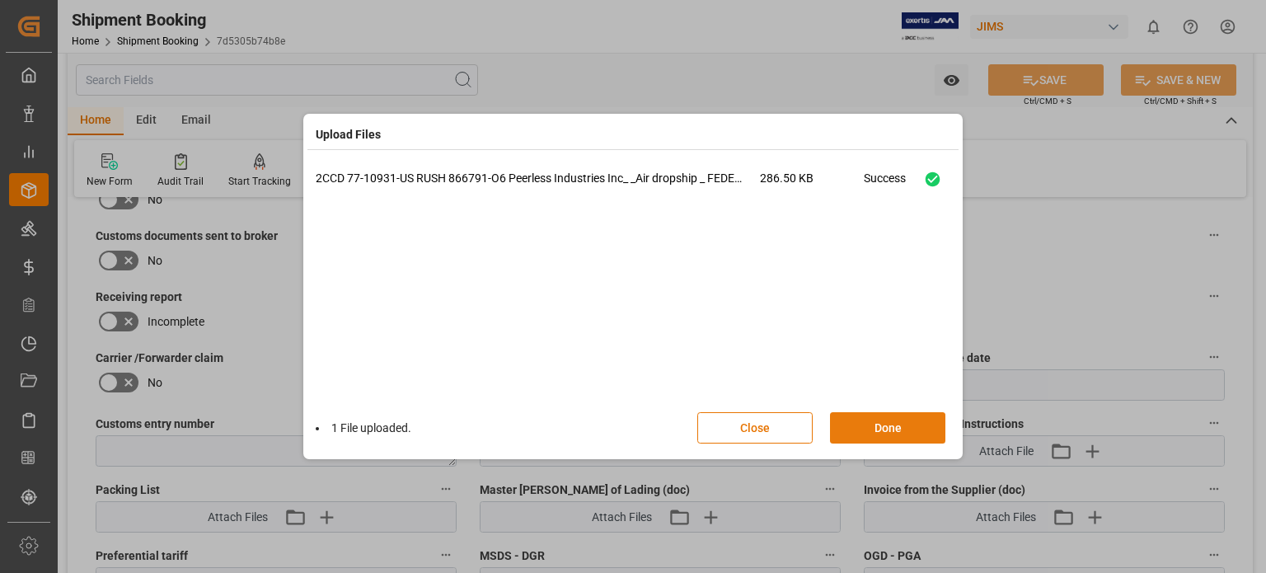
click at [877, 428] on button "Done" at bounding box center [887, 427] width 115 height 31
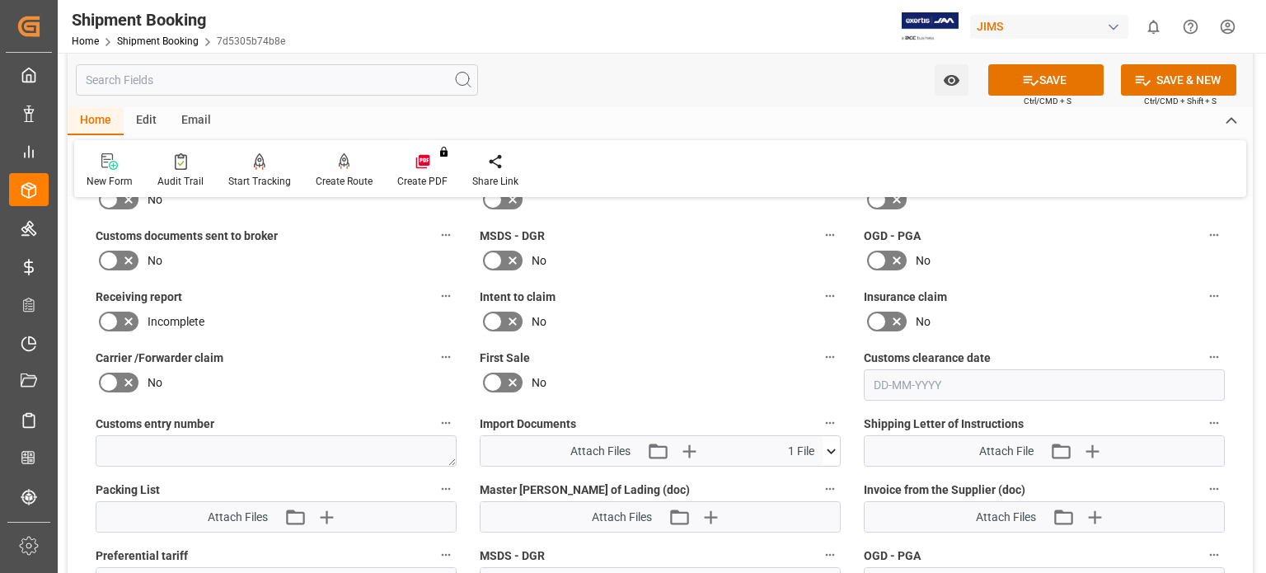
scroll to position [825, 0]
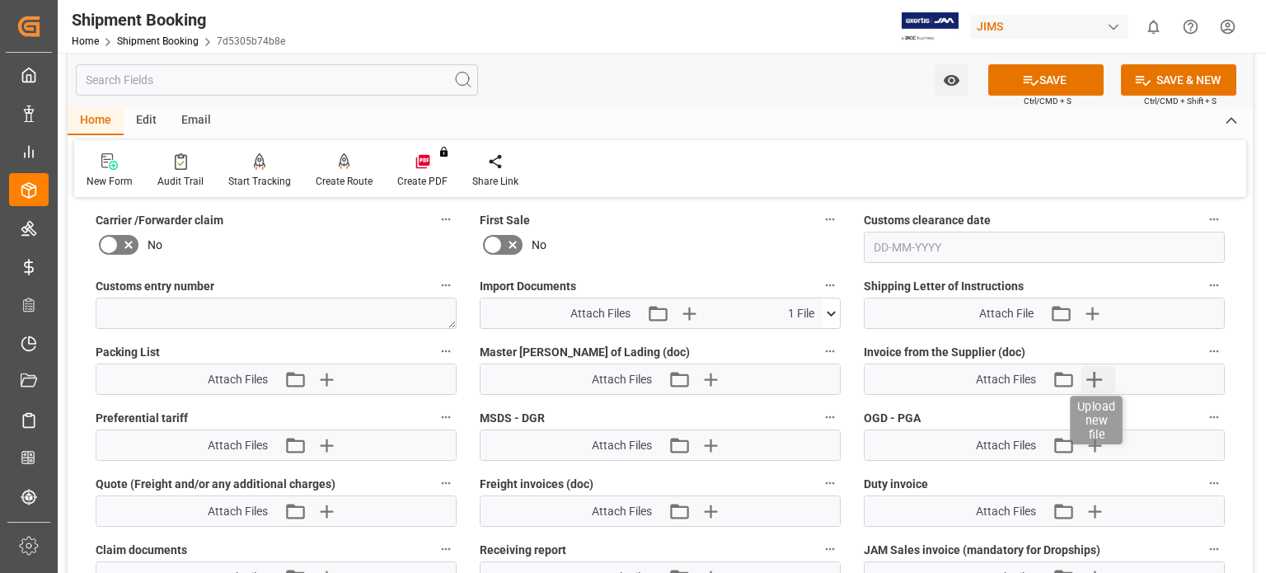
click at [1102, 378] on icon "button" at bounding box center [1095, 379] width 26 height 26
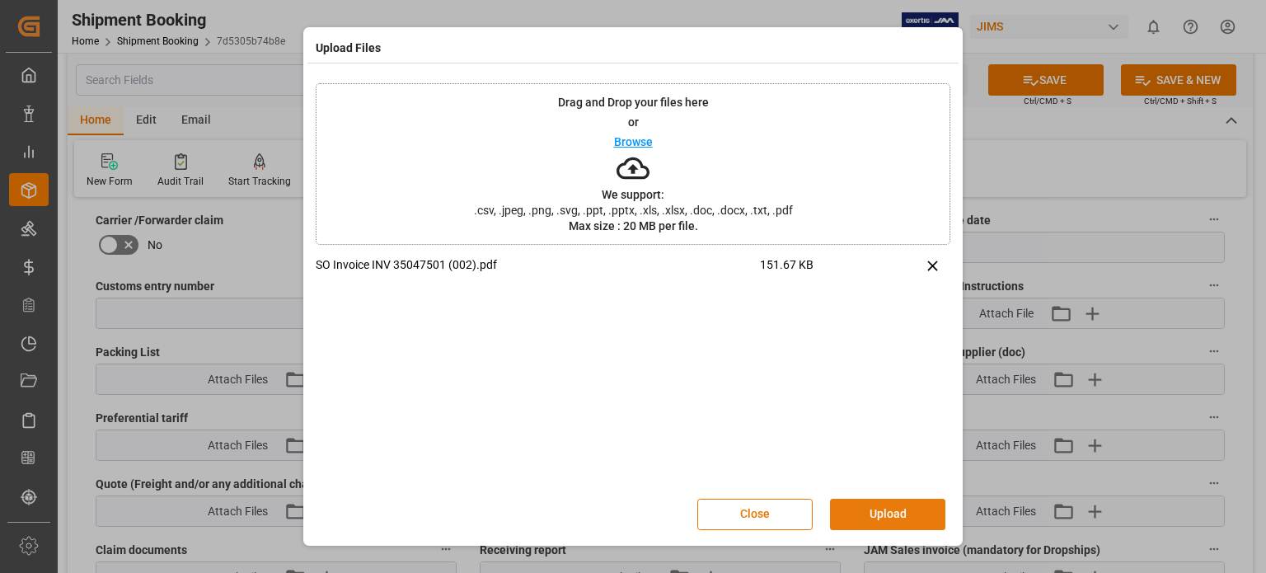
click at [865, 521] on button "Upload" at bounding box center [887, 514] width 115 height 31
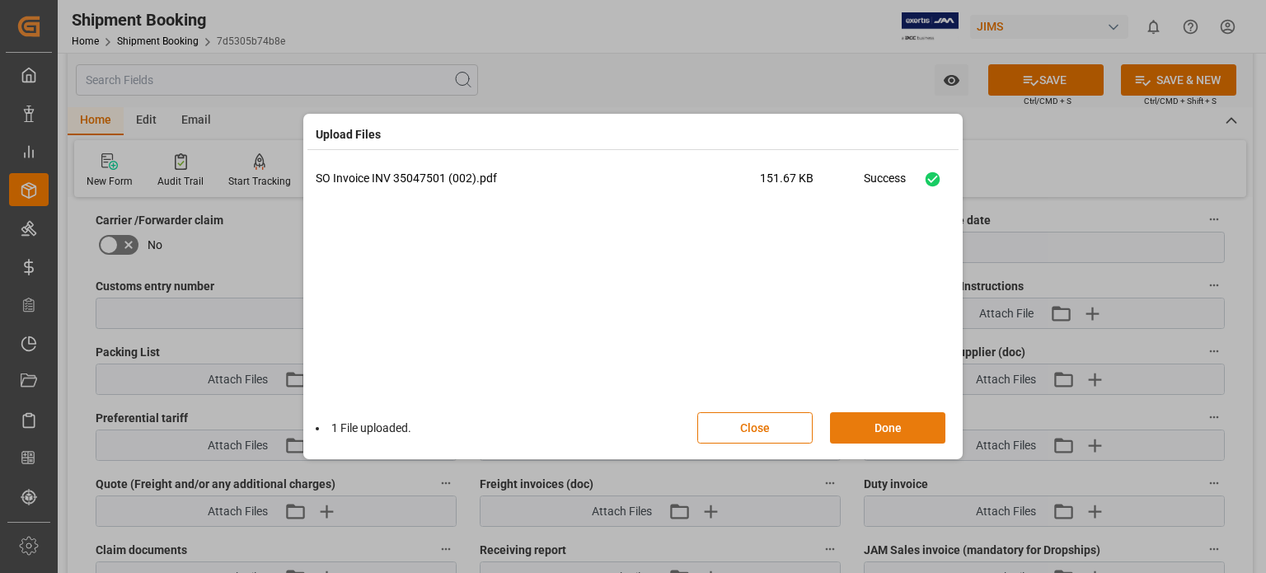
click at [897, 424] on button "Done" at bounding box center [887, 427] width 115 height 31
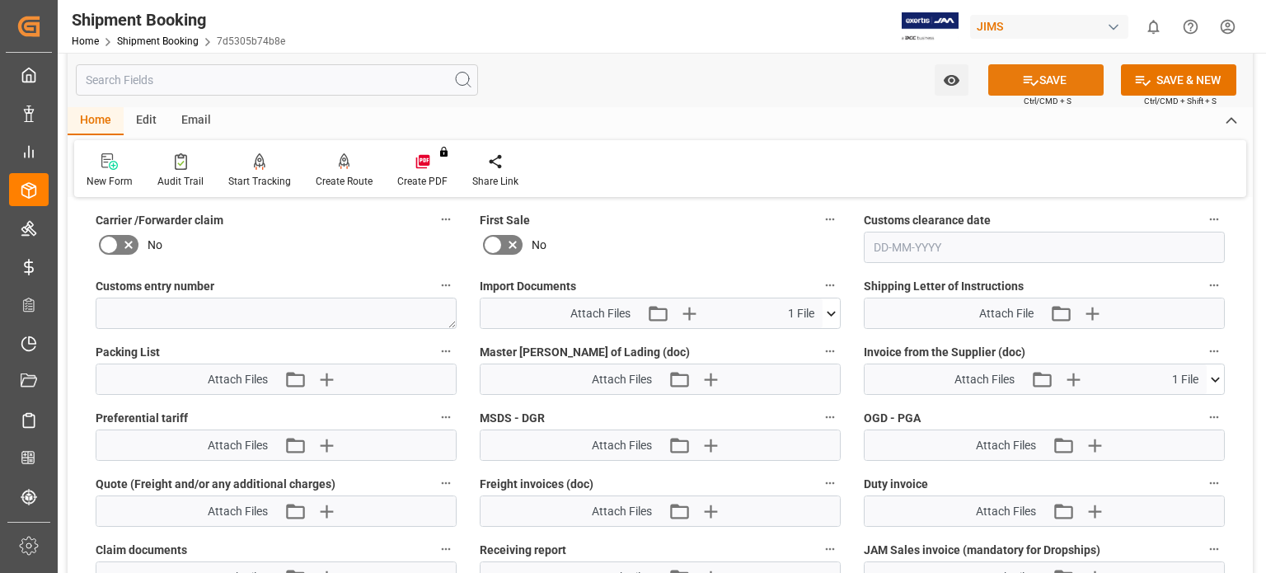
click at [1053, 78] on button "SAVE" at bounding box center [1046, 79] width 115 height 31
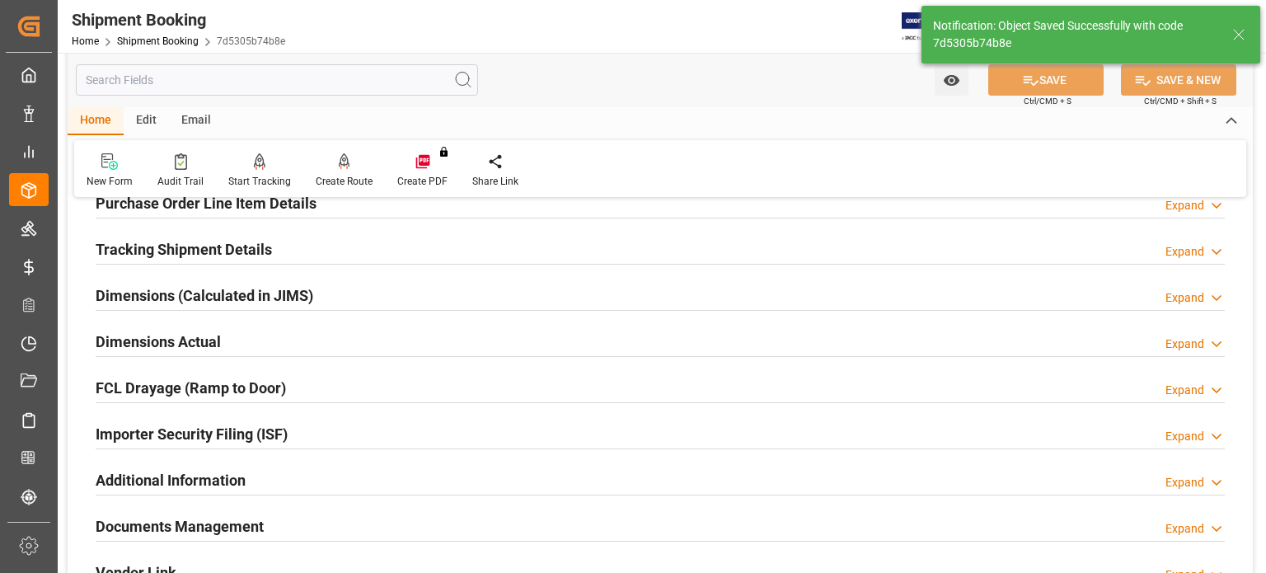
scroll to position [389, 0]
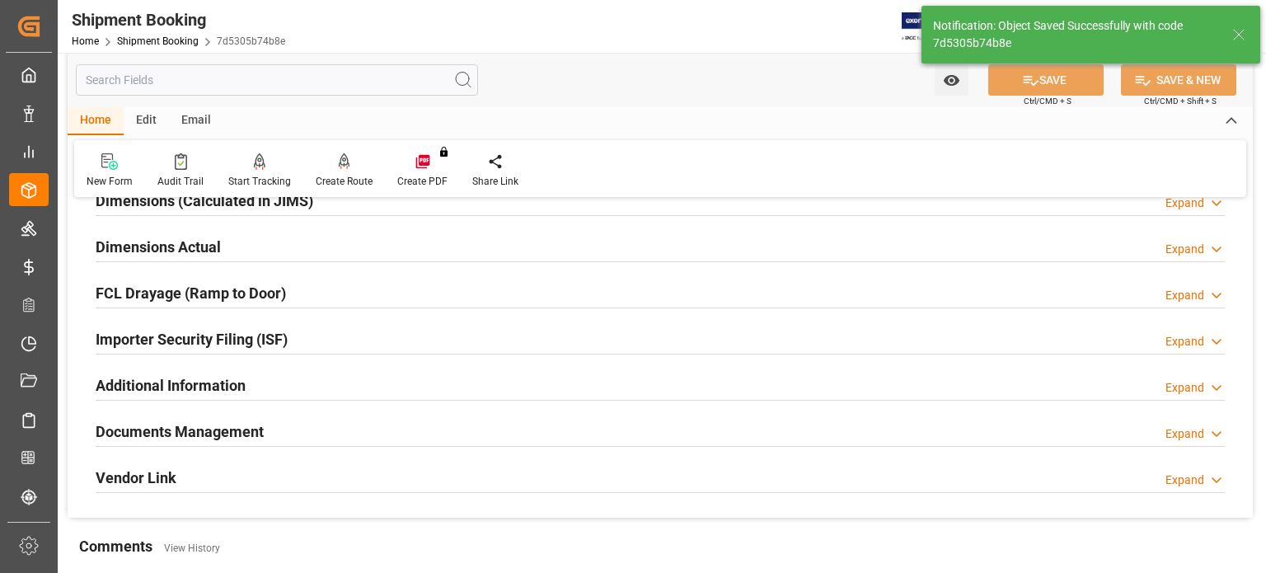
click at [214, 435] on h2 "Documents Management" at bounding box center [180, 432] width 168 height 22
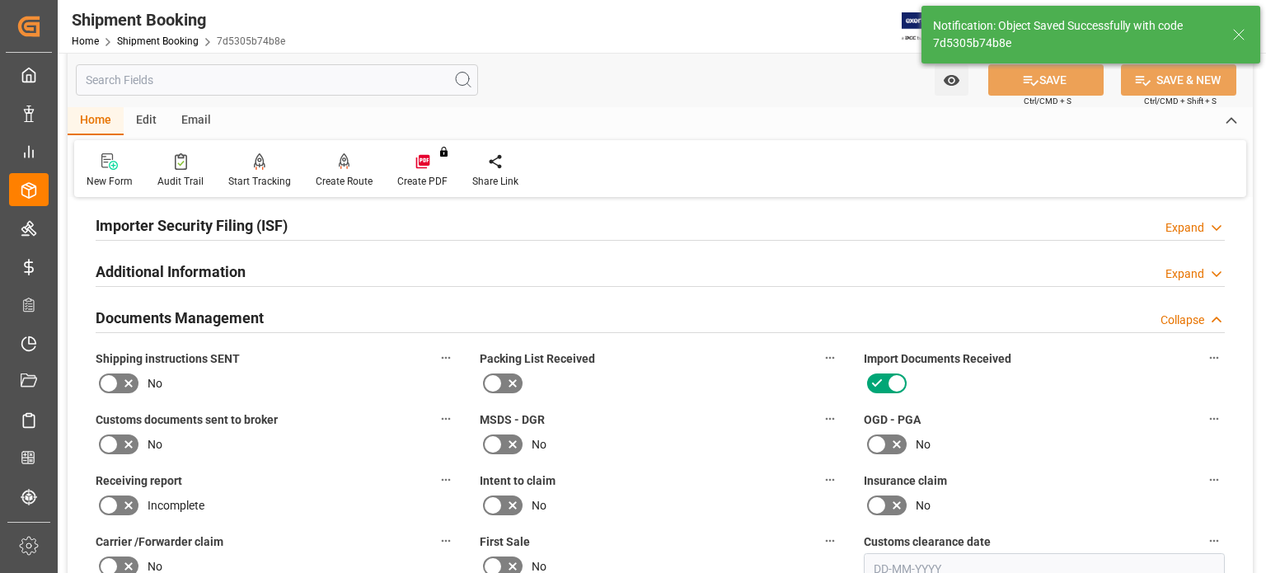
scroll to position [527, 0]
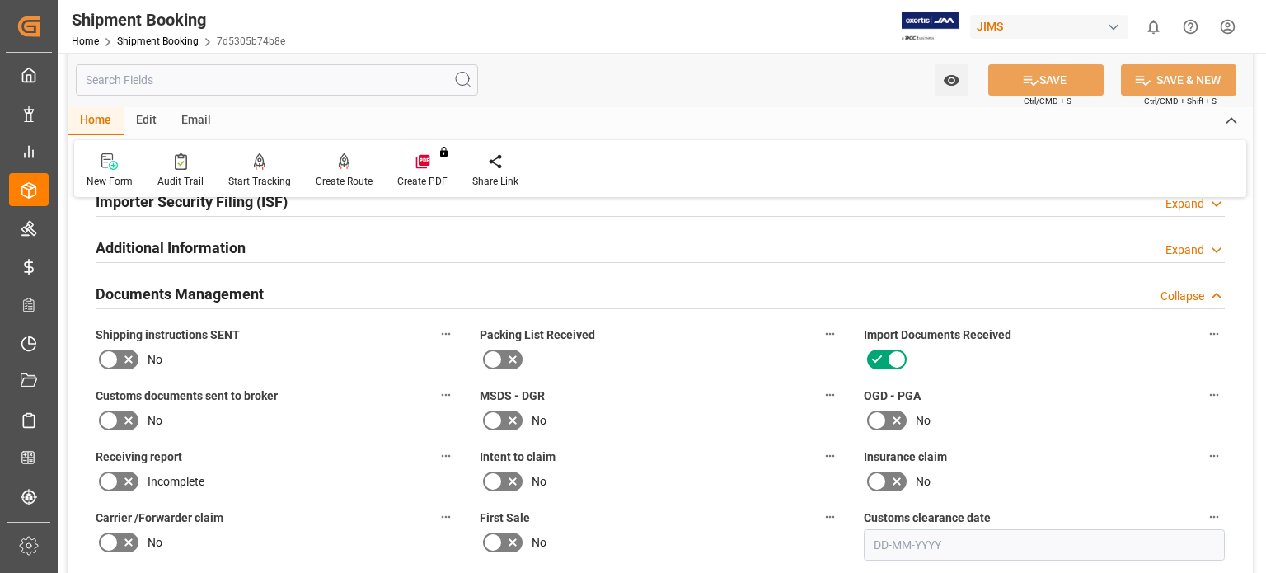
click at [119, 417] on icon at bounding box center [129, 421] width 20 height 20
click at [0, 0] on input "checkbox" at bounding box center [0, 0] width 0 height 0
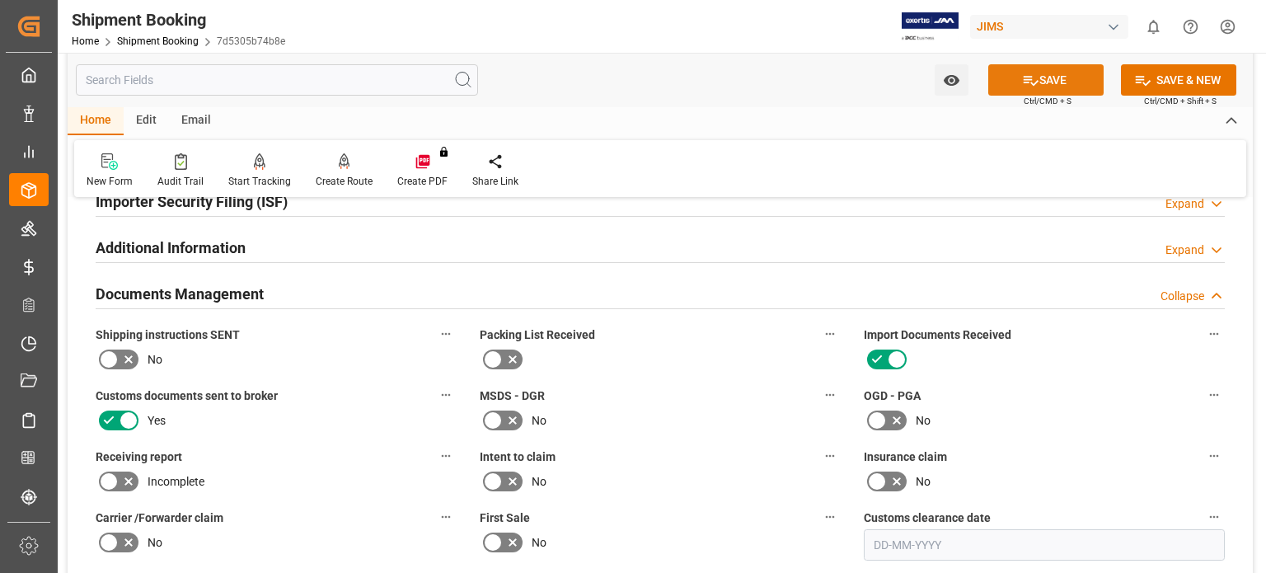
click at [1046, 78] on button "SAVE" at bounding box center [1046, 79] width 115 height 31
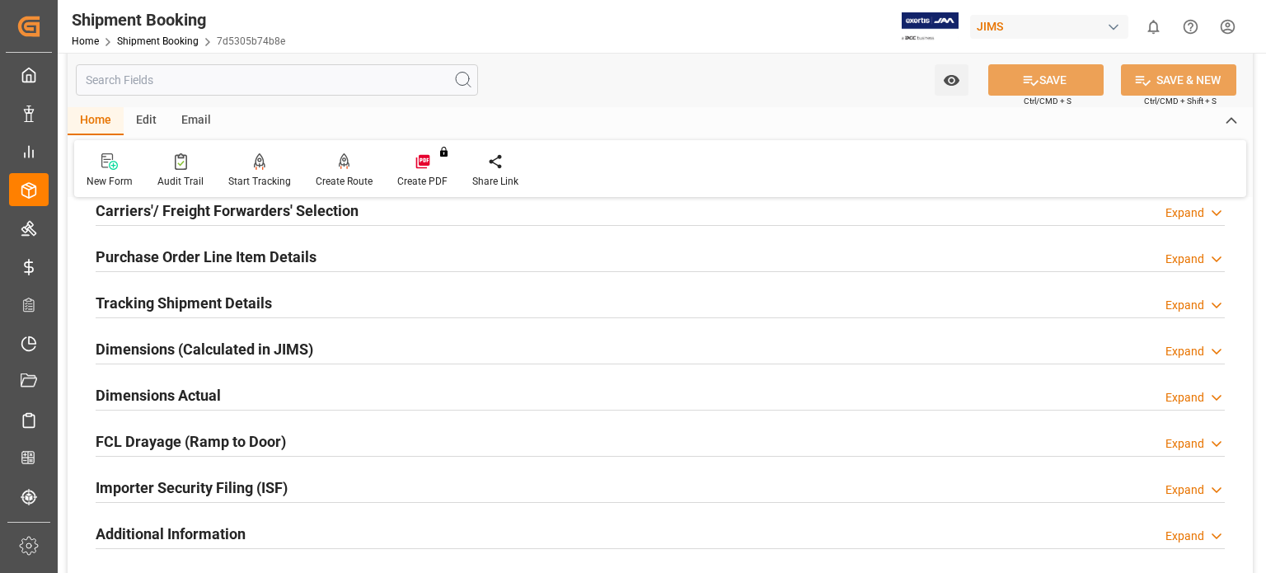
scroll to position [0, 0]
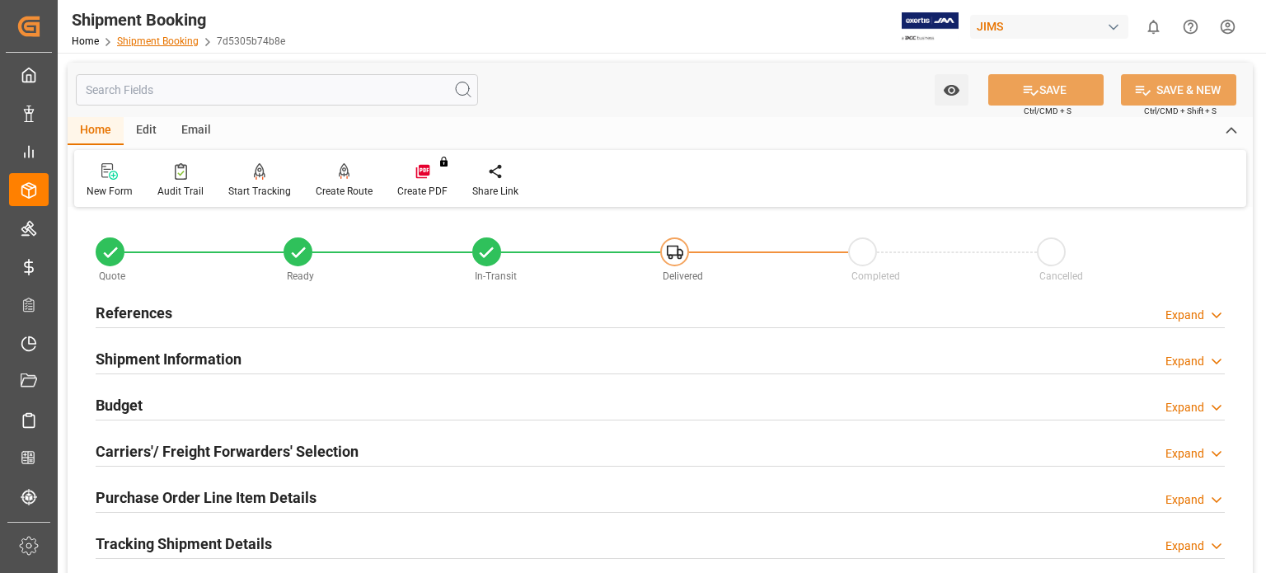
click at [134, 39] on link "Shipment Booking" at bounding box center [158, 41] width 82 height 12
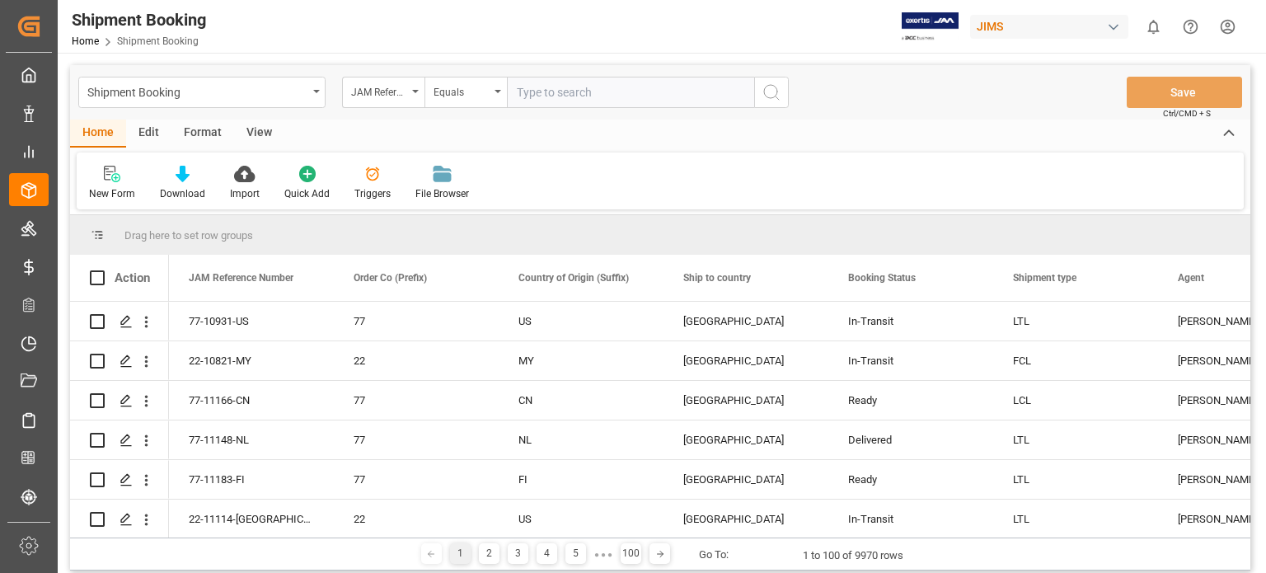
click at [566, 99] on input "text" at bounding box center [630, 92] width 247 height 31
type input "77-11133-US"
click at [772, 92] on icon "search button" at bounding box center [772, 92] width 20 height 20
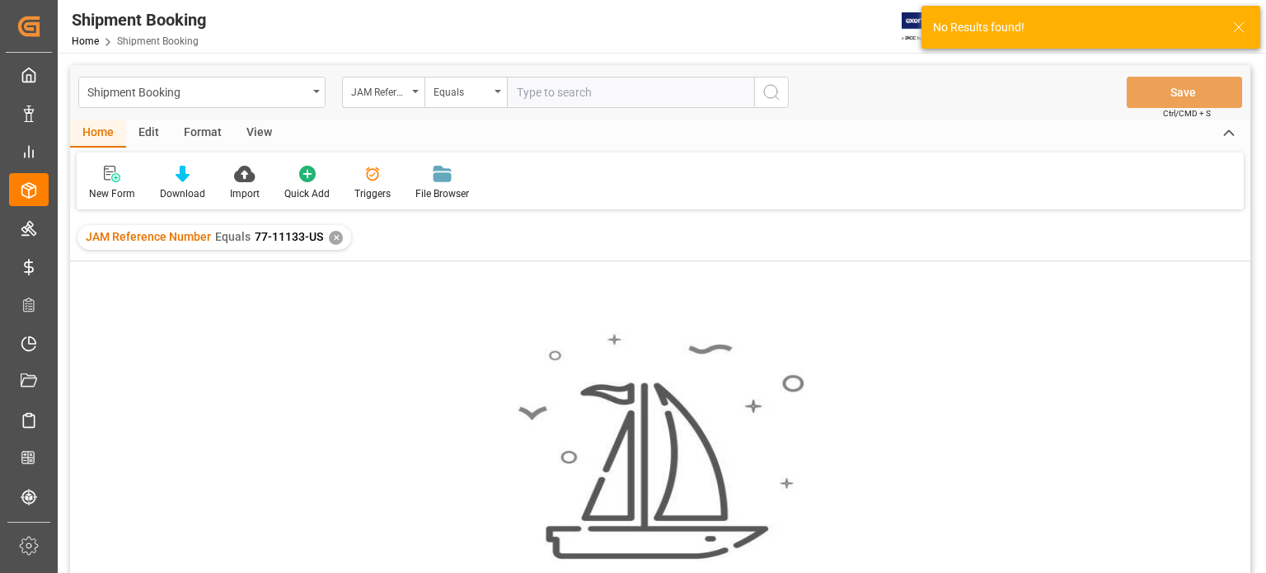
click at [333, 237] on div "✕" at bounding box center [336, 238] width 14 height 14
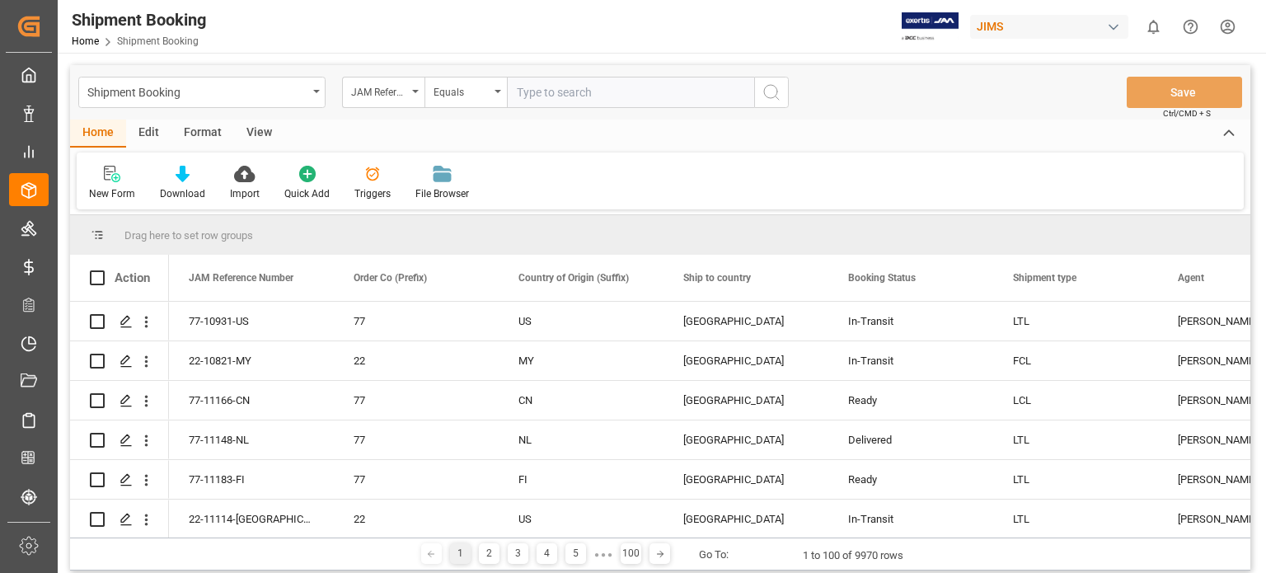
click at [580, 88] on input "text" at bounding box center [630, 92] width 247 height 31
click at [587, 95] on input "text" at bounding box center [630, 92] width 247 height 31
paste input "77-11133-US"
click at [604, 98] on input "77-11133-US" at bounding box center [630, 92] width 247 height 31
type input "77-11133-US"
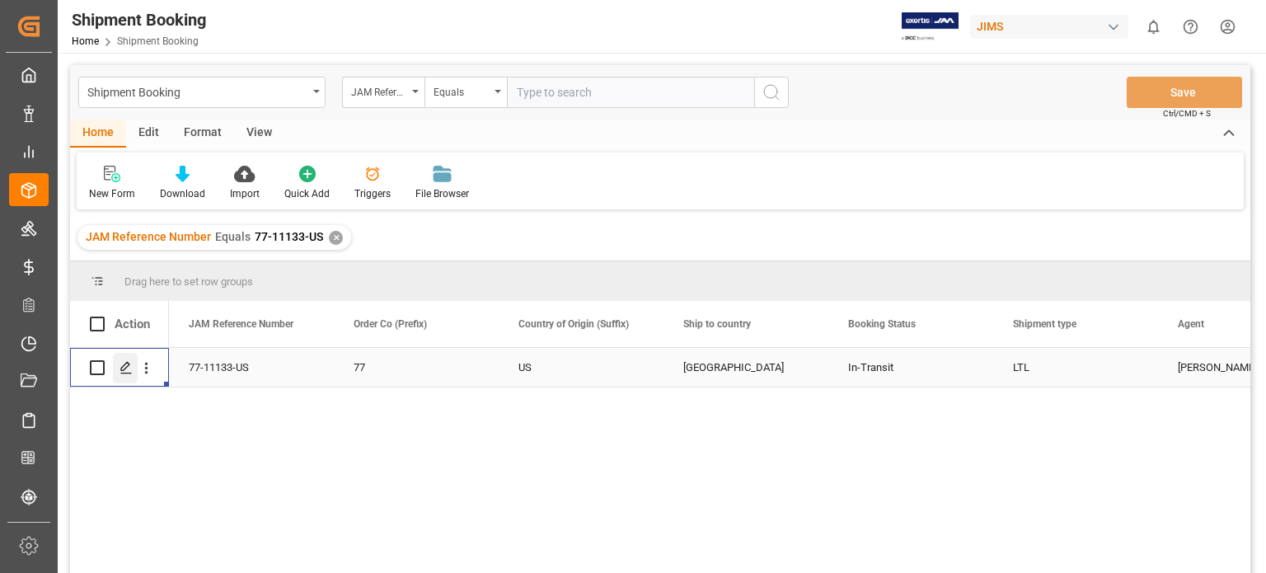
click at [127, 372] on icon "Press SPACE to select this row." at bounding box center [126, 367] width 13 height 13
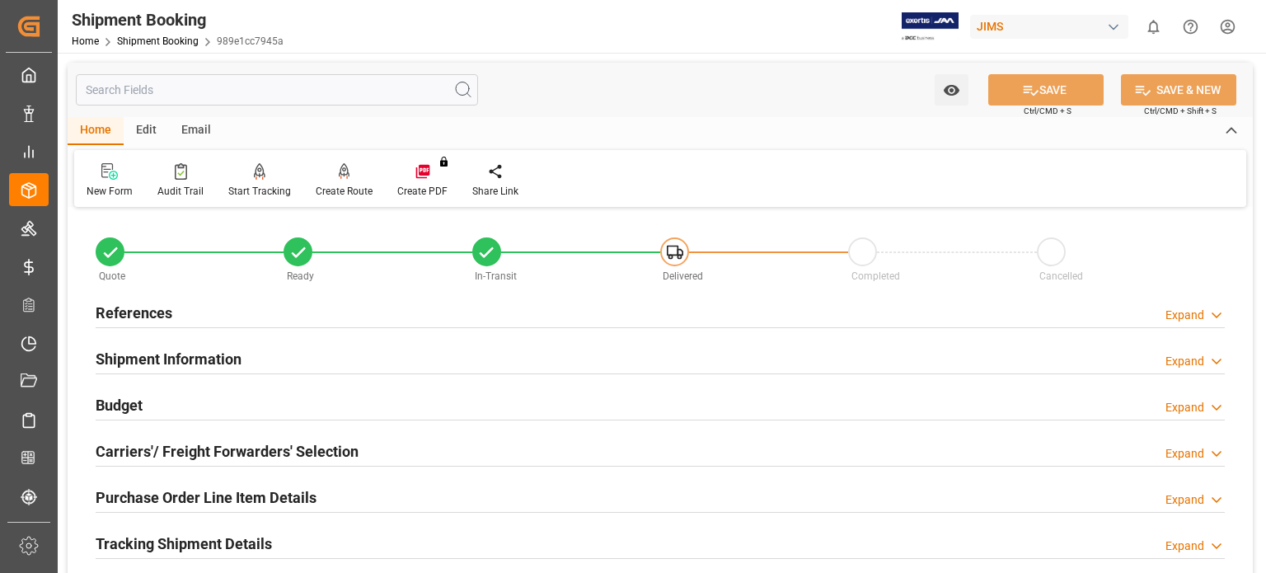
click at [120, 402] on h2 "Budget" at bounding box center [119, 405] width 47 height 22
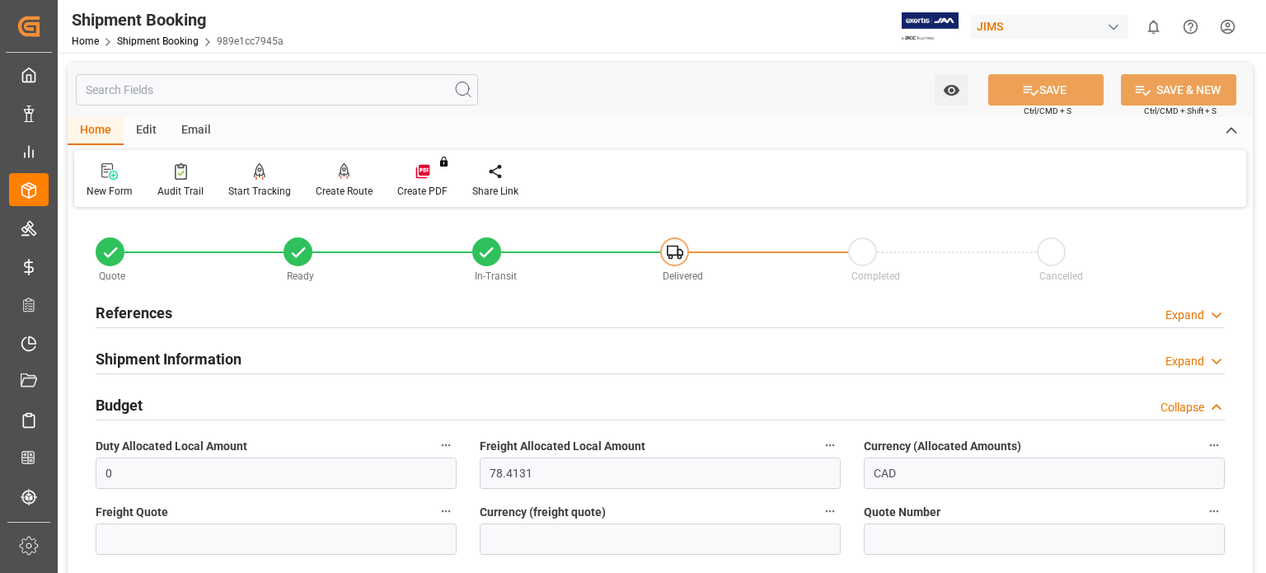
click at [120, 402] on h2 "Budget" at bounding box center [119, 405] width 47 height 22
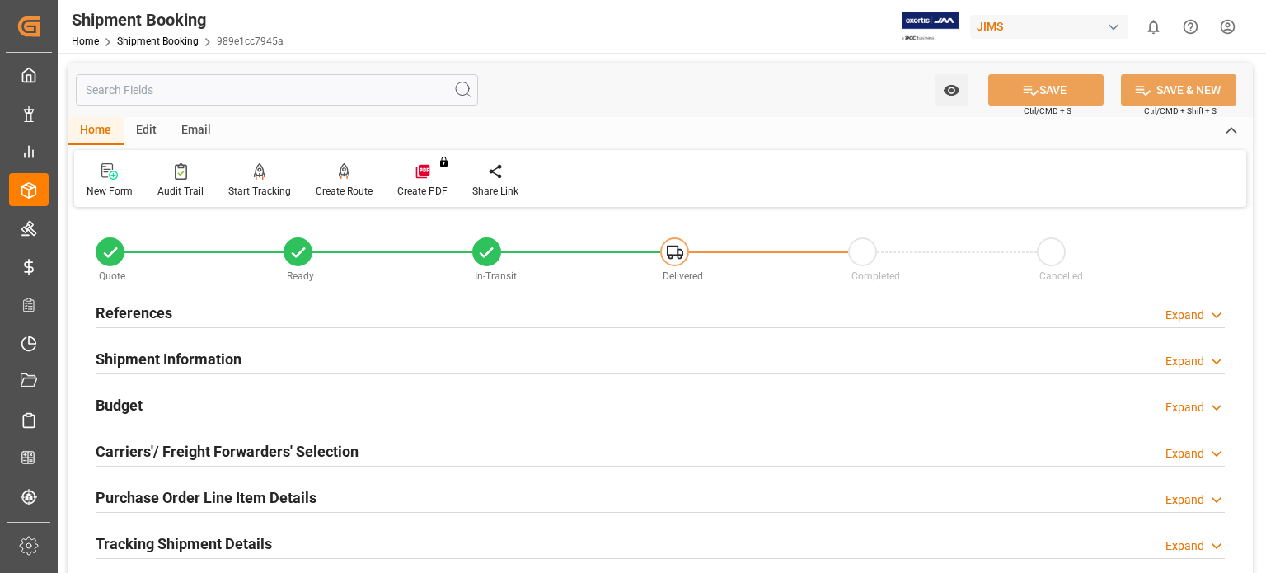
click at [185, 447] on h2 "Carriers'/ Freight Forwarders' Selection" at bounding box center [227, 451] width 263 height 22
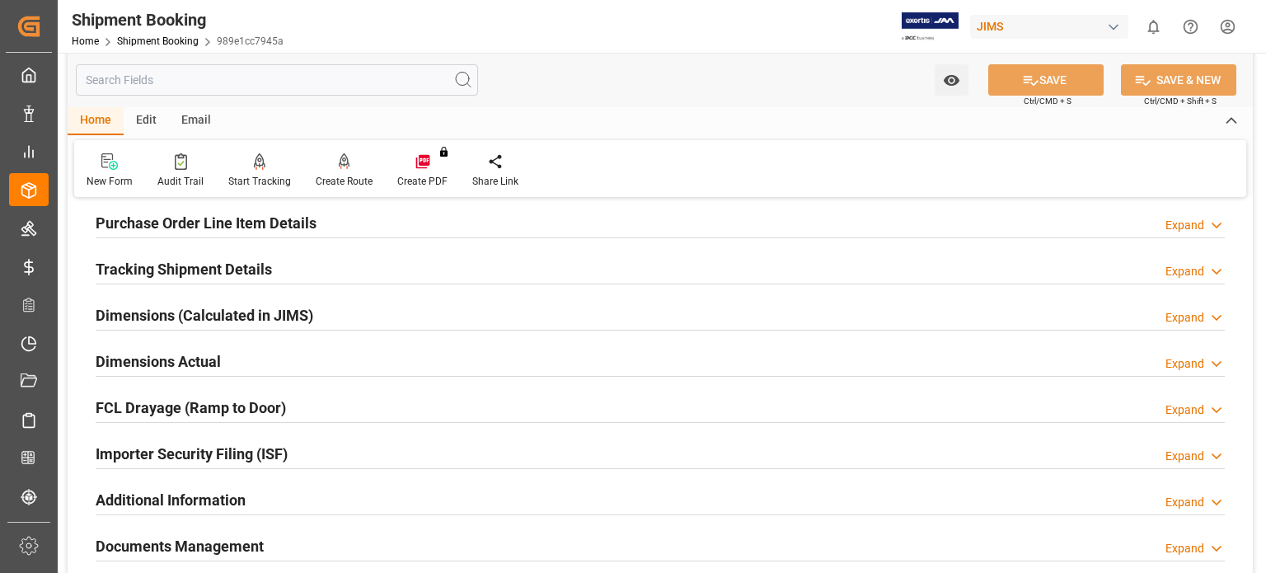
scroll to position [825, 0]
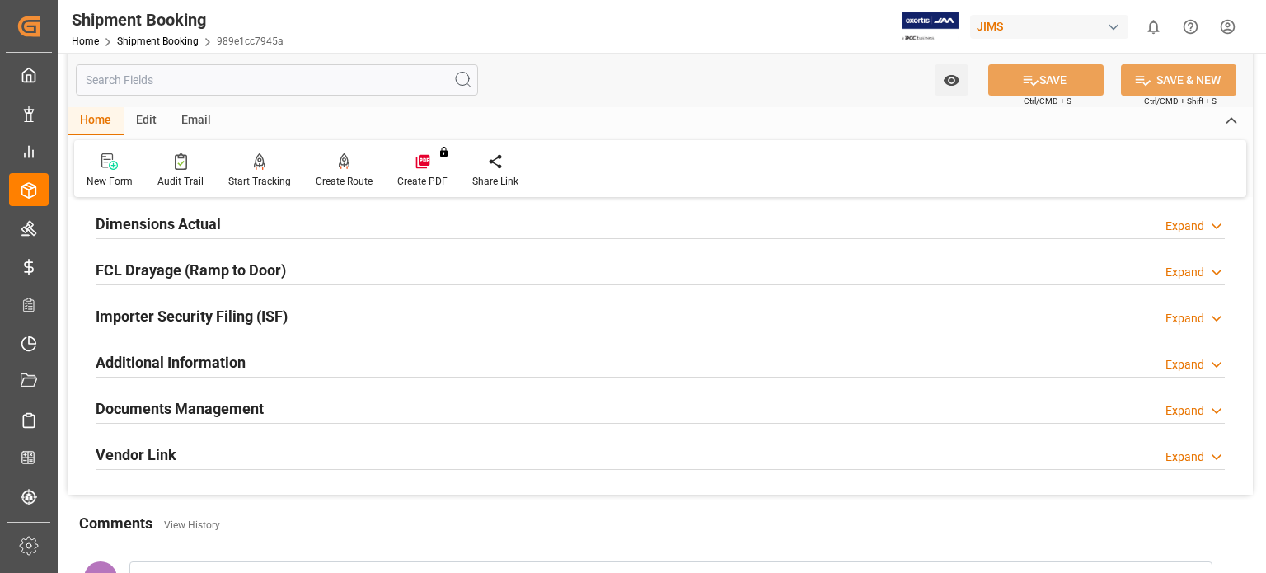
click at [201, 401] on h2 "Documents Management" at bounding box center [180, 408] width 168 height 22
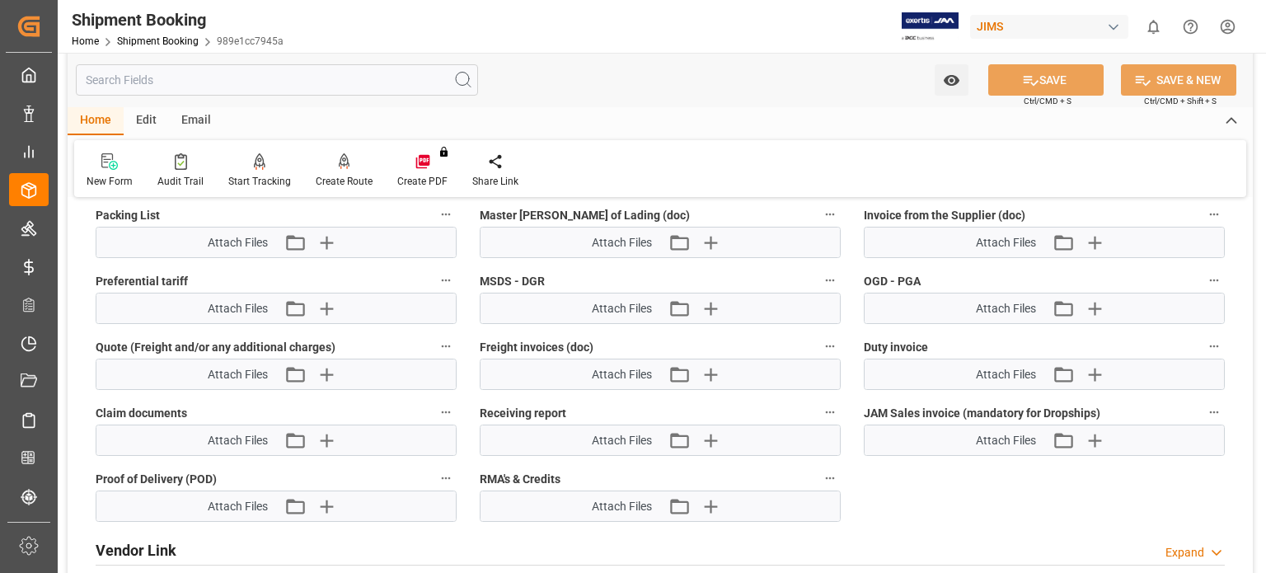
scroll to position [1237, 0]
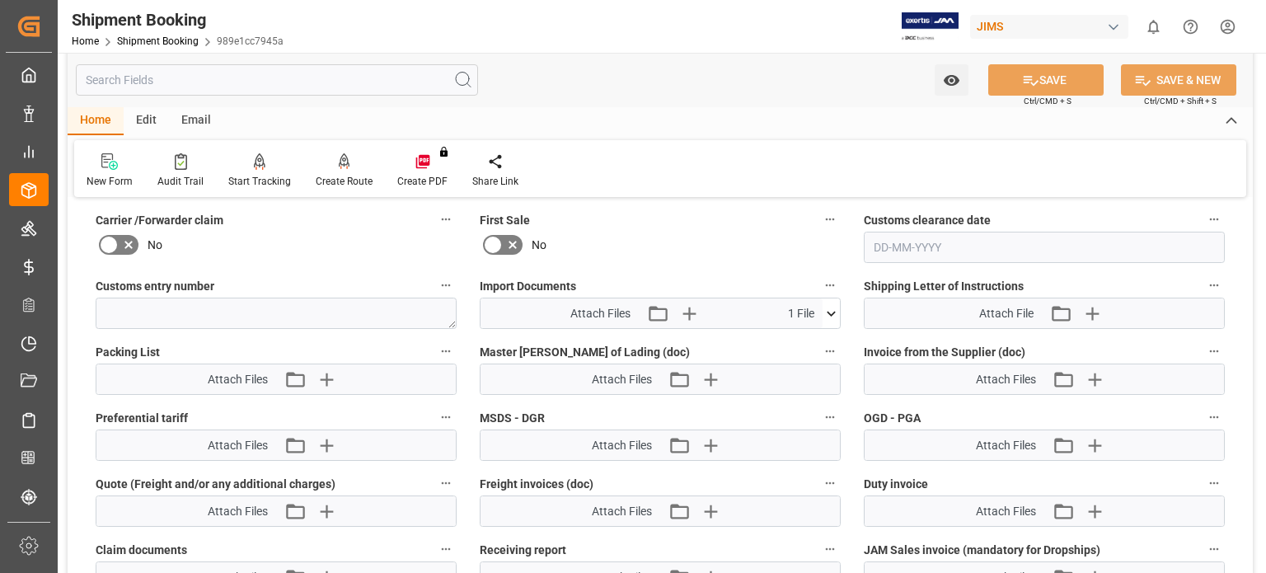
click at [750, 233] on div "No" at bounding box center [660, 245] width 361 height 26
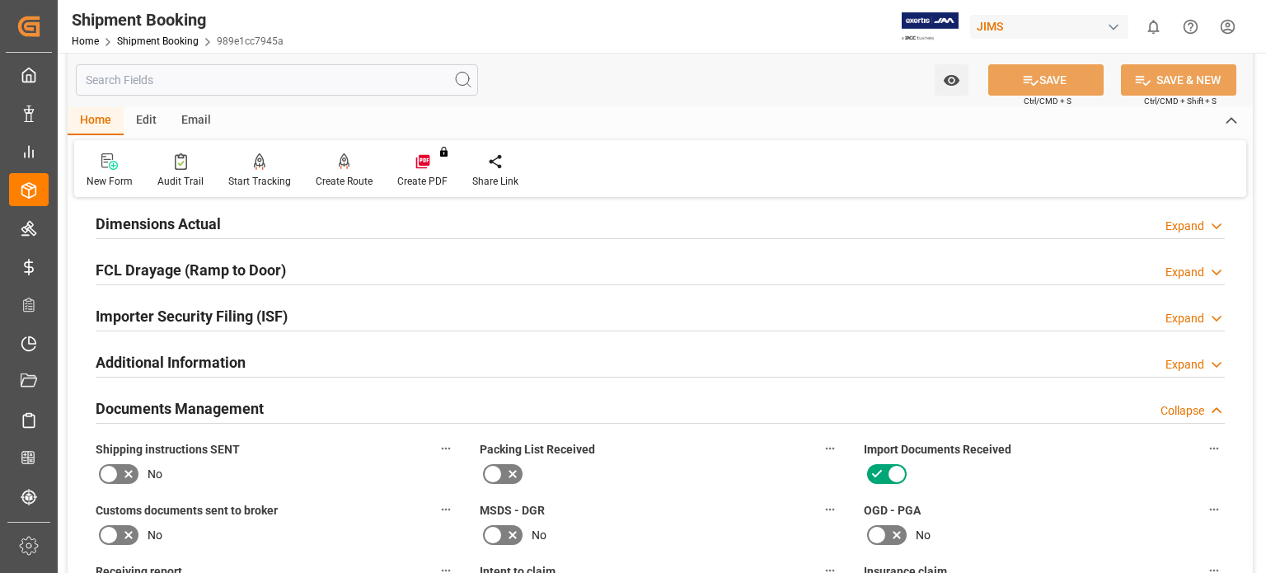
scroll to position [687, 0]
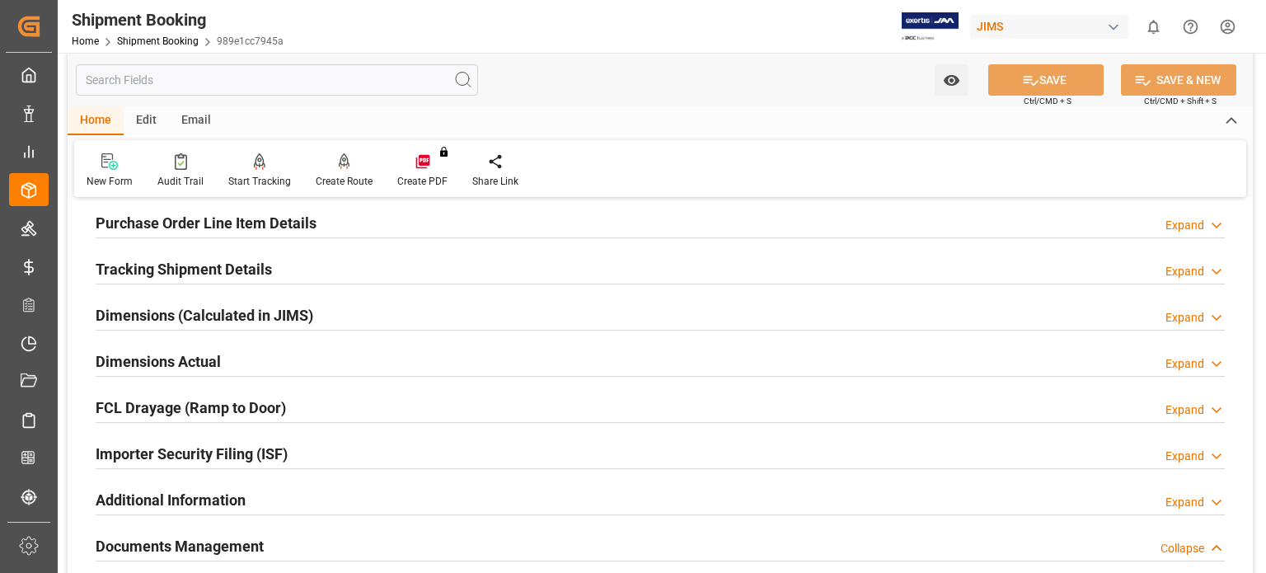
click at [157, 263] on h2 "Tracking Shipment Details" at bounding box center [184, 269] width 176 height 22
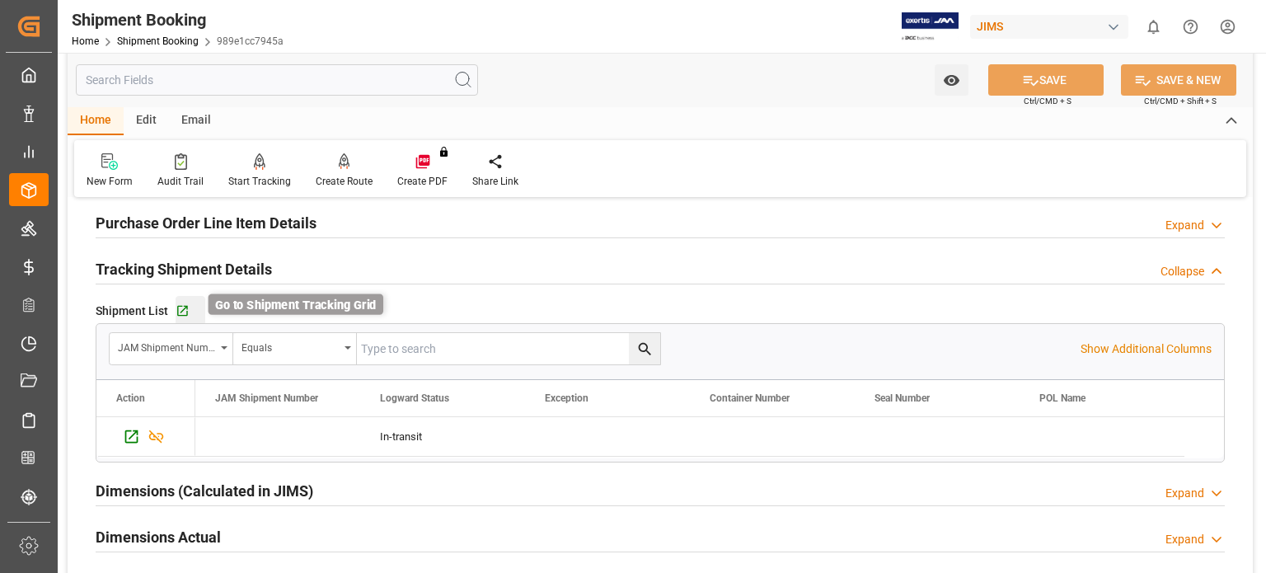
click at [185, 308] on icon "button" at bounding box center [183, 311] width 14 height 14
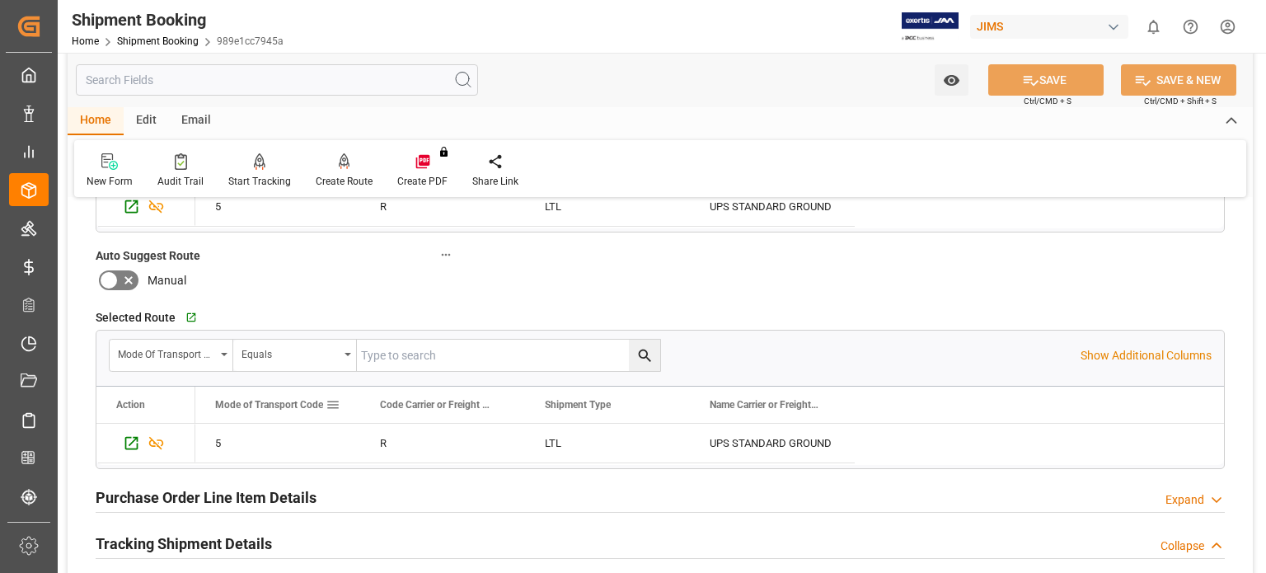
scroll to position [0, 0]
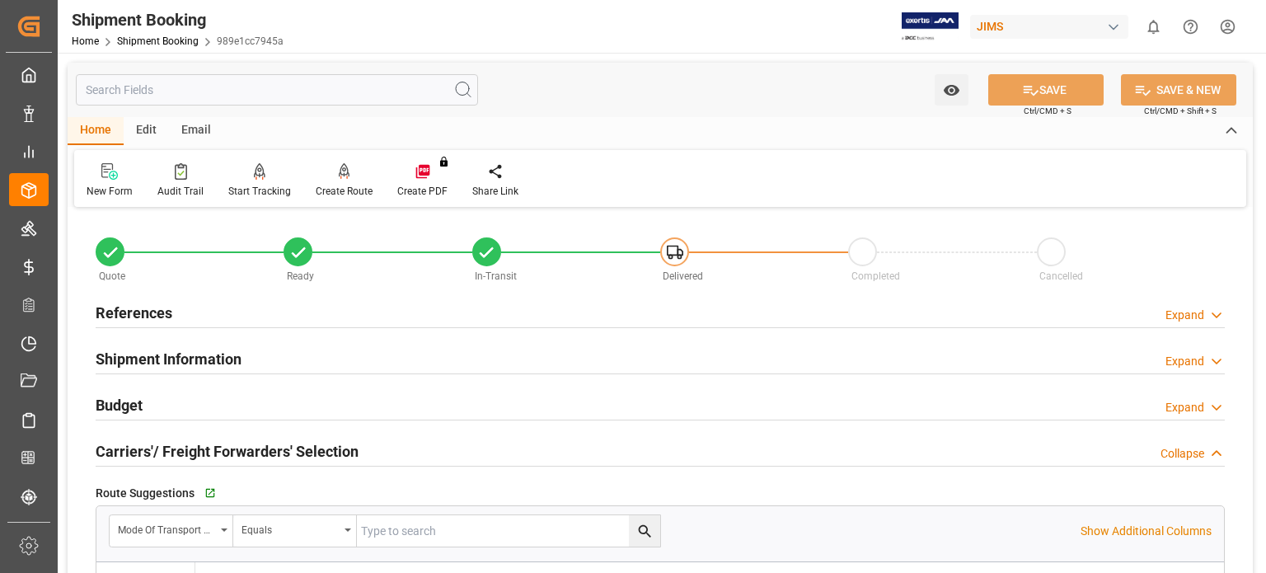
click at [134, 310] on h2 "References" at bounding box center [134, 313] width 77 height 22
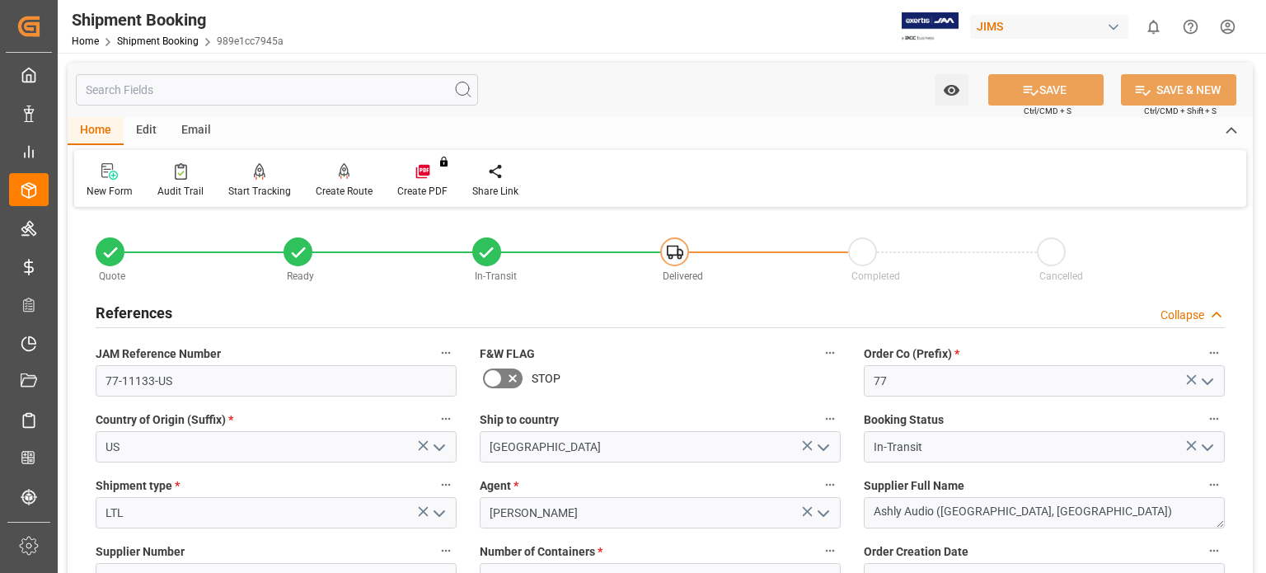
click at [134, 310] on h2 "References" at bounding box center [134, 313] width 77 height 22
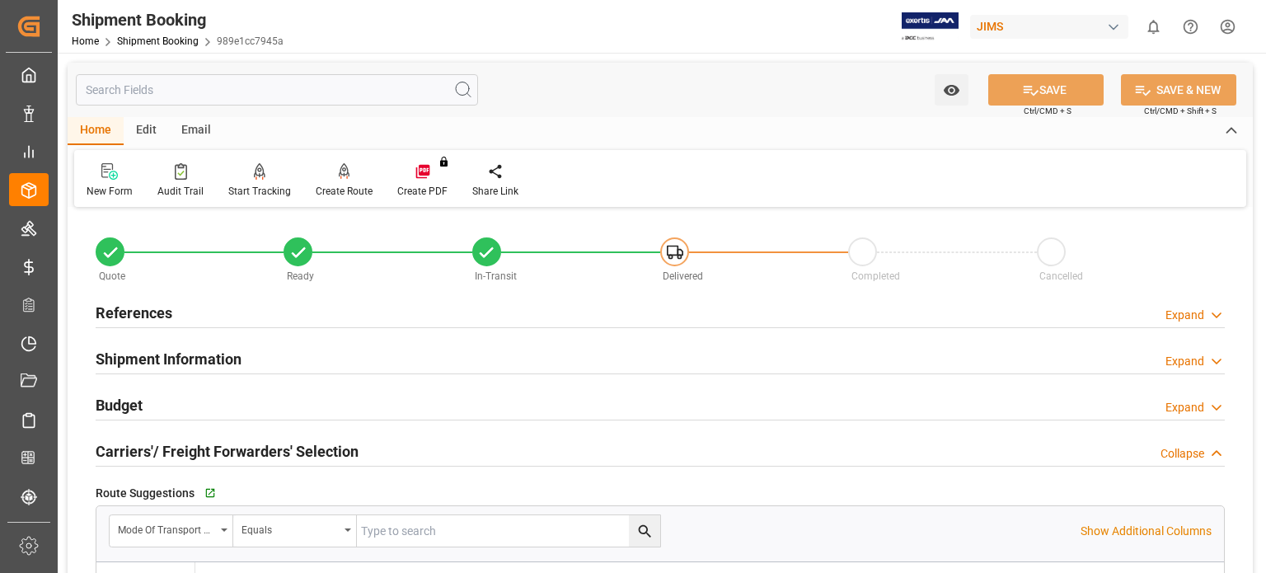
click at [121, 318] on h2 "References" at bounding box center [134, 313] width 77 height 22
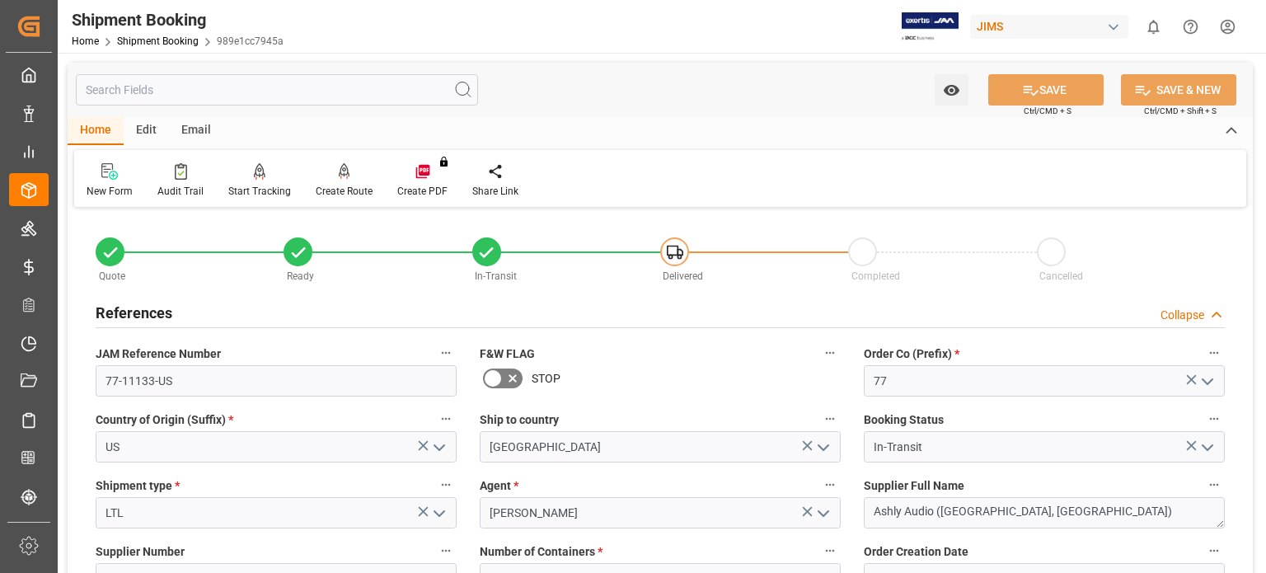
click at [129, 312] on h2 "References" at bounding box center [134, 313] width 77 height 22
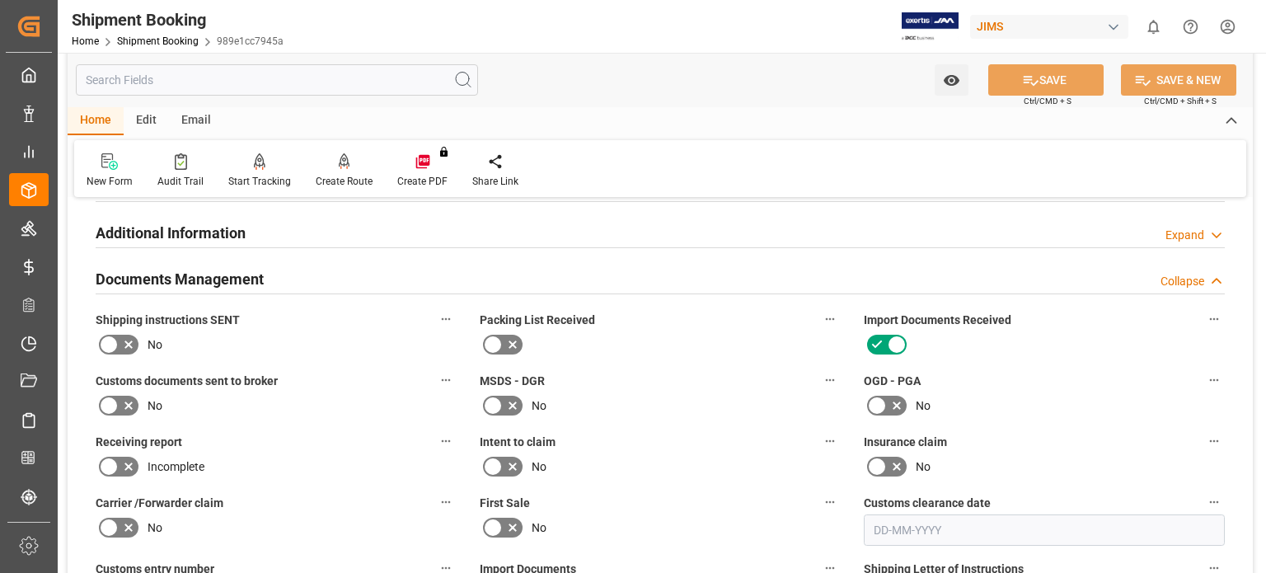
scroll to position [1099, 0]
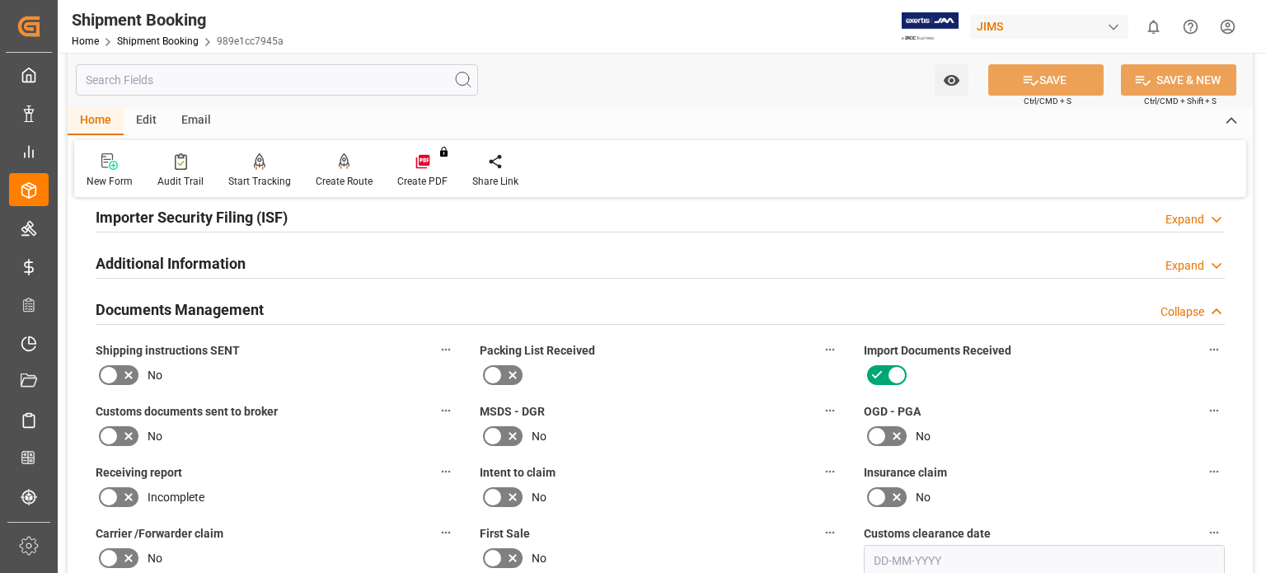
click at [117, 433] on icon at bounding box center [109, 436] width 20 height 20
click at [0, 0] on input "checkbox" at bounding box center [0, 0] width 0 height 0
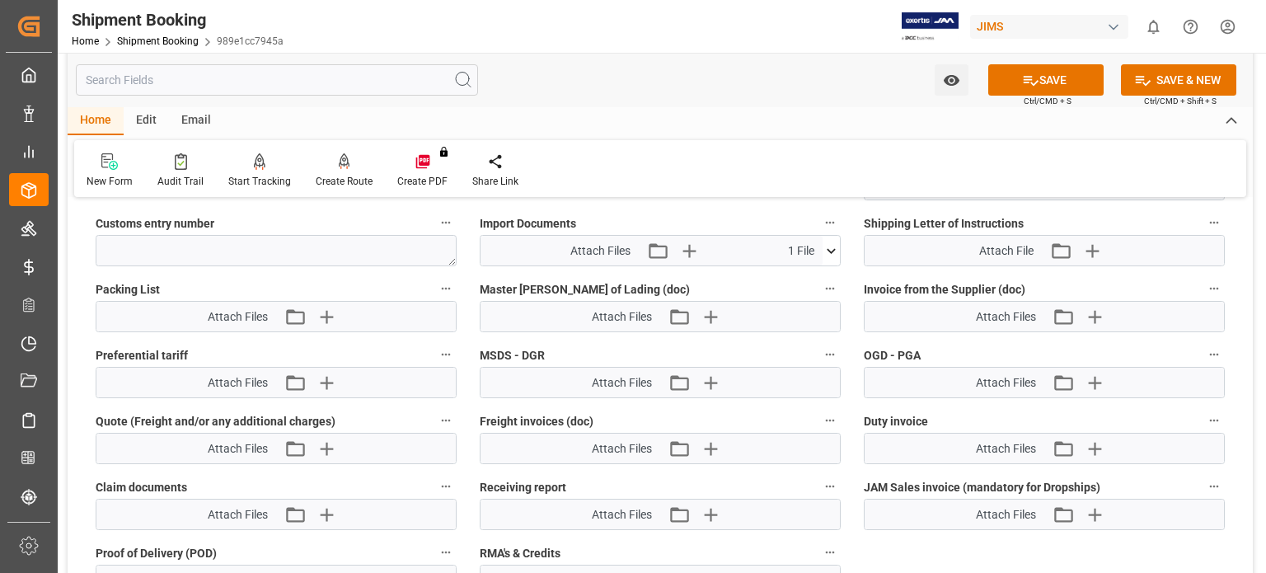
scroll to position [1511, 0]
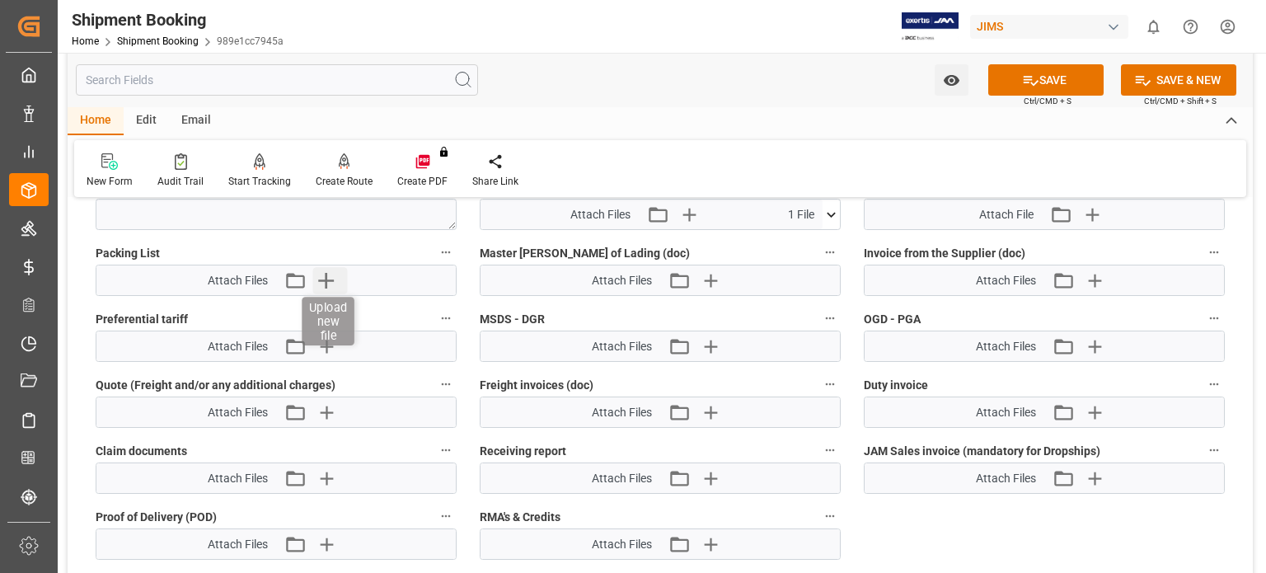
click at [323, 273] on icon "button" at bounding box center [326, 281] width 16 height 16
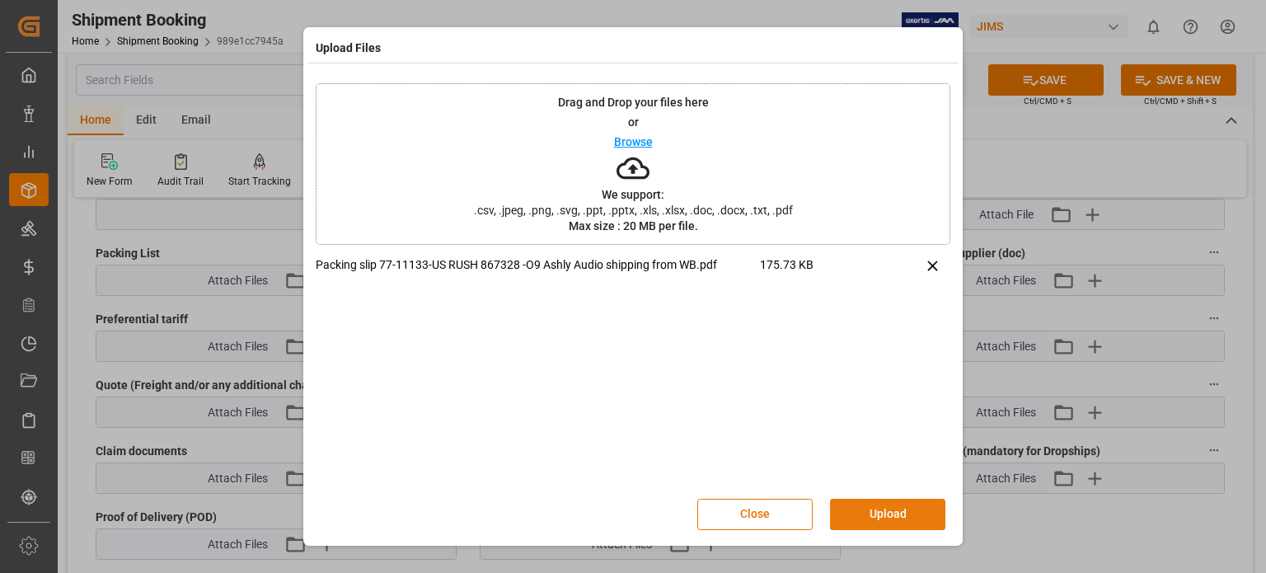
click at [874, 516] on button "Upload" at bounding box center [887, 514] width 115 height 31
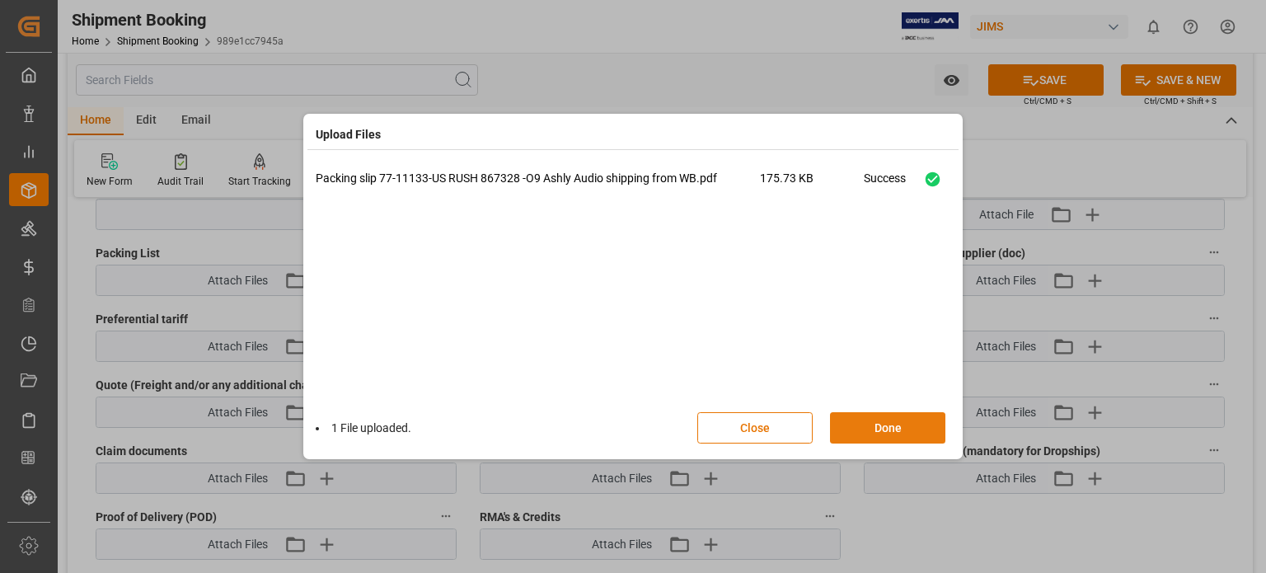
click at [870, 429] on button "Done" at bounding box center [887, 427] width 115 height 31
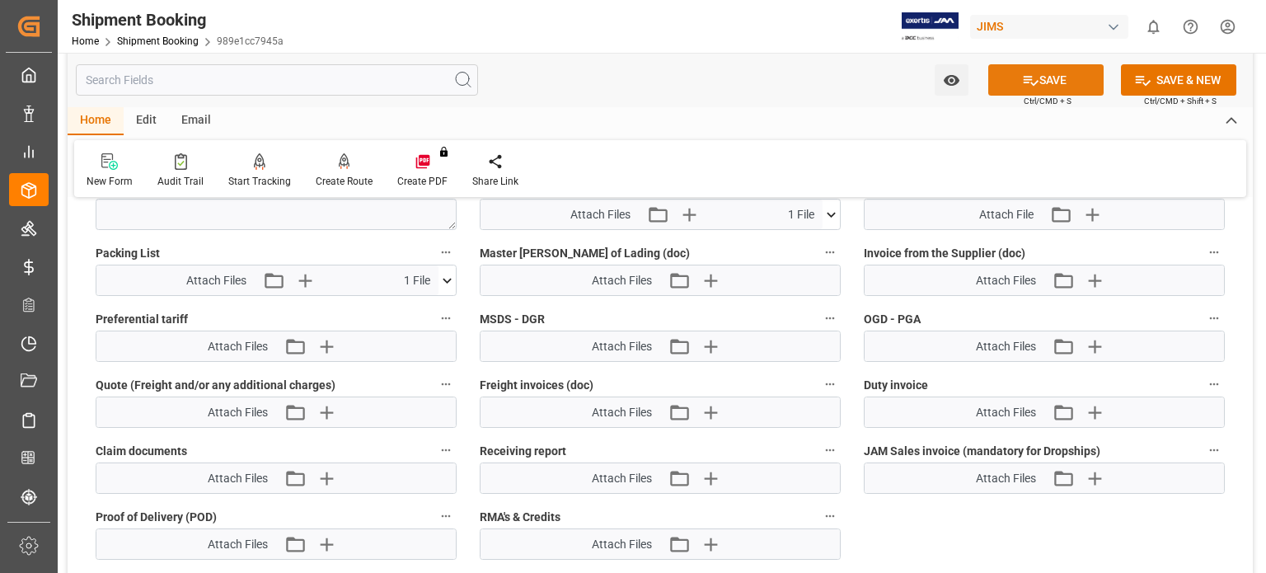
click at [1052, 78] on button "SAVE" at bounding box center [1046, 79] width 115 height 31
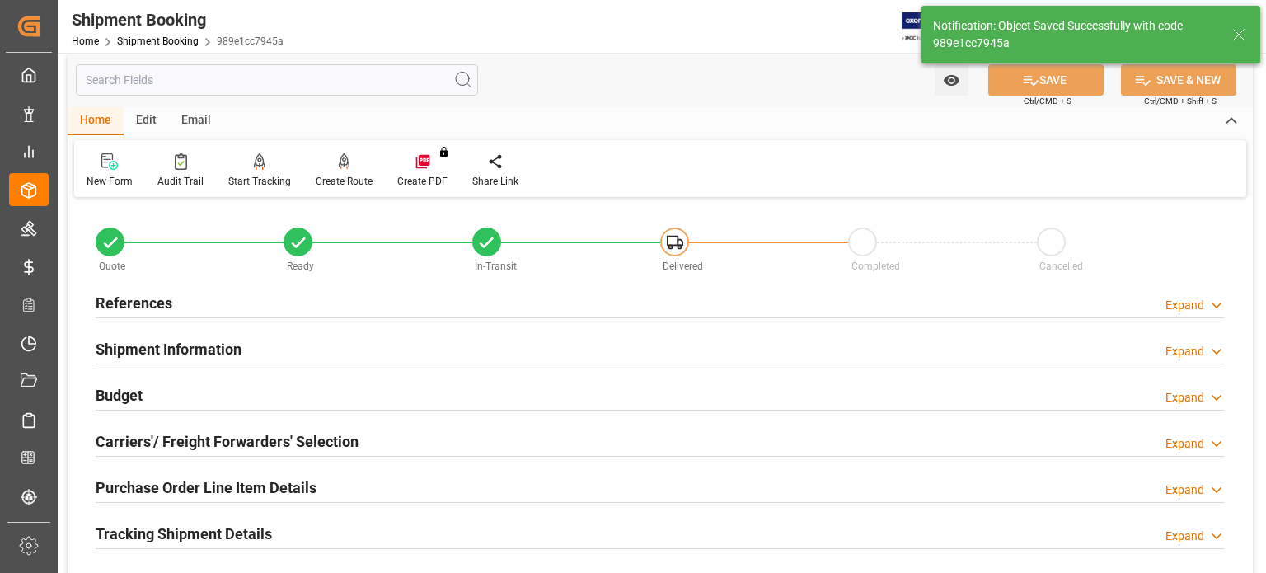
scroll to position [285, 0]
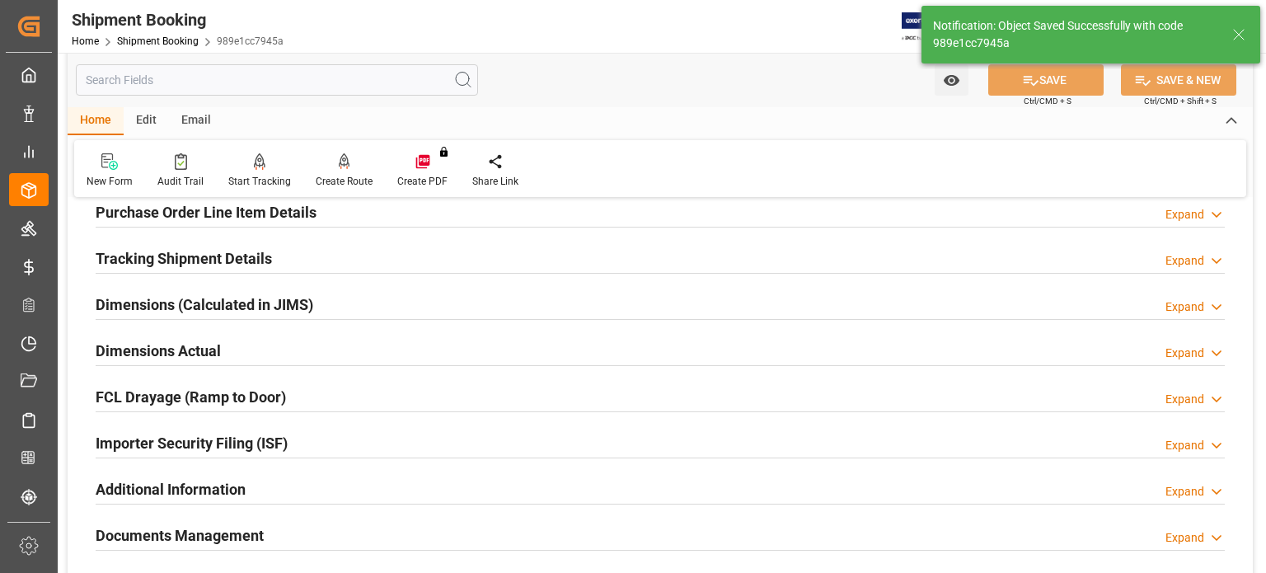
click at [192, 252] on h2 "Tracking Shipment Details" at bounding box center [184, 258] width 176 height 22
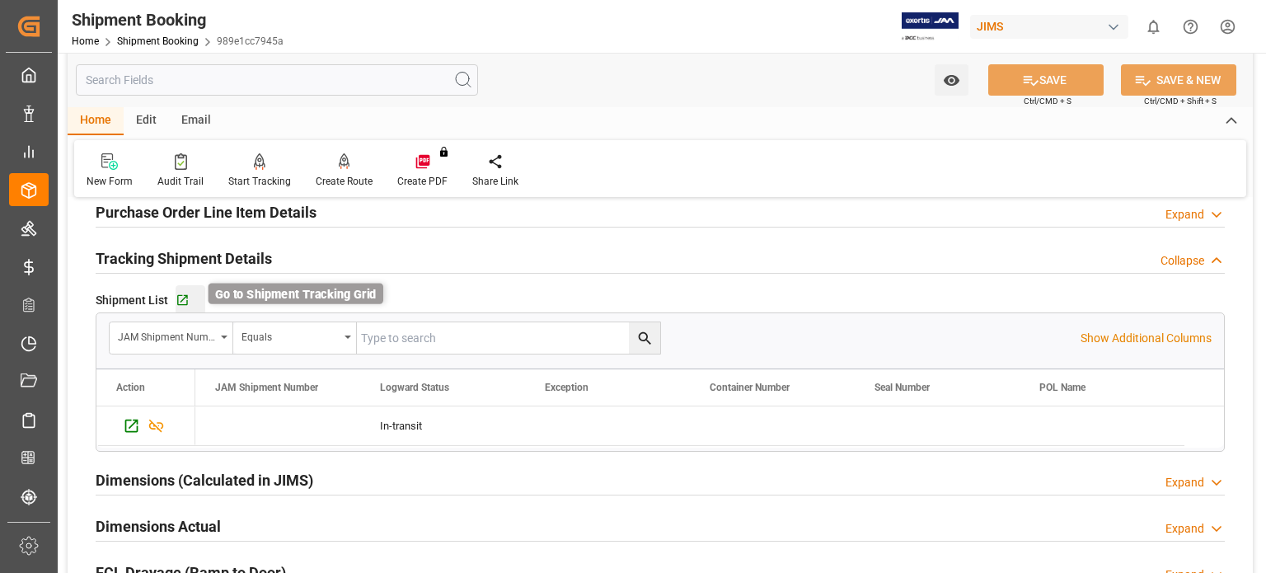
click at [180, 296] on icon "button" at bounding box center [183, 301] width 14 height 14
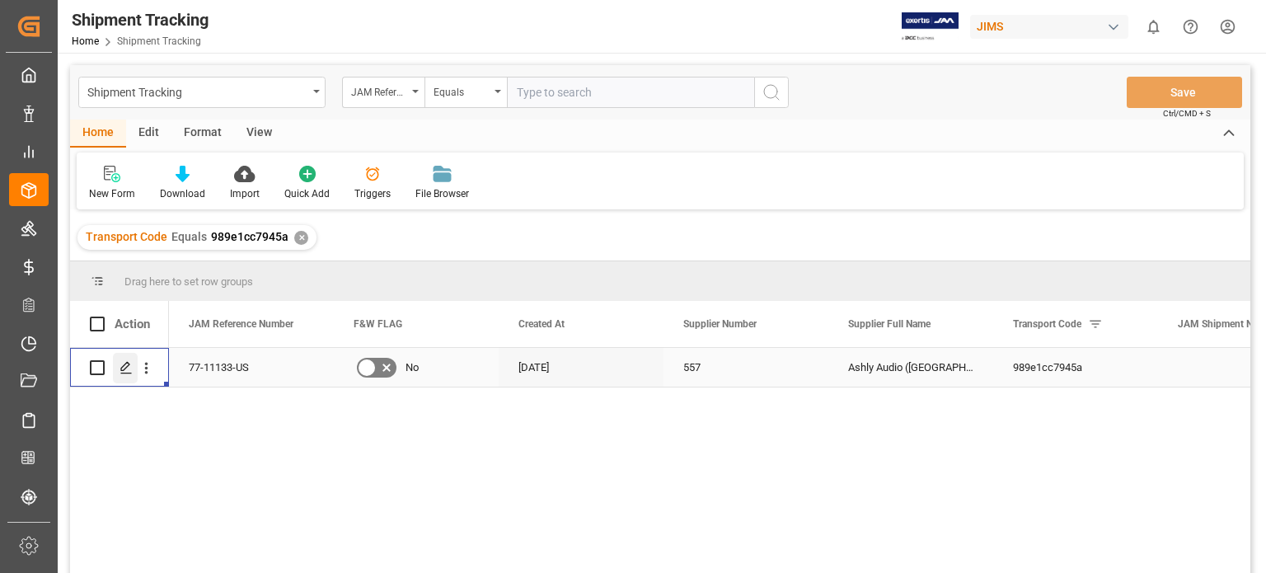
click at [128, 372] on icon "Press SPACE to select this row." at bounding box center [126, 367] width 13 height 13
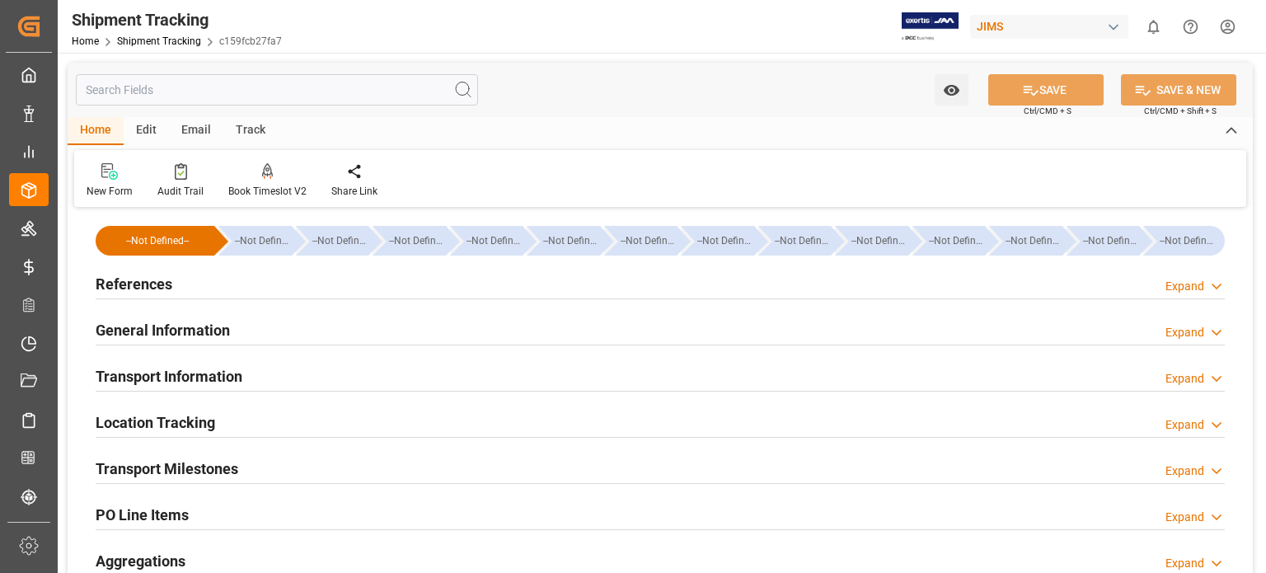
type input "[DATE] 00:00"
type input "18-09-2025 00:00"
type input "22-09-2025 00:00"
type input "19-09-2025"
click at [203, 474] on h2 "Transport Milestones" at bounding box center [167, 469] width 143 height 22
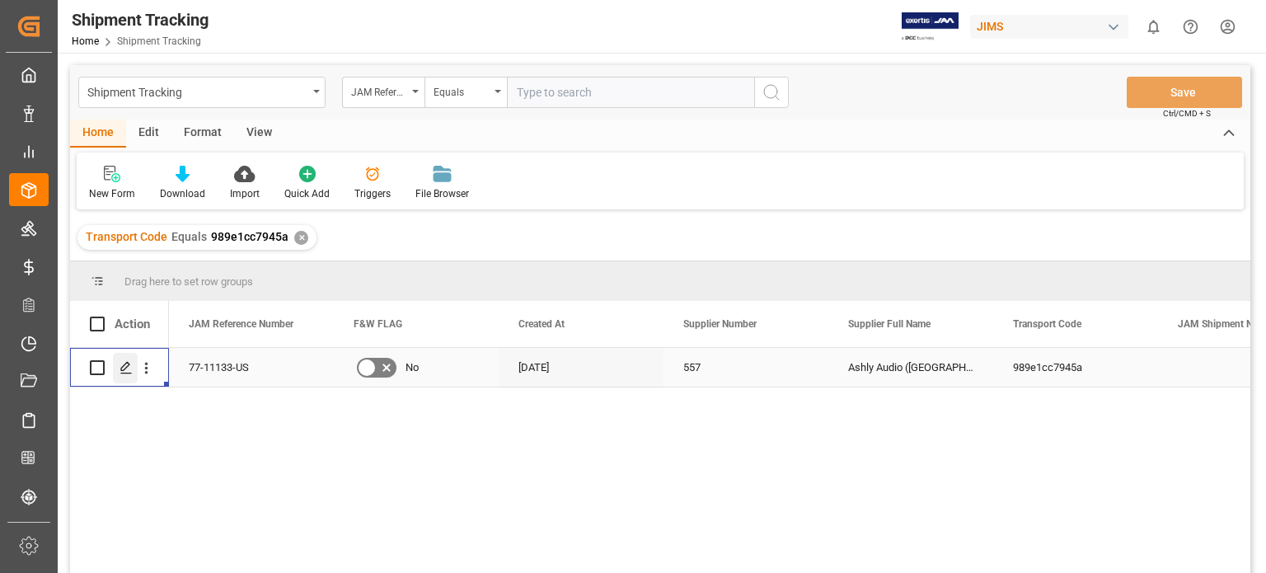
click at [122, 369] on icon "Press SPACE to select this row." at bounding box center [126, 367] width 13 height 13
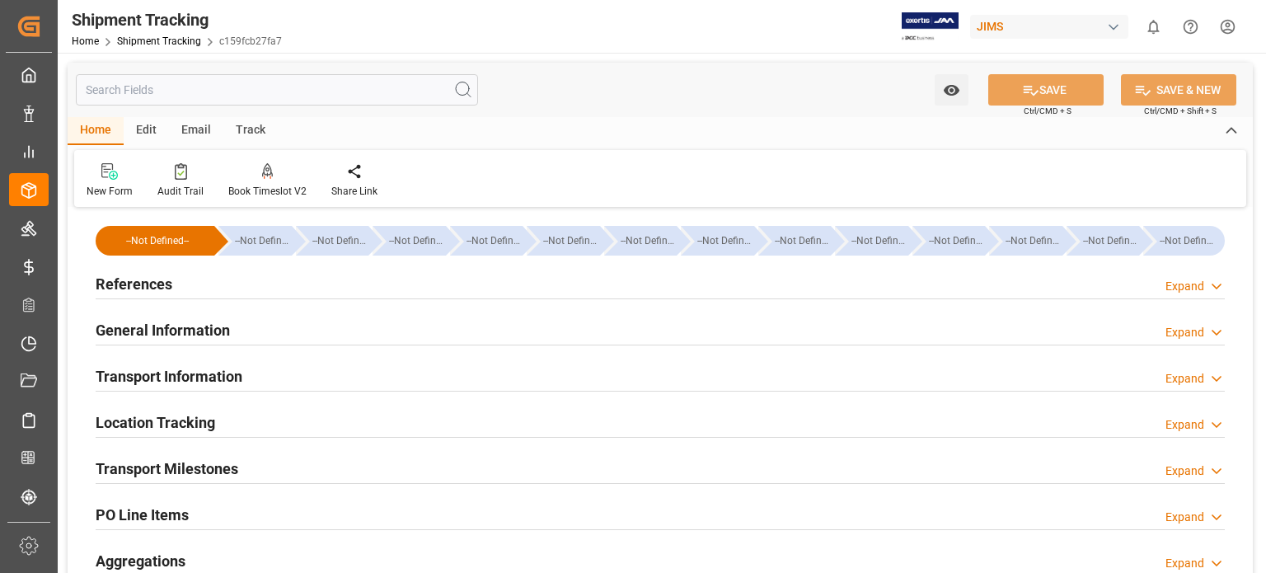
type input "[DATE]"
click at [105, 282] on h2 "References" at bounding box center [134, 284] width 77 height 22
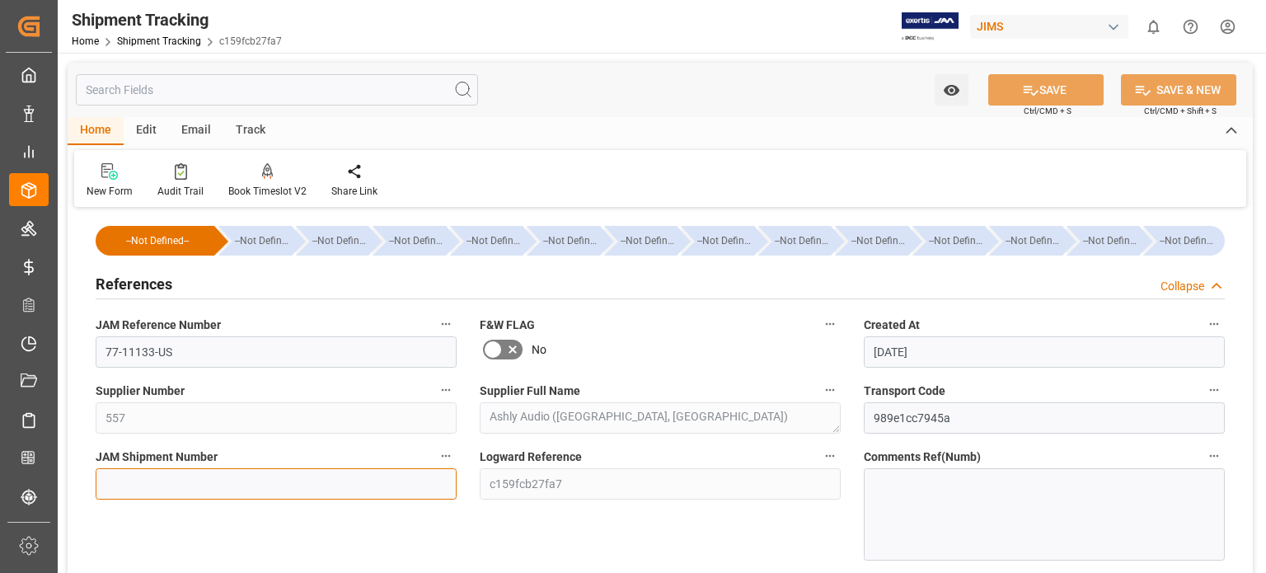
click at [211, 484] on input at bounding box center [276, 483] width 361 height 31
click at [167, 479] on input at bounding box center [276, 483] width 361 height 31
paste input "73129"
type input "73129"
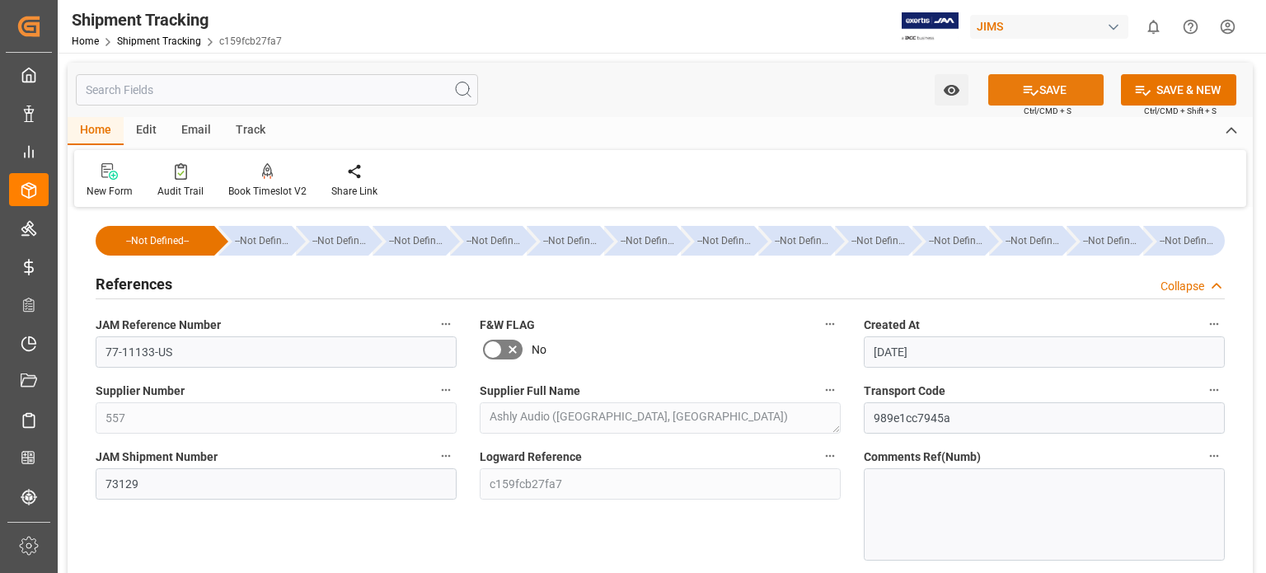
click at [1069, 92] on button "SAVE" at bounding box center [1046, 89] width 115 height 31
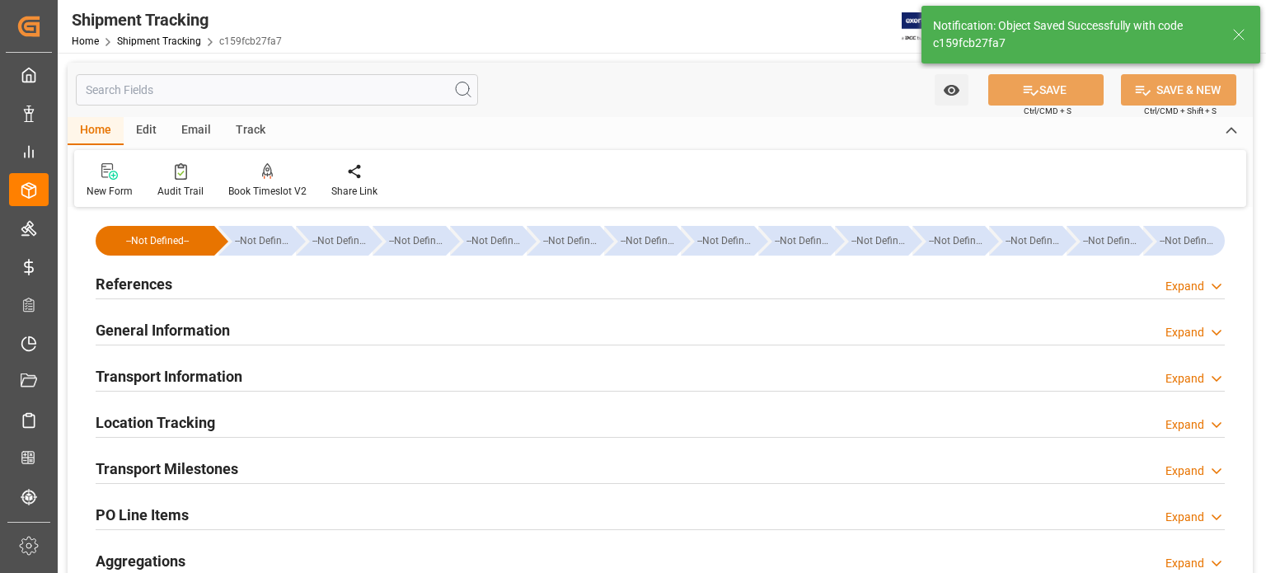
click at [203, 472] on h2 "Transport Milestones" at bounding box center [167, 469] width 143 height 22
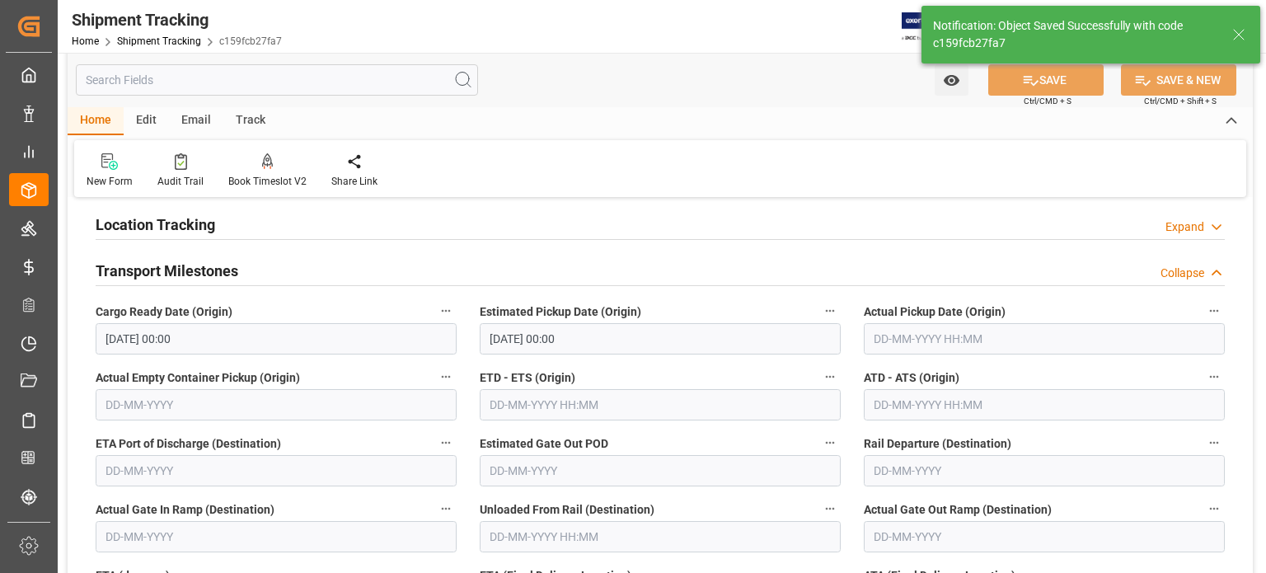
scroll to position [275, 0]
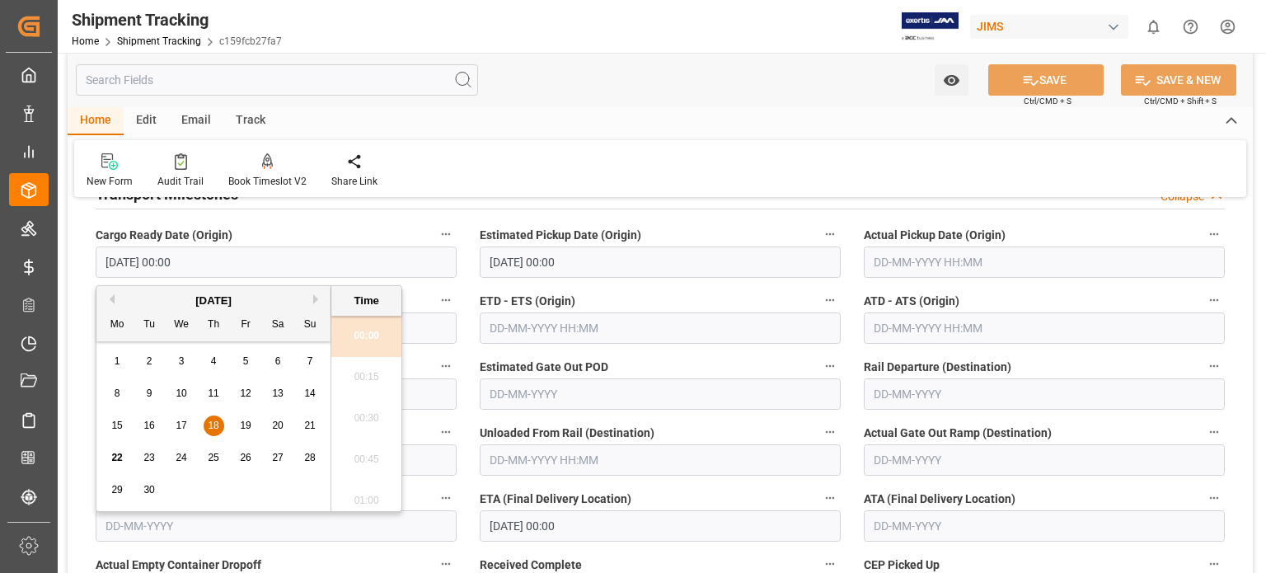
click at [148, 261] on input "[DATE] 00:00" at bounding box center [276, 262] width 361 height 31
click at [176, 427] on span "17" at bounding box center [181, 426] width 11 height 12
type input "[DATE] 00:00"
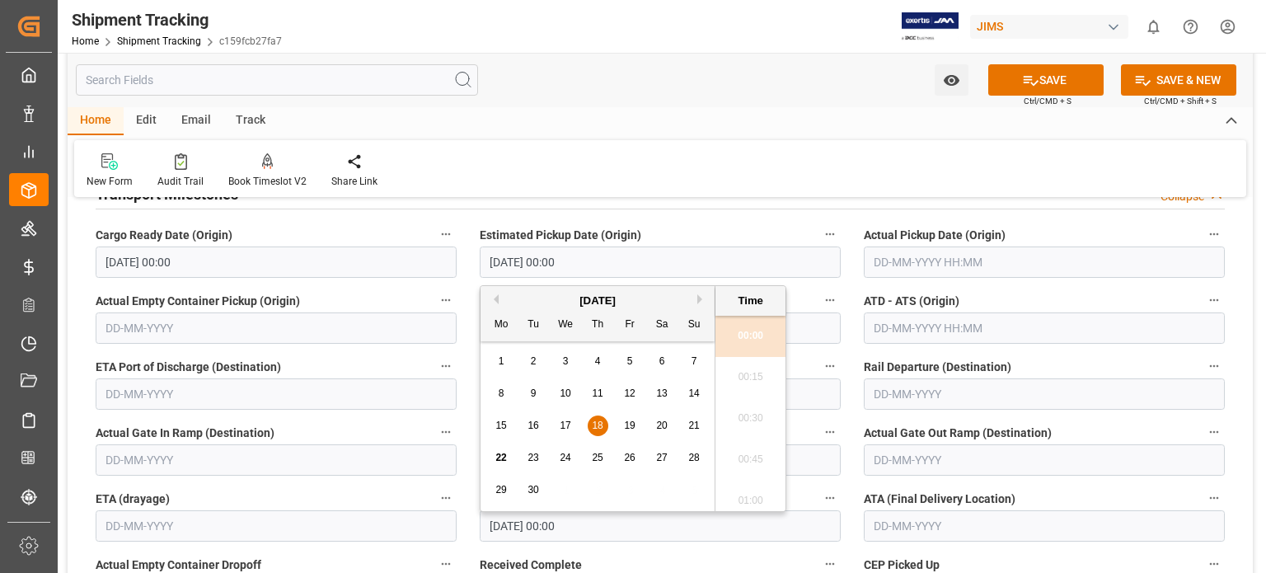
click at [530, 256] on input "[DATE] 00:00" at bounding box center [660, 262] width 361 height 31
click at [565, 425] on span "17" at bounding box center [565, 426] width 11 height 12
type input "[DATE] 00:00"
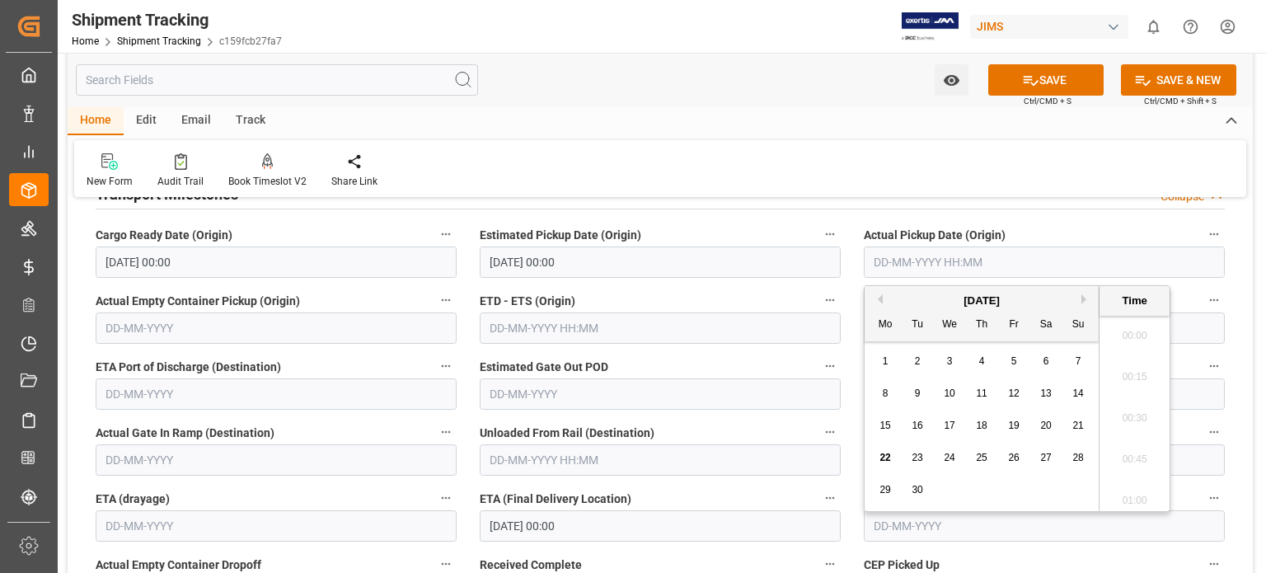
click at [926, 257] on input "text" at bounding box center [1044, 262] width 361 height 31
click at [898, 375] on div "1 2 3 4 5 6 7" at bounding box center [982, 361] width 225 height 32
click at [952, 429] on span "17" at bounding box center [949, 426] width 11 height 12
type input "[DATE] 00:00"
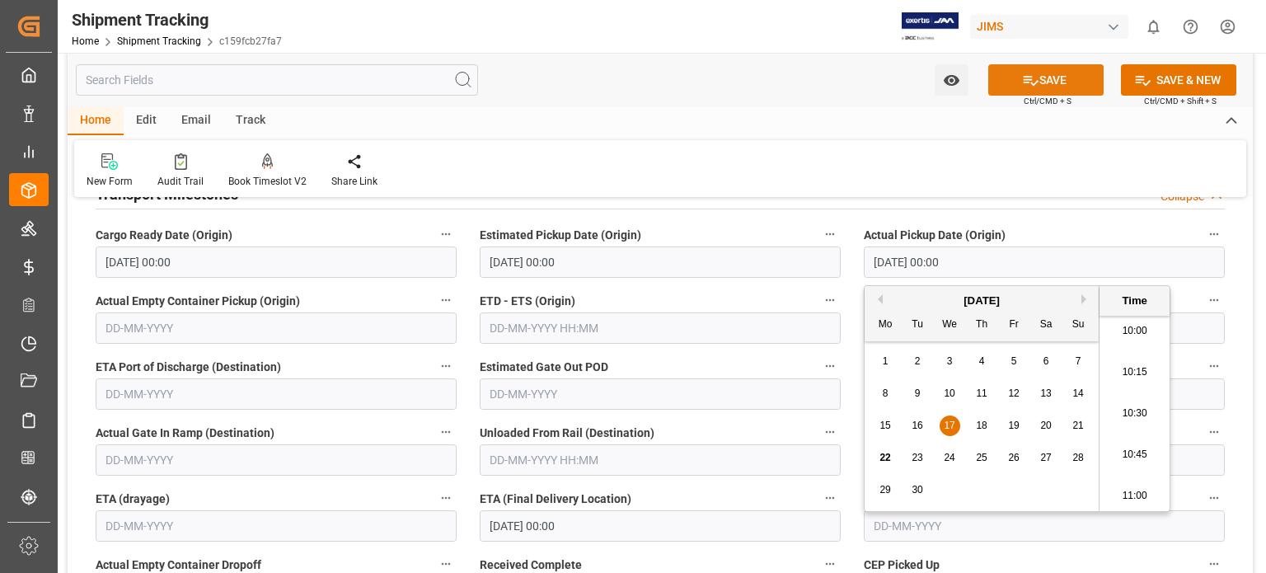
click at [1050, 75] on button "SAVE" at bounding box center [1046, 79] width 115 height 31
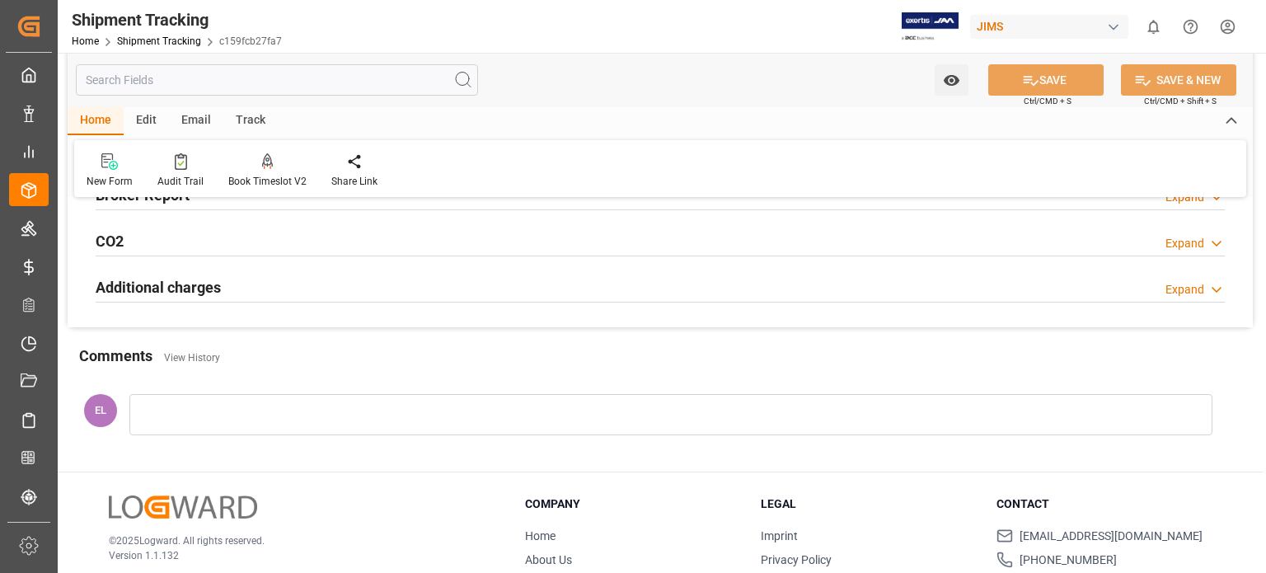
scroll to position [0, 0]
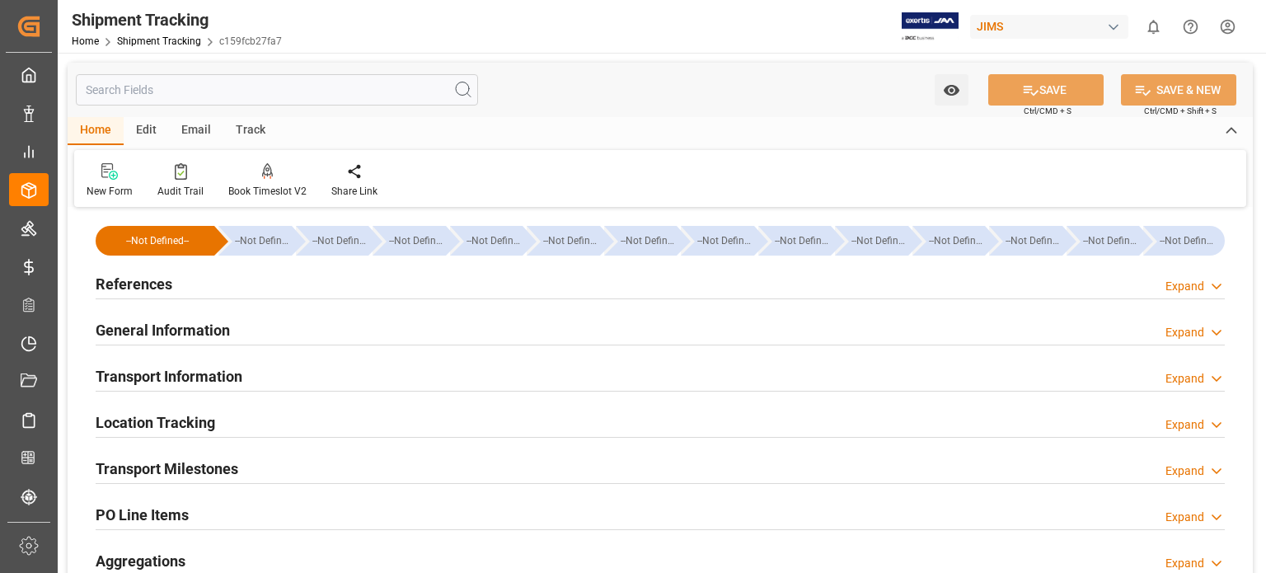
click at [185, 465] on h2 "Transport Milestones" at bounding box center [167, 469] width 143 height 22
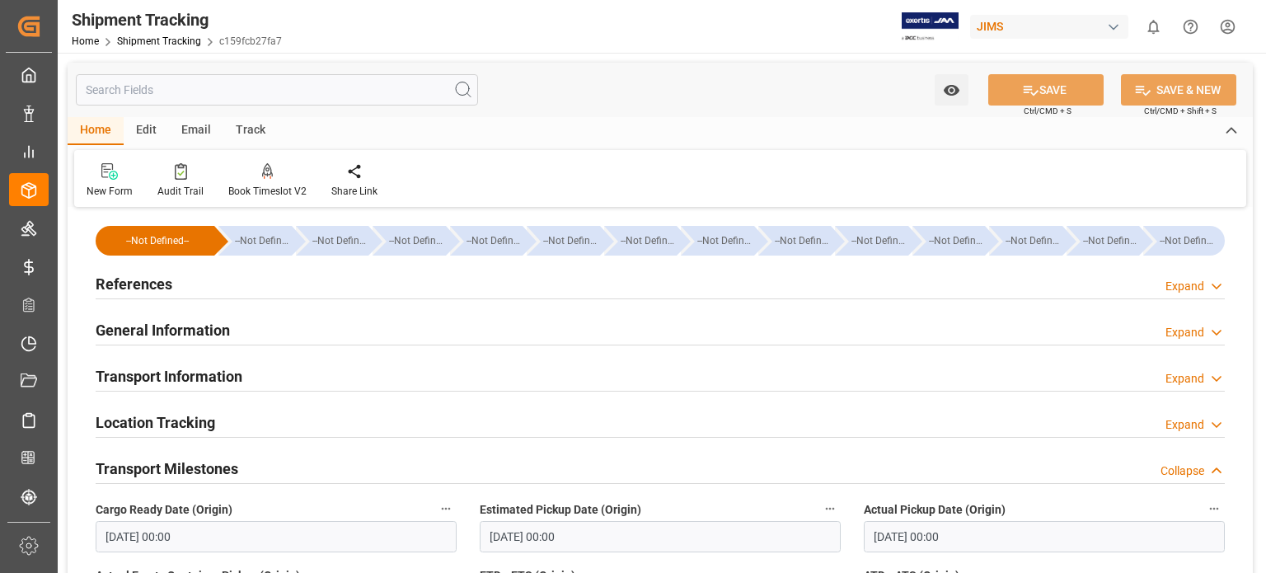
click at [148, 285] on h2 "References" at bounding box center [134, 284] width 77 height 22
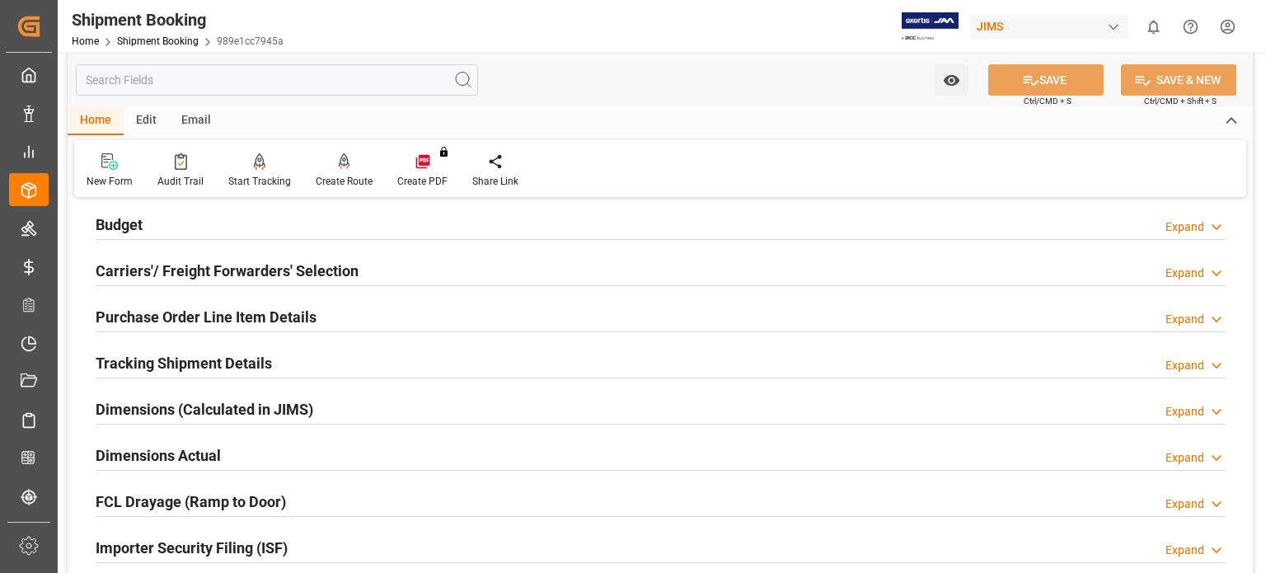
scroll to position [412, 0]
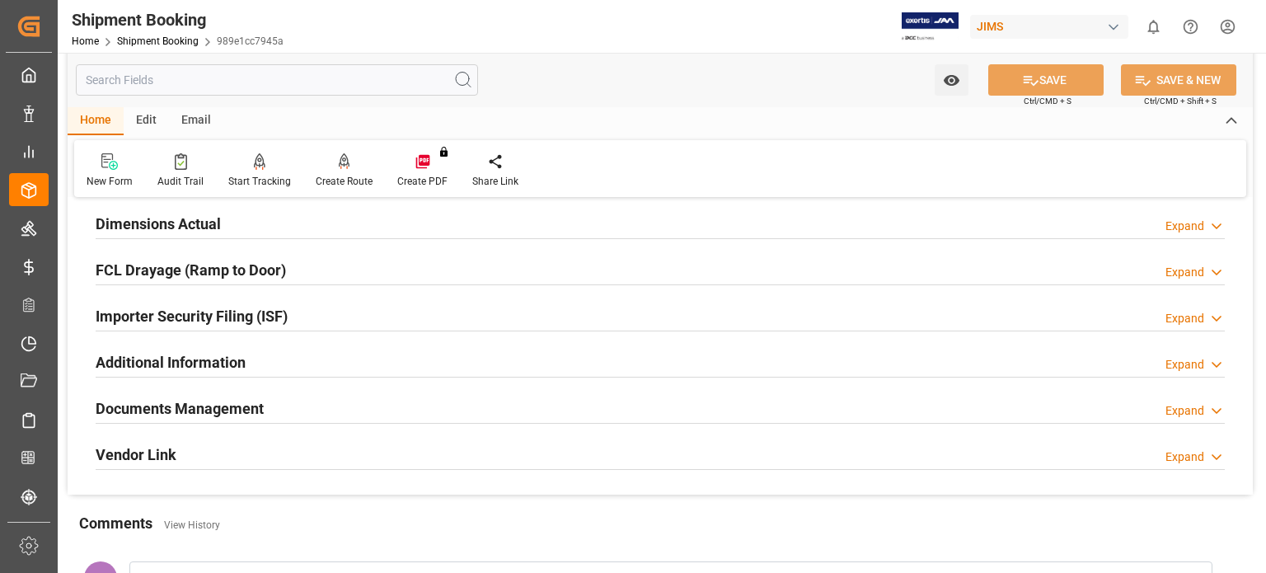
drag, startPoint x: 215, startPoint y: 404, endPoint x: 259, endPoint y: 405, distance: 43.7
click at [219, 405] on h2 "Documents Management" at bounding box center [180, 408] width 168 height 22
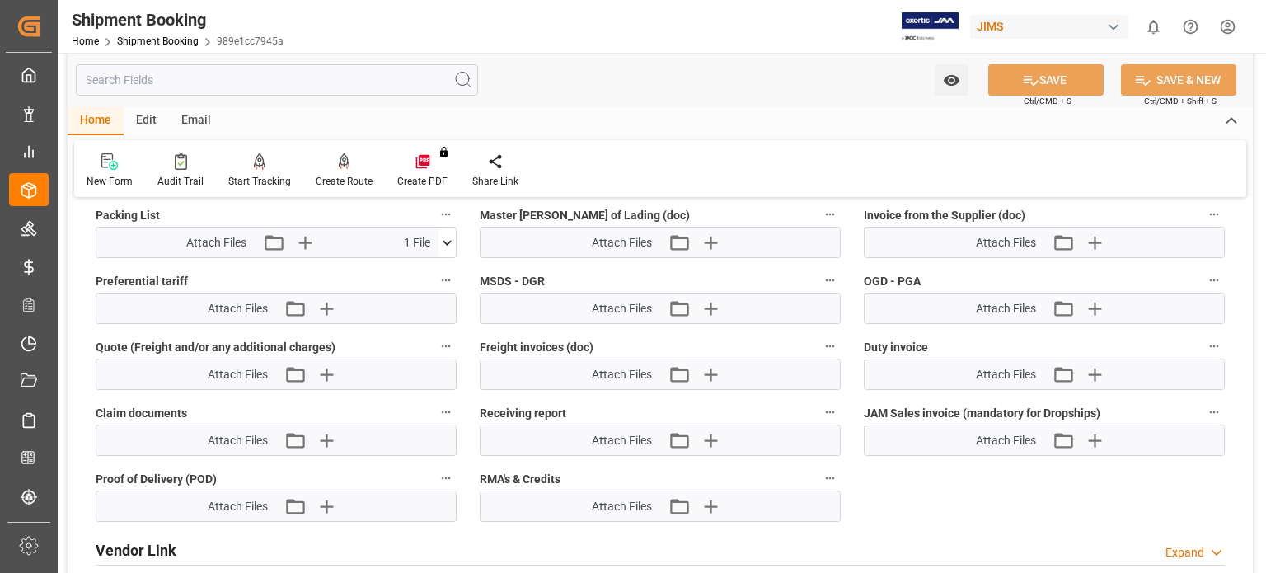
scroll to position [825, 0]
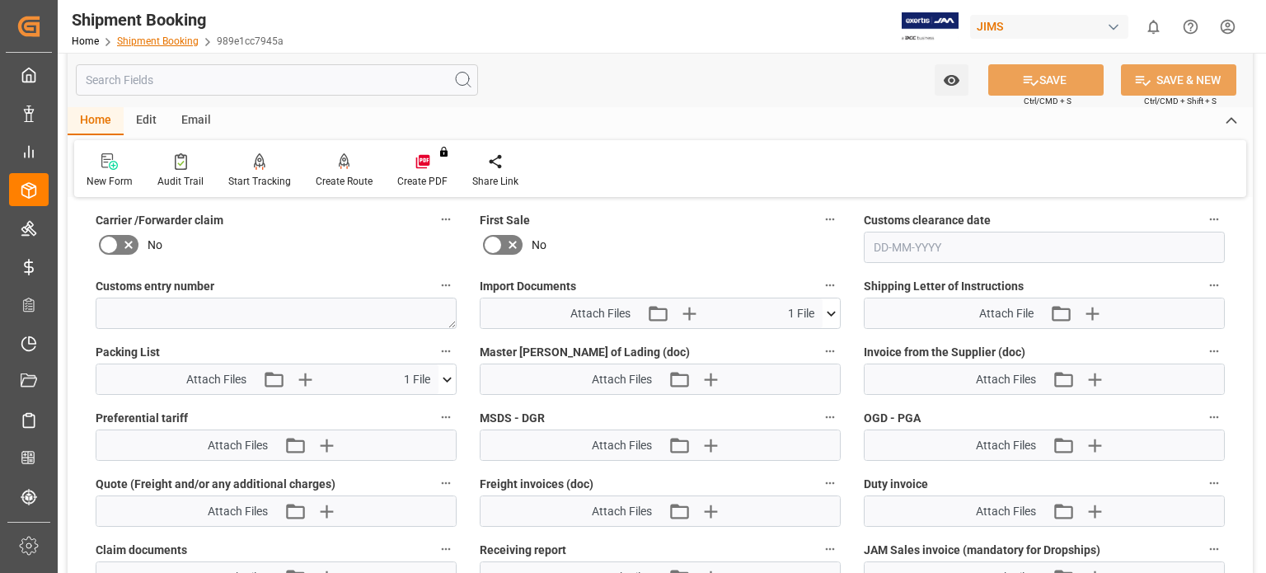
click at [166, 38] on link "Shipment Booking" at bounding box center [158, 41] width 82 height 12
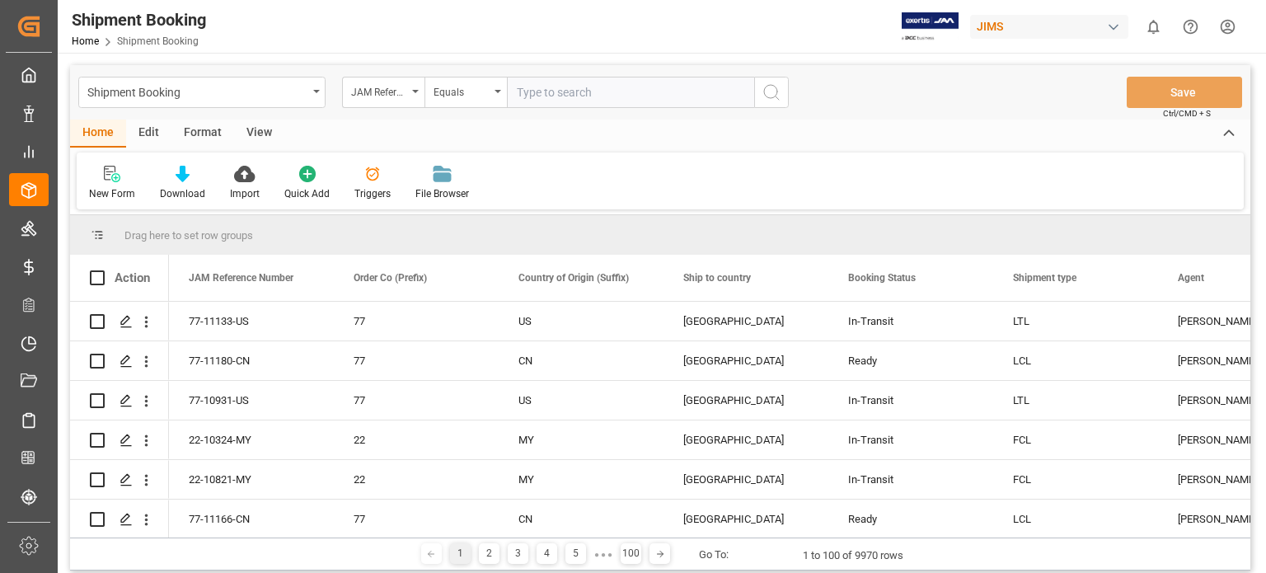
click at [601, 88] on input "text" at bounding box center [630, 92] width 247 height 31
type input "77-10773-us"
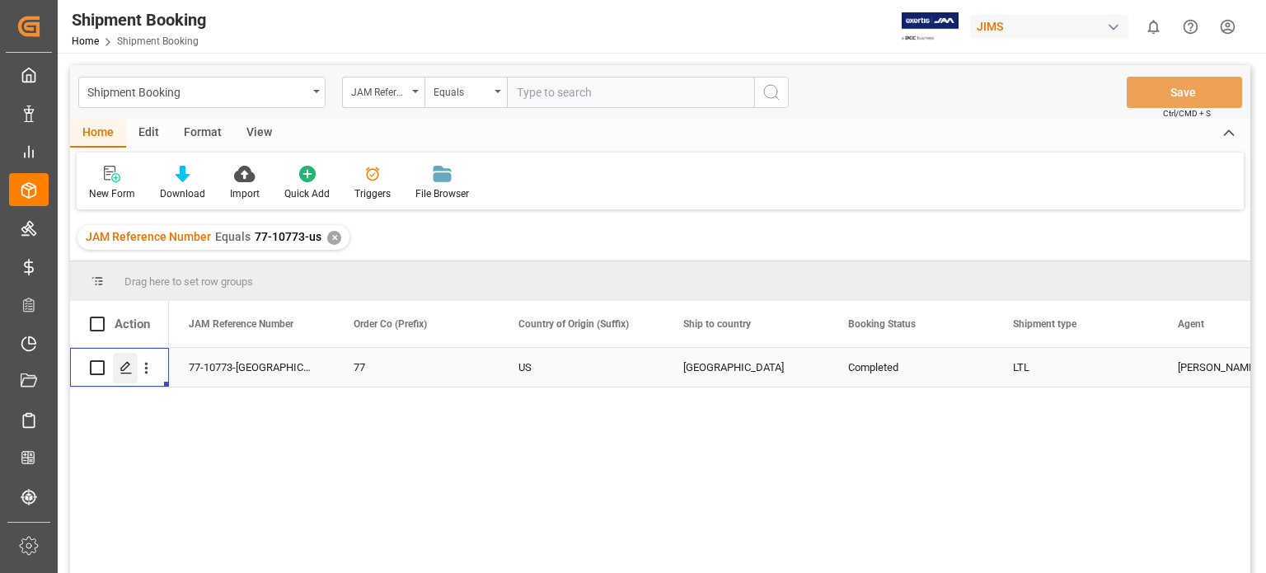
click at [123, 365] on icon "Press SPACE to select this row." at bounding box center [126, 367] width 13 height 13
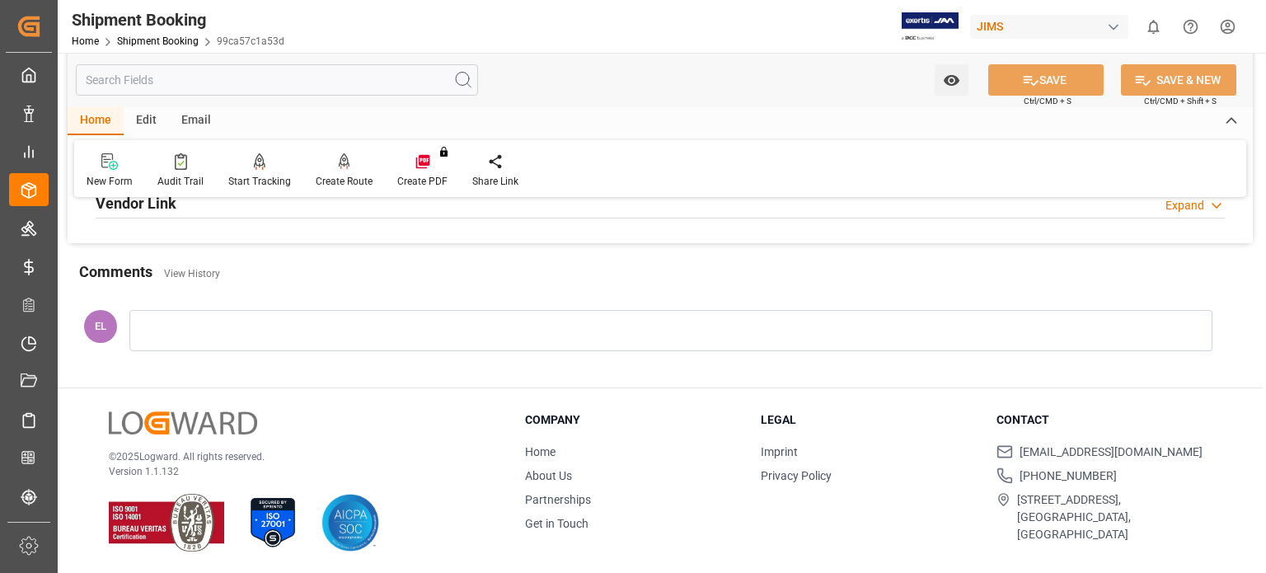
scroll to position [389, 0]
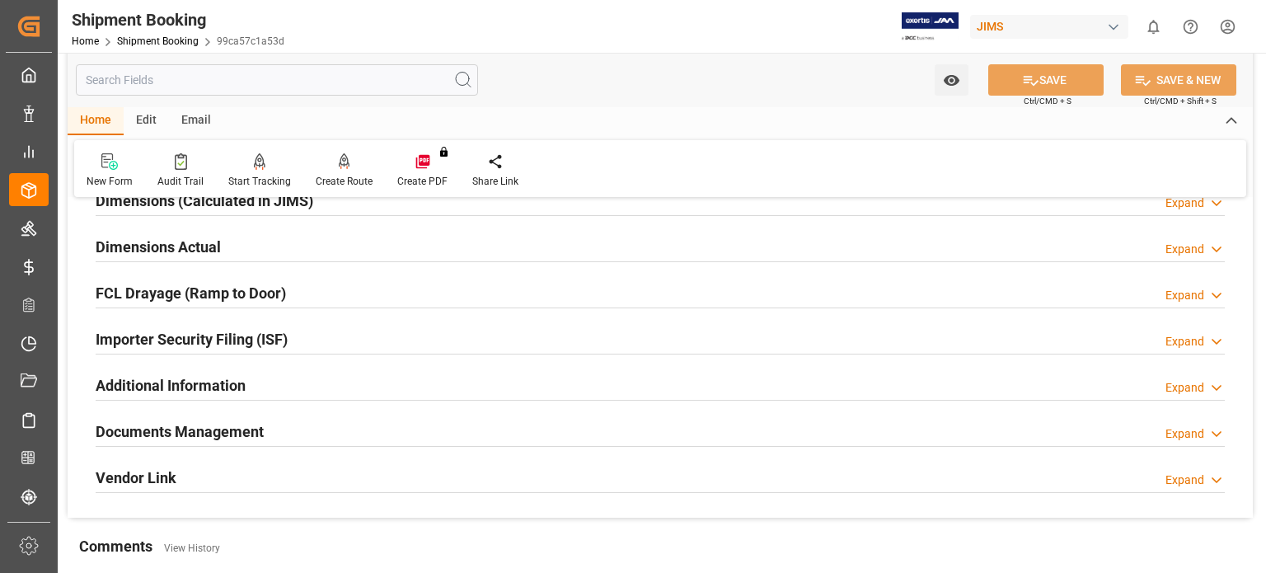
click at [200, 429] on h2 "Documents Management" at bounding box center [180, 432] width 168 height 22
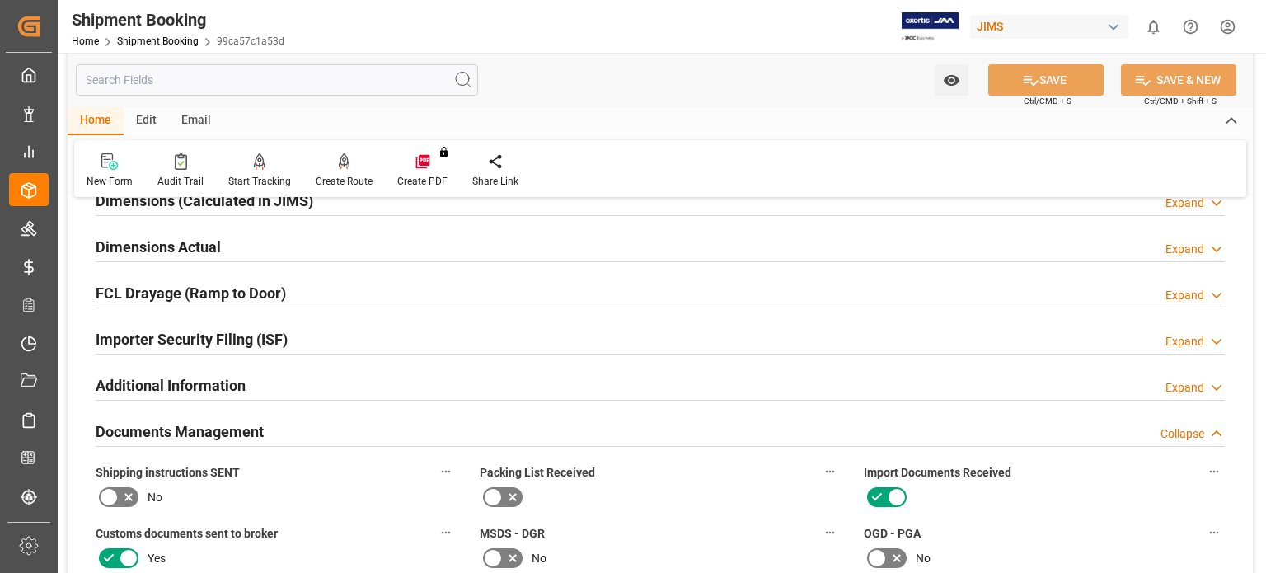
scroll to position [939, 0]
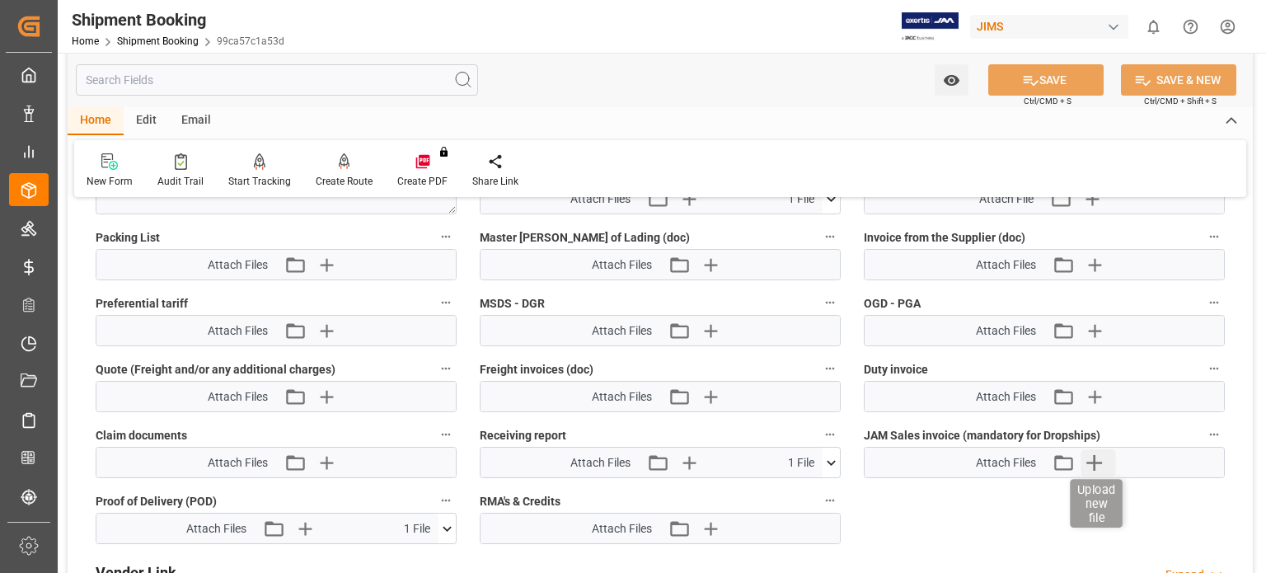
click at [1092, 454] on icon "button" at bounding box center [1095, 462] width 26 height 26
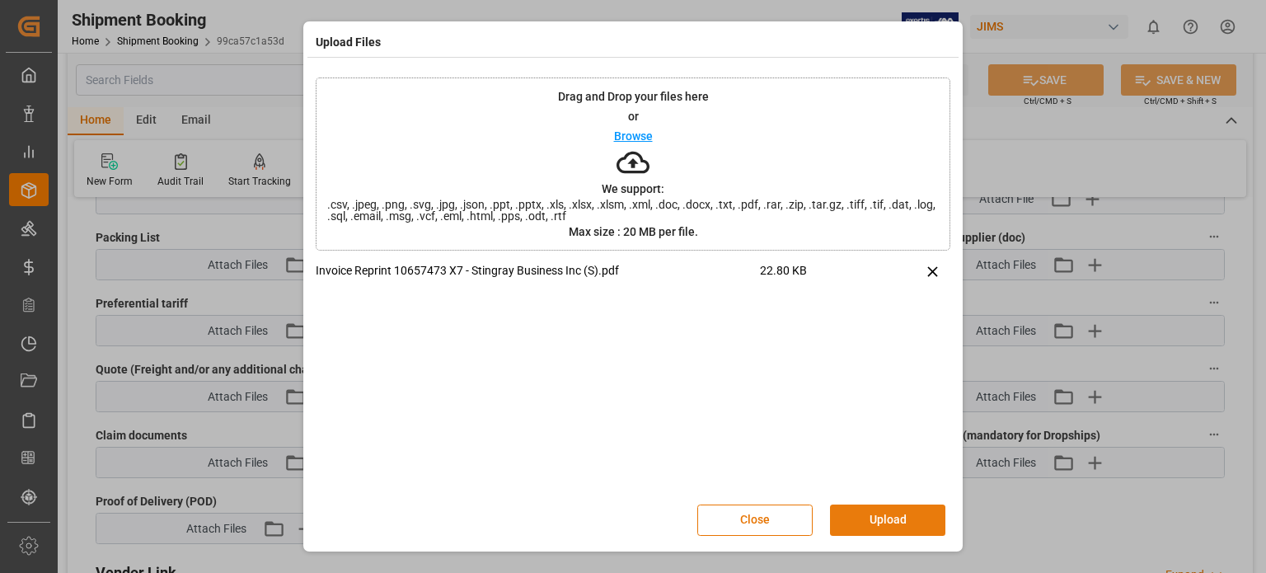
click at [902, 517] on button "Upload" at bounding box center [887, 520] width 115 height 31
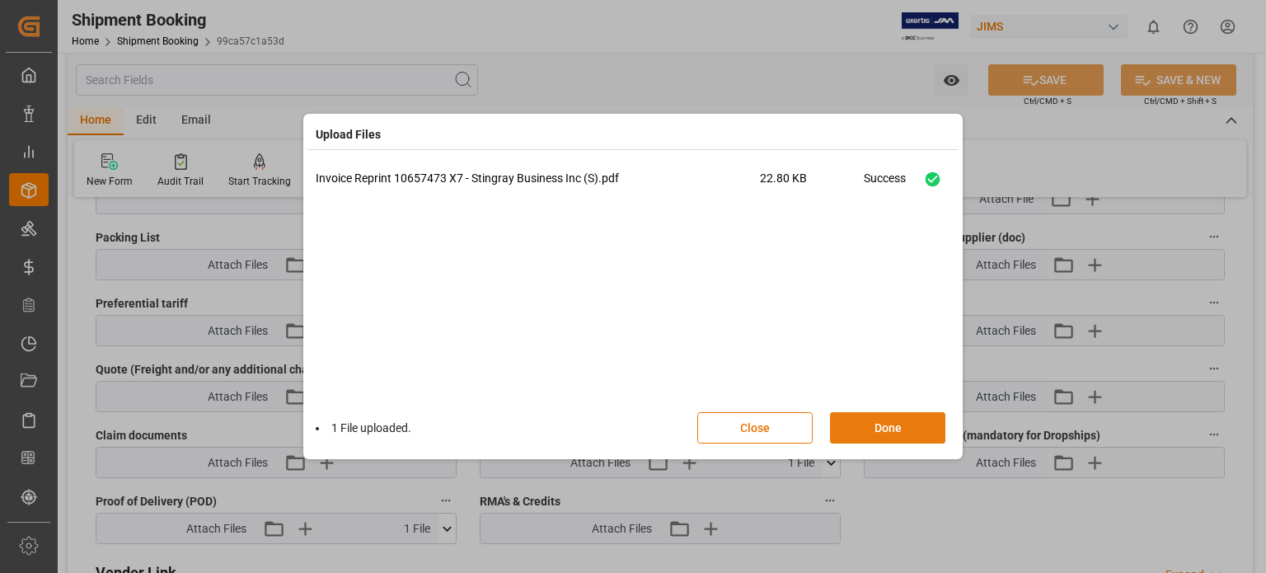
click at [893, 429] on button "Done" at bounding box center [887, 427] width 115 height 31
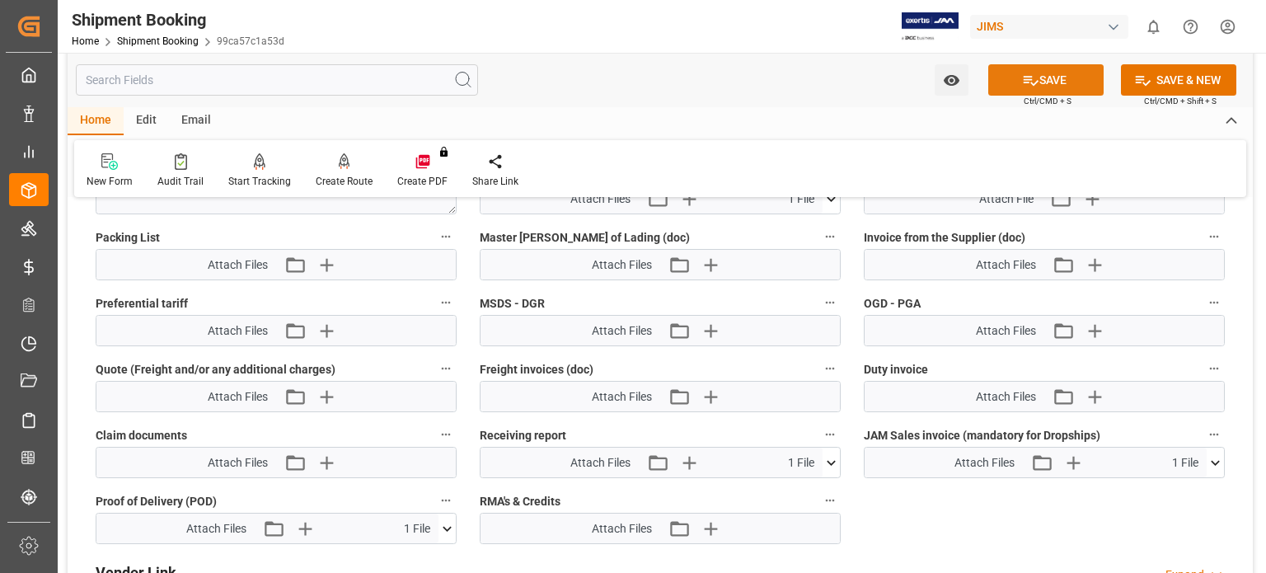
click at [1046, 73] on button "SAVE" at bounding box center [1046, 79] width 115 height 31
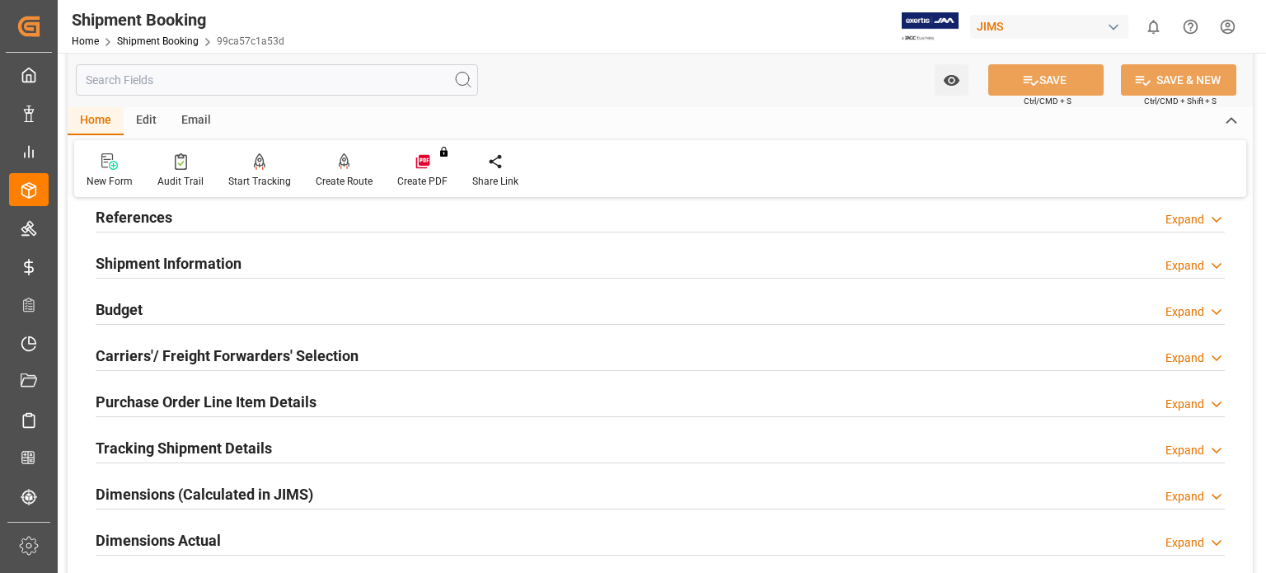
scroll to position [0, 0]
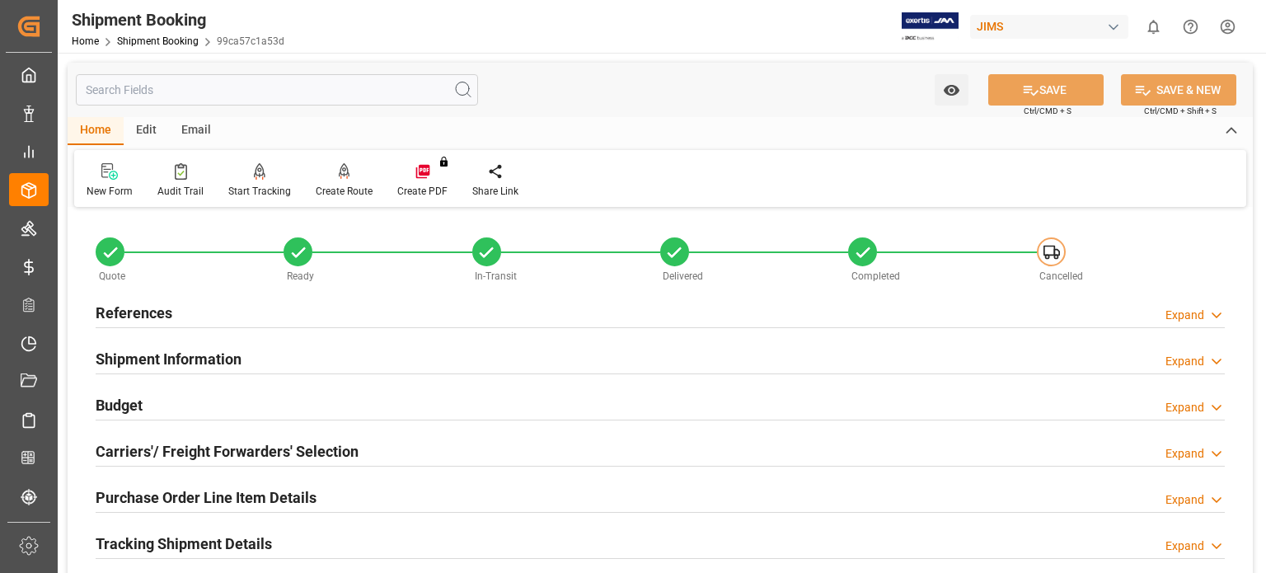
click at [134, 321] on h2 "References" at bounding box center [134, 313] width 77 height 22
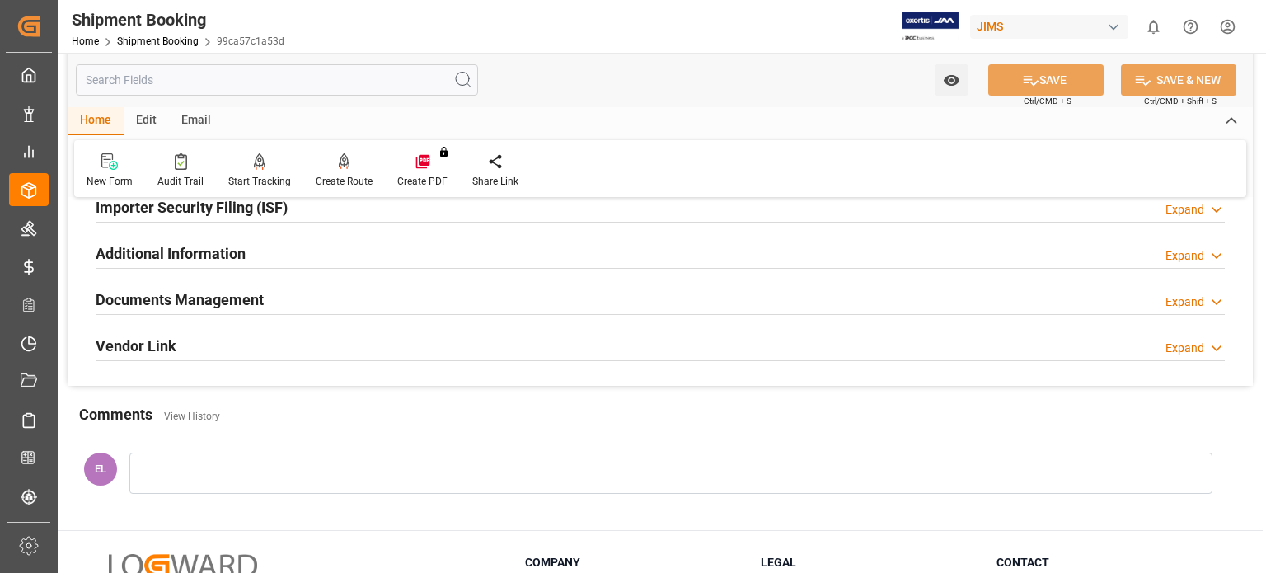
scroll to position [825, 0]
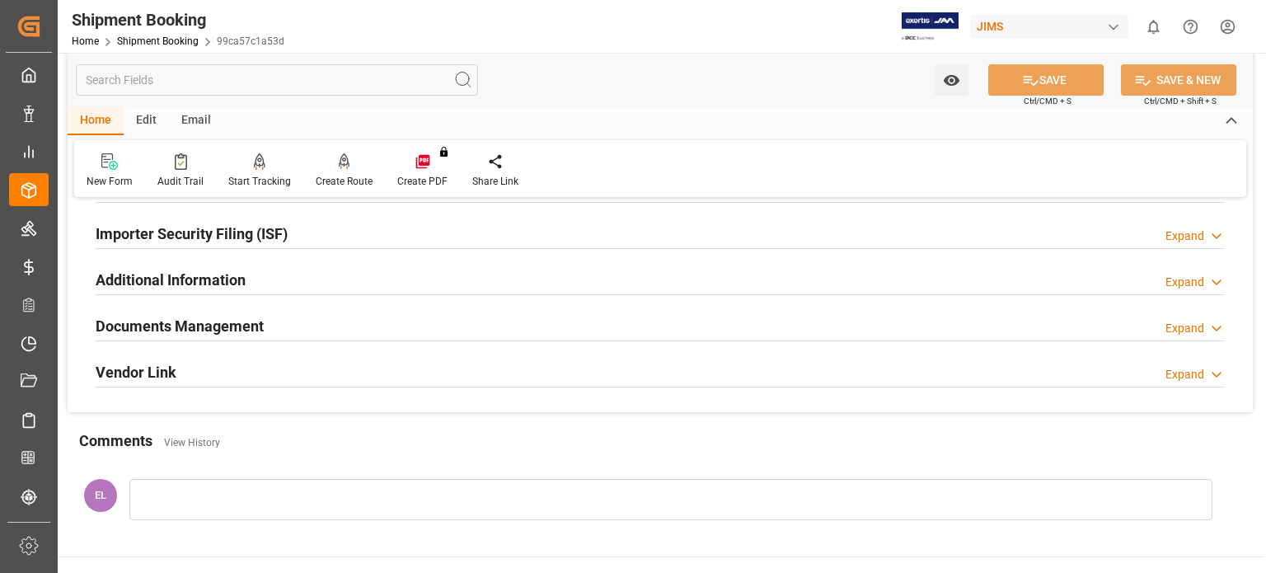
click at [224, 327] on h2 "Documents Management" at bounding box center [180, 326] width 168 height 22
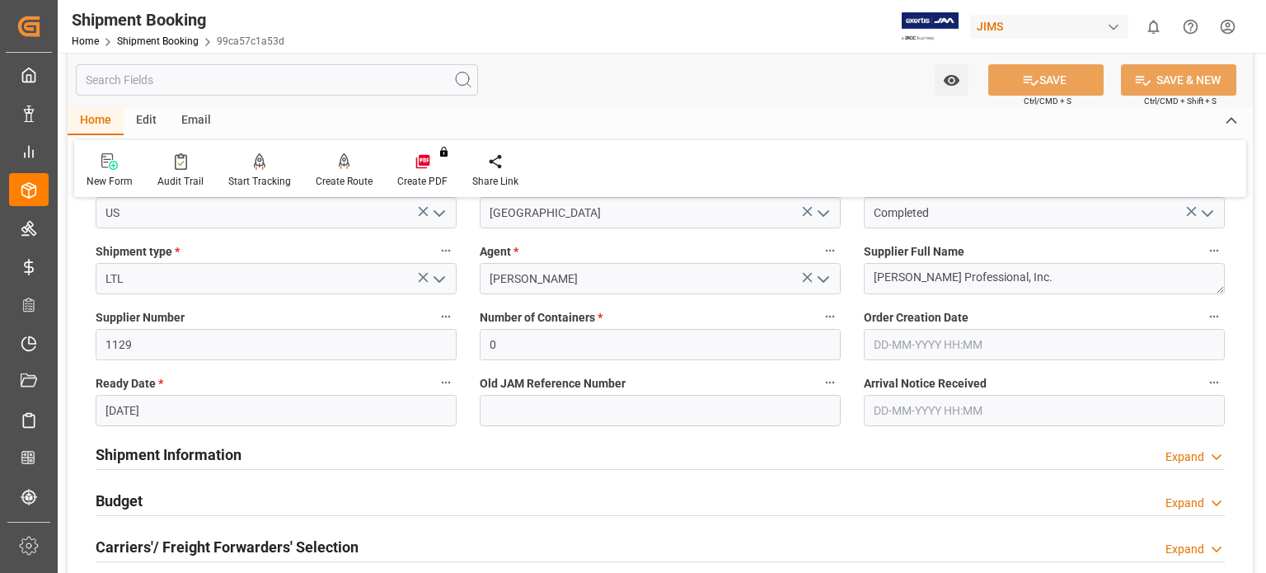
scroll to position [0, 0]
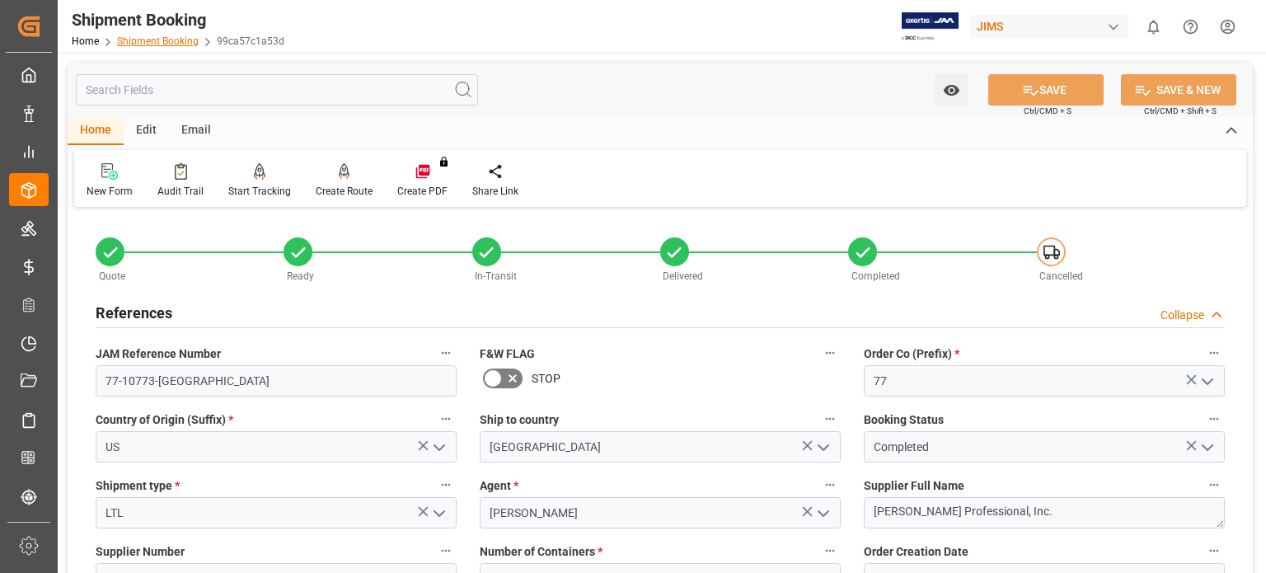
click at [149, 42] on link "Shipment Booking" at bounding box center [158, 41] width 82 height 12
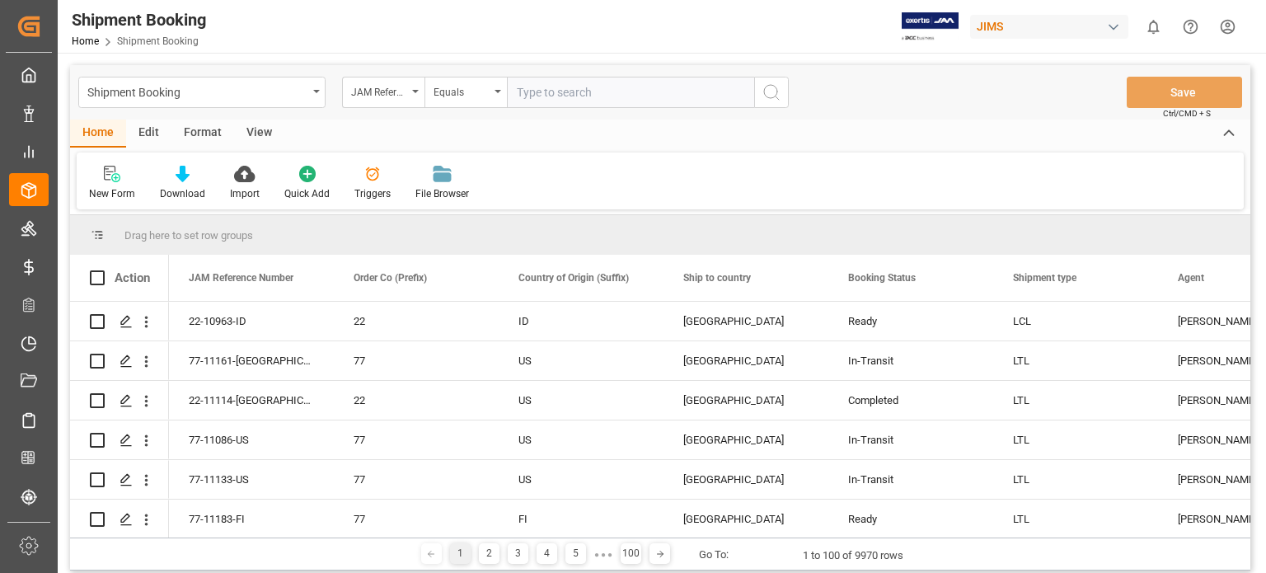
click at [554, 75] on div "Shipment Booking JAM Reference Number Equals Save Ctrl/CMD + S" at bounding box center [660, 92] width 1181 height 54
click at [545, 98] on input "text" at bounding box center [630, 92] width 247 height 31
type input "77-11134-[GEOGRAPHIC_DATA]"
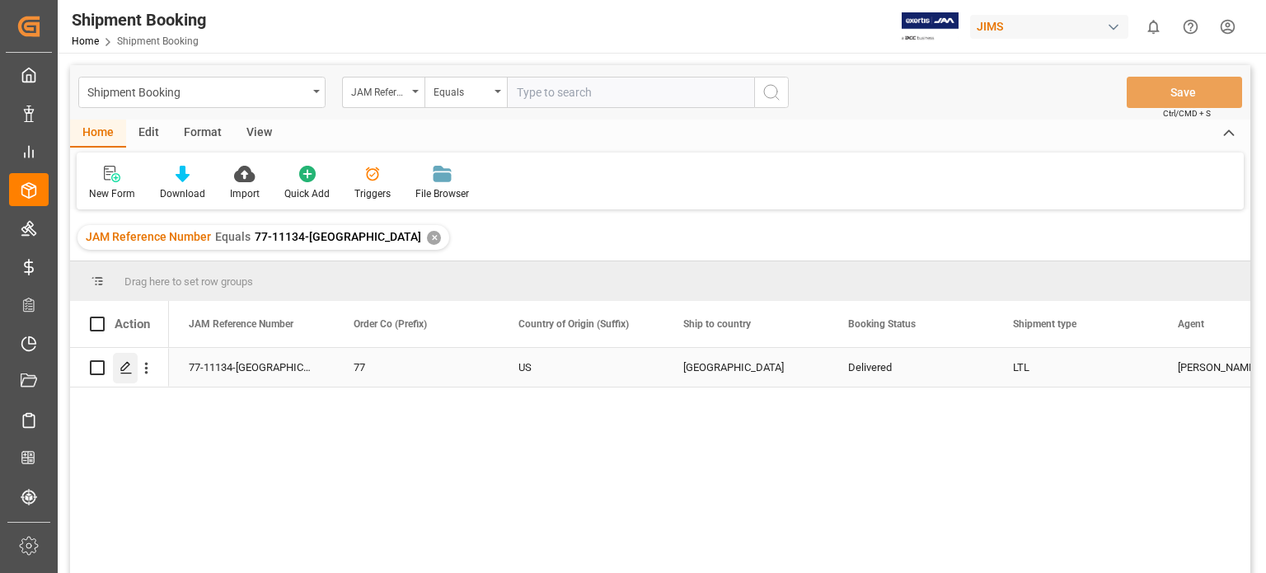
click at [123, 374] on icon "Press SPACE to select this row." at bounding box center [126, 367] width 13 height 13
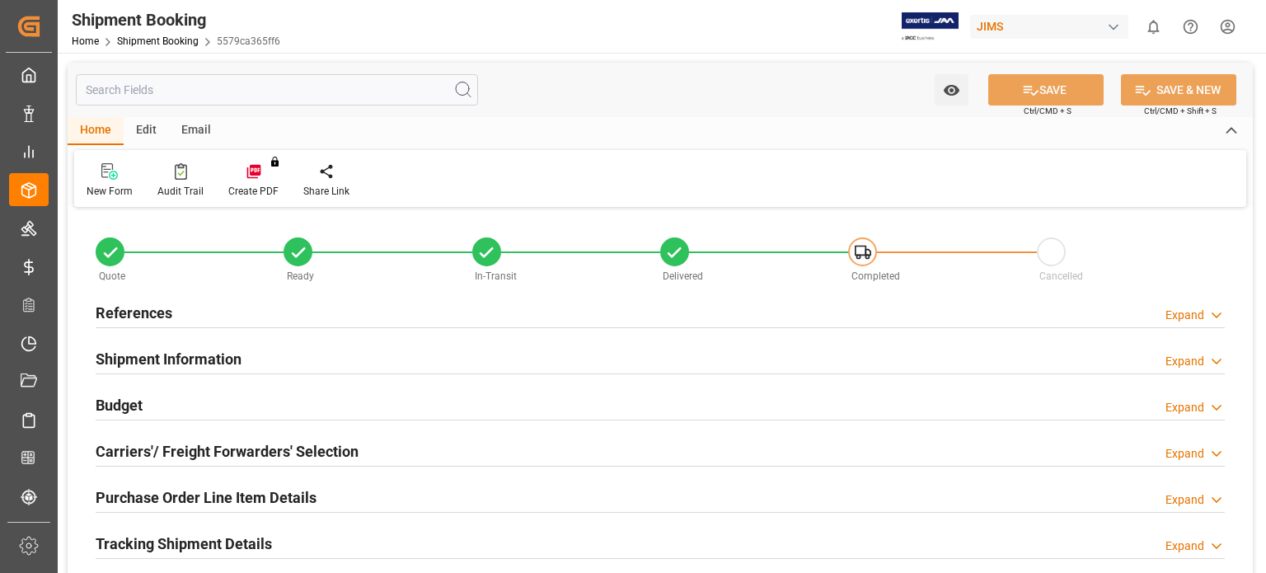
type input "0"
type input "2700"
click at [129, 411] on h2 "Budget" at bounding box center [119, 405] width 47 height 22
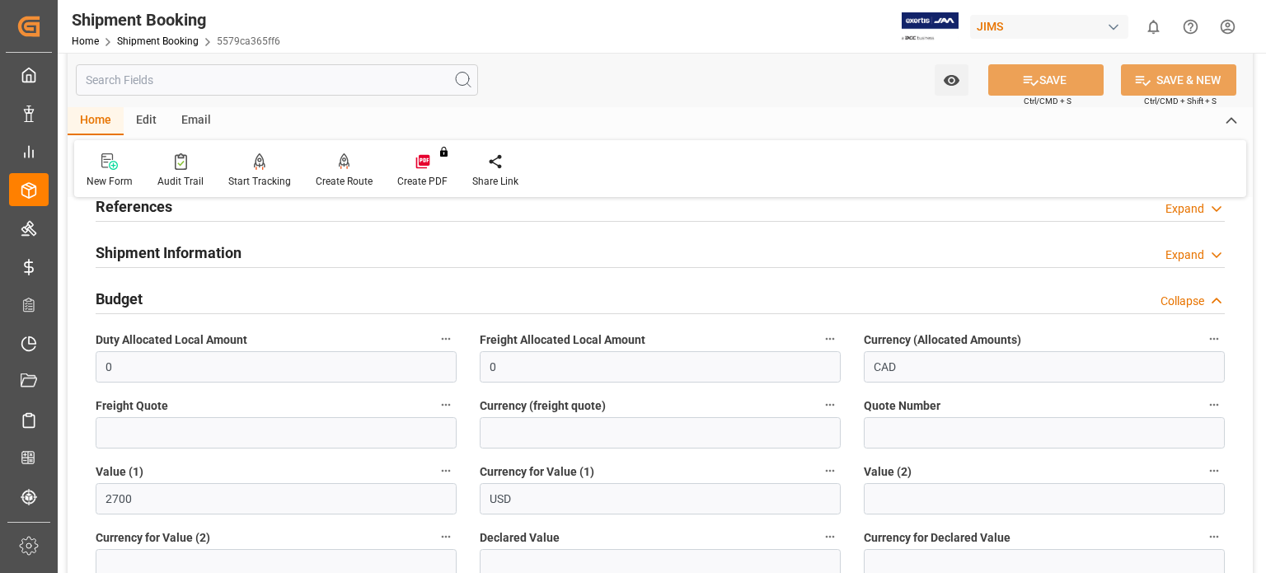
scroll to position [137, 0]
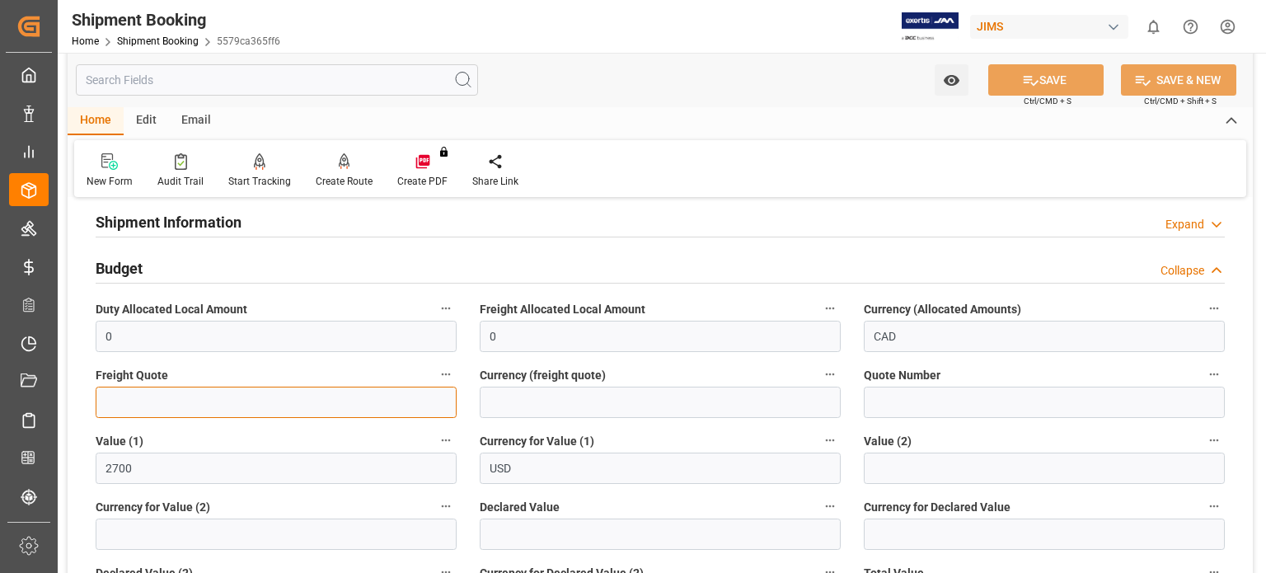
click at [162, 401] on input "text" at bounding box center [276, 402] width 361 height 31
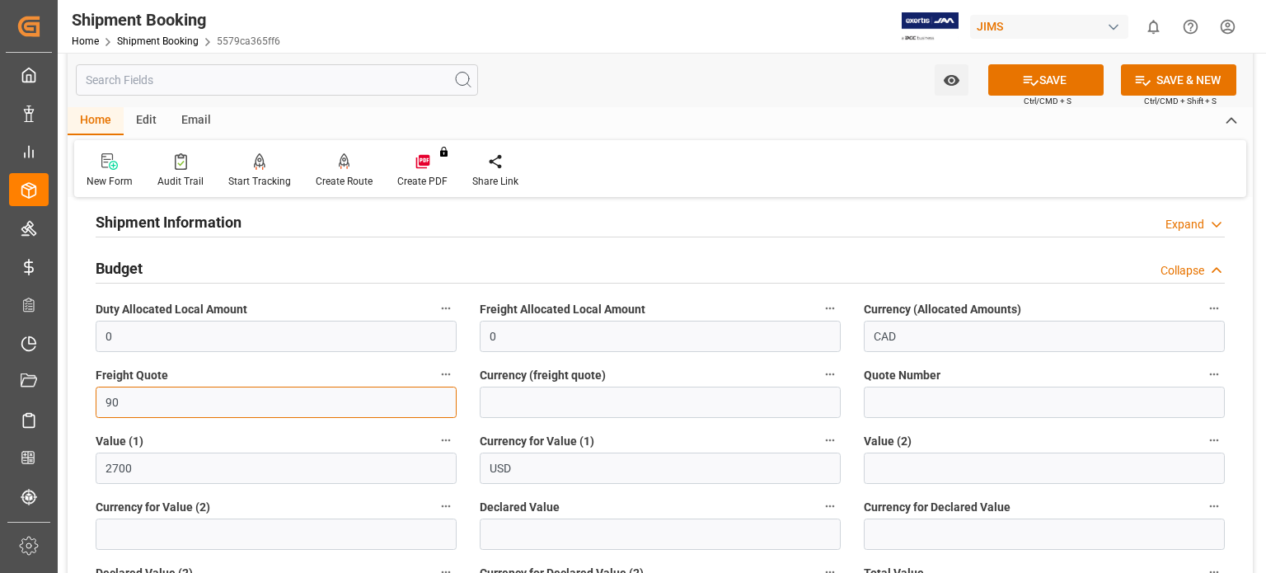
type input "90"
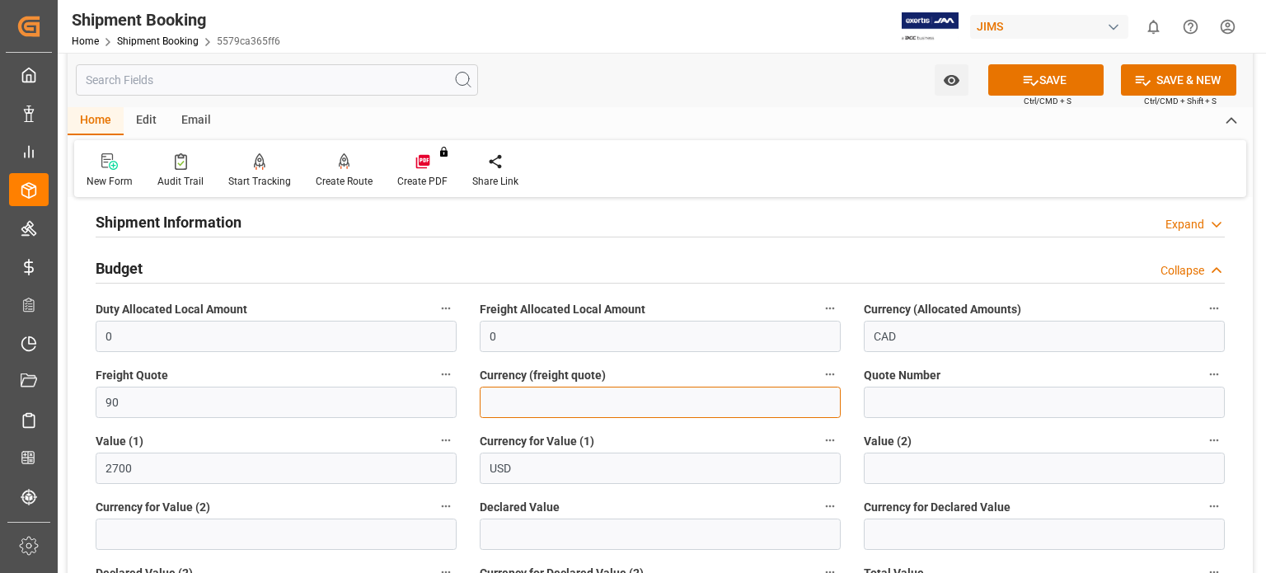
click at [522, 412] on input at bounding box center [660, 402] width 361 height 31
type input "USD"
click at [1050, 74] on button "SAVE" at bounding box center [1046, 79] width 115 height 31
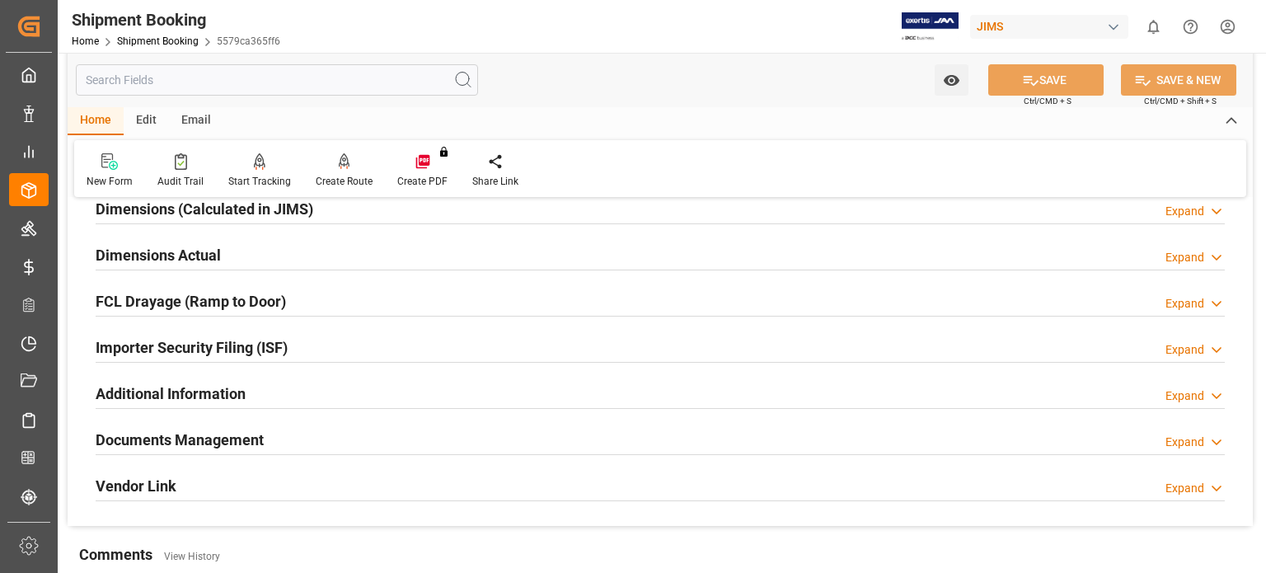
scroll to position [412, 0]
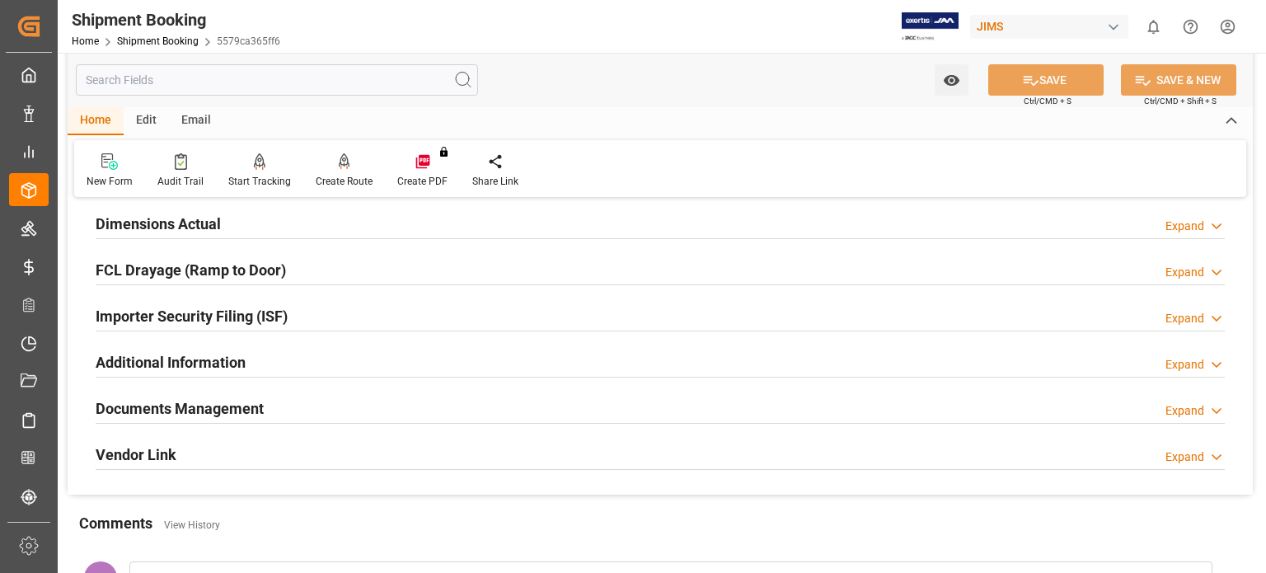
click at [223, 406] on h2 "Documents Management" at bounding box center [180, 408] width 168 height 22
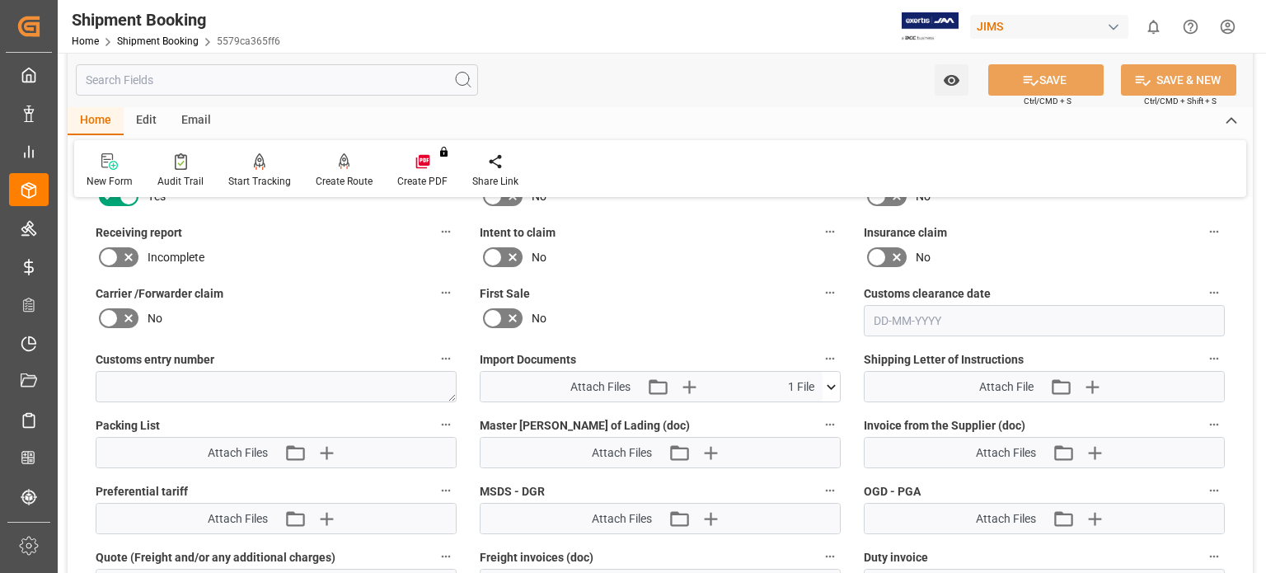
scroll to position [825, 0]
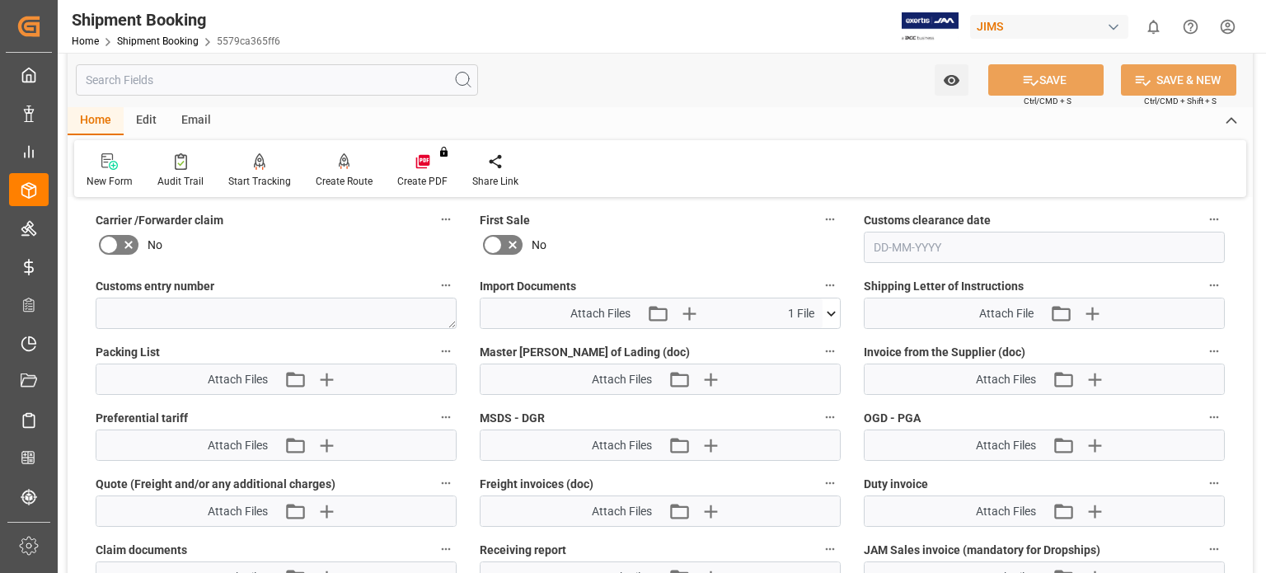
click at [834, 311] on icon at bounding box center [831, 313] width 9 height 5
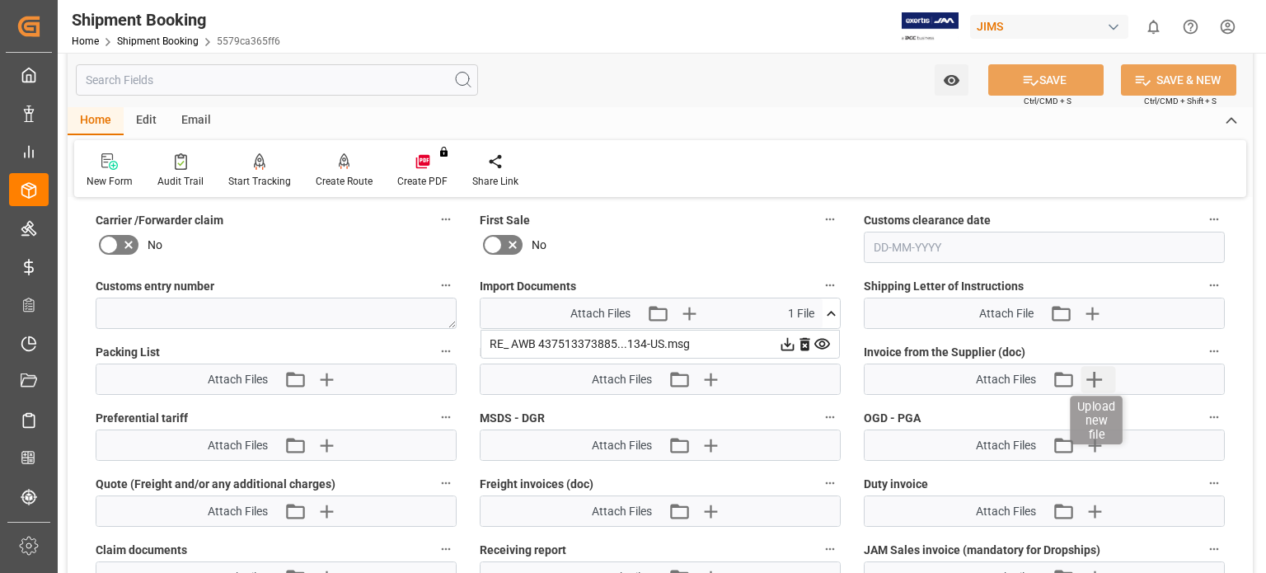
click at [1089, 382] on icon "button" at bounding box center [1095, 379] width 26 height 26
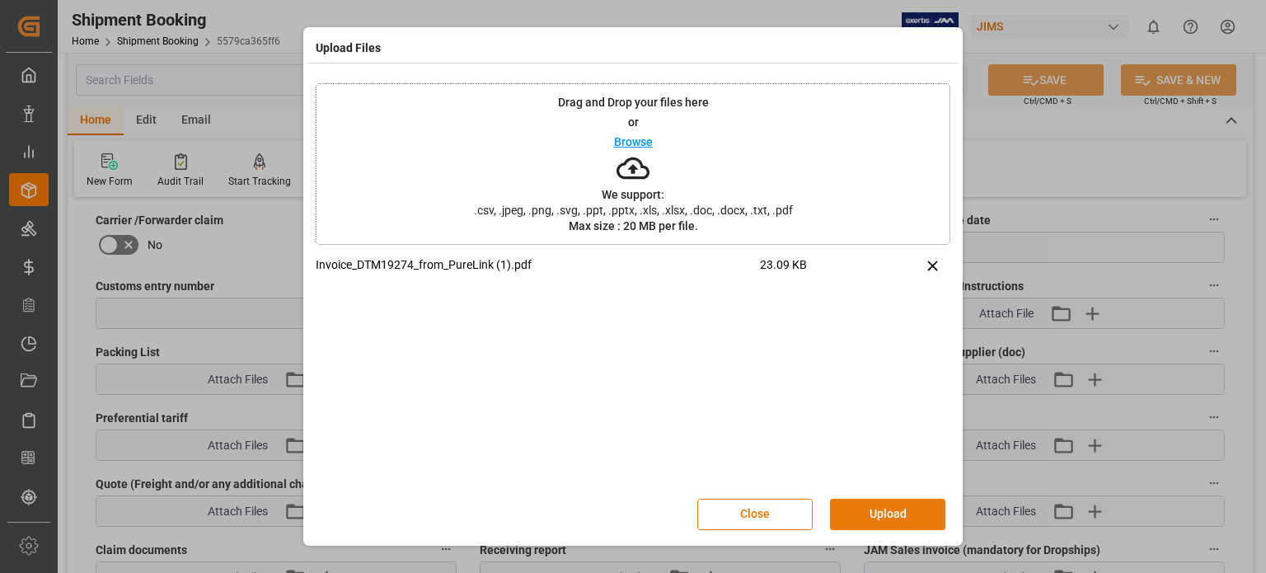
click at [858, 508] on button "Upload" at bounding box center [887, 514] width 115 height 31
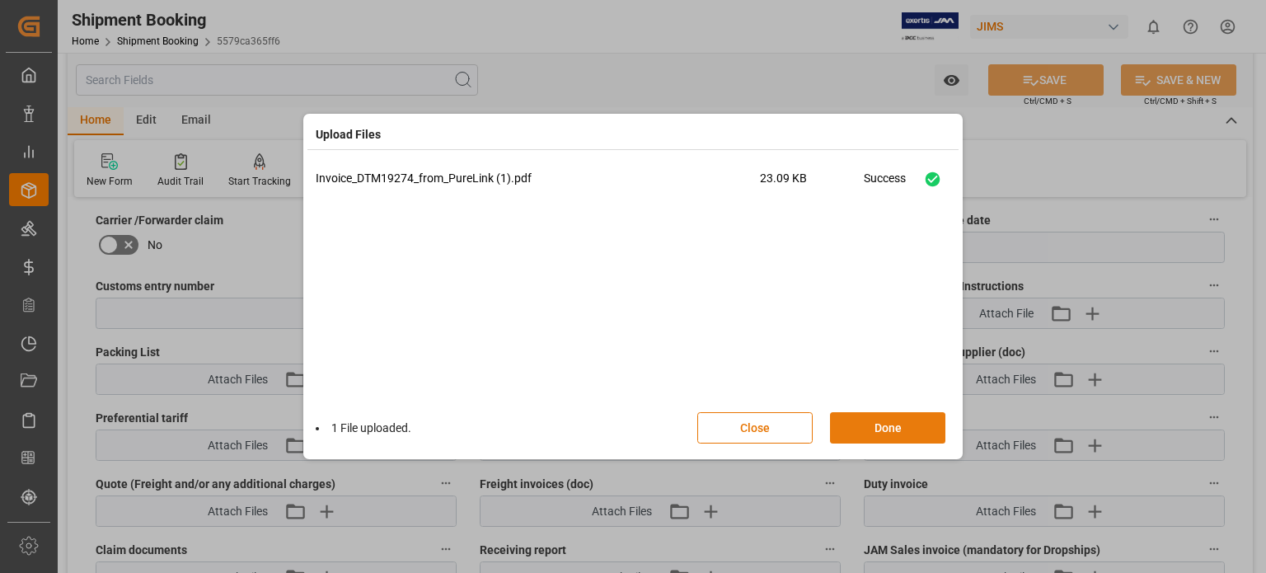
click at [875, 435] on button "Done" at bounding box center [887, 427] width 115 height 31
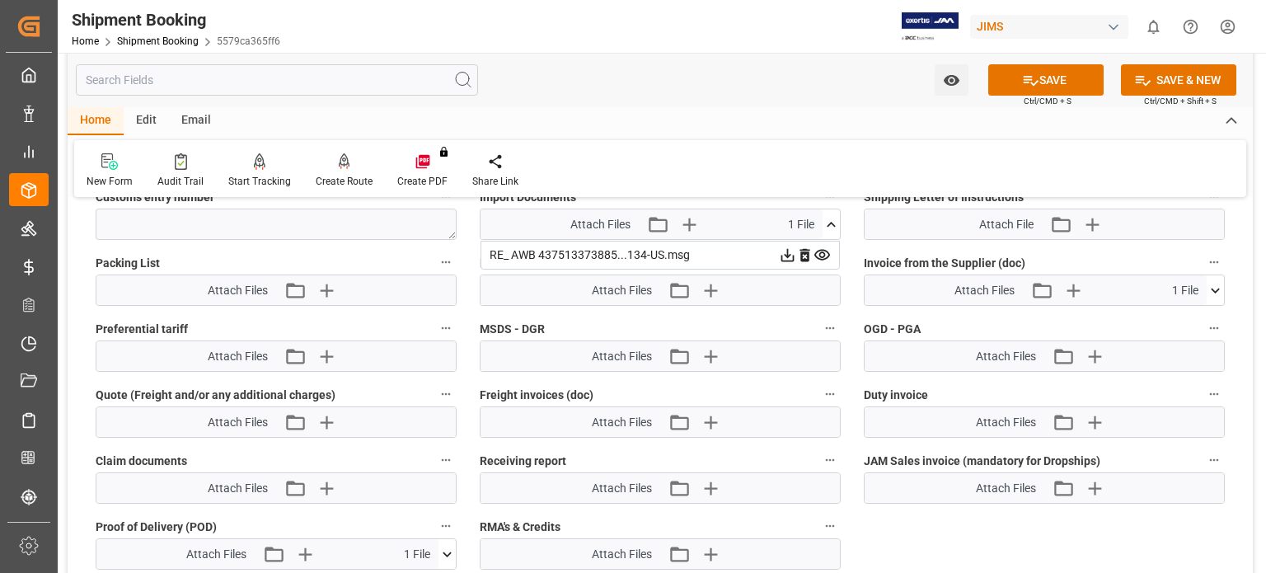
scroll to position [1099, 0]
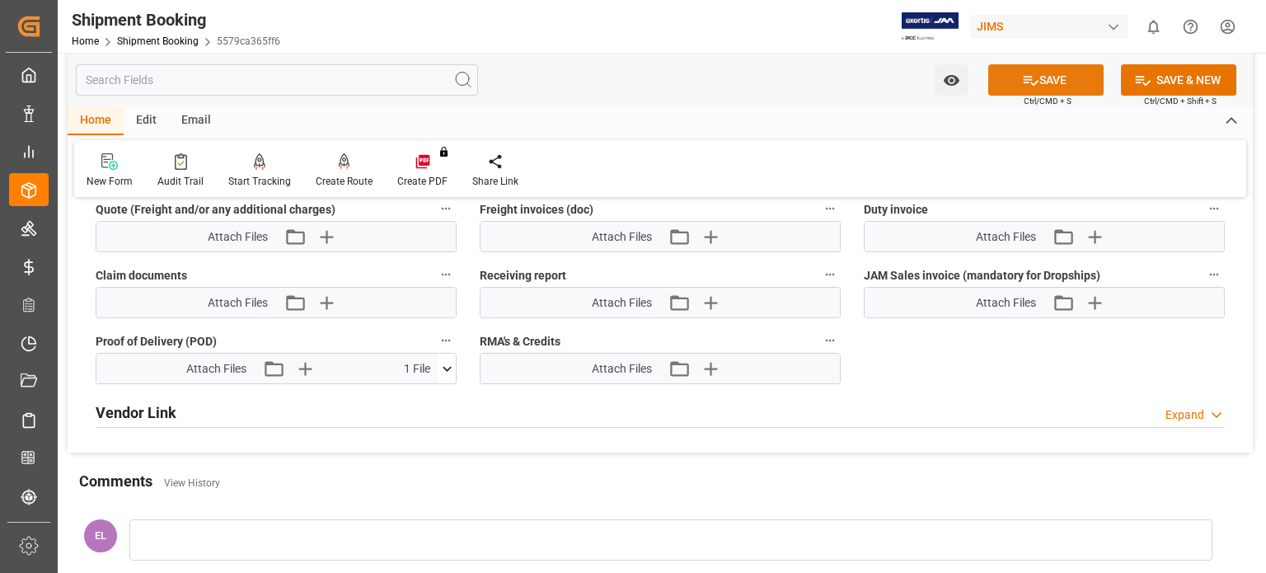
click at [1040, 72] on button "SAVE" at bounding box center [1046, 79] width 115 height 31
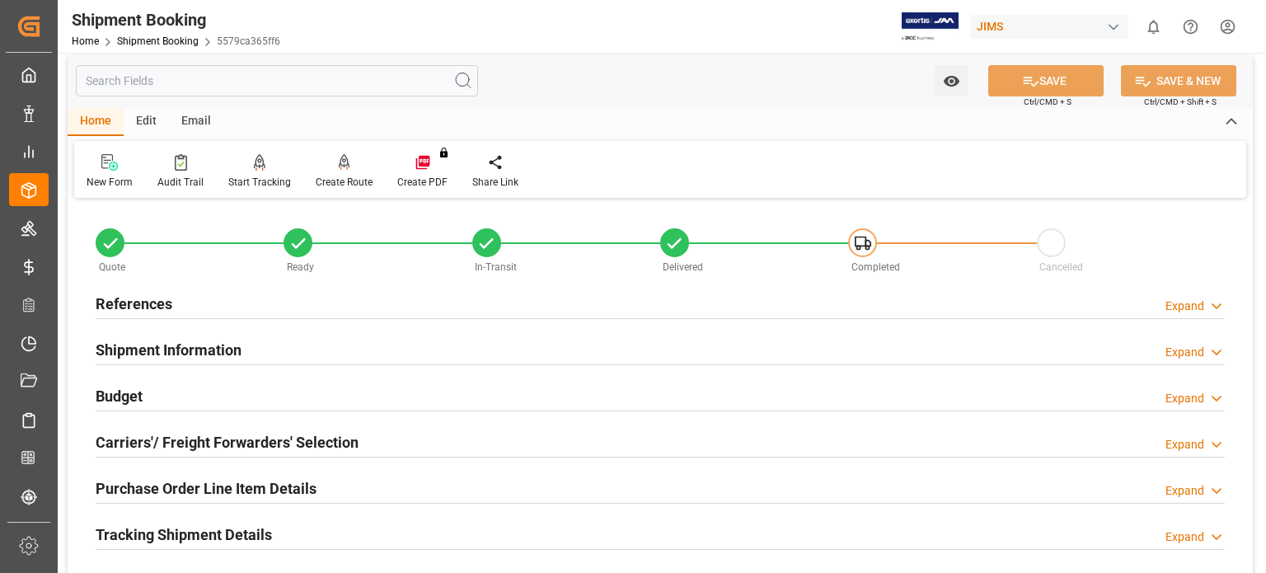
scroll to position [0, 0]
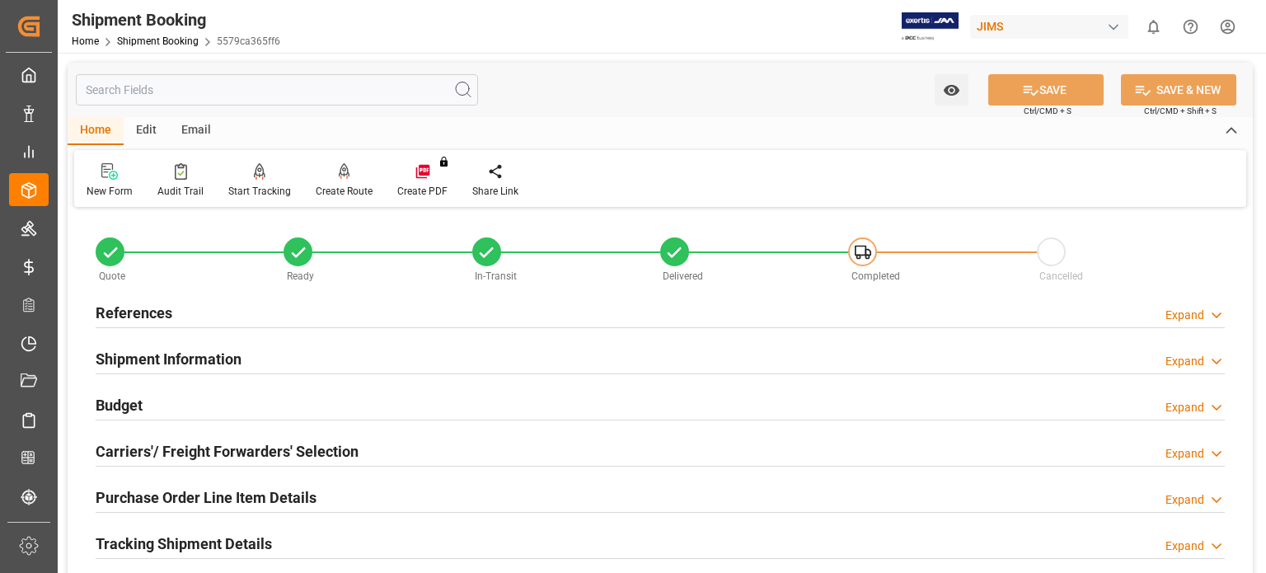
click at [145, 308] on h2 "References" at bounding box center [134, 313] width 77 height 22
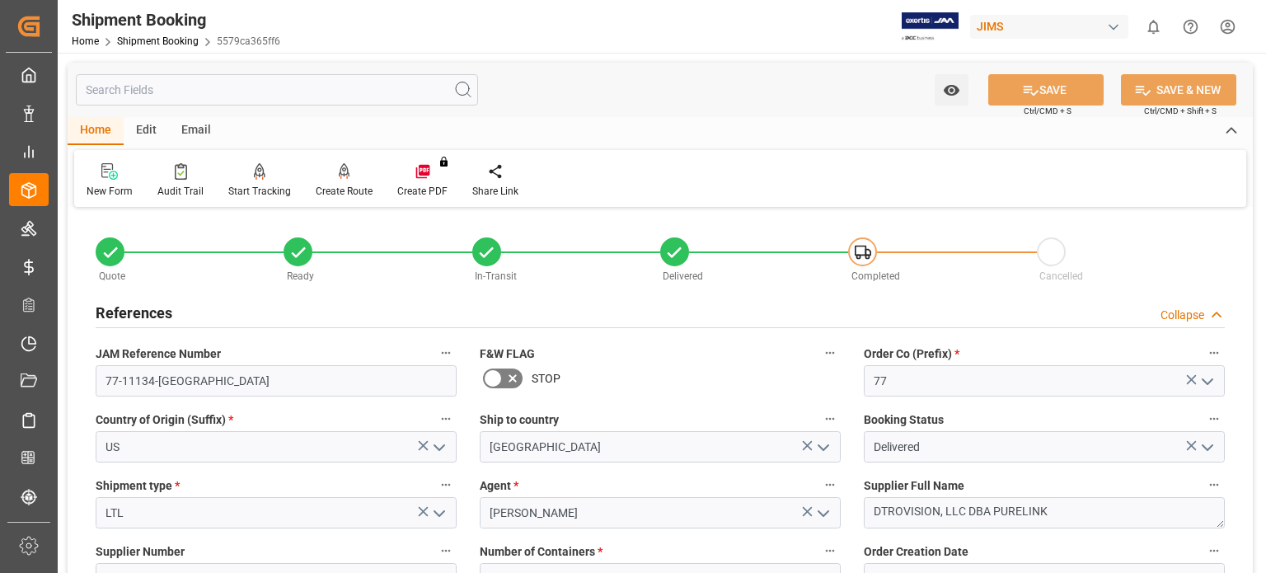
click at [145, 308] on h2 "References" at bounding box center [134, 313] width 77 height 22
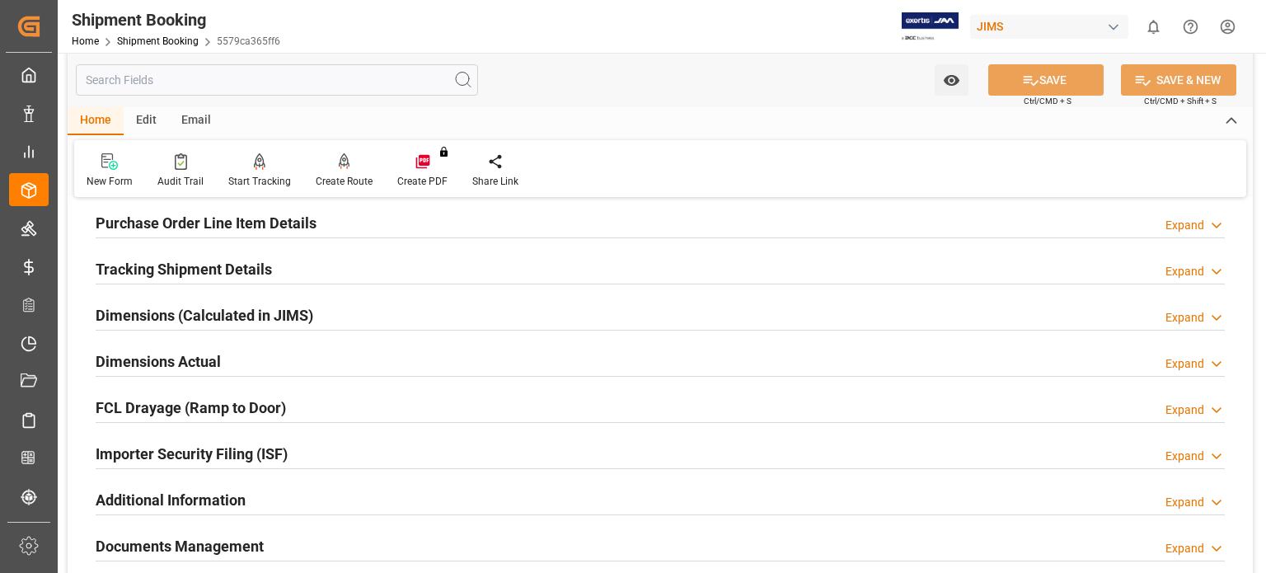
scroll to position [412, 0]
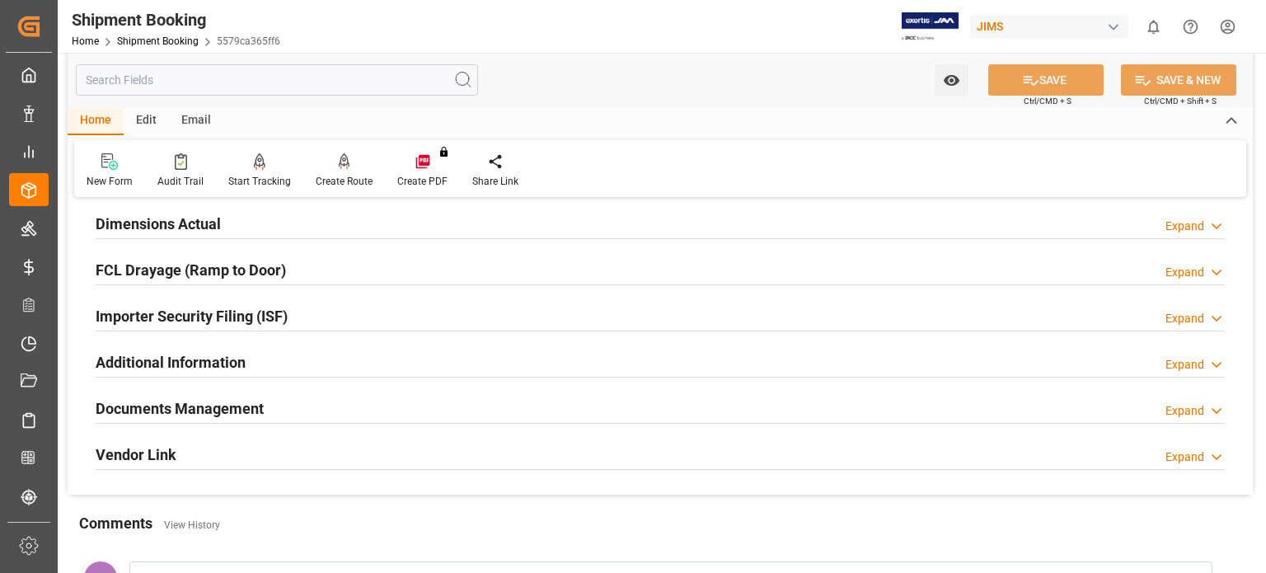
click at [193, 403] on h2 "Documents Management" at bounding box center [180, 408] width 168 height 22
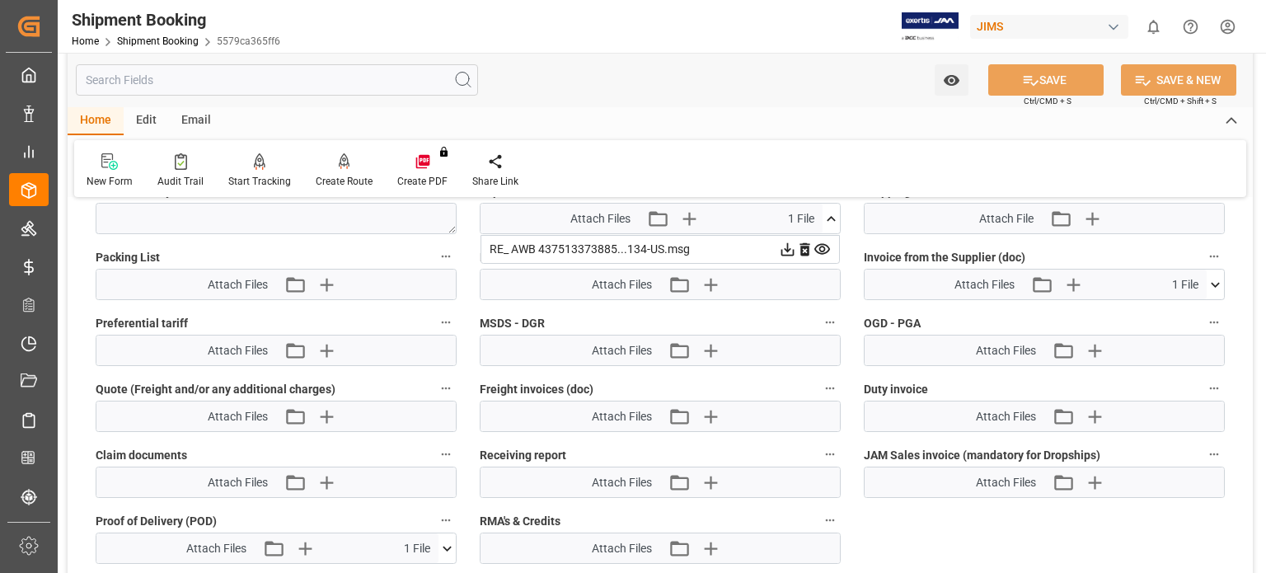
scroll to position [961, 0]
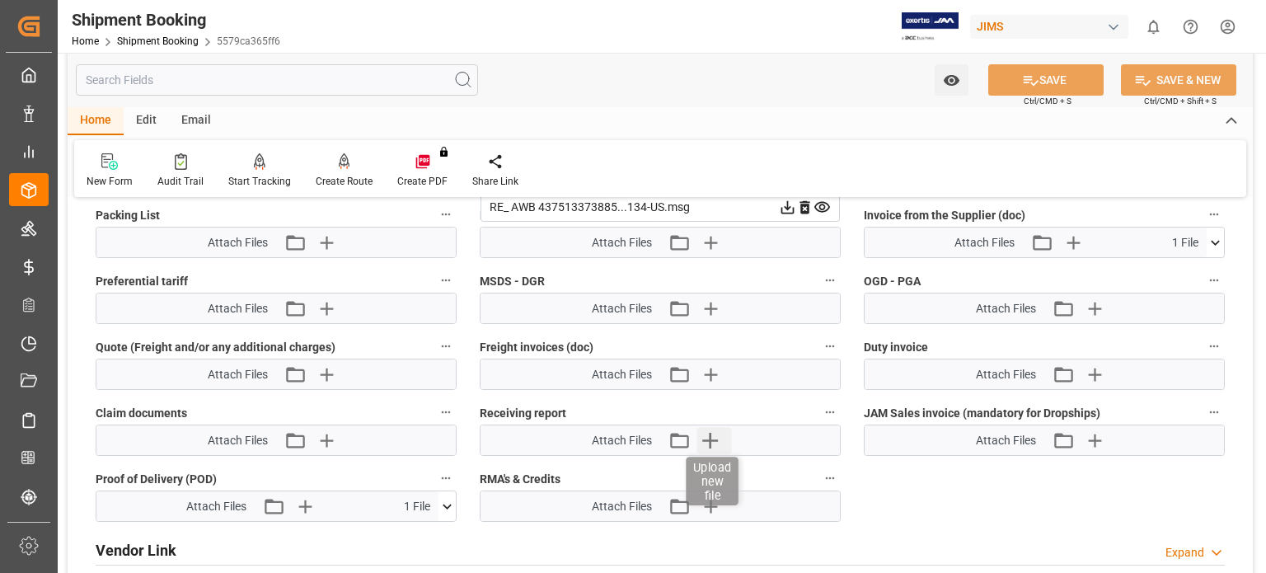
click at [711, 434] on icon "button" at bounding box center [711, 441] width 16 height 16
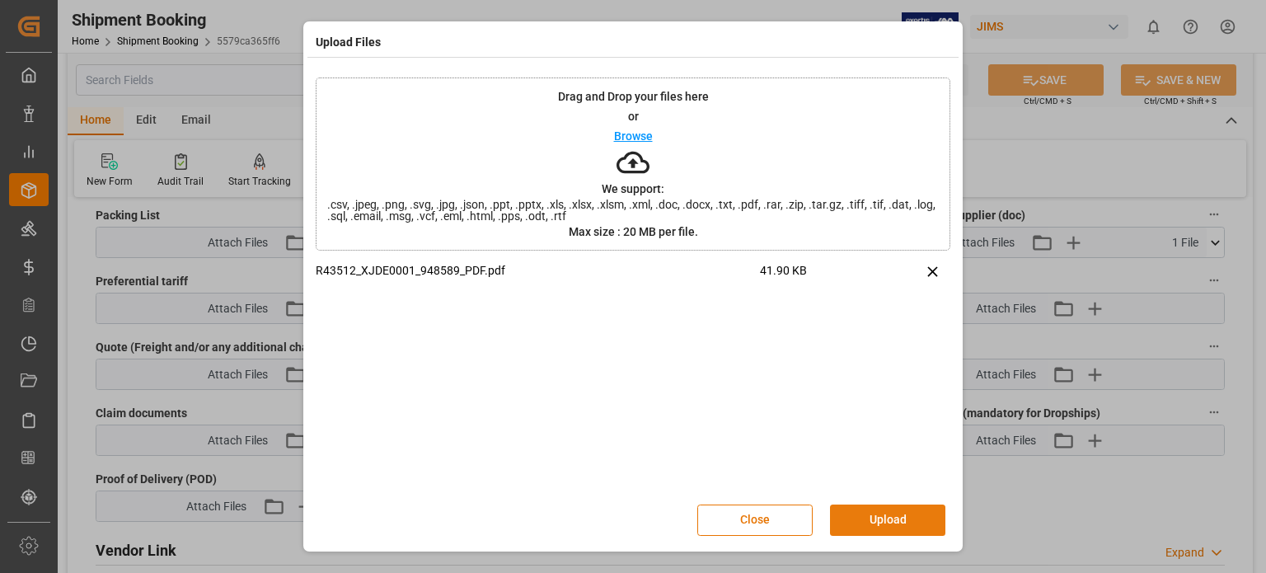
click at [883, 524] on button "Upload" at bounding box center [887, 520] width 115 height 31
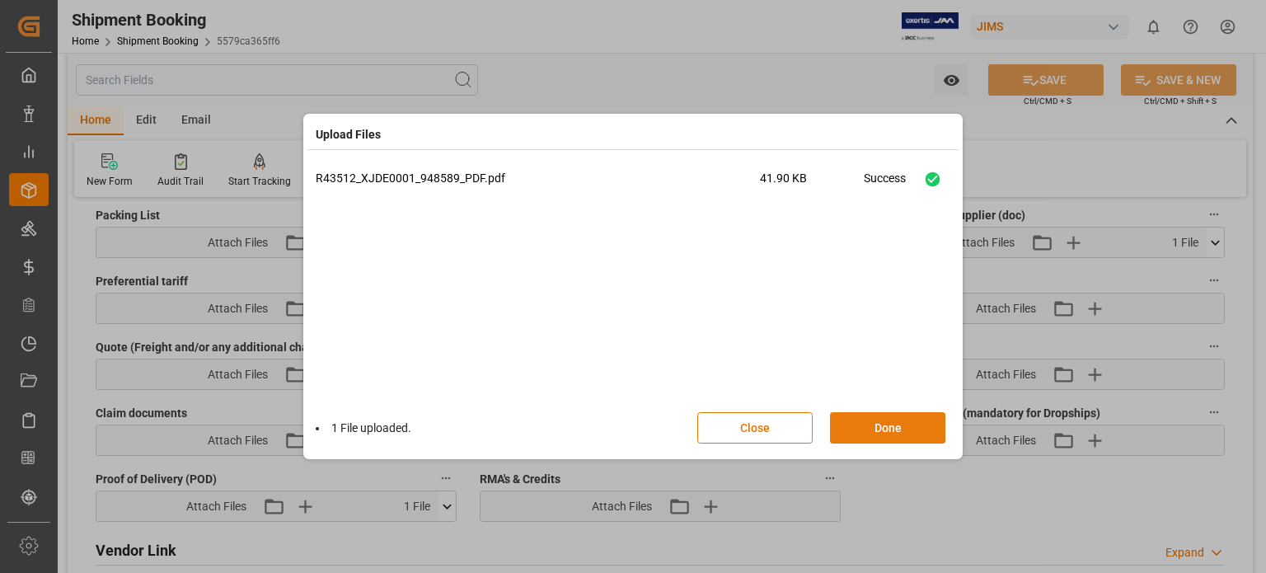
click at [891, 426] on button "Done" at bounding box center [887, 427] width 115 height 31
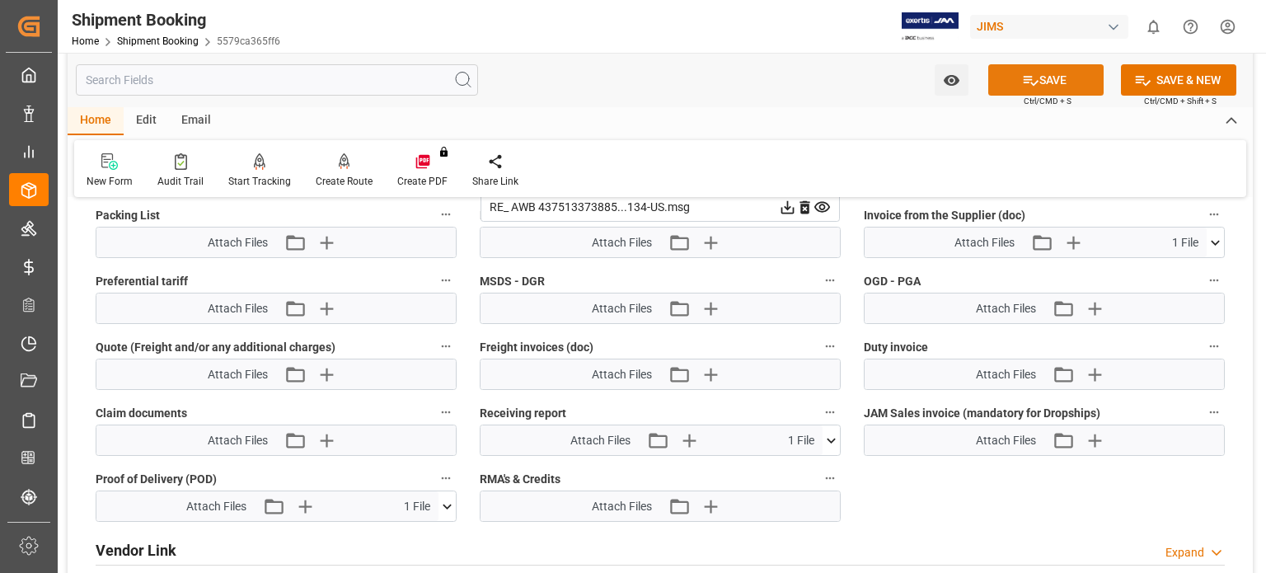
click at [1036, 78] on button "SAVE" at bounding box center [1046, 79] width 115 height 31
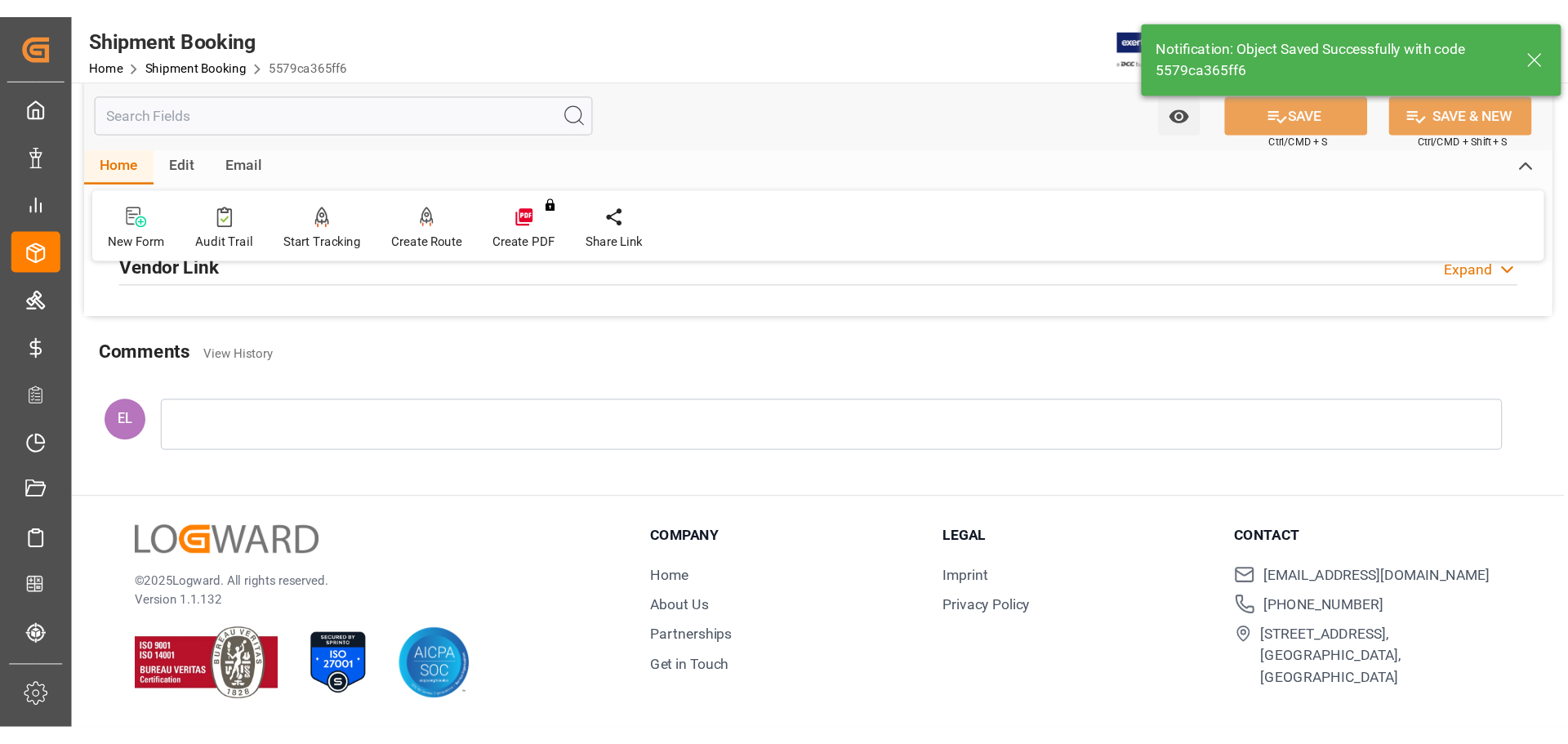
scroll to position [272, 0]
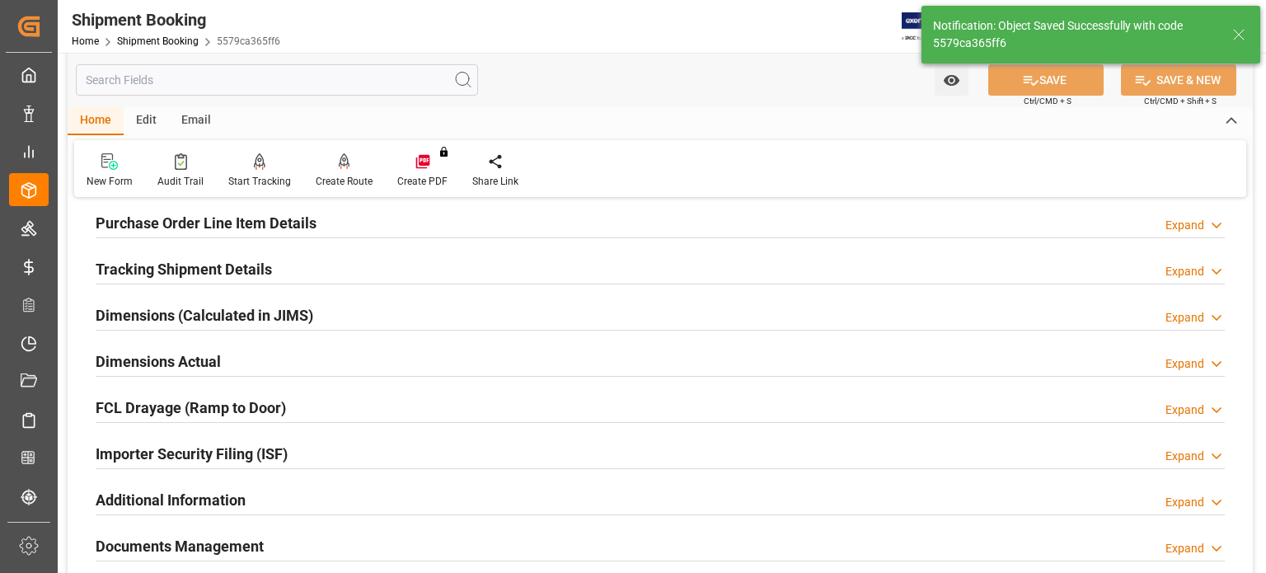
click at [203, 266] on h2 "Tracking Shipment Details" at bounding box center [184, 269] width 176 height 22
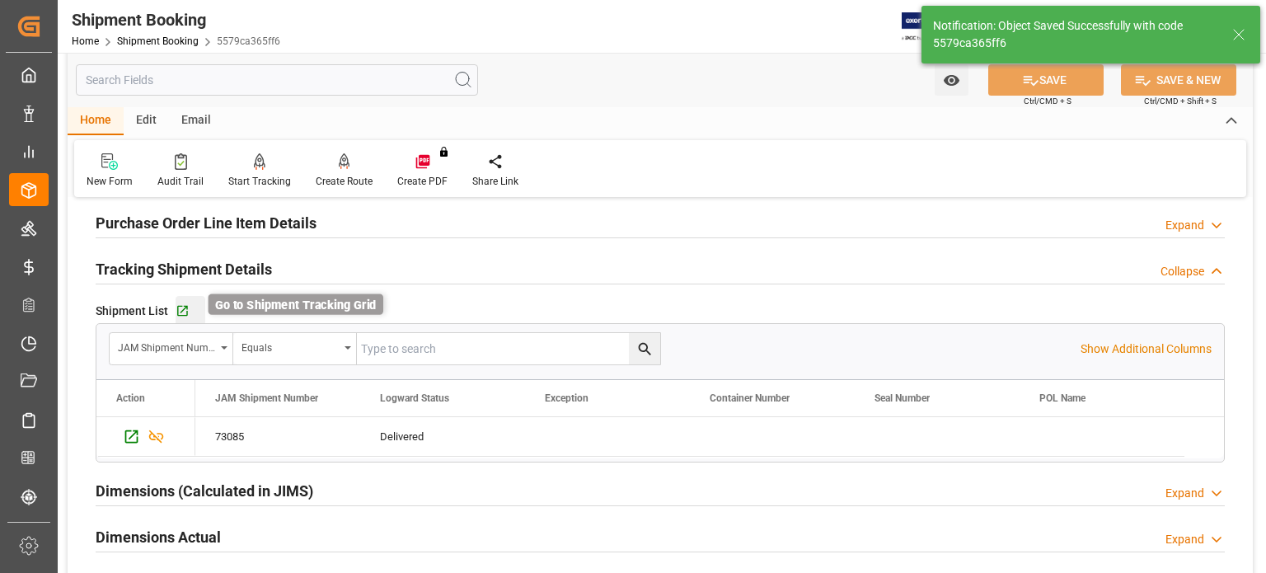
click at [178, 309] on icon "button" at bounding box center [183, 311] width 14 height 14
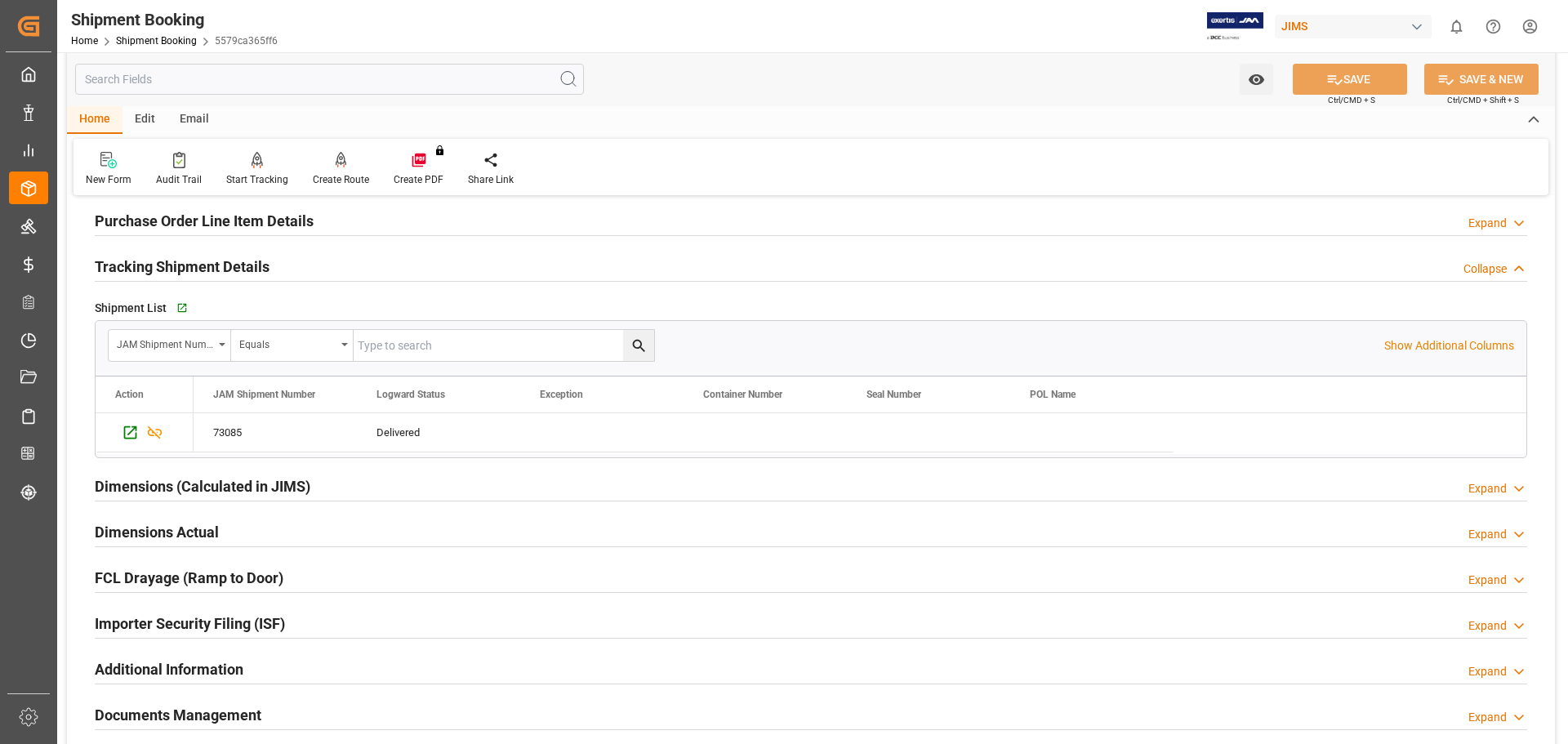
scroll to position [272, 0]
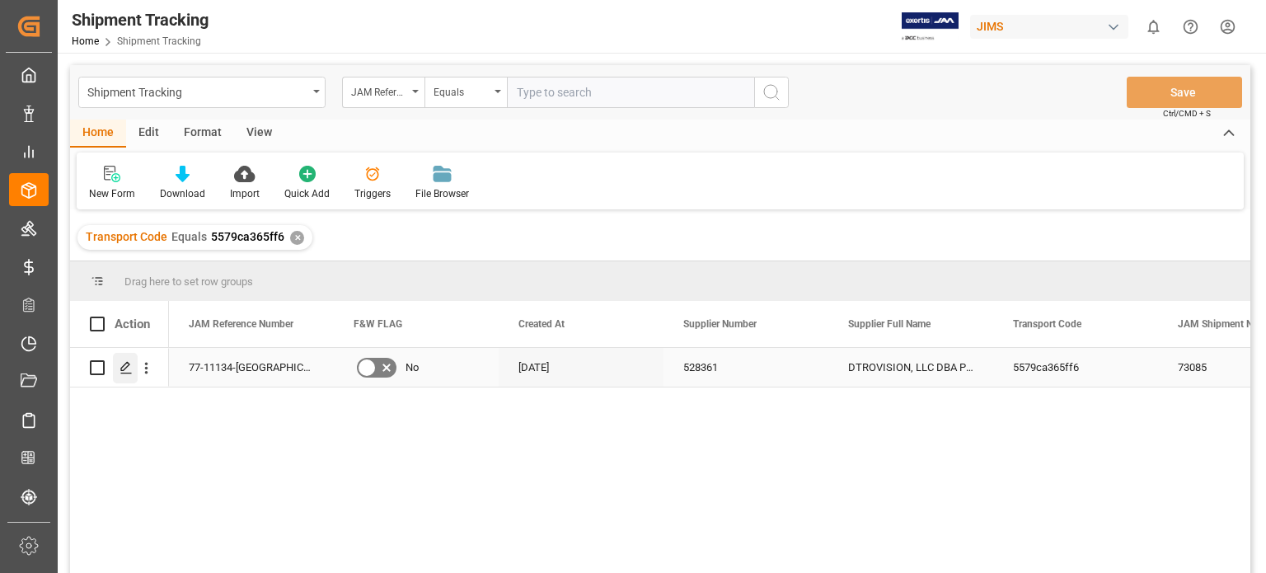
click at [125, 364] on polygon "Press SPACE to select this row." at bounding box center [125, 367] width 8 height 8
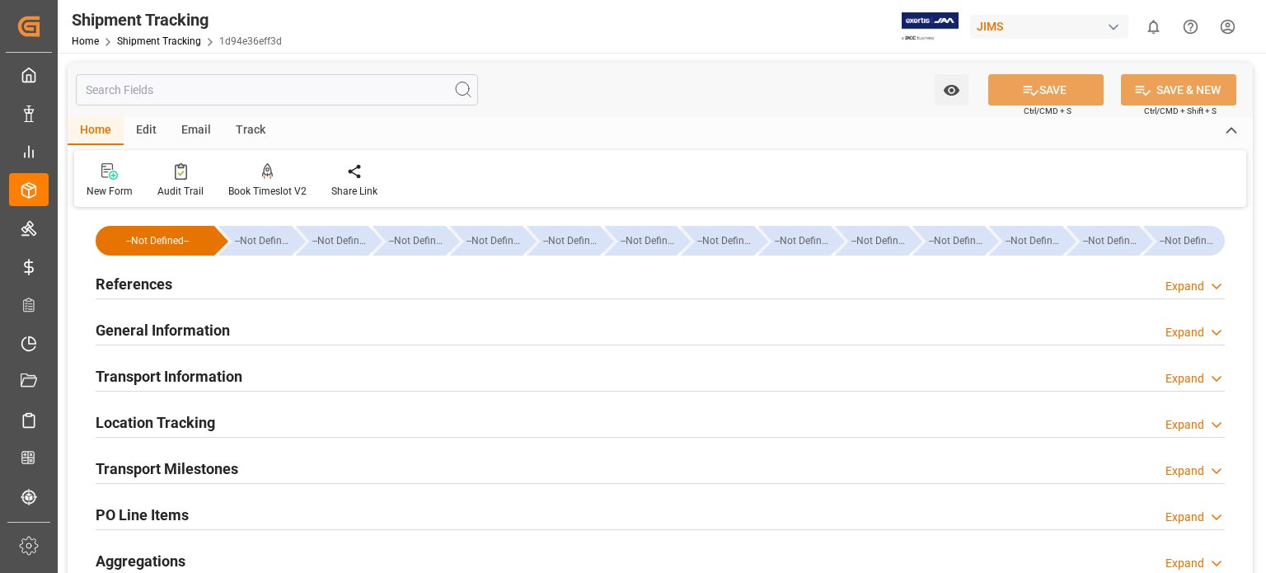
type input "[DATE]"
click at [144, 278] on h2 "References" at bounding box center [134, 284] width 77 height 22
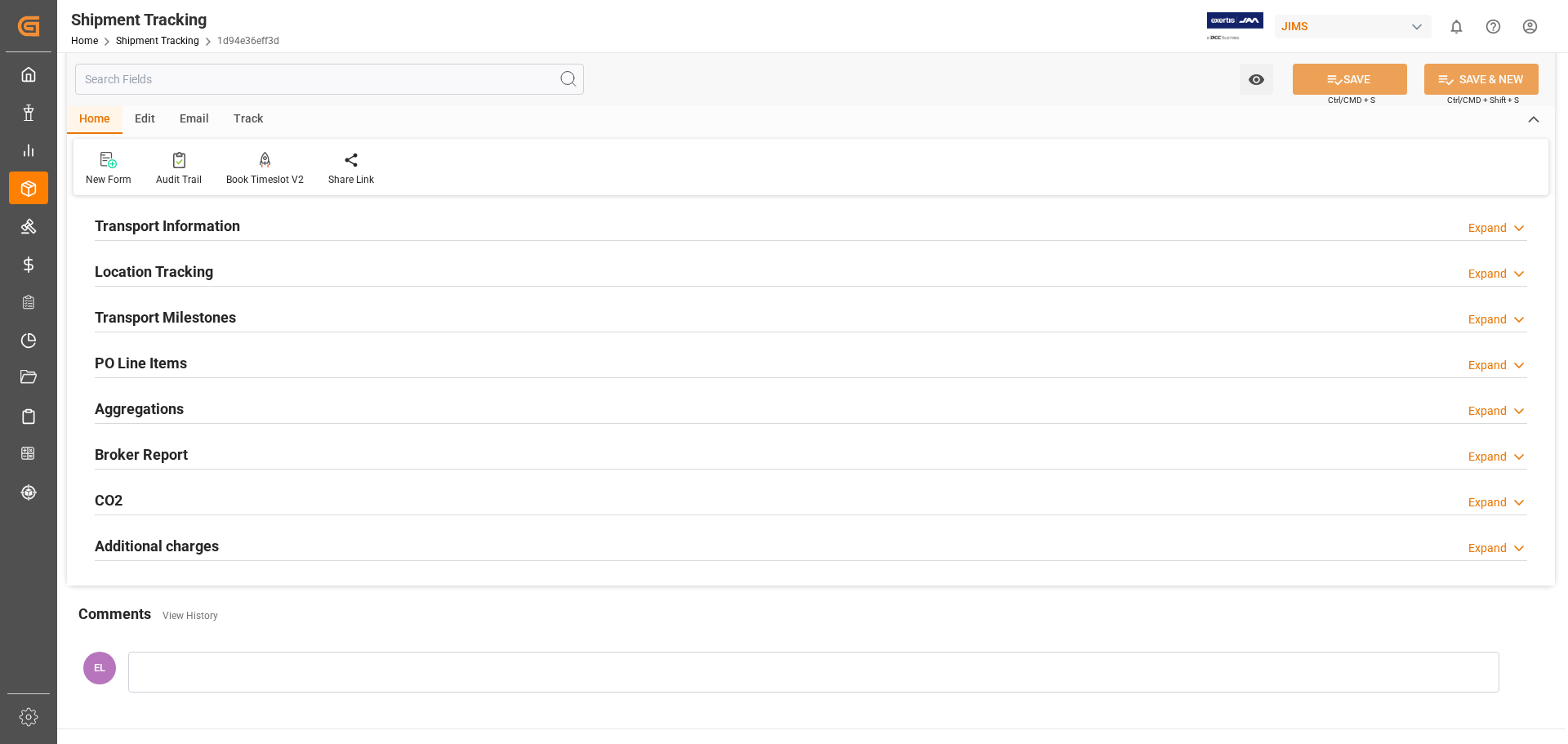
scroll to position [367, 0]
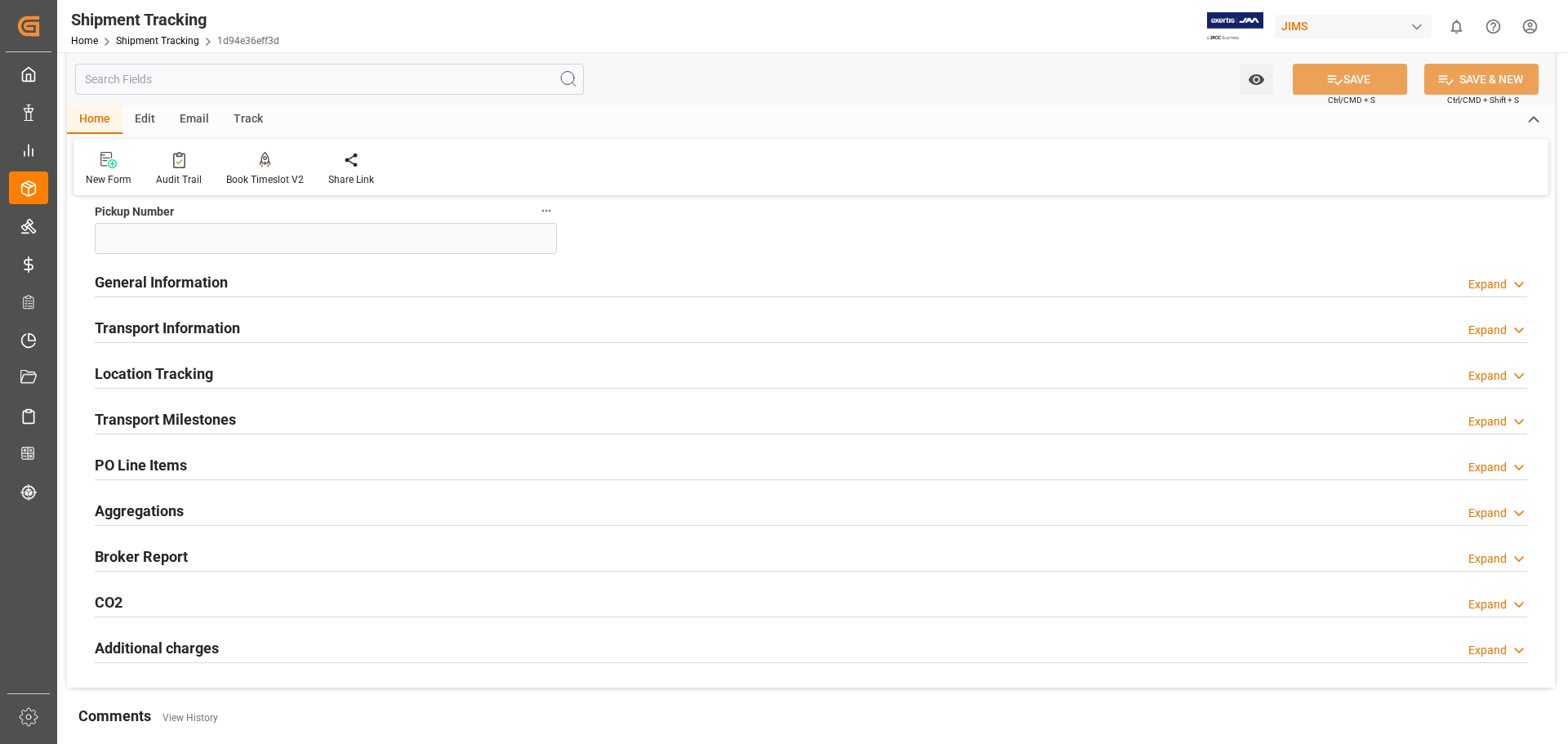
click at [160, 460] on h2 "PO Line Items" at bounding box center [141, 465] width 92 height 22
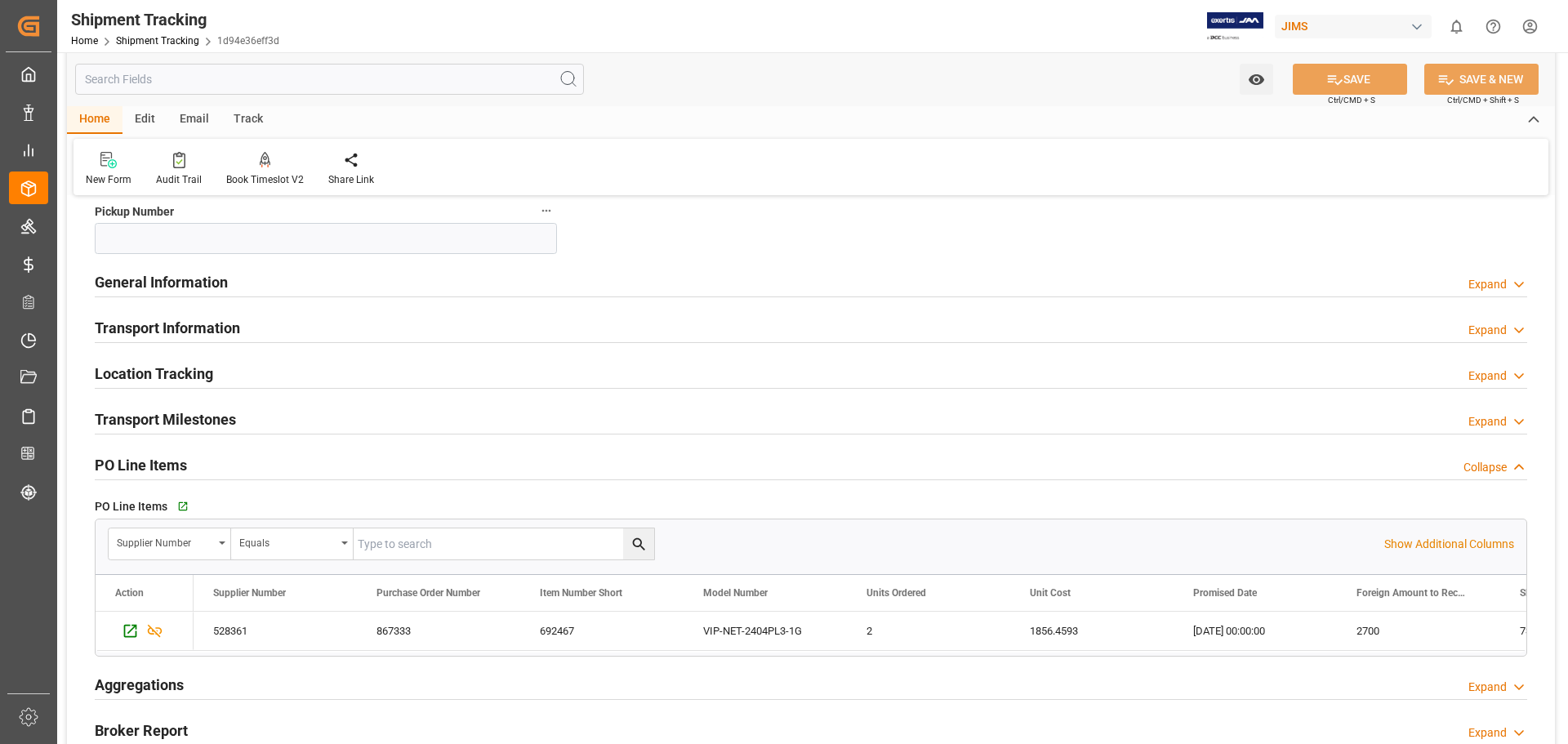
click at [188, 421] on h2 "Transport Milestones" at bounding box center [165, 419] width 142 height 22
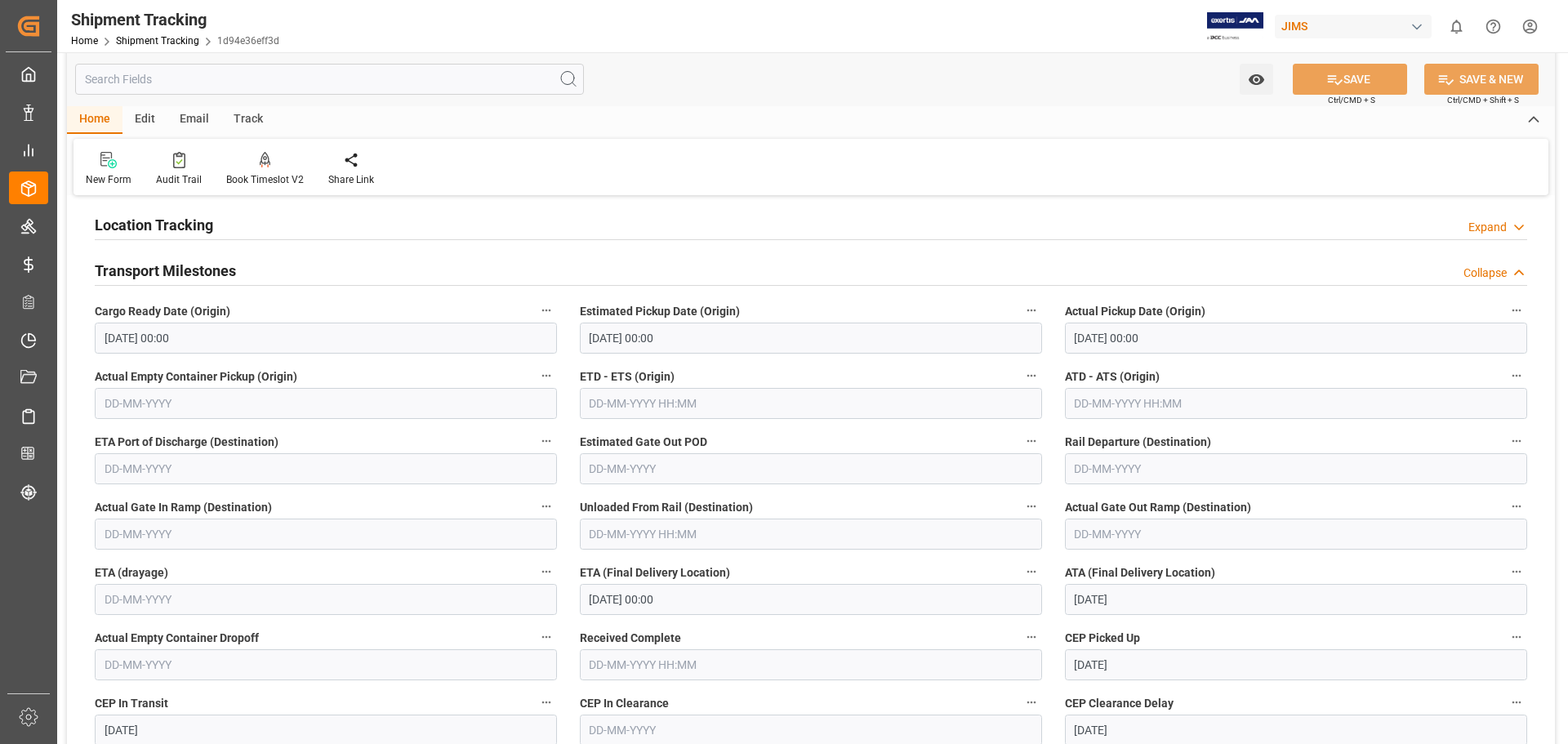
scroll to position [639, 0]
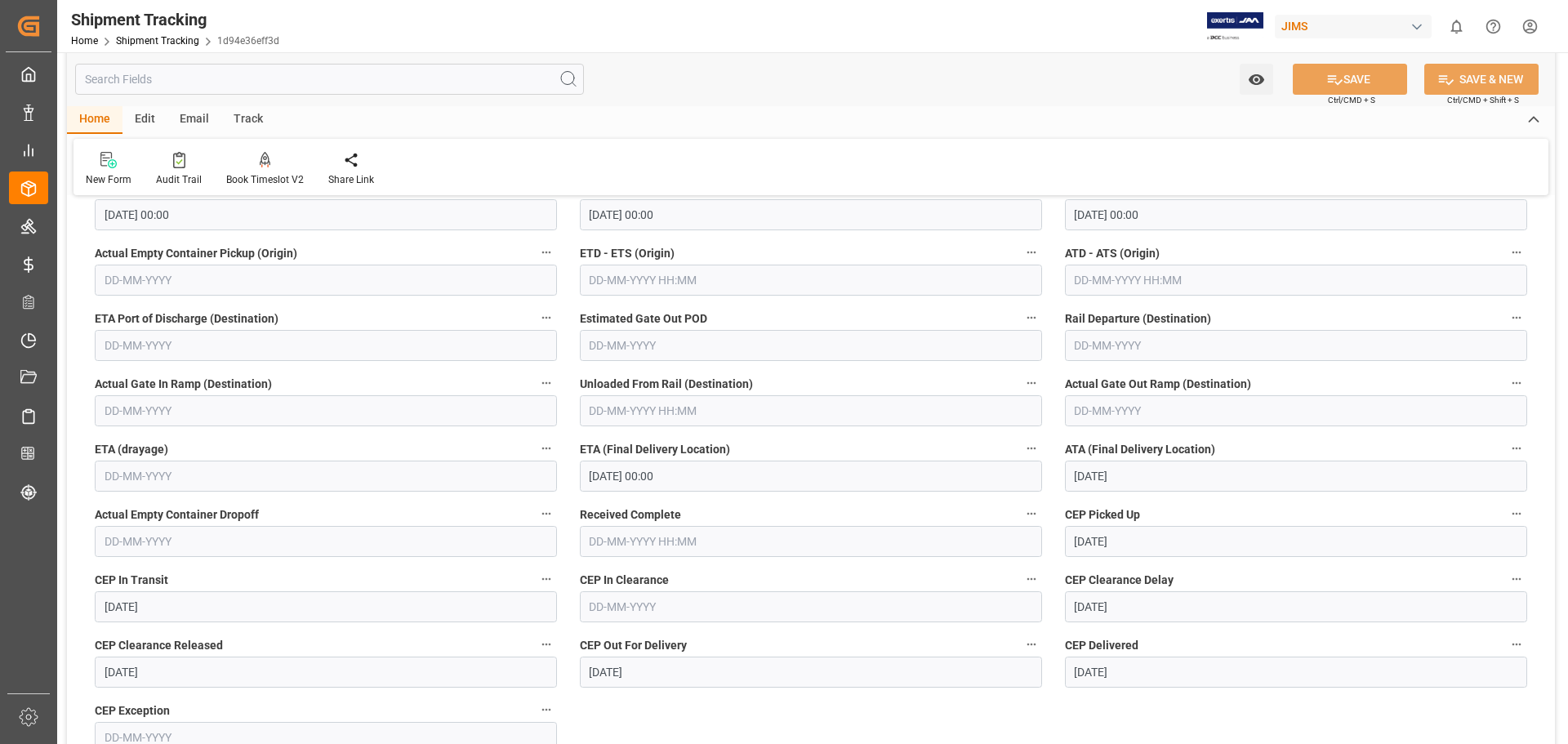
click at [623, 544] on input "text" at bounding box center [810, 541] width 463 height 31
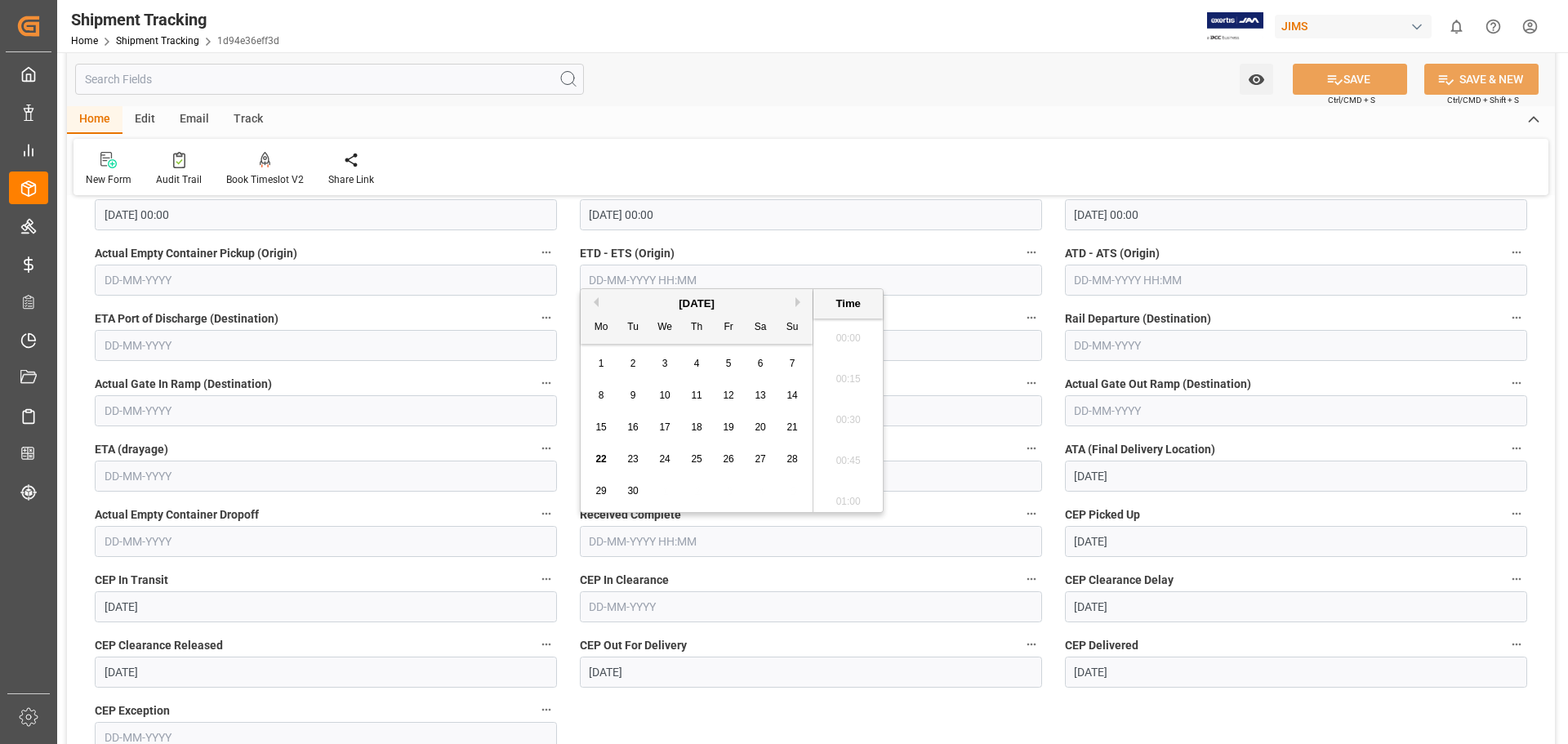
scroll to position [1721, 0]
click at [598, 461] on span "22" at bounding box center [600, 460] width 11 height 12
type input "[DATE] 00:00"
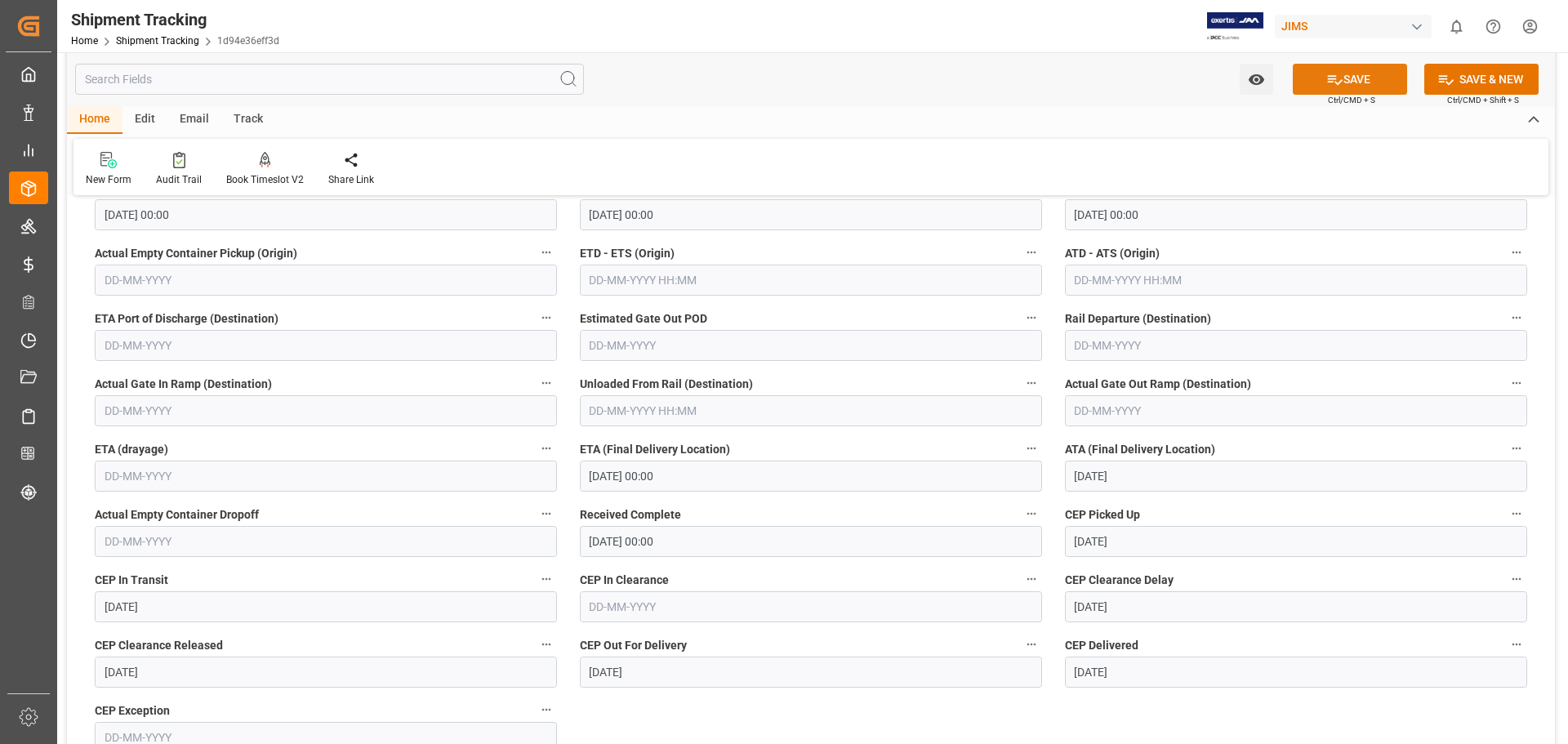
click at [1254, 78] on button "SAVE" at bounding box center [1349, 78] width 114 height 31
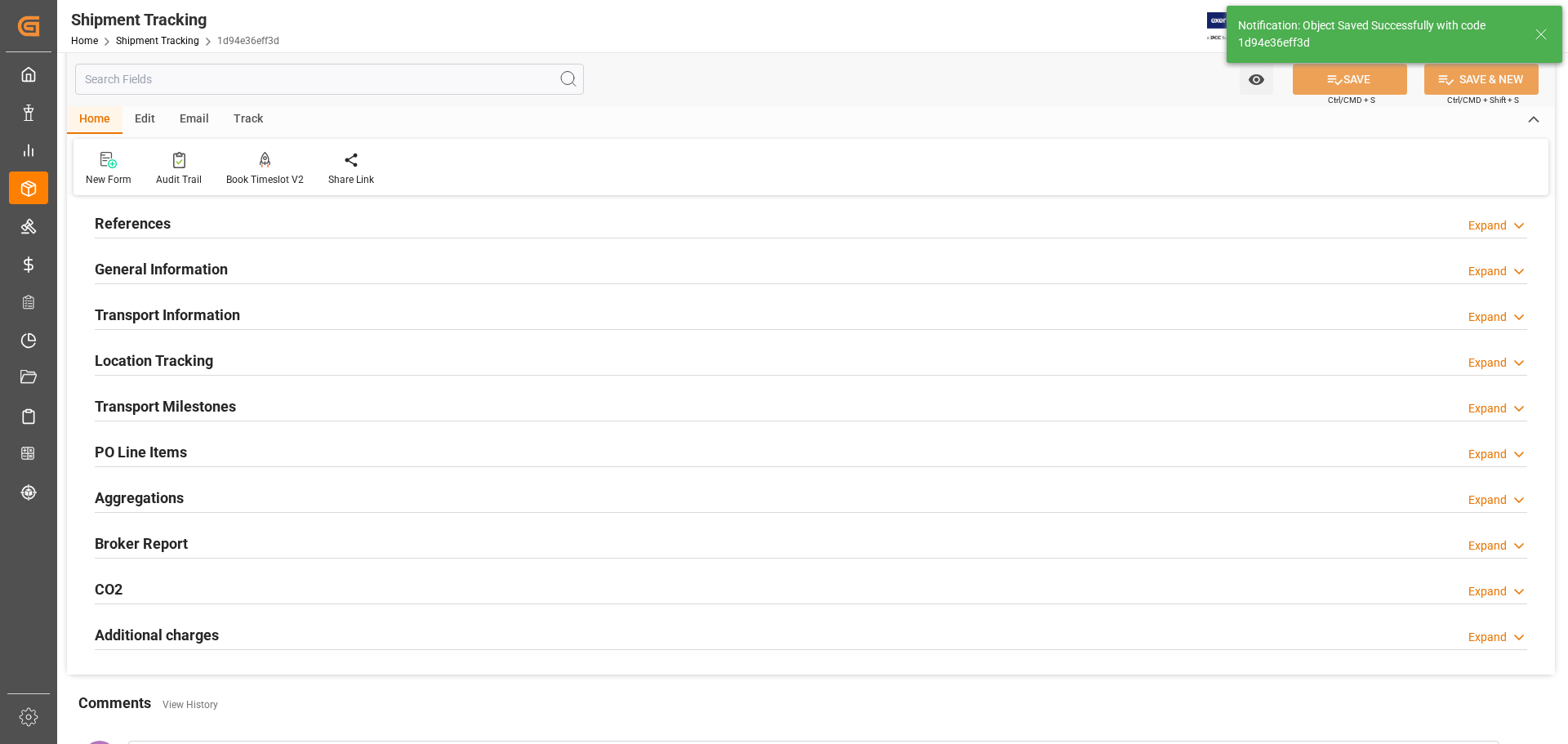
scroll to position [0, 0]
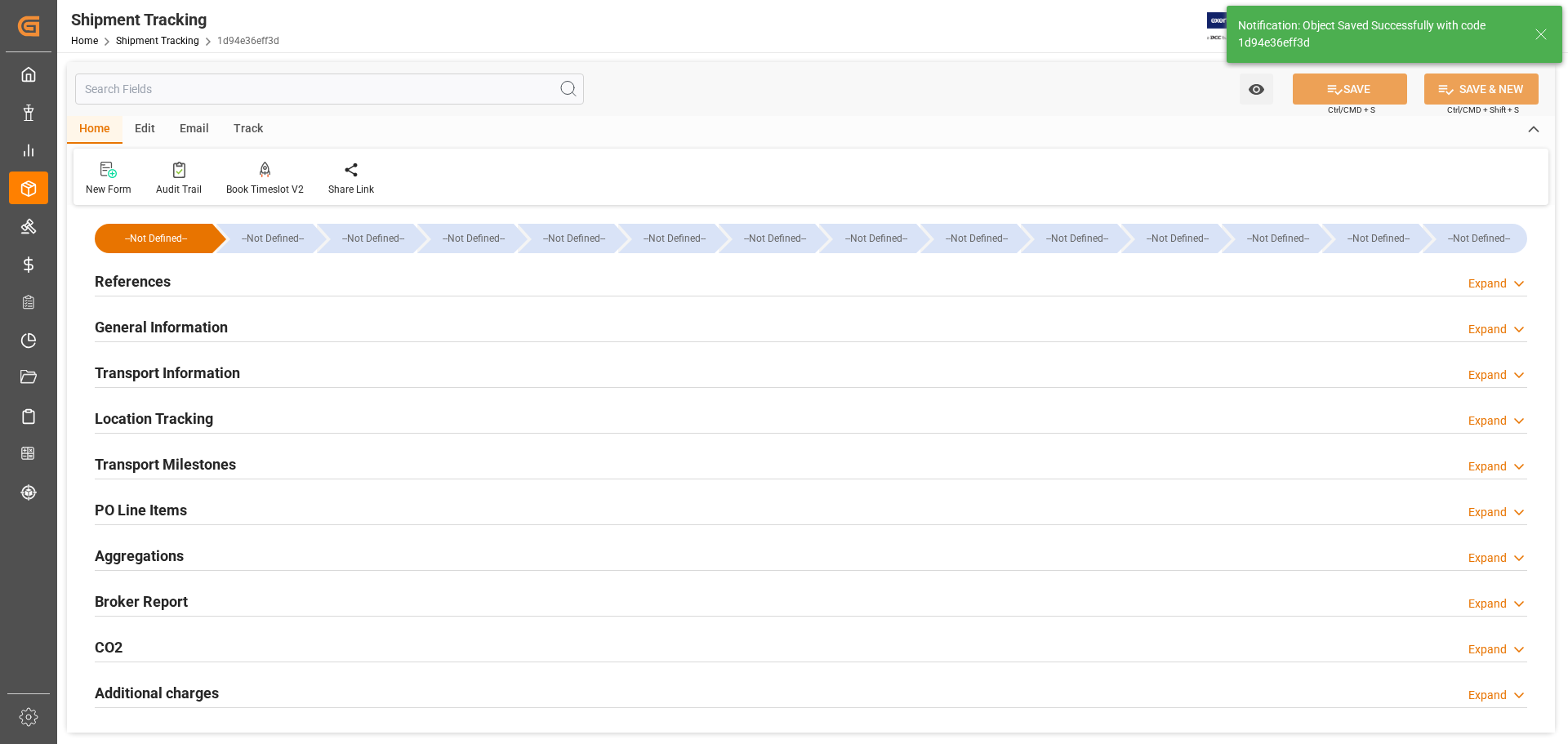
click at [188, 366] on h2 "Transport Information" at bounding box center [167, 372] width 146 height 22
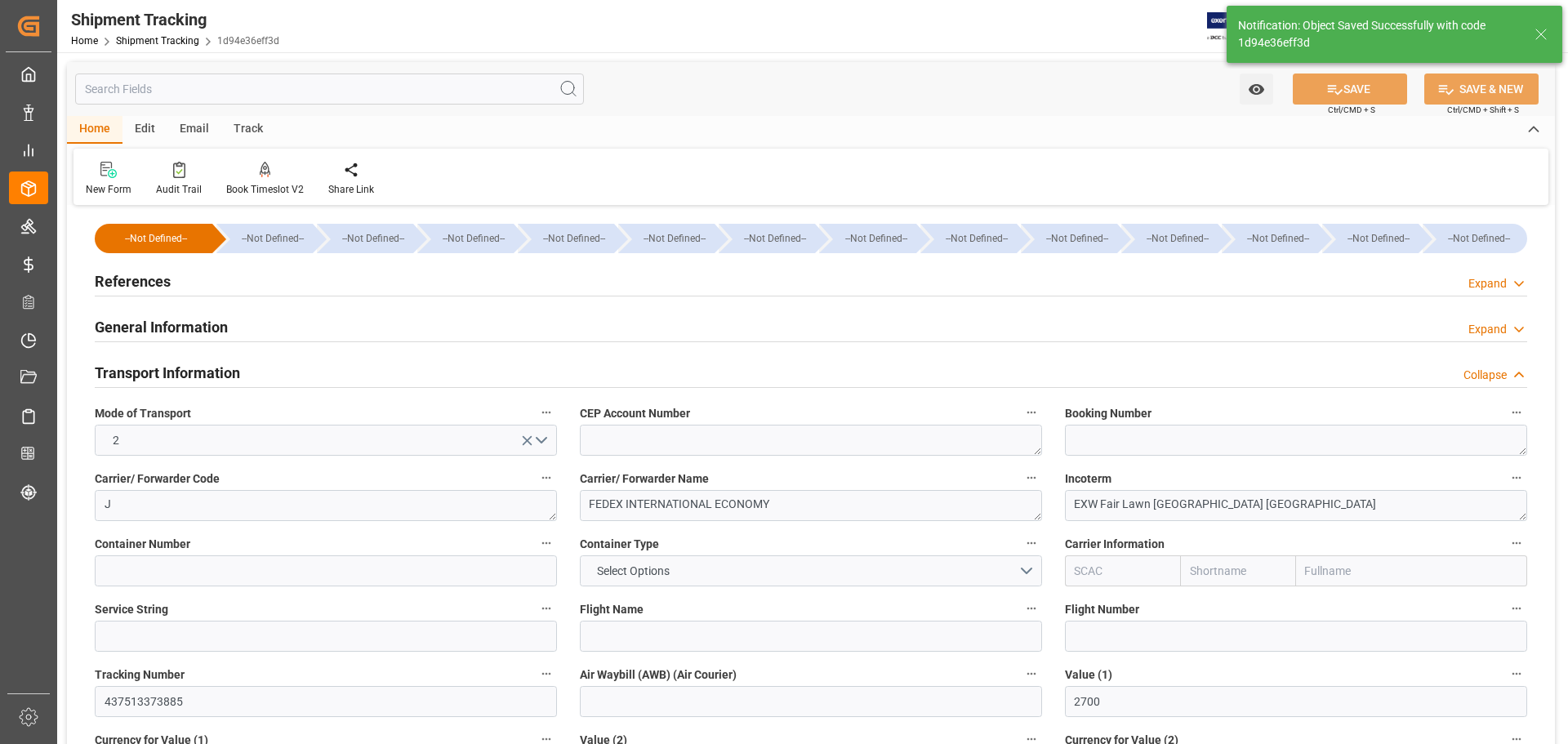
click at [193, 321] on h2 "General Information" at bounding box center [161, 327] width 133 height 22
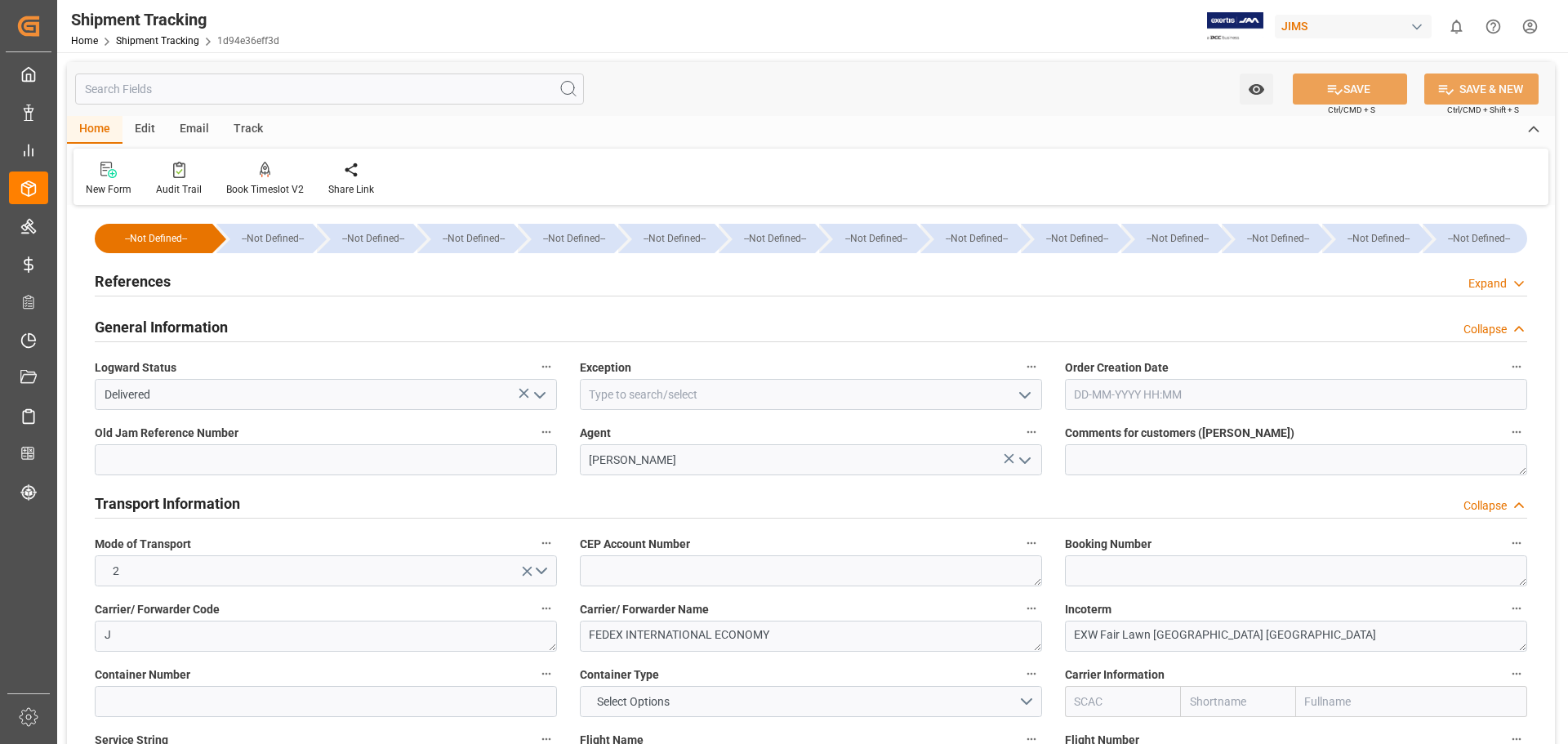
click at [541, 388] on icon "open menu" at bounding box center [540, 395] width 20 height 20
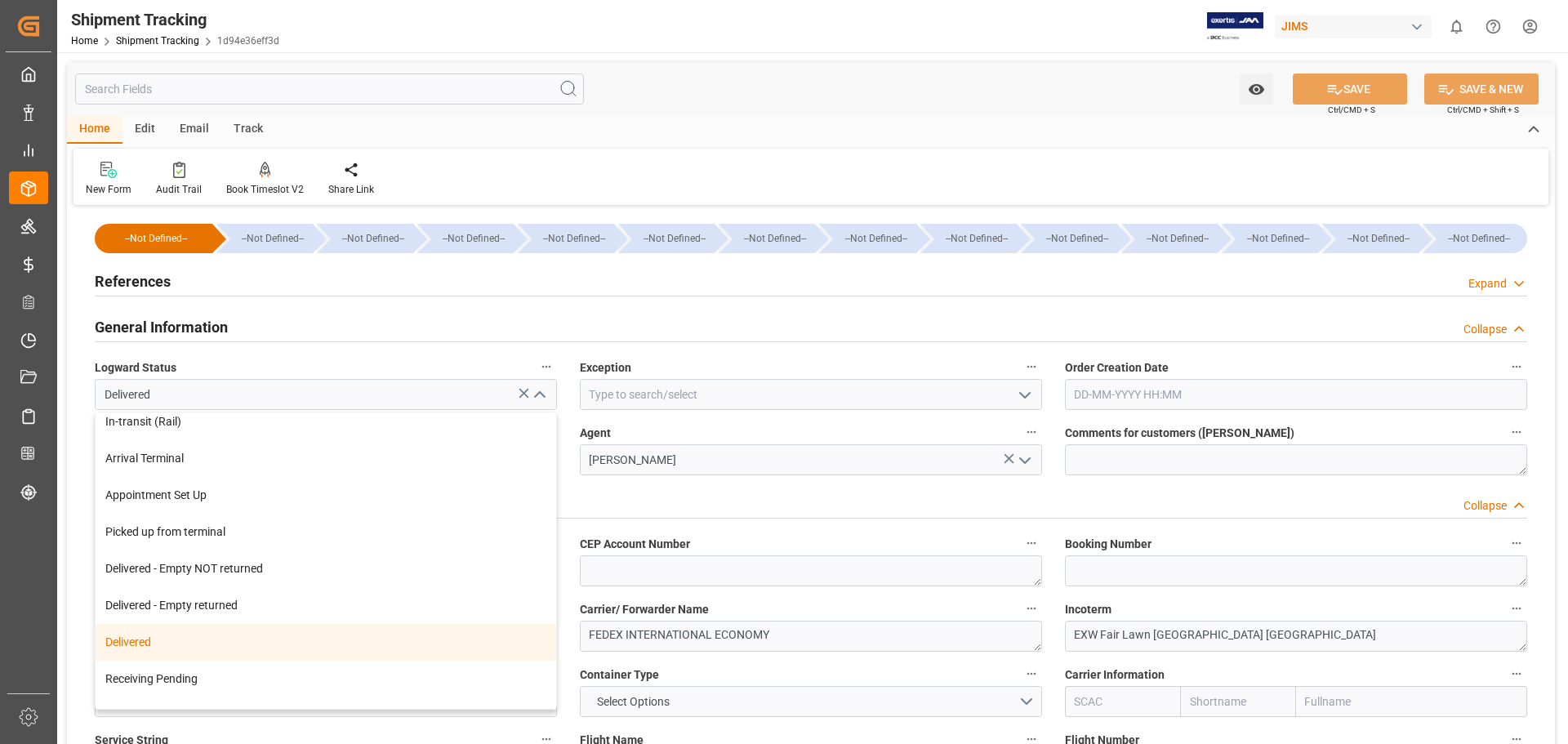
scroll to position [291, 0]
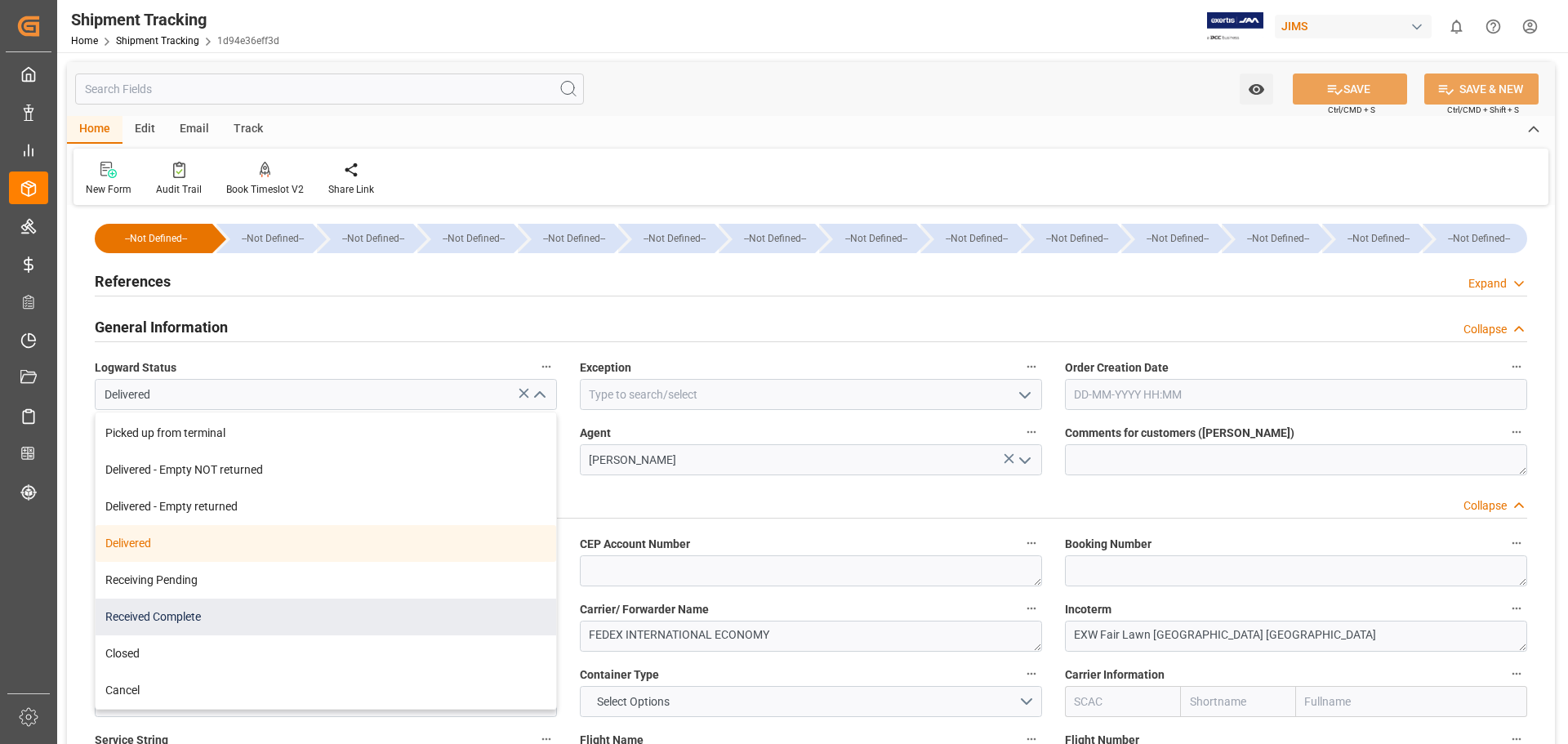
click at [367, 567] on div "Received Complete" at bounding box center [325, 616] width 461 height 37
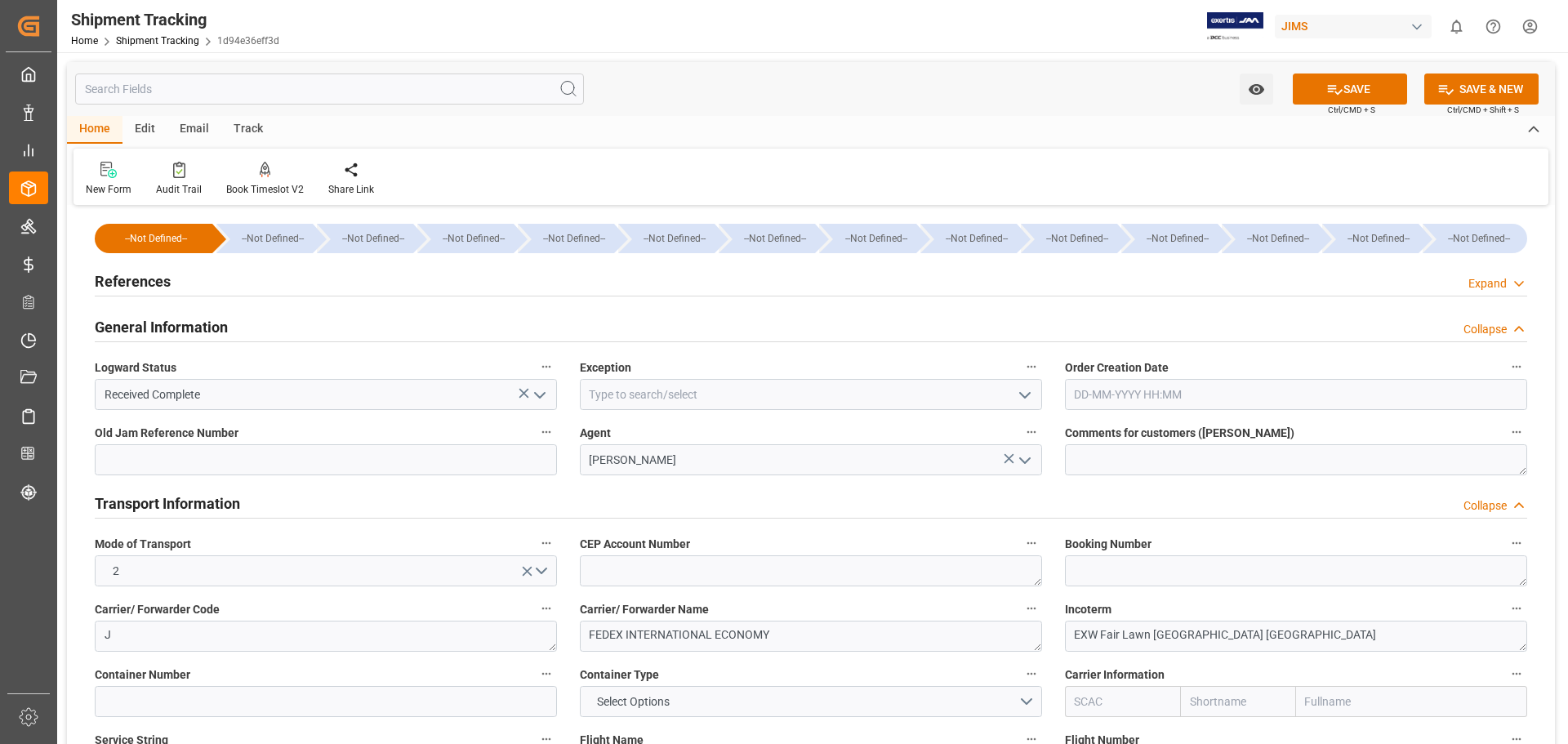
type input "Received Complete"
click at [1254, 85] on button "SAVE" at bounding box center [1349, 88] width 114 height 31
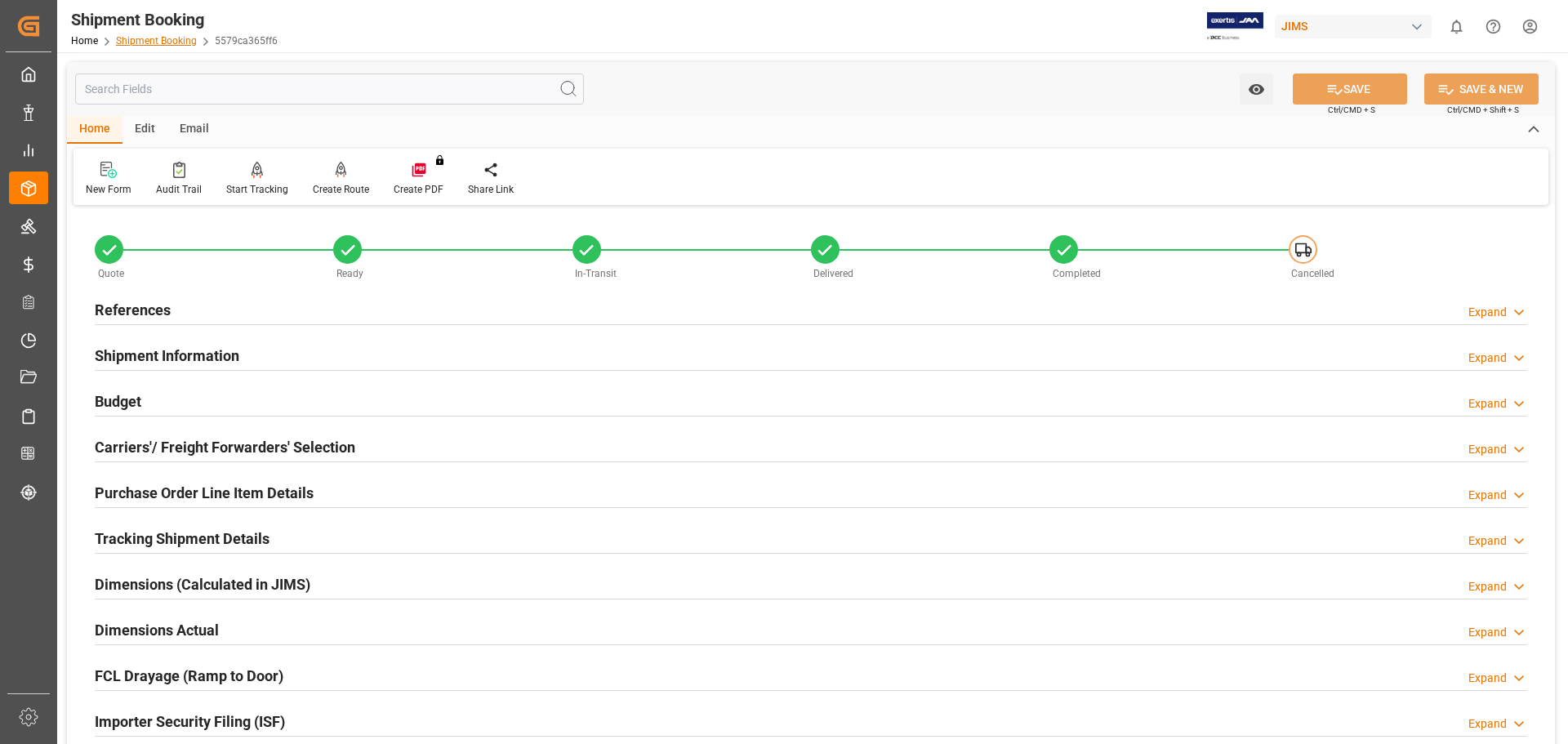
click at [160, 45] on link "Shipment Booking" at bounding box center [157, 41] width 81 height 12
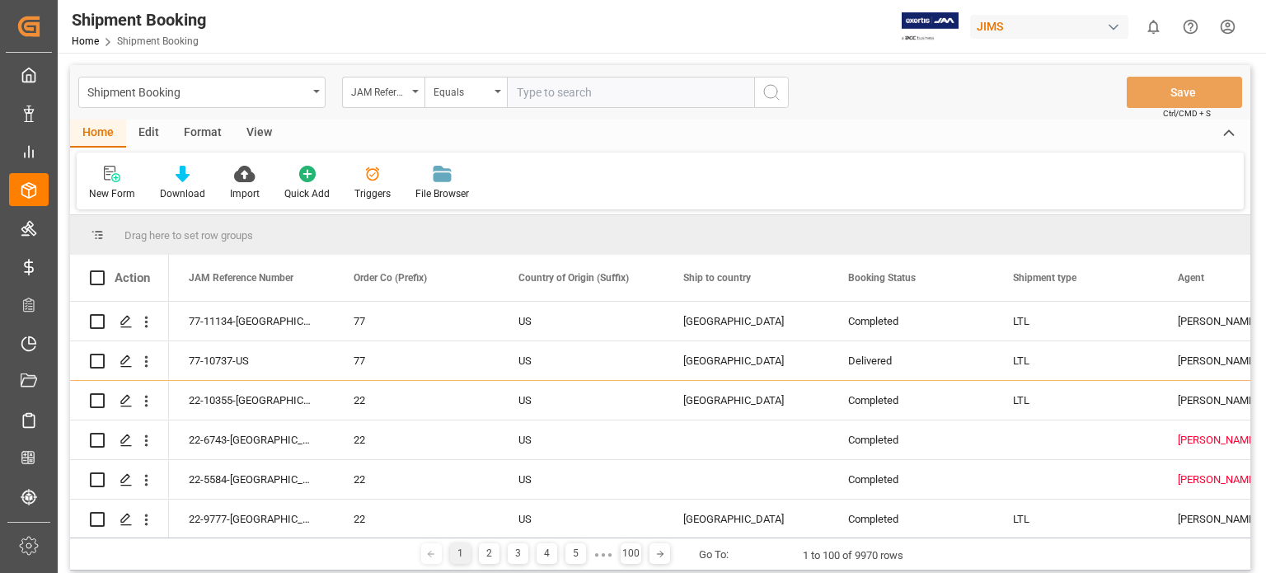
click at [559, 92] on input "text" at bounding box center [630, 92] width 247 height 31
click at [588, 97] on input "text" at bounding box center [630, 92] width 247 height 31
type input "77-11073-us"
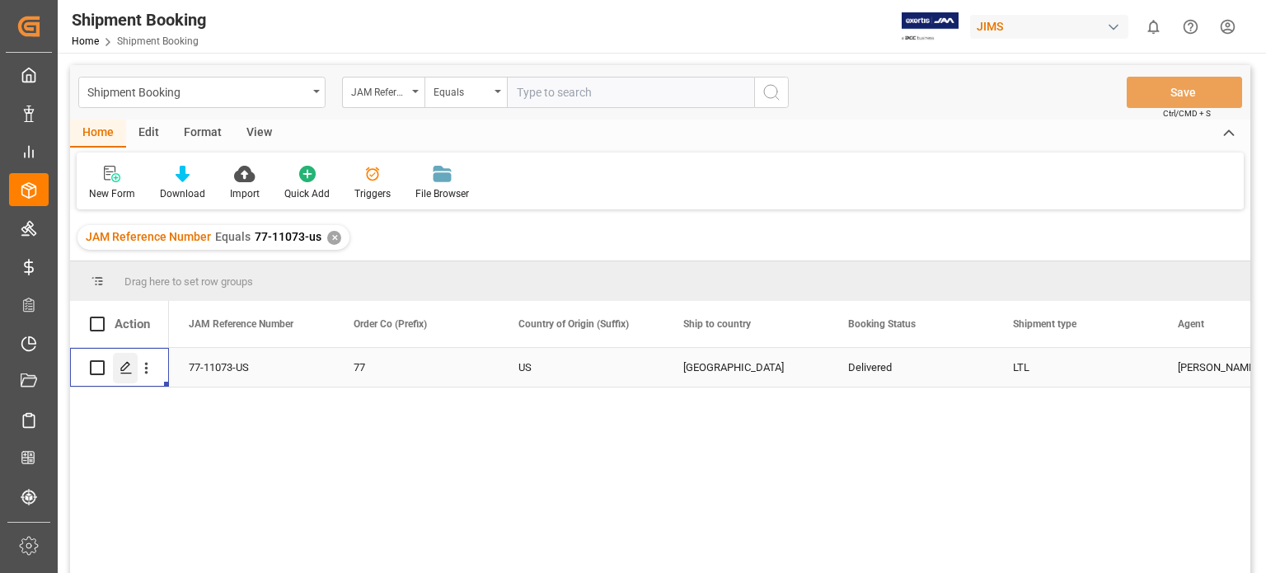
click at [125, 369] on polygon "Press SPACE to select this row." at bounding box center [125, 367] width 8 height 8
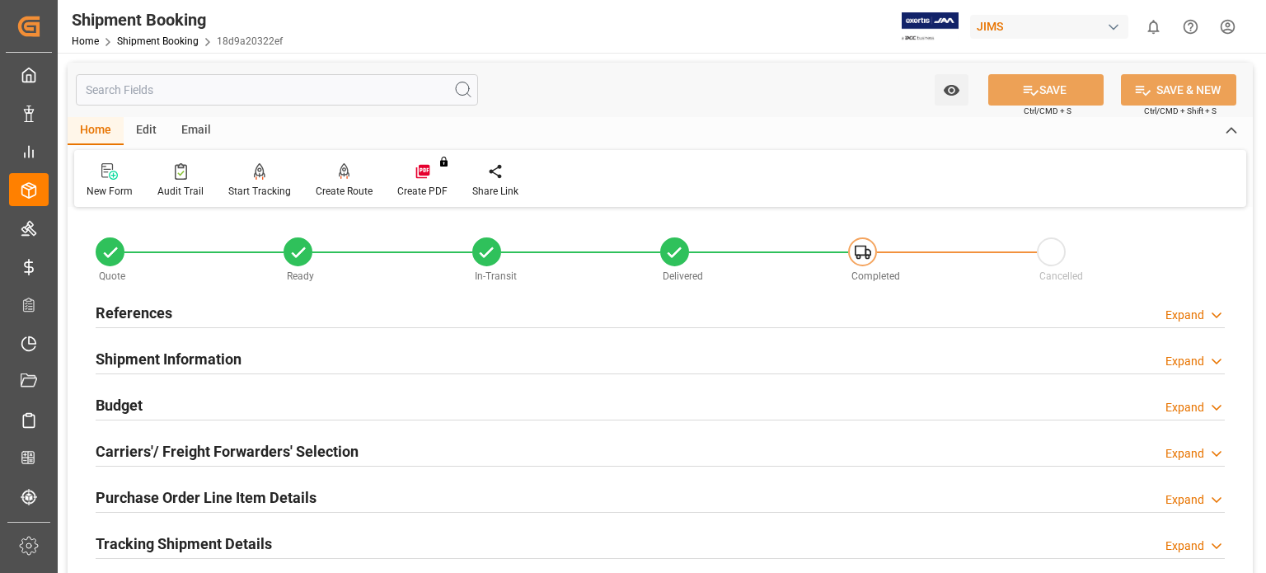
click at [125, 313] on h2 "References" at bounding box center [134, 313] width 77 height 22
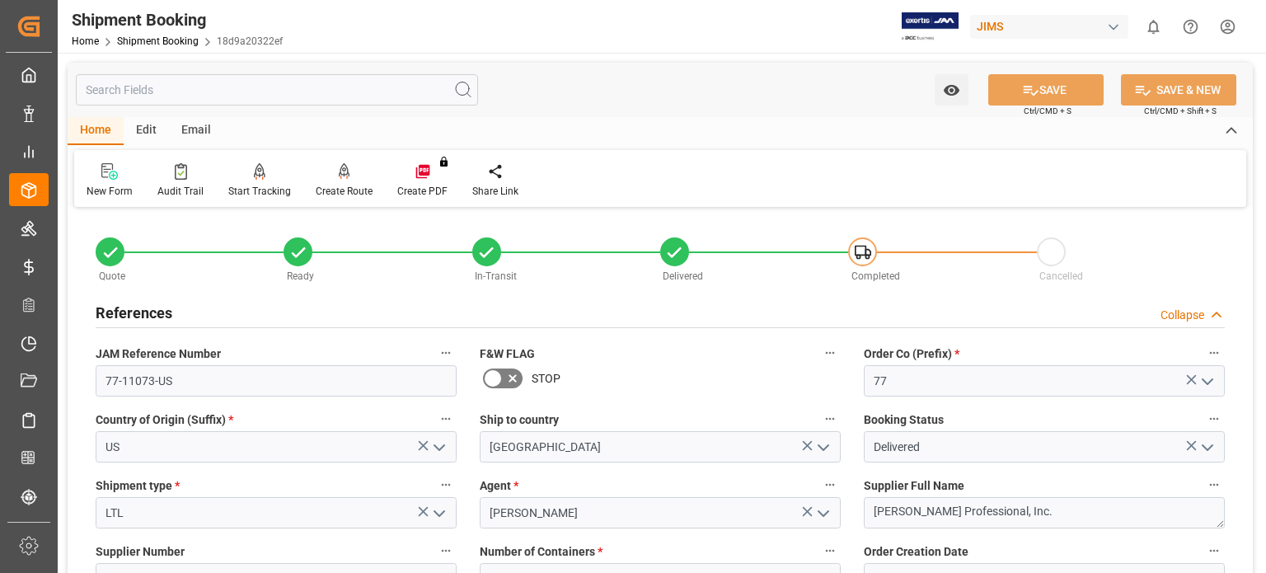
click at [125, 313] on h2 "References" at bounding box center [134, 313] width 77 height 22
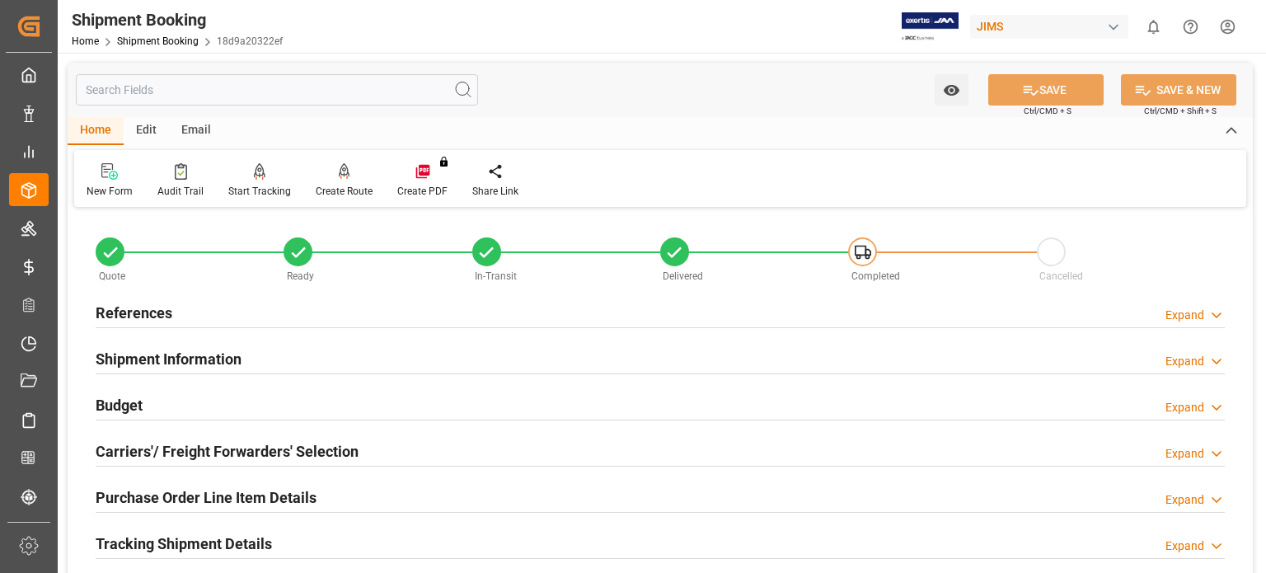
scroll to position [412, 0]
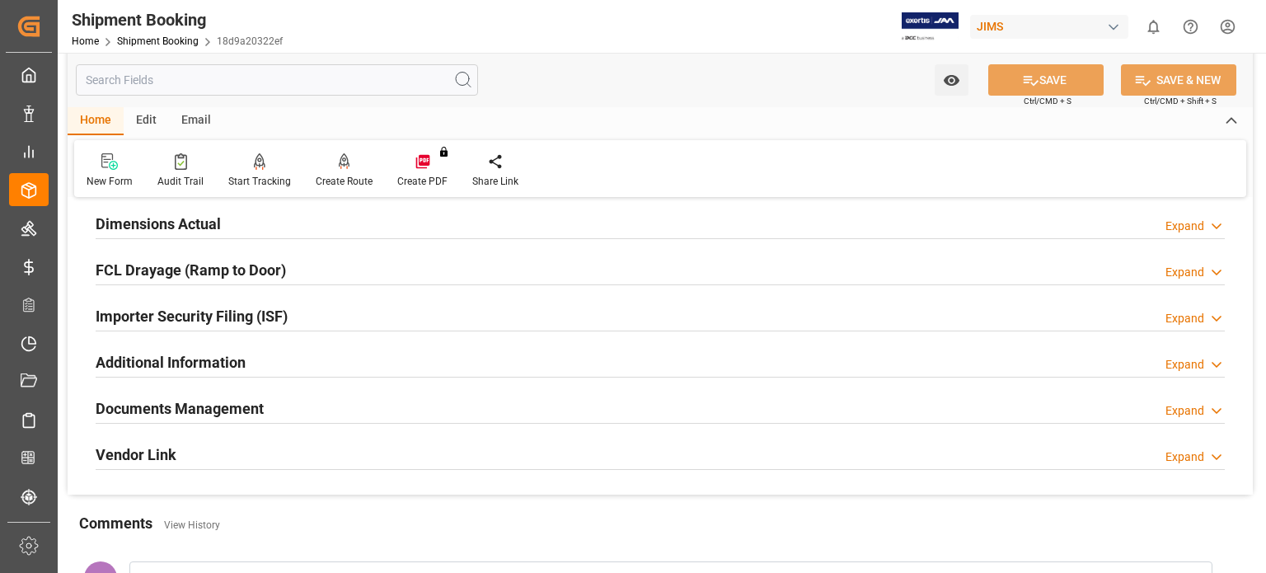
click at [237, 402] on h2 "Documents Management" at bounding box center [180, 408] width 168 height 22
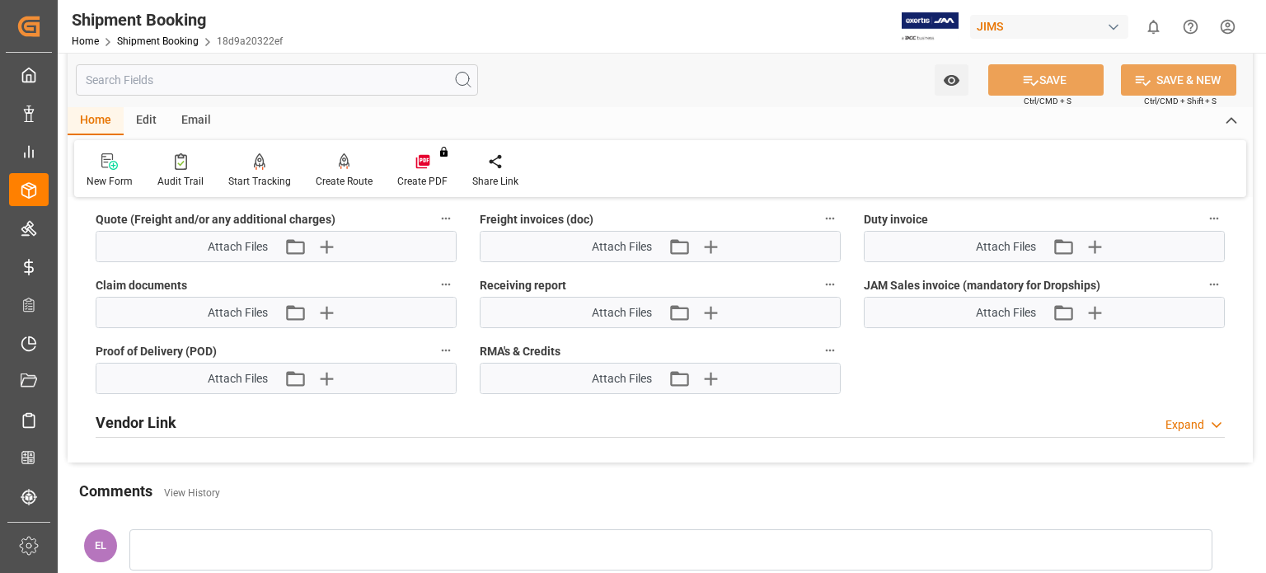
scroll to position [1099, 0]
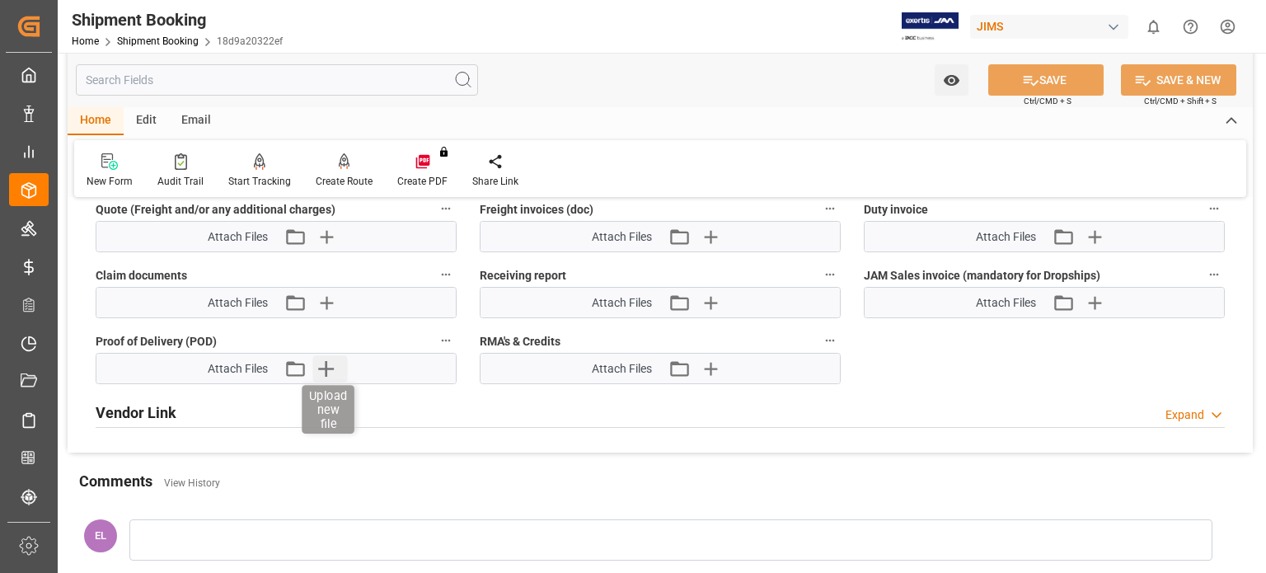
click at [330, 364] on icon "button" at bounding box center [326, 369] width 16 height 16
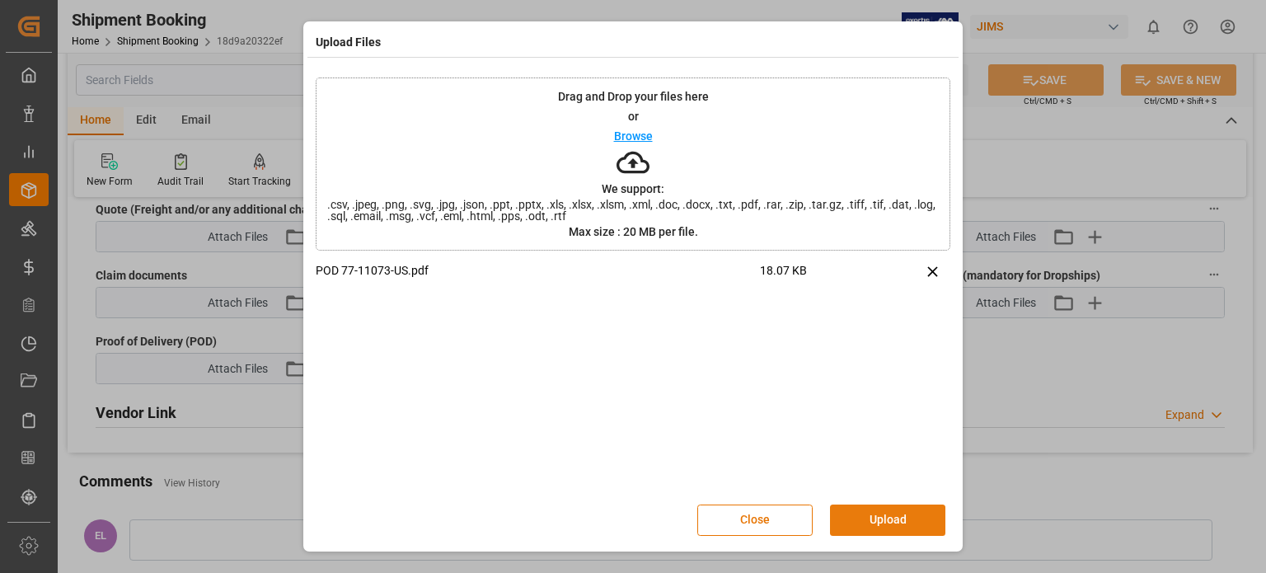
click at [876, 517] on button "Upload" at bounding box center [887, 520] width 115 height 31
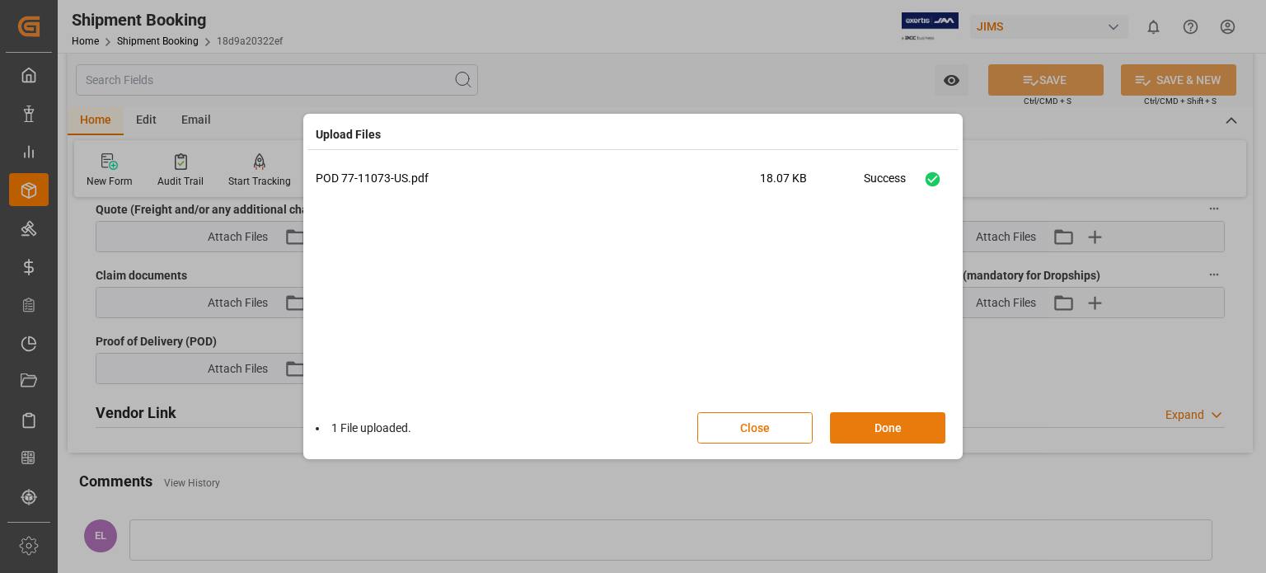
click at [881, 425] on button "Done" at bounding box center [887, 427] width 115 height 31
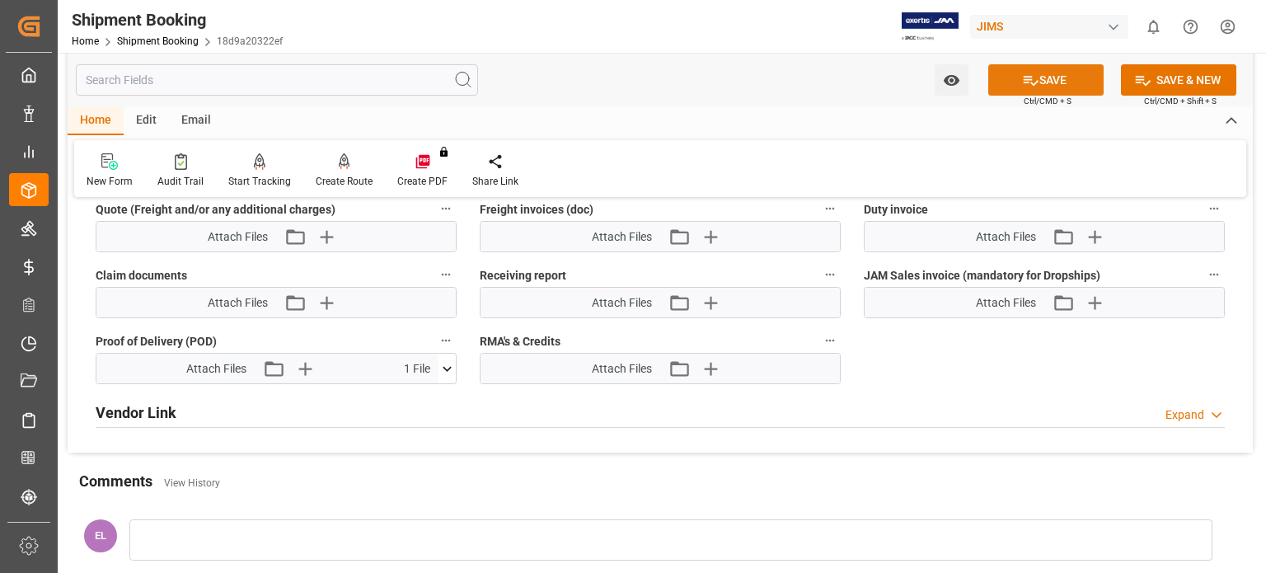
click at [1039, 78] on button "SAVE" at bounding box center [1046, 79] width 115 height 31
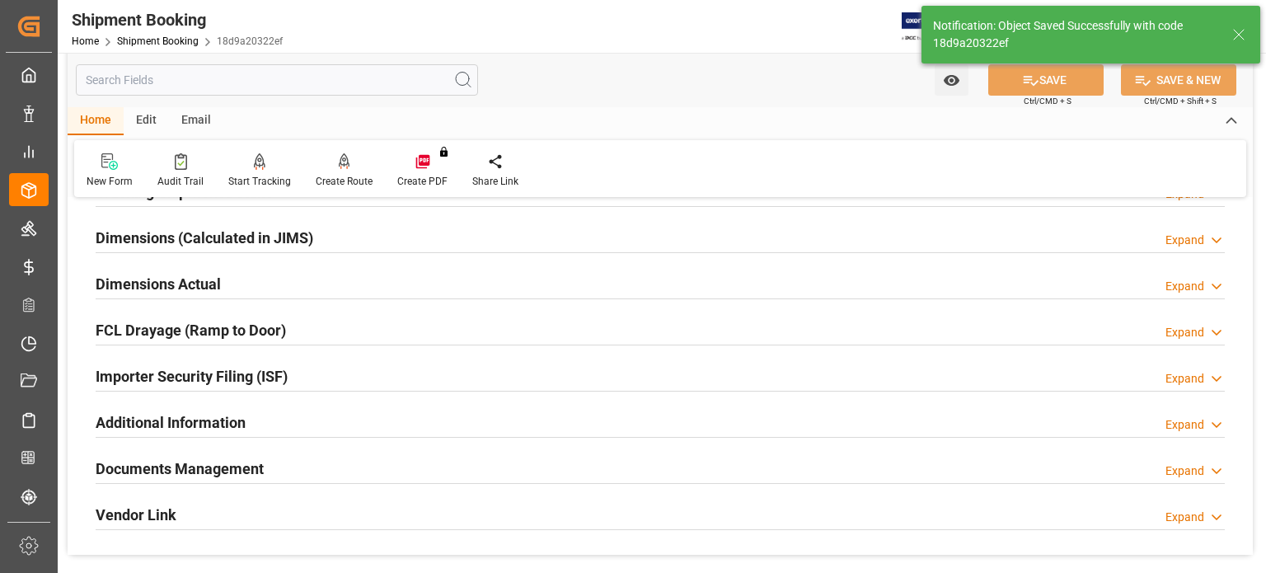
scroll to position [320, 0]
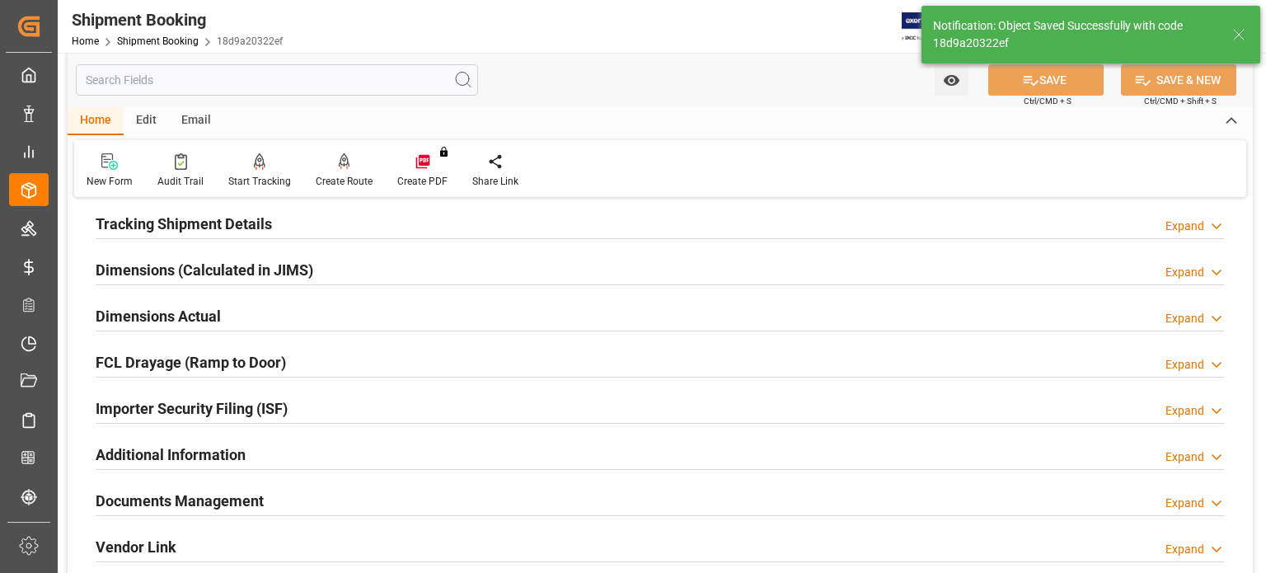
click at [178, 220] on h2 "Tracking Shipment Details" at bounding box center [184, 224] width 176 height 22
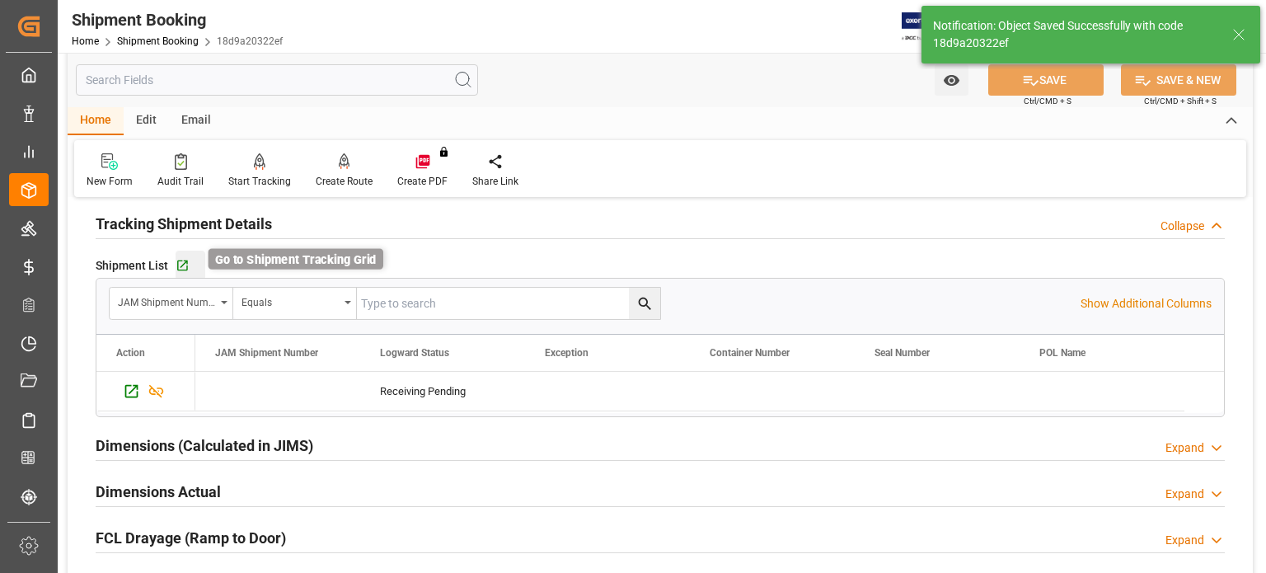
click at [181, 267] on icon "button" at bounding box center [183, 266] width 14 height 14
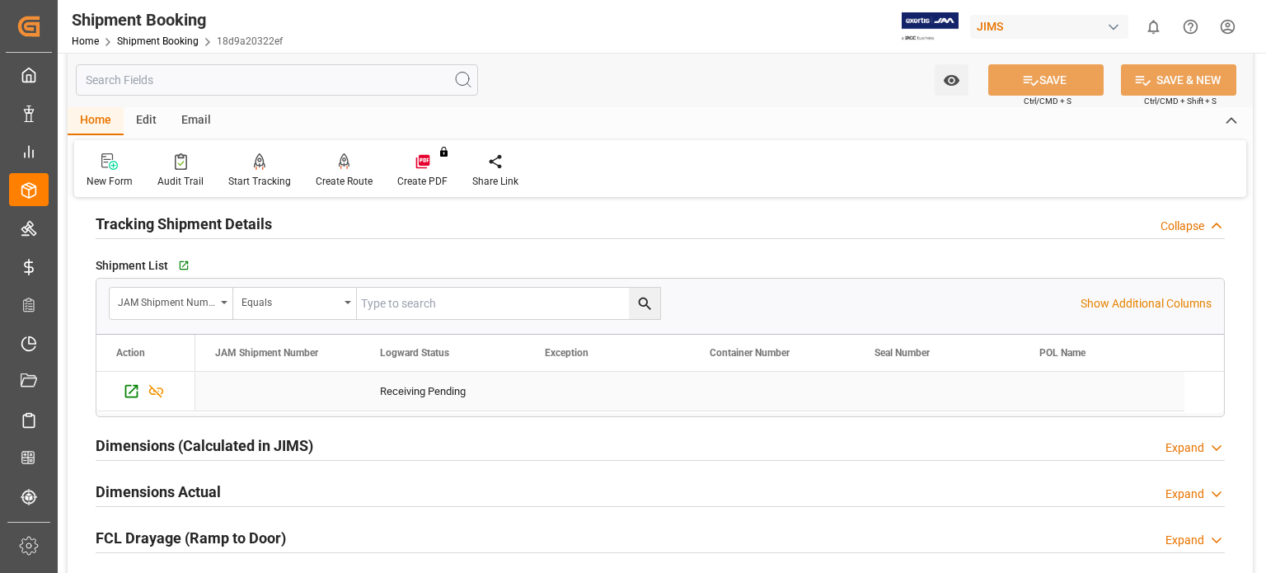
scroll to position [46, 0]
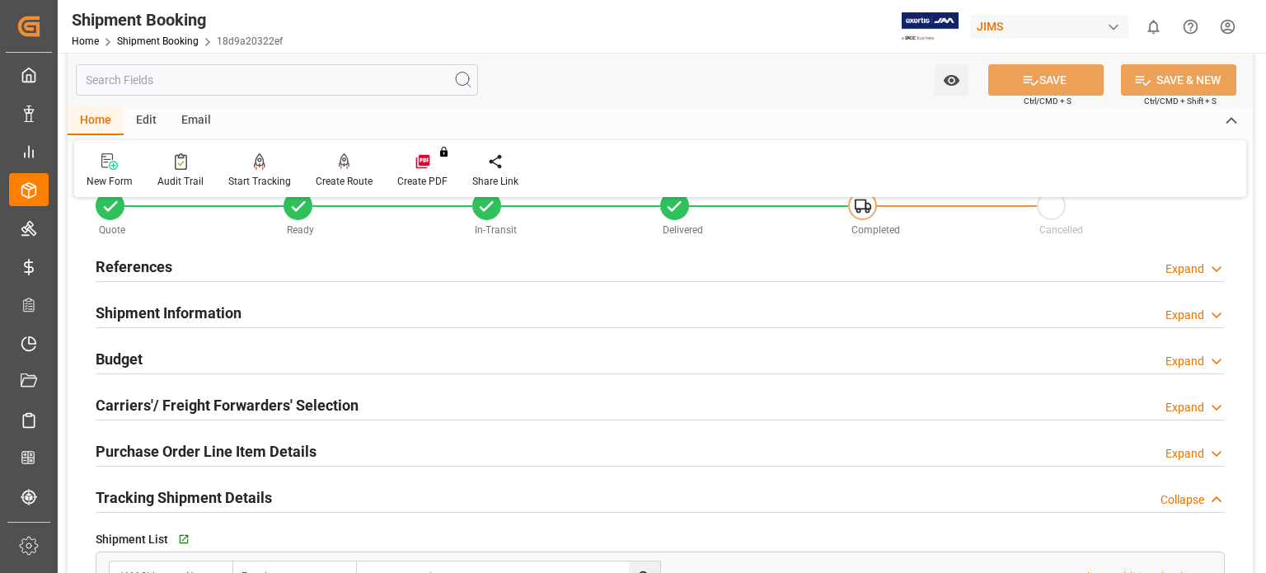
click at [107, 354] on h2 "Budget" at bounding box center [119, 359] width 47 height 22
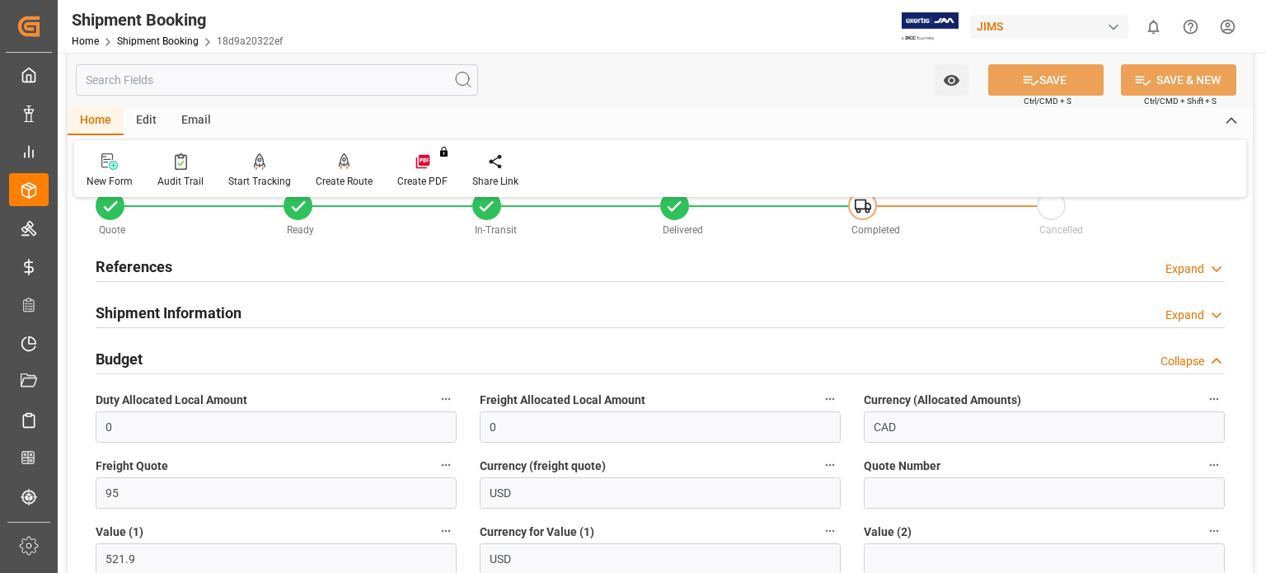
scroll to position [183, 0]
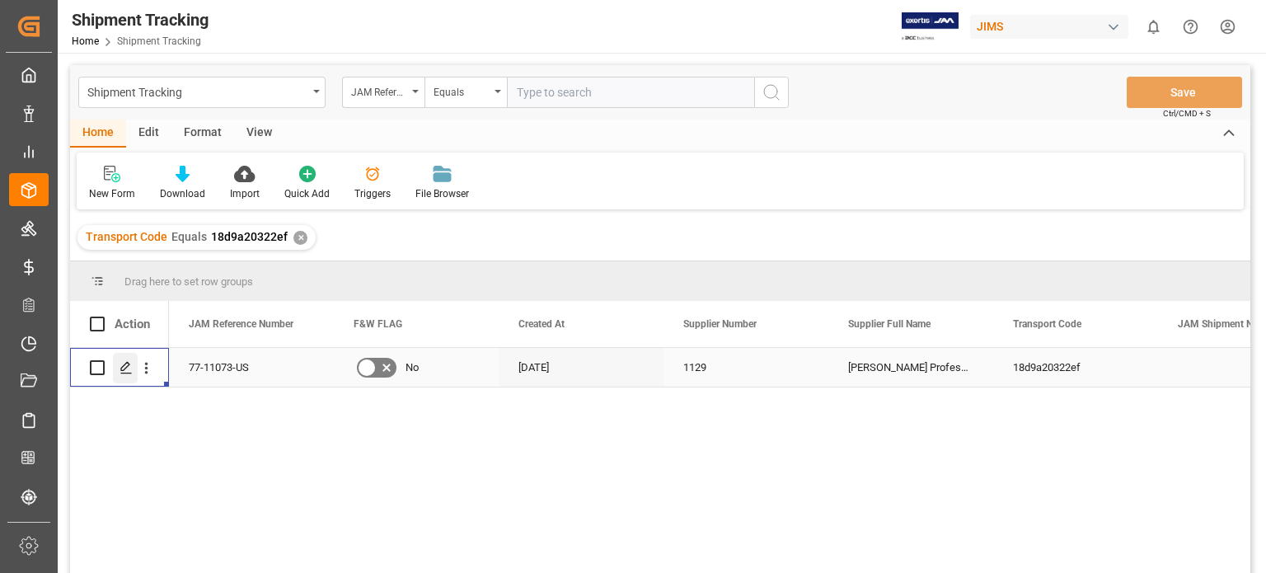
click at [122, 369] on icon "Press SPACE to select this row." at bounding box center [126, 367] width 13 height 13
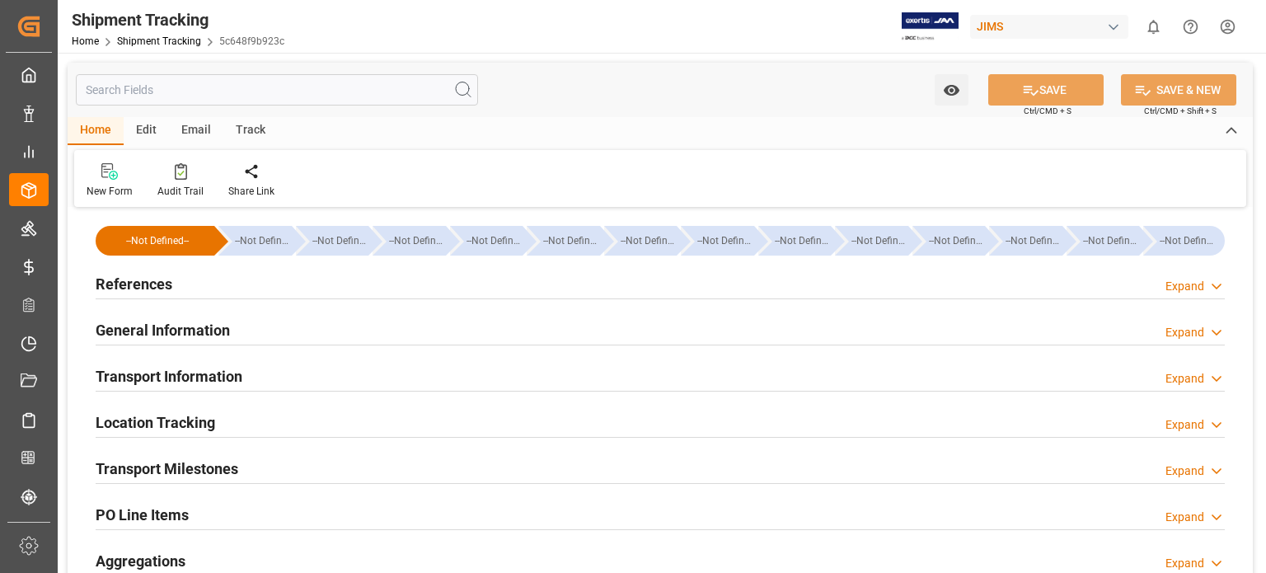
type input "[DATE] 00:00"
type input "[DATE]"
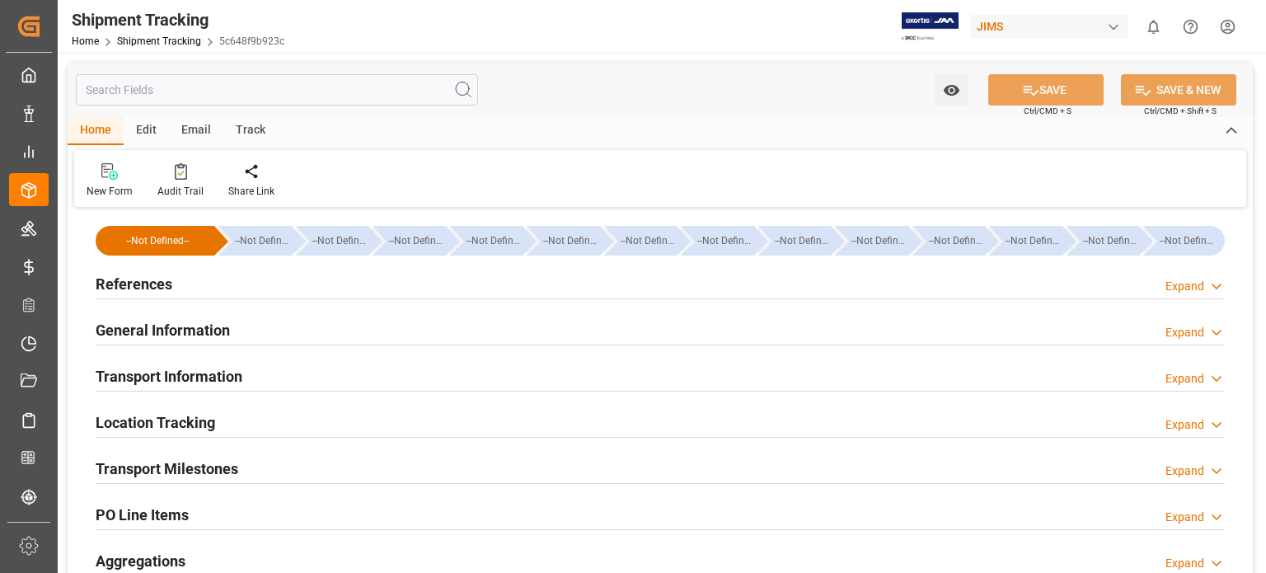
type input "[DATE]"
click at [201, 471] on h2 "Transport Milestones" at bounding box center [167, 469] width 143 height 22
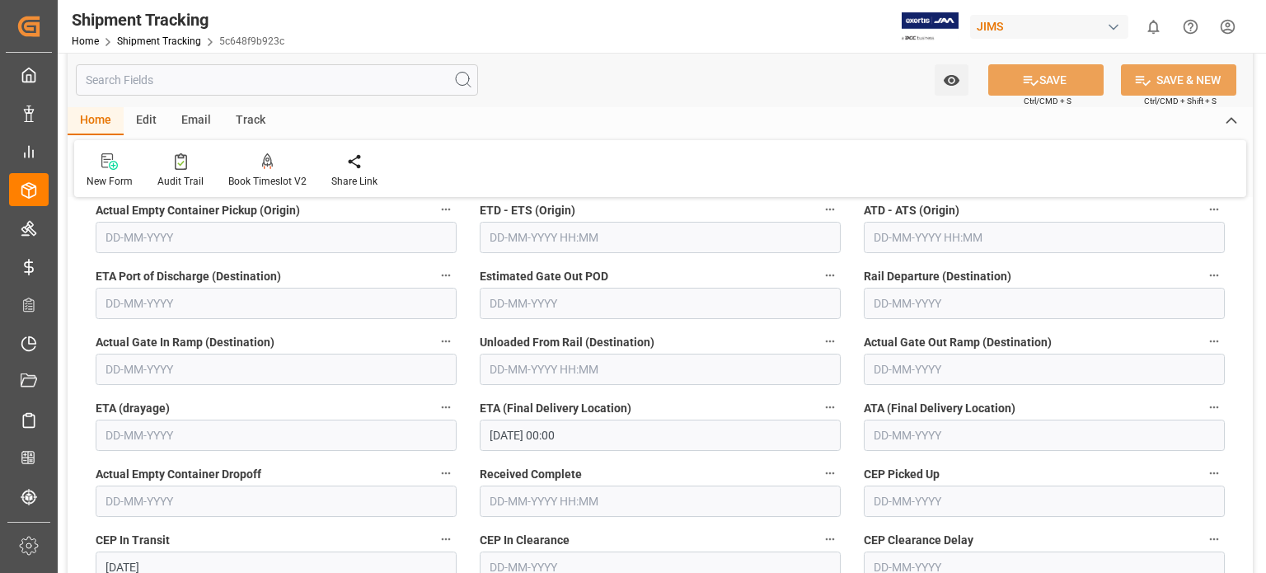
scroll to position [412, 0]
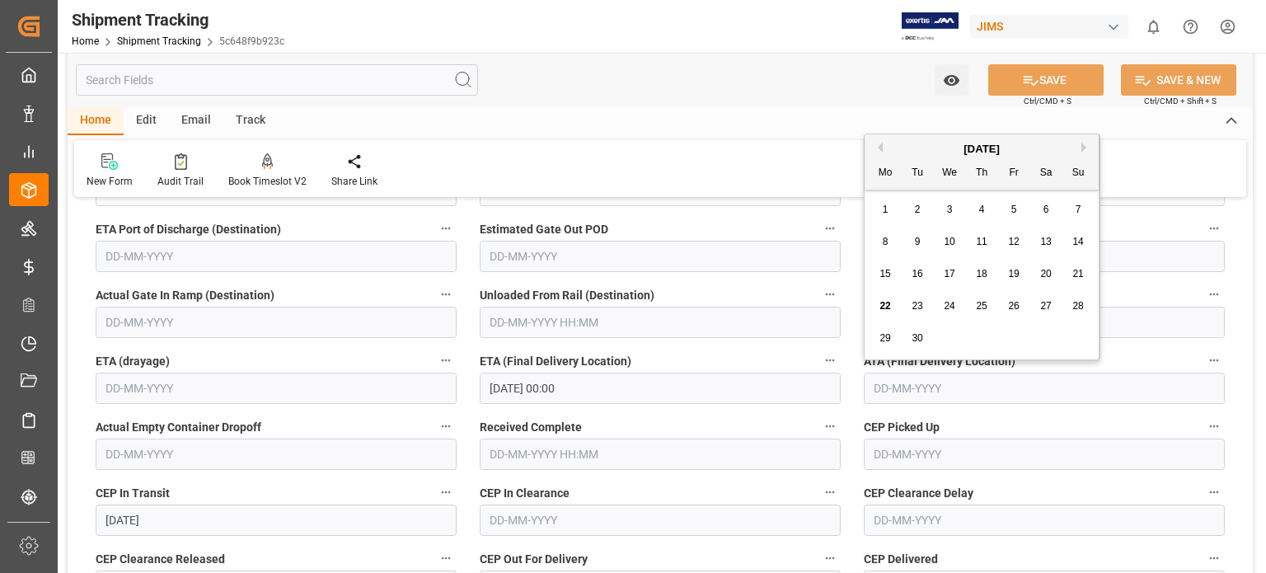
click at [883, 378] on input "text" at bounding box center [1044, 388] width 361 height 31
click at [948, 273] on span "17" at bounding box center [949, 274] width 11 height 12
type input "[DATE]"
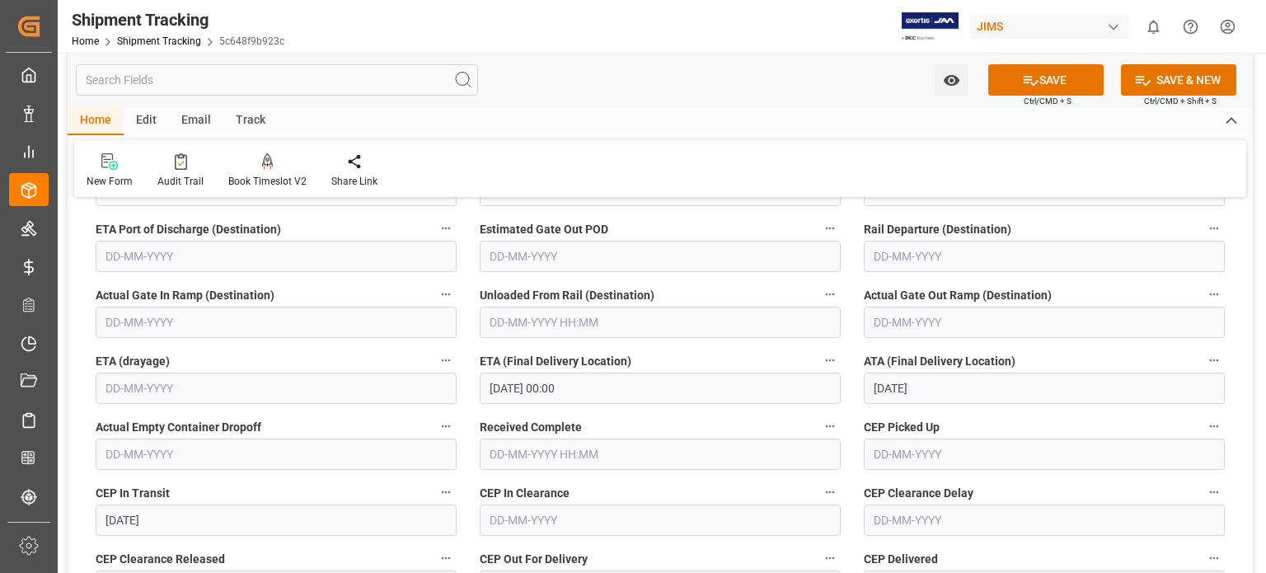
scroll to position [549, 0]
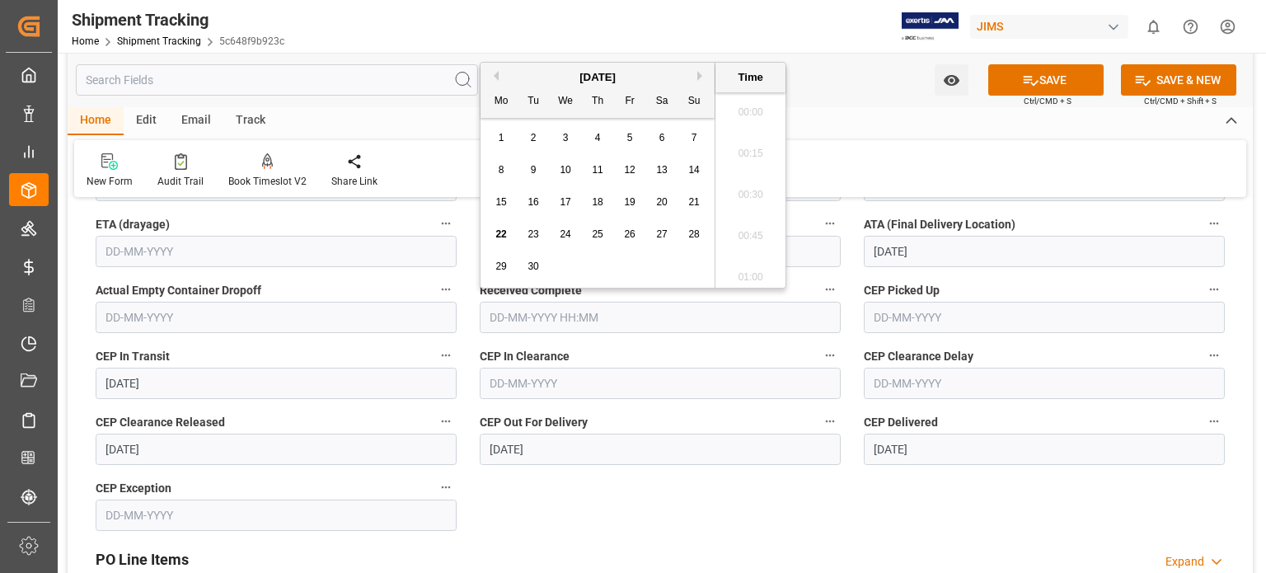
click at [534, 319] on input "text" at bounding box center [660, 317] width 361 height 31
click at [500, 237] on span "22" at bounding box center [501, 234] width 11 height 12
type input "[DATE] 00:00"
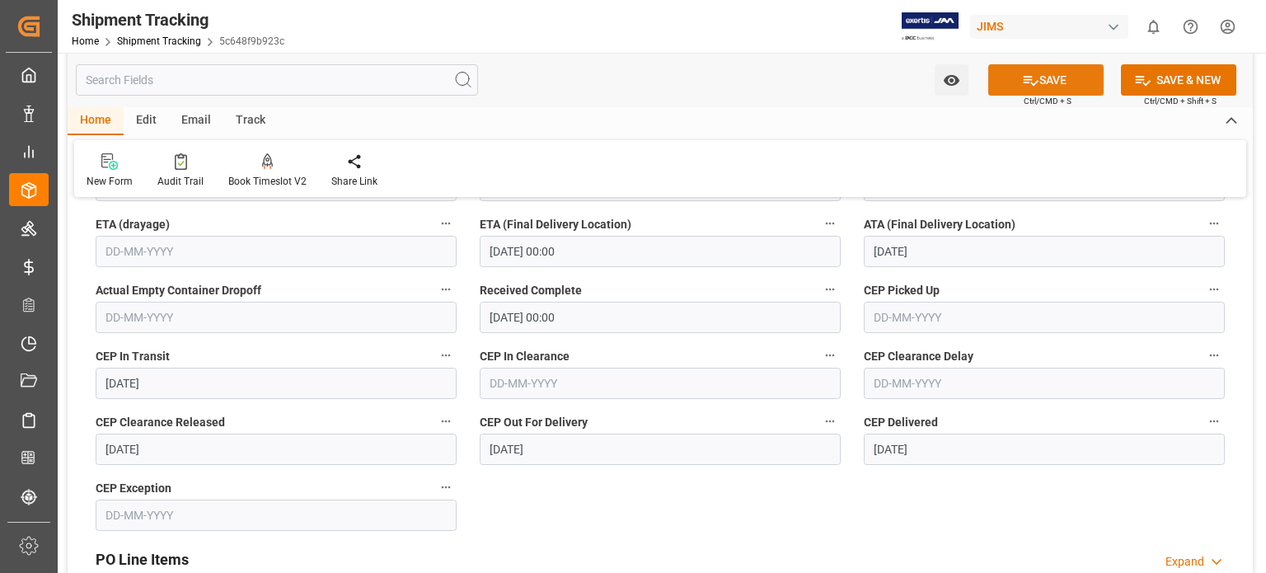
click at [1048, 76] on button "SAVE" at bounding box center [1046, 79] width 115 height 31
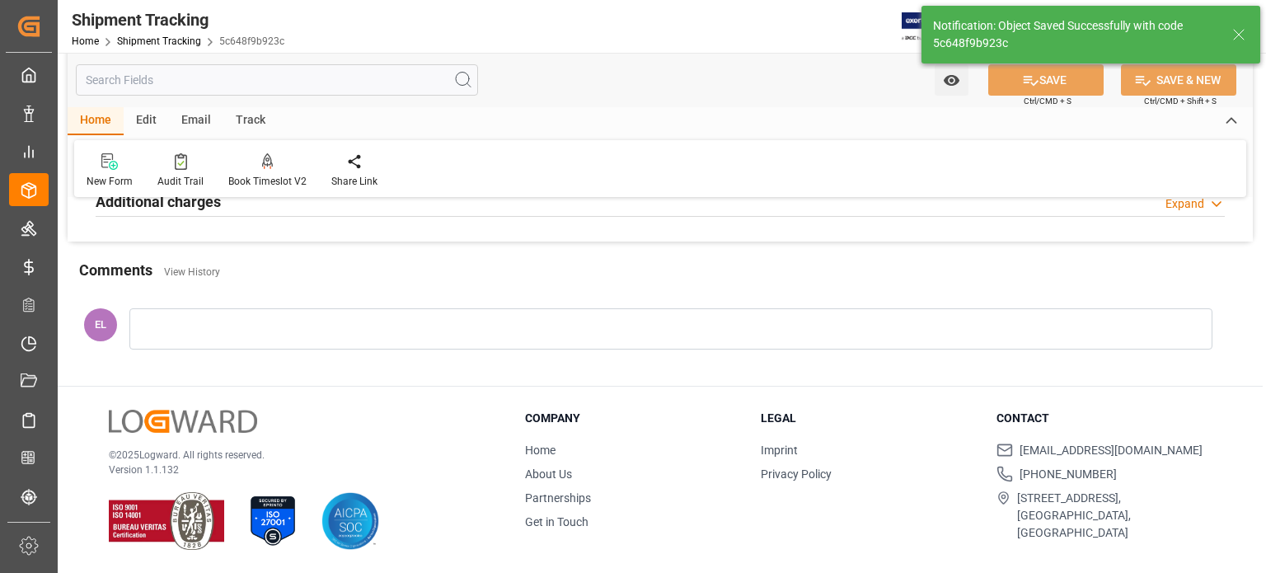
scroll to position [0, 0]
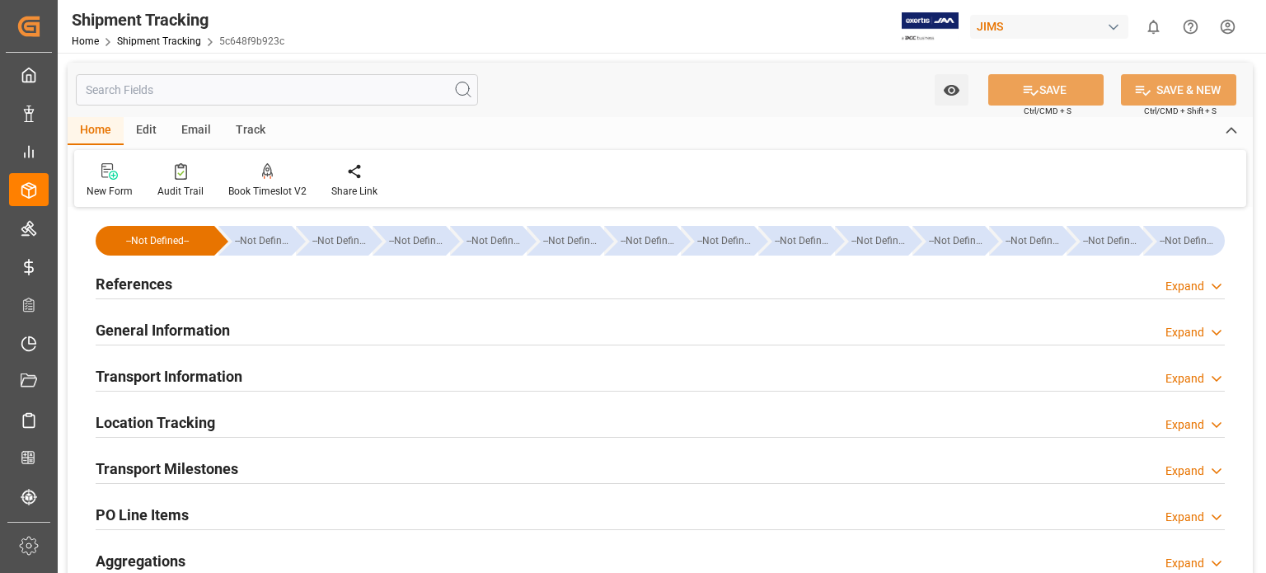
click at [139, 284] on h2 "References" at bounding box center [134, 284] width 77 height 22
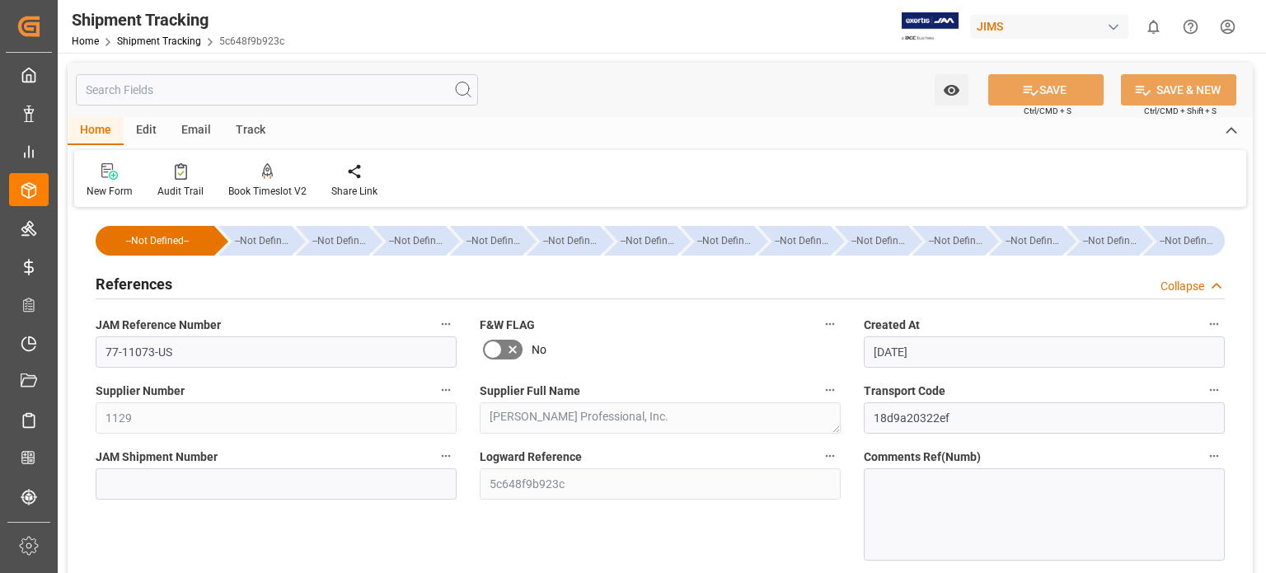
click at [139, 284] on h2 "References" at bounding box center [134, 284] width 77 height 22
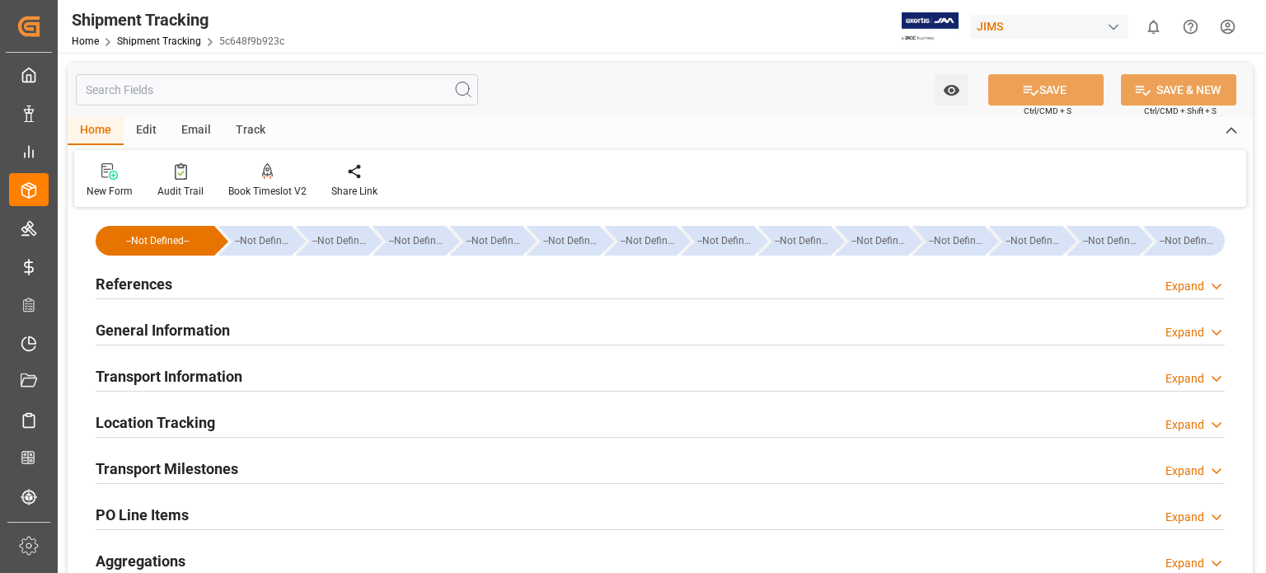
click at [155, 374] on h2 "Transport Information" at bounding box center [169, 376] width 147 height 22
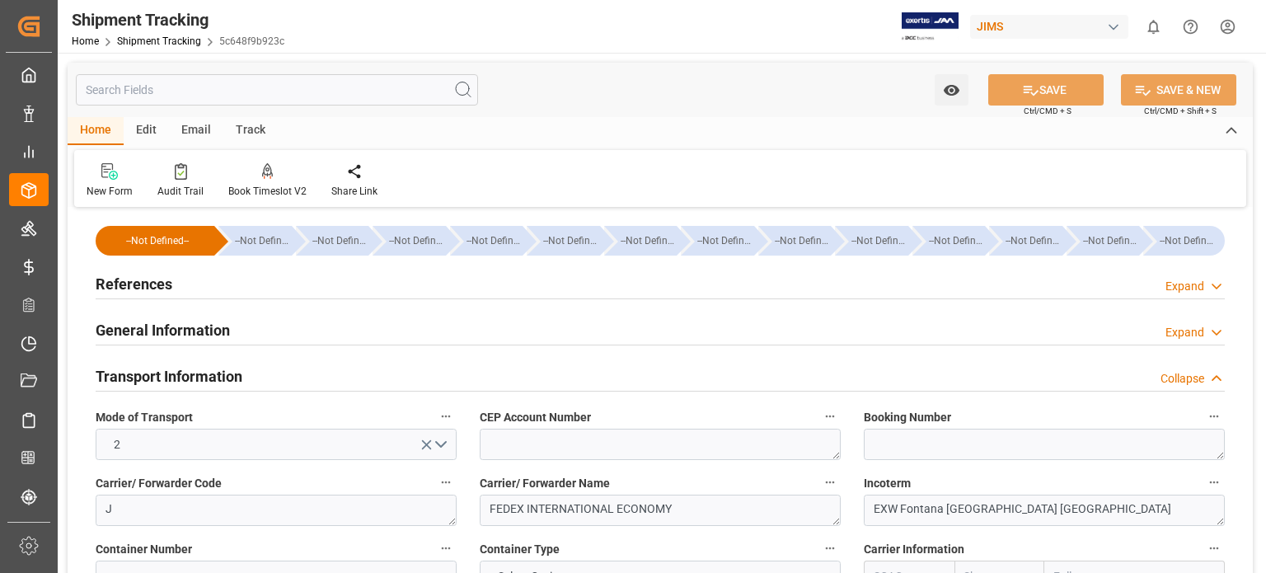
click at [195, 378] on h2 "Transport Information" at bounding box center [169, 376] width 147 height 22
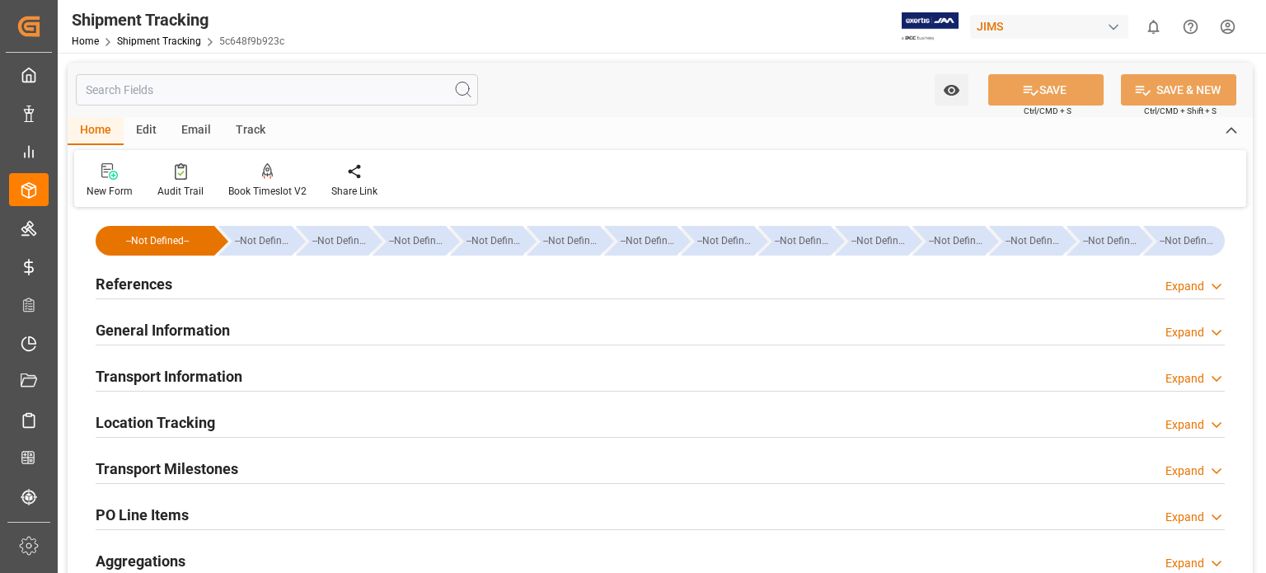
scroll to position [138, 0]
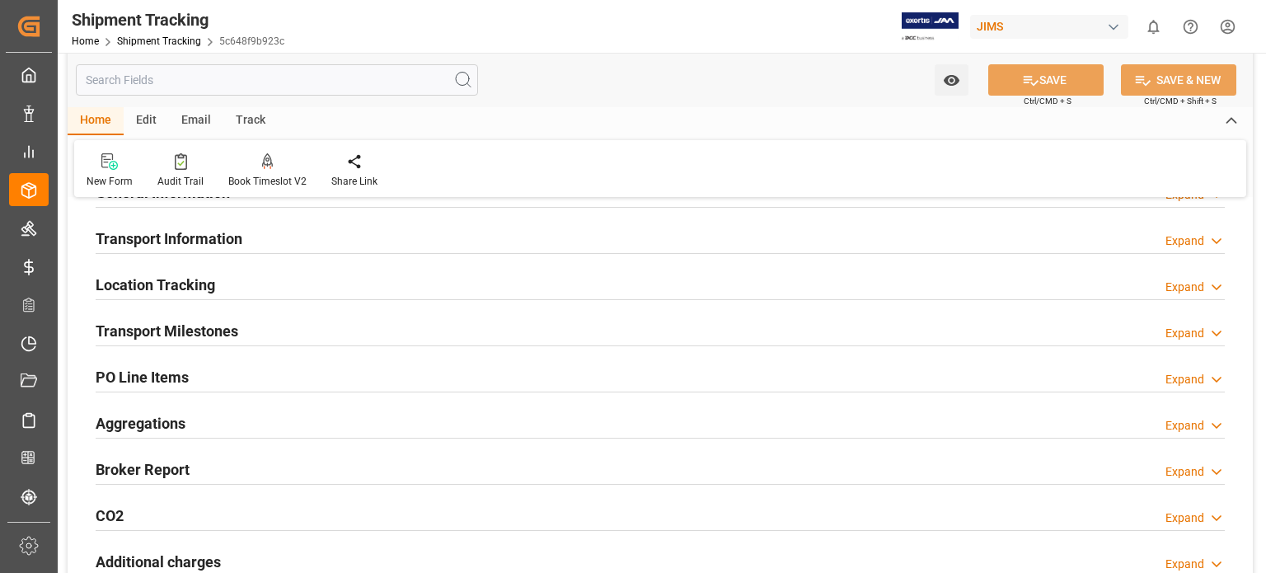
click at [162, 331] on h2 "Transport Milestones" at bounding box center [167, 331] width 143 height 22
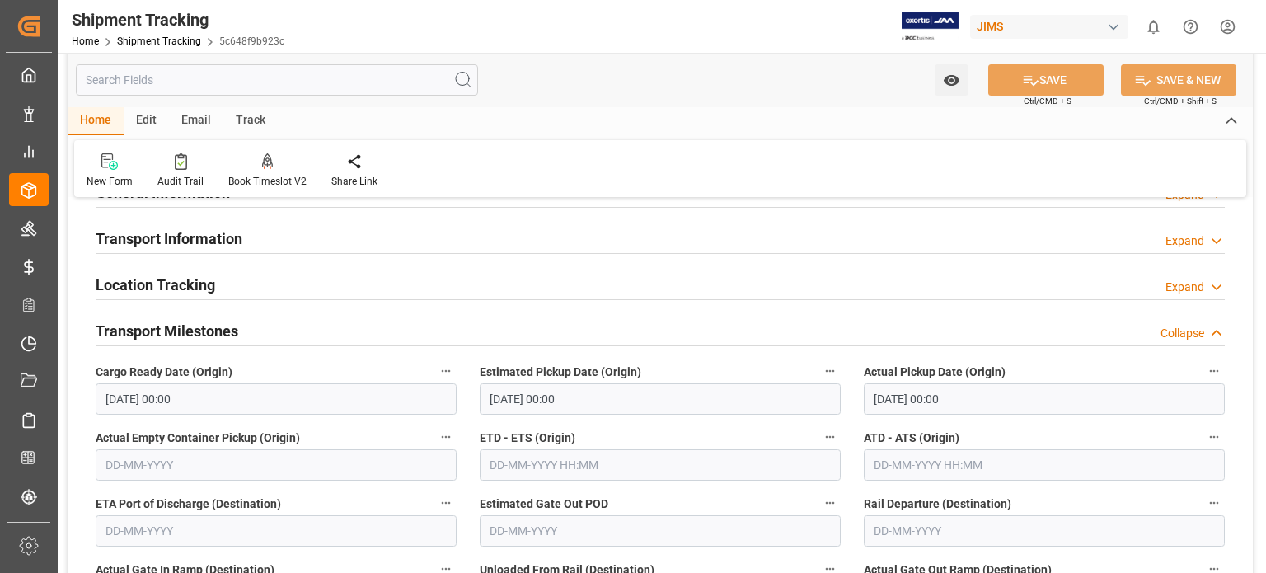
click at [162, 331] on h2 "Transport Milestones" at bounding box center [167, 331] width 143 height 22
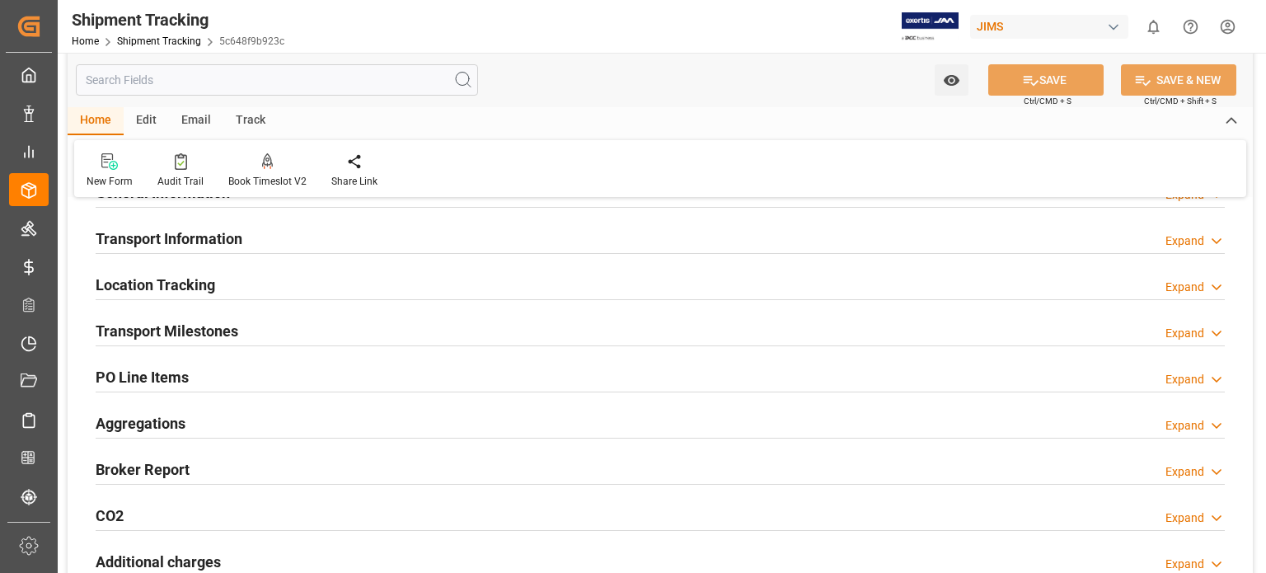
click at [192, 324] on h2 "Transport Milestones" at bounding box center [167, 331] width 143 height 22
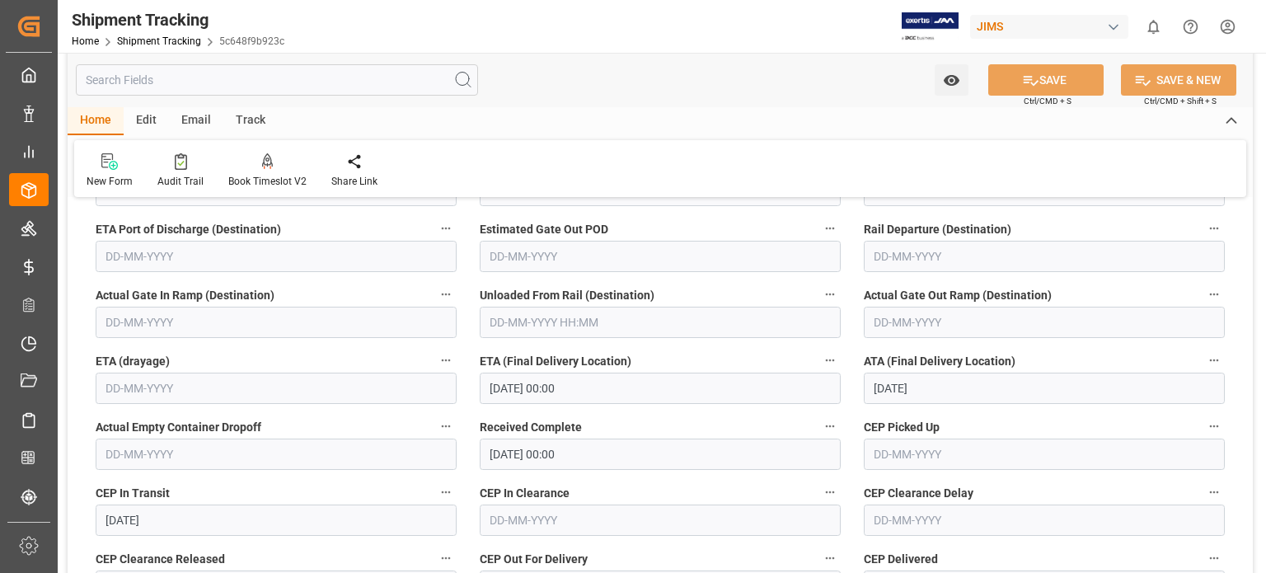
scroll to position [0, 0]
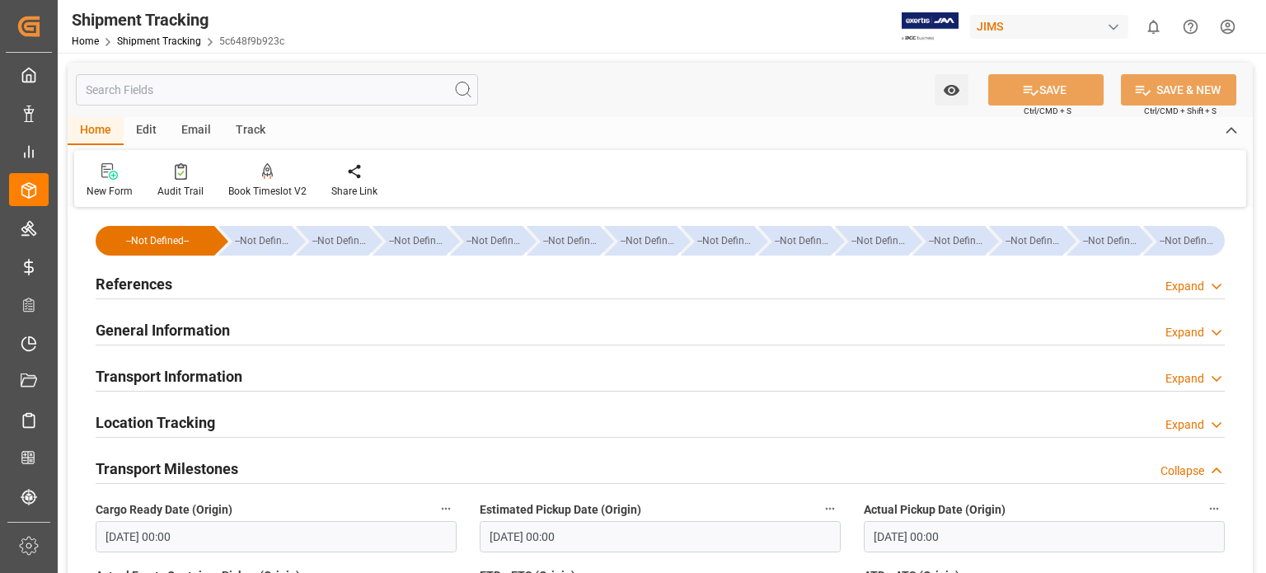
click at [127, 281] on h2 "References" at bounding box center [134, 284] width 77 height 22
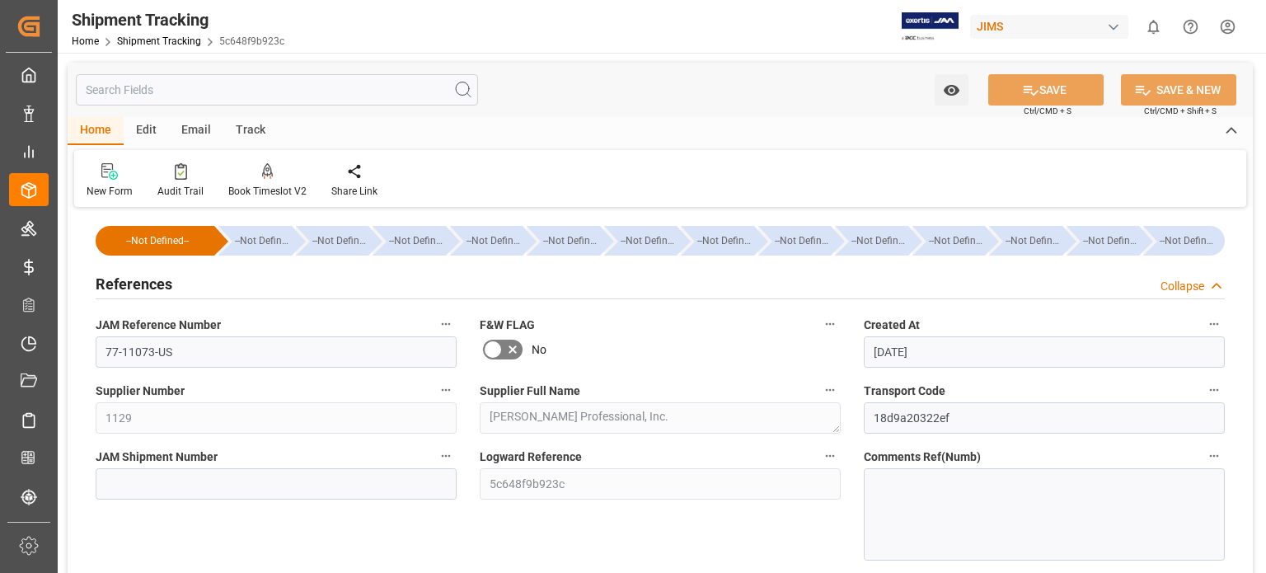
scroll to position [138, 0]
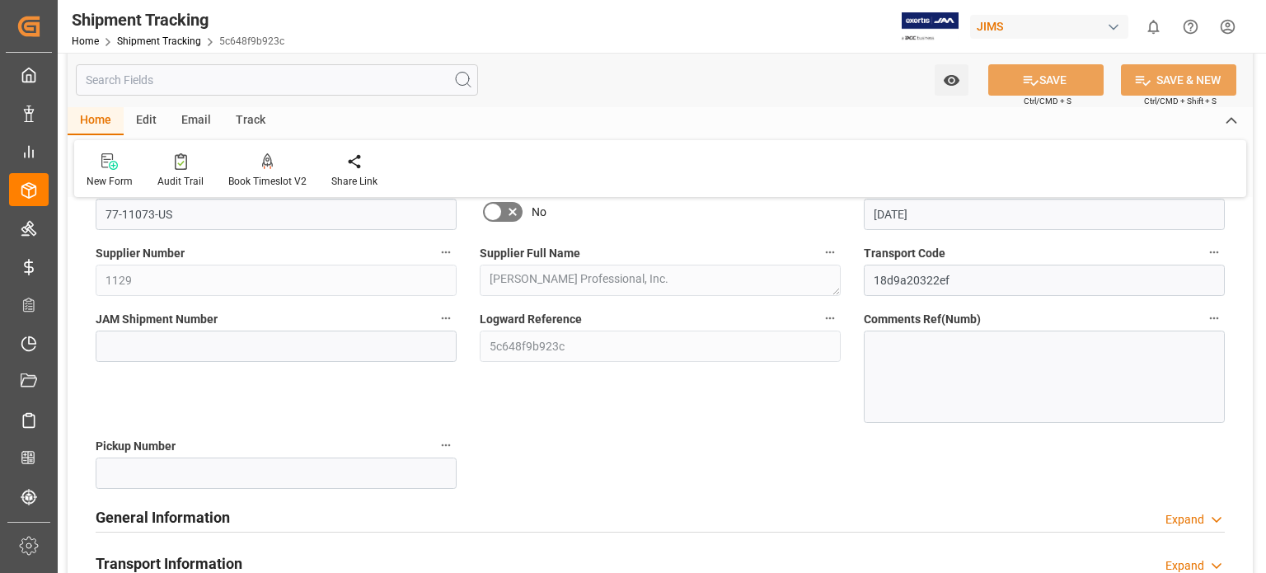
click at [223, 517] on h2 "General Information" at bounding box center [163, 517] width 134 height 22
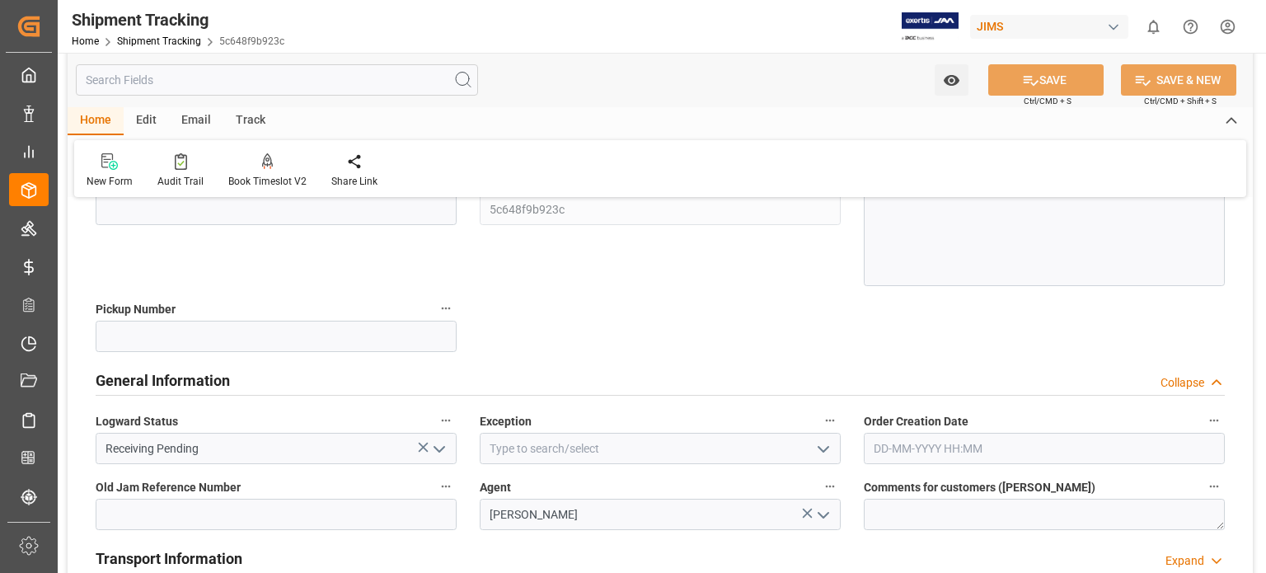
scroll to position [412, 0]
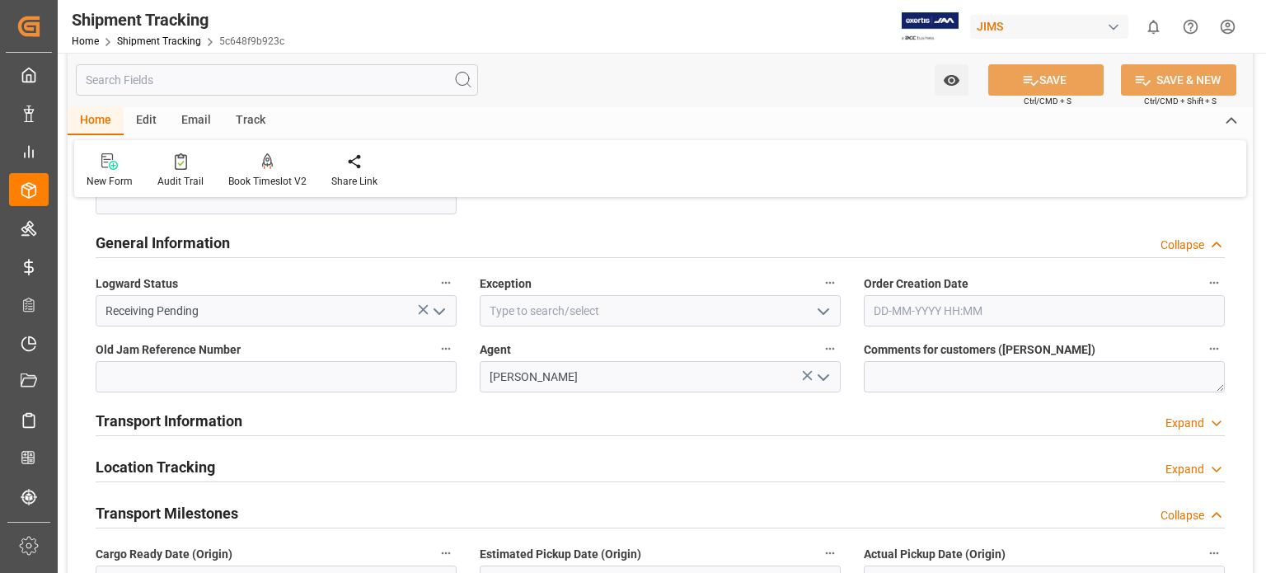
click at [434, 309] on icon "open menu" at bounding box center [440, 312] width 20 height 20
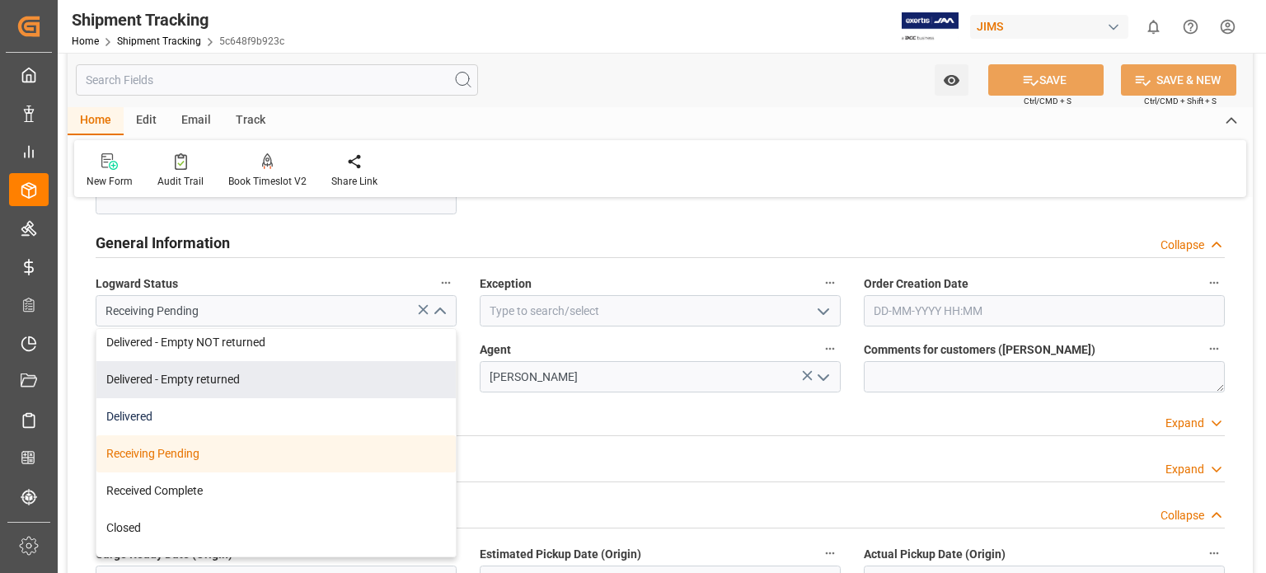
scroll to position [365, 0]
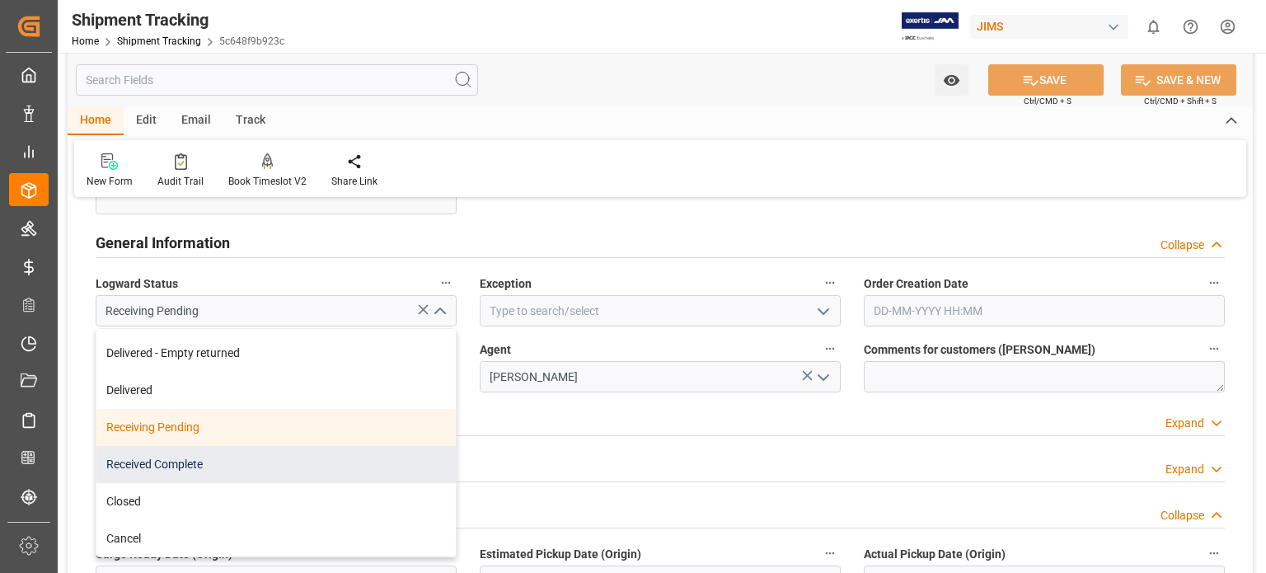
click at [272, 470] on div "Received Complete" at bounding box center [276, 464] width 360 height 37
type input "Received Complete"
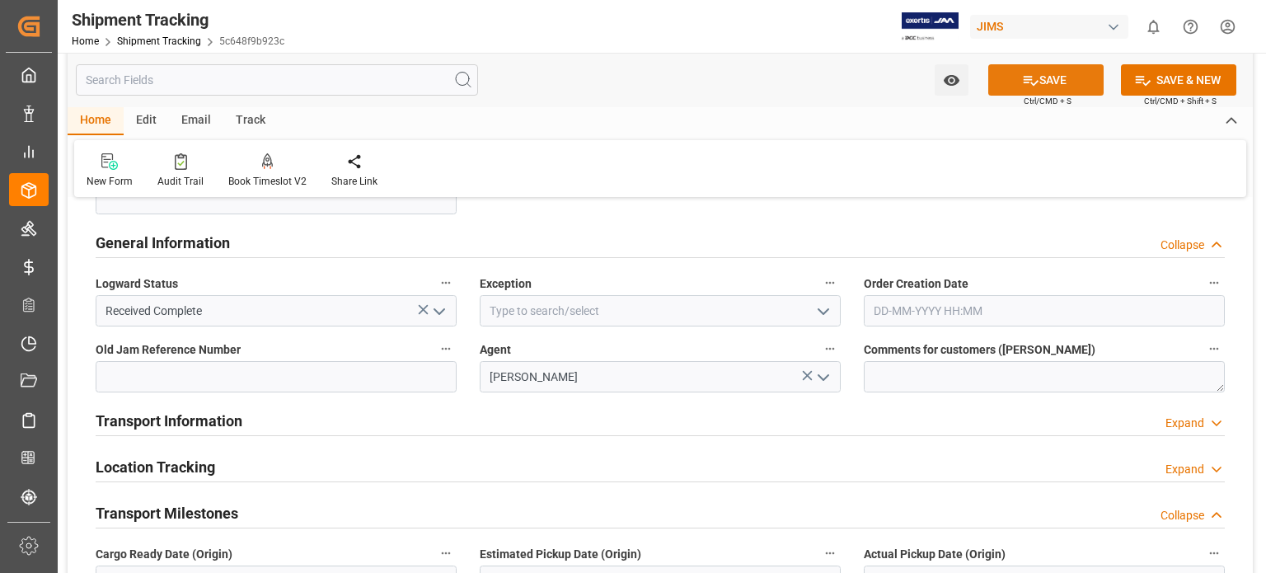
click at [1051, 73] on button "SAVE" at bounding box center [1046, 79] width 115 height 31
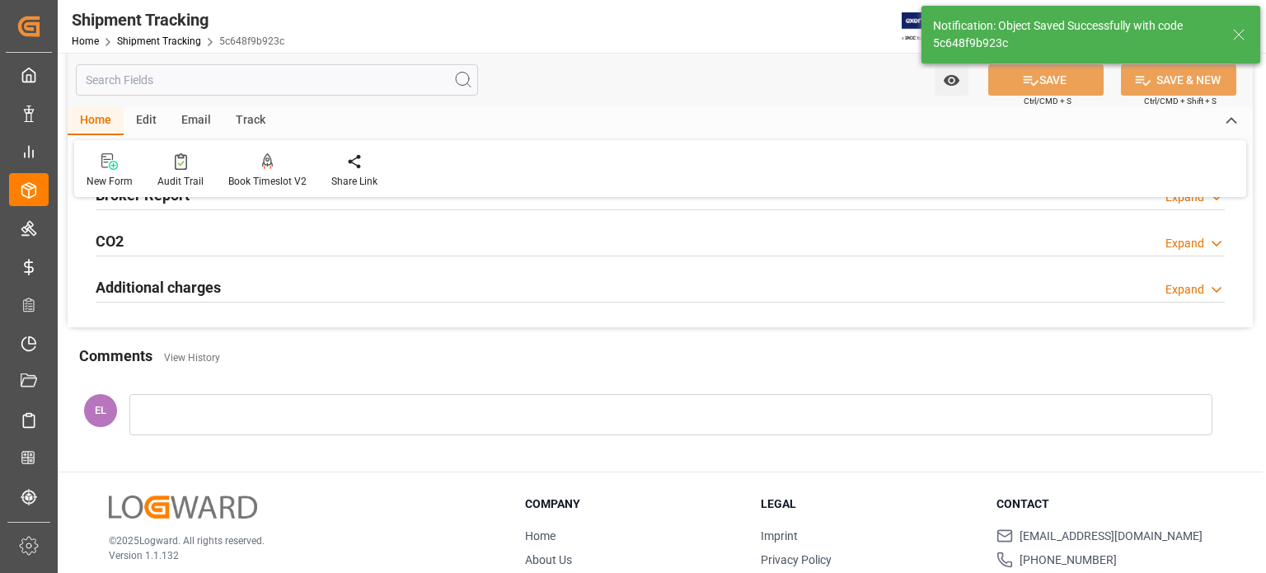
scroll to position [87, 0]
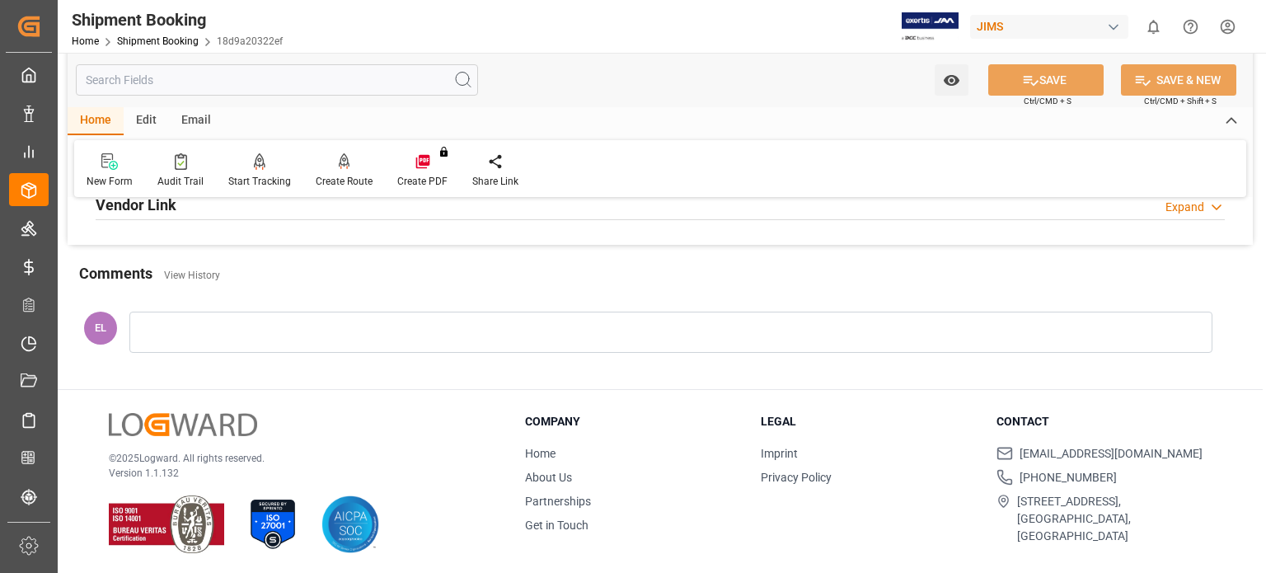
scroll to position [527, 0]
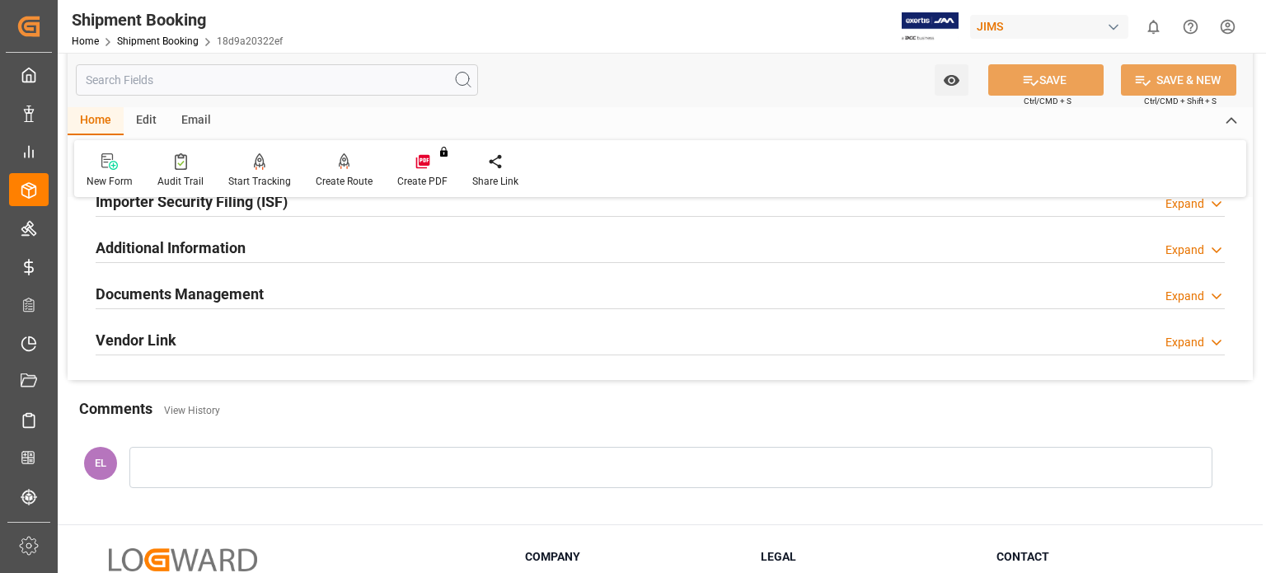
click at [199, 286] on h2 "Documents Management" at bounding box center [180, 294] width 168 height 22
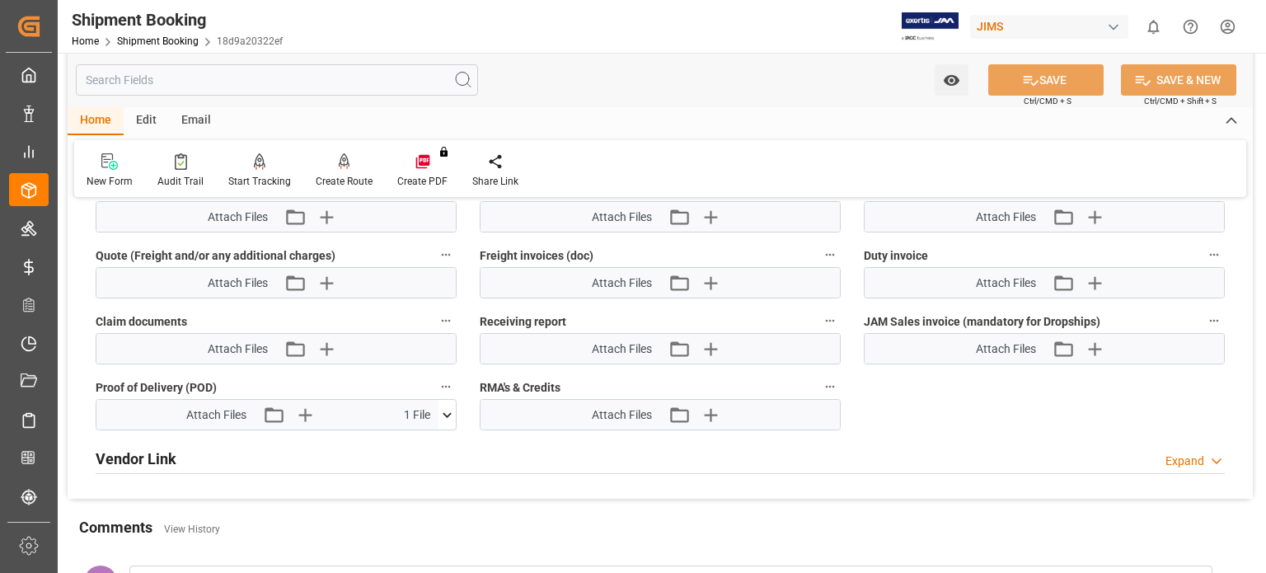
scroll to position [1076, 0]
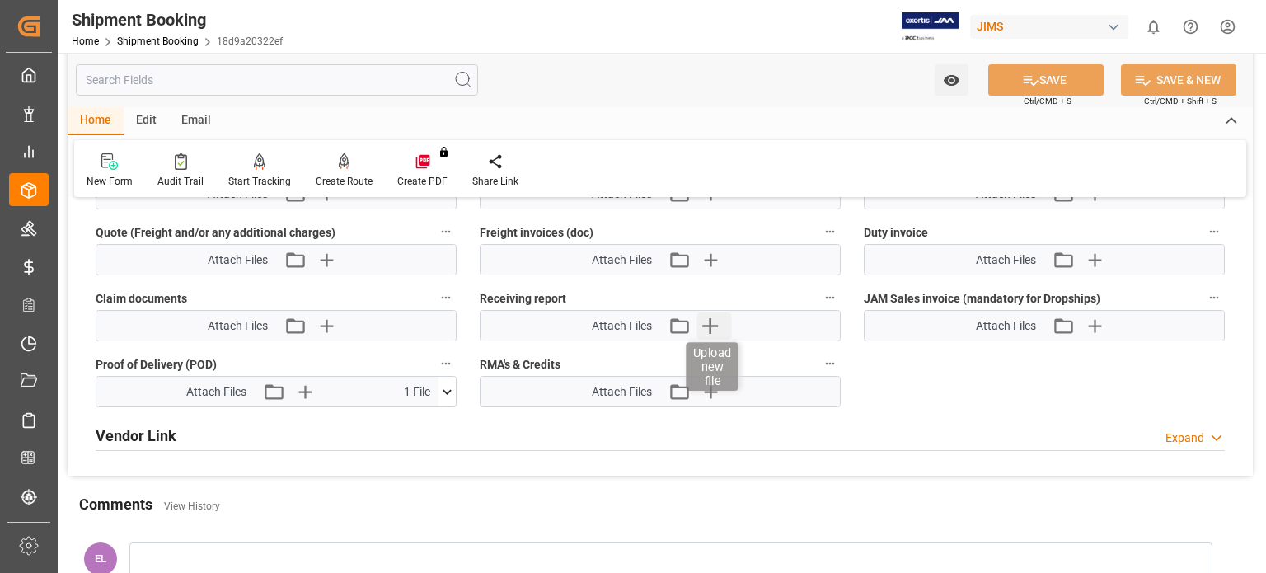
click at [712, 320] on icon "button" at bounding box center [711, 326] width 16 height 16
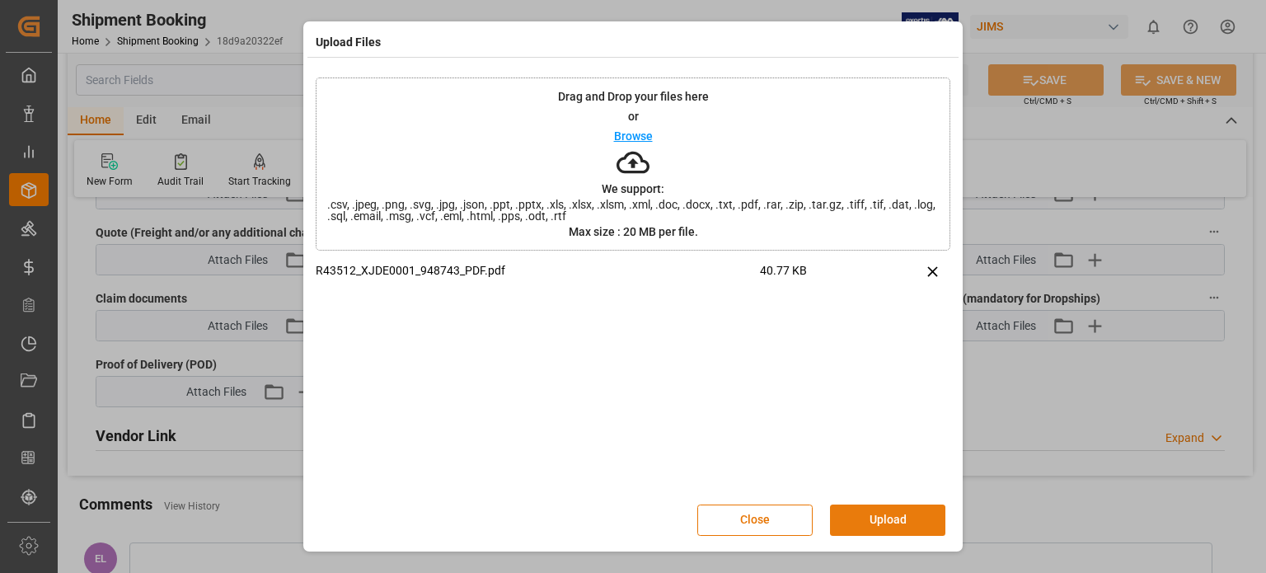
click at [881, 512] on button "Upload" at bounding box center [887, 520] width 115 height 31
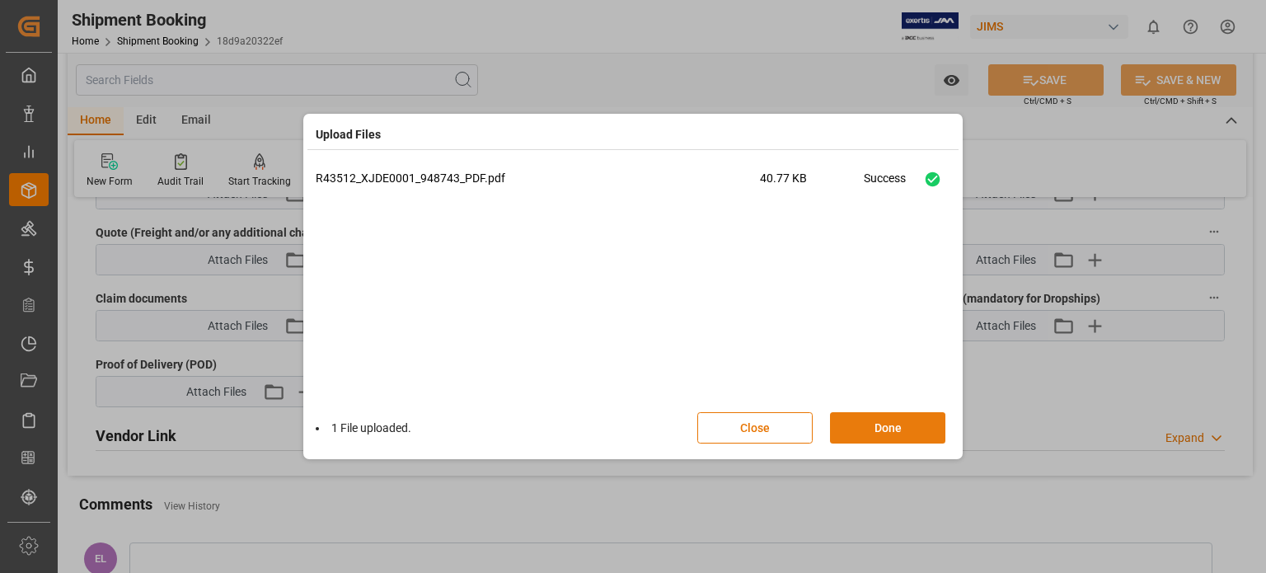
click at [890, 421] on button "Done" at bounding box center [887, 427] width 115 height 31
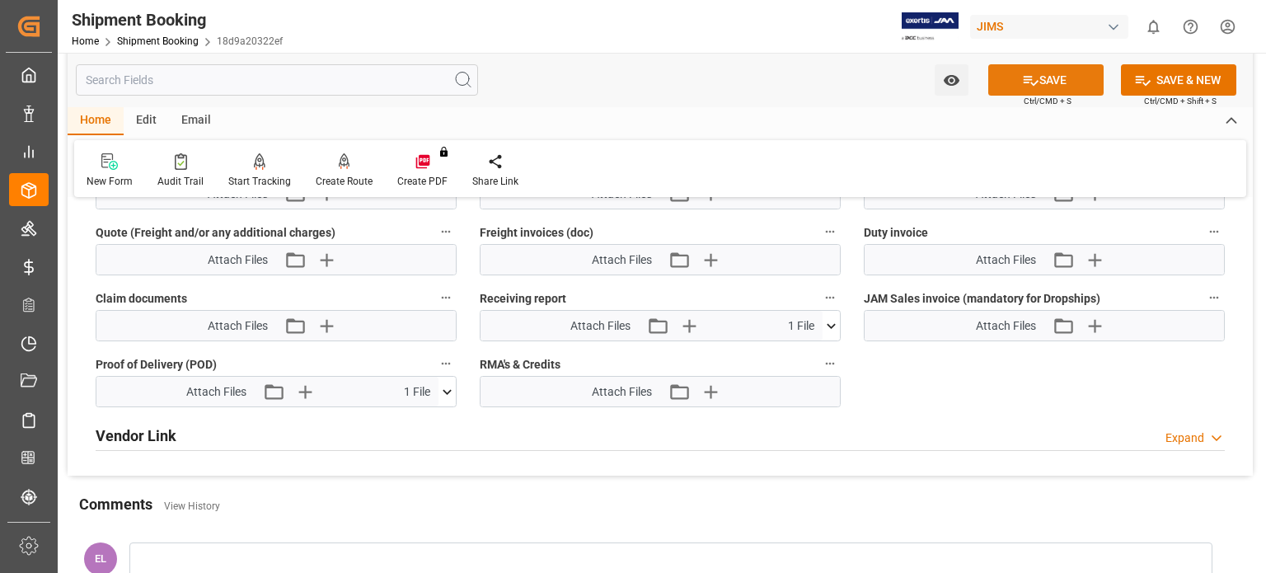
click at [1044, 82] on button "SAVE" at bounding box center [1046, 79] width 115 height 31
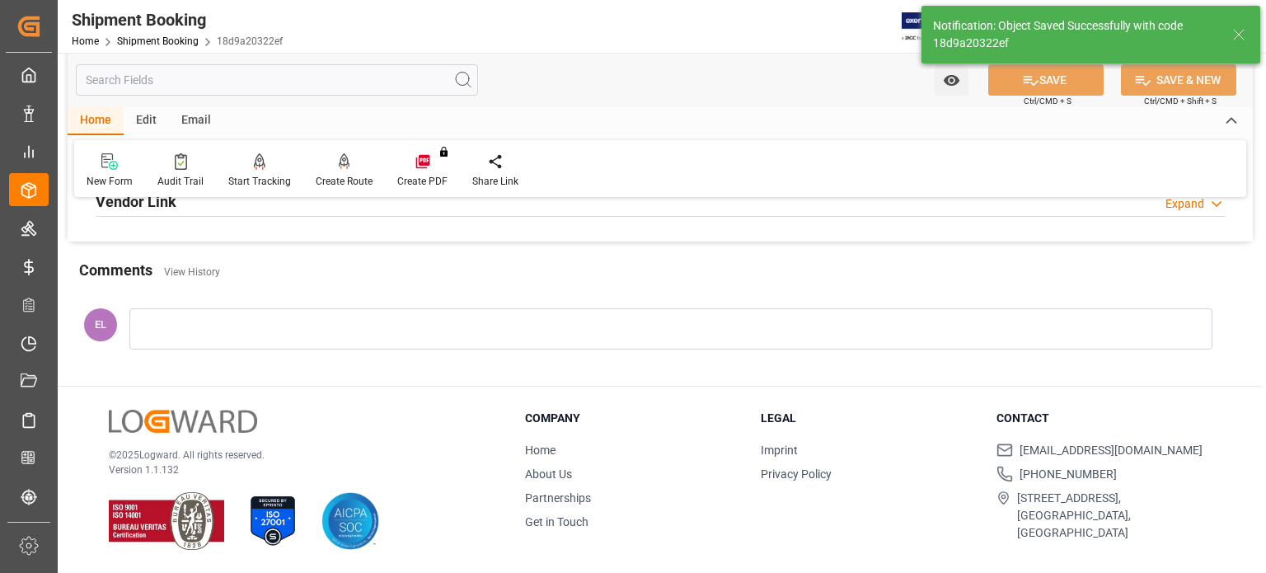
scroll to position [435, 0]
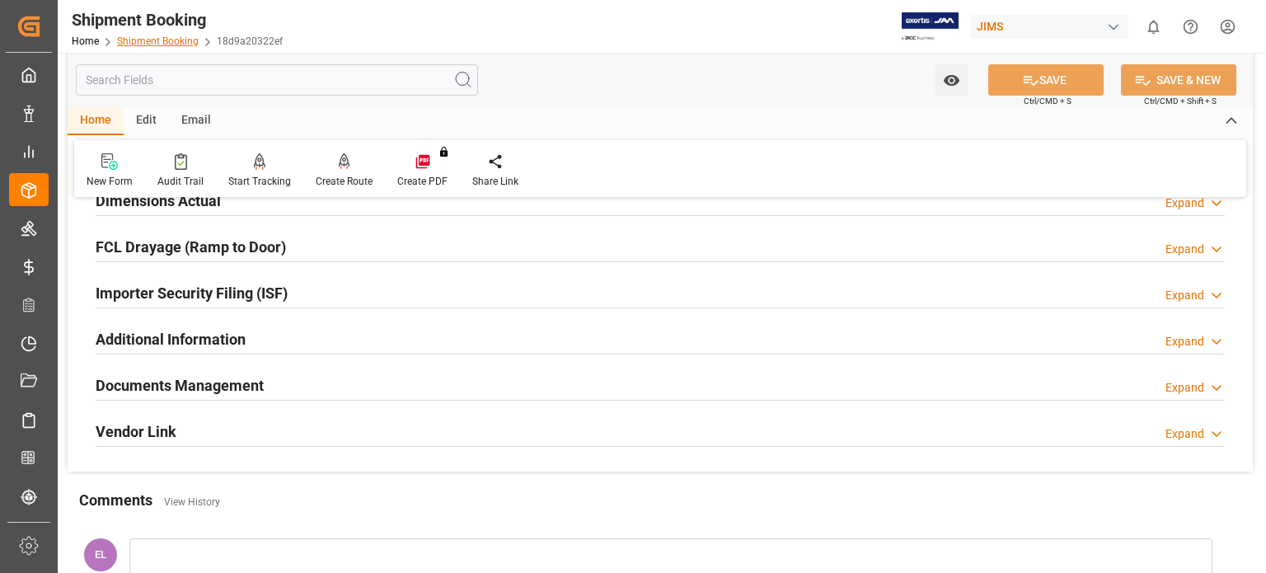
click at [166, 40] on link "Shipment Booking" at bounding box center [158, 41] width 82 height 12
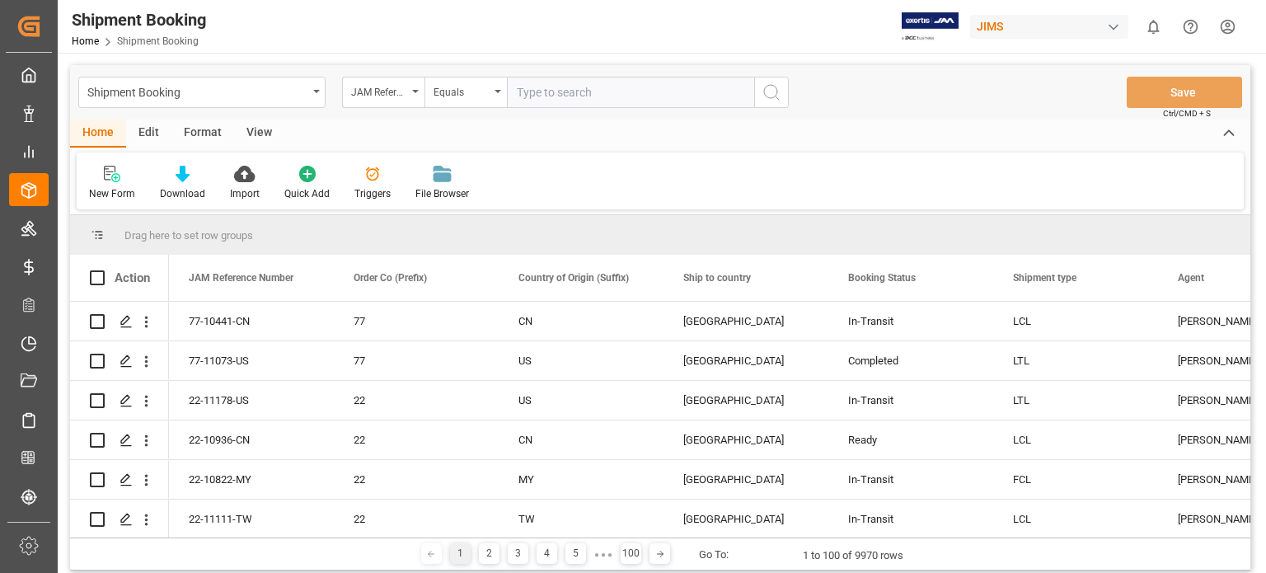
click at [579, 98] on input "text" at bounding box center [630, 92] width 247 height 31
type input "77-10931-us"
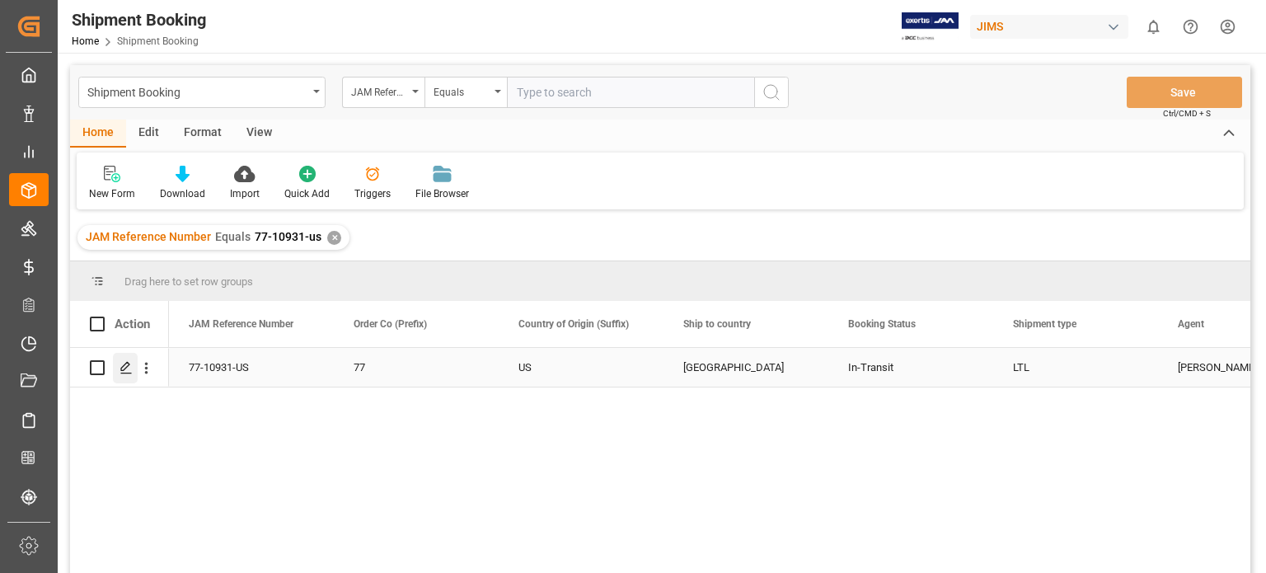
click at [127, 374] on line "Press SPACE to select this row." at bounding box center [126, 374] width 10 height 0
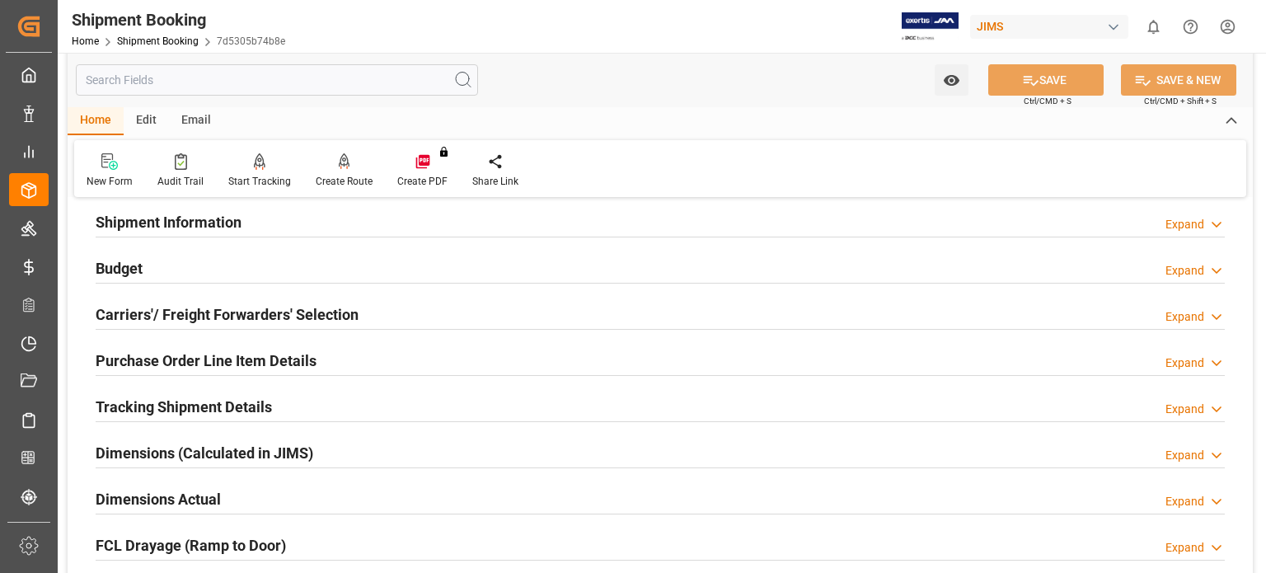
scroll to position [412, 0]
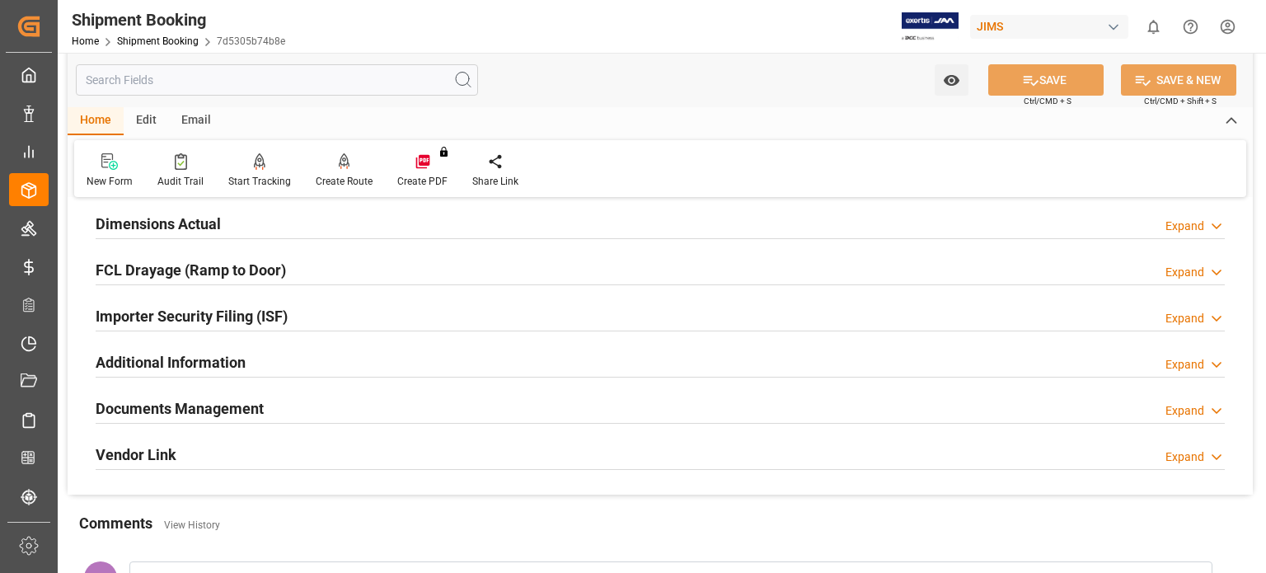
click at [181, 411] on h2 "Documents Management" at bounding box center [180, 408] width 168 height 22
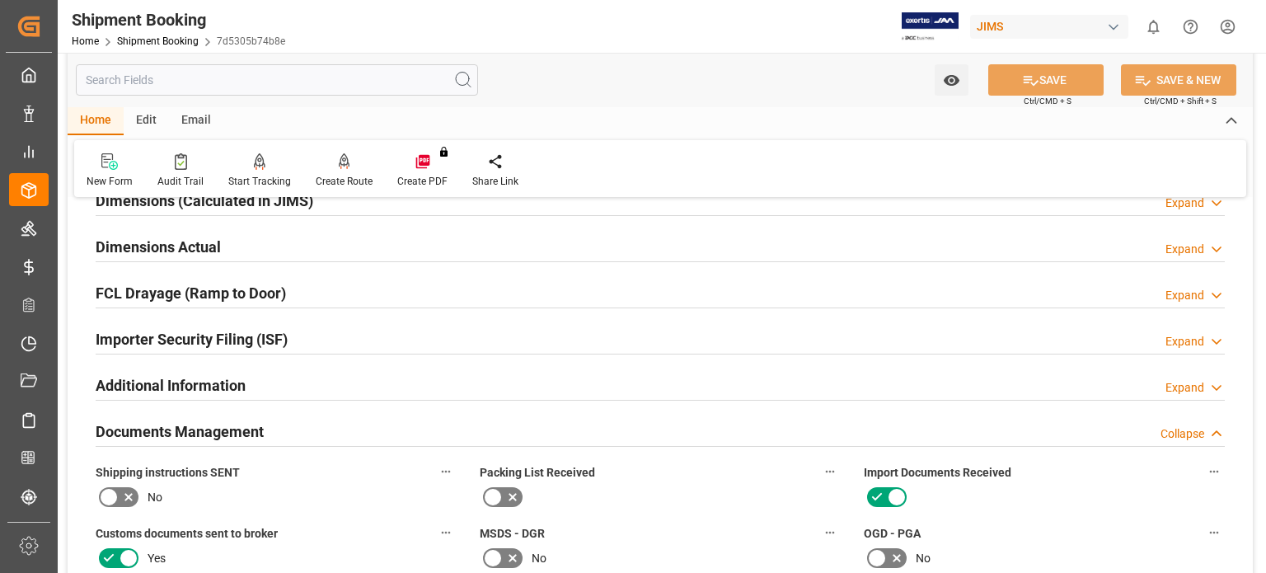
scroll to position [275, 0]
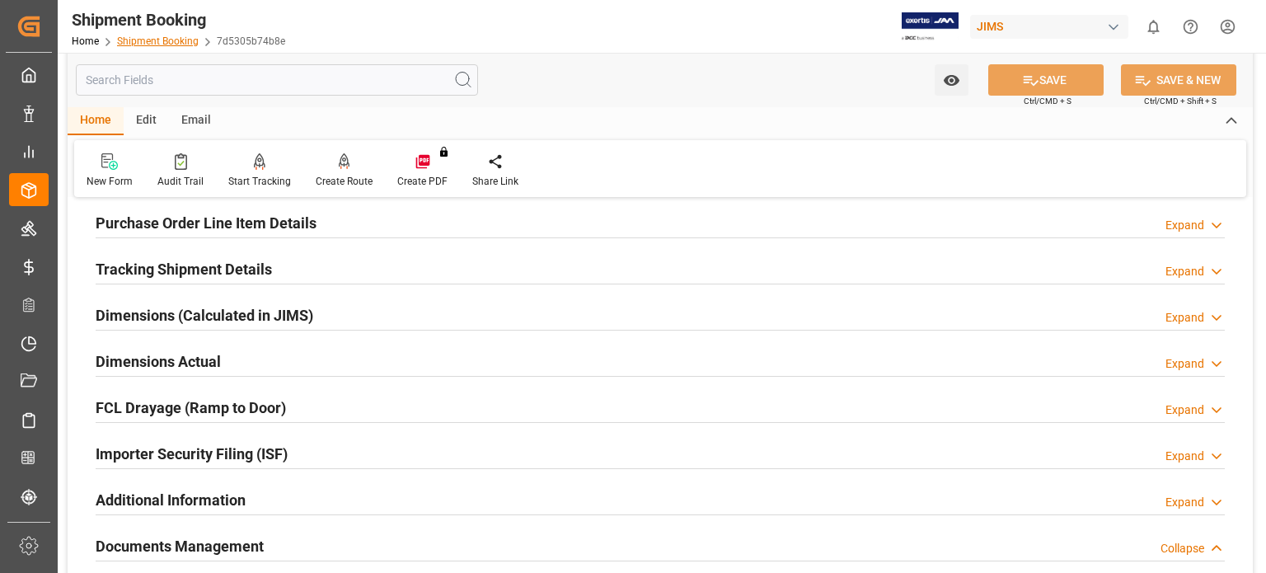
click at [153, 39] on link "Shipment Booking" at bounding box center [158, 41] width 82 height 12
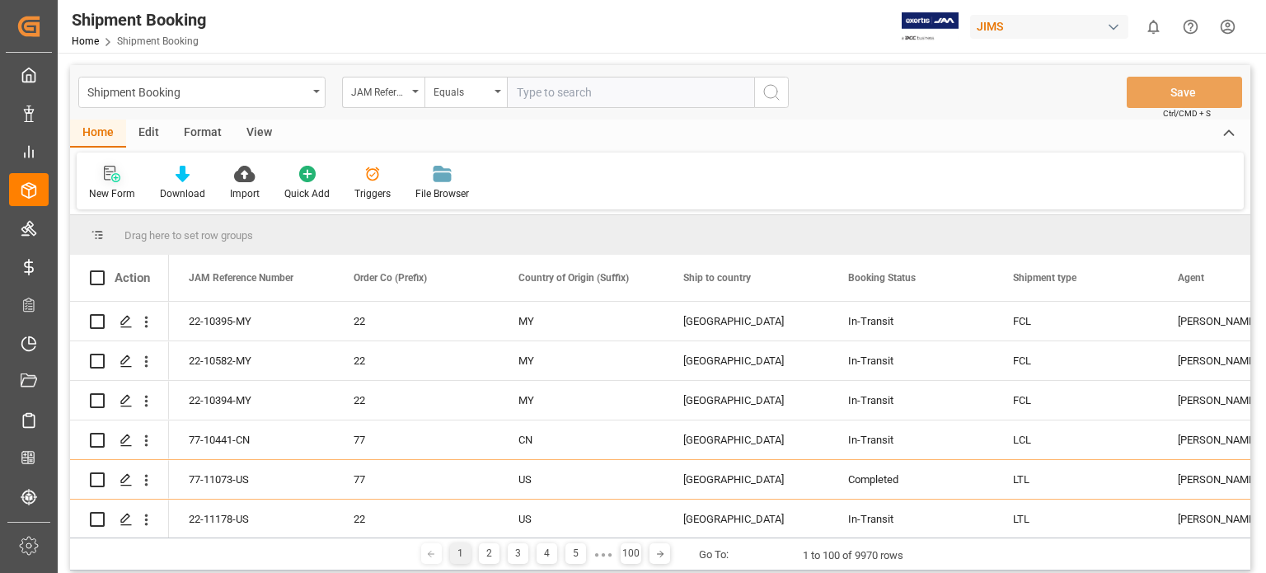
click at [115, 179] on icon at bounding box center [112, 174] width 16 height 16
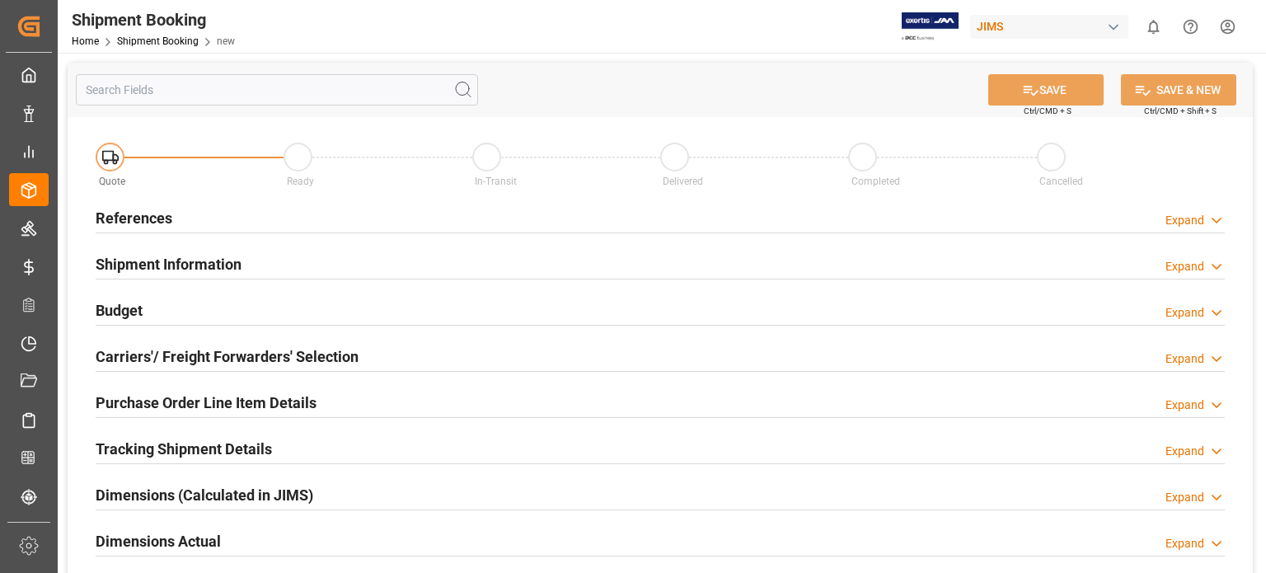
click at [152, 221] on h2 "References" at bounding box center [134, 218] width 77 height 22
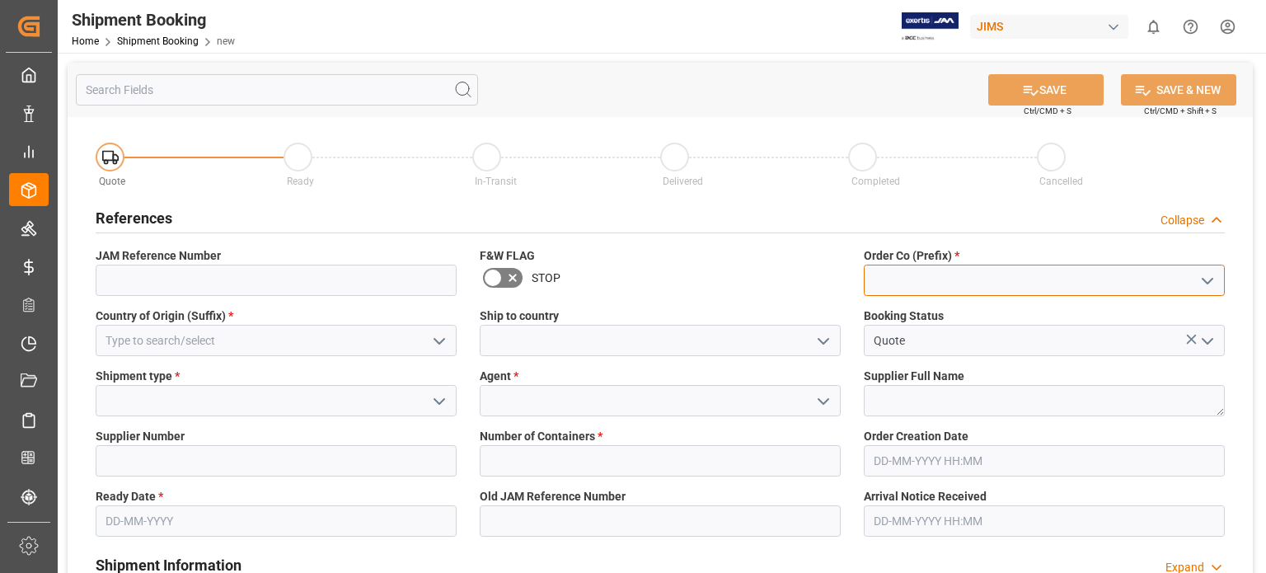
click at [897, 276] on input at bounding box center [1044, 280] width 361 height 31
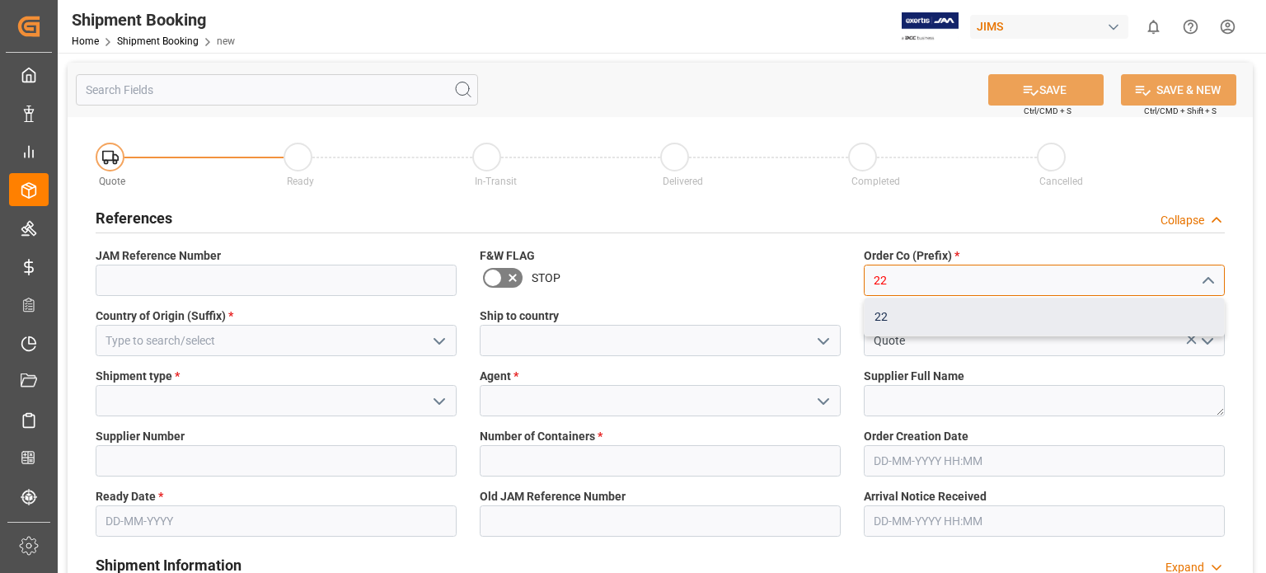
click at [881, 321] on div "22" at bounding box center [1045, 316] width 360 height 37
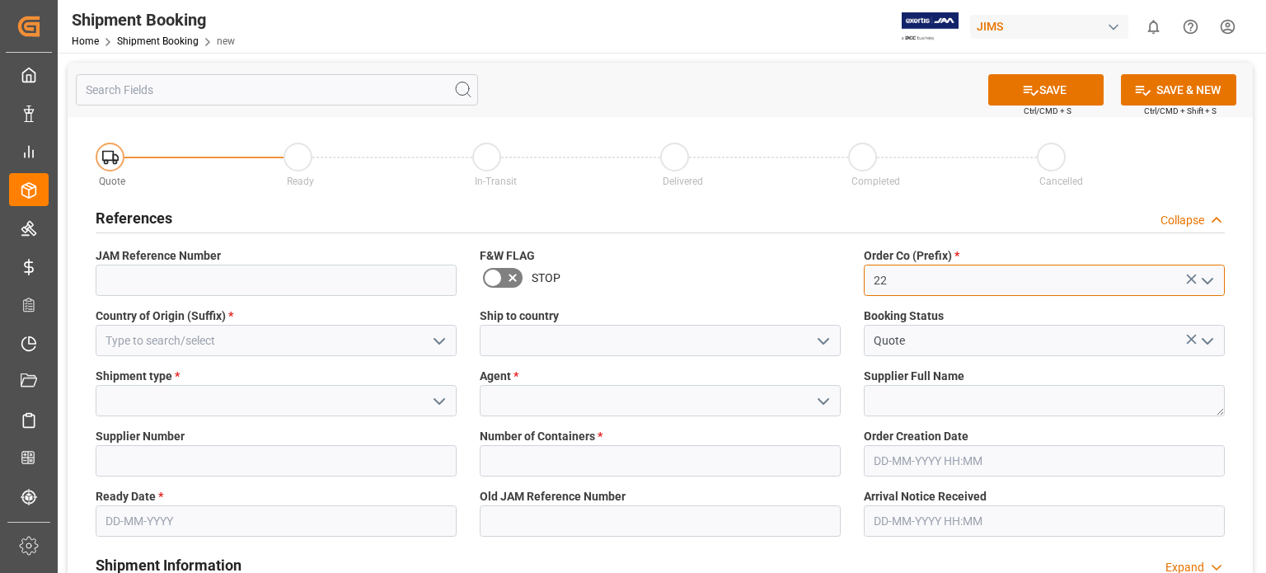
type input "22"
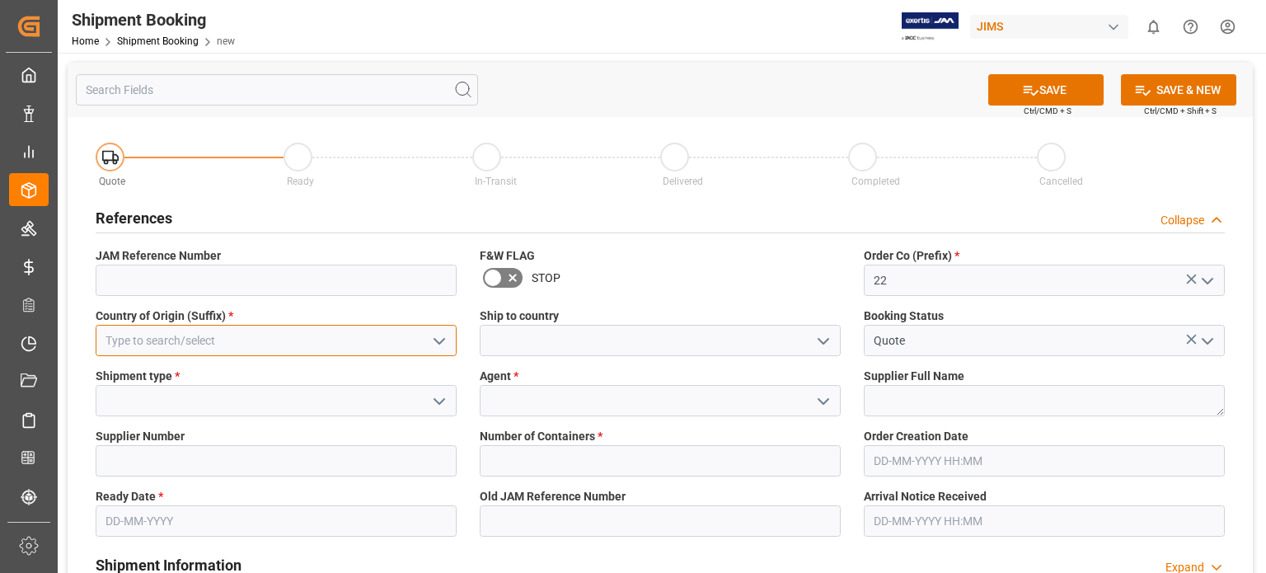
click at [158, 335] on input at bounding box center [276, 340] width 361 height 31
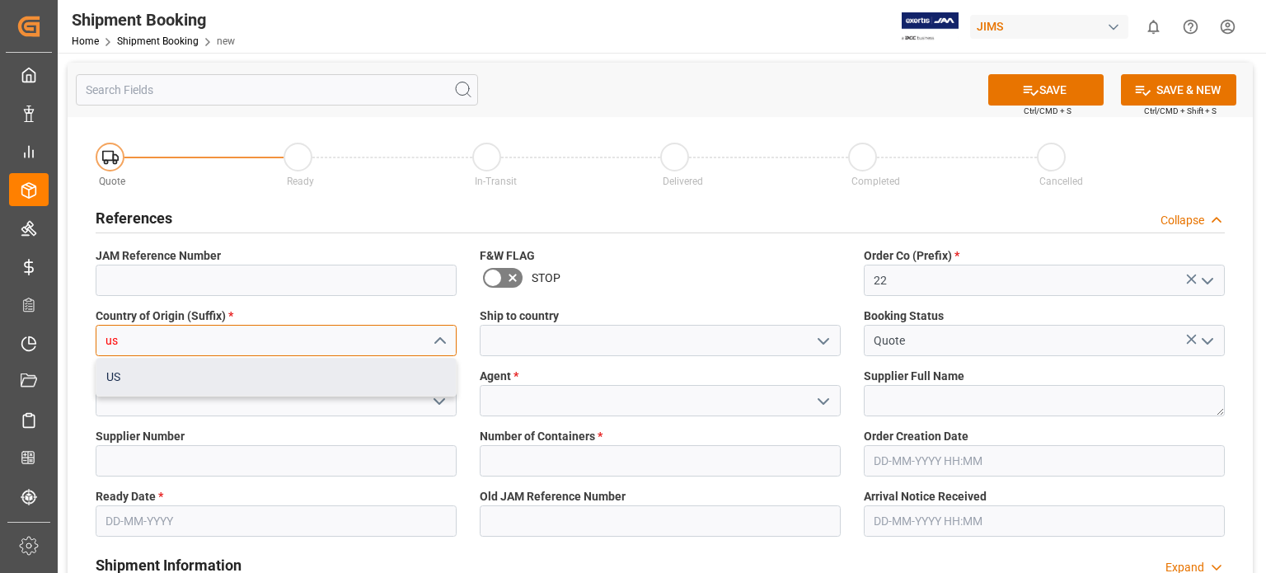
click at [162, 378] on div "US" at bounding box center [276, 377] width 360 height 37
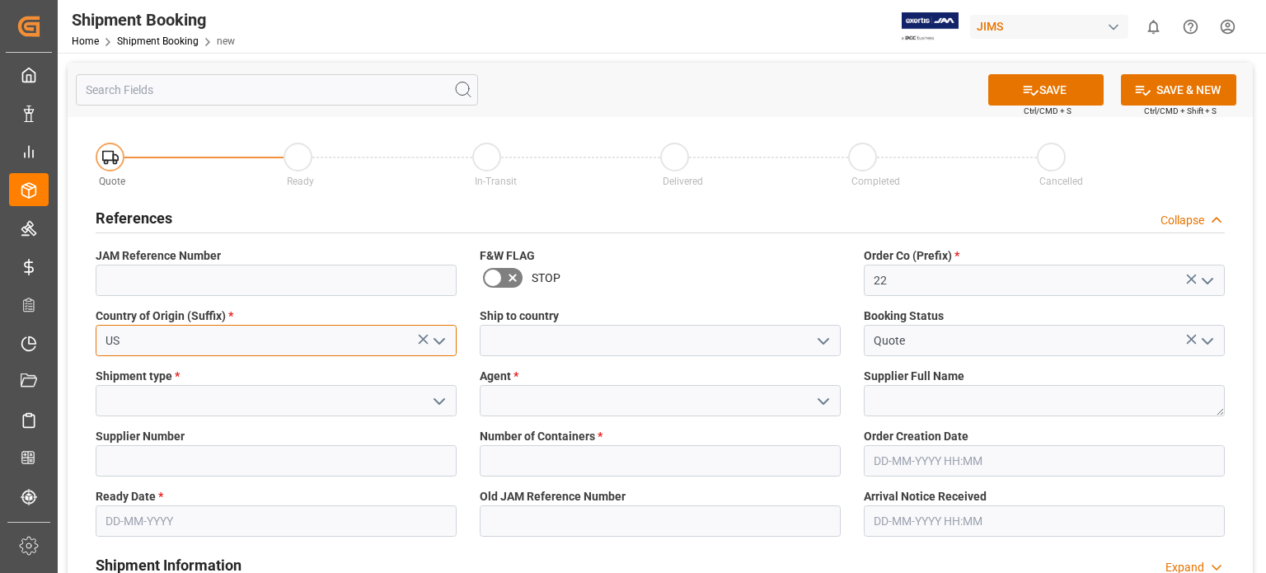
type input "US"
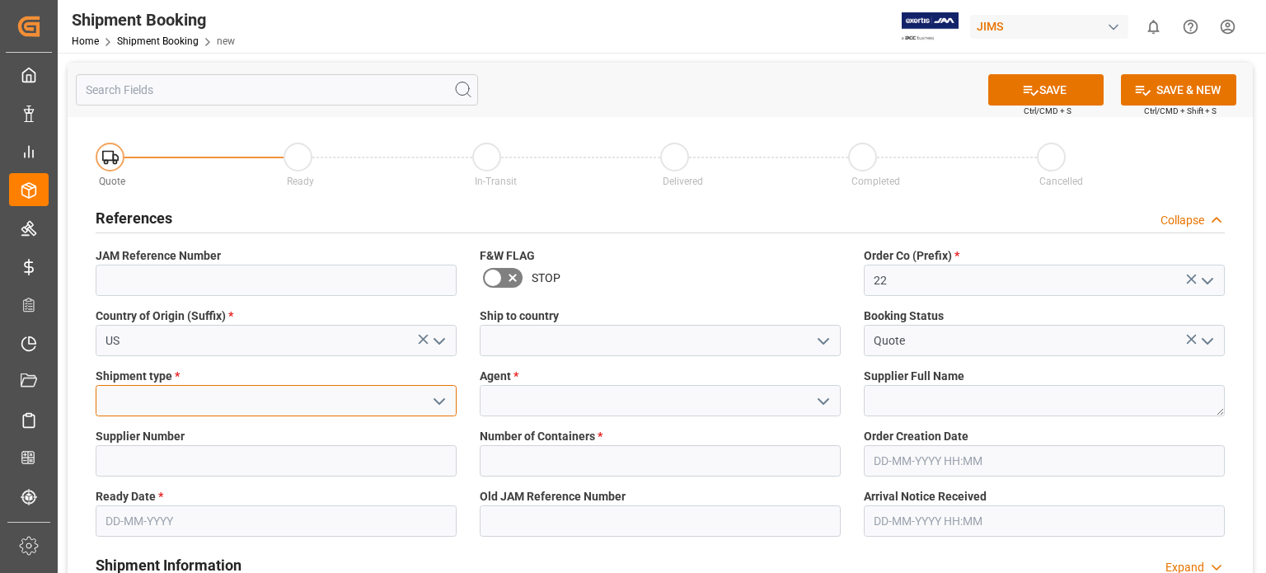
click at [188, 400] on input at bounding box center [276, 400] width 361 height 31
click at [439, 401] on icon "open menu" at bounding box center [440, 402] width 20 height 20
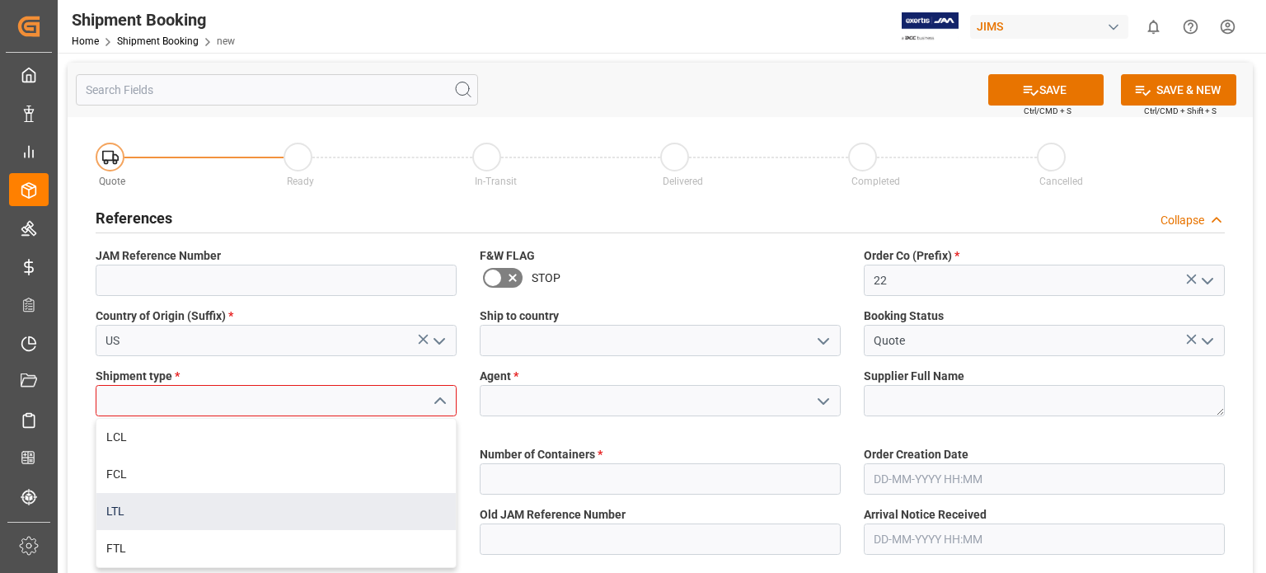
click at [260, 514] on div "LTL" at bounding box center [276, 511] width 360 height 37
type input "LTL"
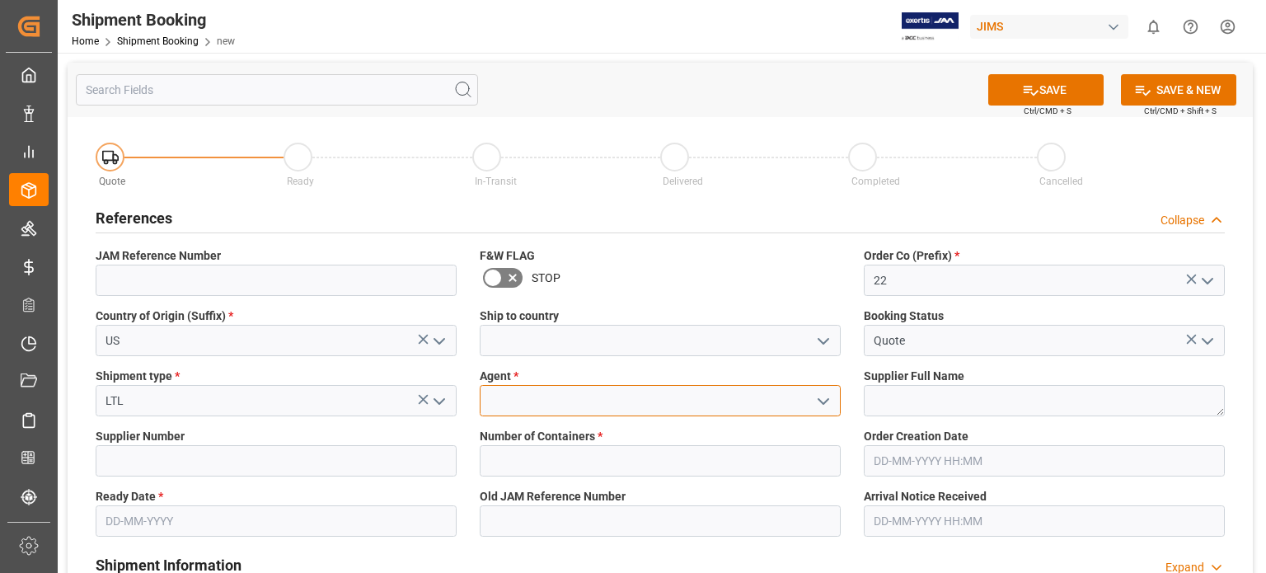
click at [567, 395] on input at bounding box center [660, 400] width 361 height 31
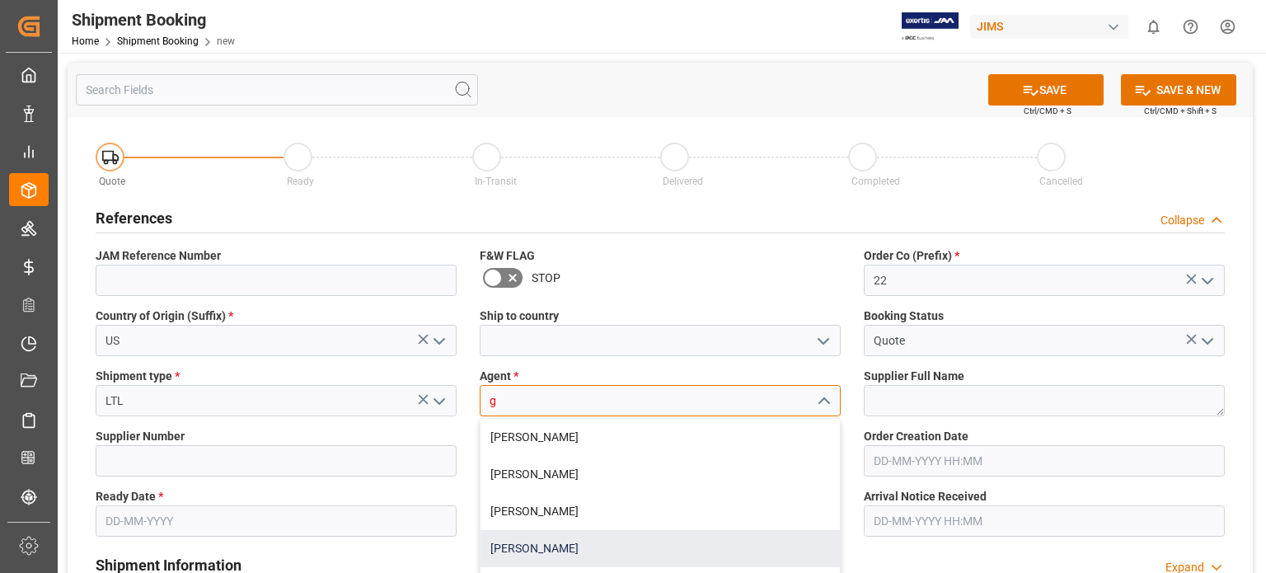
click at [540, 547] on div "[PERSON_NAME]" at bounding box center [661, 548] width 360 height 37
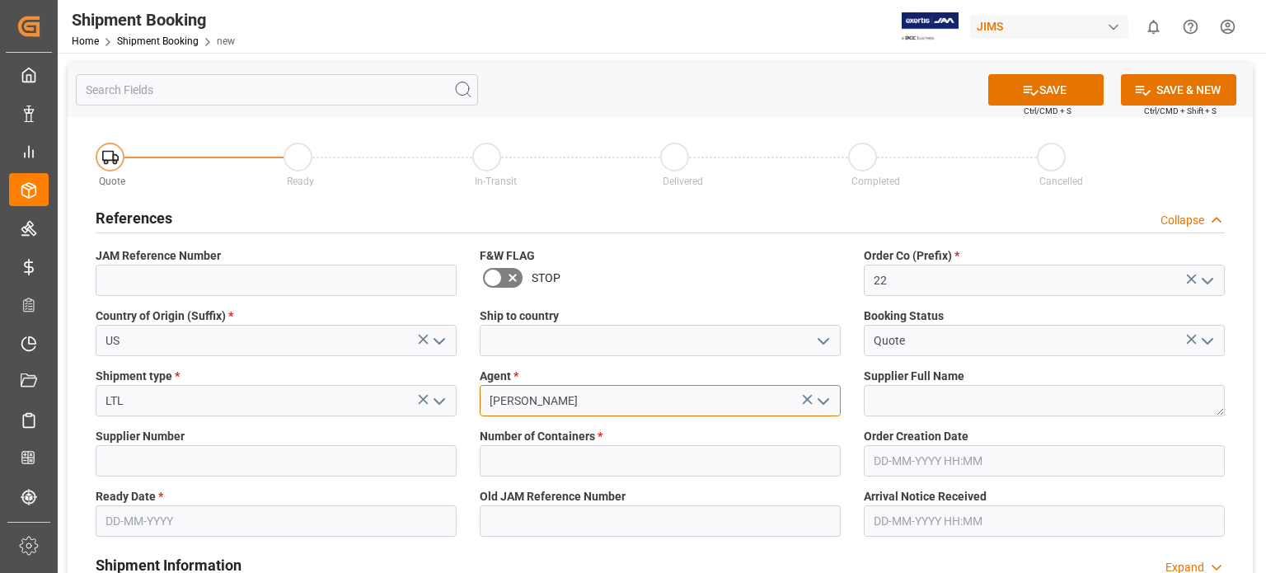
type input "[PERSON_NAME]"
click at [823, 399] on icon "open menu" at bounding box center [824, 402] width 20 height 20
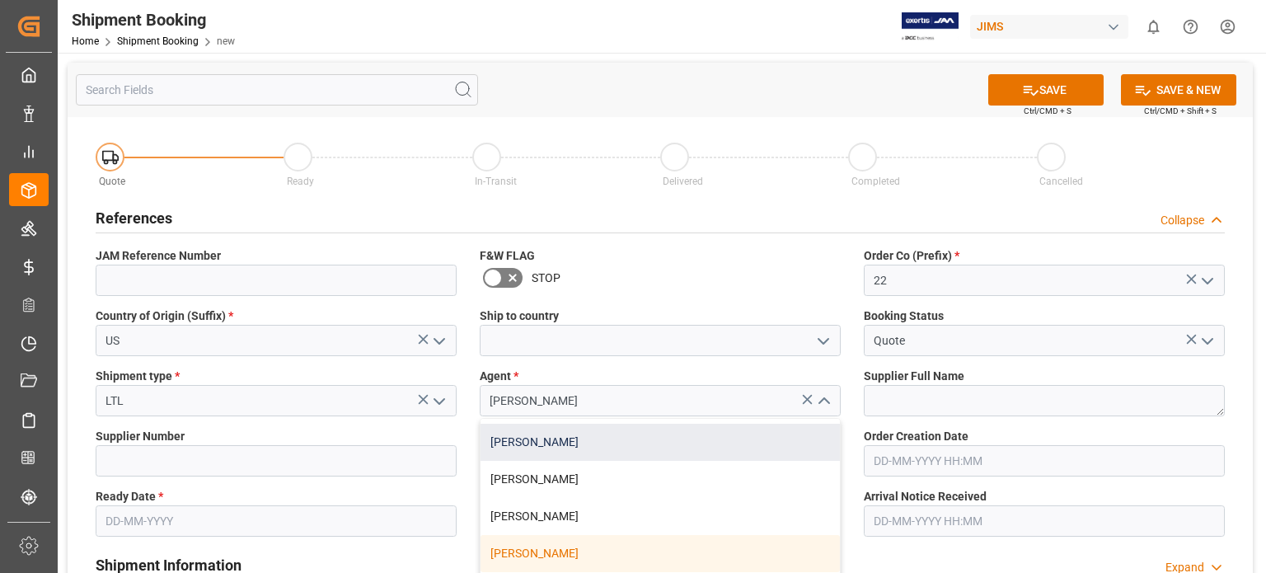
scroll to position [275, 0]
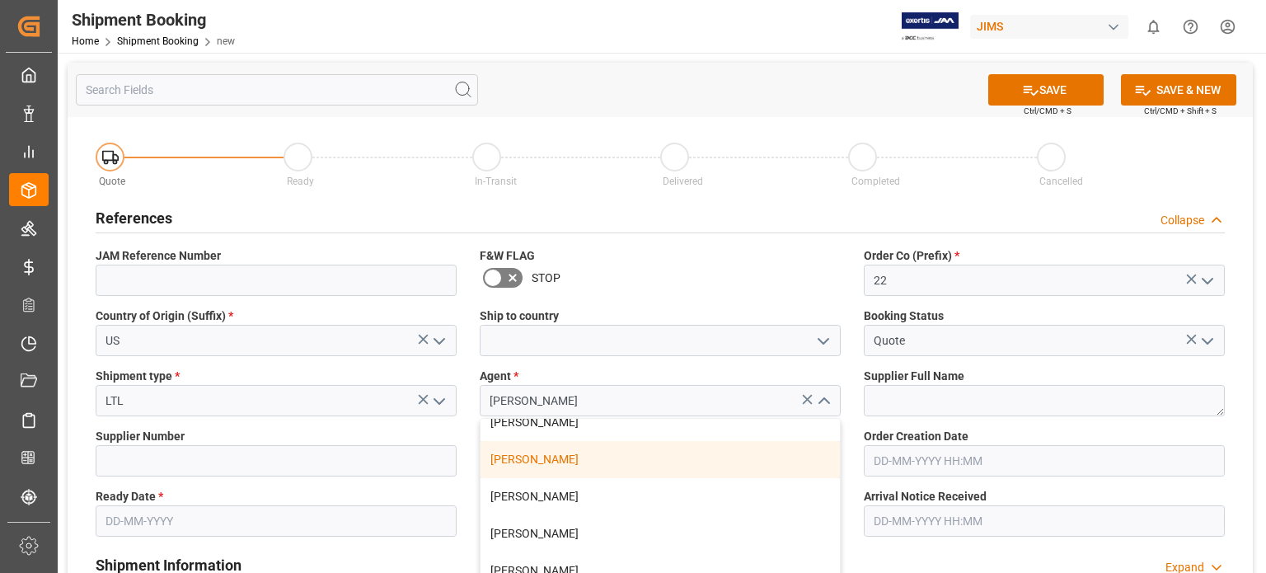
click at [545, 465] on div "[PERSON_NAME]" at bounding box center [661, 459] width 360 height 37
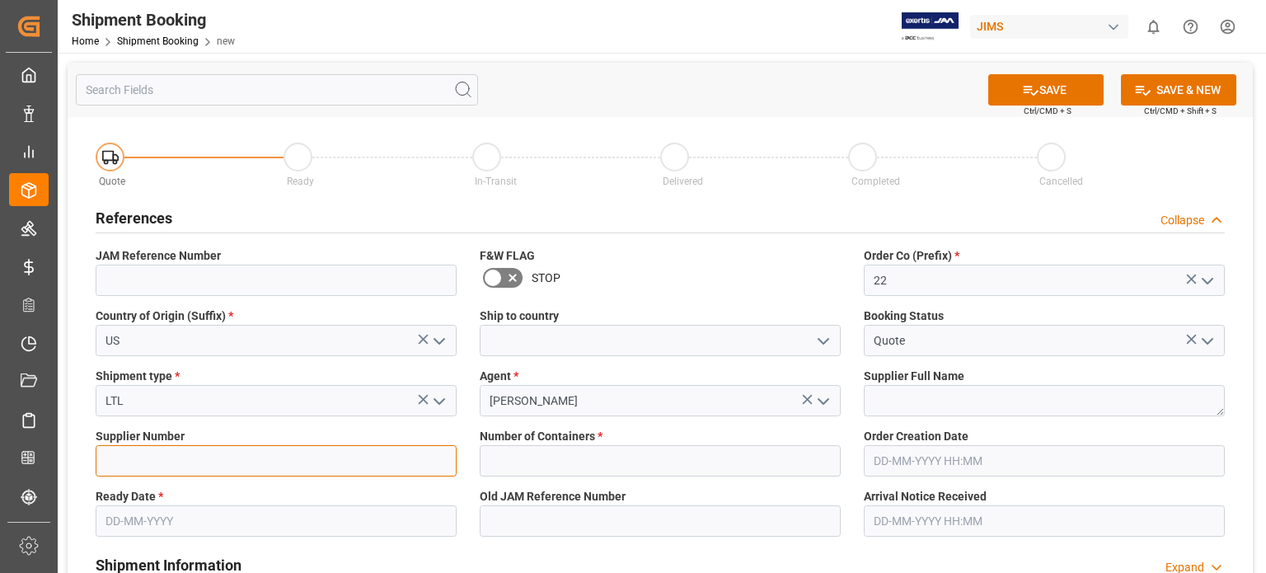
click at [149, 468] on input at bounding box center [276, 460] width 361 height 31
click at [149, 468] on input "524" at bounding box center [276, 460] width 361 height 31
type input "521"
click at [213, 519] on input "text" at bounding box center [276, 520] width 361 height 31
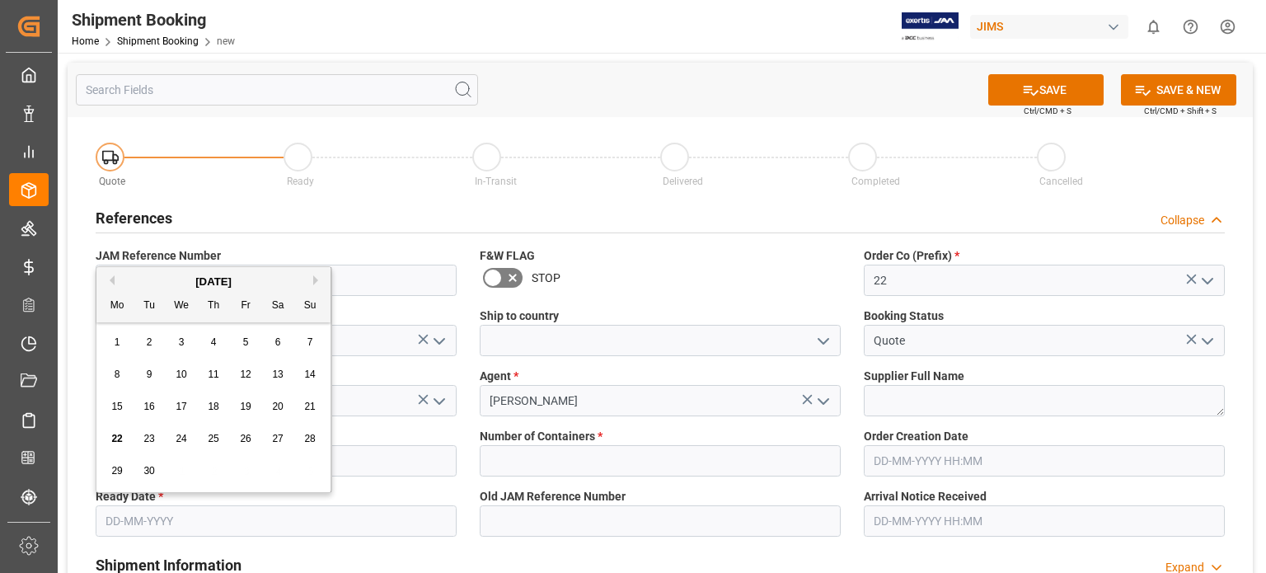
click at [145, 474] on span "30" at bounding box center [148, 471] width 11 height 12
type input "[DATE]"
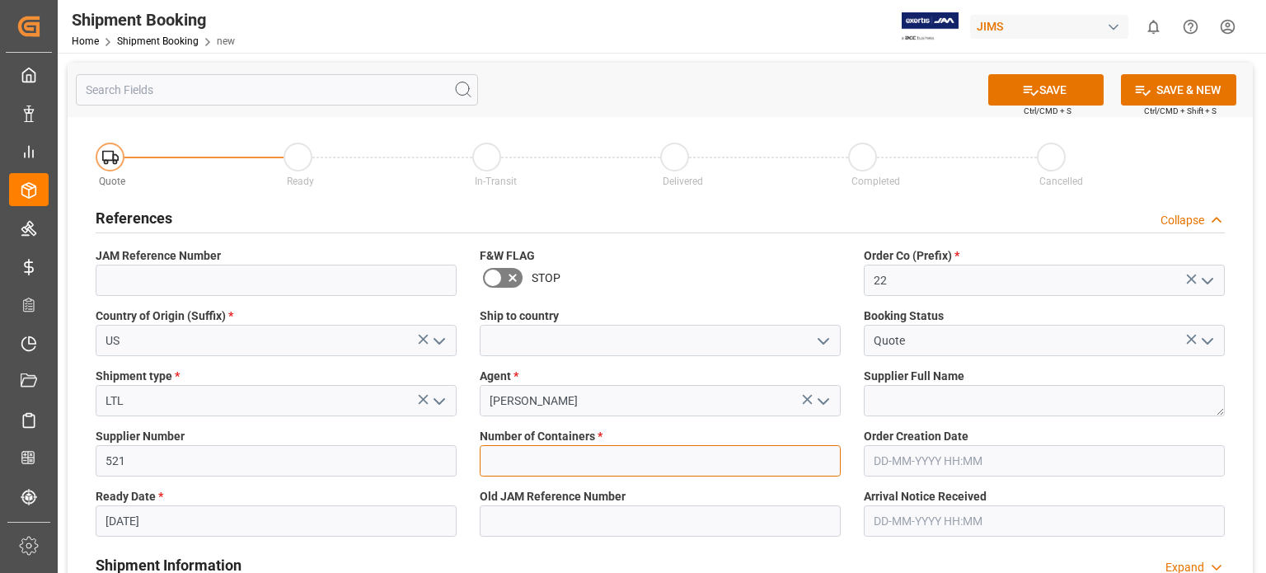
click at [529, 458] on input "text" at bounding box center [660, 460] width 361 height 31
type input "0"
click at [1036, 98] on button "SAVE" at bounding box center [1046, 89] width 115 height 31
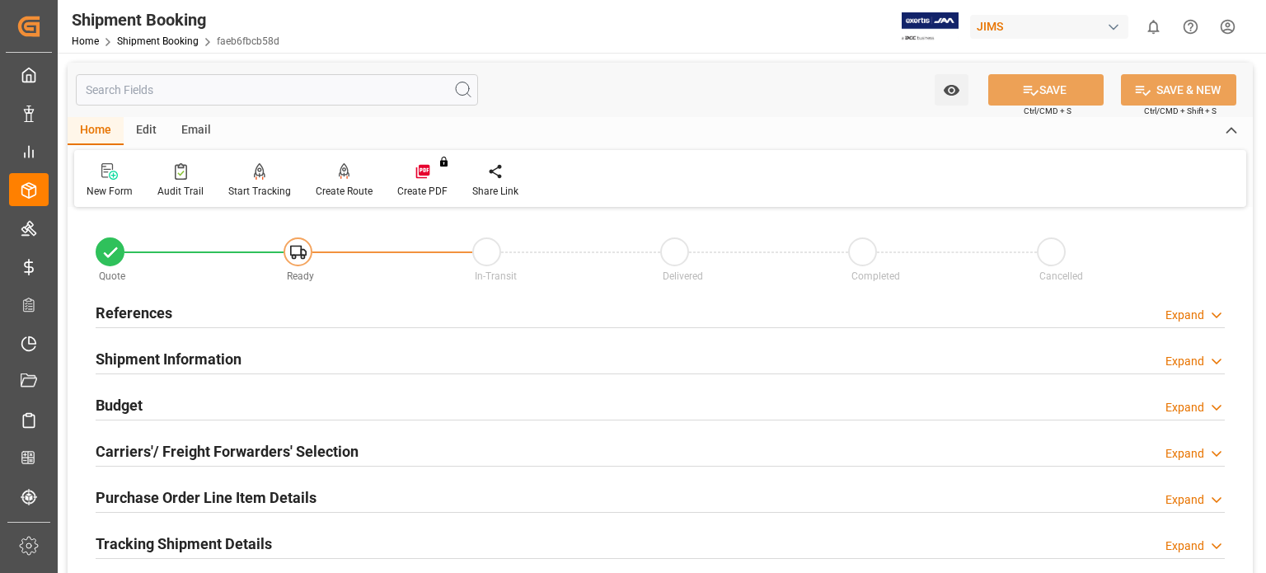
click at [148, 317] on h2 "References" at bounding box center [134, 313] width 77 height 22
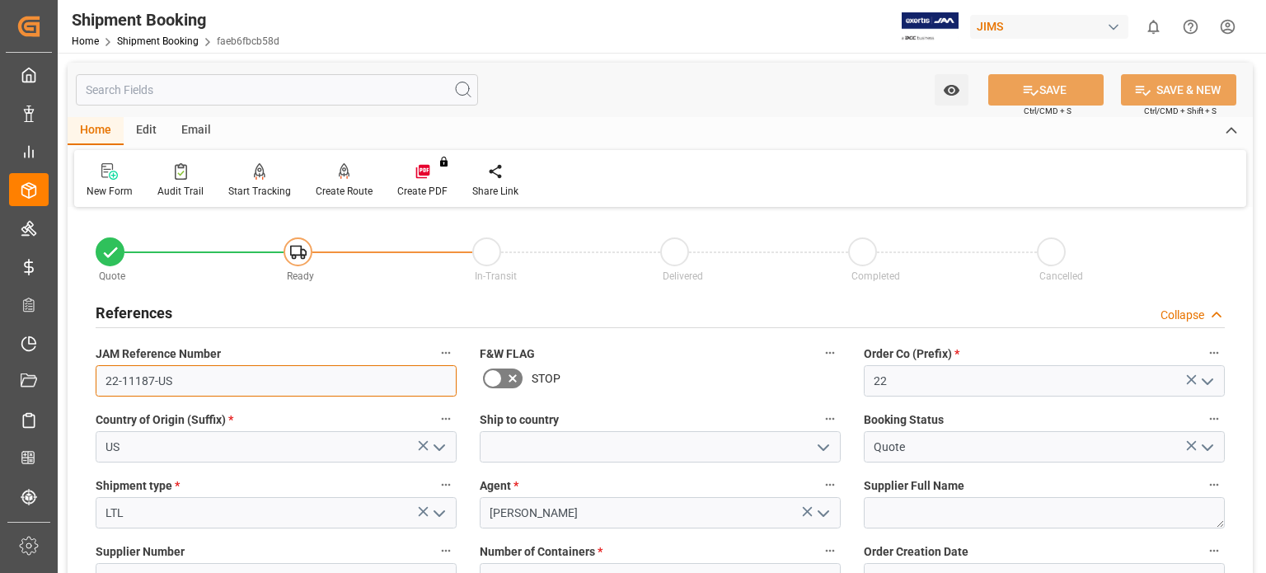
drag, startPoint x: 178, startPoint y: 381, endPoint x: 76, endPoint y: 378, distance: 102.3
click at [133, 44] on link "Shipment Booking" at bounding box center [158, 41] width 82 height 12
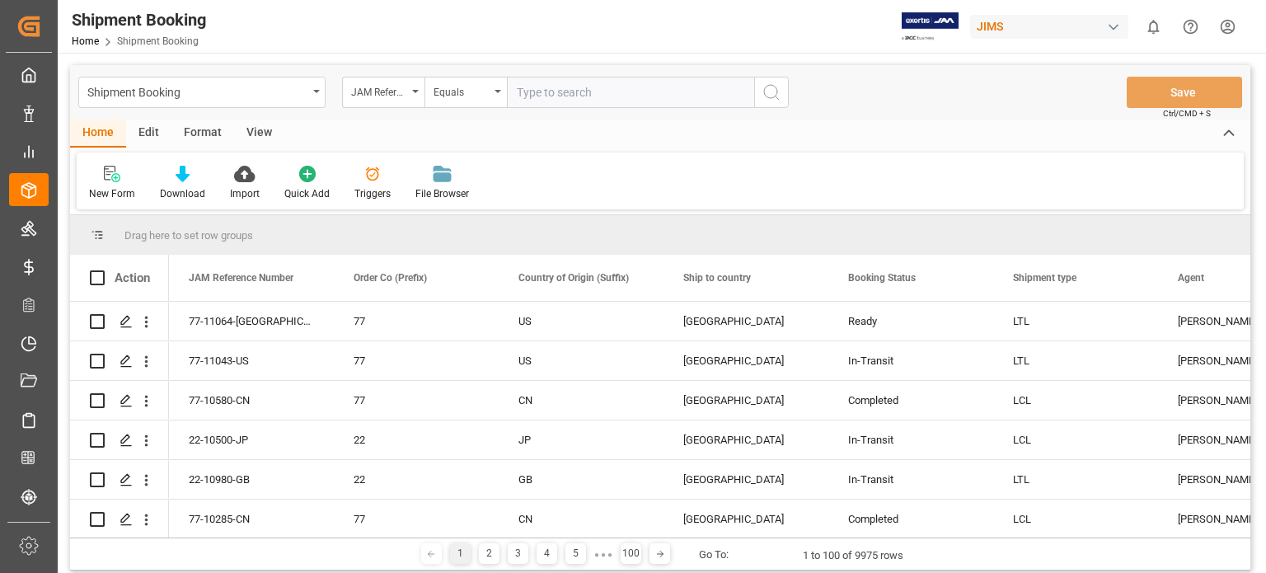
click at [580, 94] on input "text" at bounding box center [630, 92] width 247 height 31
type input "77-9864-us"
click at [764, 87] on icon "search button" at bounding box center [772, 92] width 20 height 20
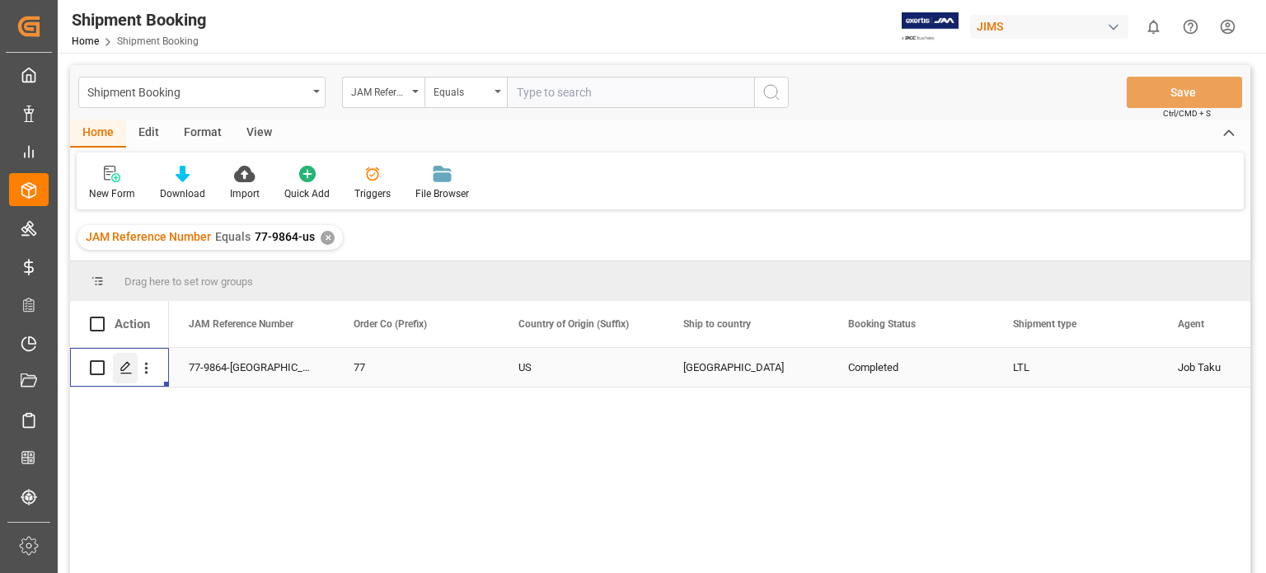
click at [130, 372] on icon "Press SPACE to select this row." at bounding box center [126, 367] width 13 height 13
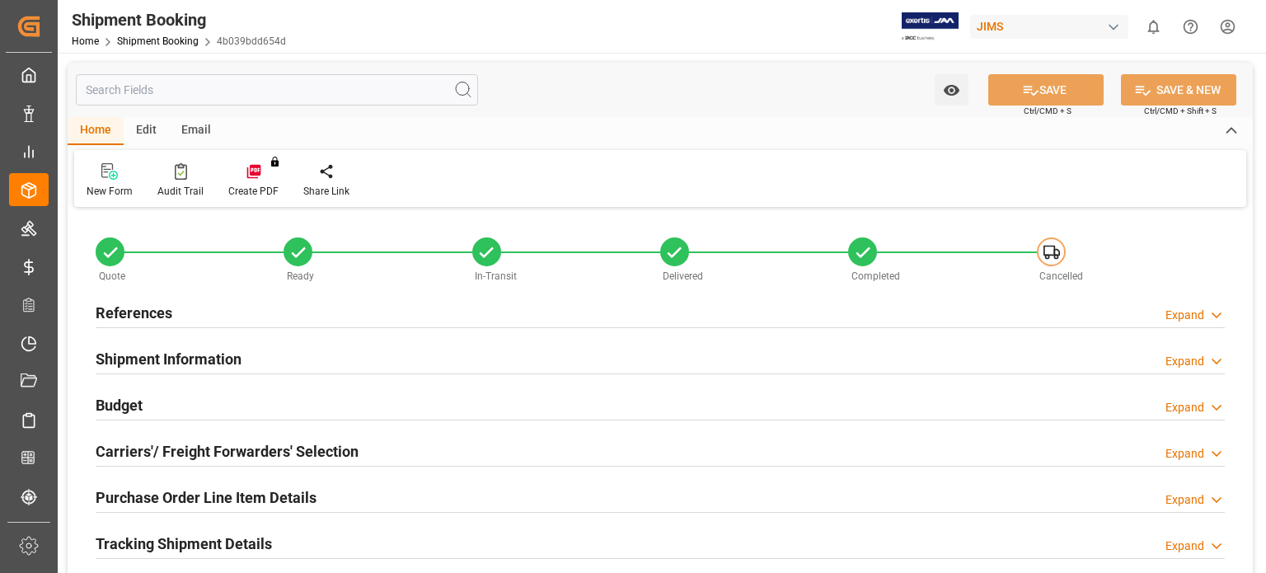
type input "8"
type input "[DATE] 20:18"
type input "[DATE]"
click at [129, 356] on h2 "Shipment Information" at bounding box center [169, 359] width 146 height 22
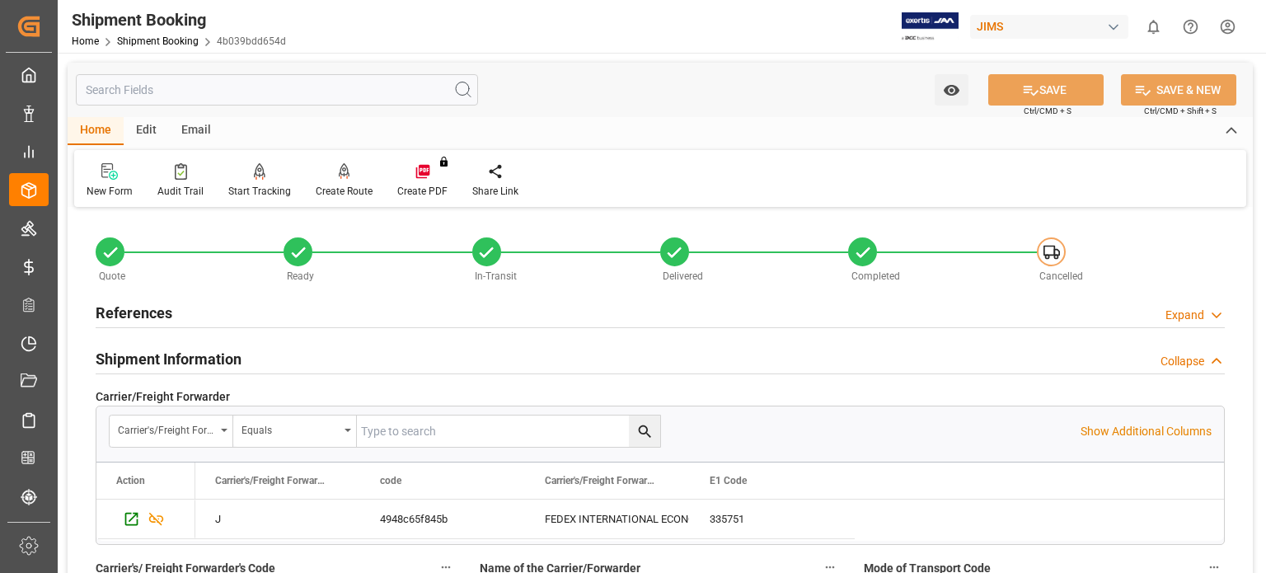
click at [155, 360] on h2 "Shipment Information" at bounding box center [169, 359] width 146 height 22
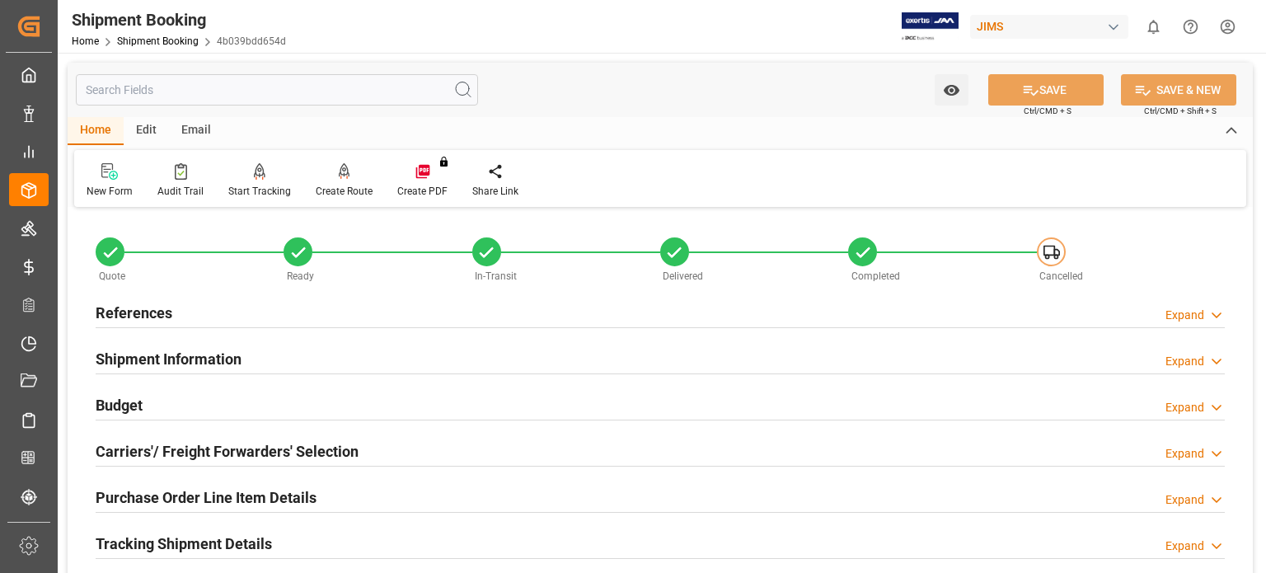
click at [134, 313] on h2 "References" at bounding box center [134, 313] width 77 height 22
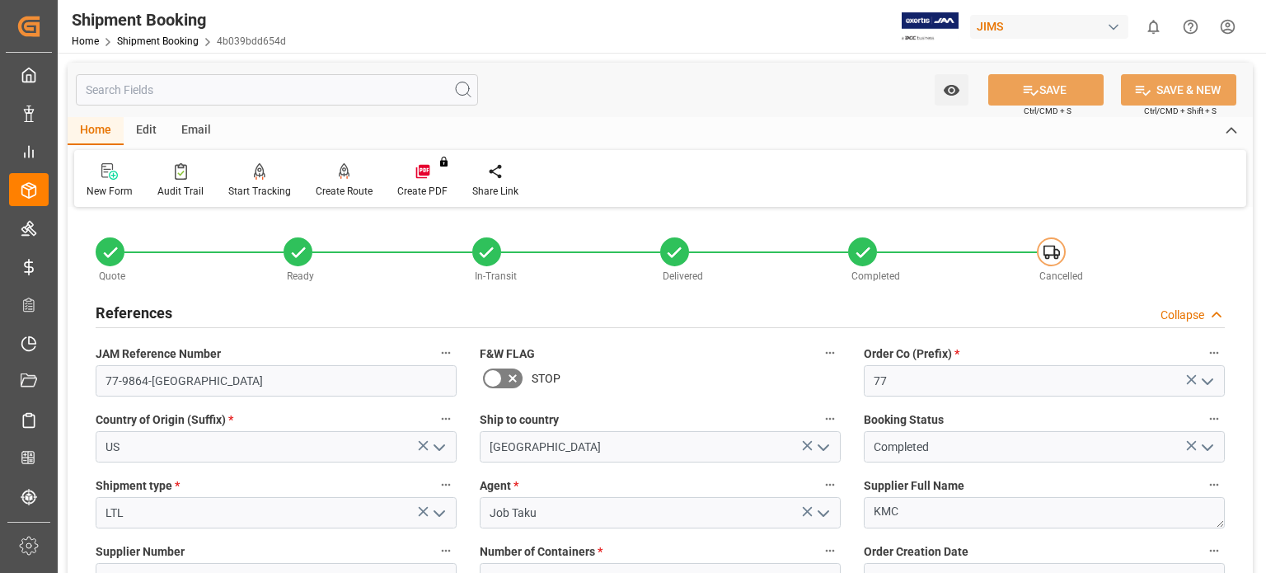
click at [136, 313] on h2 "References" at bounding box center [134, 313] width 77 height 22
